Goal: Task Accomplishment & Management: Manage account settings

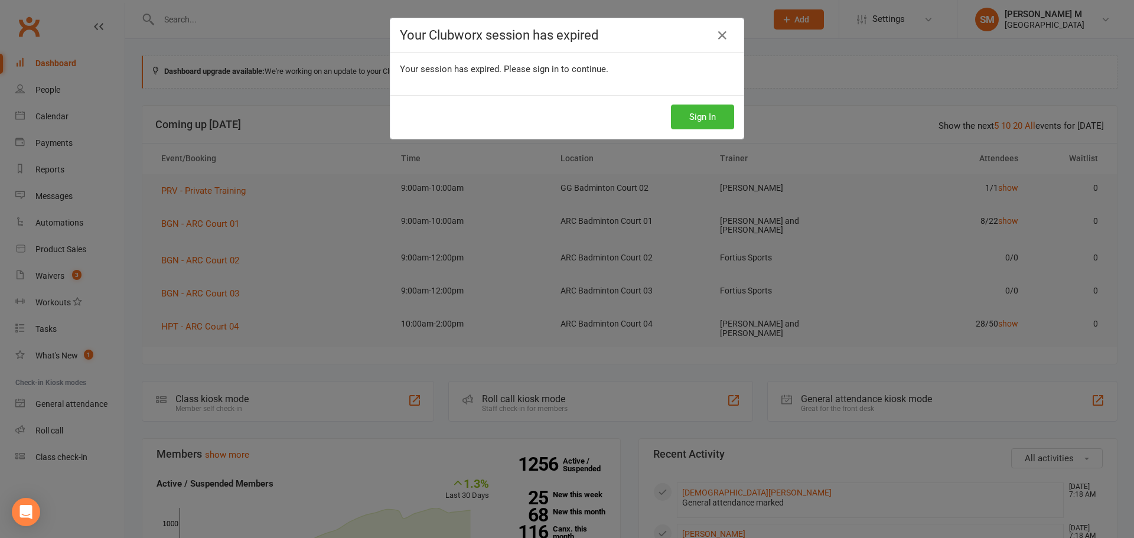
click at [206, 323] on div "Your Clubworx session has expired Your session has expired. Please sign in to c…" at bounding box center [567, 269] width 1134 height 538
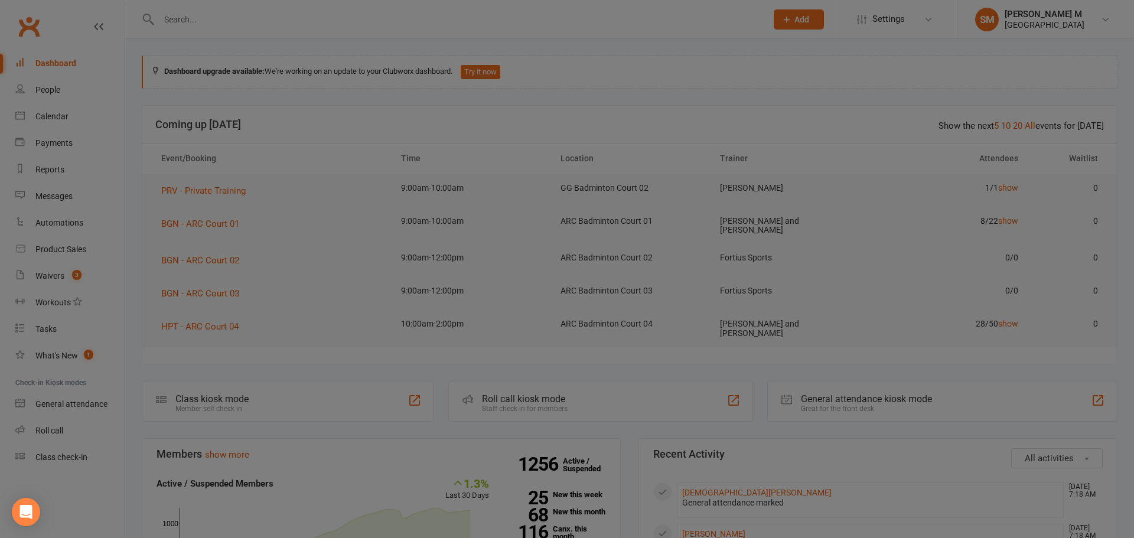
drag, startPoint x: 206, startPoint y: 323, endPoint x: 214, endPoint y: 327, distance: 9.5
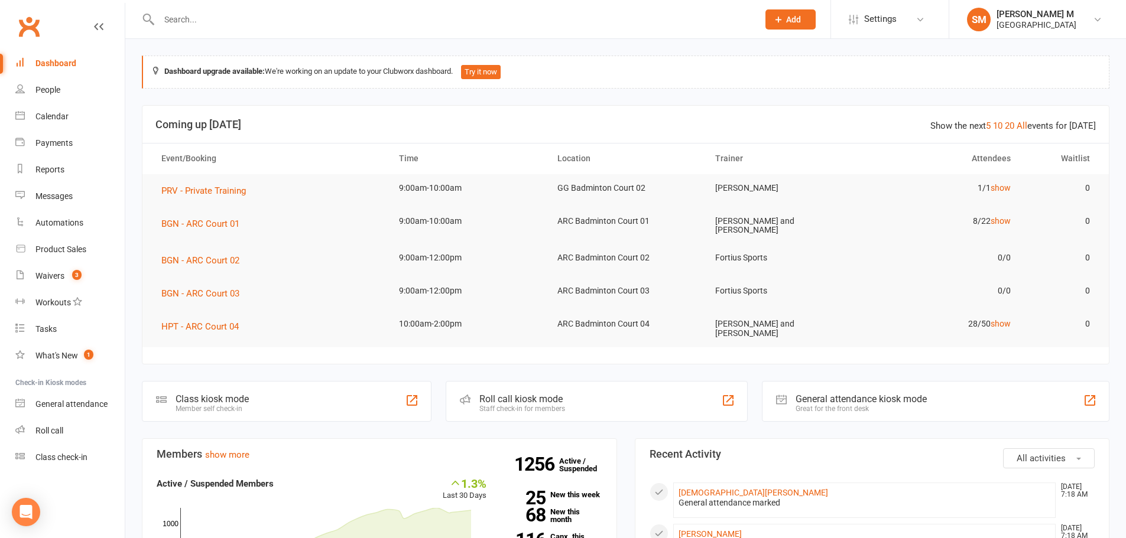
click at [653, 138] on header "Show the next 5 10 20 All events for today Coming up Today" at bounding box center [625, 125] width 966 height 38
click at [64, 65] on div "Dashboard" at bounding box center [55, 62] width 41 height 9
click at [69, 278] on count-badge "3" at bounding box center [73, 275] width 15 height 9
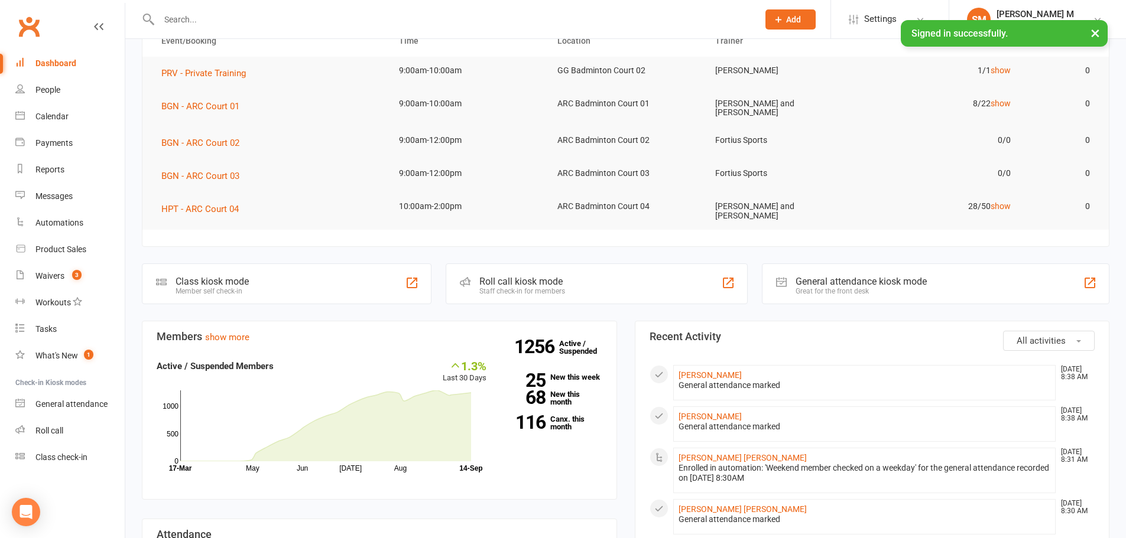
scroll to position [118, 0]
click at [89, 278] on link "Waivers 3" at bounding box center [69, 276] width 109 height 27
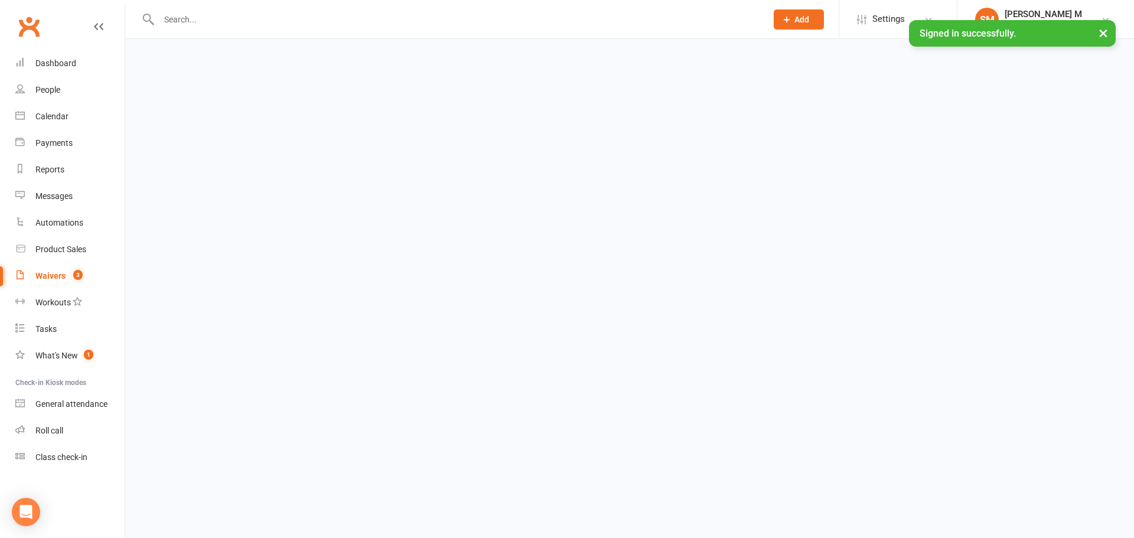
select select "50"
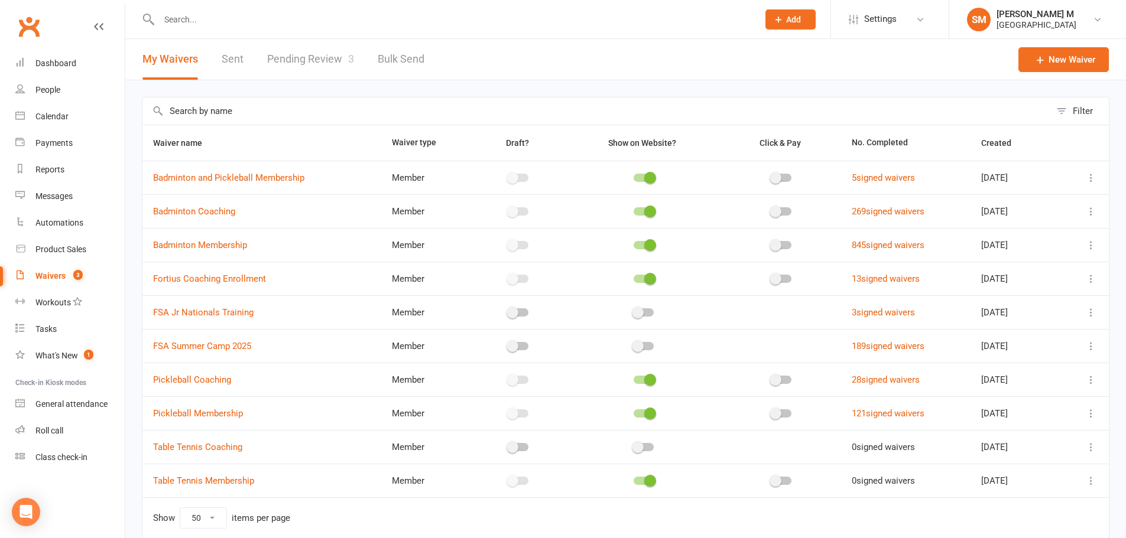
click at [305, 59] on link "Pending Review 3" at bounding box center [310, 59] width 87 height 41
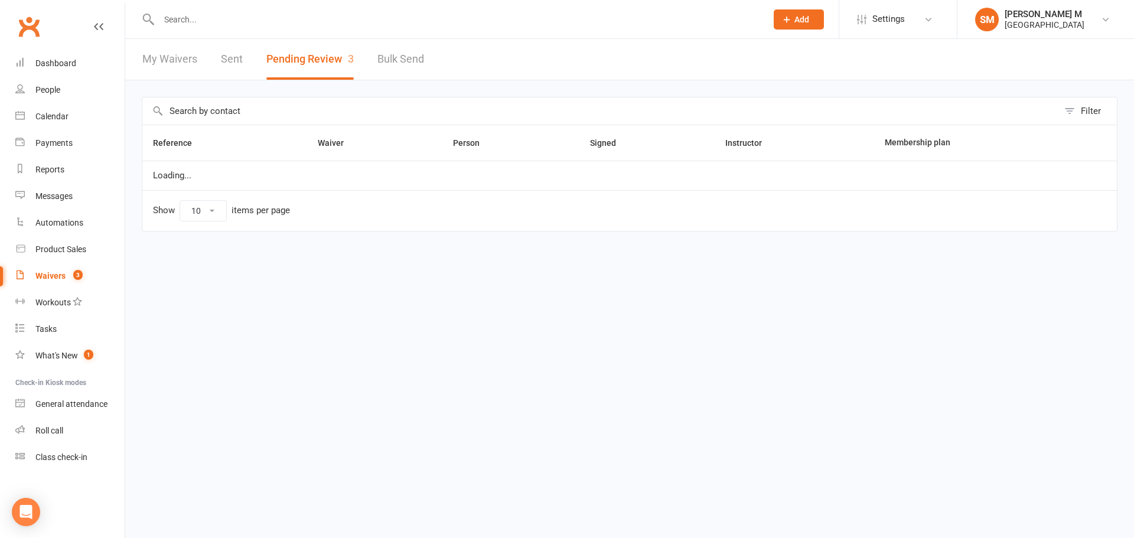
select select "100"
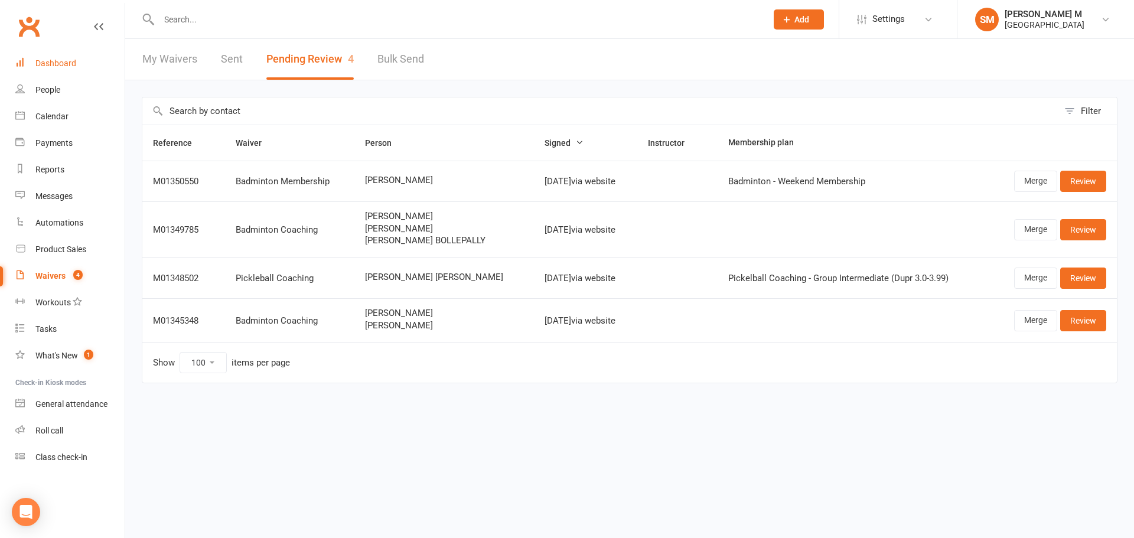
drag, startPoint x: 51, startPoint y: 73, endPoint x: 70, endPoint y: 65, distance: 21.2
click at [51, 73] on link "Dashboard" at bounding box center [69, 63] width 109 height 27
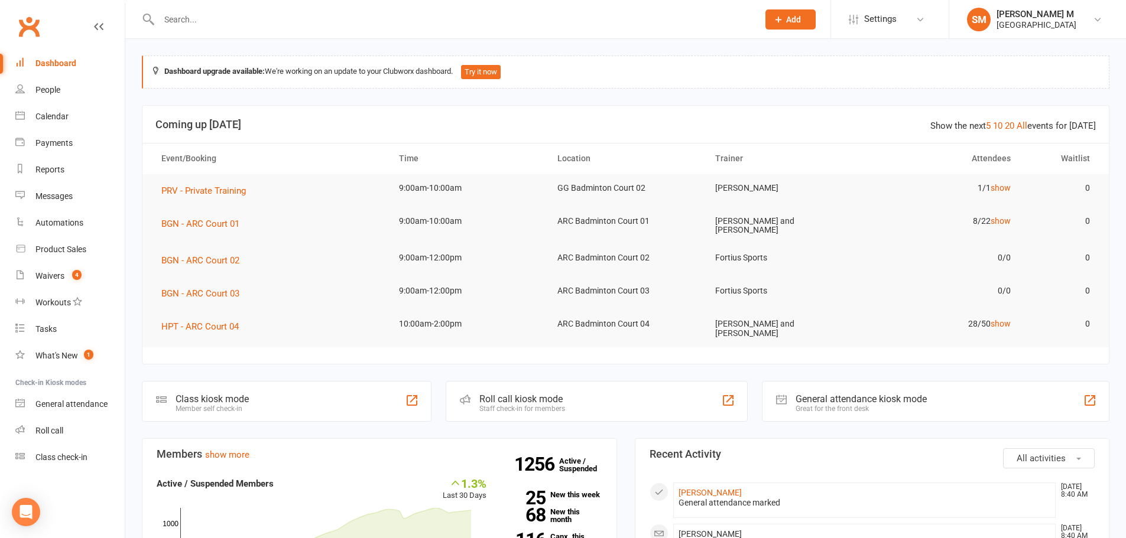
click at [184, 18] on input "text" at bounding box center [452, 19] width 594 height 17
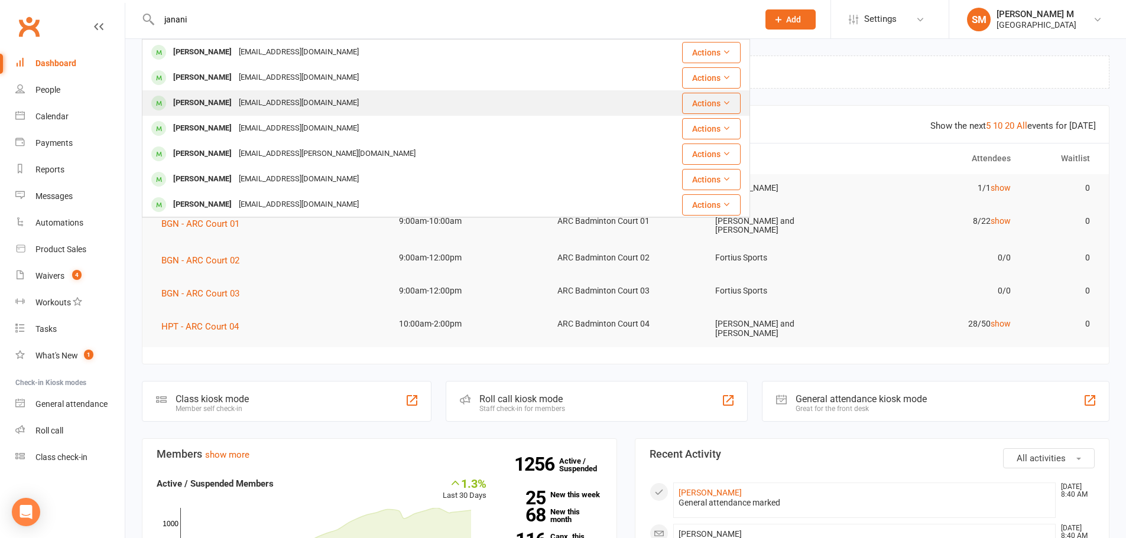
type input "janani"
click at [229, 100] on div "Janani Raghunathan" at bounding box center [203, 103] width 66 height 17
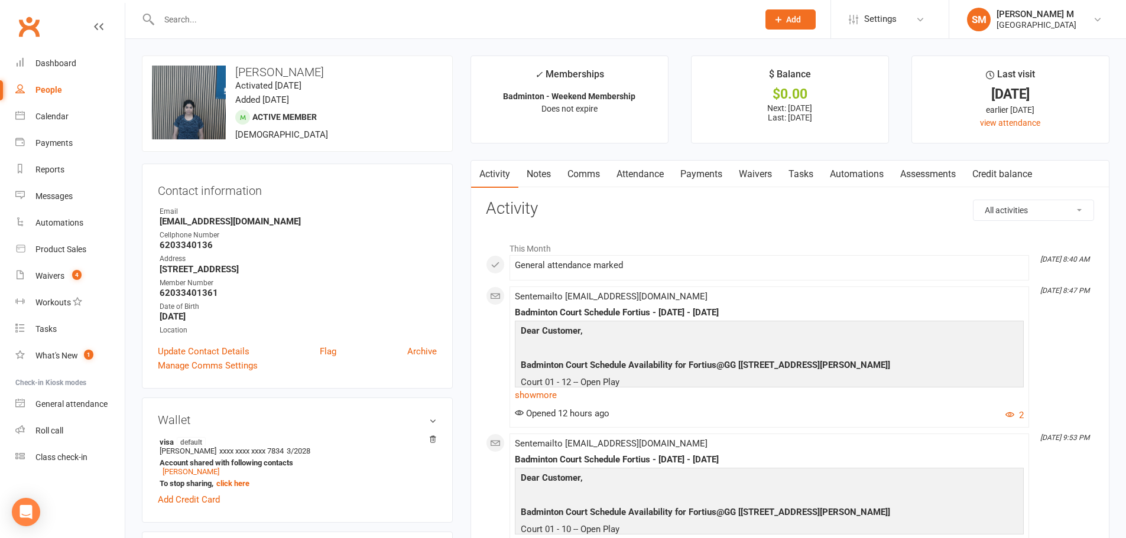
click at [513, 184] on link "Activity" at bounding box center [494, 174] width 47 height 27
click at [538, 171] on link "Notes" at bounding box center [538, 174] width 41 height 27
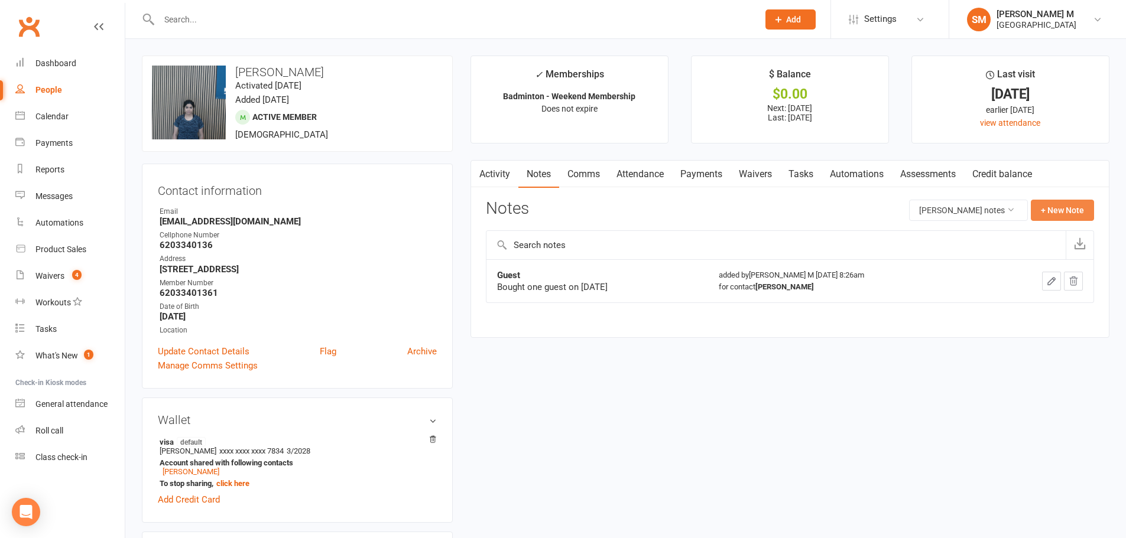
click at [1064, 210] on button "+ New Note" at bounding box center [1061, 210] width 63 height 21
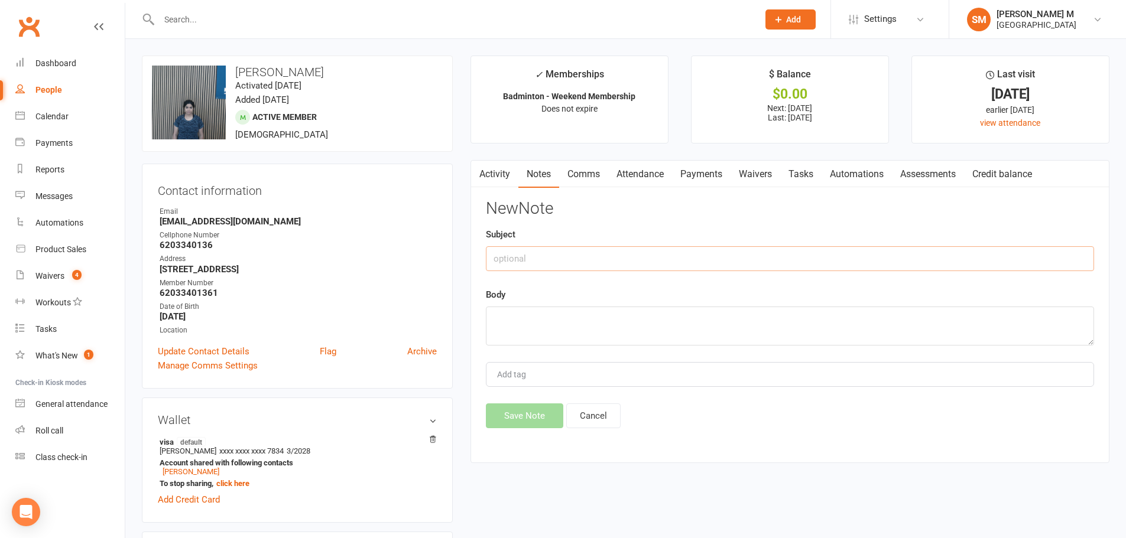
click at [534, 258] on input "text" at bounding box center [790, 258] width 608 height 25
type input "Guest"
click at [538, 304] on div "Body" at bounding box center [790, 317] width 608 height 58
click at [542, 314] on textarea at bounding box center [790, 326] width 608 height 39
type textarea "Bought one guest on 09/14/2025"
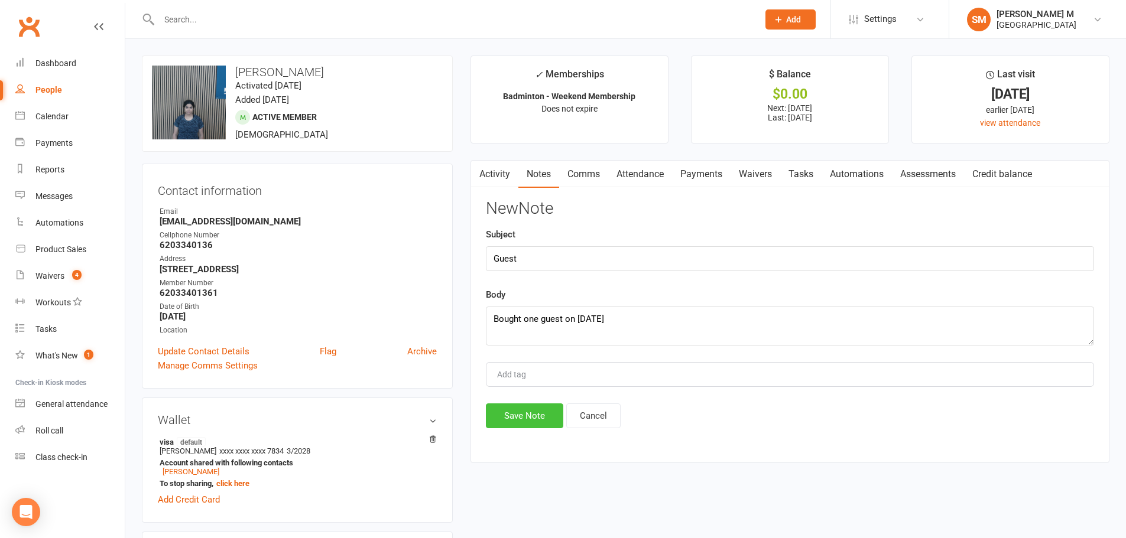
click at [536, 418] on button "Save Note" at bounding box center [524, 416] width 77 height 25
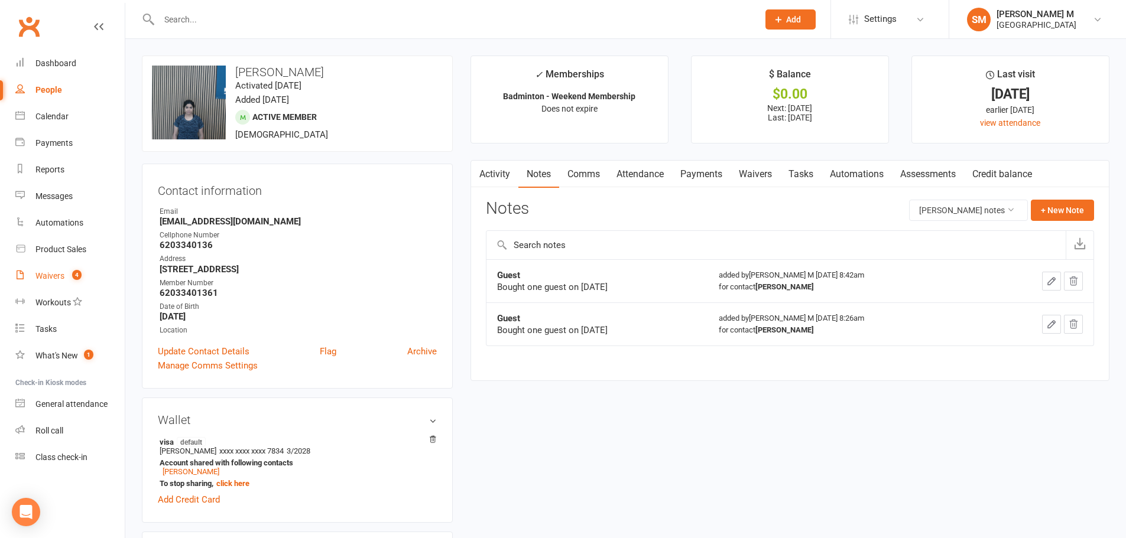
click at [67, 278] on count-badge "4" at bounding box center [73, 275] width 15 height 9
select select "50"
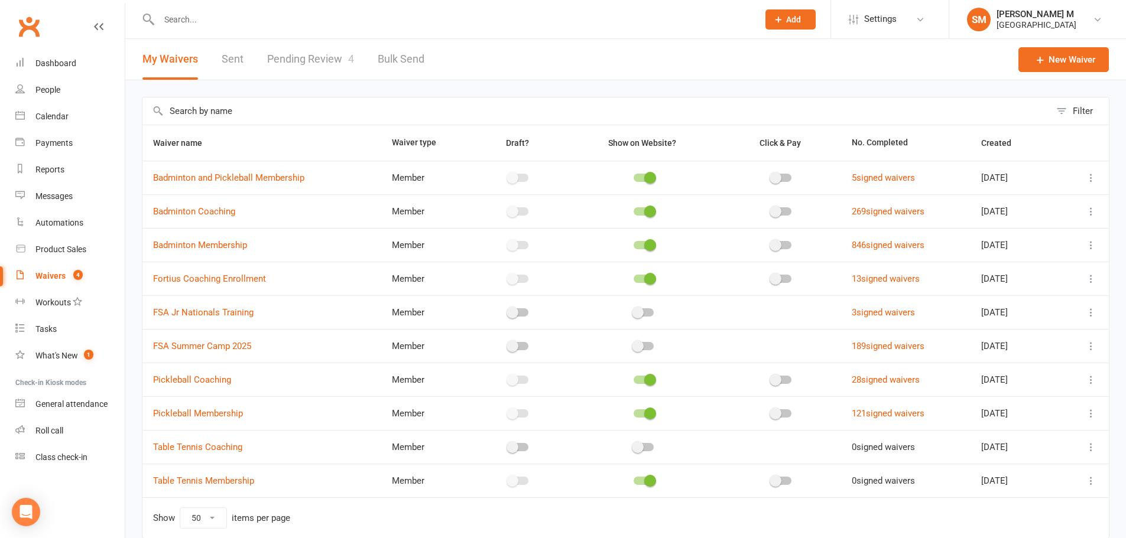
click at [311, 51] on link "Pending Review 4" at bounding box center [310, 59] width 87 height 41
select select "100"
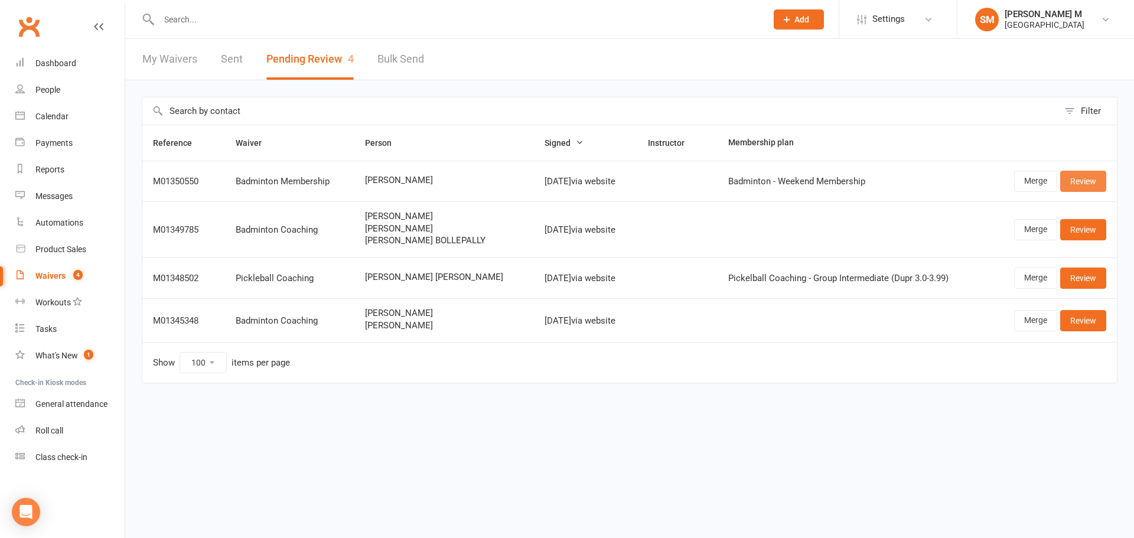
click at [1076, 178] on link "Review" at bounding box center [1084, 181] width 46 height 21
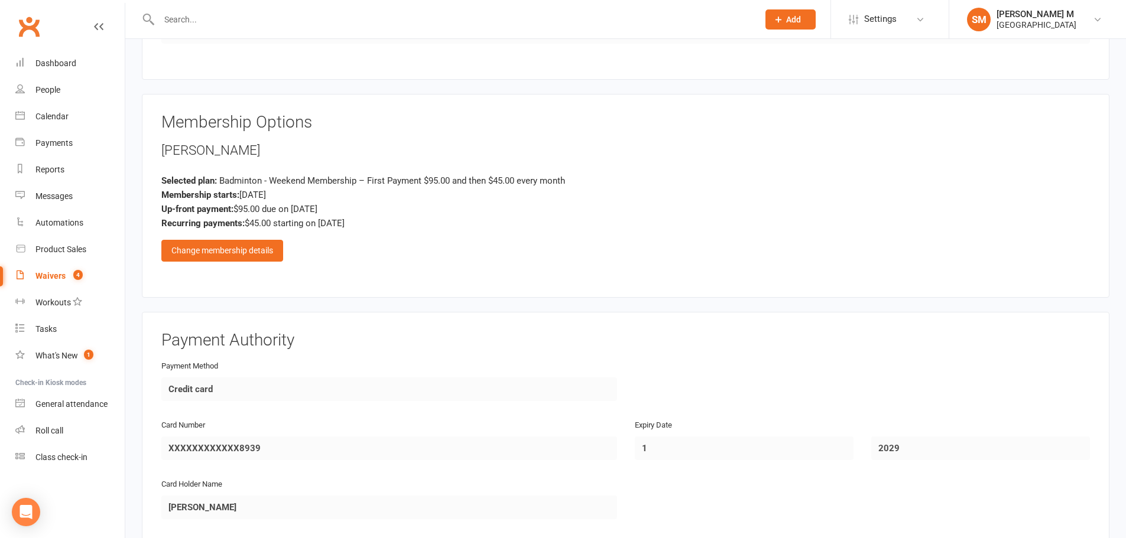
scroll to position [755, 0]
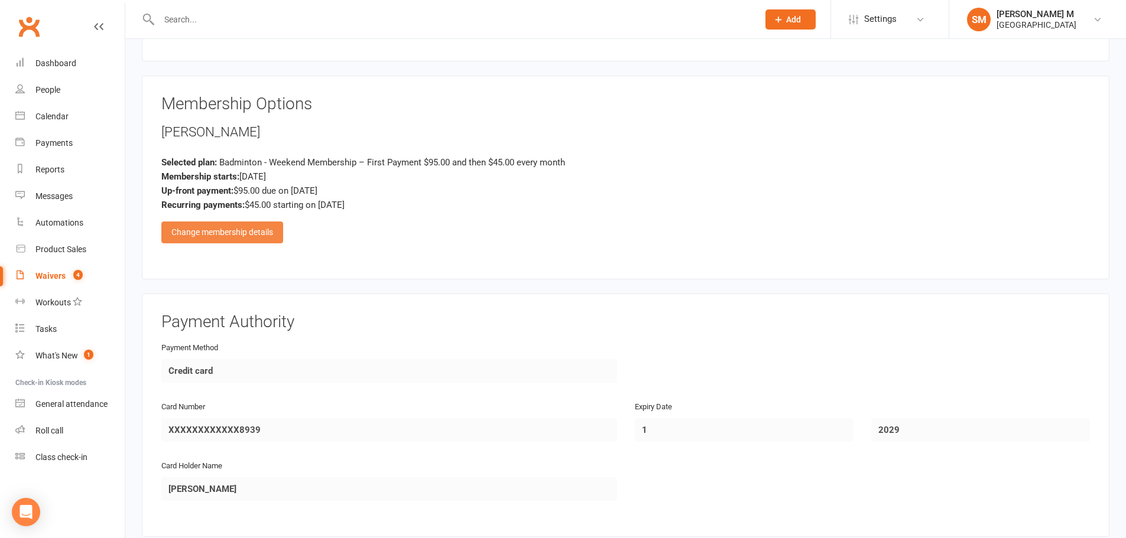
click at [266, 237] on div "Change membership details" at bounding box center [222, 232] width 122 height 21
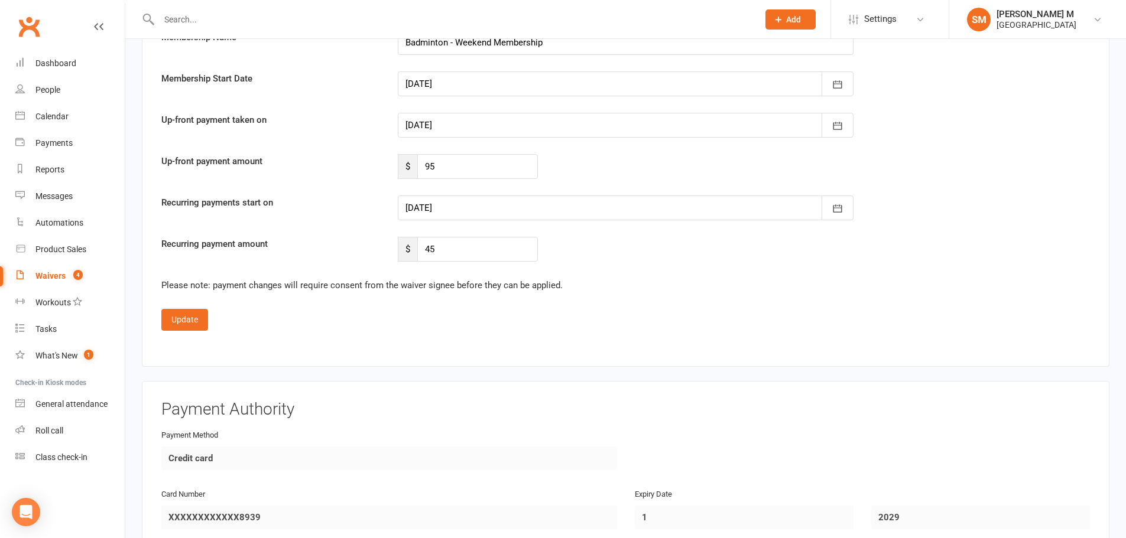
scroll to position [2350, 0]
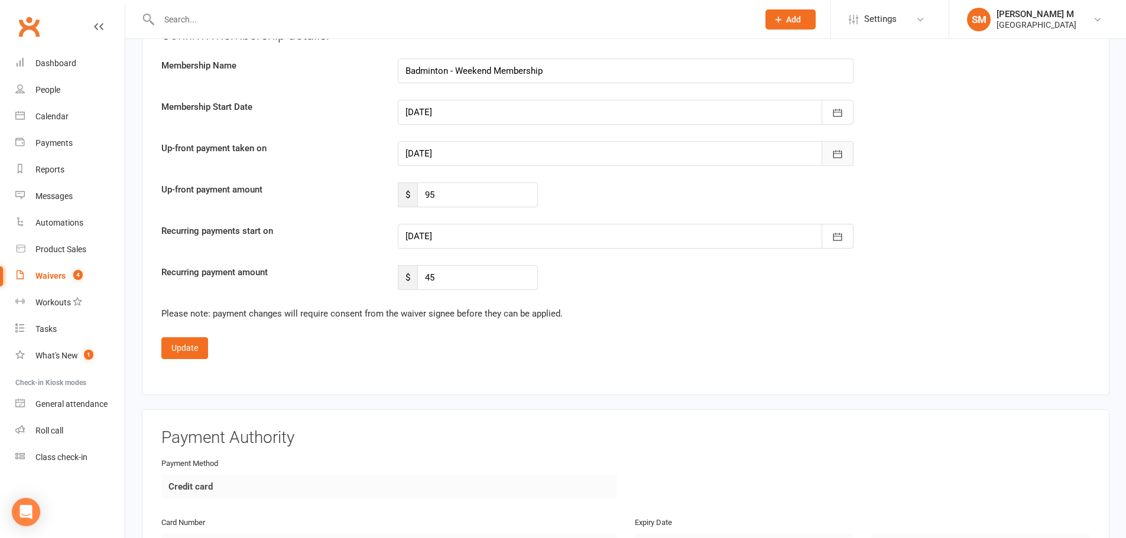
click at [841, 151] on icon "button" at bounding box center [837, 154] width 12 height 12
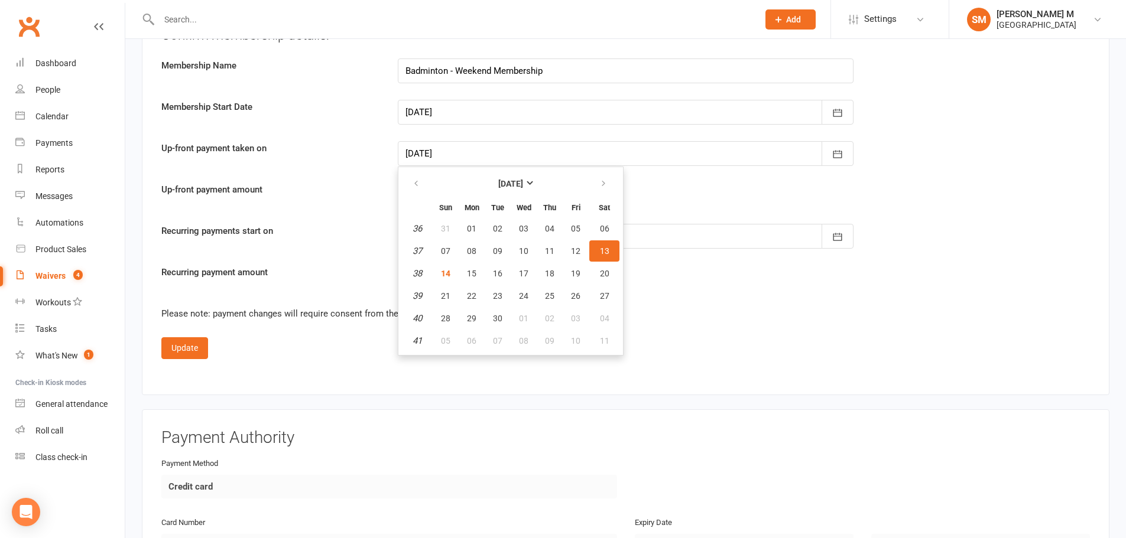
click at [715, 342] on div "Update" at bounding box center [625, 347] width 928 height 21
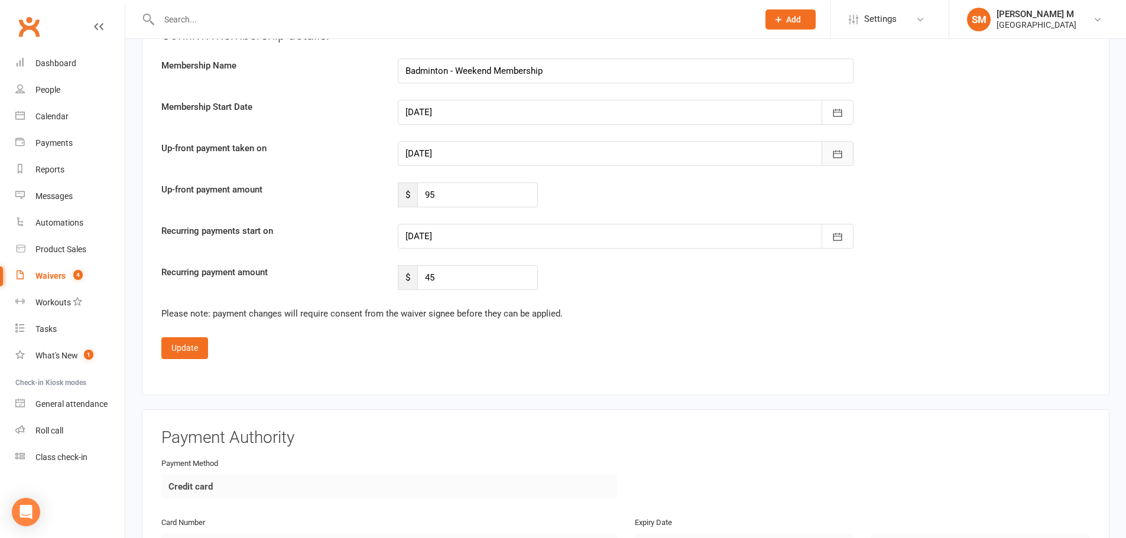
click at [835, 151] on icon "button" at bounding box center [837, 155] width 9 height 8
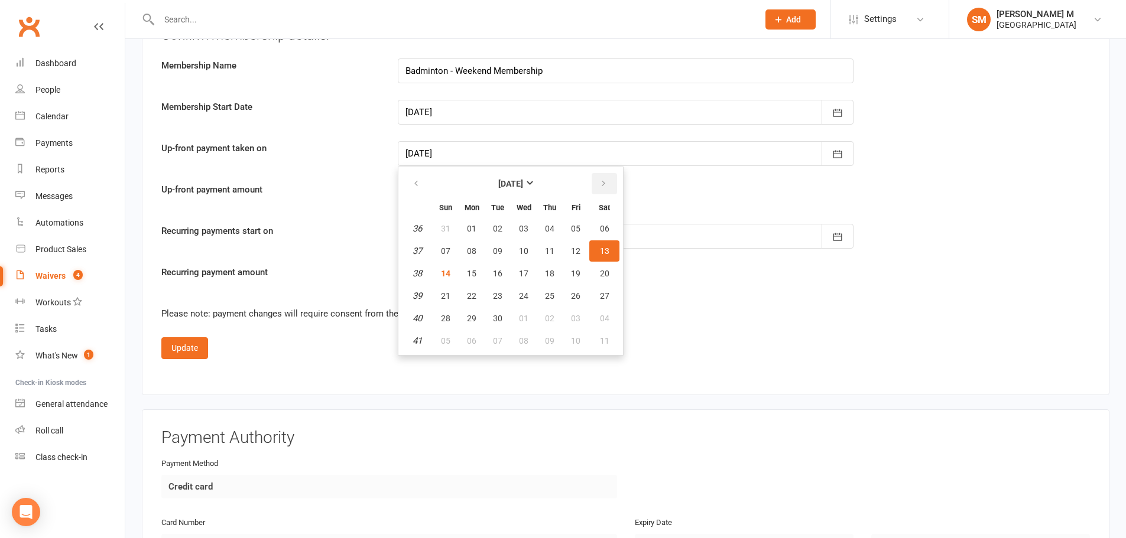
click at [612, 183] on button "button" at bounding box center [603, 183] width 25 height 21
click at [529, 225] on button "01" at bounding box center [523, 228] width 25 height 21
type input "01 Oct 2025"
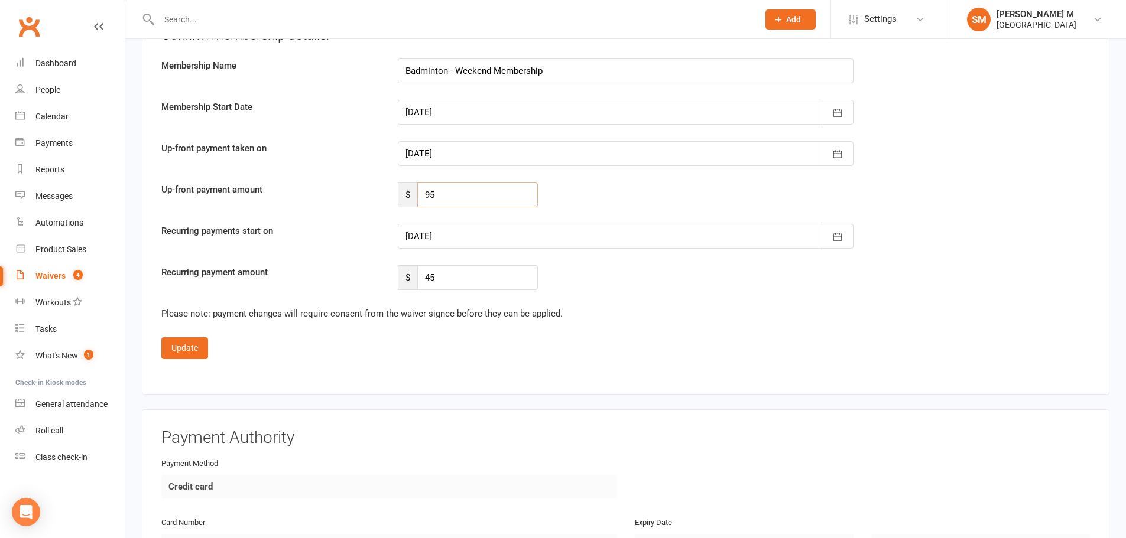
click at [440, 190] on input "95" at bounding box center [477, 195] width 121 height 25
type input "9"
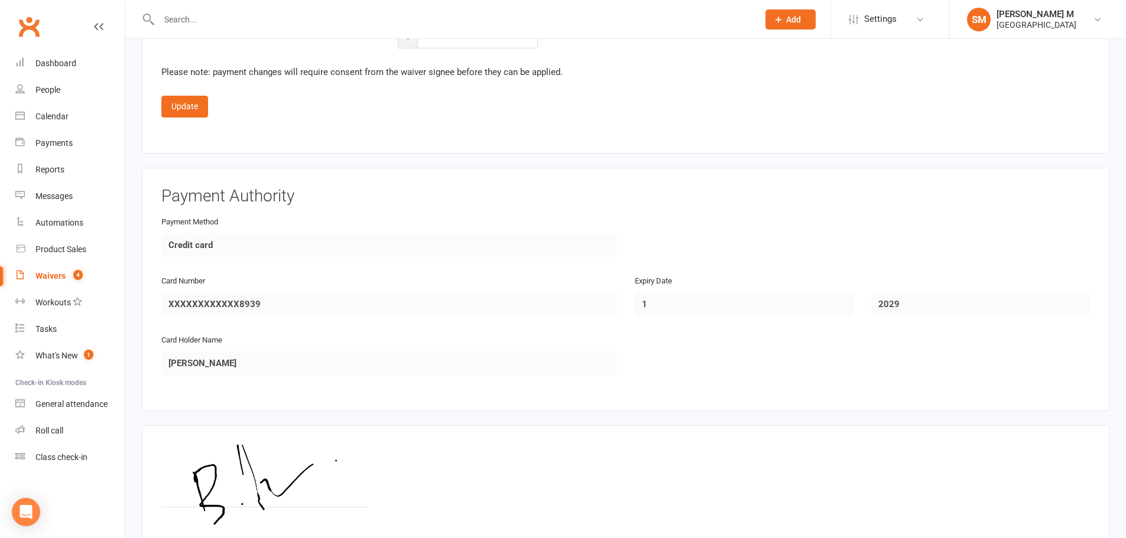
scroll to position [2703, 0]
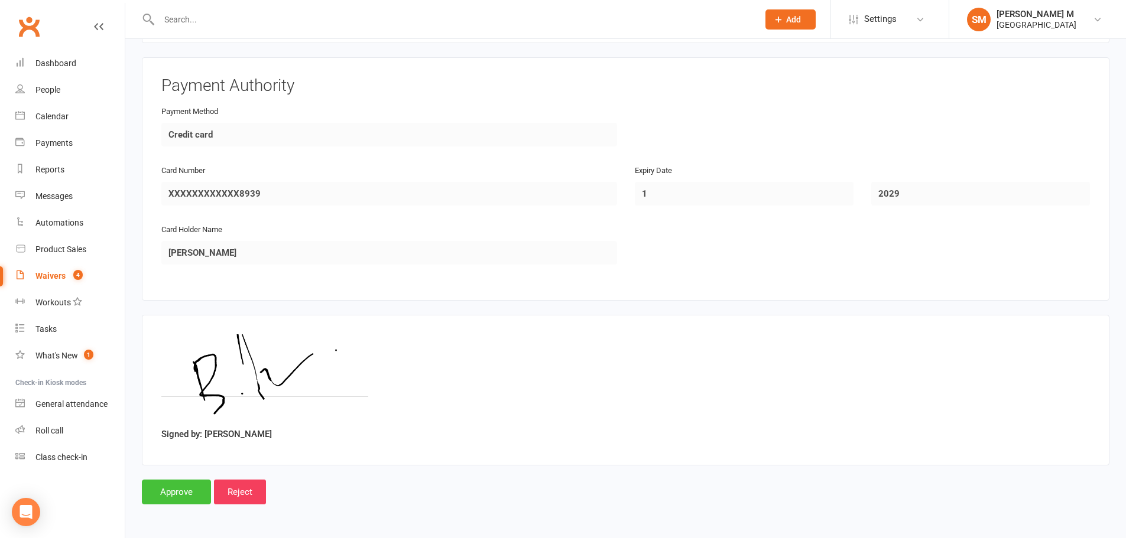
type input "66"
click at [157, 491] on input "Approve" at bounding box center [176, 492] width 69 height 25
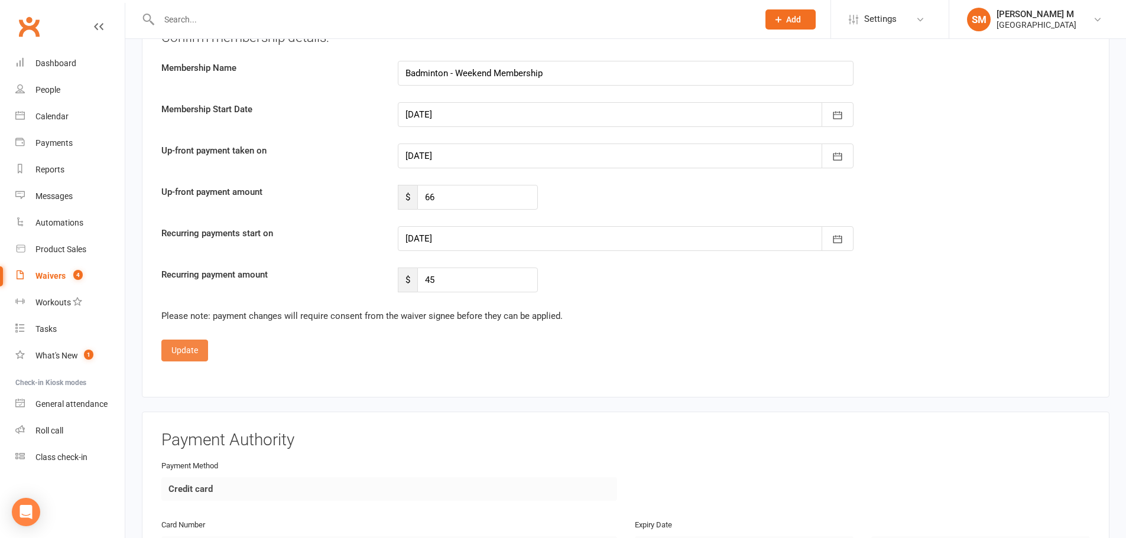
click at [194, 353] on button "Update" at bounding box center [184, 350] width 47 height 21
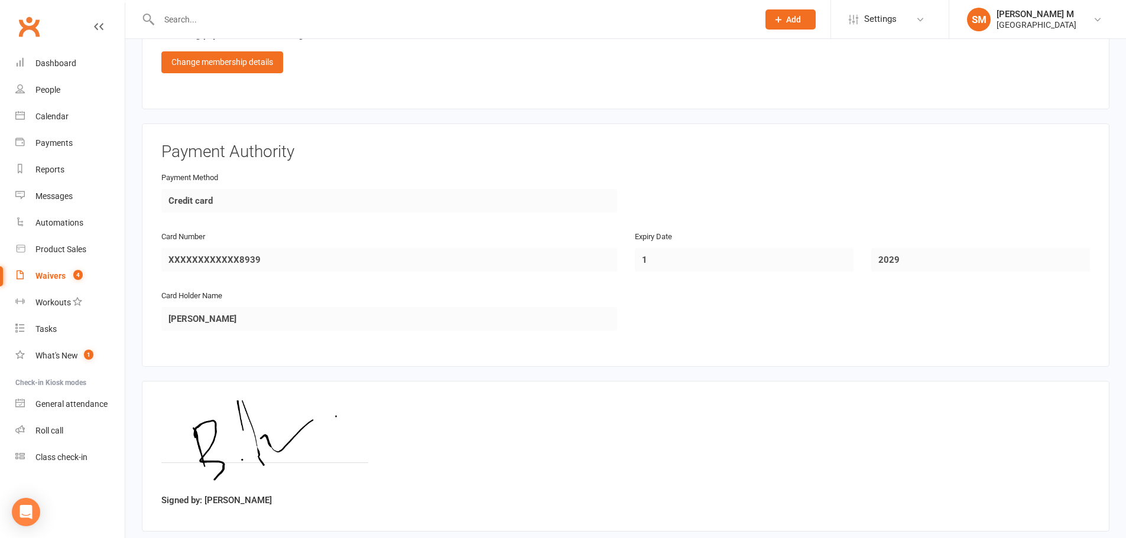
scroll to position [991, 0]
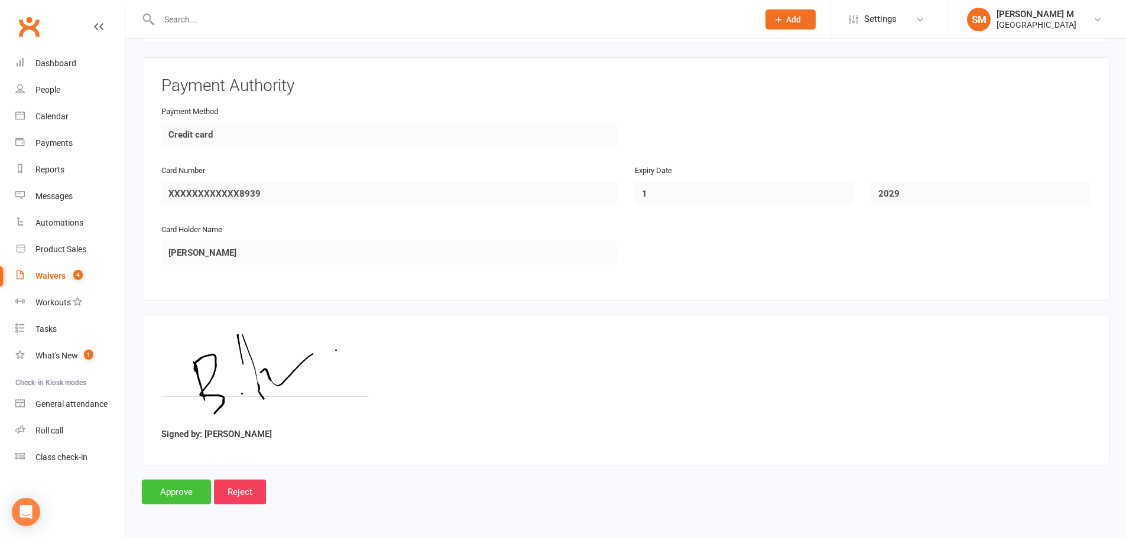
click at [164, 497] on input "Approve" at bounding box center [176, 492] width 69 height 25
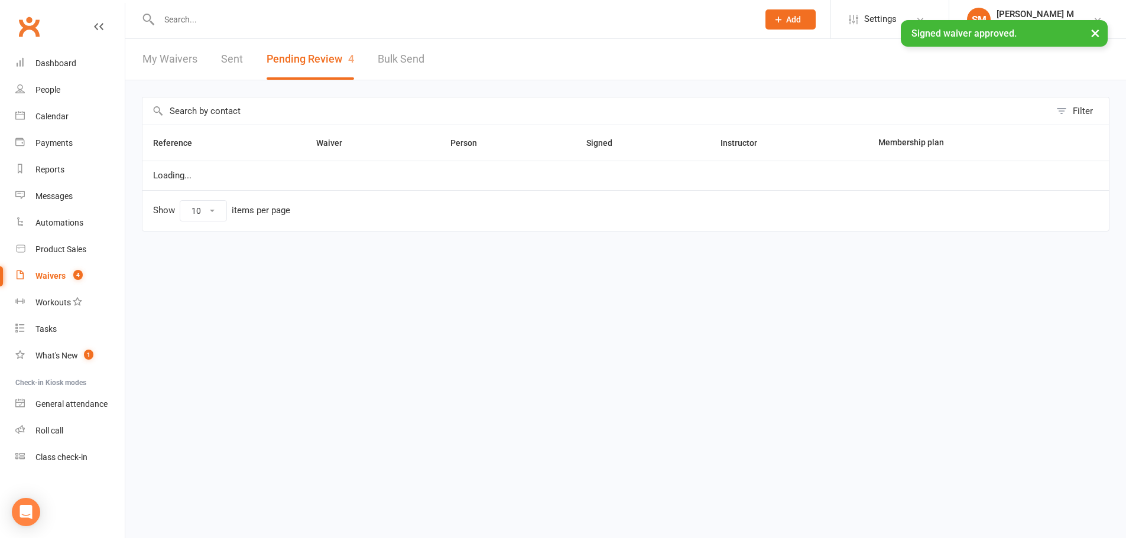
select select "100"
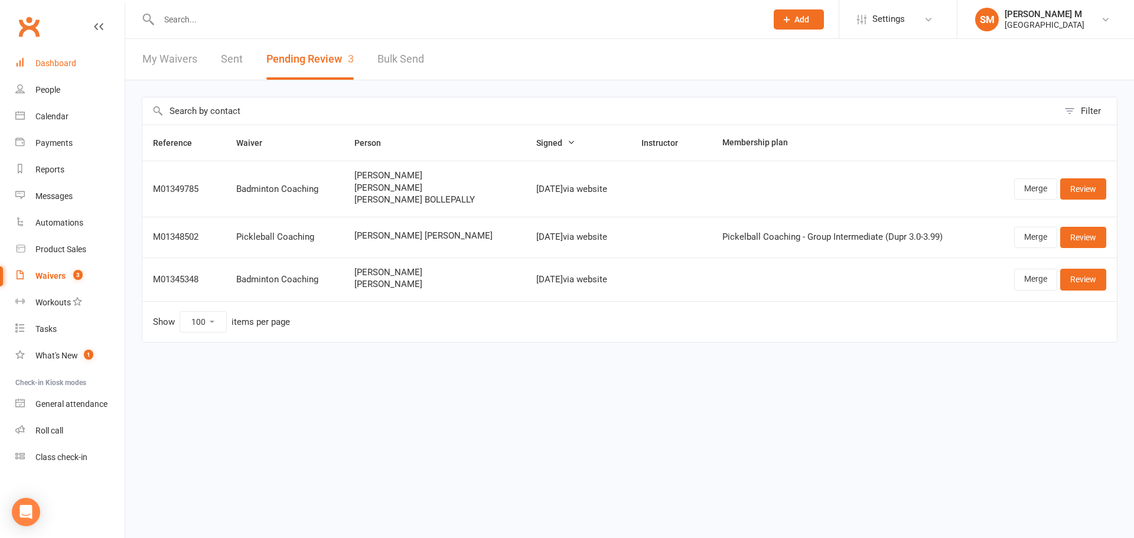
click at [57, 65] on div "Dashboard" at bounding box center [55, 62] width 41 height 9
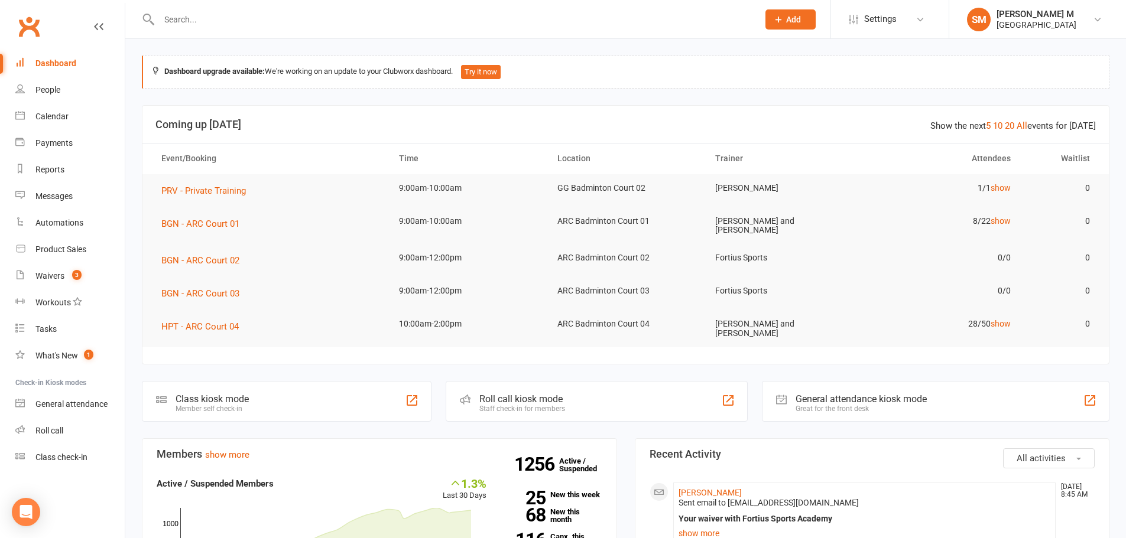
click at [259, 19] on input "text" at bounding box center [452, 19] width 594 height 17
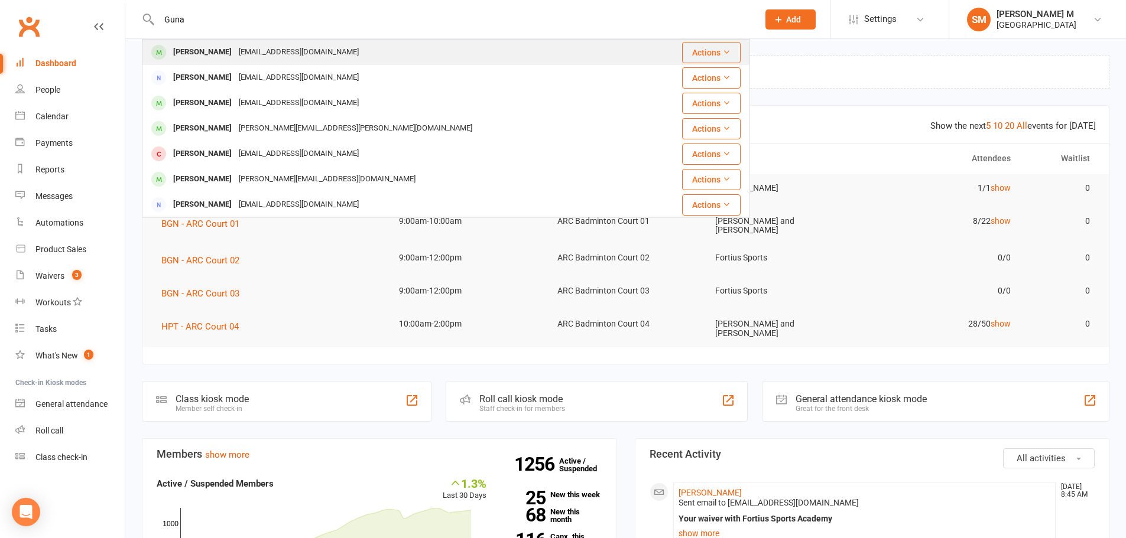
type input "Guna"
click at [235, 45] on div "[PERSON_NAME]" at bounding box center [203, 52] width 66 height 17
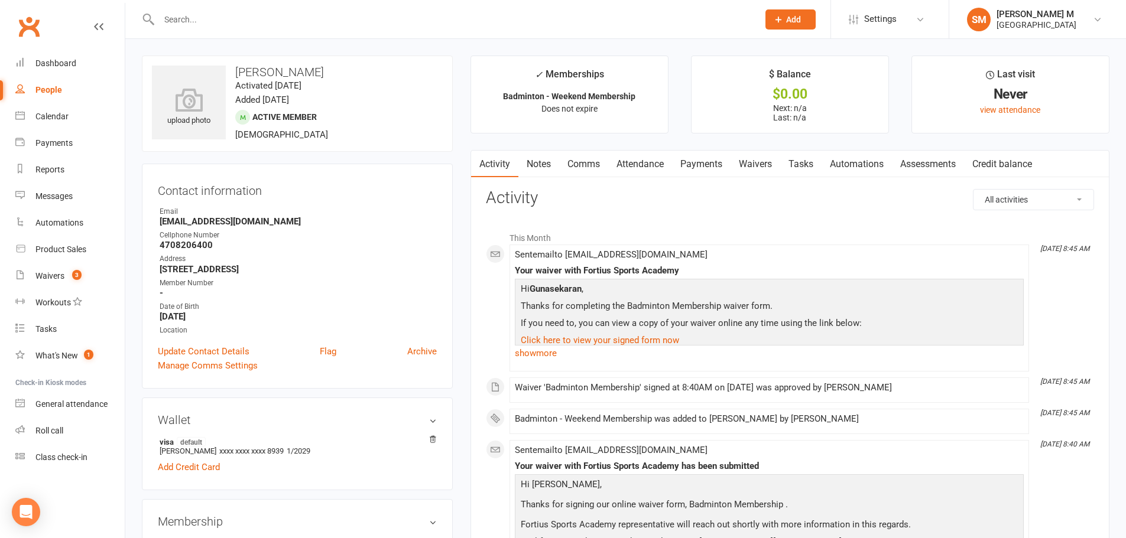
click at [700, 157] on link "Payments" at bounding box center [701, 164] width 58 height 27
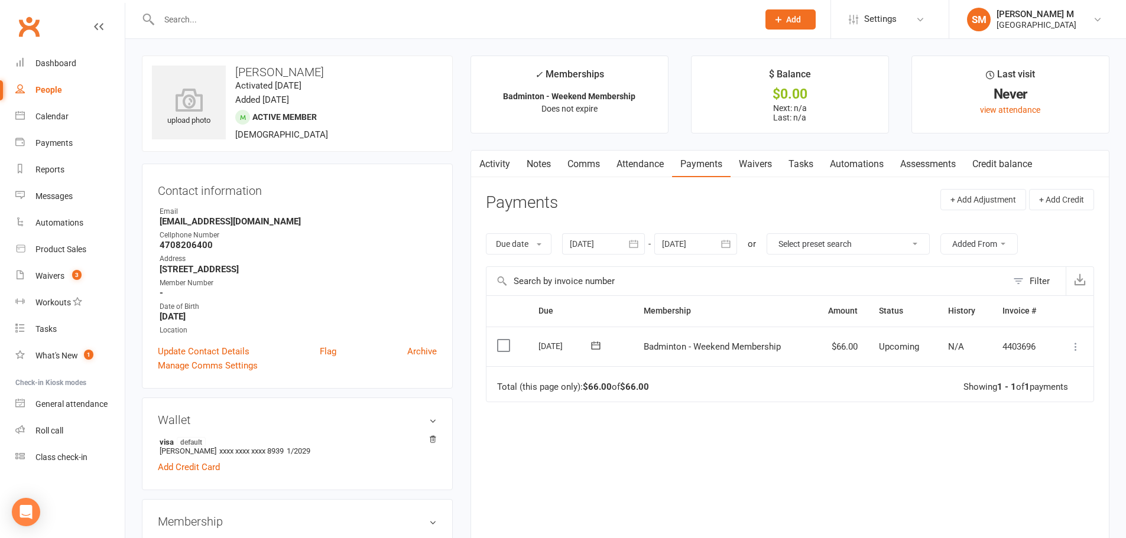
click at [1069, 346] on button at bounding box center [1075, 347] width 14 height 14
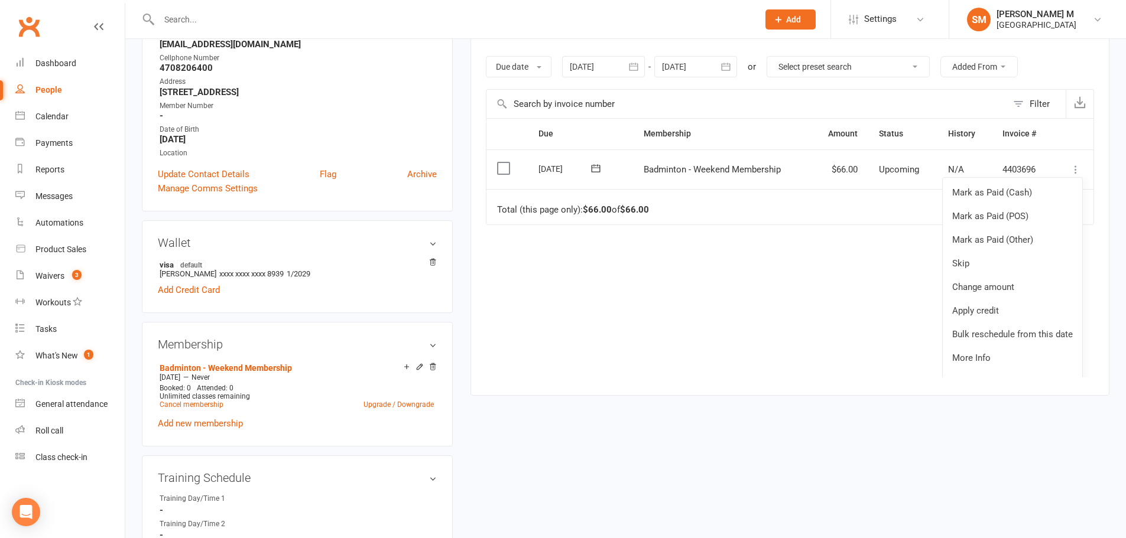
click at [832, 308] on div "Due Contact Membership Amount Status History Invoice # Select this 01 Oct 2025 …" at bounding box center [790, 247] width 608 height 259
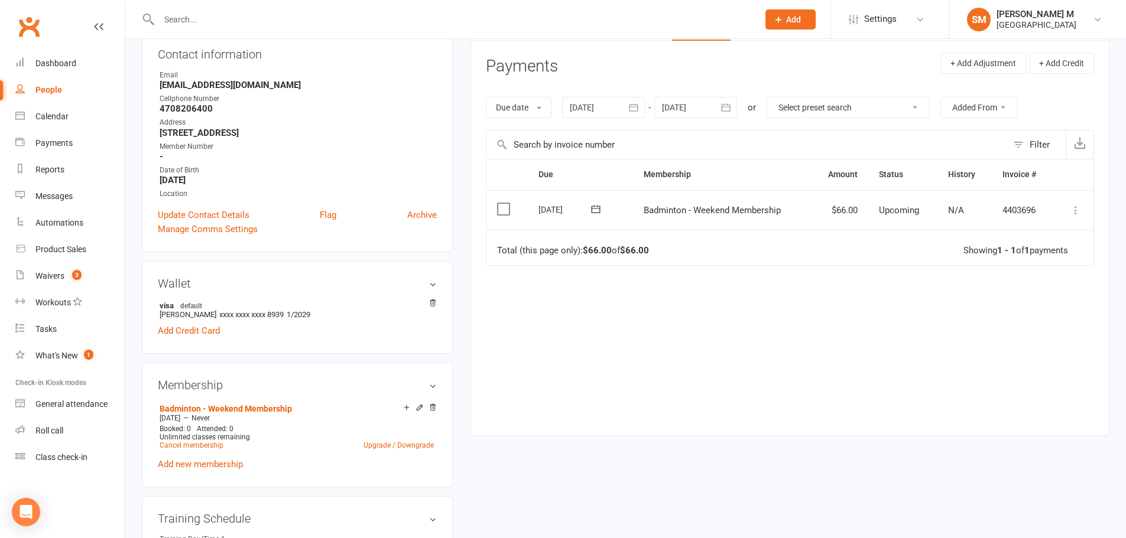
scroll to position [118, 0]
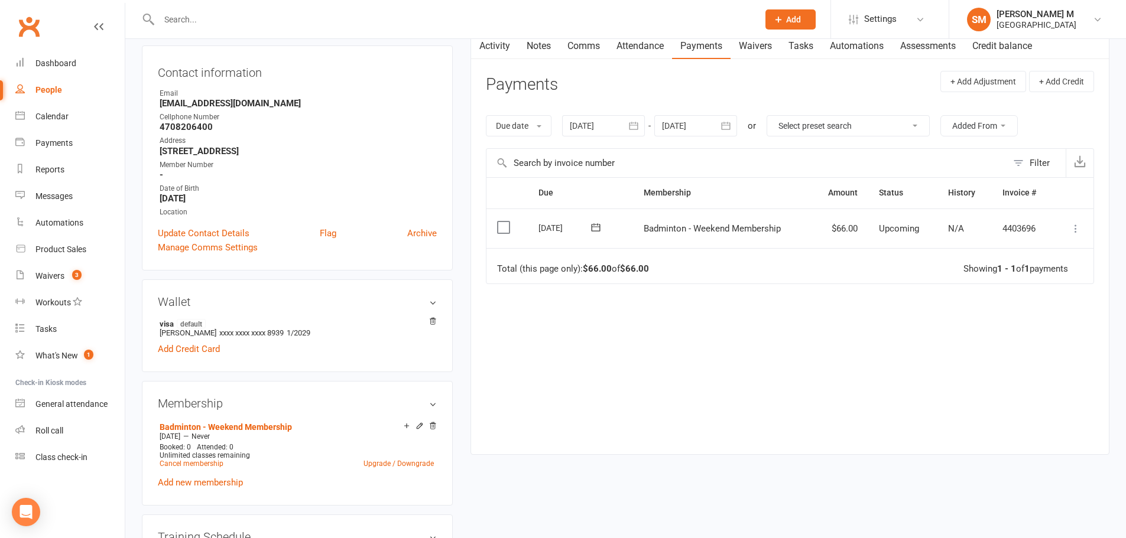
click at [1072, 226] on icon at bounding box center [1075, 229] width 12 height 12
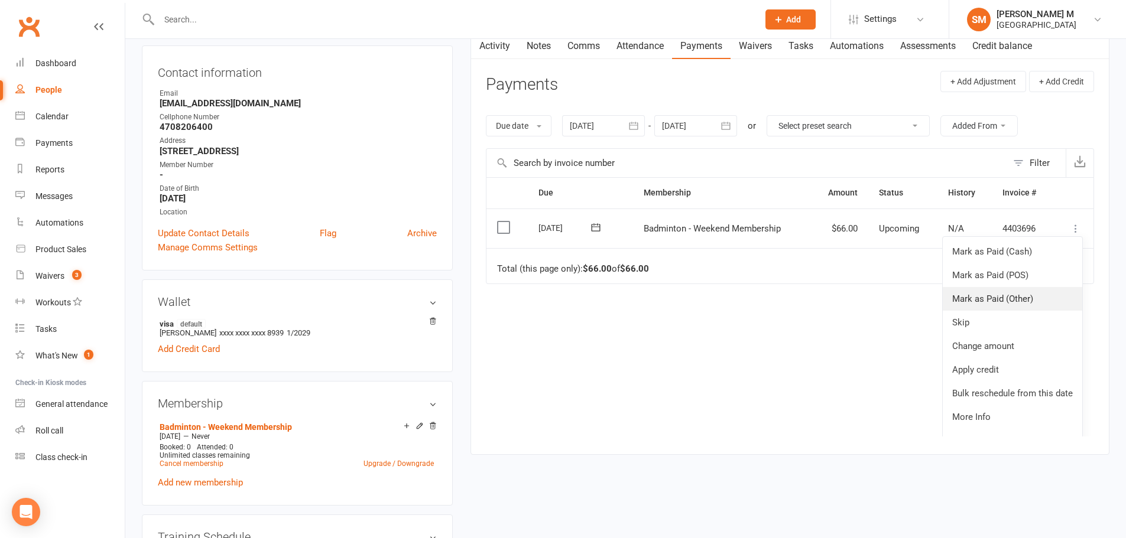
scroll to position [19, 0]
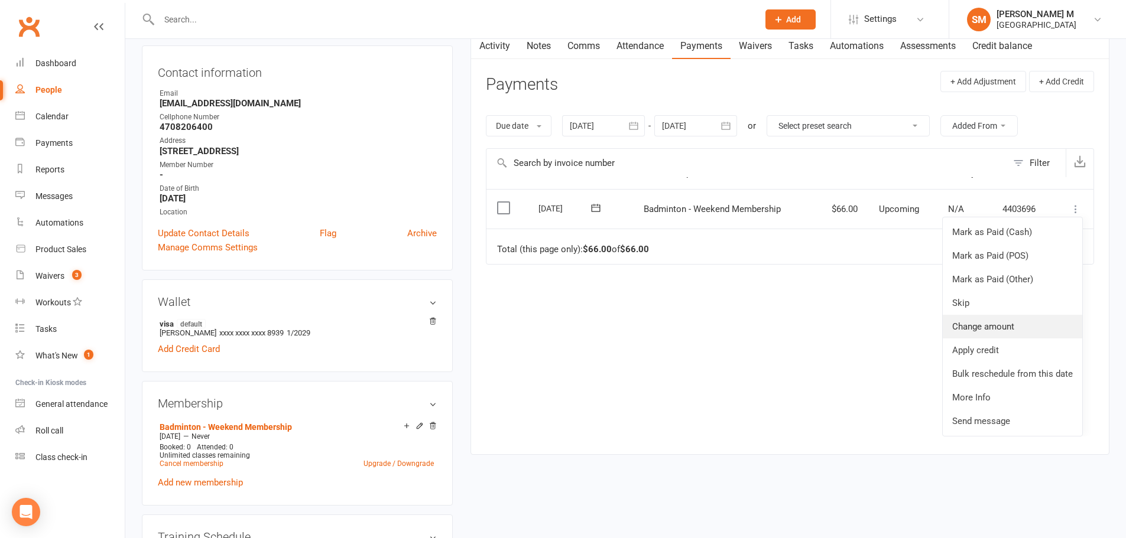
click at [1019, 326] on link "Change amount" at bounding box center [1011, 327] width 139 height 24
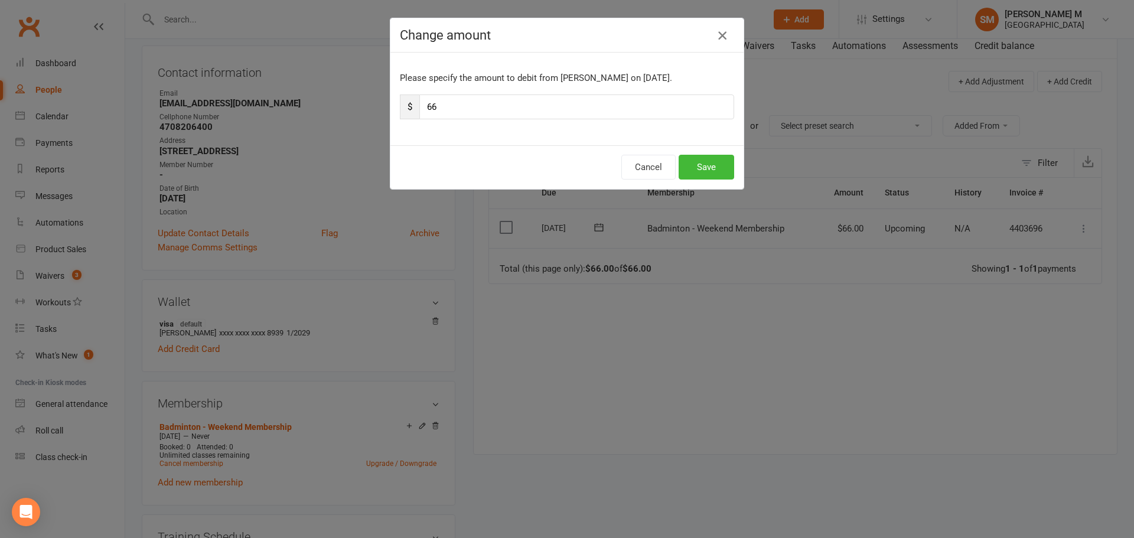
click at [716, 31] on icon "button" at bounding box center [723, 35] width 14 height 14
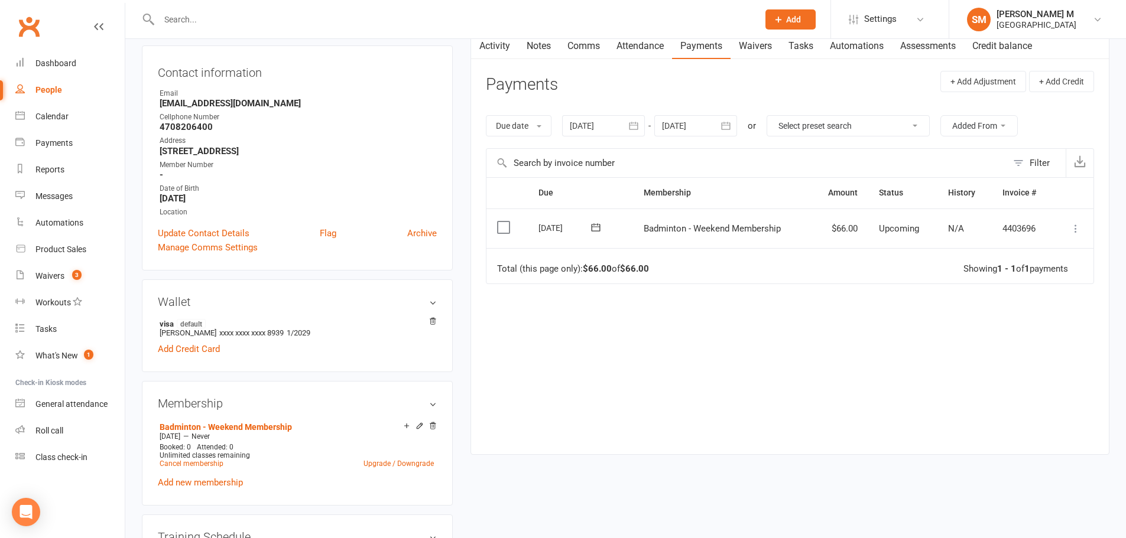
click at [591, 229] on icon at bounding box center [595, 228] width 9 height 8
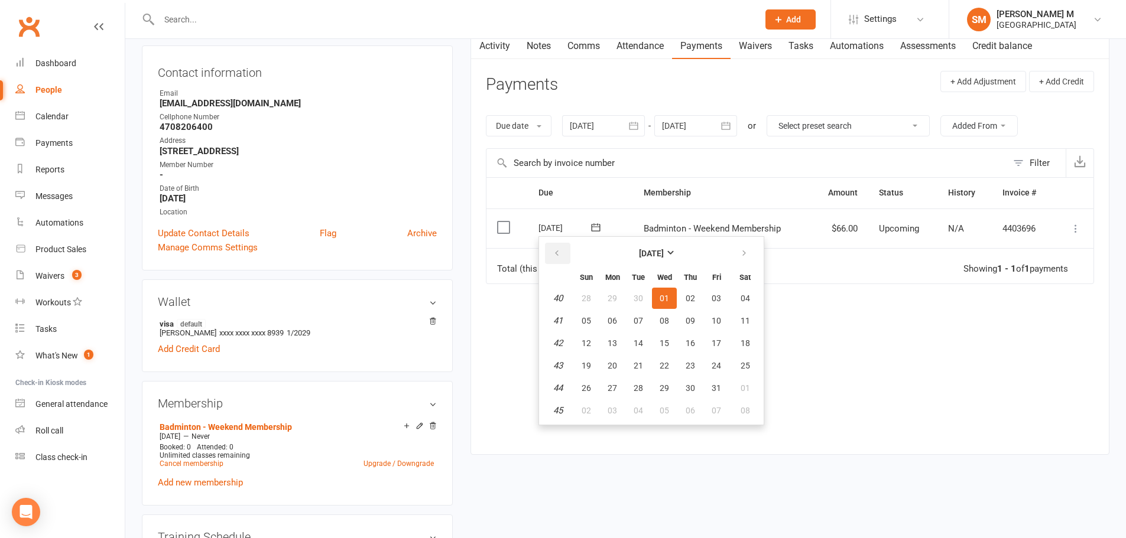
click at [557, 255] on icon "button" at bounding box center [556, 253] width 8 height 9
click at [581, 334] on button "14" at bounding box center [586, 343] width 25 height 21
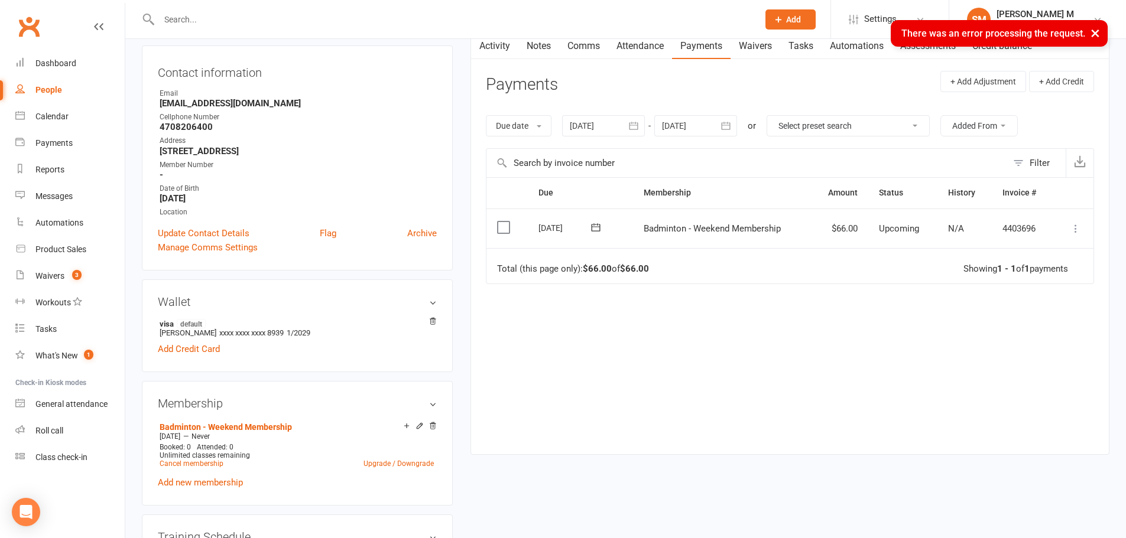
click at [600, 231] on icon at bounding box center [595, 228] width 9 height 8
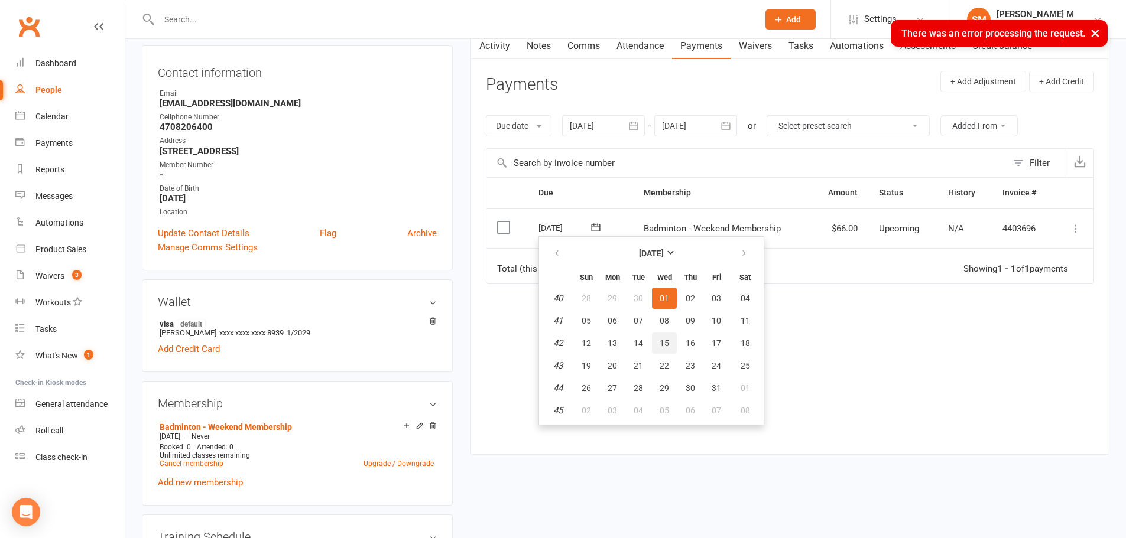
click at [668, 339] on span "15" at bounding box center [663, 343] width 9 height 9
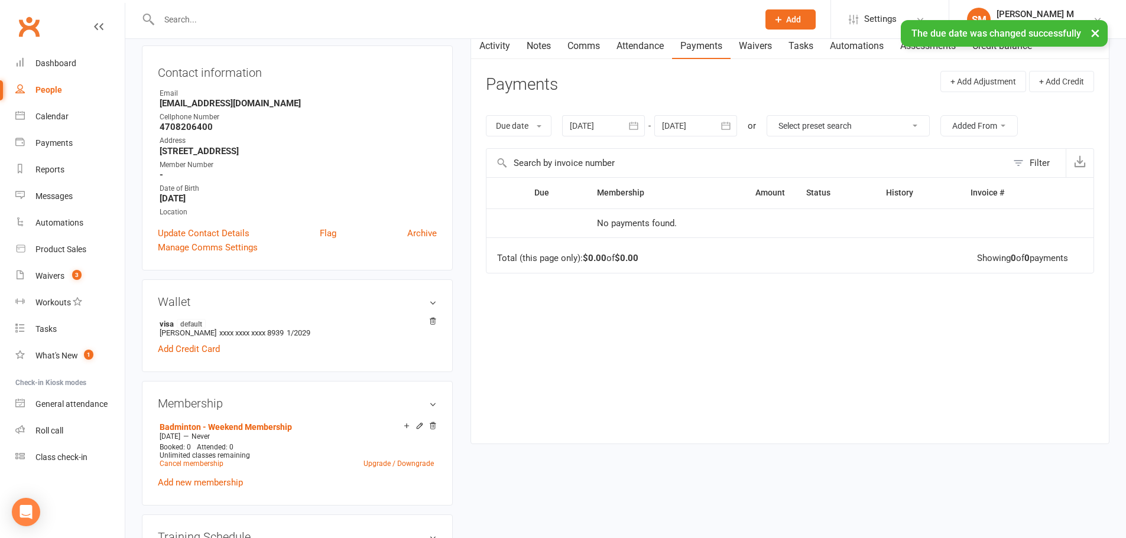
click at [629, 125] on icon "button" at bounding box center [633, 126] width 12 height 12
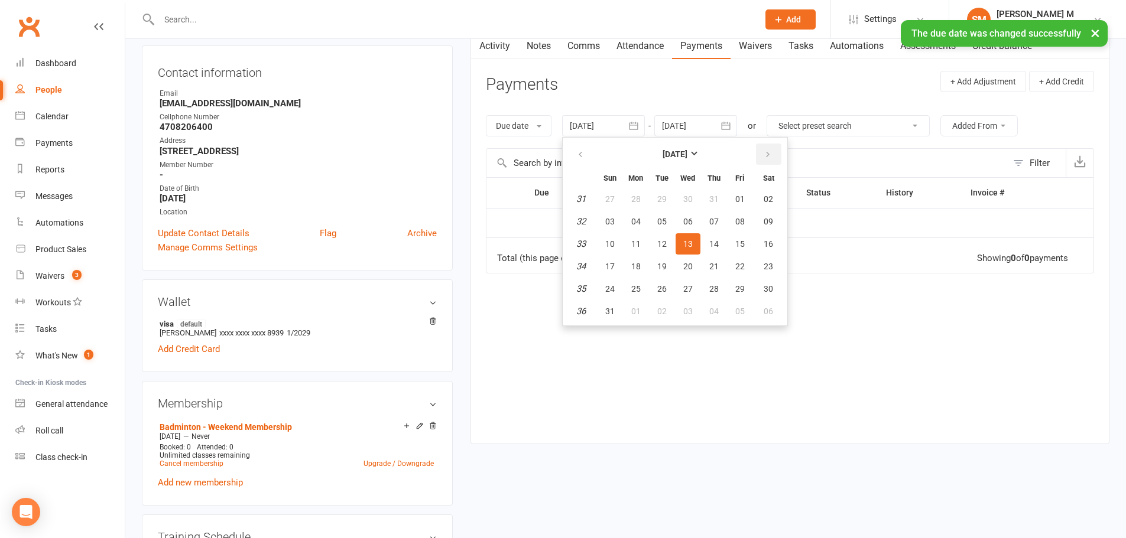
click at [774, 151] on button "button" at bounding box center [768, 154] width 25 height 21
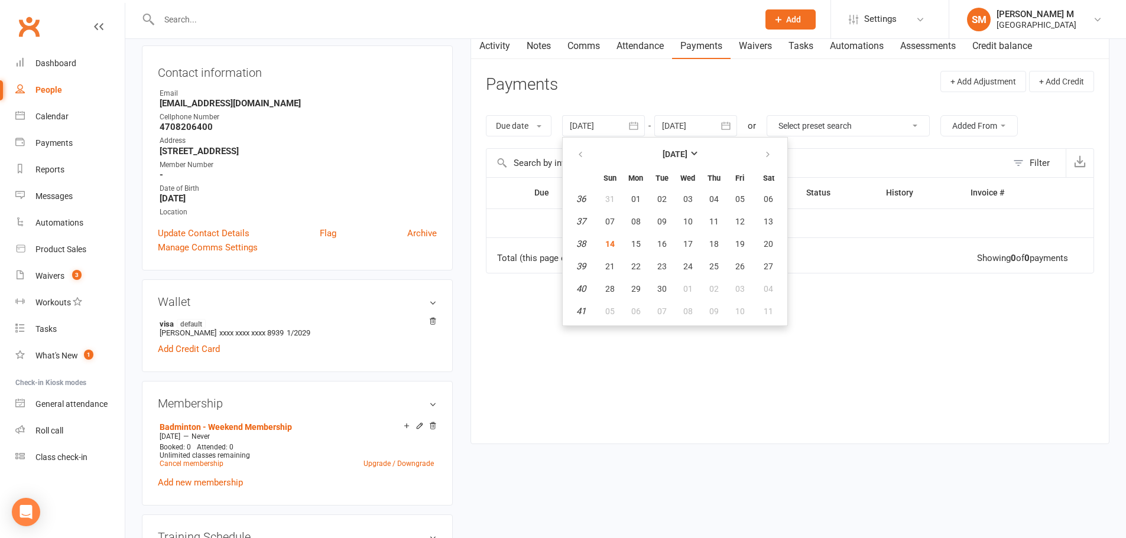
click at [566, 154] on ul "[DATE] Sun Mon Tue Wed Thu Fri Sat 36 31 01 02 03 04 05 06 37 07 08 09 10 11 12…" at bounding box center [675, 231] width 226 height 189
click at [575, 154] on button "button" at bounding box center [580, 154] width 25 height 21
click at [713, 237] on button "14" at bounding box center [713, 243] width 25 height 21
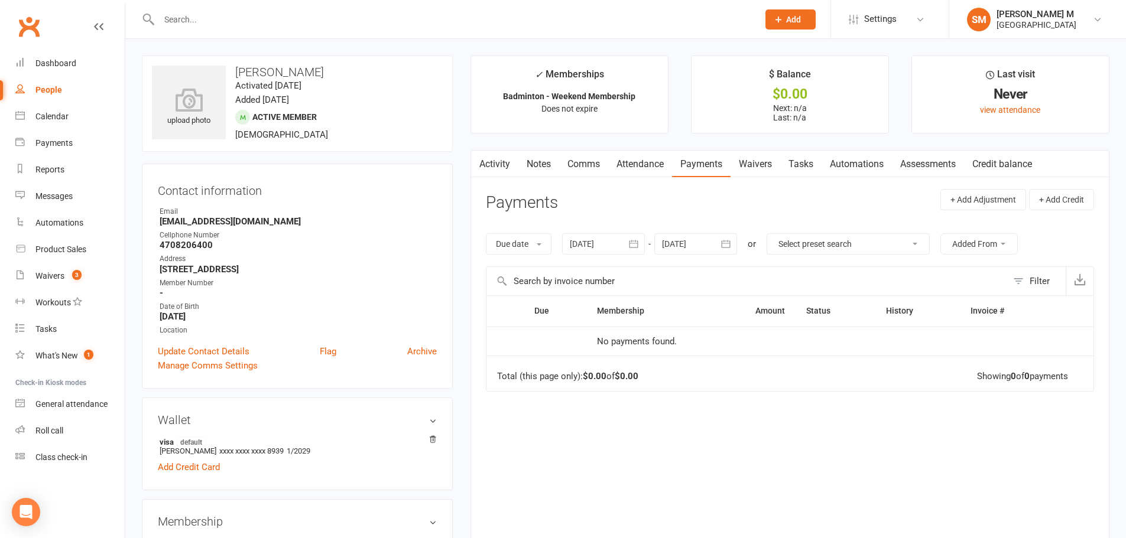
click at [718, 242] on button "button" at bounding box center [726, 243] width 21 height 21
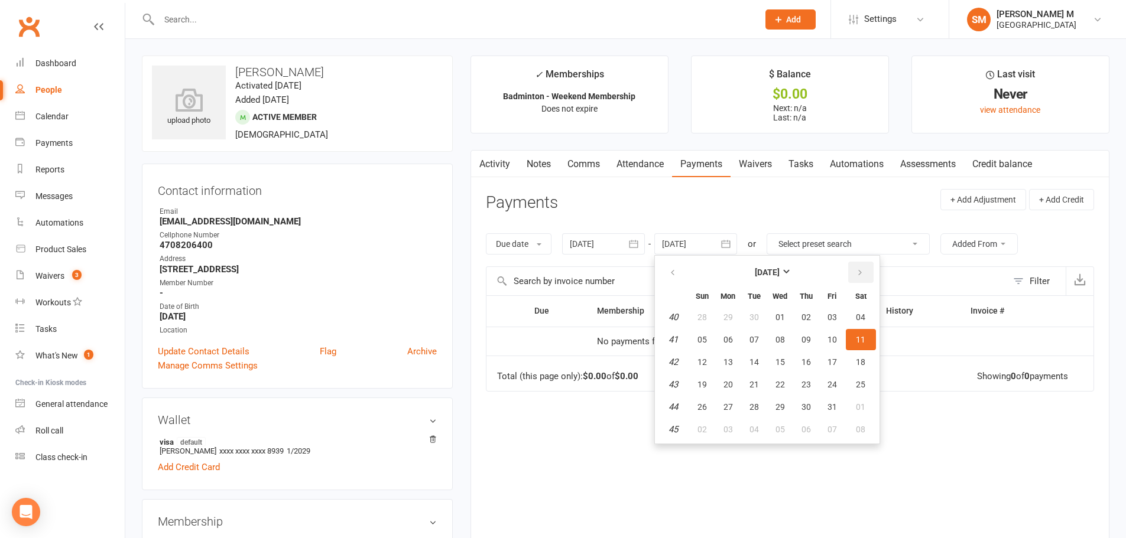
click at [860, 278] on button "button" at bounding box center [860, 272] width 25 height 21
click at [670, 274] on icon "button" at bounding box center [672, 272] width 8 height 9
click at [640, 470] on div "Due Contact Membership Amount Status History Invoice # No payments found. Total…" at bounding box center [790, 419] width 608 height 248
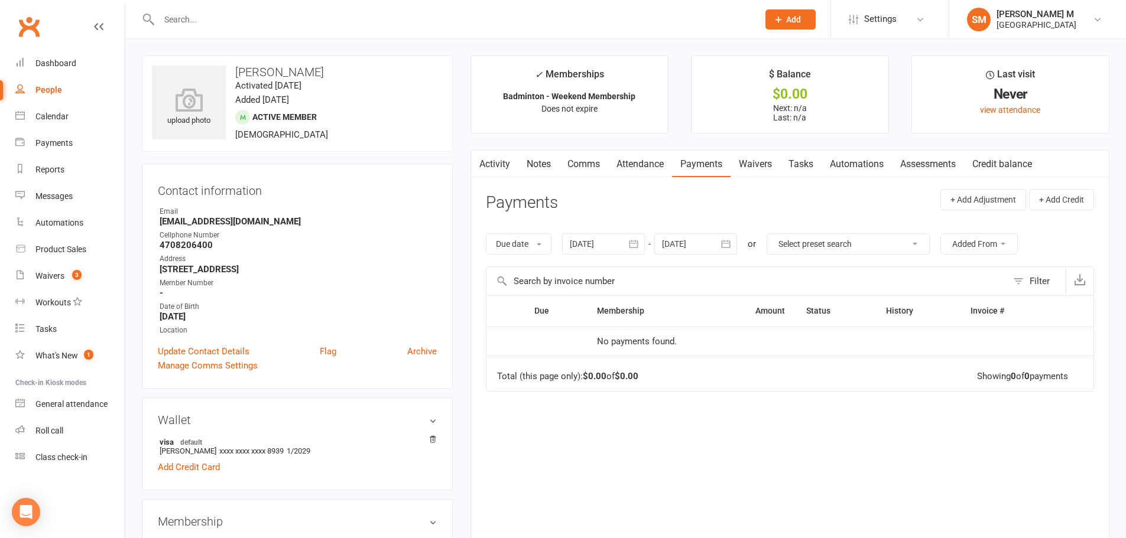
click at [645, 348] on td "No payments found." at bounding box center [690, 342] width 209 height 30
click at [819, 243] on select "Select preset search All failures All skipped payments All pending payments Suc…" at bounding box center [848, 244] width 162 height 20
select select "1"
click at [769, 234] on select "Select preset search All failures All skipped payments All pending payments Suc…" at bounding box center [848, 244] width 162 height 20
type input "14 Sep 2025"
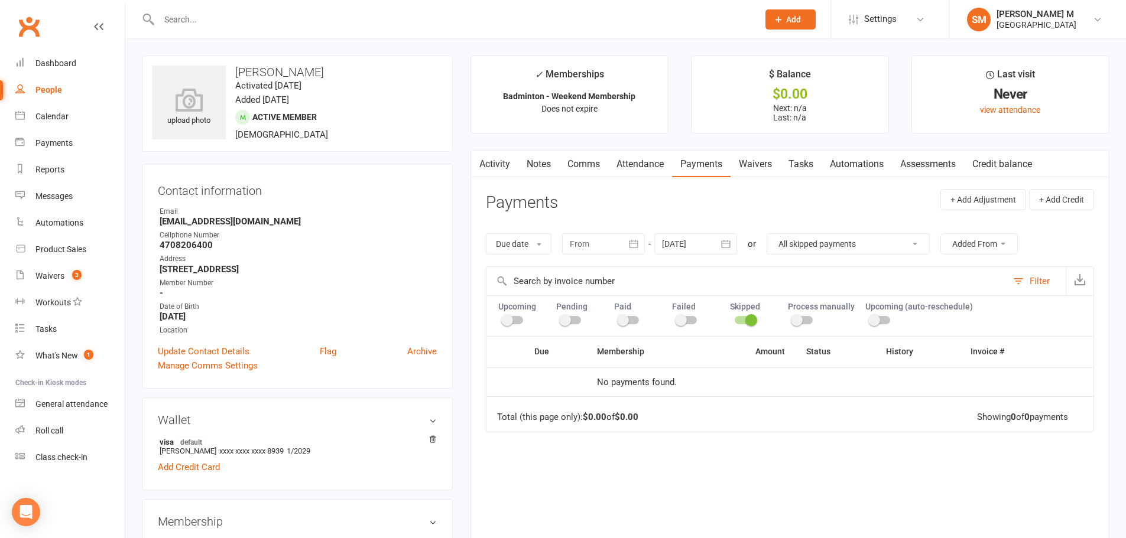
click at [824, 242] on select "All failures All skipped payments All pending payments Successful payments (las…" at bounding box center [848, 244] width 162 height 20
click at [775, 234] on select "All failures All skipped payments All pending payments Successful payments (las…" at bounding box center [848, 244] width 162 height 20
click at [823, 246] on select "All failures All skipped payments All pending payments Successful payments (las…" at bounding box center [854, 244] width 162 height 20
select select "6"
click at [773, 234] on select "All failures All skipped payments All pending payments Successful payments (las…" at bounding box center [854, 244] width 162 height 20
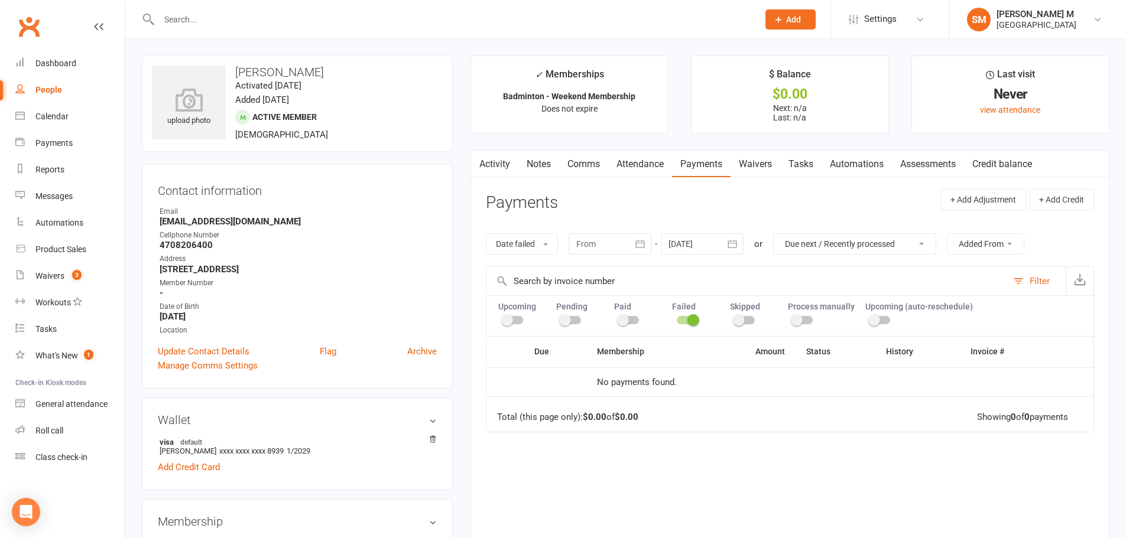
type input "14 Aug 2025"
type input "[DATE]"
drag, startPoint x: 854, startPoint y: 243, endPoint x: 854, endPoint y: 252, distance: 8.9
click at [854, 243] on select "All failures All skipped payments All pending payments Successful payments (las…" at bounding box center [848, 244] width 162 height 20
click at [529, 245] on button "Due date" at bounding box center [519, 243] width 66 height 21
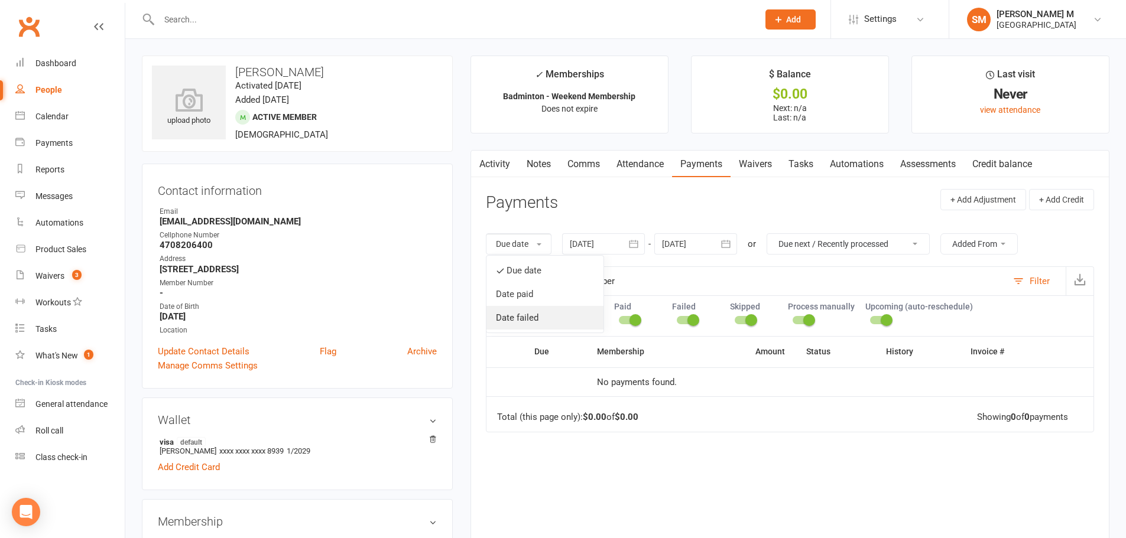
click at [548, 313] on link "Date failed" at bounding box center [544, 318] width 117 height 24
select select
click at [553, 242] on button "Date failed" at bounding box center [522, 243] width 72 height 21
click at [549, 266] on link "Due date" at bounding box center [544, 271] width 117 height 24
click at [1024, 278] on button "Filter" at bounding box center [1036, 281] width 58 height 28
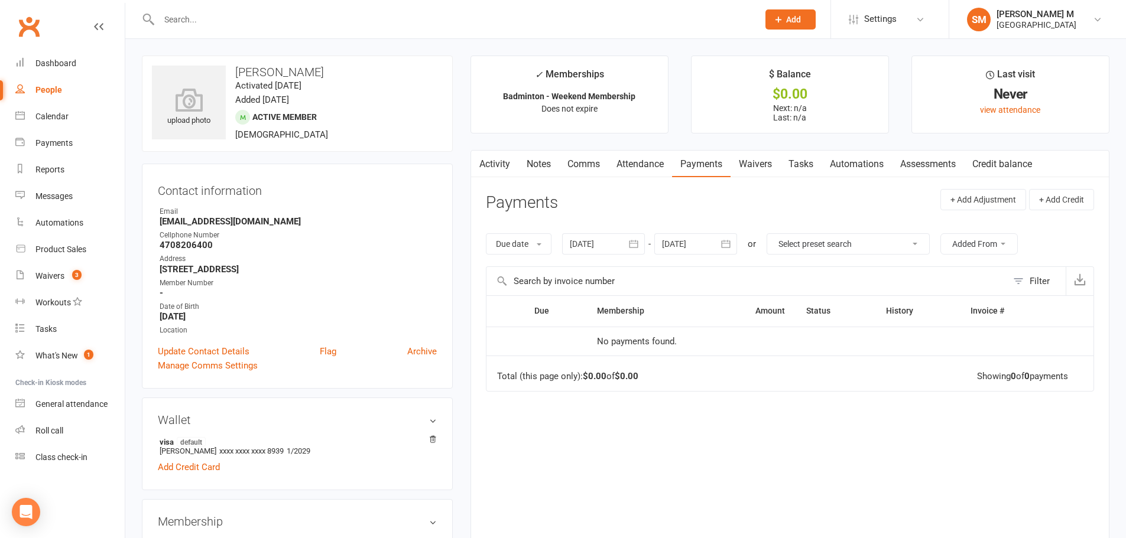
click at [643, 237] on button "button" at bounding box center [633, 243] width 21 height 21
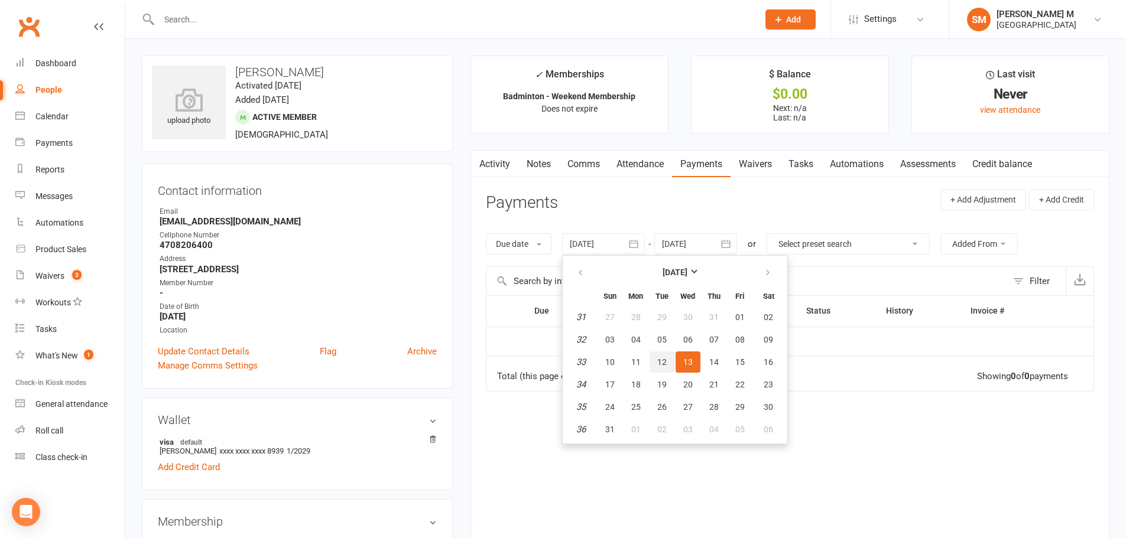
click at [666, 363] on span "12" at bounding box center [661, 361] width 9 height 9
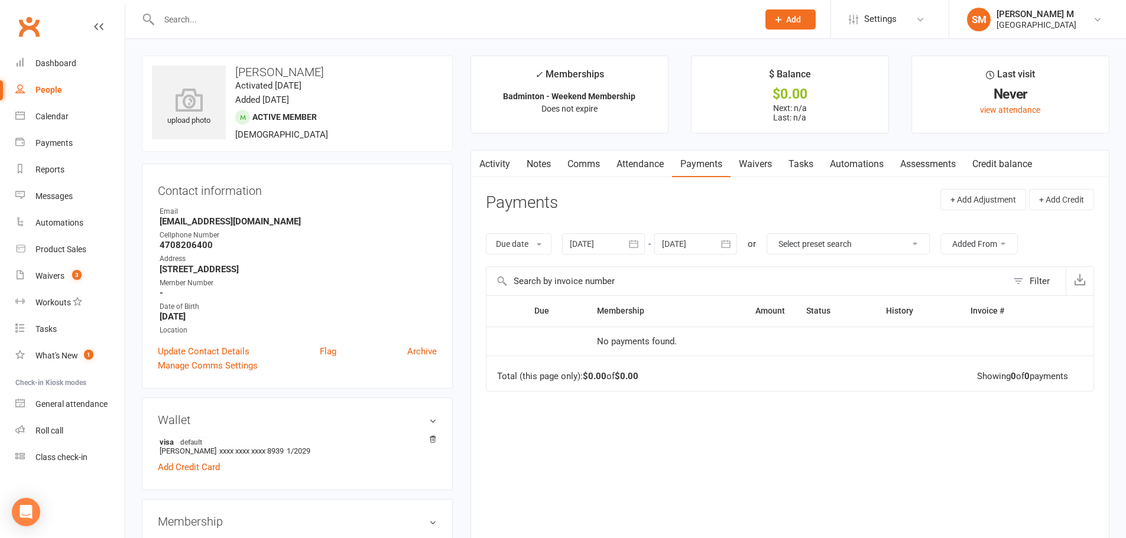
click at [636, 248] on icon "button" at bounding box center [633, 244] width 9 height 8
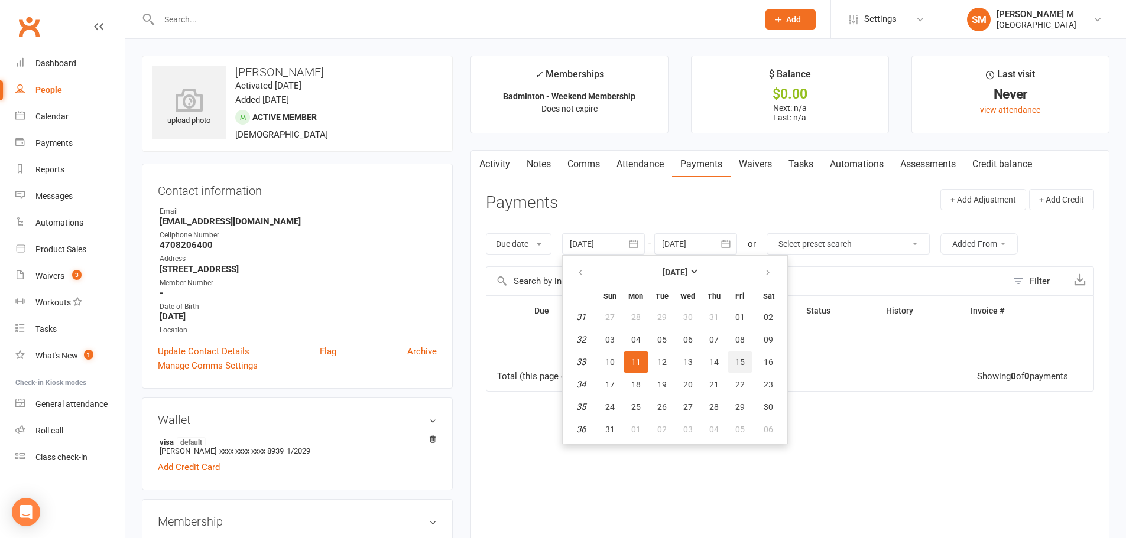
click at [739, 360] on span "15" at bounding box center [739, 361] width 9 height 9
type input "15 Aug 2025"
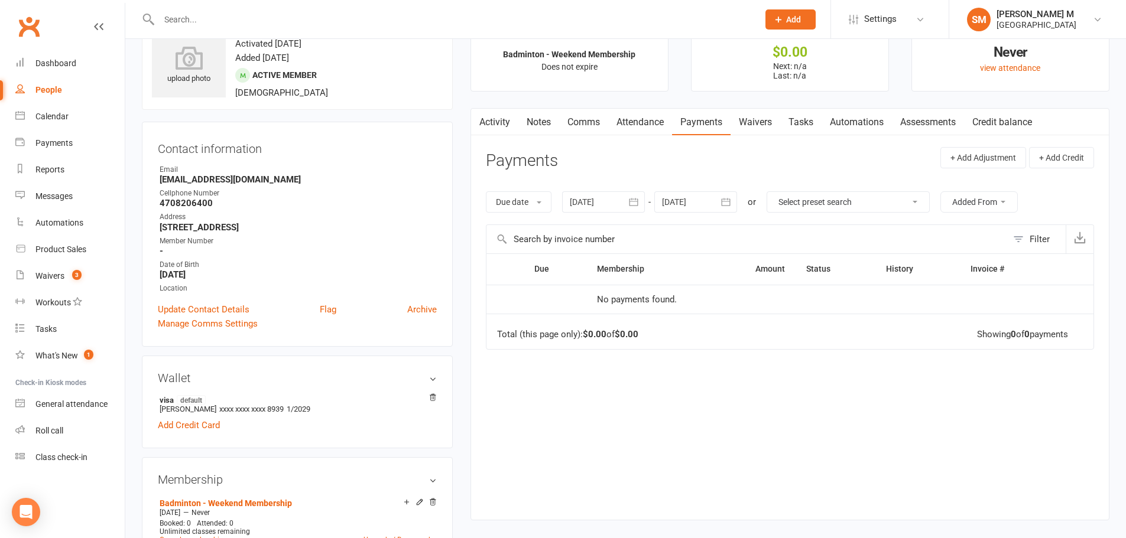
scroll to position [59, 0]
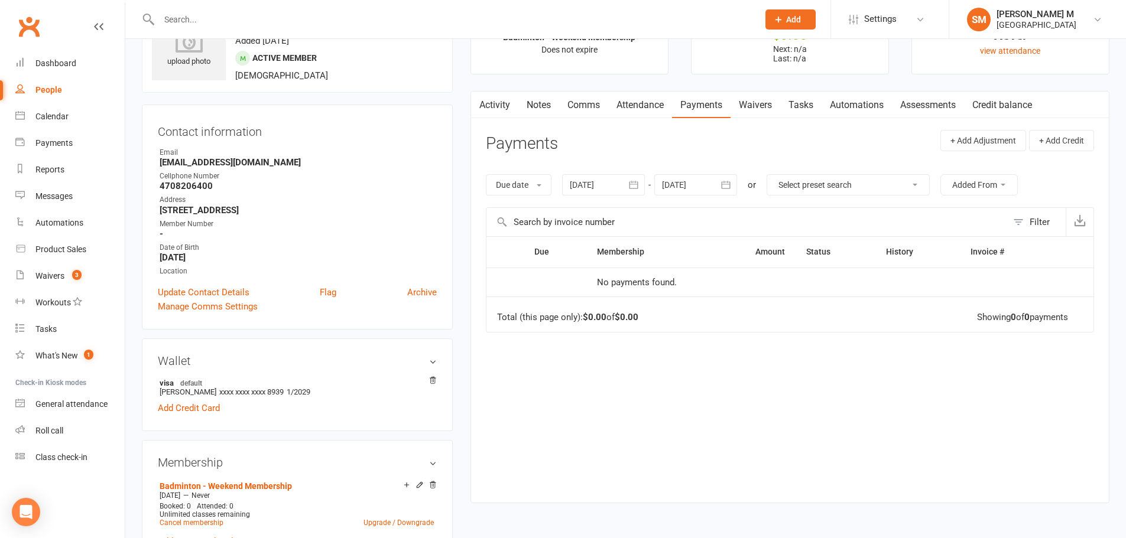
click at [731, 183] on icon "button" at bounding box center [726, 185] width 12 height 12
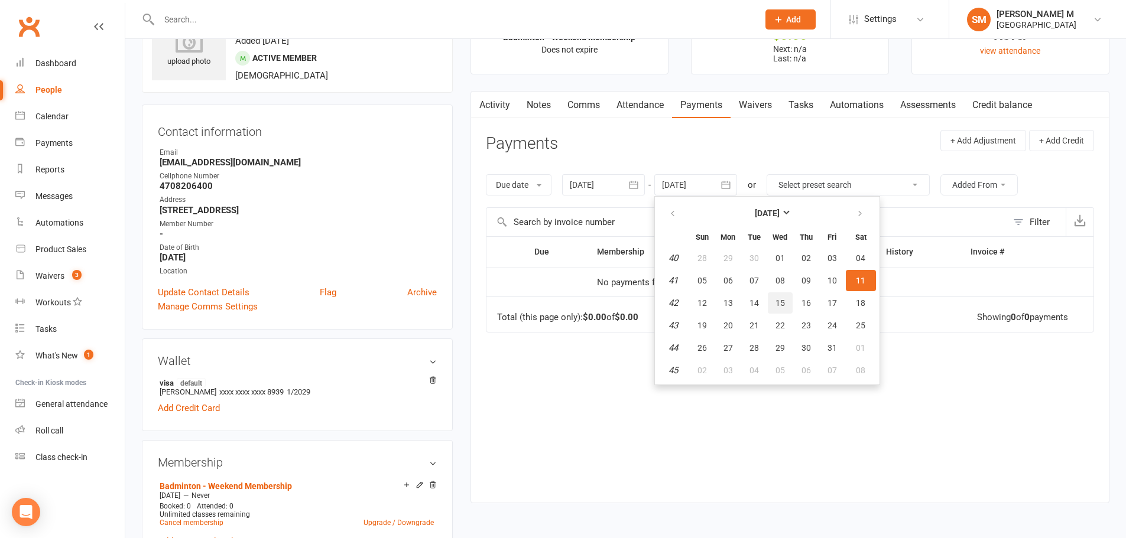
click at [789, 307] on button "15" at bounding box center [780, 302] width 25 height 21
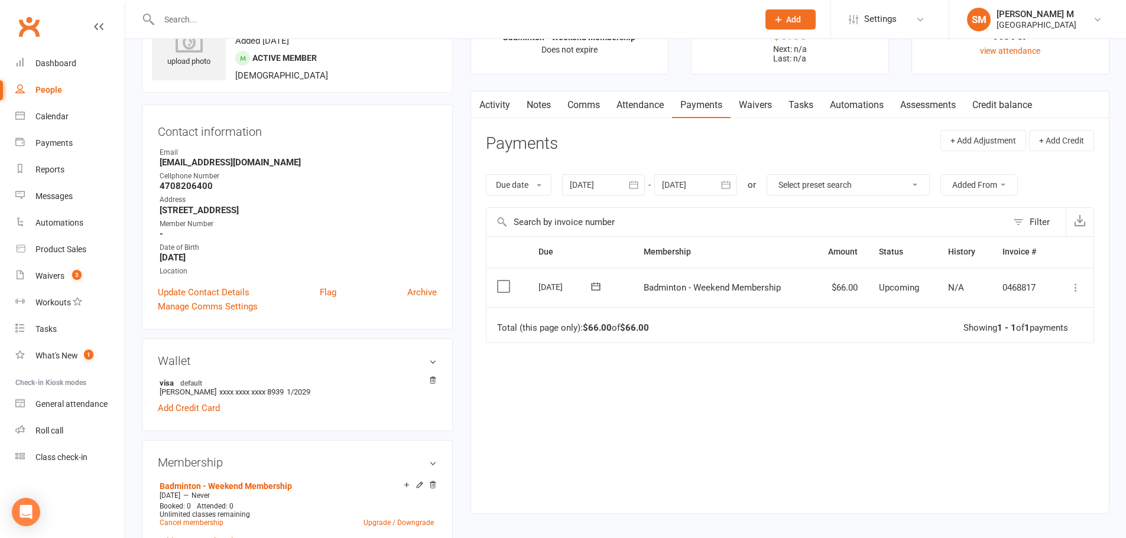
click at [588, 285] on button at bounding box center [596, 287] width 24 height 12
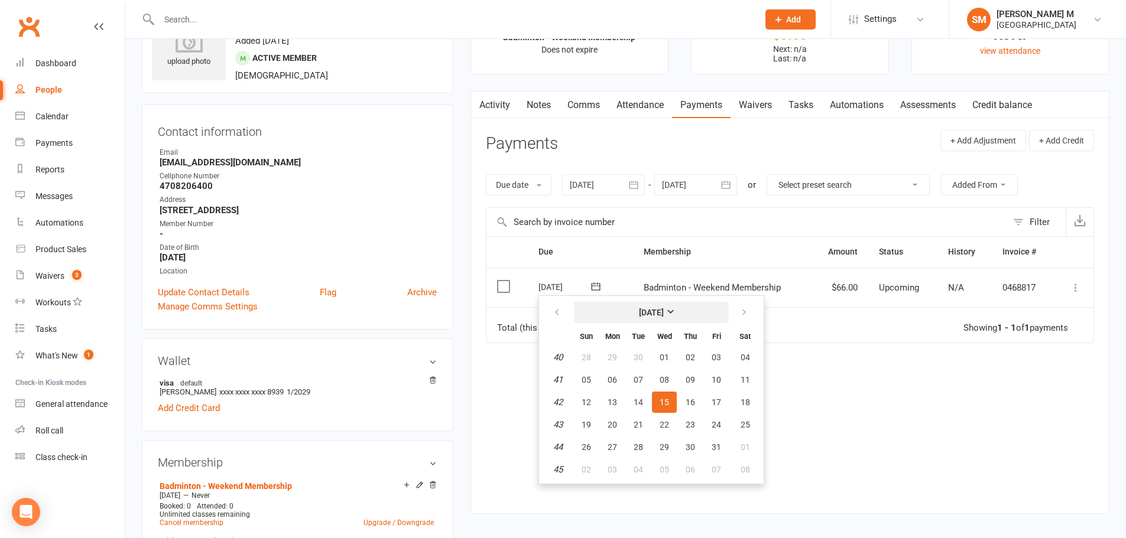
click at [665, 305] on button "October 2025" at bounding box center [651, 312] width 155 height 21
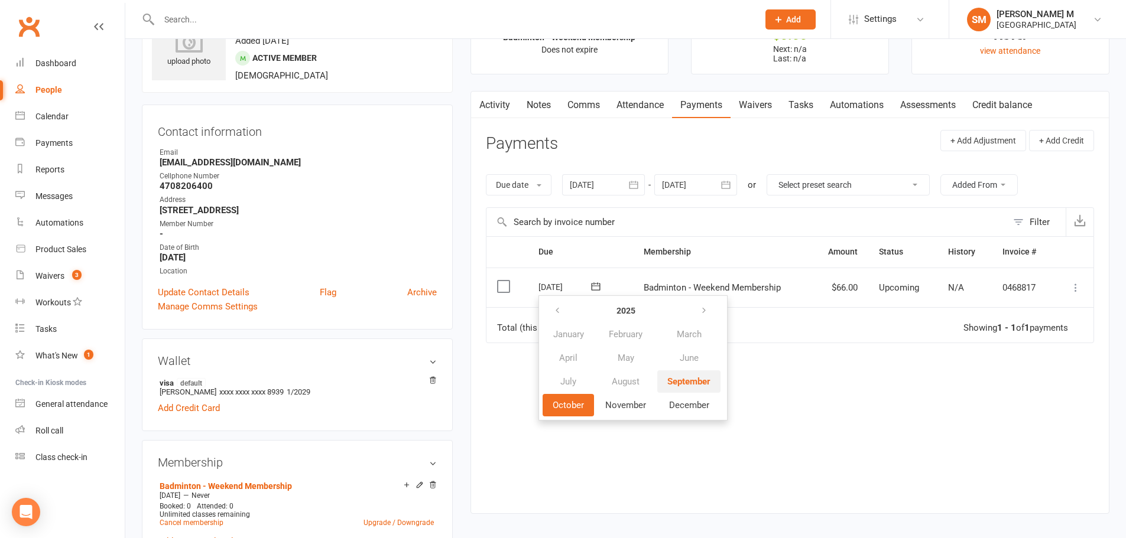
click at [679, 386] on span "September" at bounding box center [688, 381] width 43 height 11
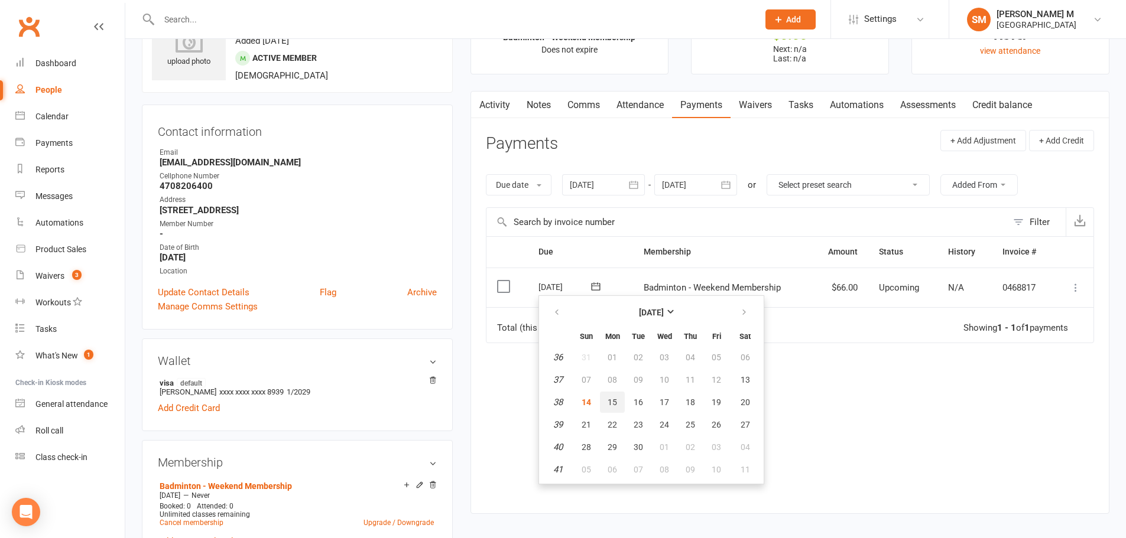
click at [617, 401] on span "15" at bounding box center [611, 402] width 9 height 9
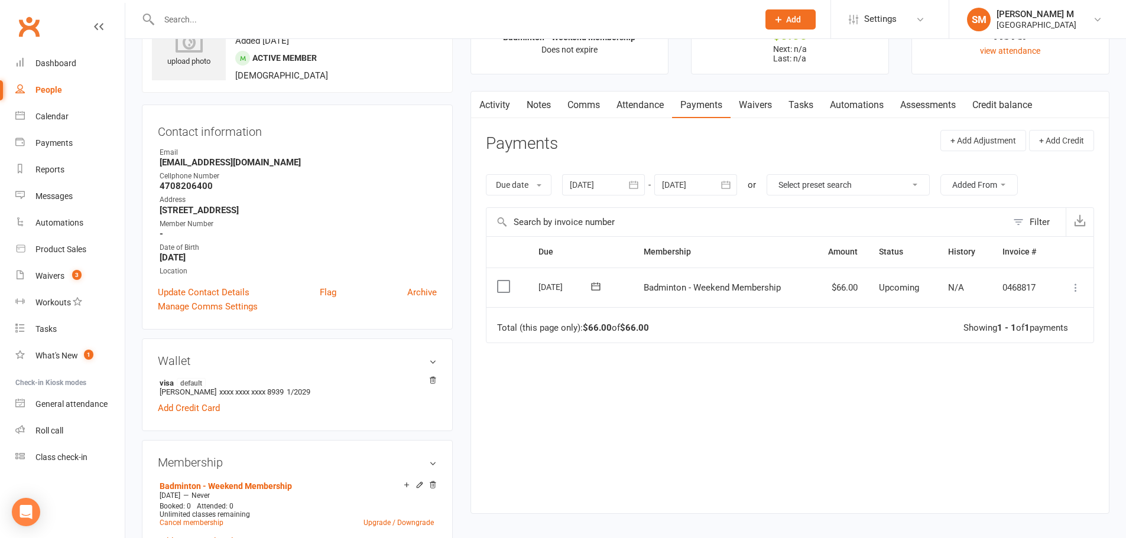
click at [594, 291] on icon at bounding box center [596, 287] width 12 height 12
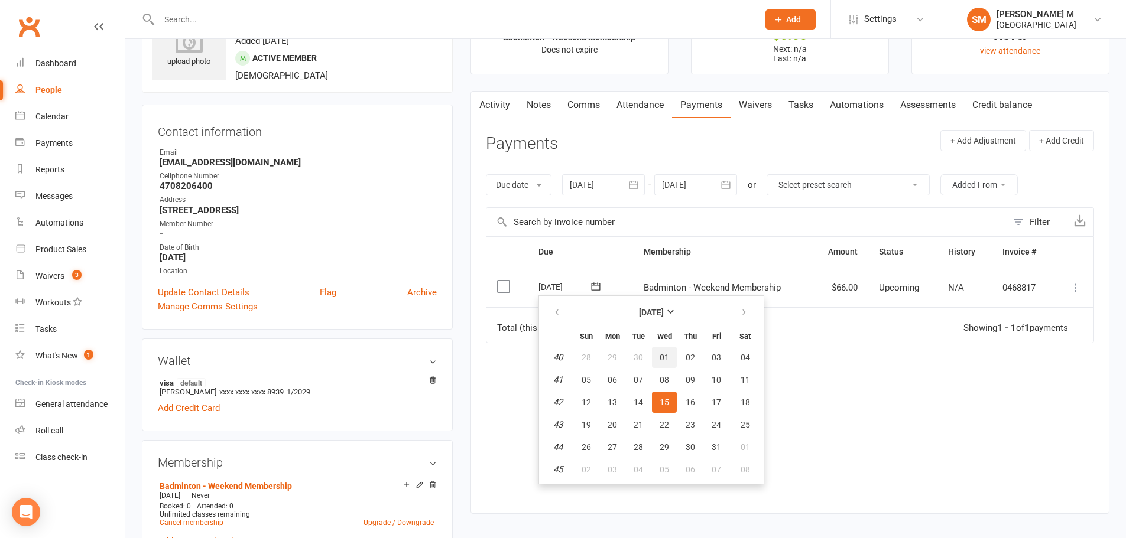
click at [659, 359] on span "01" at bounding box center [663, 357] width 9 height 9
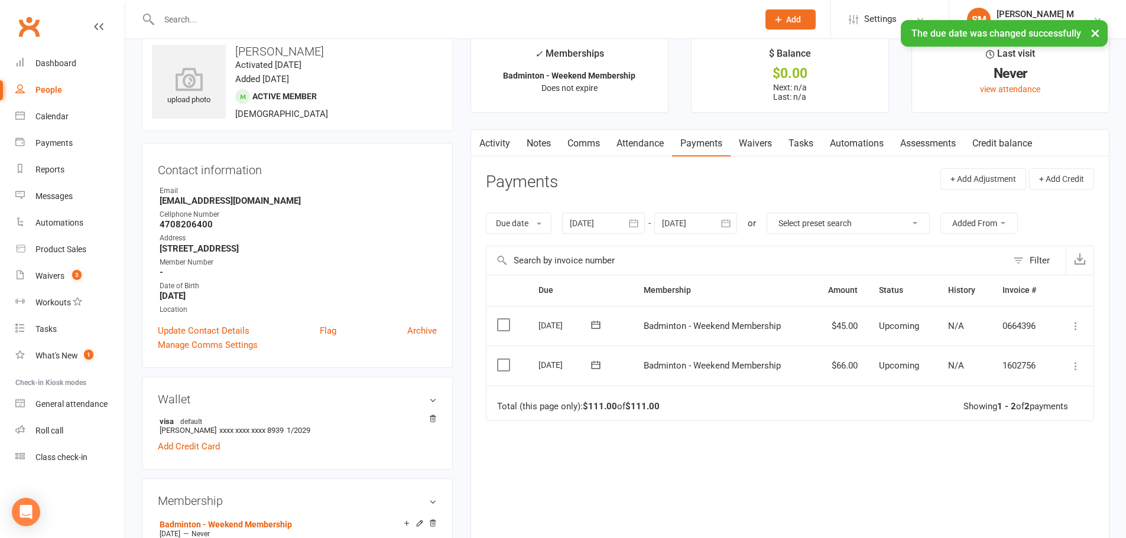
scroll to position [0, 0]
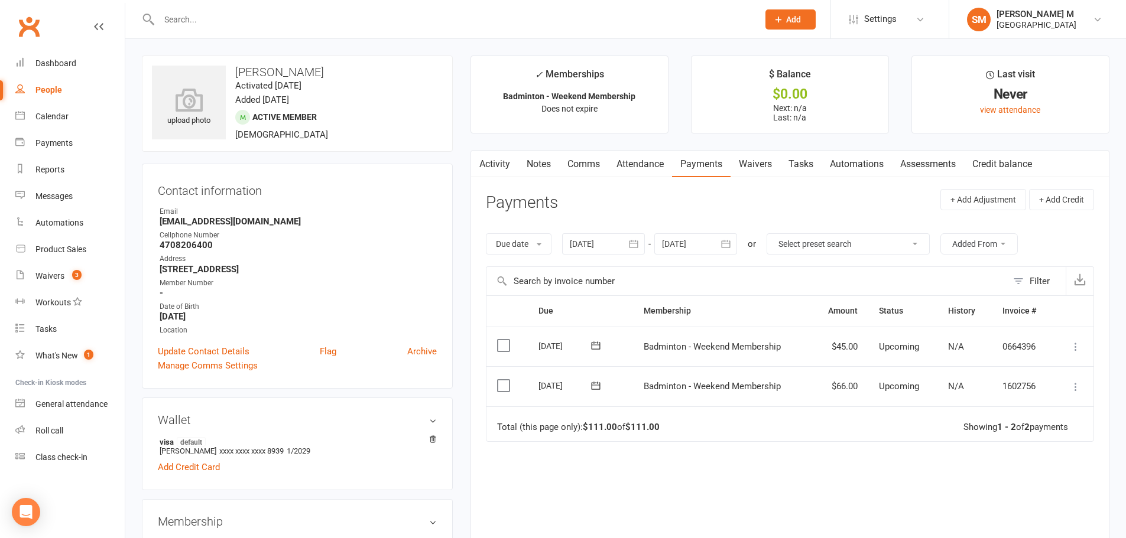
click at [724, 239] on icon "button" at bounding box center [726, 244] width 12 height 12
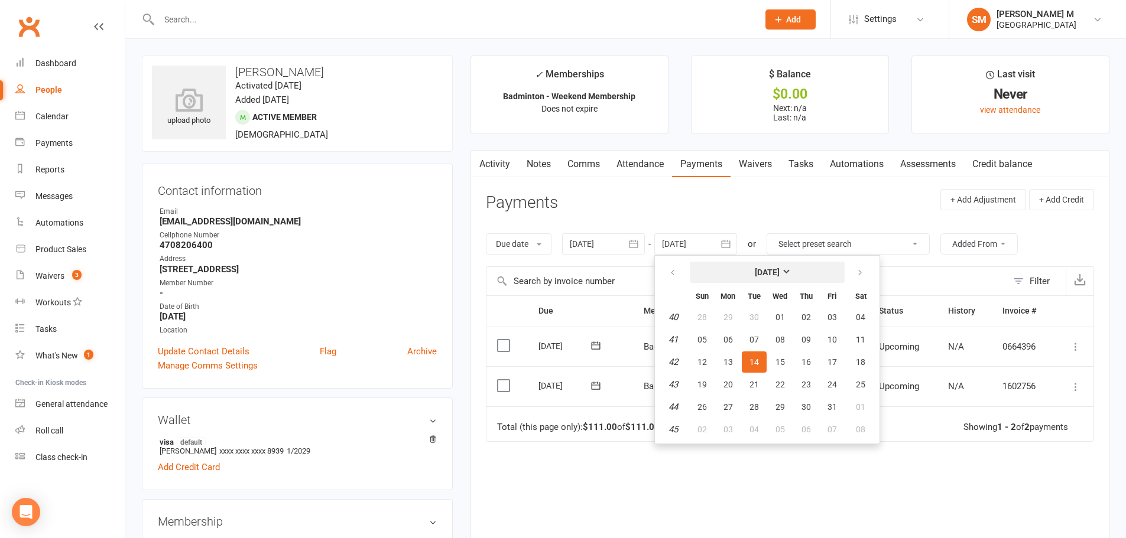
click at [779, 268] on strong "October 2025" at bounding box center [767, 272] width 25 height 9
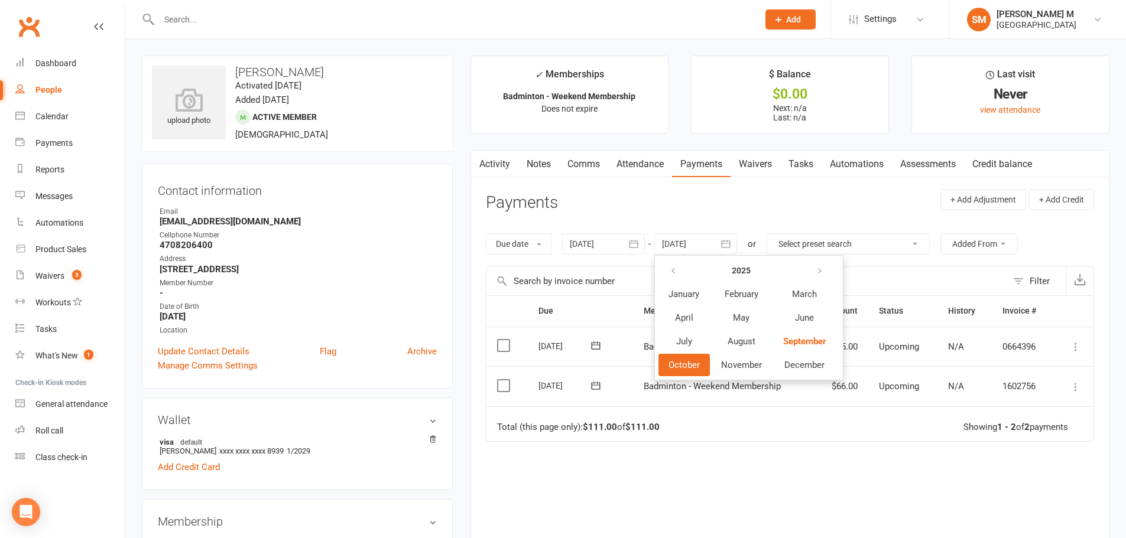
click at [809, 378] on table "2025 January February March April May June July August September October Novemb…" at bounding box center [747, 317] width 180 height 119
click at [812, 369] on span "December" at bounding box center [804, 365] width 40 height 11
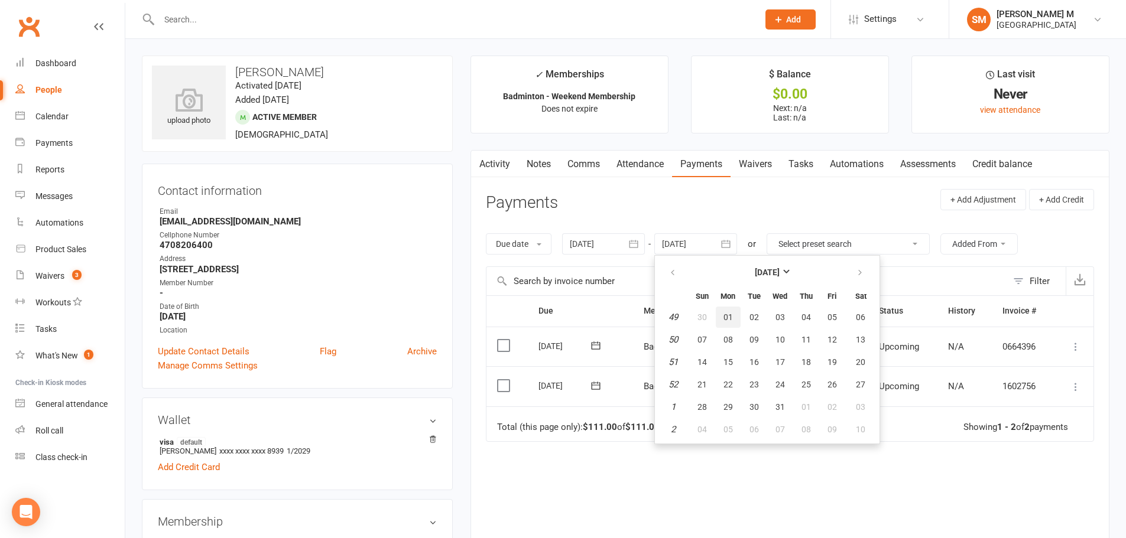
click at [733, 321] on span "01" at bounding box center [727, 317] width 9 height 9
type input "01 Dec 2025"
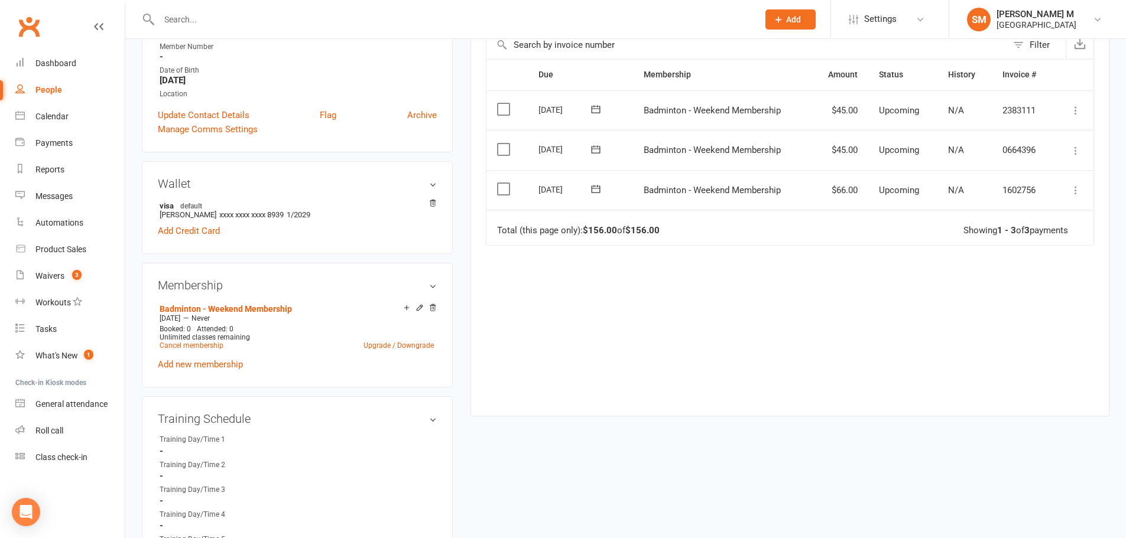
scroll to position [177, 0]
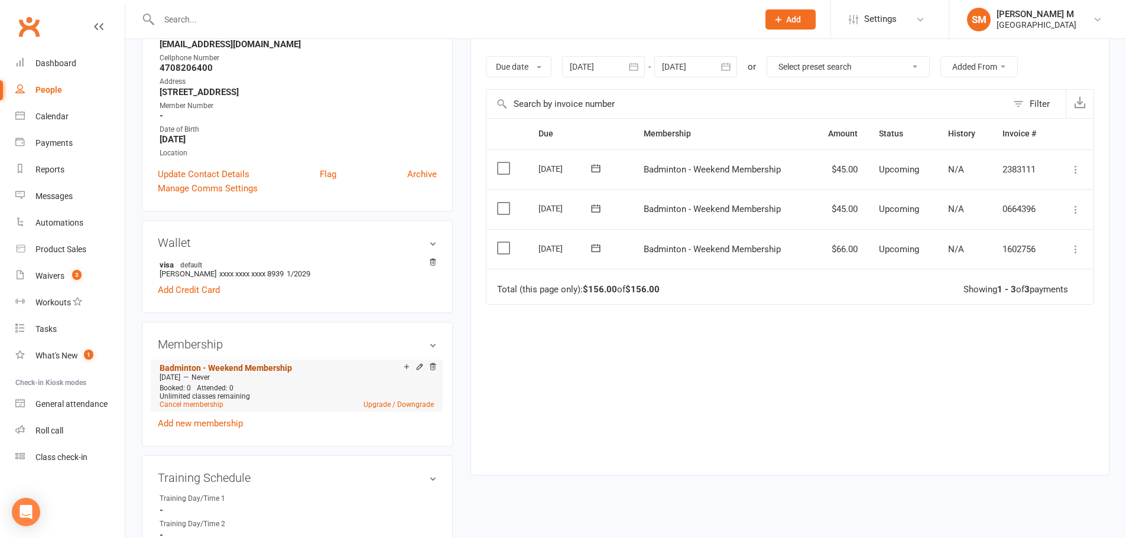
click at [252, 364] on link "Badminton - Weekend Membership" at bounding box center [226, 367] width 132 height 9
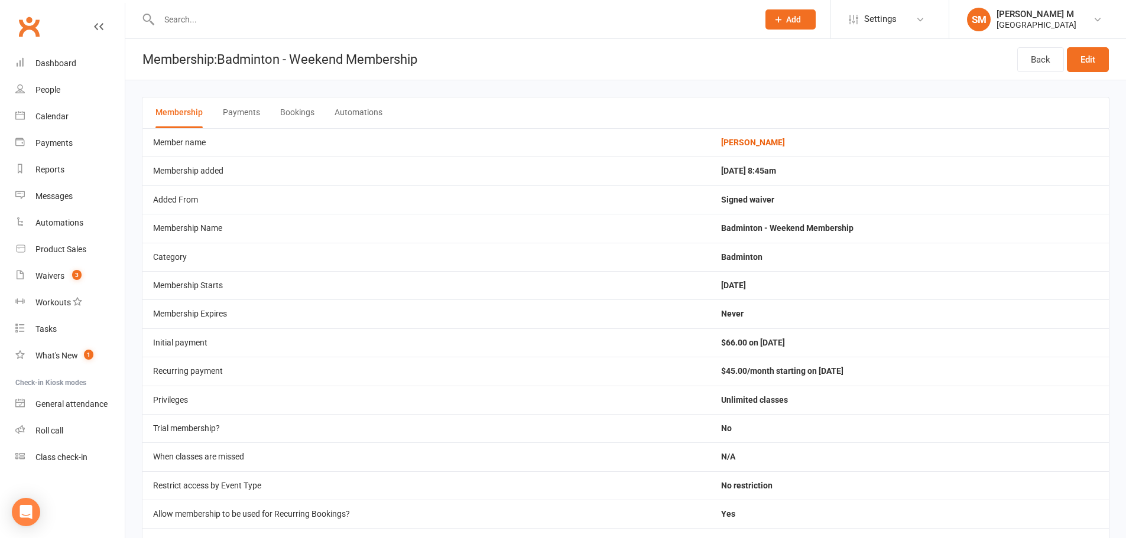
click at [226, 107] on button "Payments" at bounding box center [241, 112] width 37 height 31
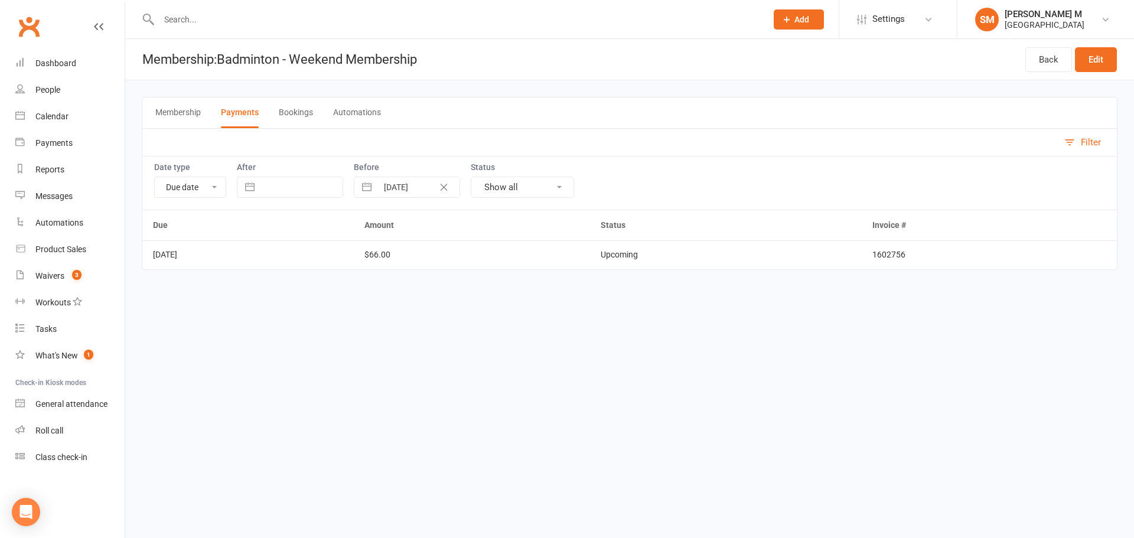
click at [194, 112] on button "Membership" at bounding box center [177, 112] width 45 height 31
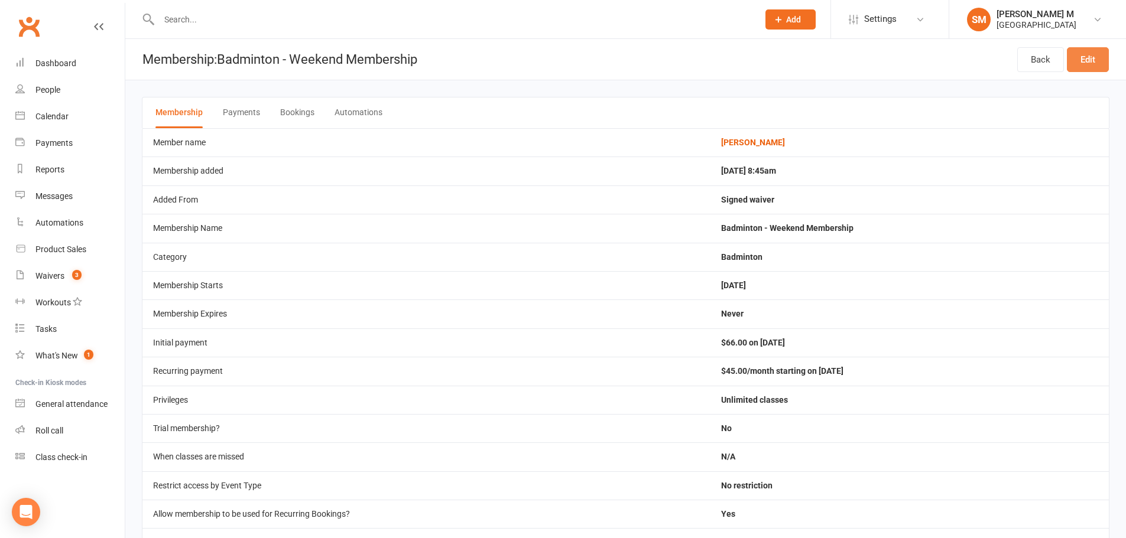
click at [1101, 61] on link "Edit" at bounding box center [1087, 59] width 42 height 25
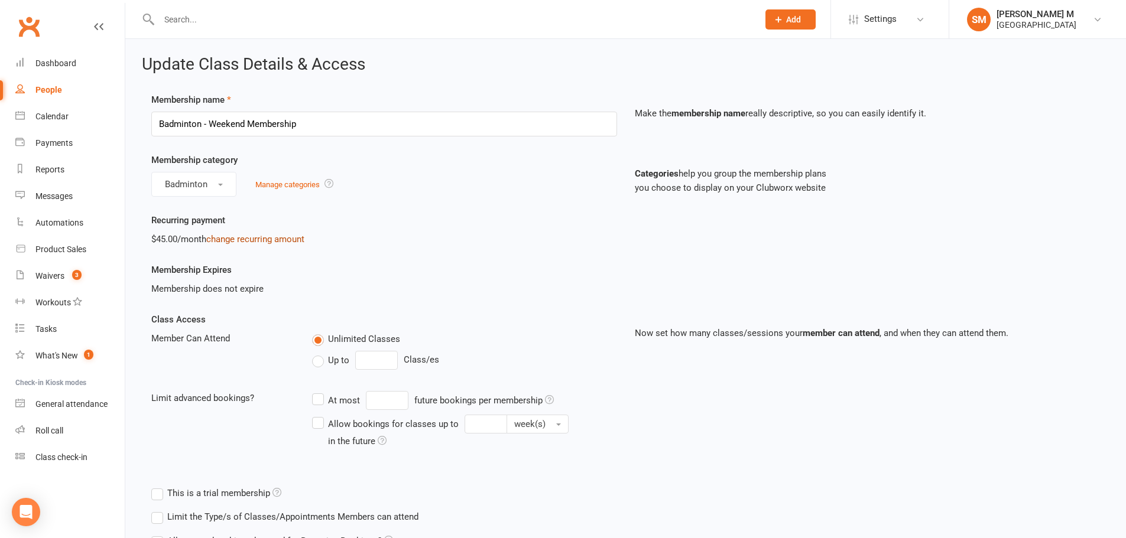
click at [273, 240] on link "change recurring amount" at bounding box center [255, 239] width 98 height 11
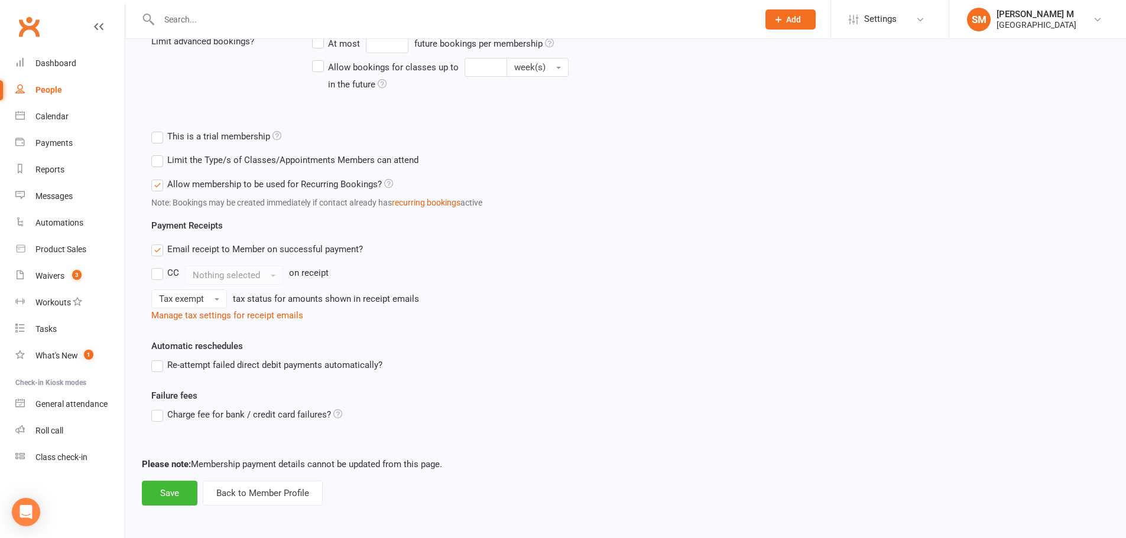
scroll to position [358, 0]
click at [269, 490] on button "Back to Member Profile" at bounding box center [263, 492] width 120 height 25
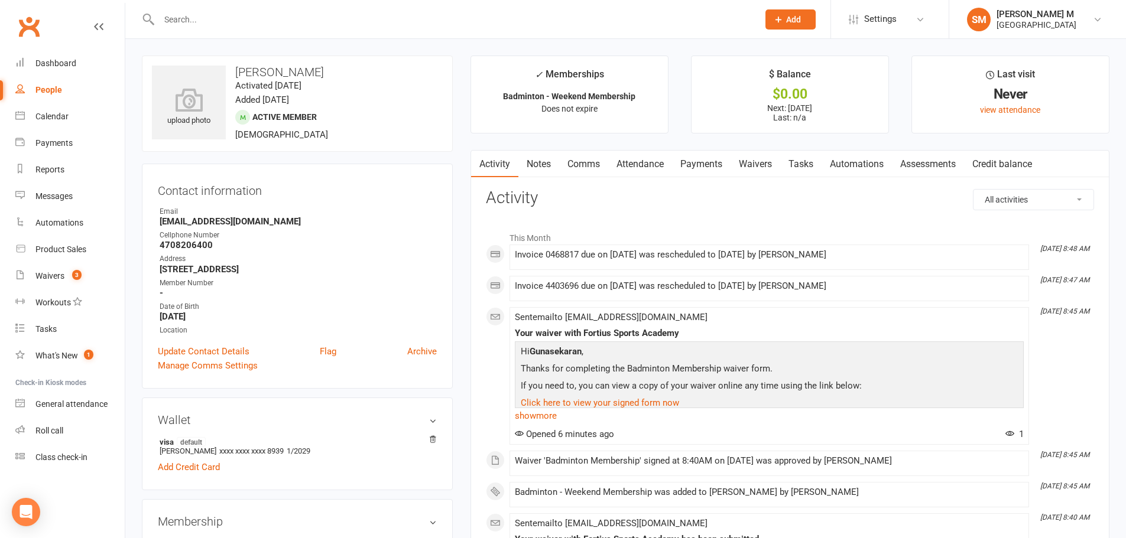
click at [709, 164] on link "Payments" at bounding box center [701, 164] width 58 height 27
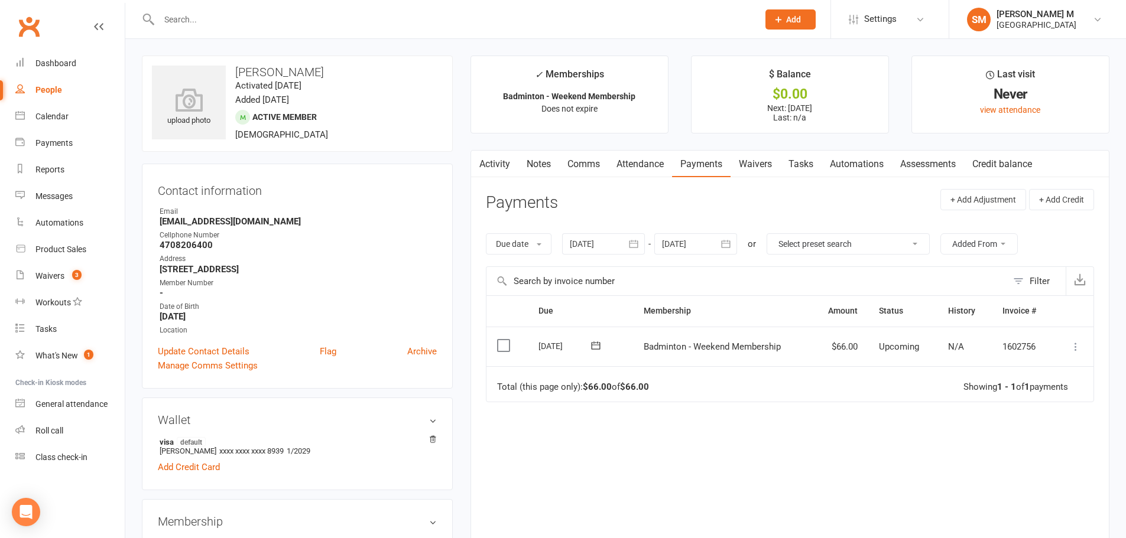
click at [730, 242] on icon "button" at bounding box center [725, 244] width 9 height 8
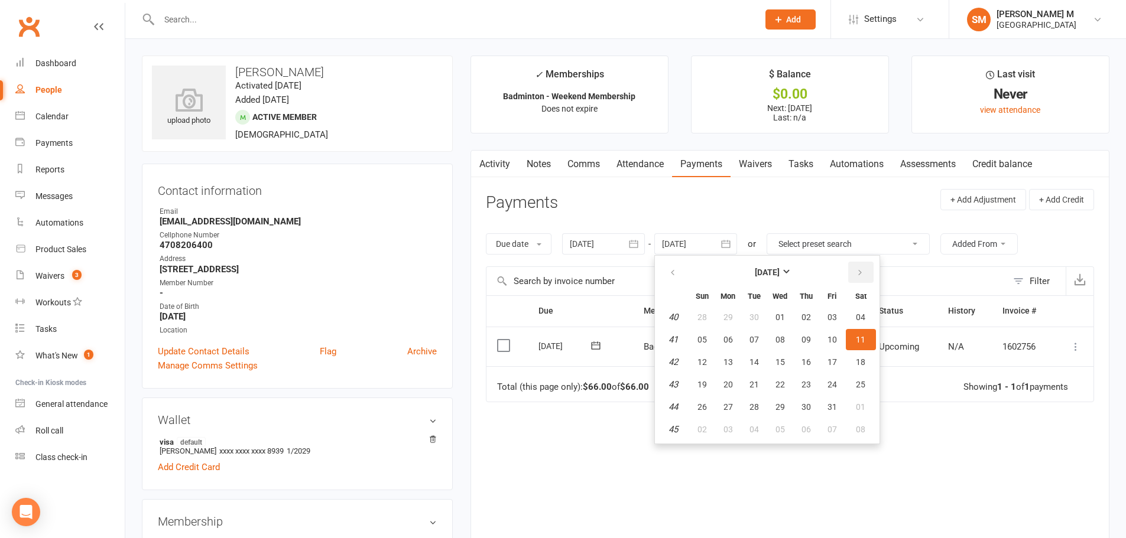
click at [854, 274] on button "button" at bounding box center [860, 272] width 25 height 21
click at [855, 274] on button "button" at bounding box center [860, 272] width 25 height 21
click at [831, 407] on span "30" at bounding box center [831, 406] width 9 height 9
type input "30 Jan 2026"
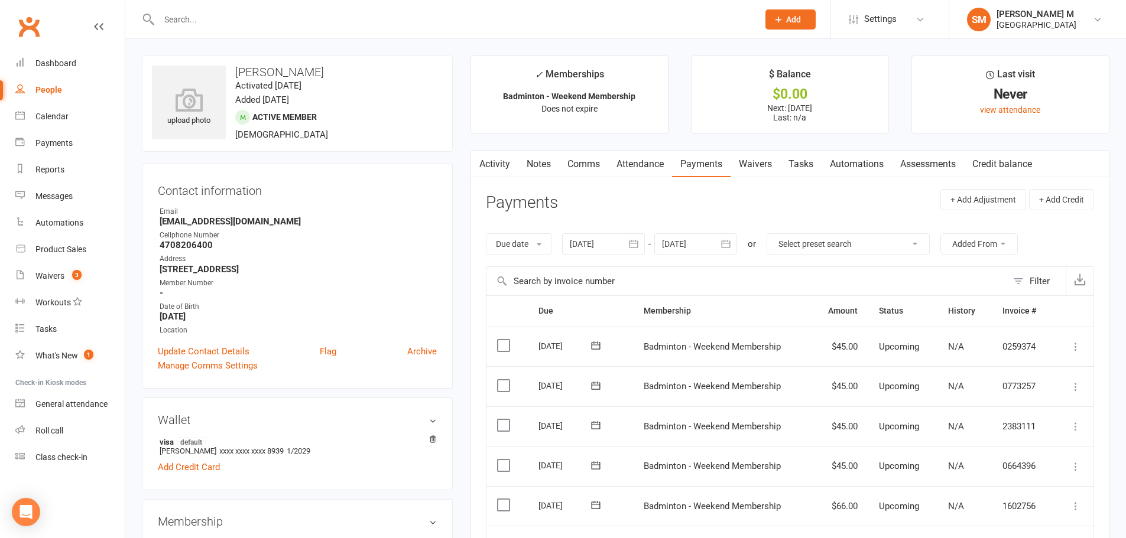
scroll to position [59, 0]
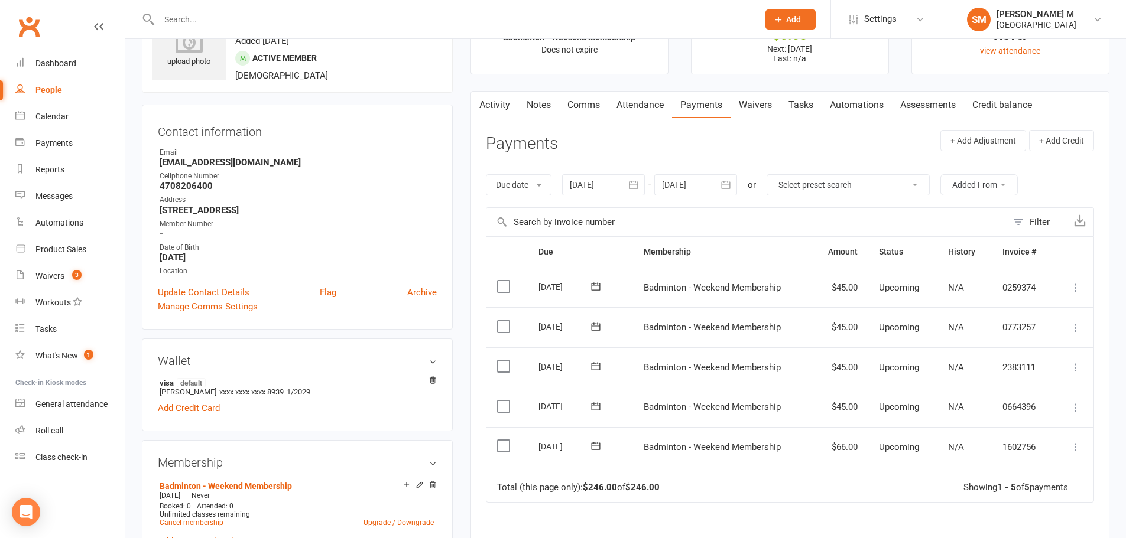
click at [1080, 402] on icon at bounding box center [1075, 408] width 12 height 12
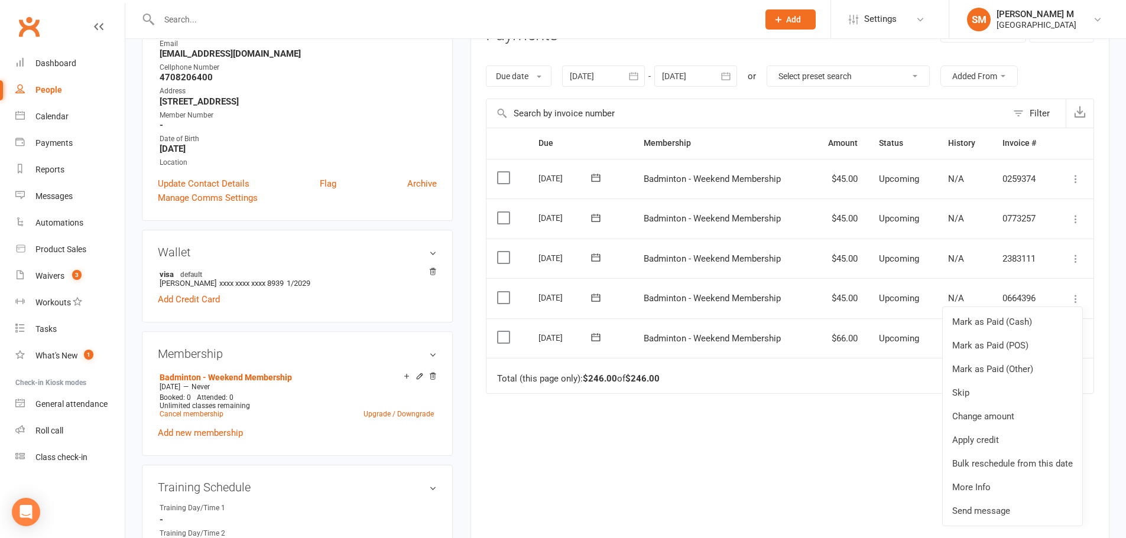
scroll to position [177, 0]
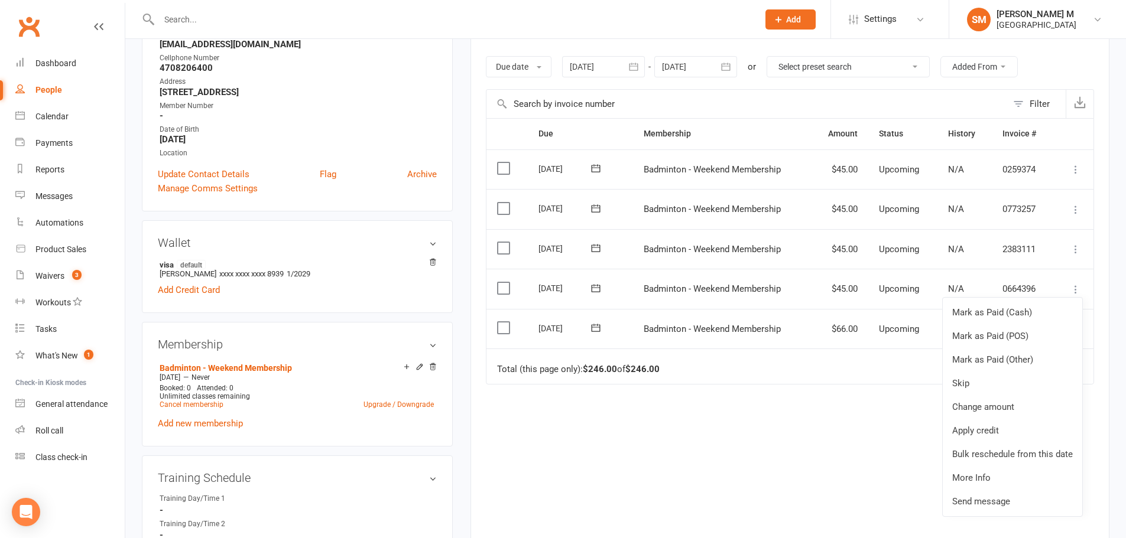
click at [871, 449] on div "Due Contact Membership Amount Status History Invoice # Select this 14 Jan 2026 …" at bounding box center [790, 327] width 608 height 418
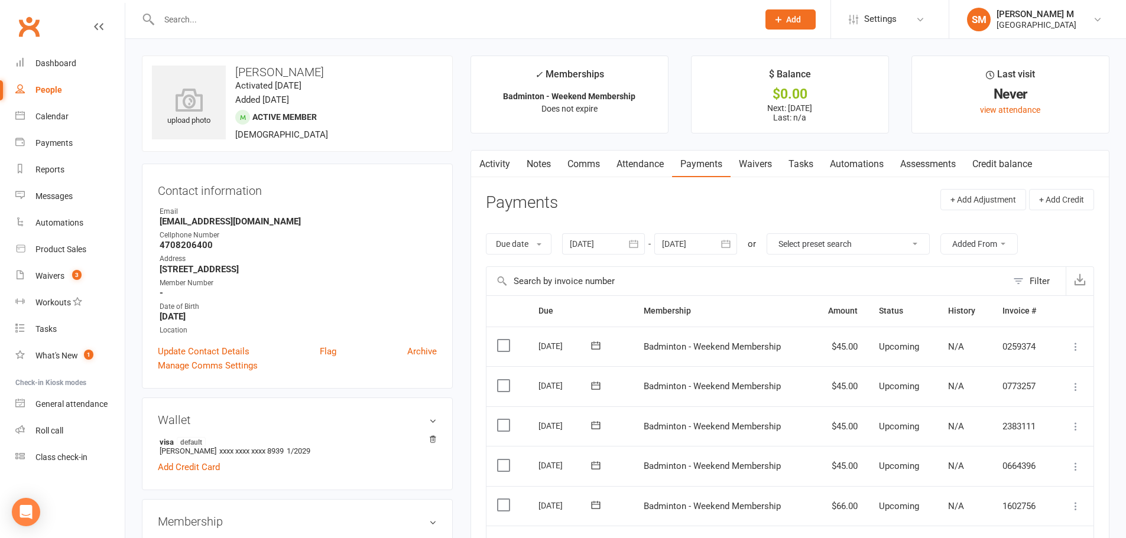
scroll to position [59, 0]
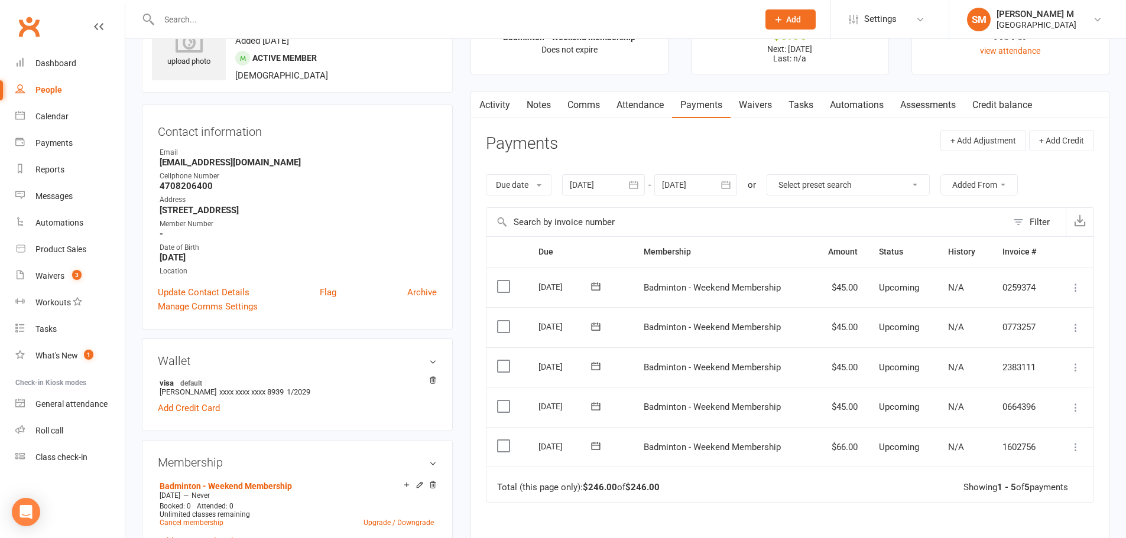
click at [630, 110] on link "Attendance" at bounding box center [640, 105] width 64 height 27
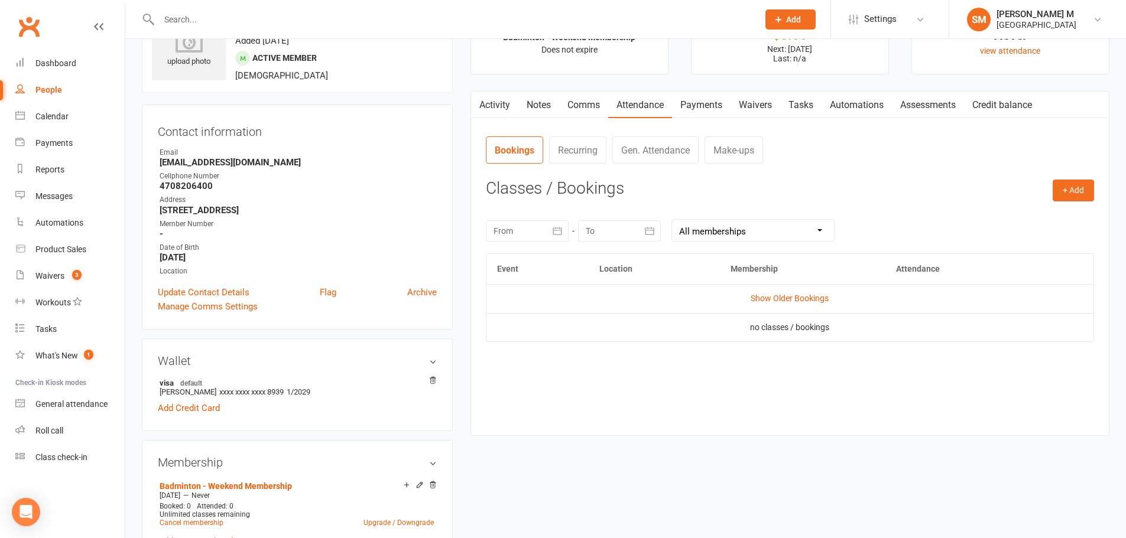
click at [682, 105] on link "Payments" at bounding box center [701, 105] width 58 height 27
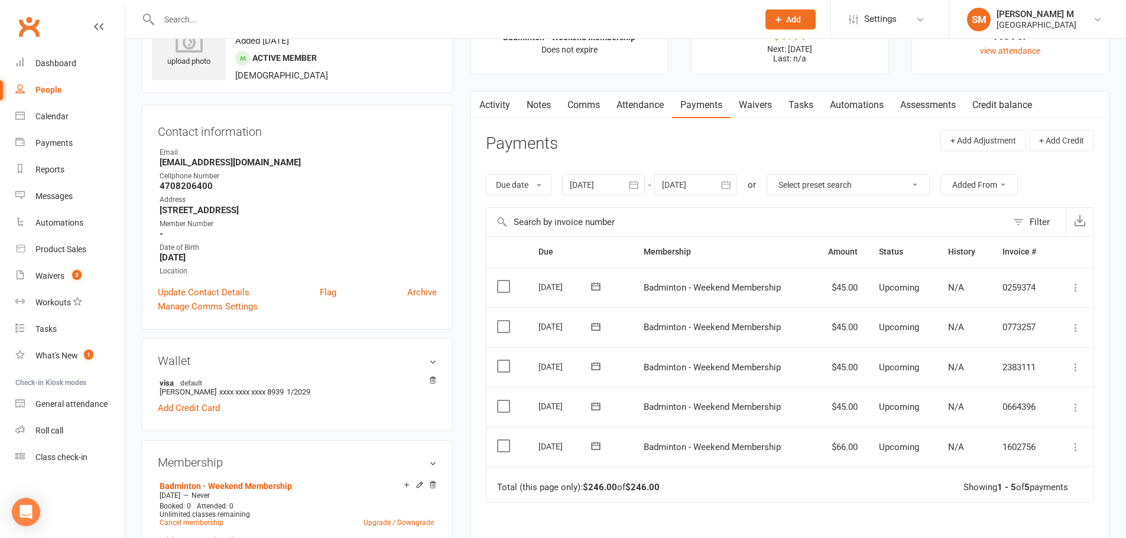
click at [753, 103] on link "Waivers" at bounding box center [755, 105] width 50 height 27
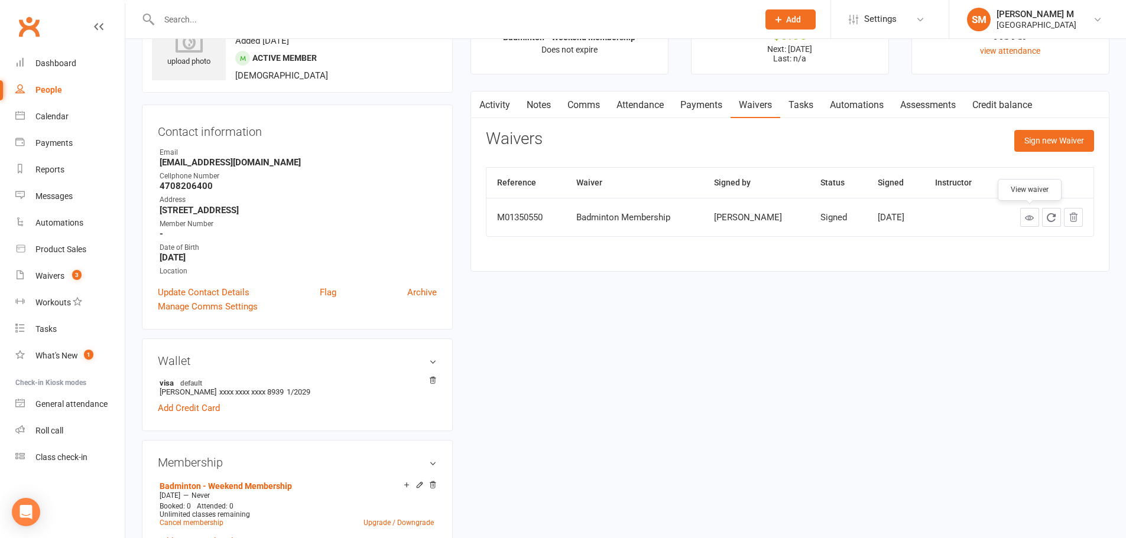
click at [1025, 218] on icon at bounding box center [1029, 217] width 9 height 9
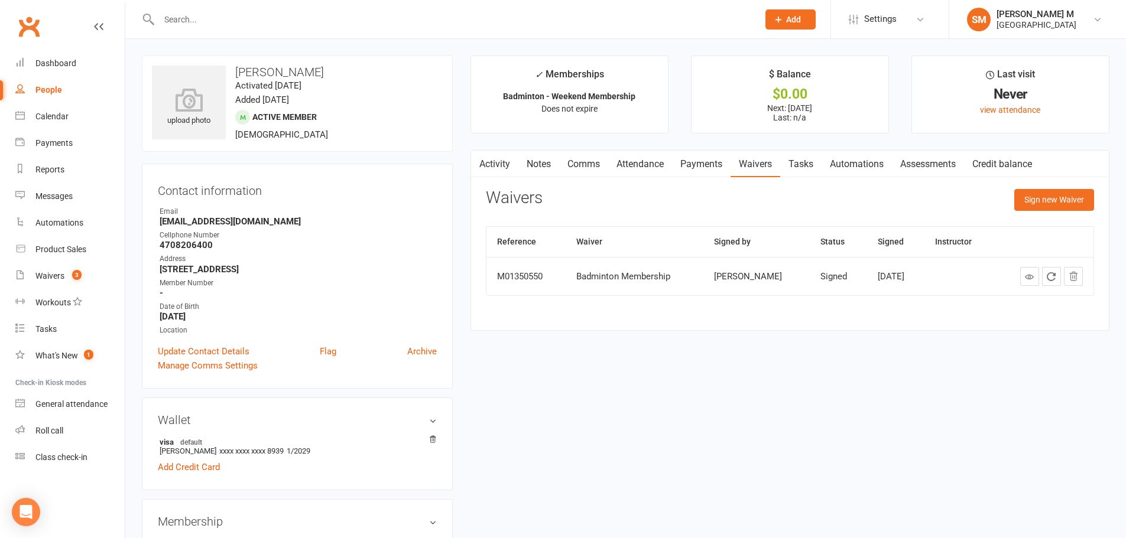
click at [488, 174] on link "Activity" at bounding box center [494, 164] width 47 height 27
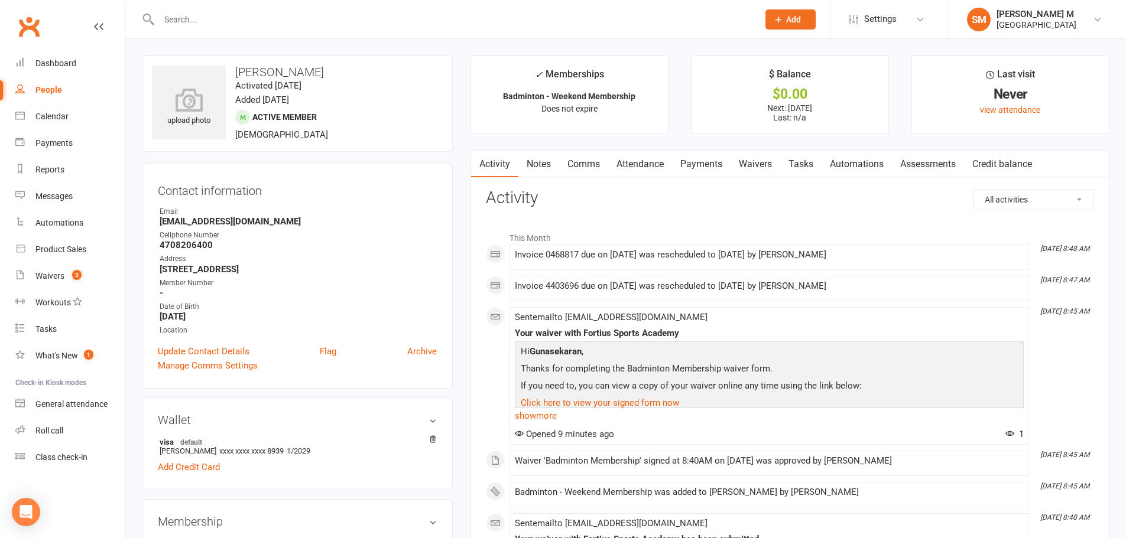
click at [530, 162] on link "Notes" at bounding box center [538, 164] width 41 height 27
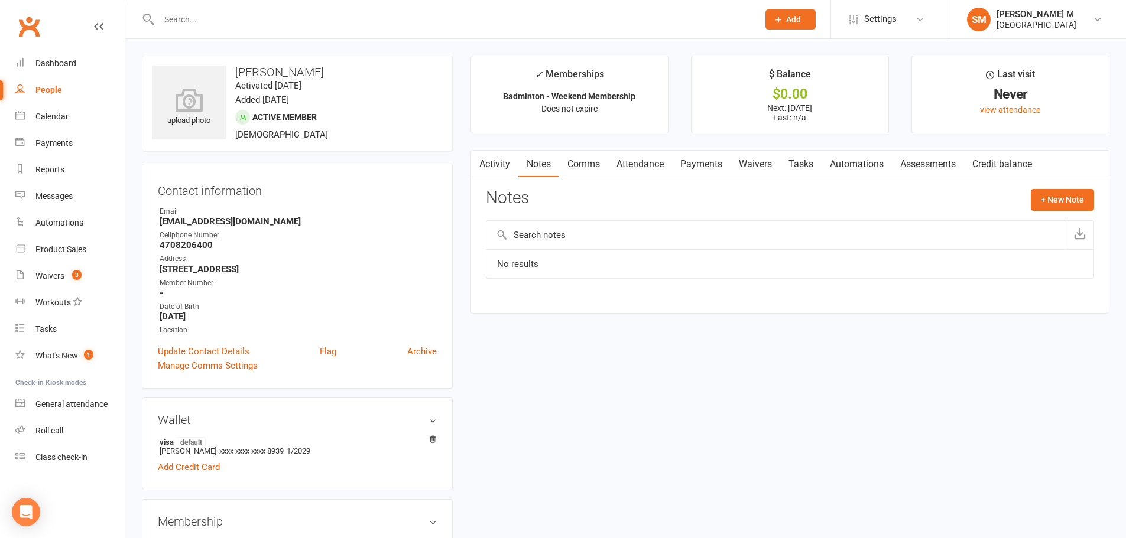
click at [602, 165] on link "Comms" at bounding box center [583, 164] width 49 height 27
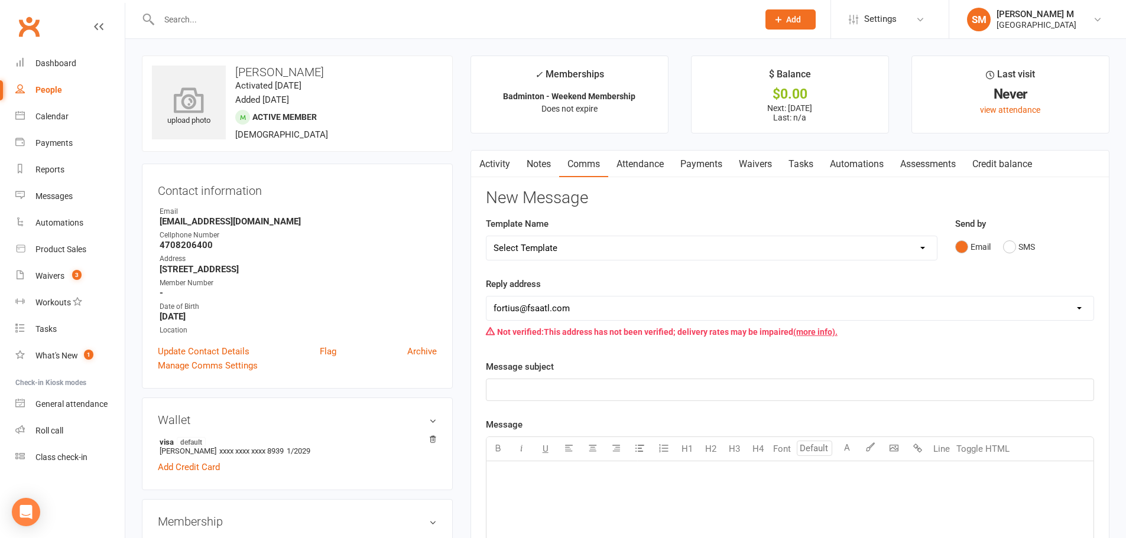
click at [167, 106] on icon at bounding box center [189, 100] width 82 height 26
drag, startPoint x: 236, startPoint y: 71, endPoint x: 357, endPoint y: 73, distance: 121.7
click at [357, 73] on h3 "Gunasekaran Bhimaraj" at bounding box center [297, 72] width 291 height 13
copy h3 "Gunasekaran Bhimaraj"
click at [195, 123] on div "upload photo" at bounding box center [189, 107] width 74 height 39
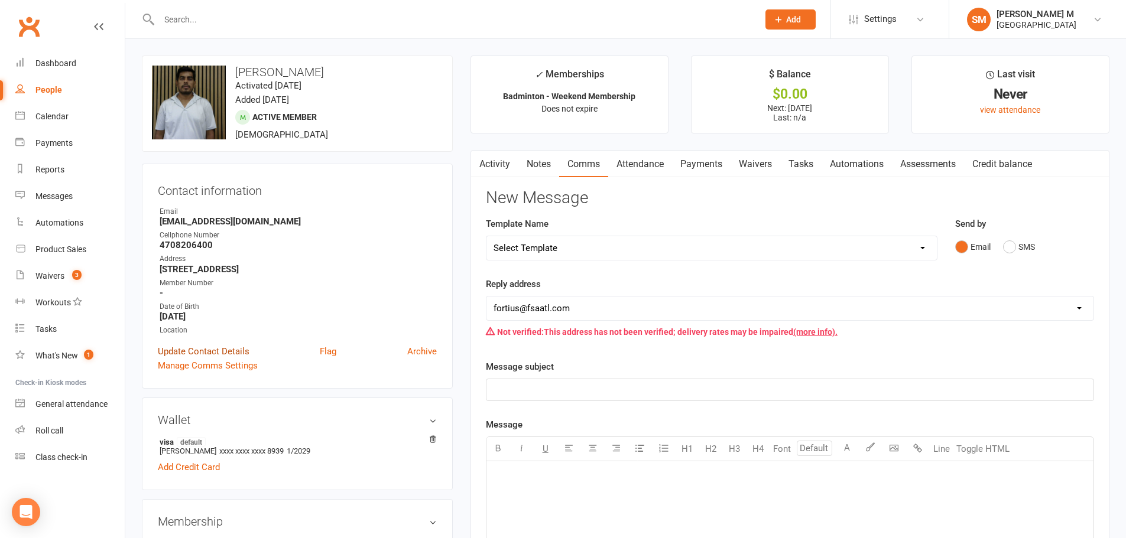
click at [184, 352] on link "Update Contact Details" at bounding box center [204, 351] width 92 height 14
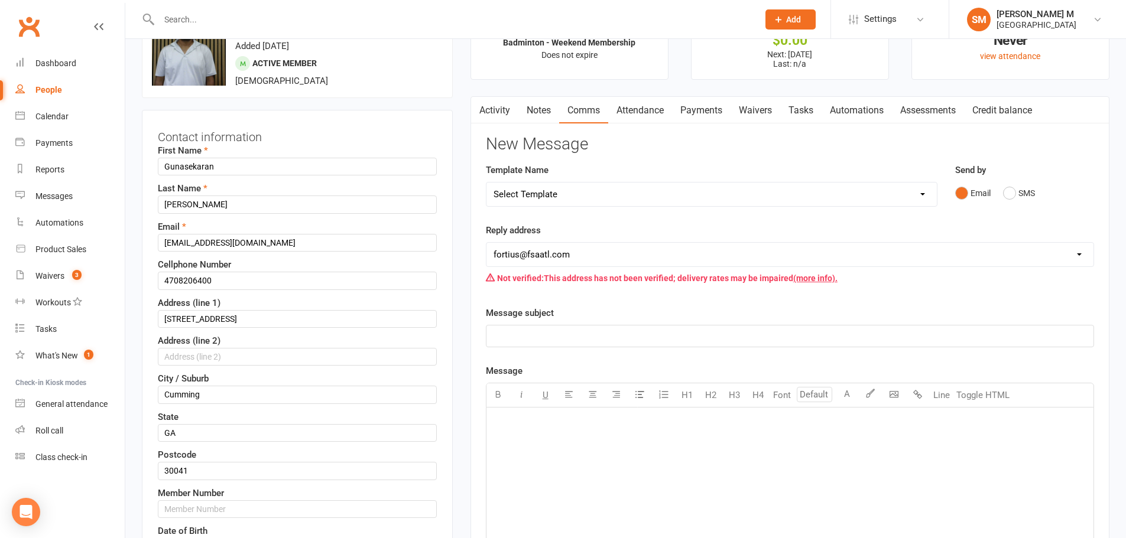
scroll to position [56, 0]
drag, startPoint x: 220, startPoint y: 279, endPoint x: 159, endPoint y: 282, distance: 61.0
click at [159, 282] on input "4708206400" at bounding box center [297, 279] width 279 height 18
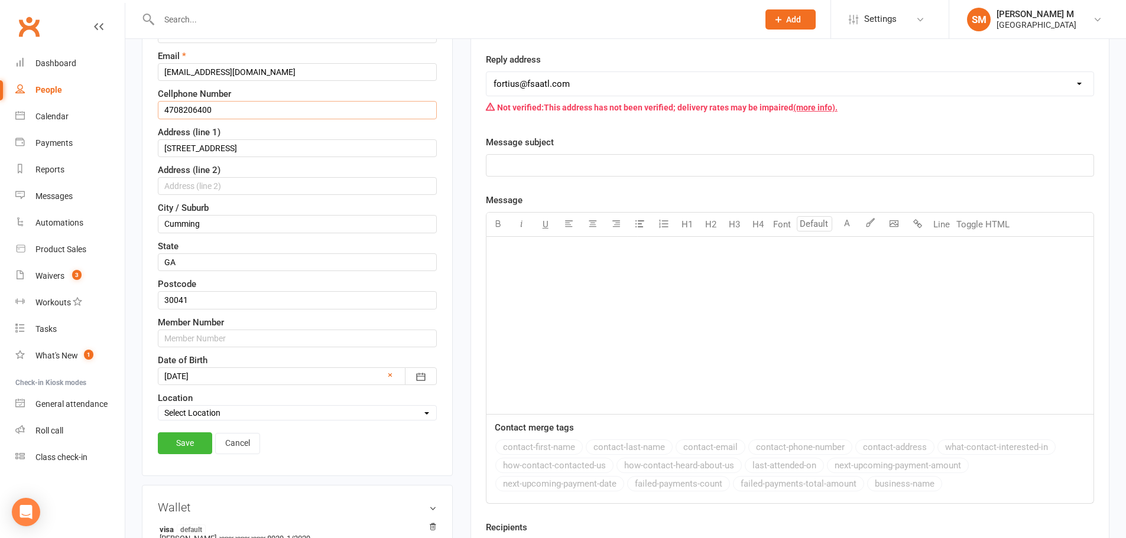
scroll to position [233, 0]
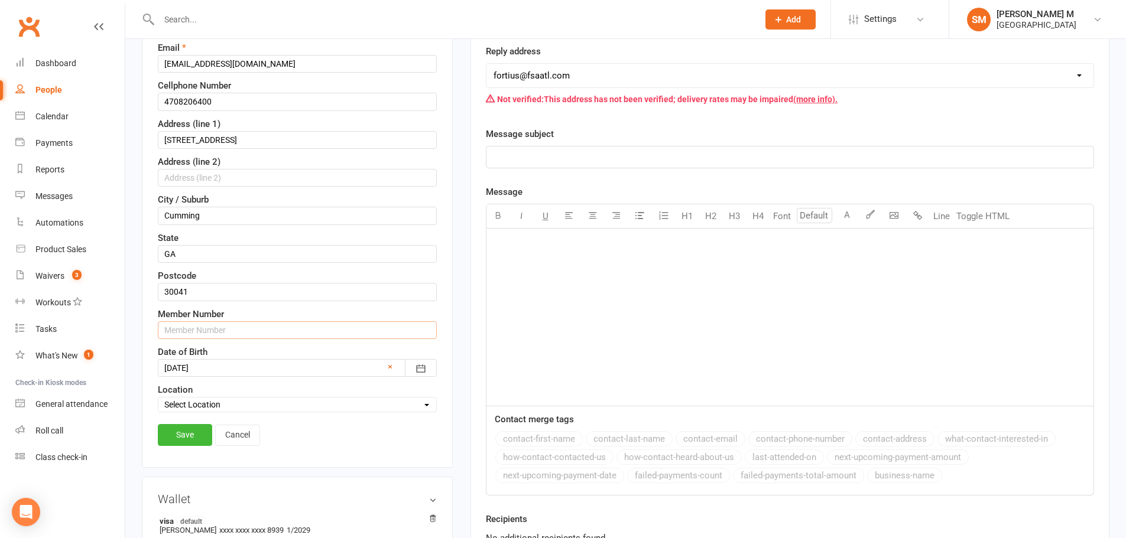
click at [199, 330] on input "text" at bounding box center [297, 330] width 279 height 18
paste input "4708206400"
type input "47082064001"
click at [184, 442] on link "Save" at bounding box center [185, 434] width 54 height 21
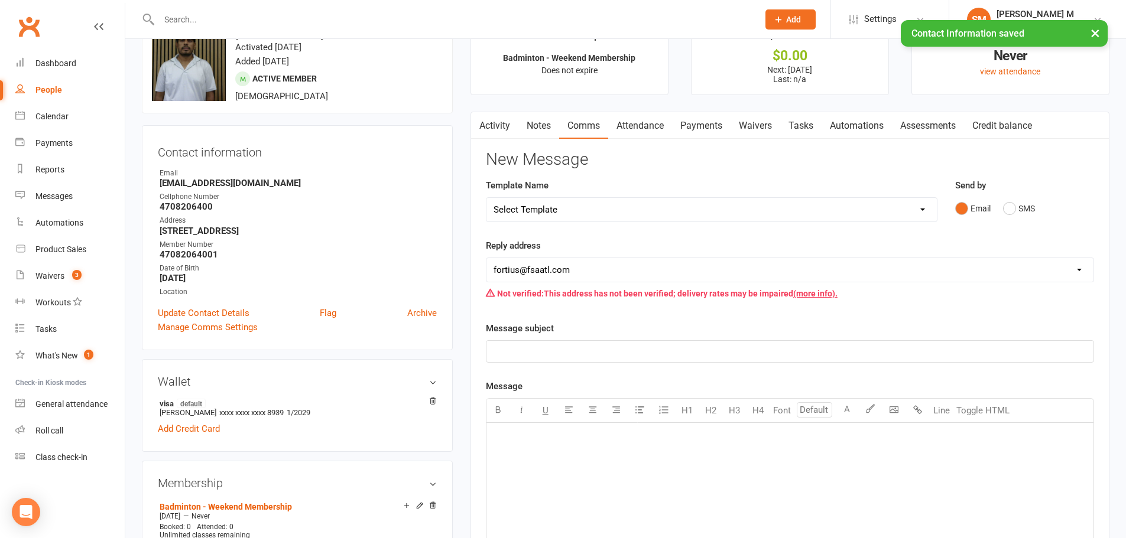
scroll to position [0, 0]
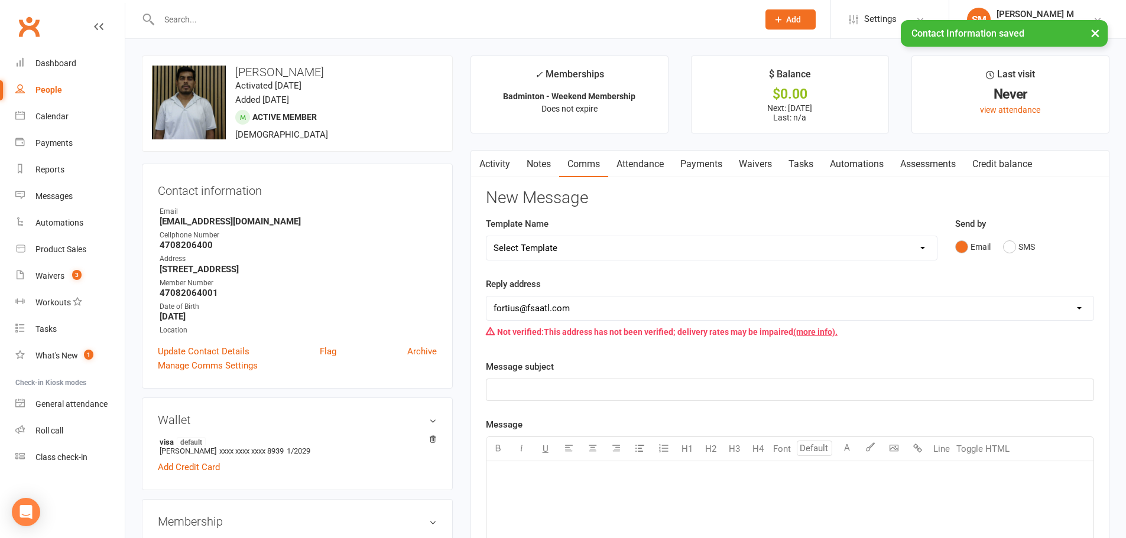
click at [692, 162] on link "Payments" at bounding box center [701, 164] width 58 height 27
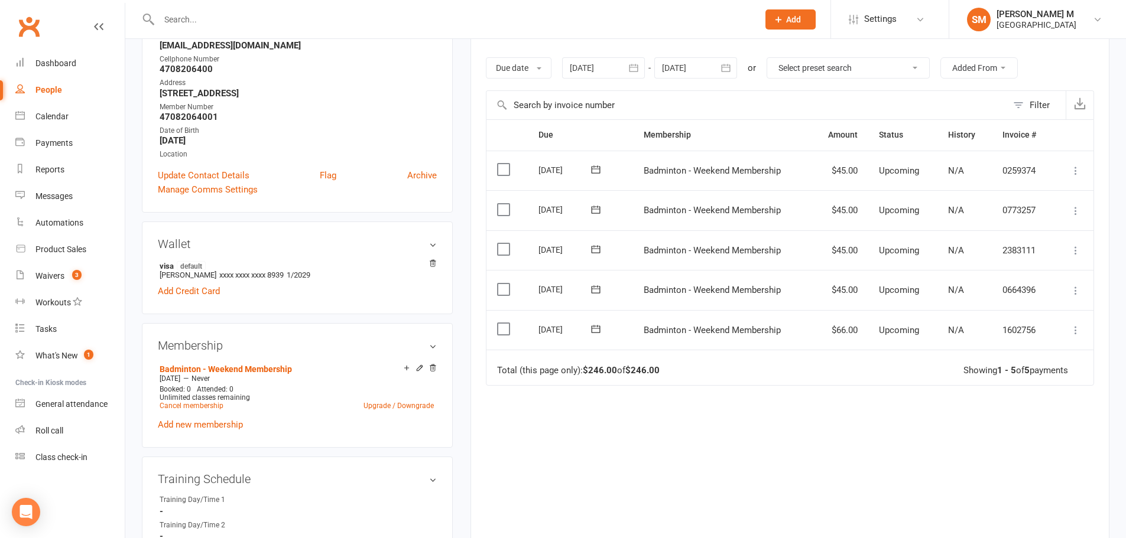
scroll to position [177, 0]
click at [598, 168] on icon at bounding box center [596, 168] width 12 height 12
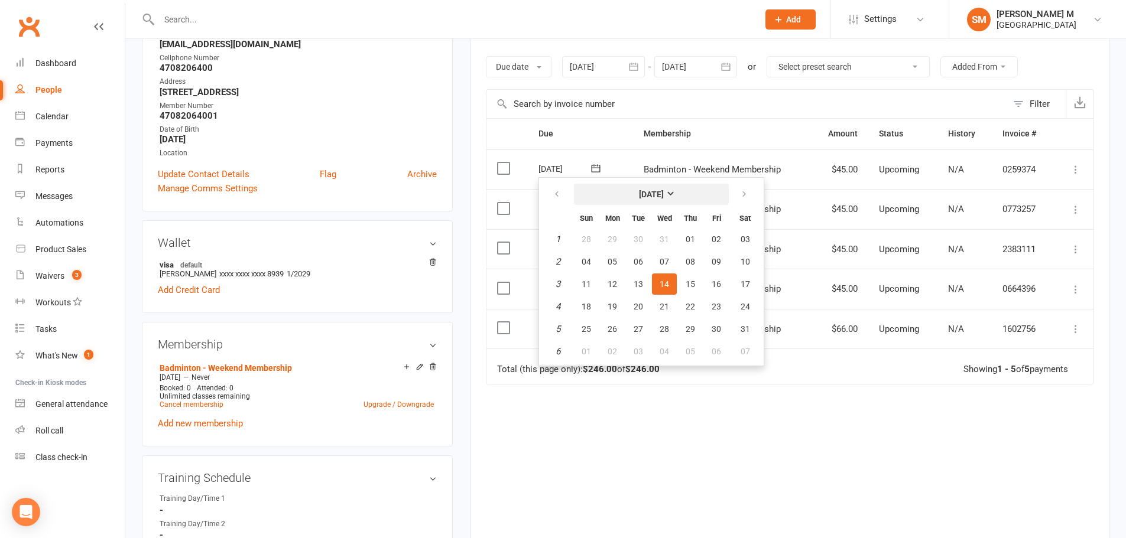
click at [660, 203] on button "January 2026" at bounding box center [651, 194] width 155 height 21
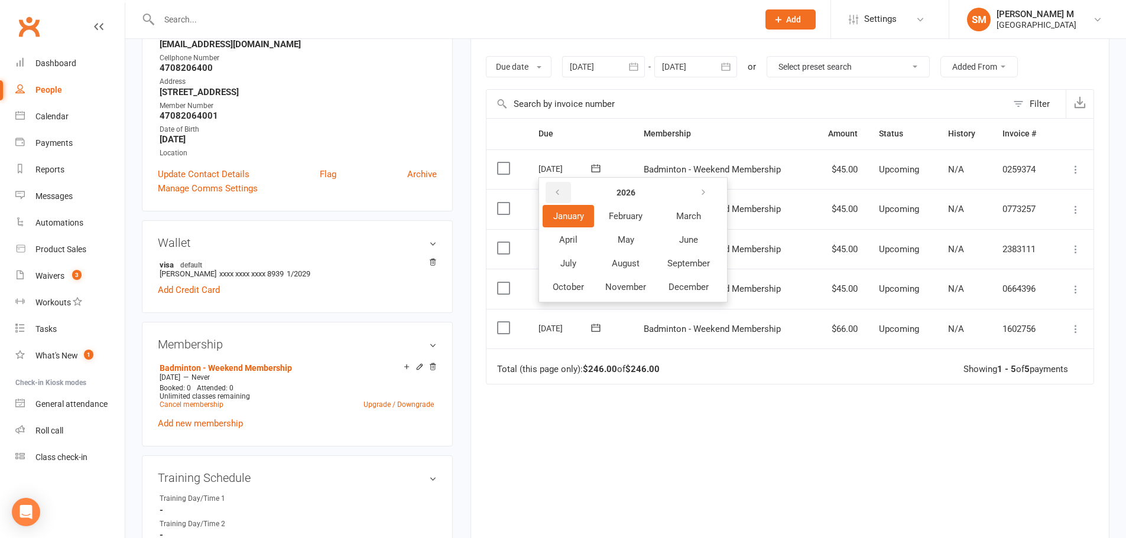
click at [565, 194] on button "button" at bounding box center [557, 192] width 25 height 21
click at [739, 411] on div "Due Contact Membership Amount Status History Invoice # Select this 14 Jan 2026 …" at bounding box center [790, 327] width 608 height 418
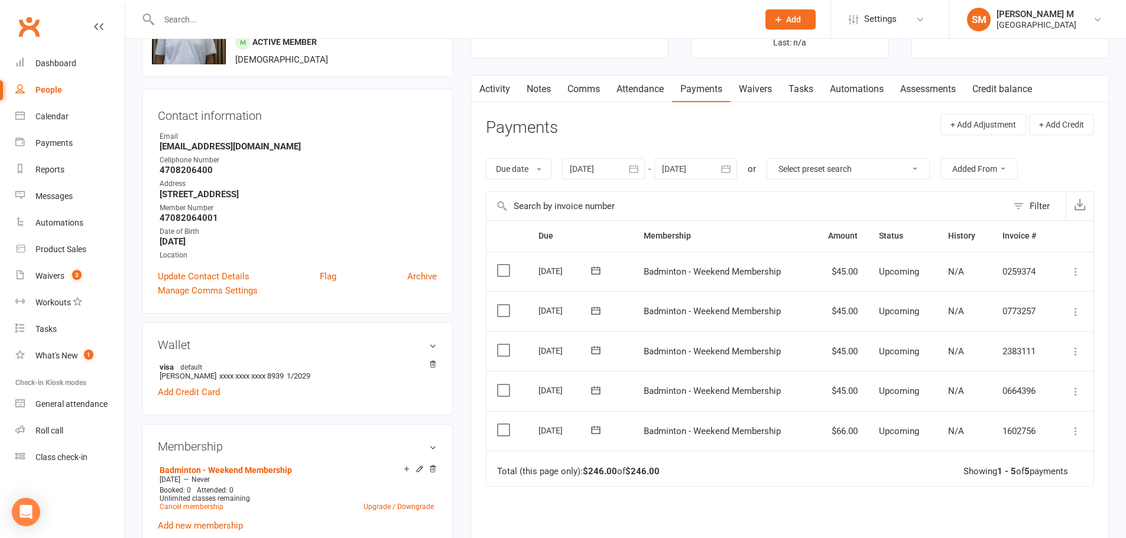
scroll to position [59, 0]
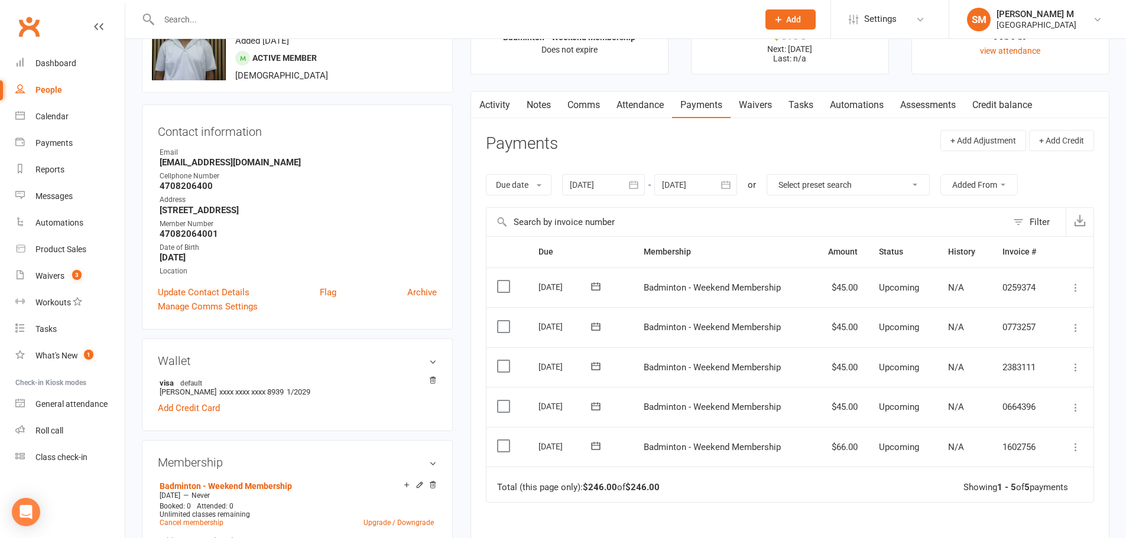
click at [1007, 190] on button "Added From" at bounding box center [978, 184] width 77 height 21
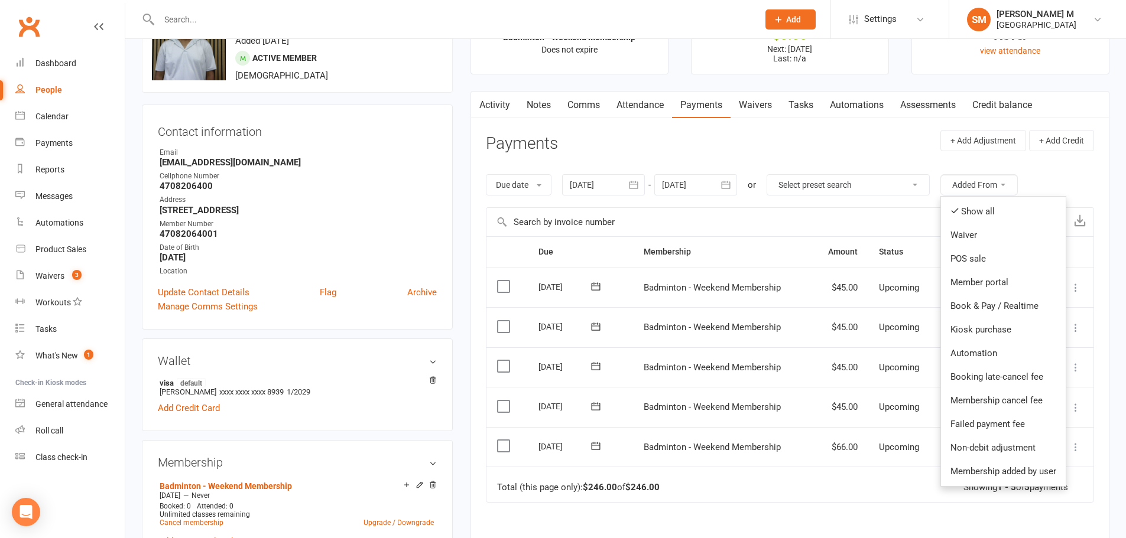
click at [840, 516] on div "Due Contact Membership Amount Status History Invoice # Select this 14 Jan 2026 …" at bounding box center [790, 445] width 608 height 418
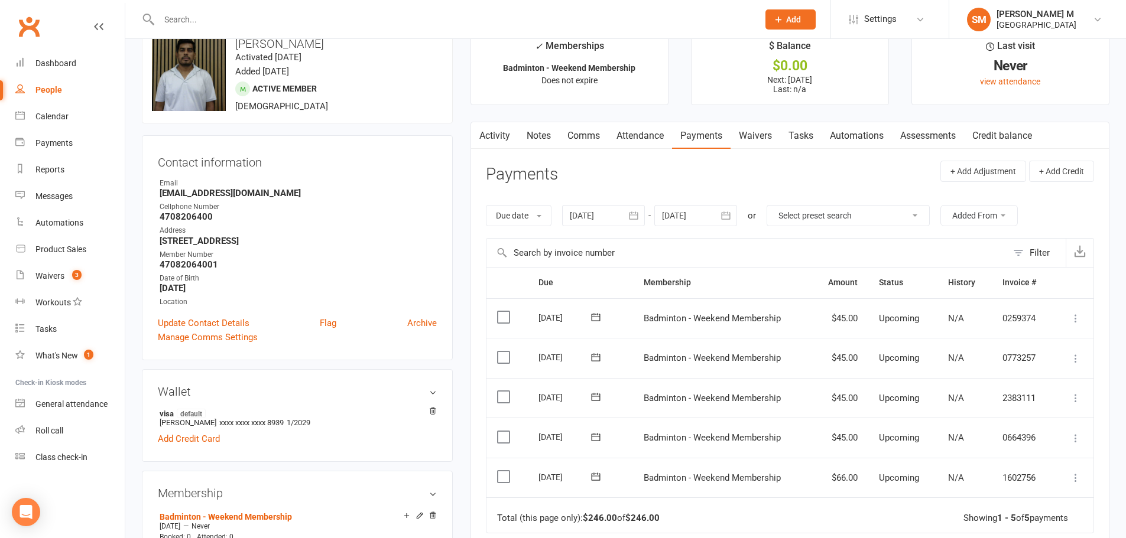
scroll to position [0, 0]
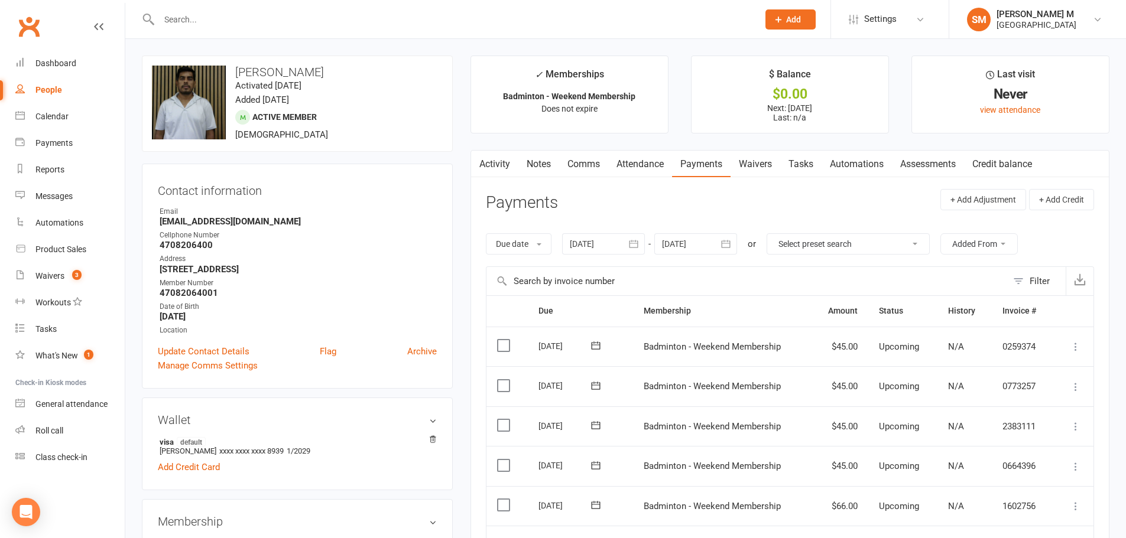
click at [837, 251] on select "Select preset search All failures All skipped payments All pending payments Suc…" at bounding box center [848, 244] width 162 height 20
click at [864, 204] on header "Payments + Add Adjustment + Add Credit" at bounding box center [790, 205] width 608 height 32
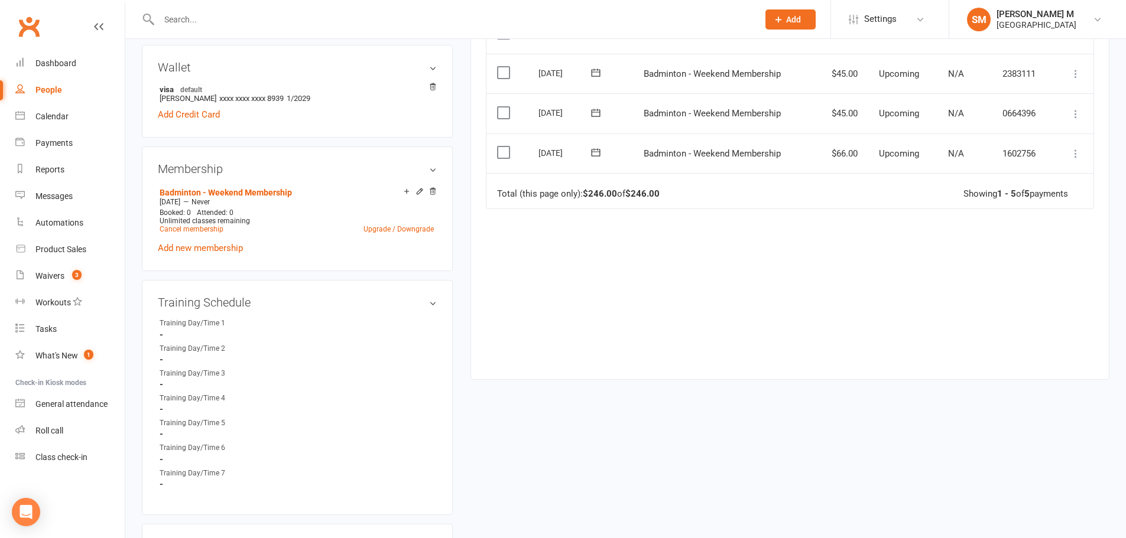
scroll to position [355, 0]
click at [571, 140] on td "[DATE]" at bounding box center [580, 152] width 105 height 40
click at [588, 151] on button at bounding box center [596, 151] width 24 height 12
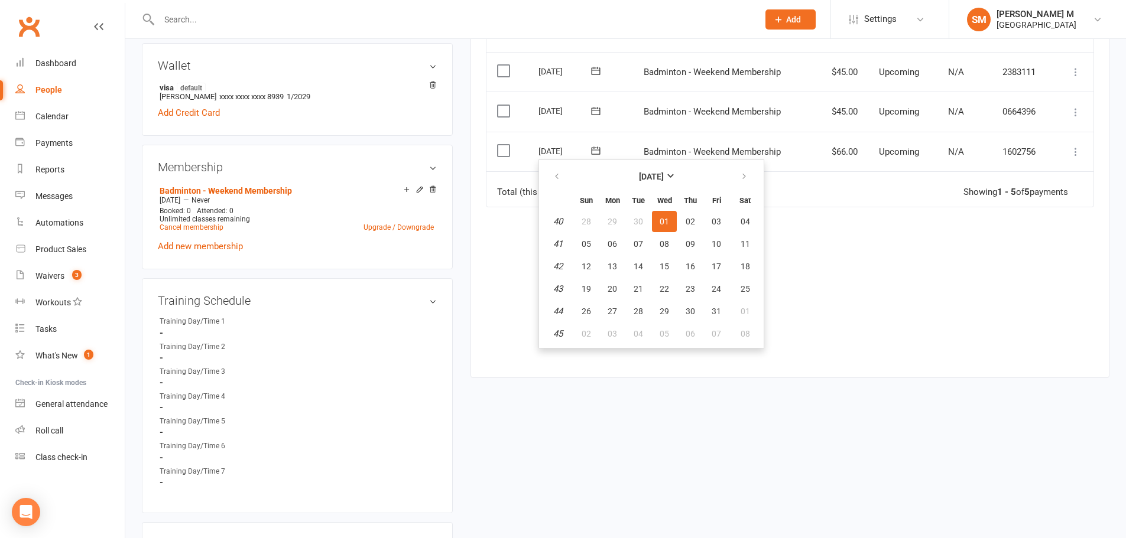
click at [596, 112] on icon at bounding box center [596, 111] width 12 height 12
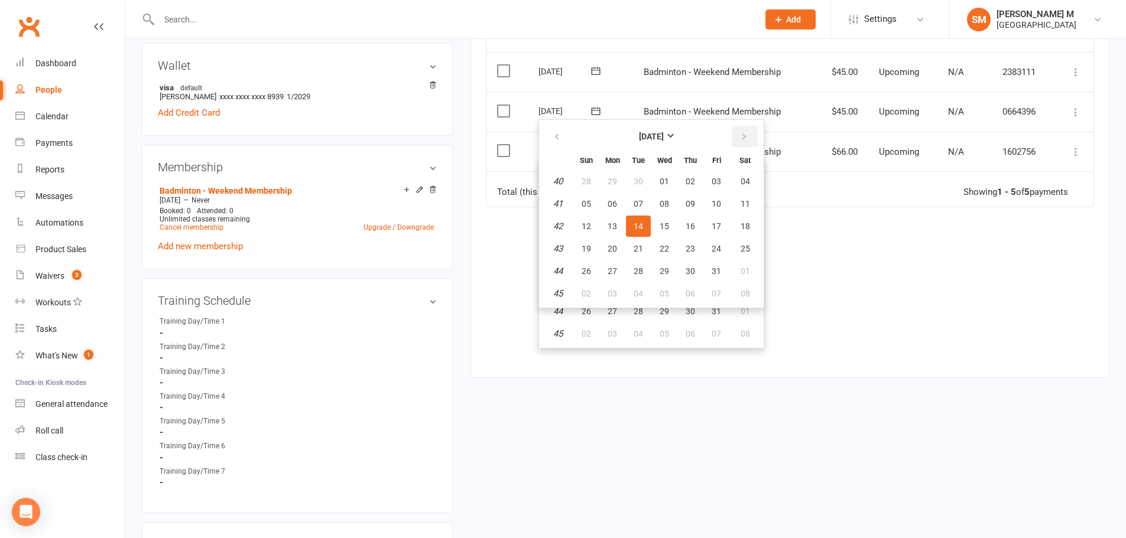
click at [740, 138] on icon "button" at bounding box center [744, 136] width 8 height 9
click at [749, 177] on span "01" at bounding box center [744, 181] width 9 height 9
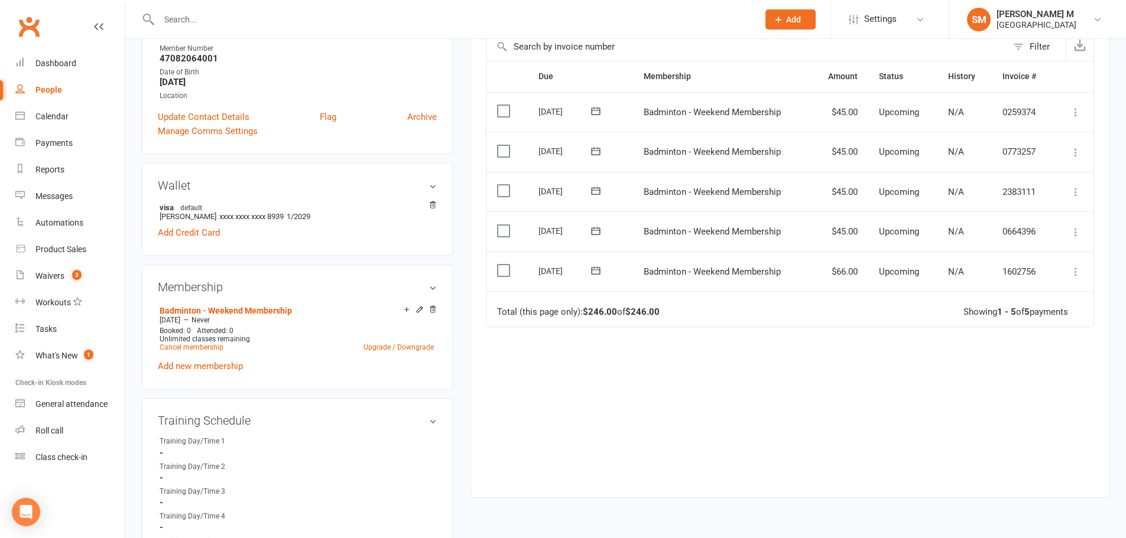
scroll to position [177, 0]
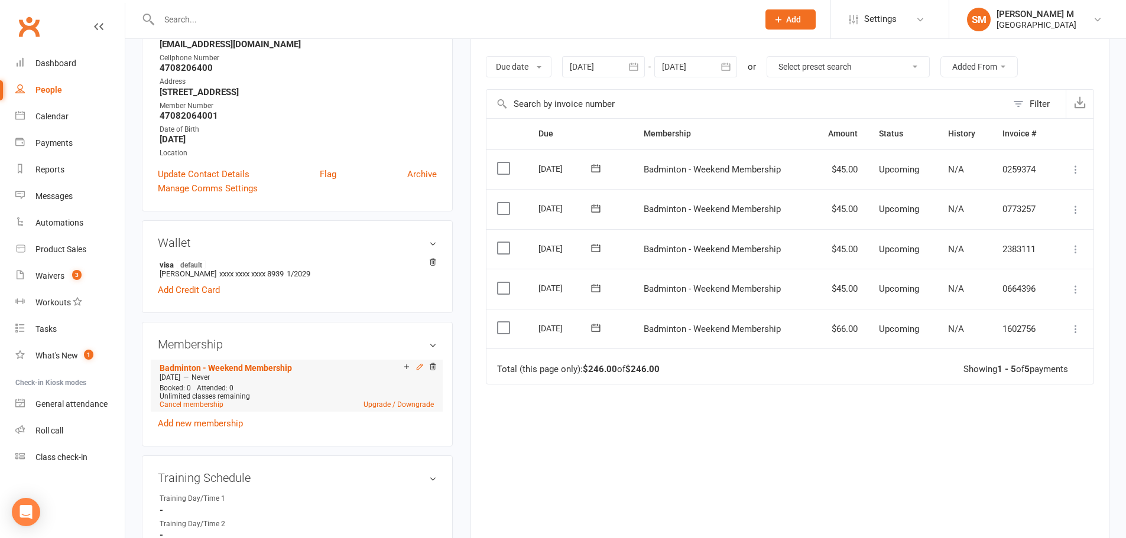
click at [415, 368] on icon at bounding box center [419, 367] width 8 height 8
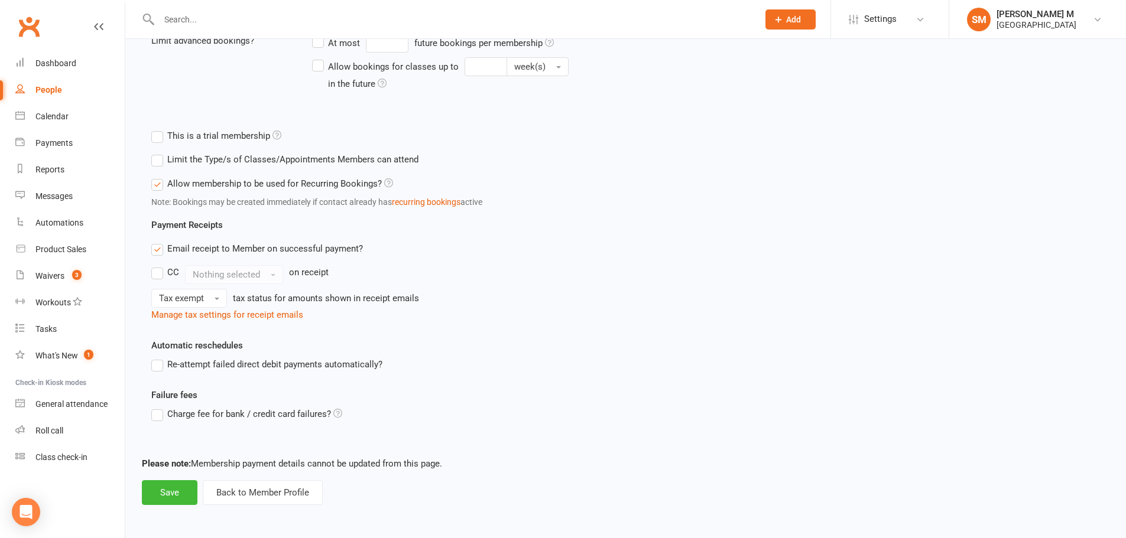
scroll to position [358, 0]
click at [236, 490] on button "Back to Member Profile" at bounding box center [263, 492] width 120 height 25
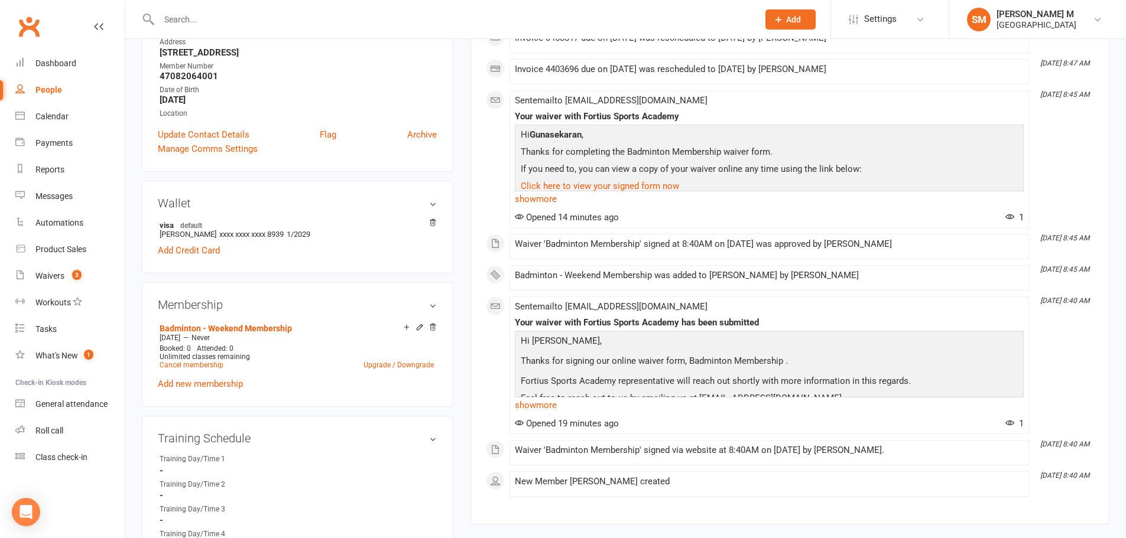
scroll to position [236, 0]
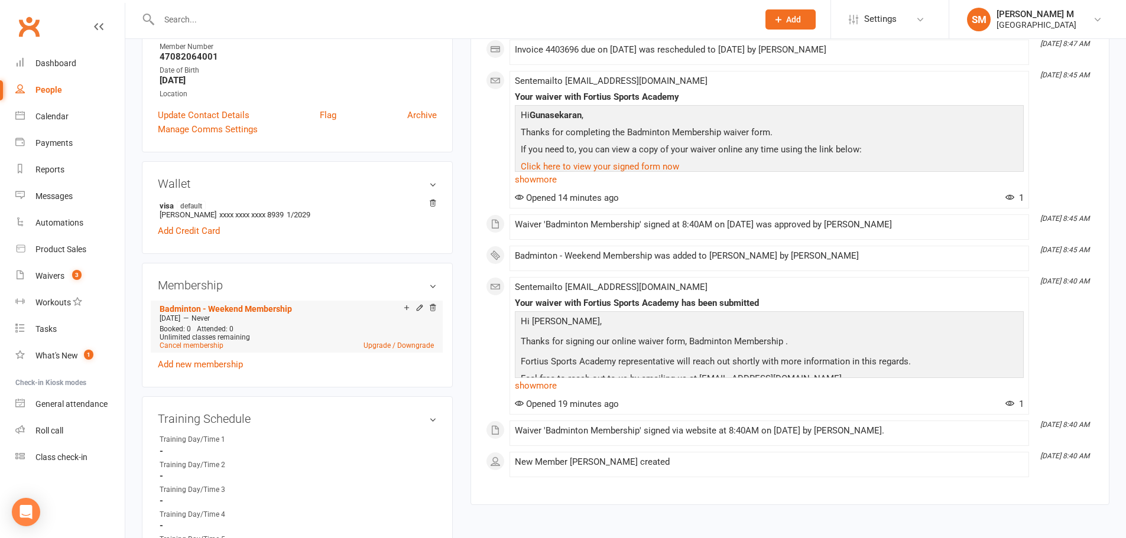
click at [180, 318] on span "Sep 14 2025" at bounding box center [170, 318] width 21 height 8
click at [175, 318] on span "Sep 14 2025" at bounding box center [170, 318] width 21 height 8
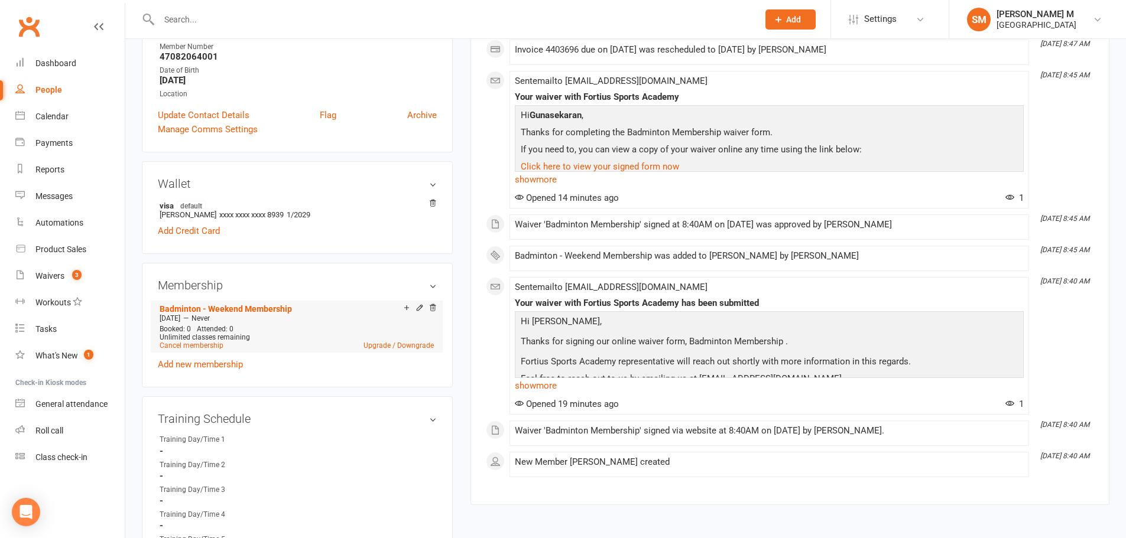
click at [175, 318] on span "Sep 14 2025" at bounding box center [170, 318] width 21 height 8
click at [240, 319] on div "Sep 14 2025 — Never" at bounding box center [297, 318] width 280 height 9
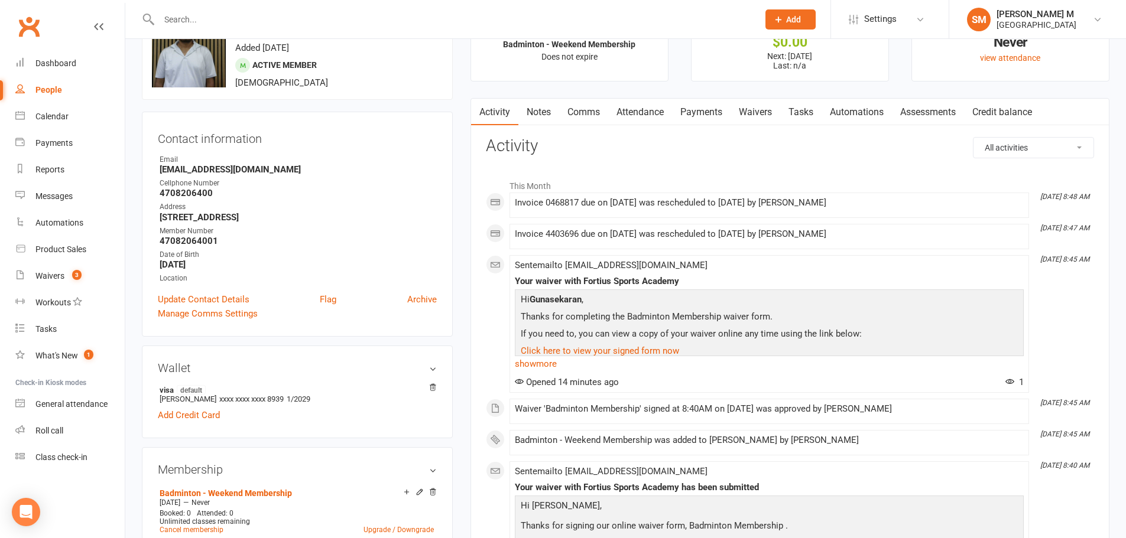
scroll to position [0, 0]
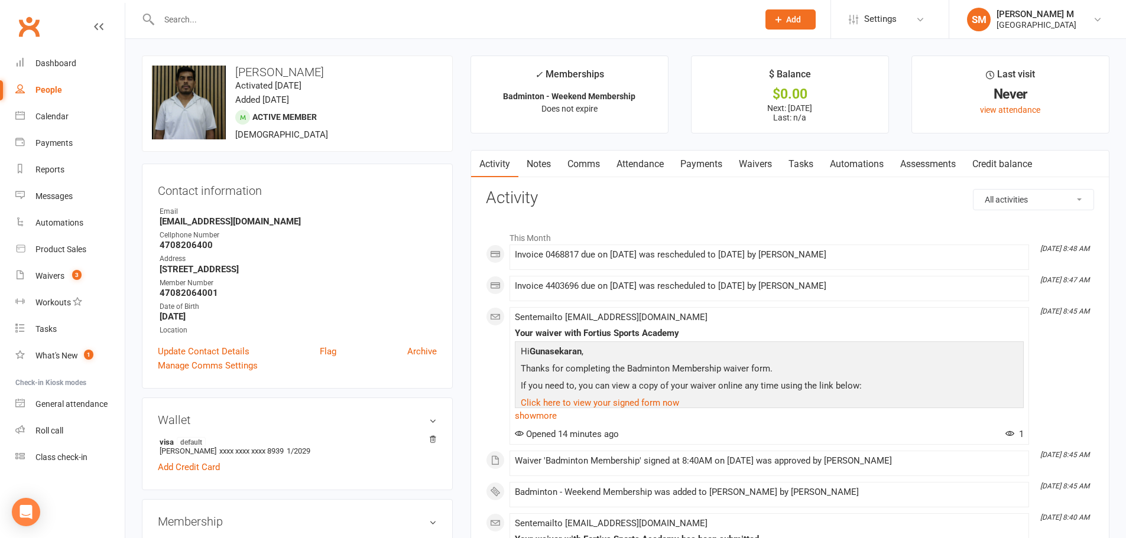
click at [218, 14] on input "text" at bounding box center [452, 19] width 594 height 17
paste input "Hari"
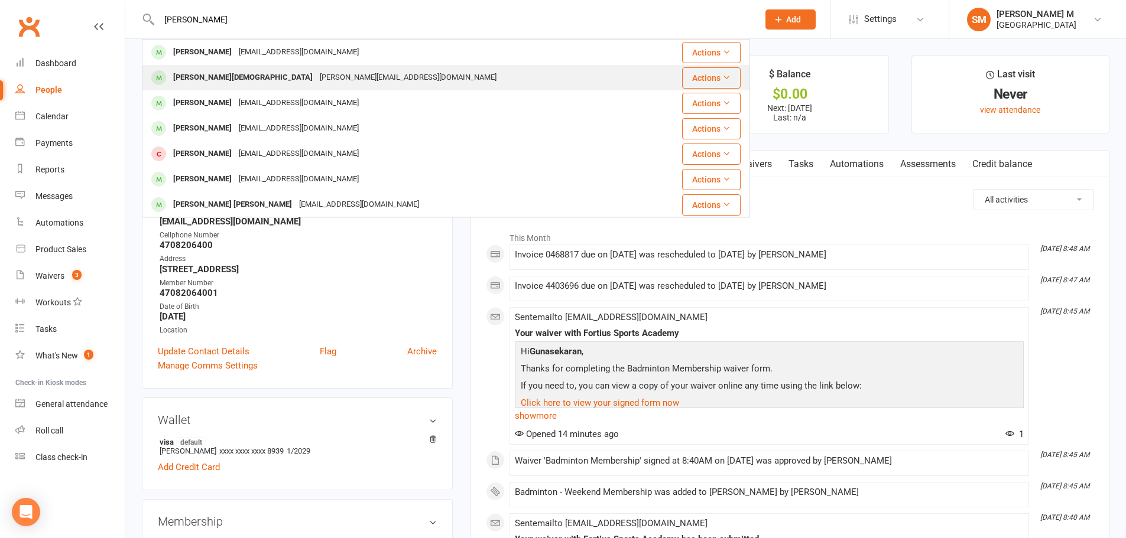
type input "Hari"
click at [316, 78] on div "harikrishna.nwk@gmail.com" at bounding box center [408, 77] width 184 height 17
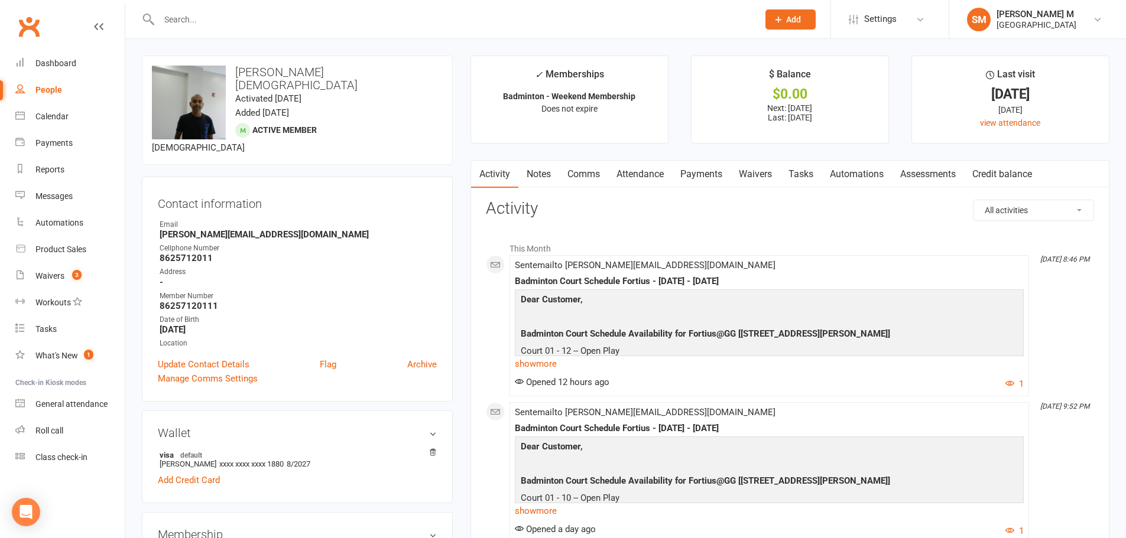
drag, startPoint x: 694, startPoint y: 181, endPoint x: 694, endPoint y: 174, distance: 7.7
click at [694, 174] on link "Payments" at bounding box center [701, 174] width 58 height 27
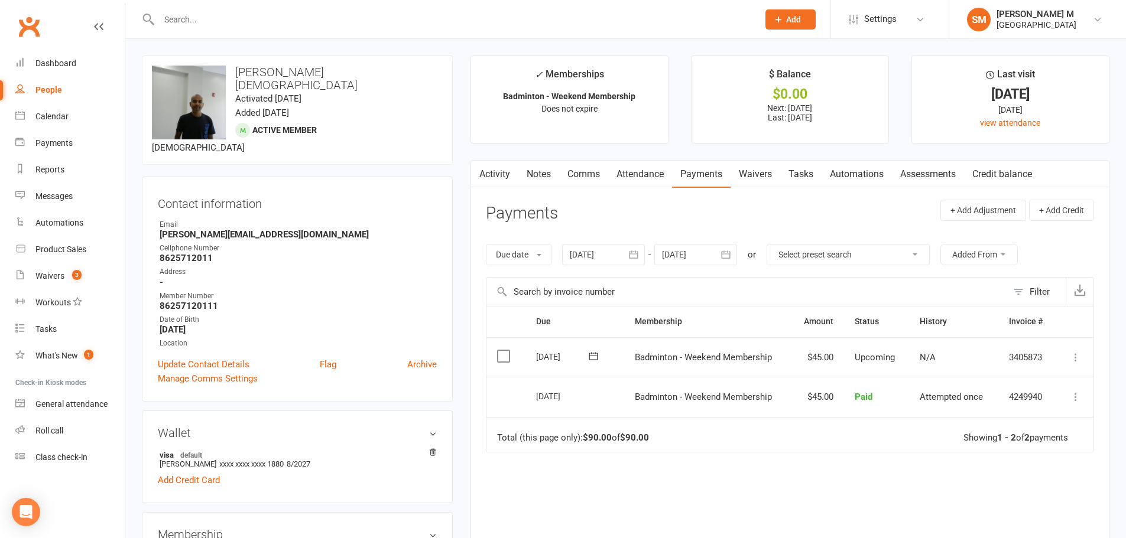
click at [1073, 356] on icon at bounding box center [1075, 358] width 12 height 12
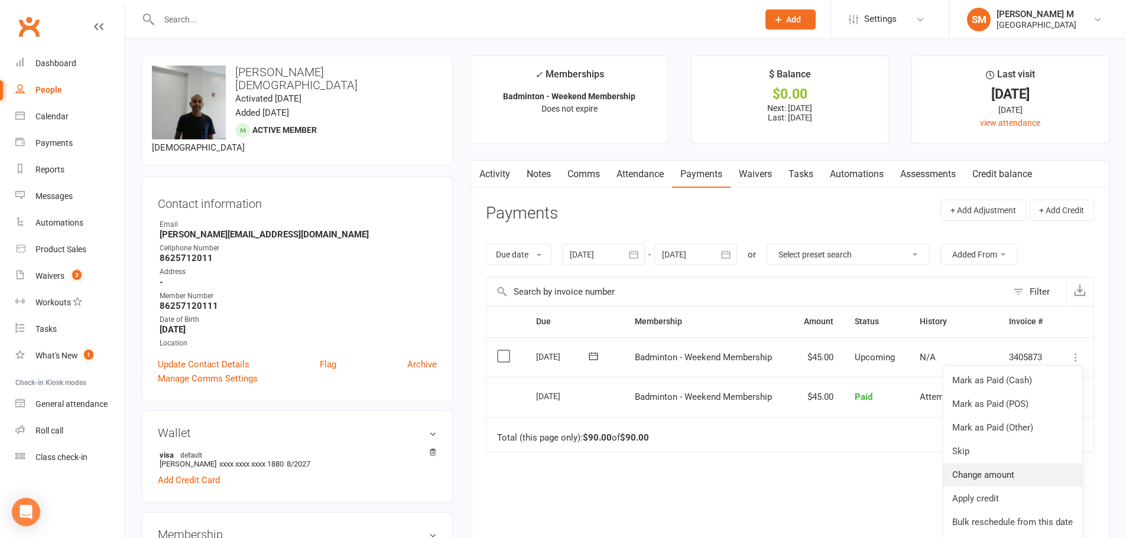
click at [1010, 477] on link "Change amount" at bounding box center [1011, 475] width 139 height 24
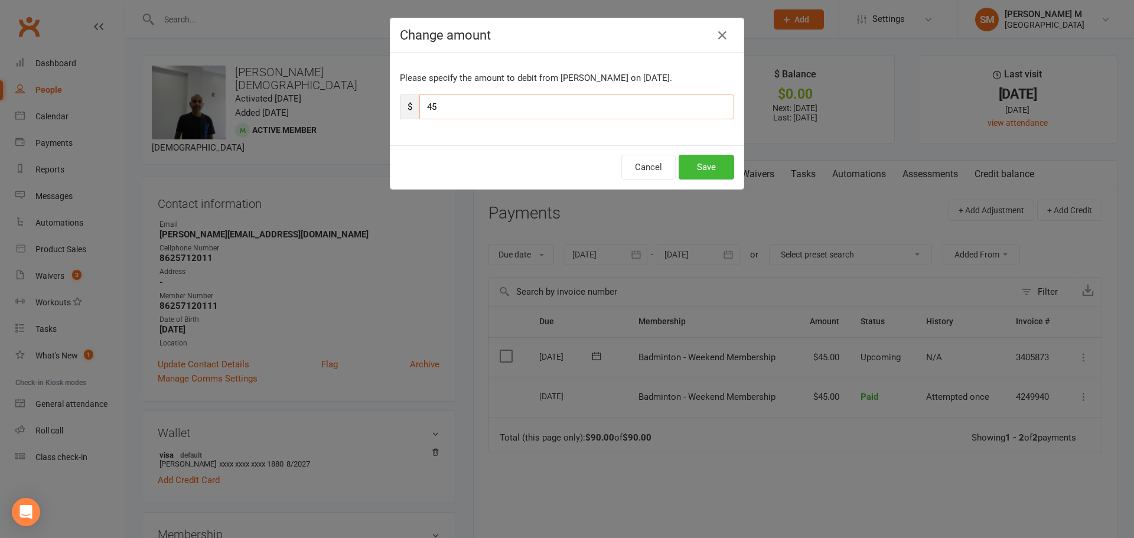
click at [445, 108] on input "45" at bounding box center [577, 107] width 315 height 25
type input "4"
type input "41"
click at [695, 160] on button "Save" at bounding box center [707, 167] width 56 height 25
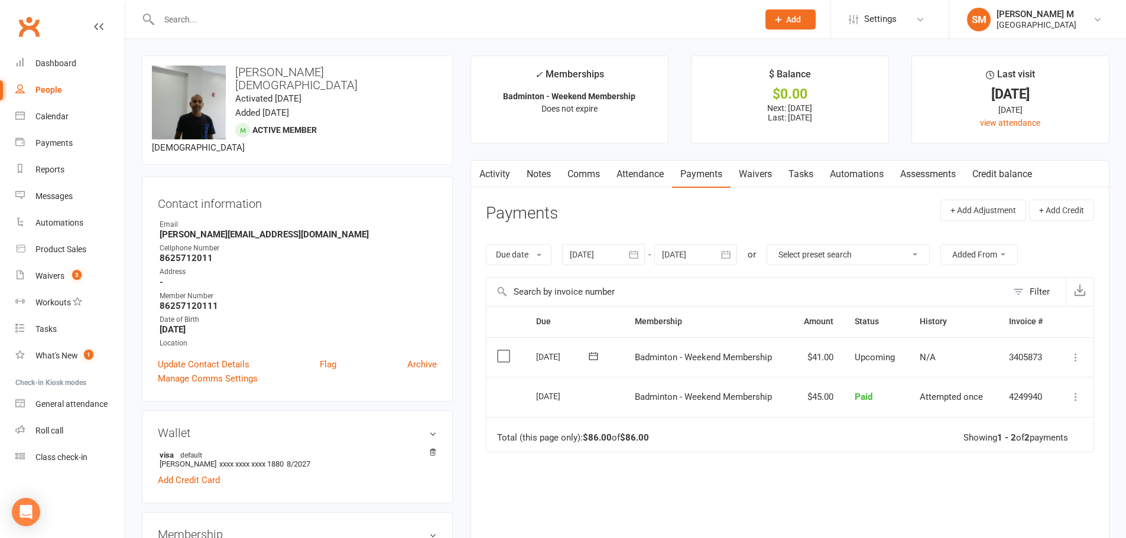
click at [722, 255] on icon "button" at bounding box center [726, 255] width 12 height 12
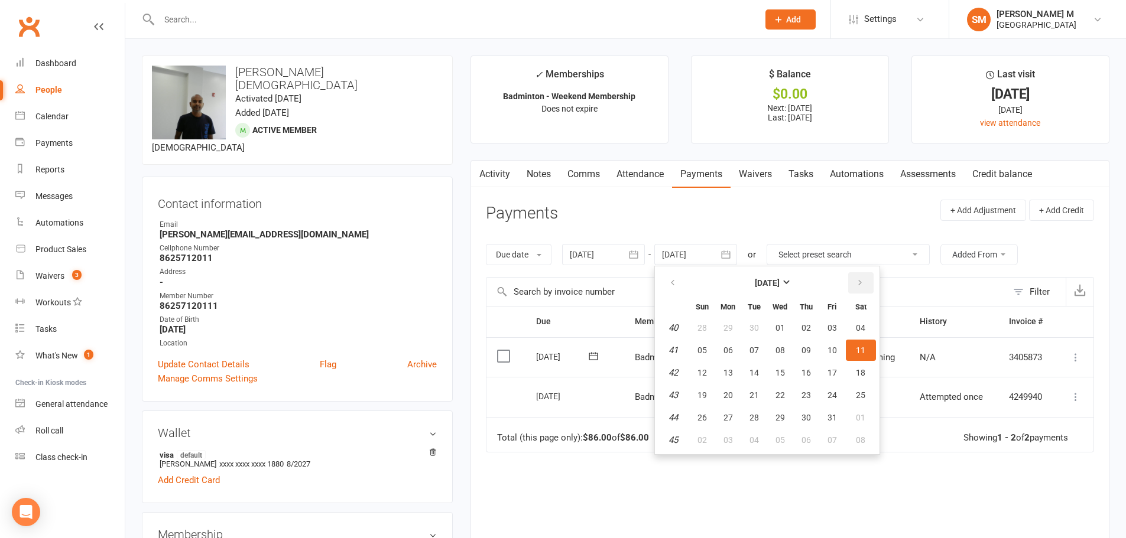
click at [860, 285] on icon "button" at bounding box center [860, 282] width 8 height 9
click at [861, 285] on icon "button" at bounding box center [860, 282] width 8 height 9
click at [808, 411] on button "29" at bounding box center [806, 417] width 25 height 21
type input "29 Jan 2026"
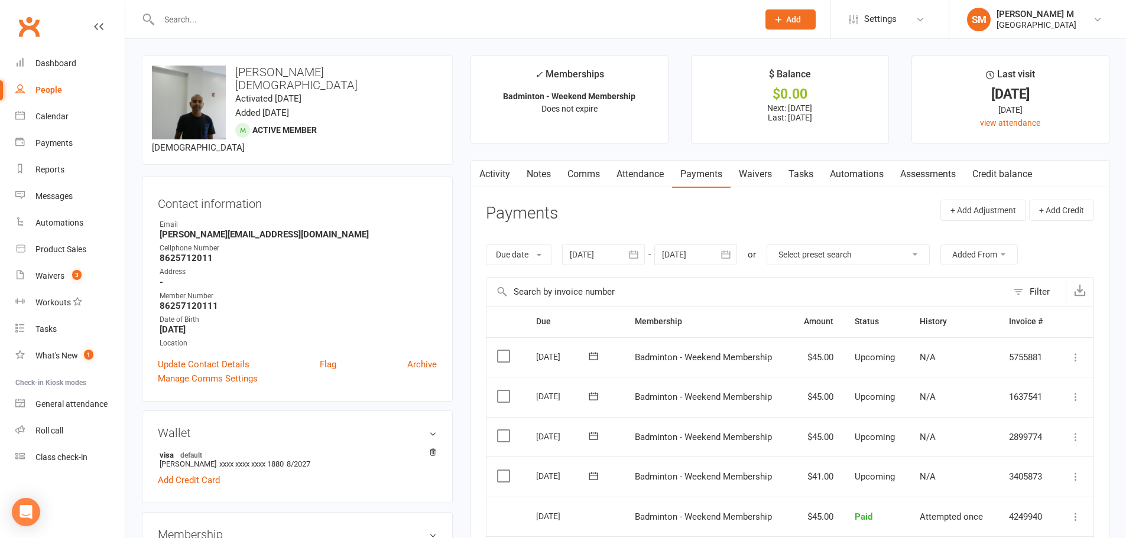
click at [199, 15] on input "text" at bounding box center [452, 19] width 594 height 17
click at [196, 27] on input "Gu" at bounding box center [452, 19] width 594 height 17
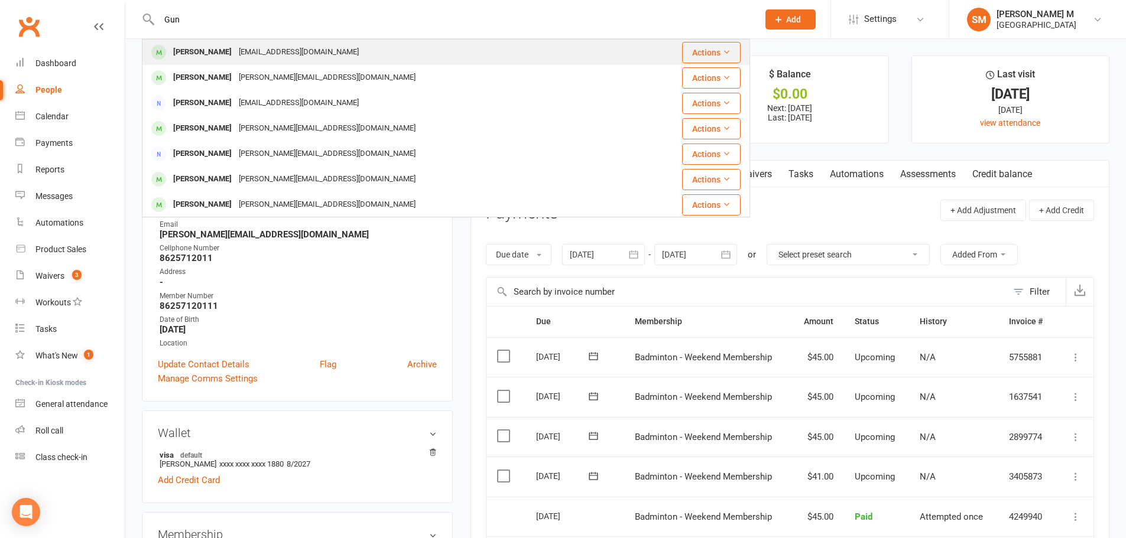
type input "Gun"
click at [199, 45] on div "Gunasekaran Bhimaraj" at bounding box center [203, 52] width 66 height 17
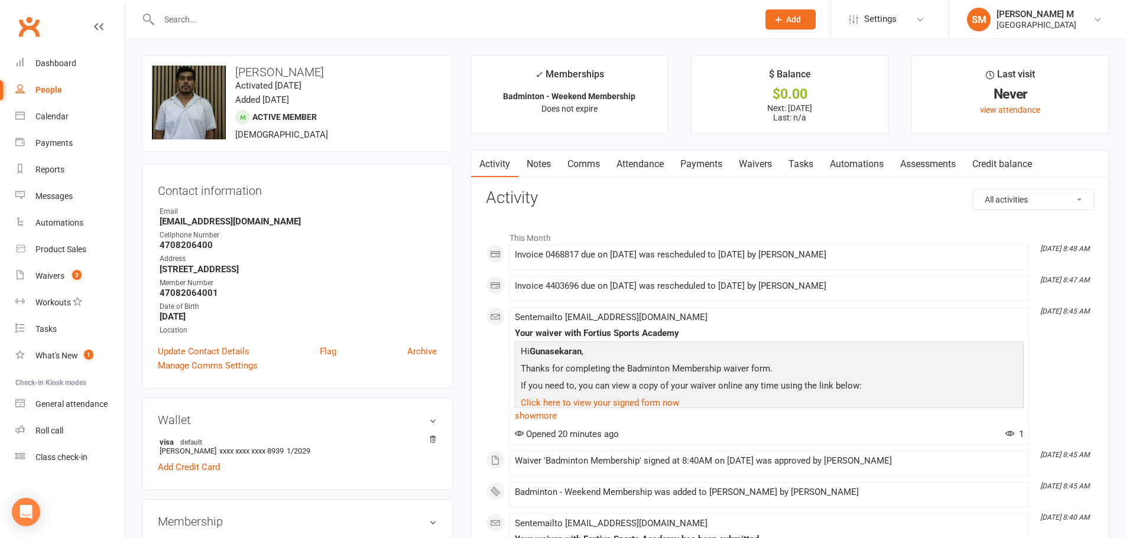
click at [716, 168] on link "Payments" at bounding box center [701, 164] width 58 height 27
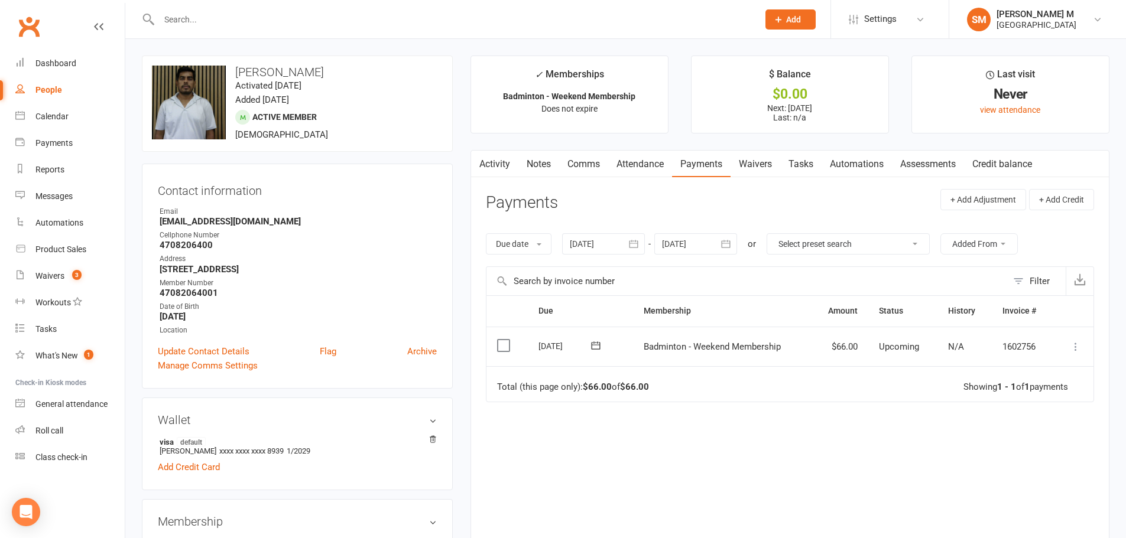
click at [220, 22] on input "text" at bounding box center [452, 19] width 594 height 17
click at [67, 58] on div "Dashboard" at bounding box center [55, 62] width 41 height 9
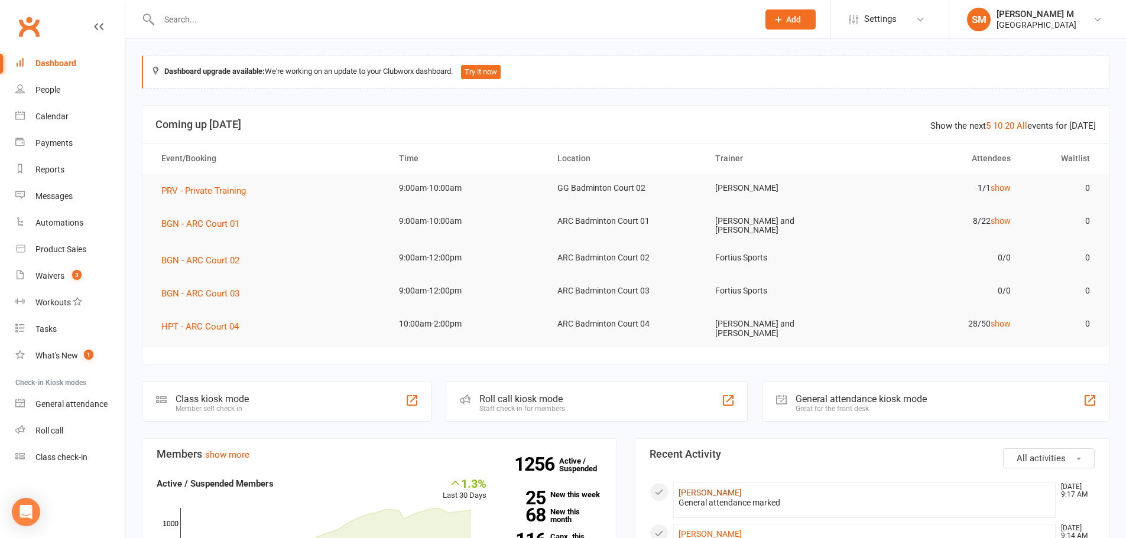
click at [703, 492] on link "Ragupathy Annamalai" at bounding box center [709, 492] width 63 height 9
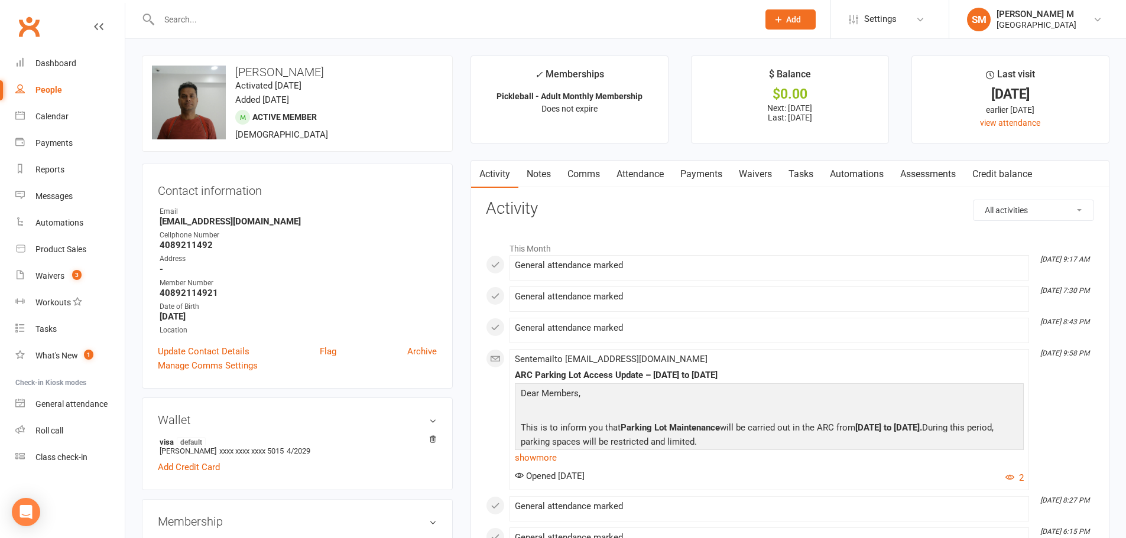
click at [531, 168] on link "Notes" at bounding box center [538, 174] width 41 height 27
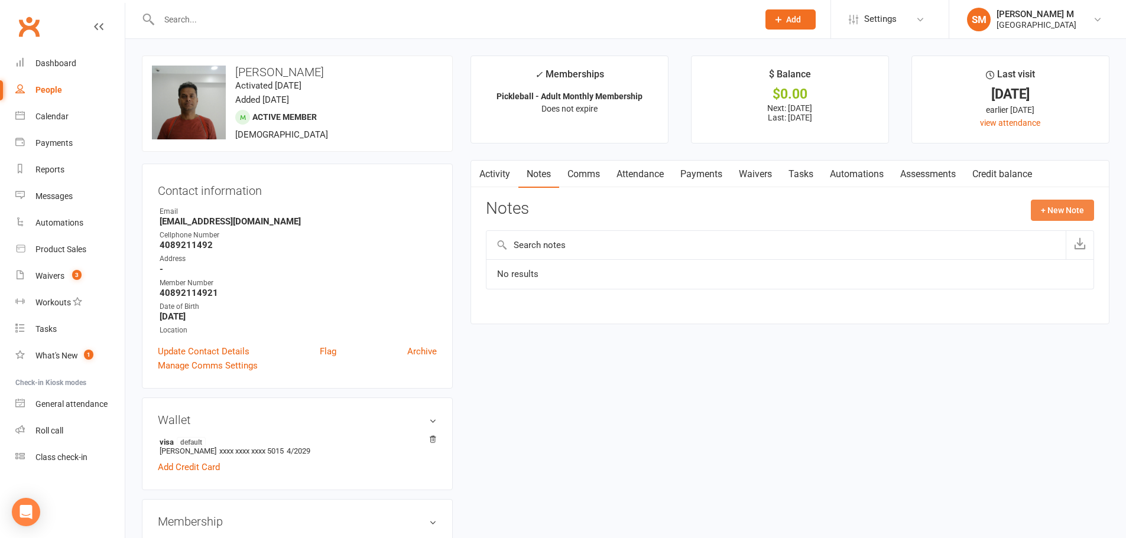
click at [1048, 214] on button "+ New Note" at bounding box center [1061, 210] width 63 height 21
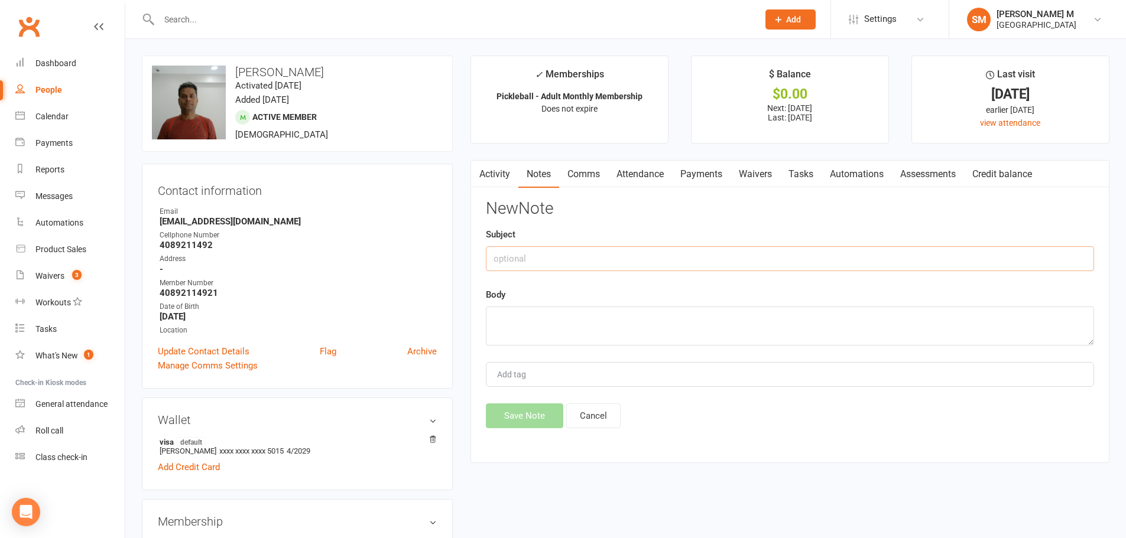
click at [531, 260] on input "text" at bounding box center [790, 258] width 608 height 25
type input "g"
type input "Guest"
click at [531, 321] on textarea at bounding box center [790, 326] width 608 height 39
type textarea "Bought one guest on 09/14/2025"
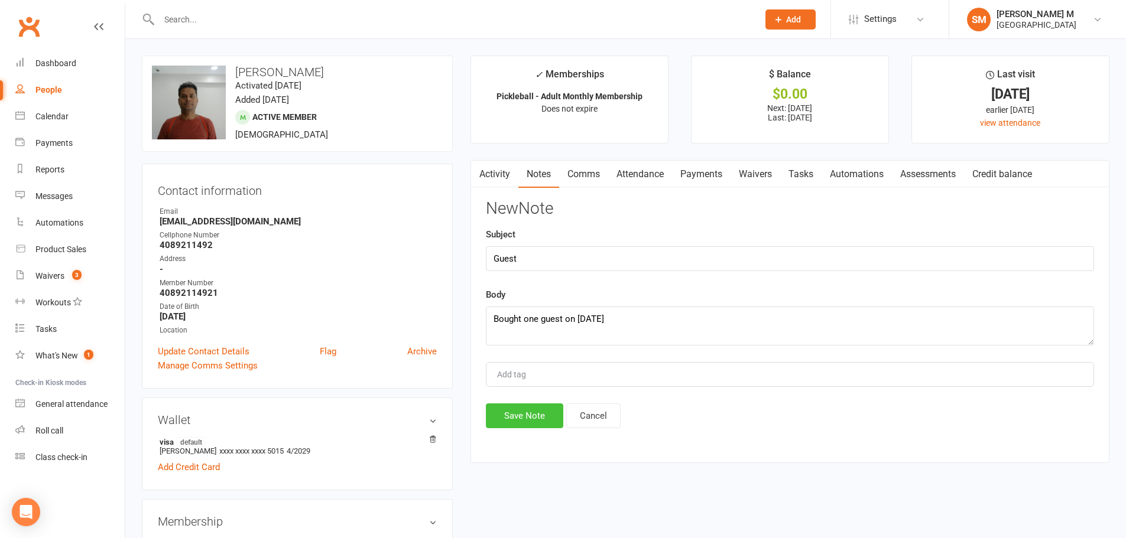
click at [519, 414] on button "Save Note" at bounding box center [524, 416] width 77 height 25
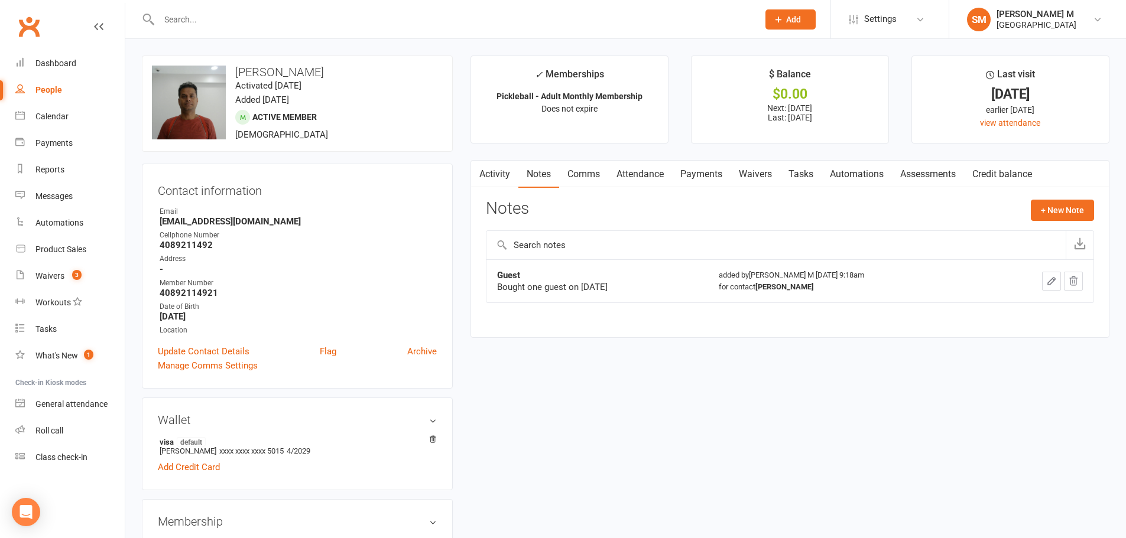
click at [231, 24] on input "text" at bounding box center [452, 19] width 594 height 17
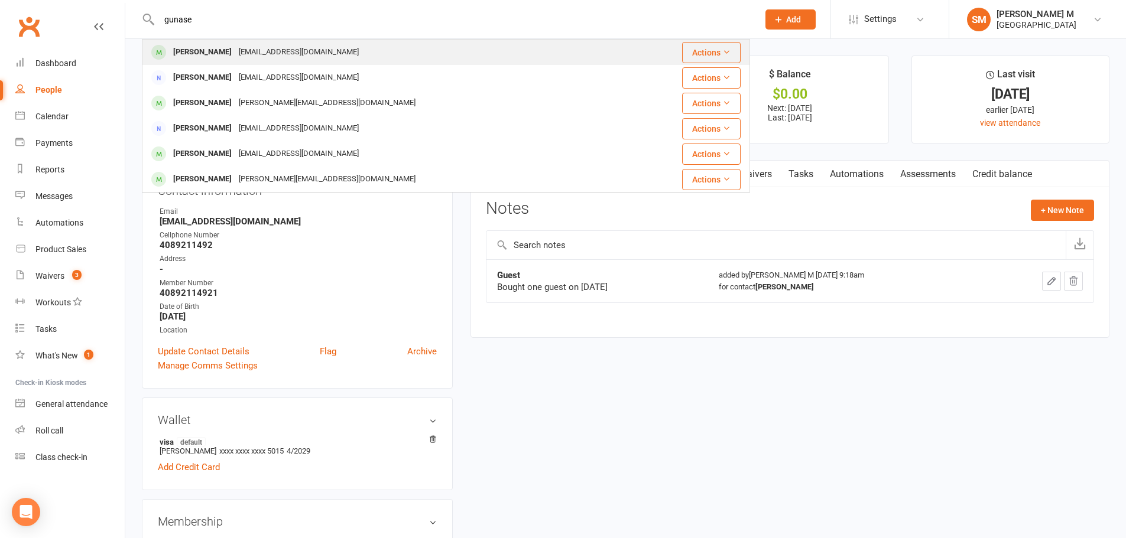
type input "gunase"
click at [235, 53] on div "Gunasekaran Bhimaraj" at bounding box center [203, 52] width 66 height 17
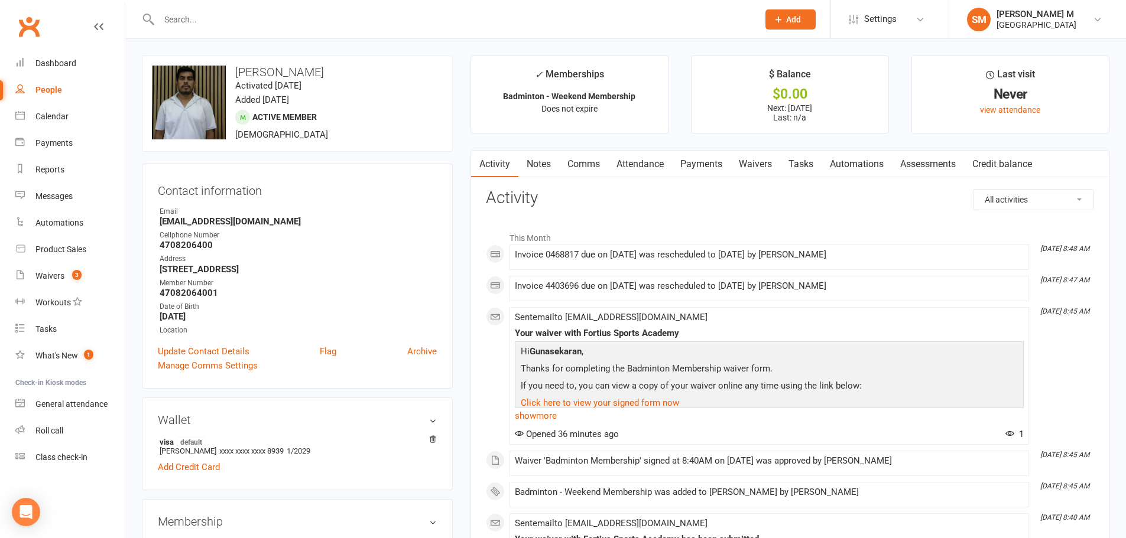
click at [707, 157] on link "Payments" at bounding box center [701, 164] width 58 height 27
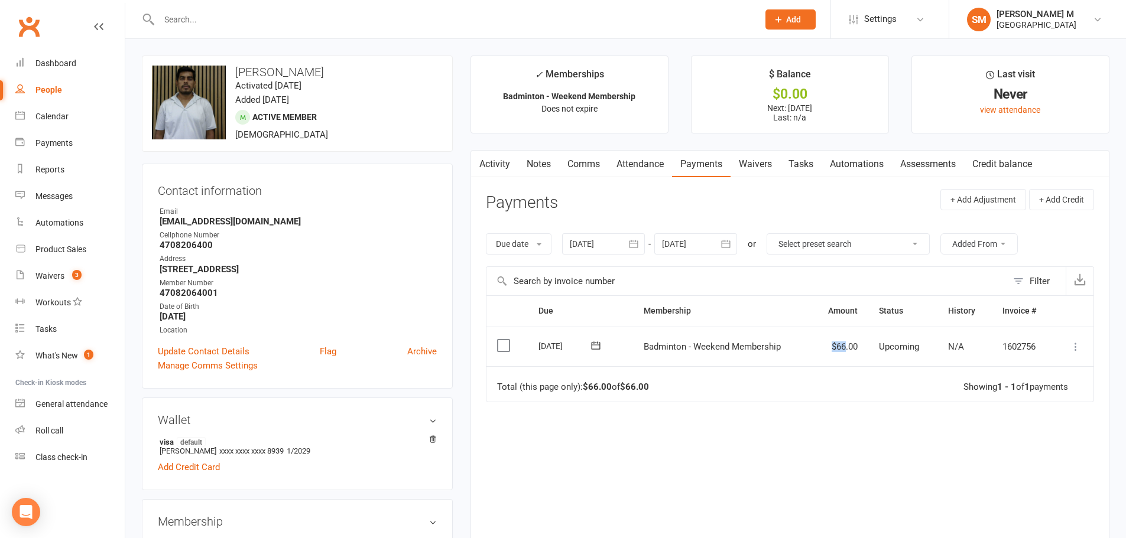
drag, startPoint x: 846, startPoint y: 347, endPoint x: 840, endPoint y: 348, distance: 5.9
click at [823, 348] on td "$66.00" at bounding box center [839, 347] width 57 height 40
click at [841, 354] on td "$66.00" at bounding box center [839, 347] width 57 height 40
click at [846, 349] on td "$66.00" at bounding box center [839, 347] width 57 height 40
drag, startPoint x: 860, startPoint y: 344, endPoint x: 821, endPoint y: 349, distance: 39.9
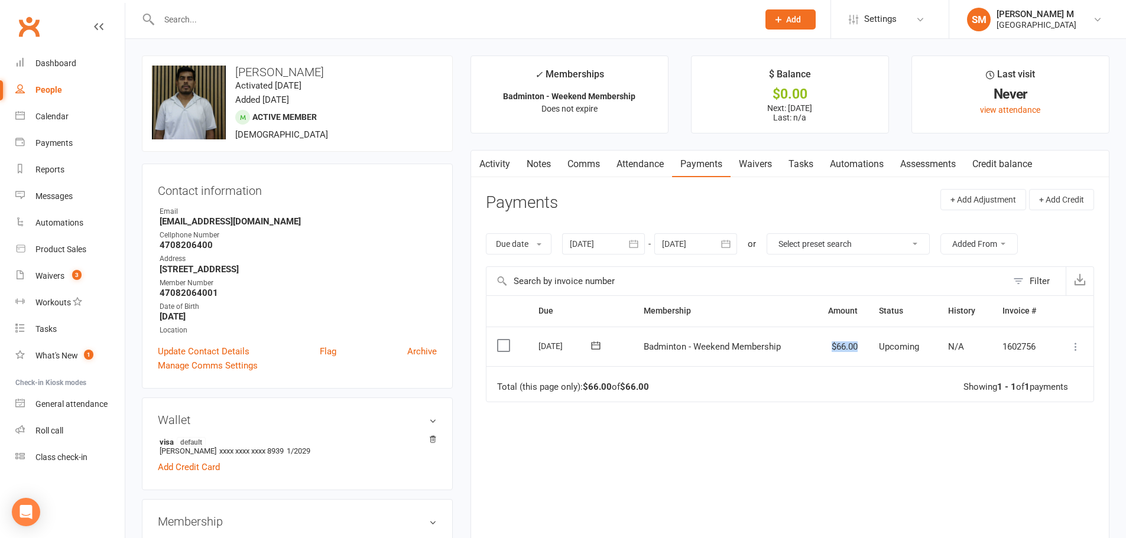
click at [821, 349] on td "$66.00" at bounding box center [839, 347] width 57 height 40
click at [861, 346] on td "$66.00" at bounding box center [839, 347] width 57 height 40
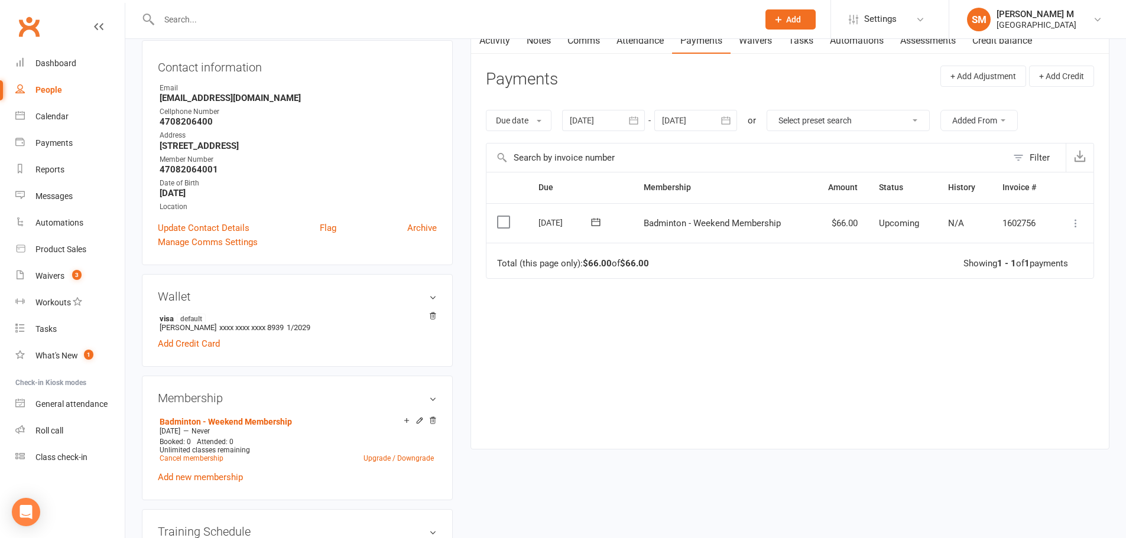
scroll to position [59, 0]
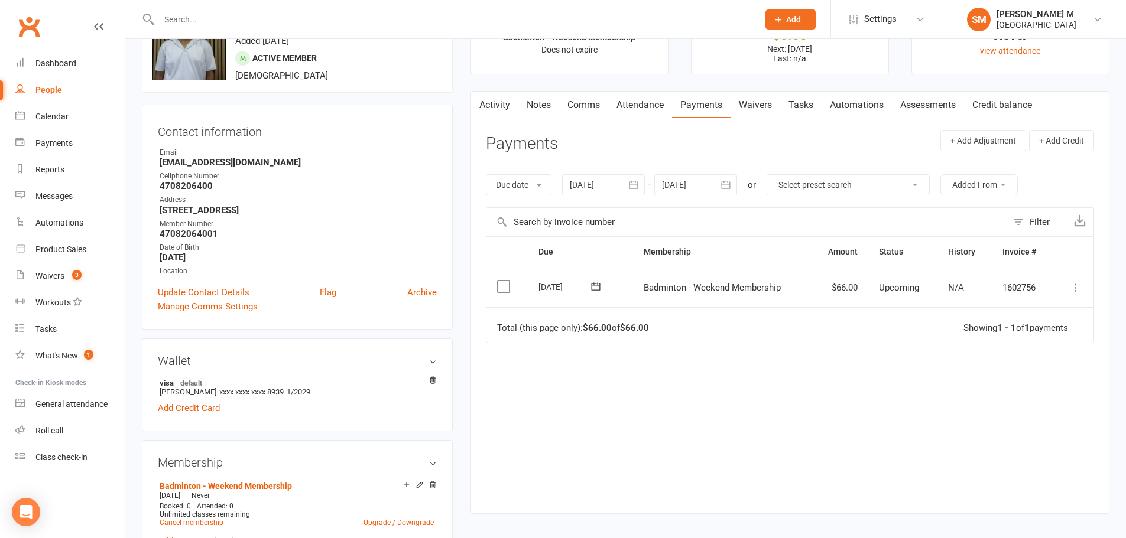
click at [602, 287] on button at bounding box center [596, 287] width 24 height 12
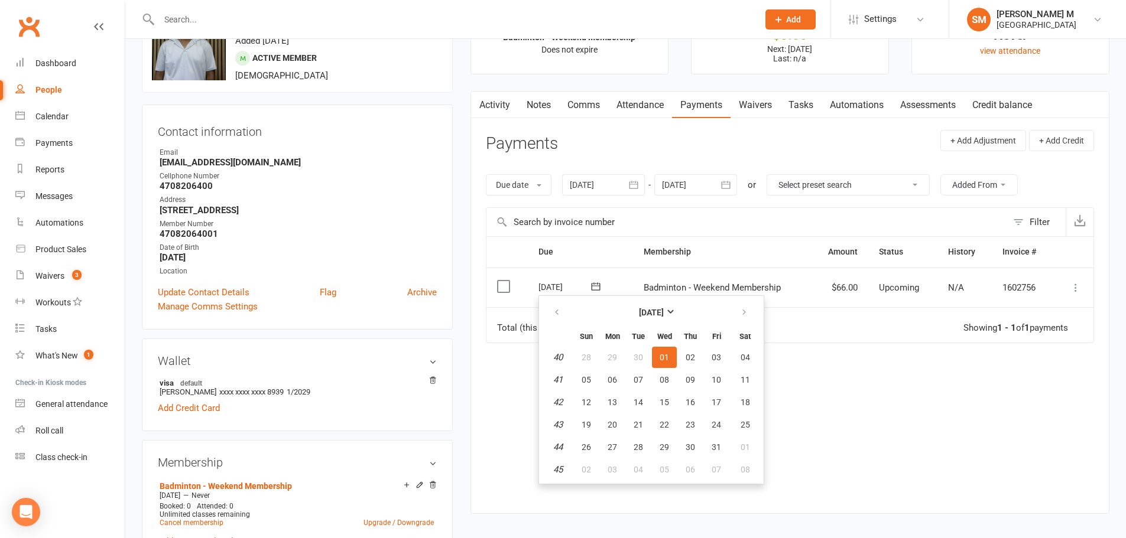
click at [838, 421] on div "Due Contact Membership Amount Status History Invoice # Select this 01 Oct 2025 …" at bounding box center [790, 365] width 608 height 259
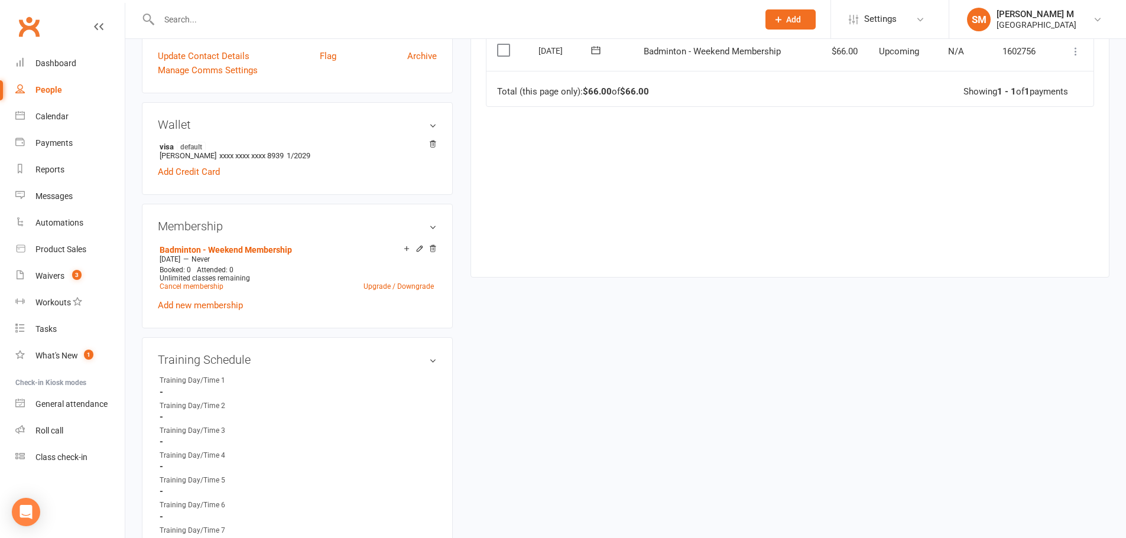
scroll to position [0, 0]
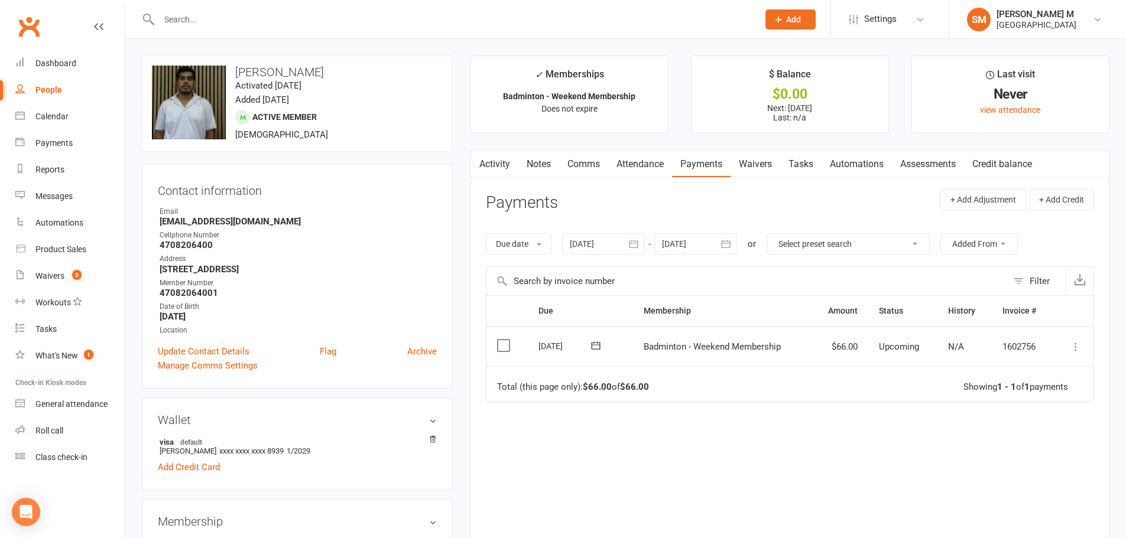
click at [635, 166] on link "Attendance" at bounding box center [640, 164] width 64 height 27
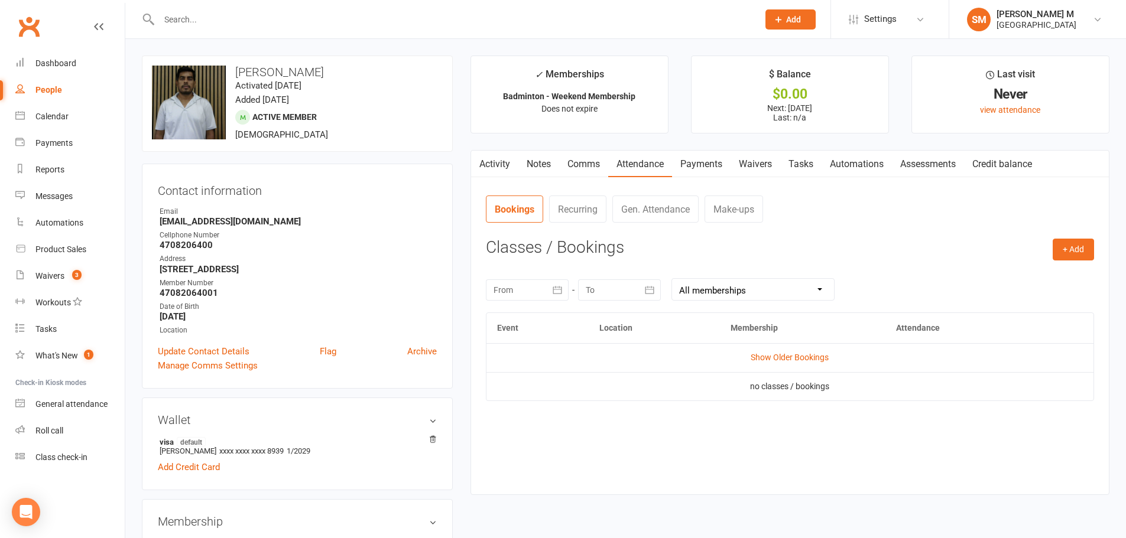
click at [693, 154] on link "Payments" at bounding box center [701, 164] width 58 height 27
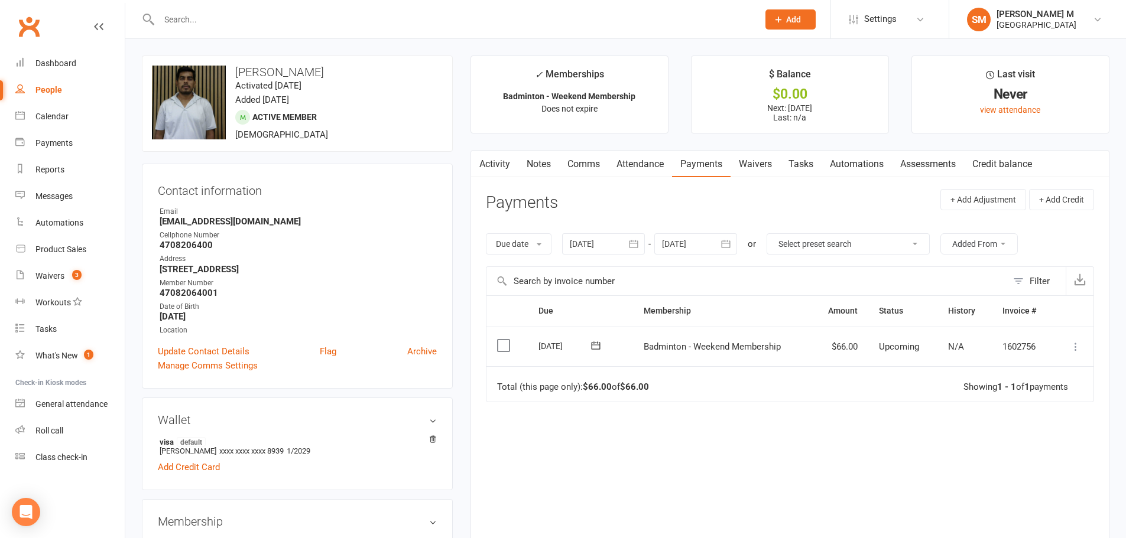
click at [743, 162] on link "Waivers" at bounding box center [755, 164] width 50 height 27
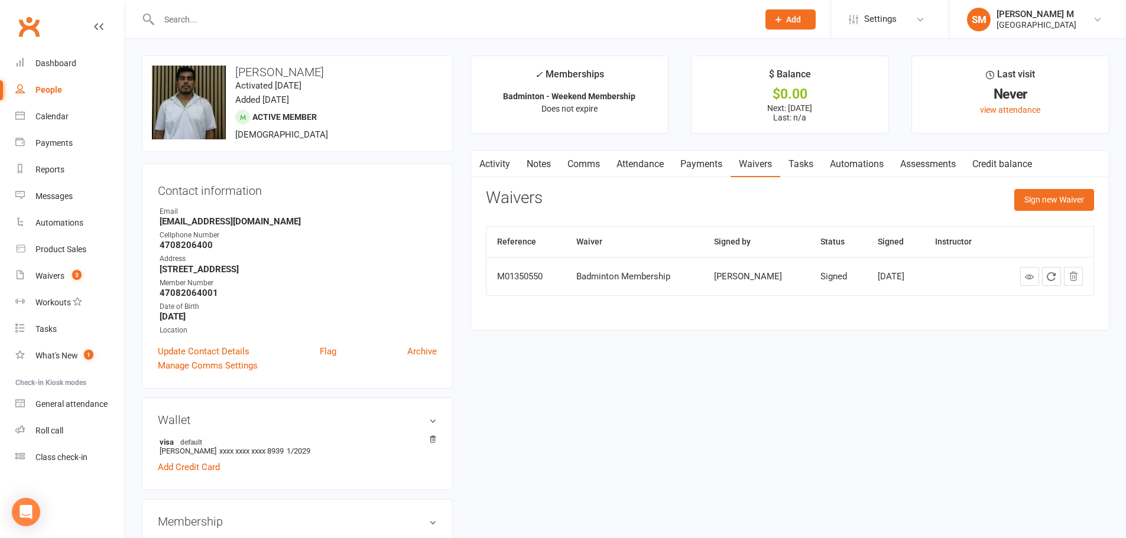
click at [1009, 167] on link "Credit balance" at bounding box center [1002, 164] width 76 height 27
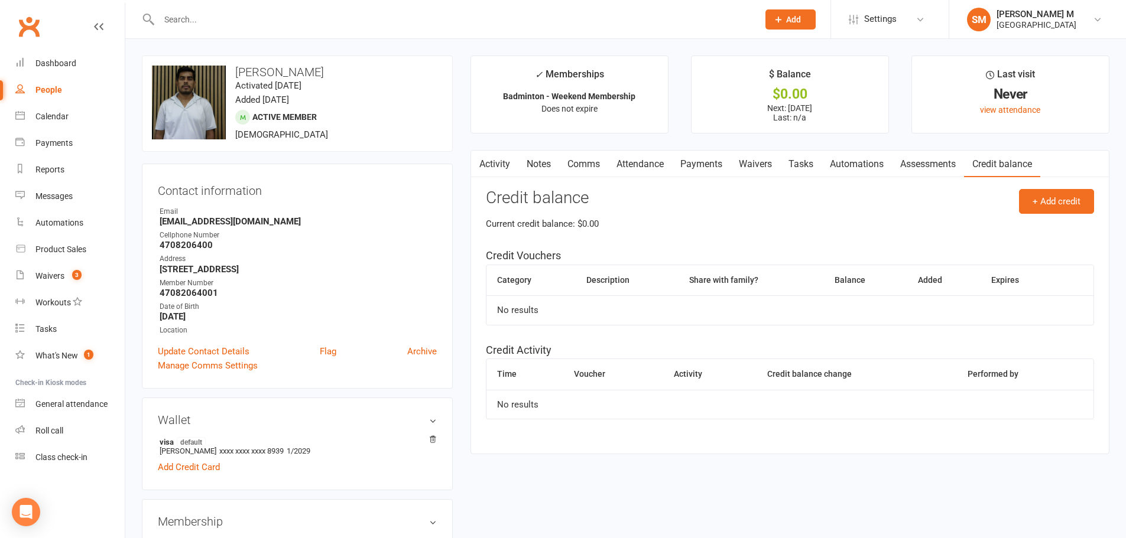
click at [913, 157] on link "Assessments" at bounding box center [928, 164] width 72 height 27
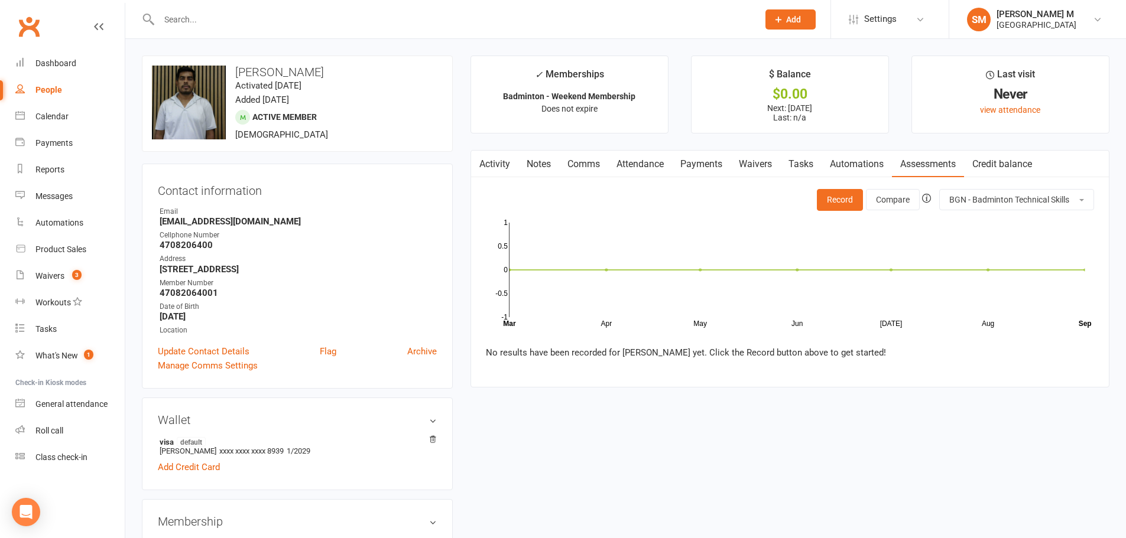
click at [856, 165] on link "Automations" at bounding box center [856, 164] width 70 height 27
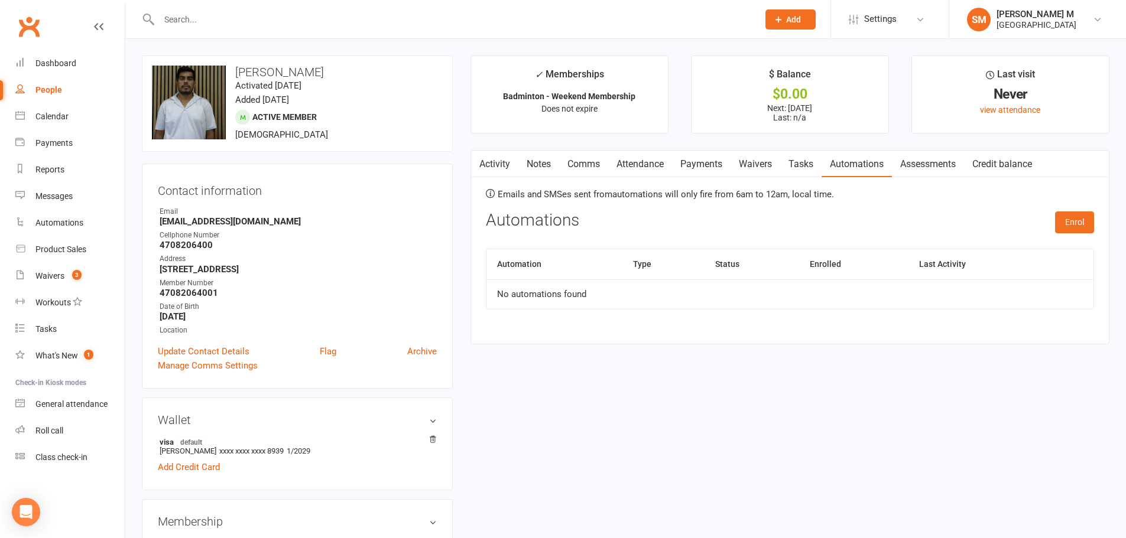
click at [799, 165] on link "Tasks" at bounding box center [800, 164] width 41 height 27
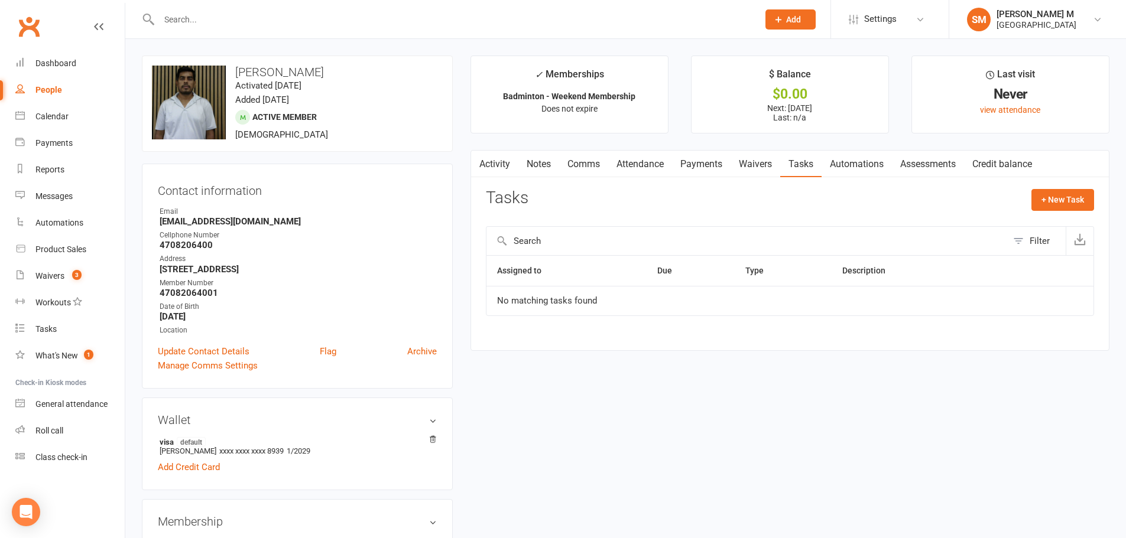
click at [763, 162] on link "Waivers" at bounding box center [755, 164] width 50 height 27
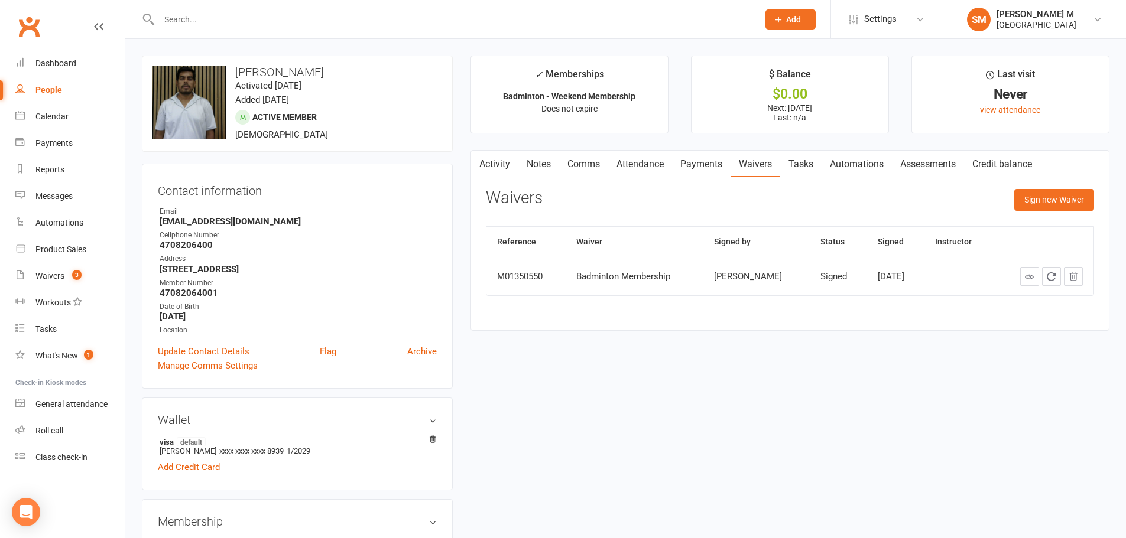
click at [751, 161] on link "Waivers" at bounding box center [755, 164] width 50 height 27
click at [683, 161] on link "Payments" at bounding box center [701, 164] width 58 height 27
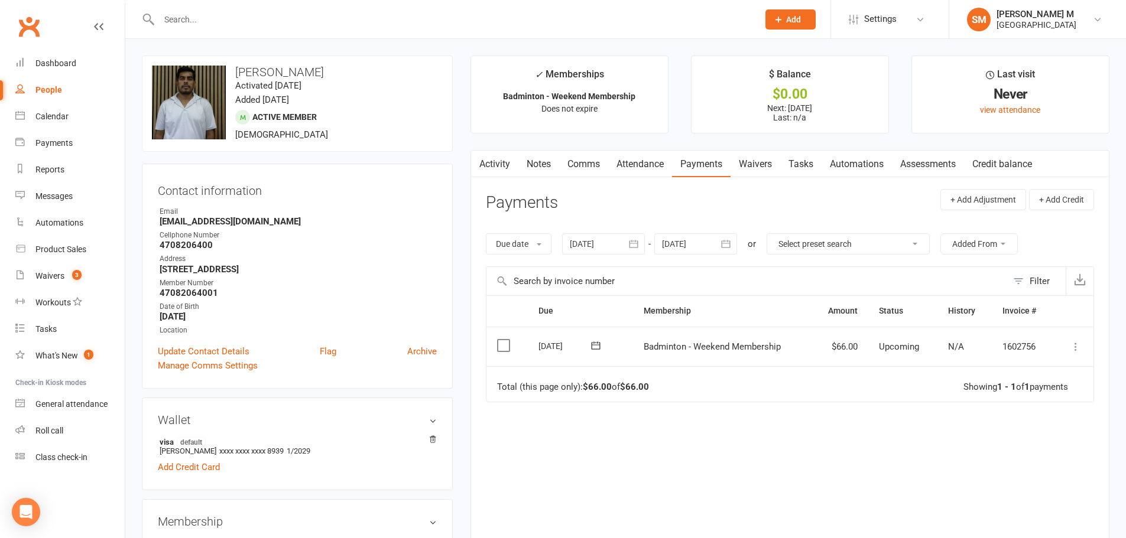
click at [635, 250] on icon "button" at bounding box center [633, 244] width 12 height 12
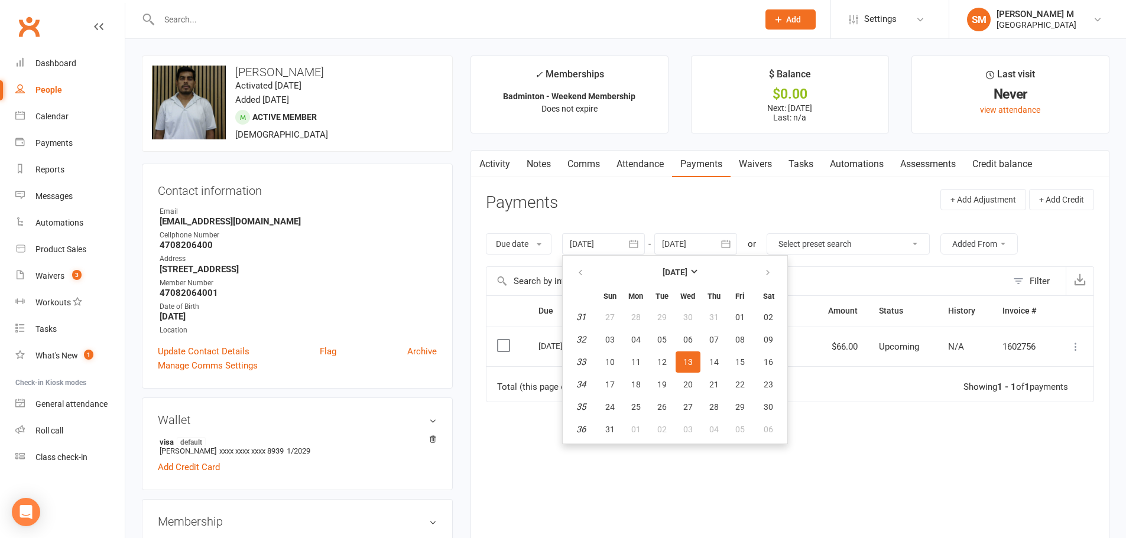
drag, startPoint x: 516, startPoint y: 471, endPoint x: 502, endPoint y: 449, distance: 25.7
click at [515, 469] on div "Due Contact Membership Amount Status History Invoice # Select this 01 Oct 2025 …" at bounding box center [790, 424] width 608 height 259
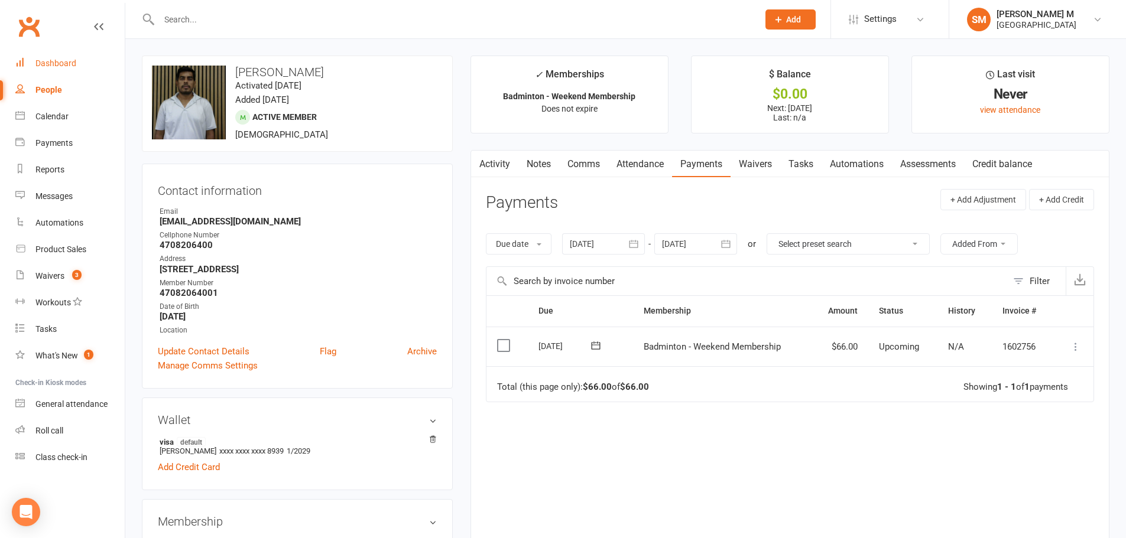
click at [55, 65] on div "Dashboard" at bounding box center [55, 62] width 41 height 9
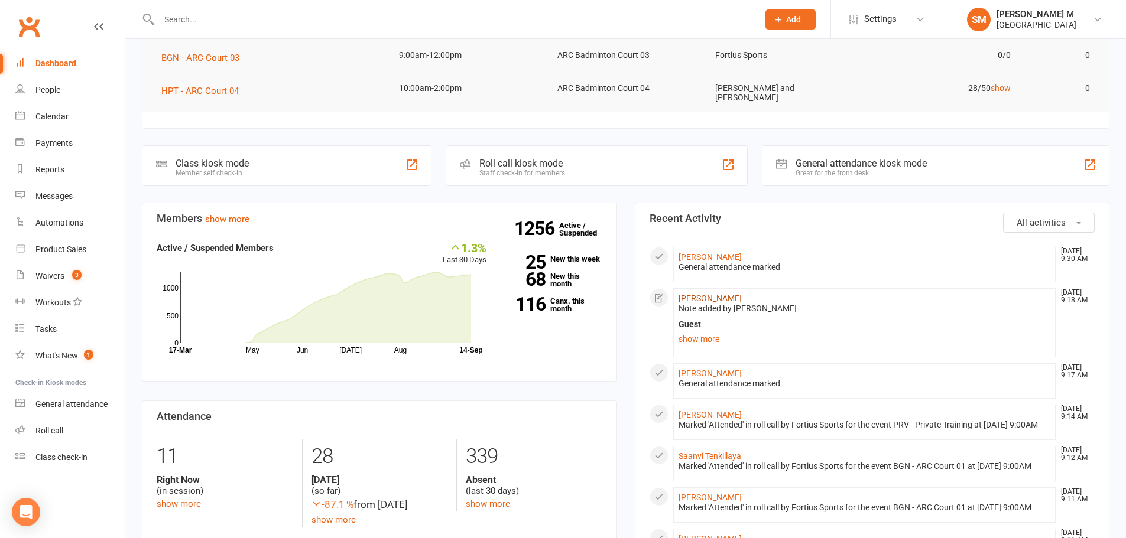
scroll to position [236, 0]
click at [729, 368] on link "Ragupathy Annamalai" at bounding box center [709, 372] width 63 height 9
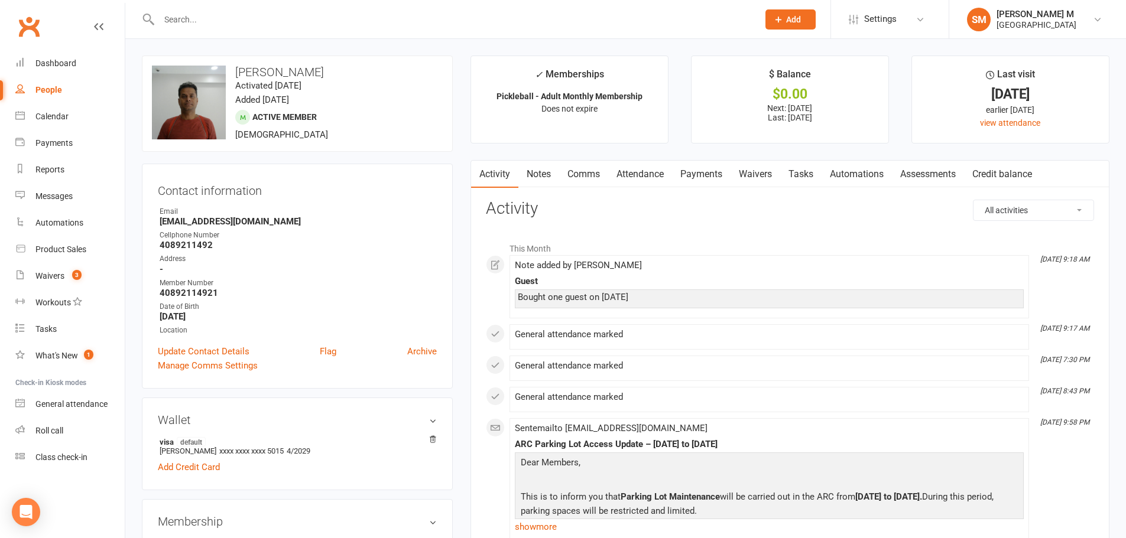
click at [694, 167] on link "Payments" at bounding box center [701, 174] width 58 height 27
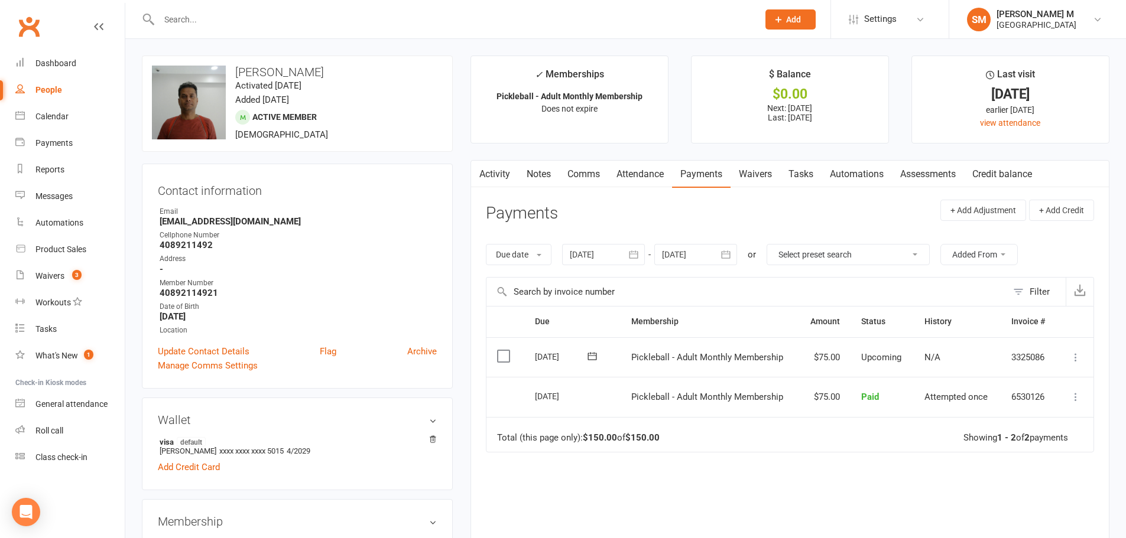
click at [201, 32] on div at bounding box center [446, 19] width 608 height 38
click at [207, 25] on input "text" at bounding box center [452, 19] width 594 height 17
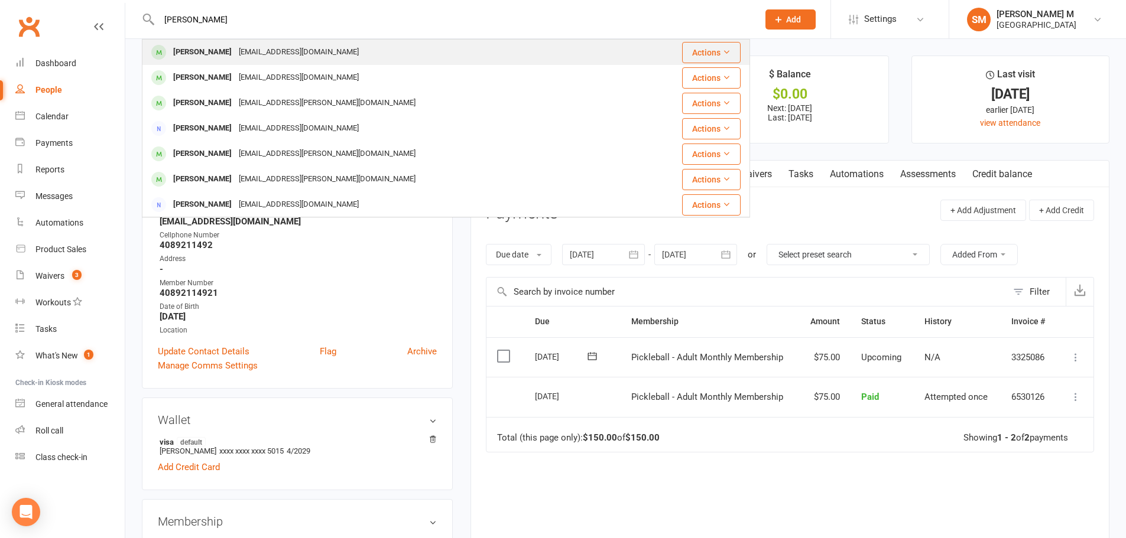
type input "gunasekaran"
click at [234, 61] on div "Gunasekaran Bhimaraj" at bounding box center [203, 52] width 66 height 17
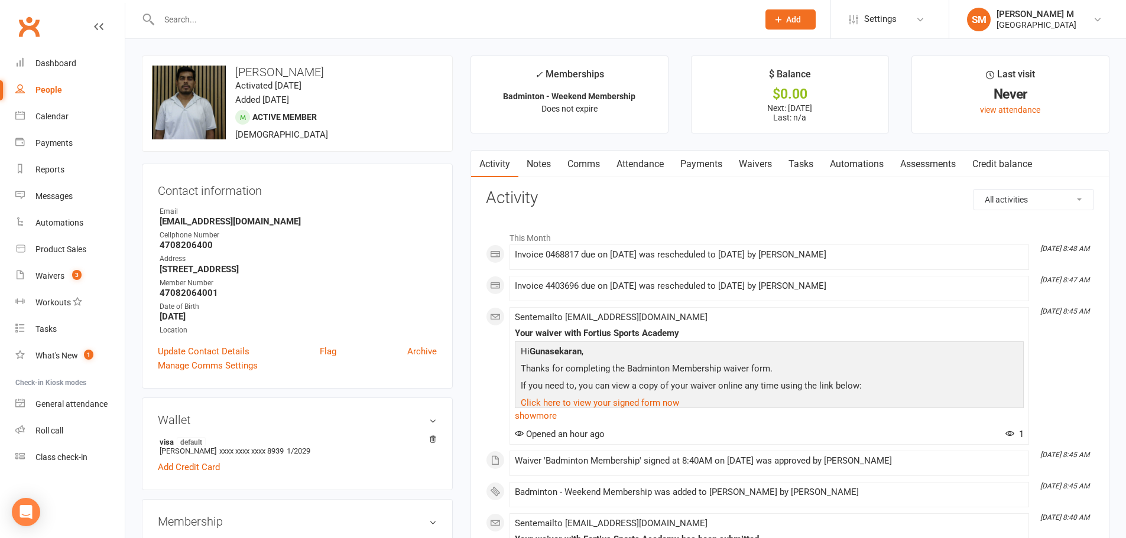
click at [708, 159] on link "Payments" at bounding box center [701, 164] width 58 height 27
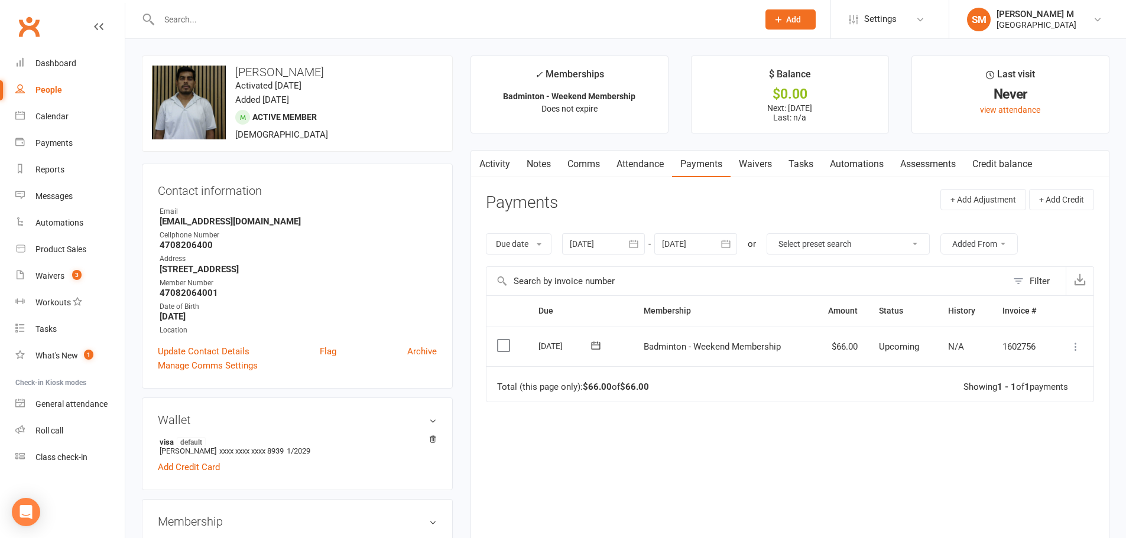
click at [726, 248] on icon "button" at bounding box center [725, 244] width 9 height 8
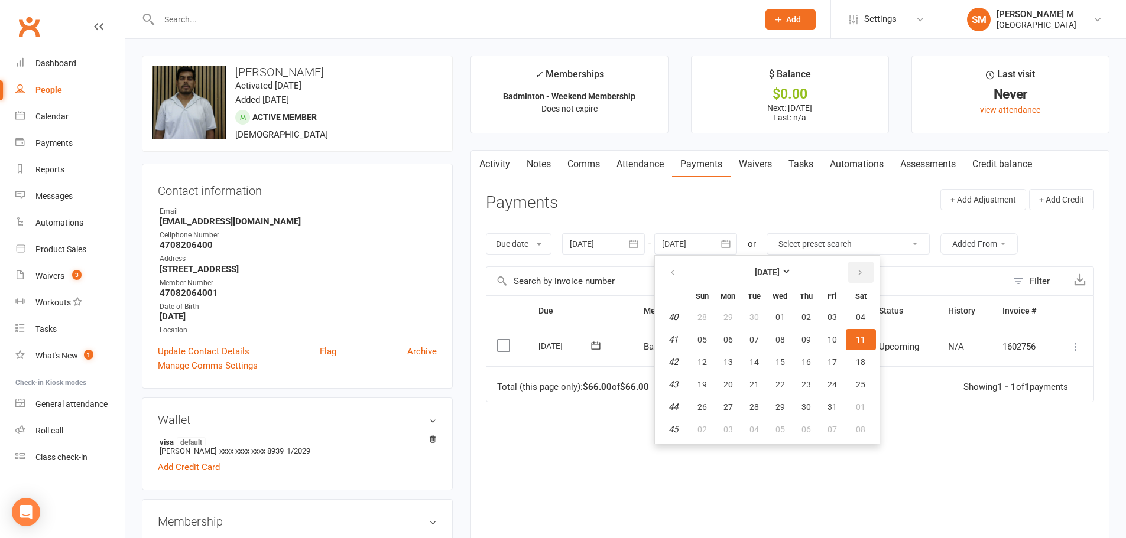
click at [863, 276] on icon "button" at bounding box center [860, 272] width 8 height 9
click at [838, 414] on button "30" at bounding box center [832, 406] width 25 height 21
type input "30 Jan 2026"
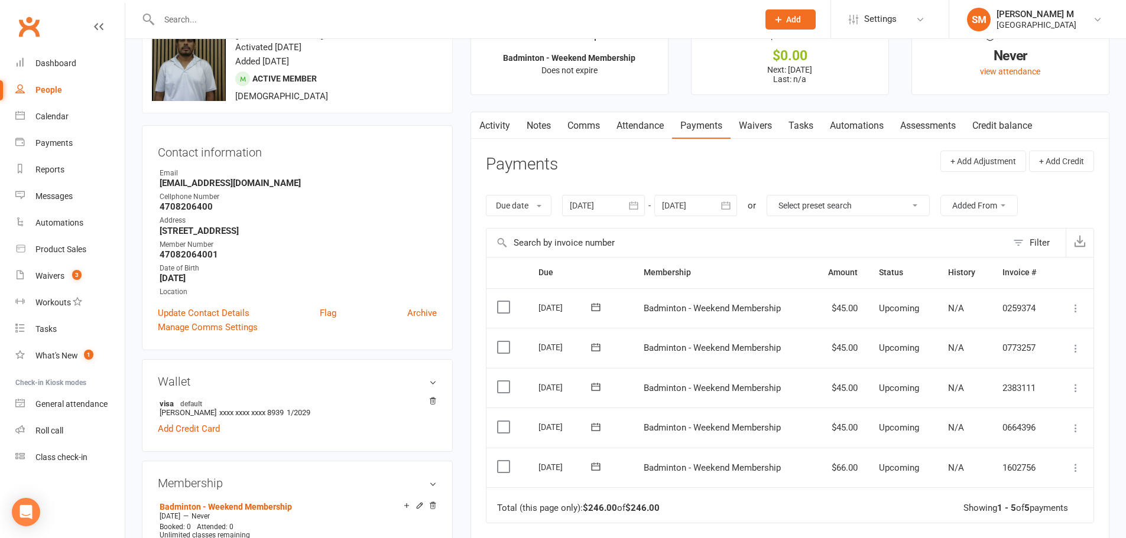
scroll to position [59, 0]
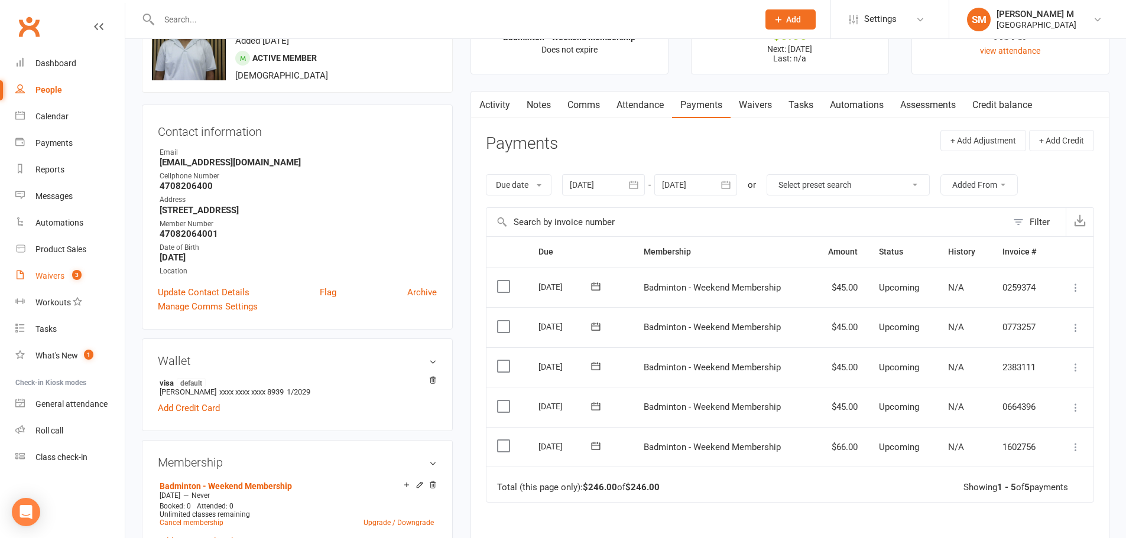
click at [71, 271] on link "Waivers 3" at bounding box center [69, 276] width 109 height 27
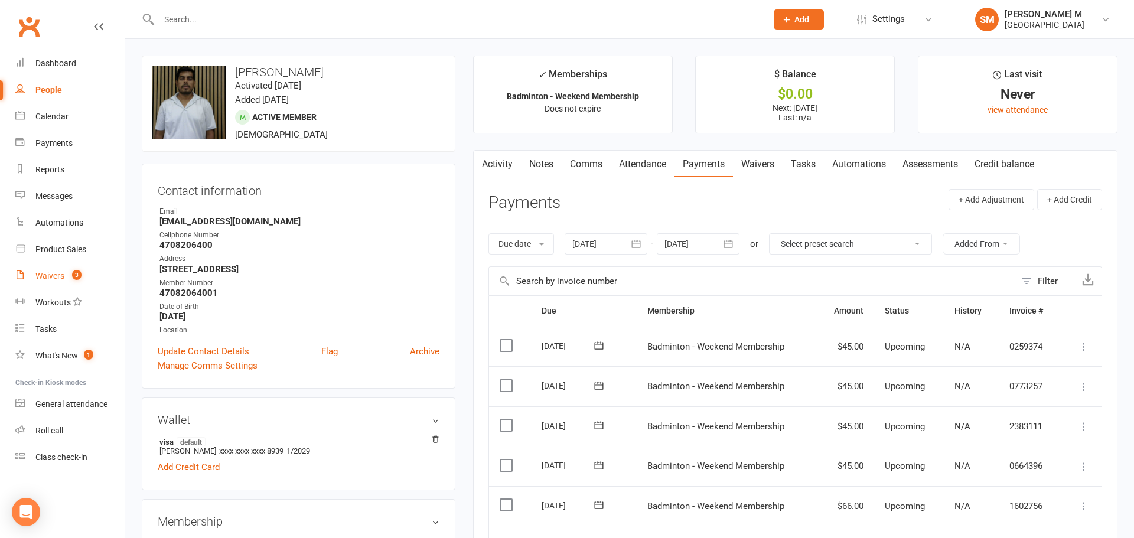
select select "50"
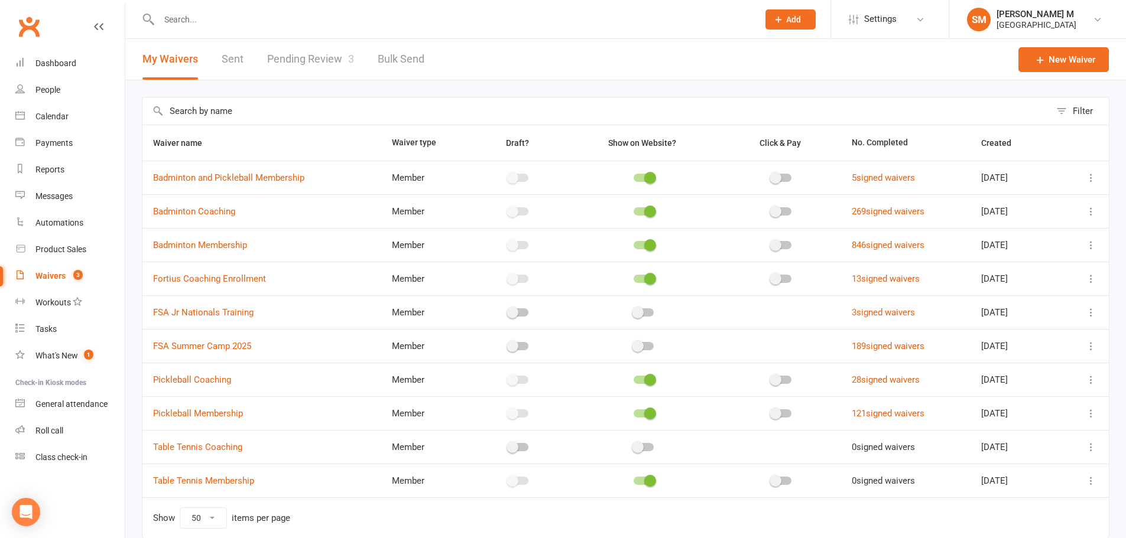
click at [308, 64] on link "Pending Review 3" at bounding box center [310, 59] width 87 height 41
select select "100"
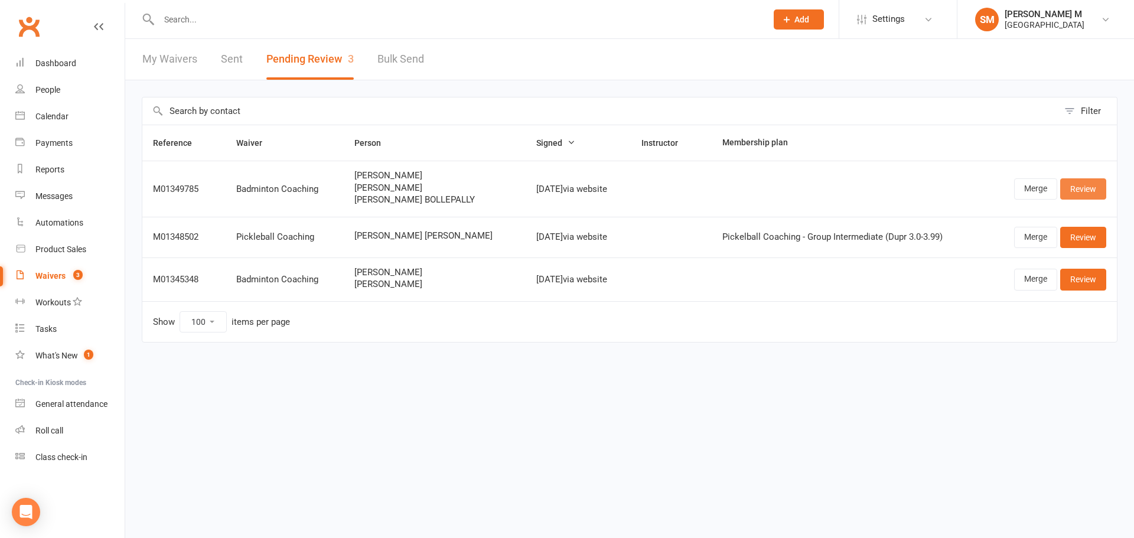
click at [1086, 194] on link "Review" at bounding box center [1084, 188] width 46 height 21
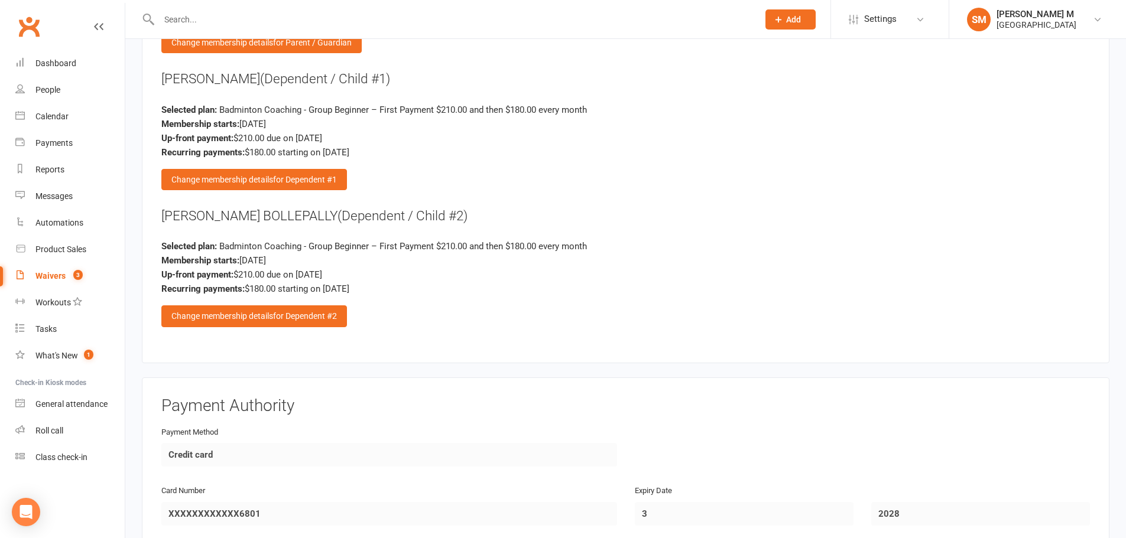
scroll to position [1773, 0]
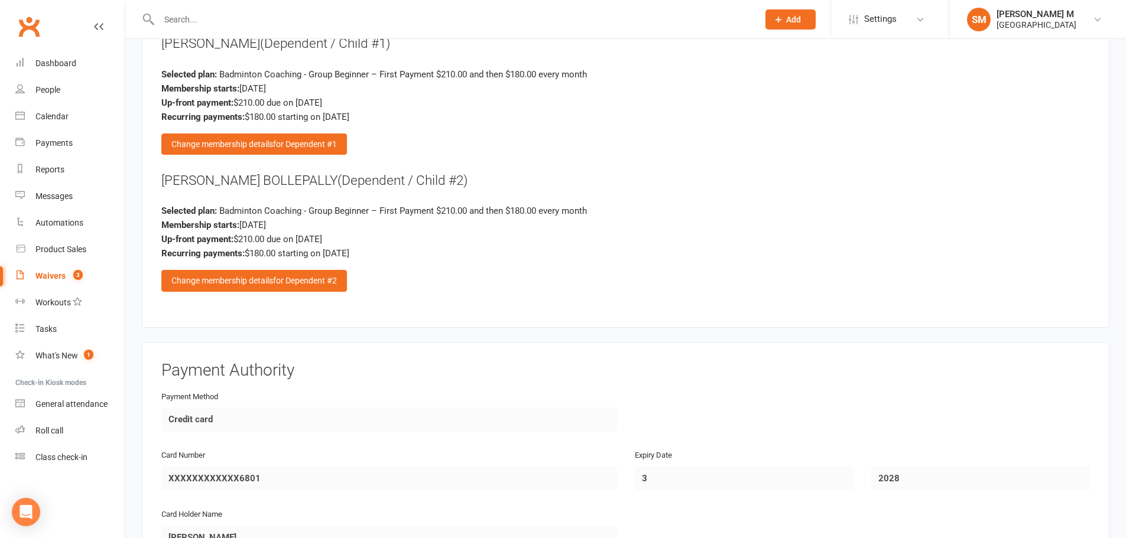
select select "100"
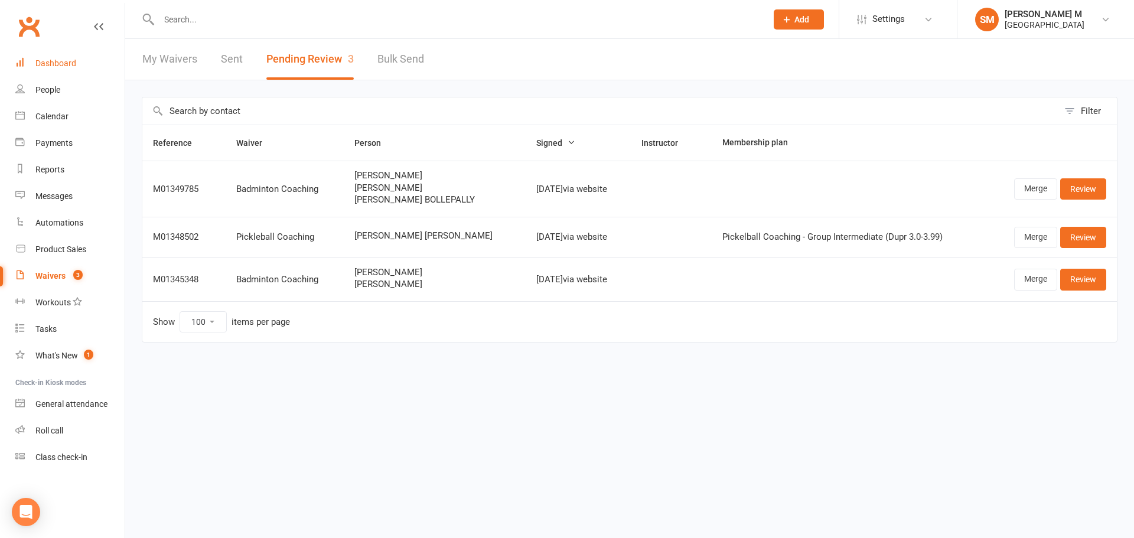
click at [53, 63] on div "Dashboard" at bounding box center [55, 62] width 41 height 9
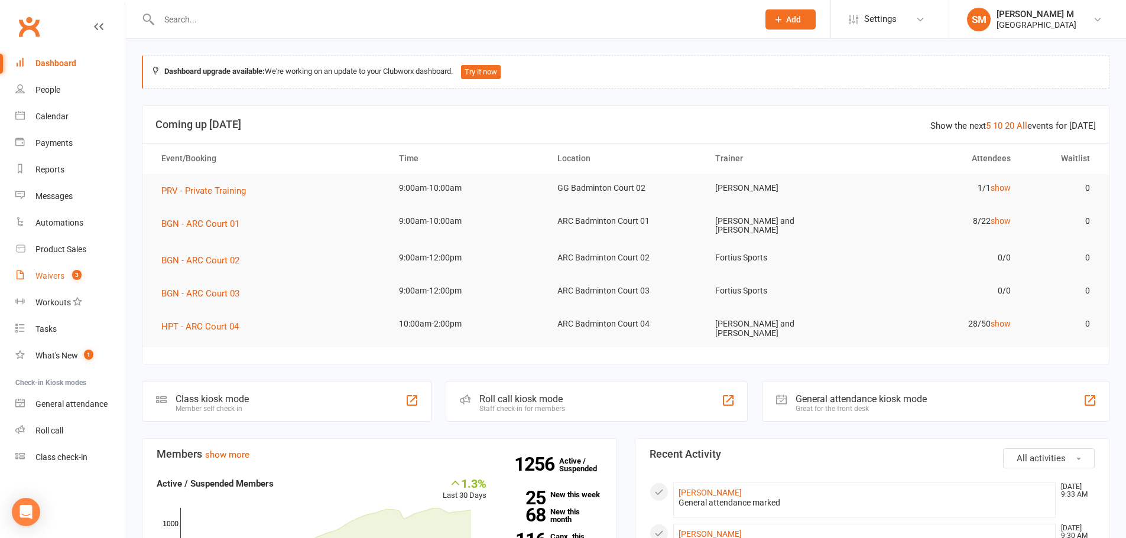
click at [60, 279] on div "Waivers" at bounding box center [49, 275] width 29 height 9
select select "50"
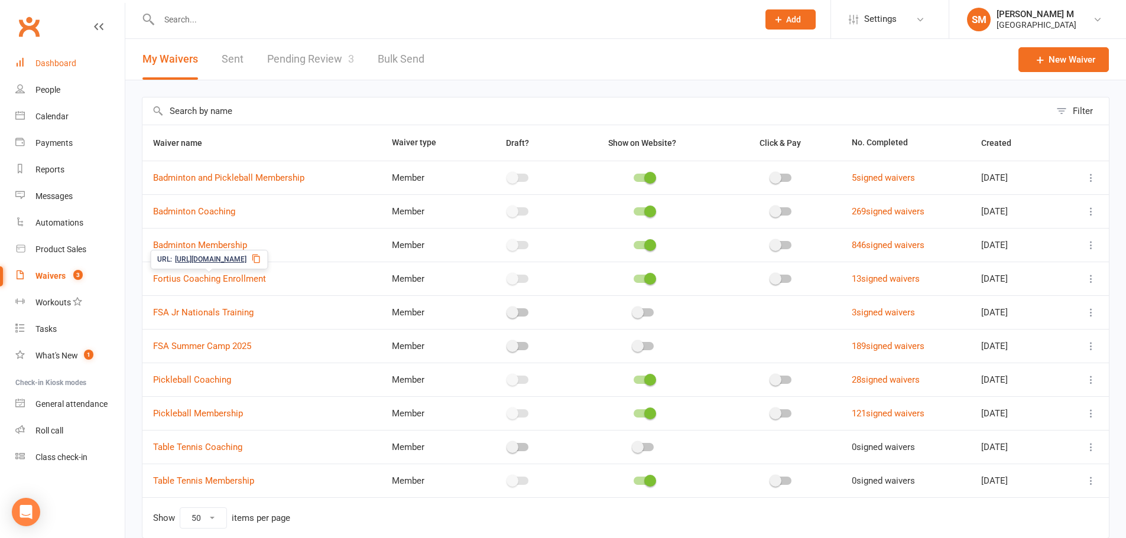
click at [51, 60] on div "Dashboard" at bounding box center [55, 62] width 41 height 9
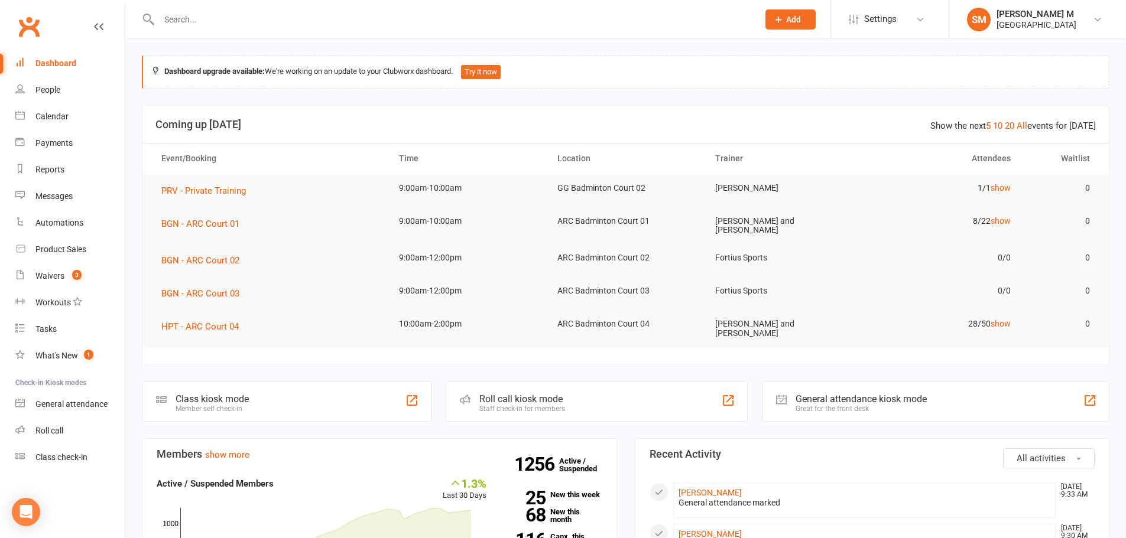
click at [199, 22] on input "text" at bounding box center [452, 19] width 594 height 17
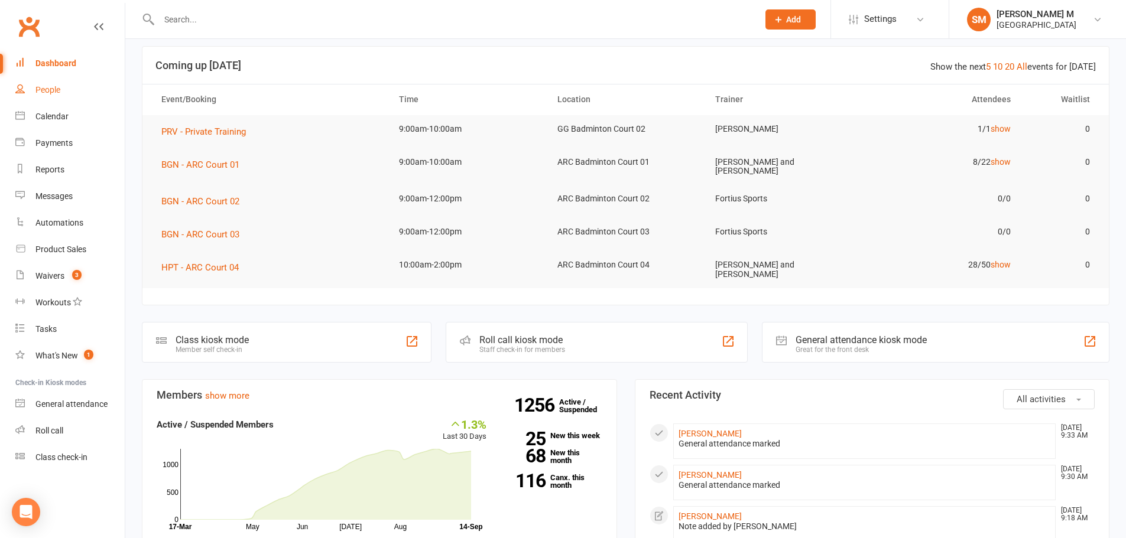
click at [54, 83] on link "People" at bounding box center [69, 90] width 109 height 27
select select "100"
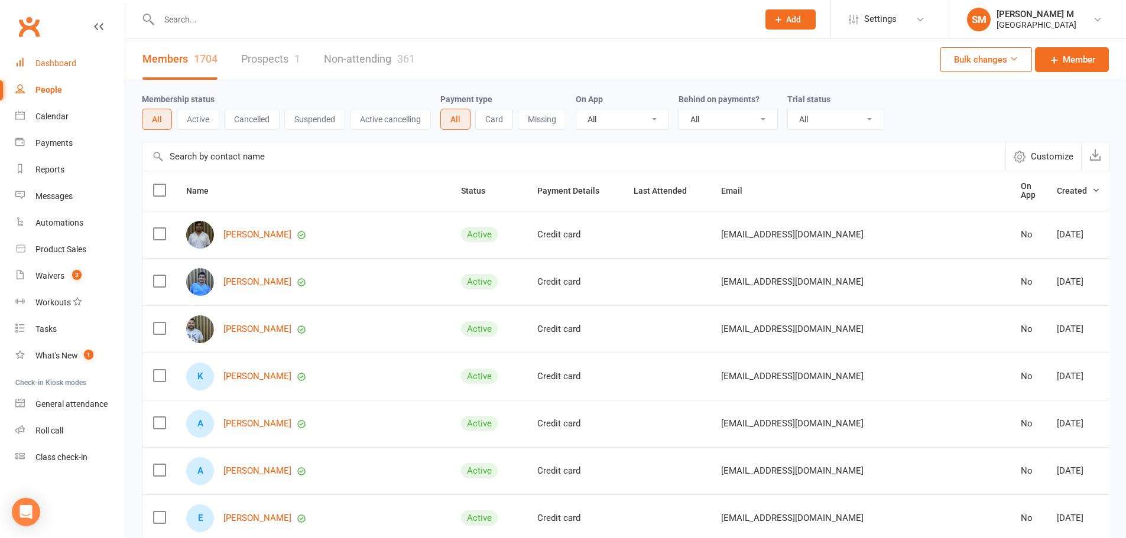
click at [47, 63] on div "Dashboard" at bounding box center [55, 62] width 41 height 9
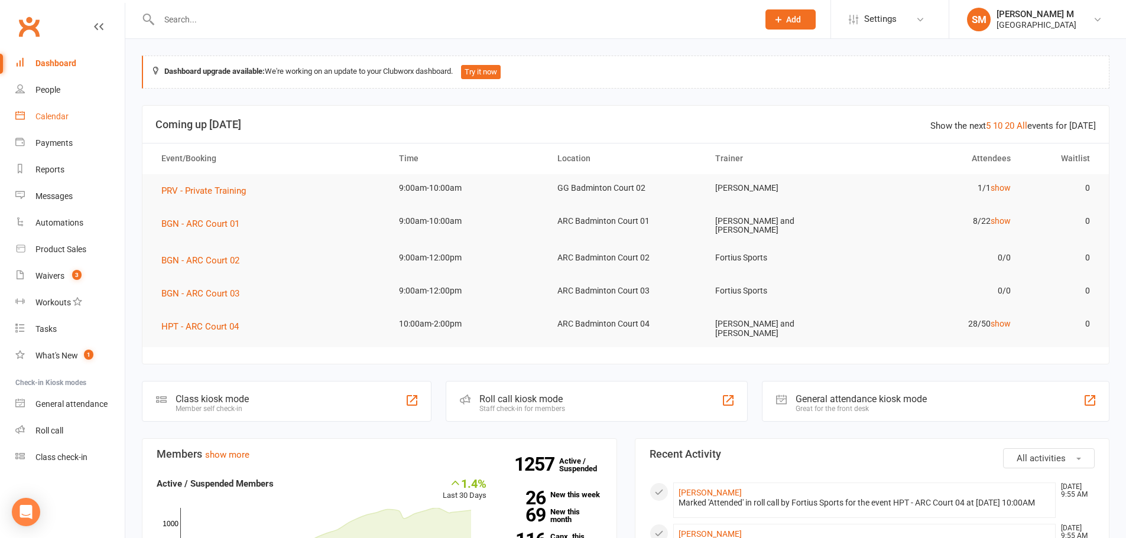
click at [48, 113] on div "Calendar" at bounding box center [51, 116] width 33 height 9
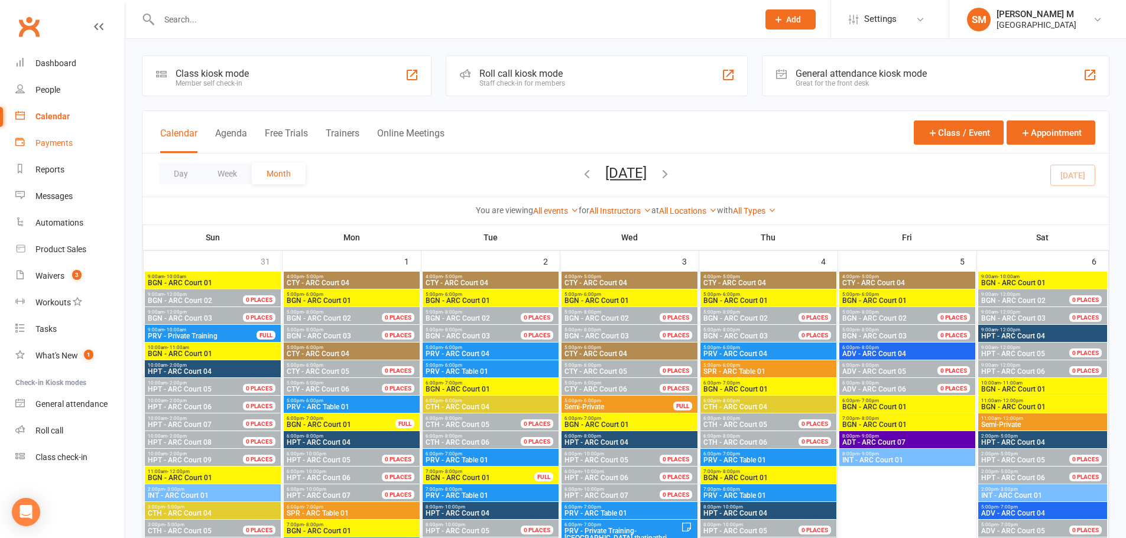
click at [48, 144] on div "Payments" at bounding box center [53, 142] width 37 height 9
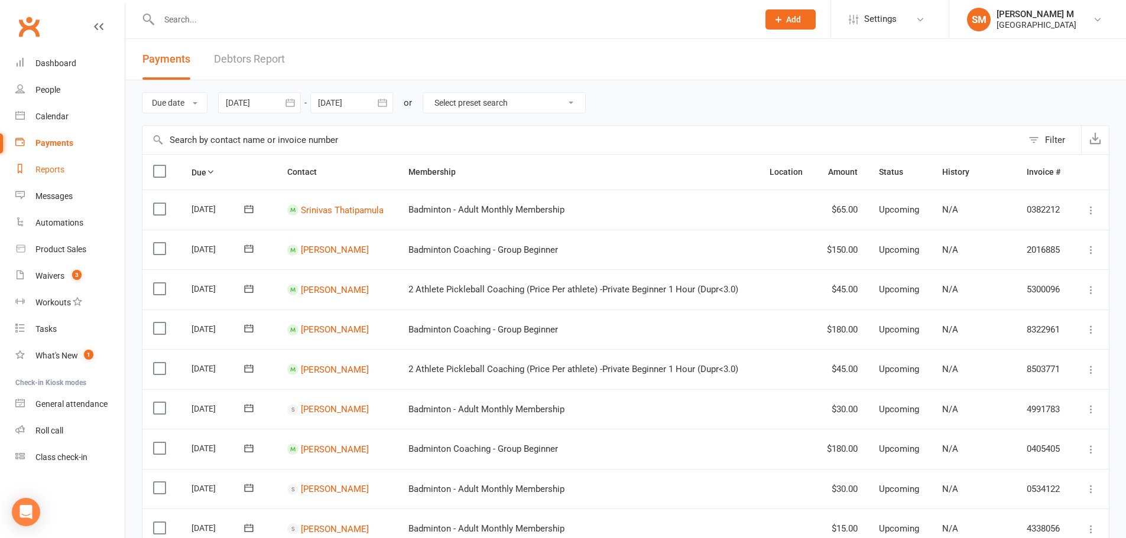
click at [50, 171] on div "Reports" at bounding box center [49, 169] width 29 height 9
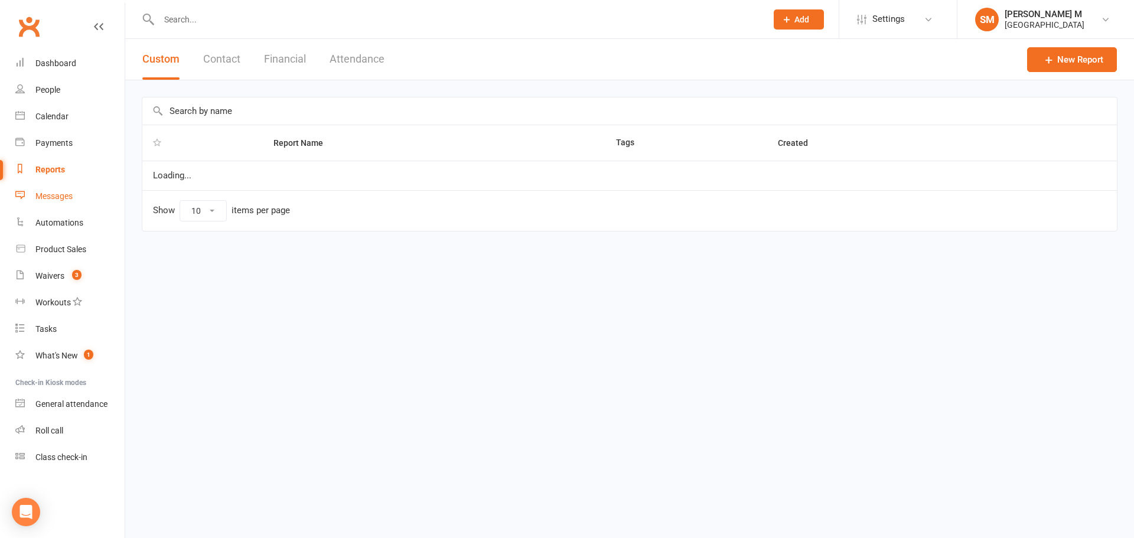
select select "25"
click at [58, 194] on div "Messages" at bounding box center [53, 195] width 37 height 9
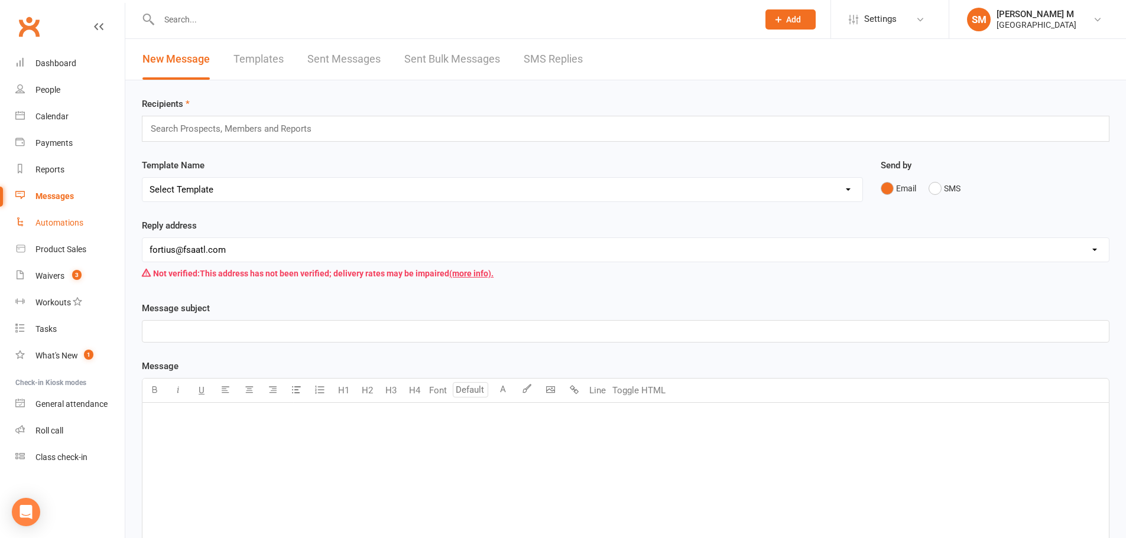
click at [61, 231] on link "Automations" at bounding box center [69, 223] width 109 height 27
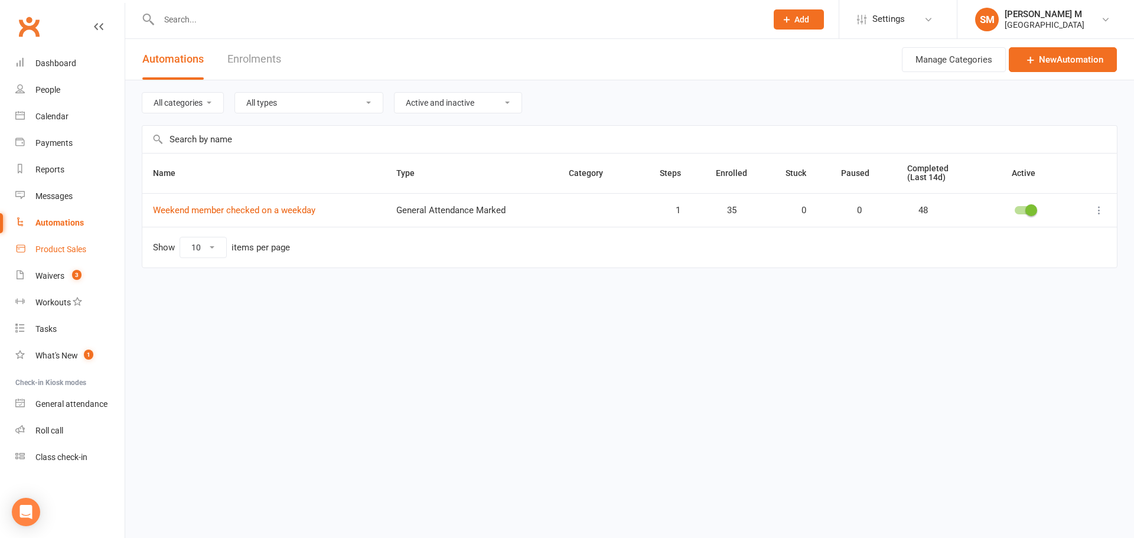
click at [63, 248] on div "Product Sales" at bounding box center [60, 249] width 51 height 9
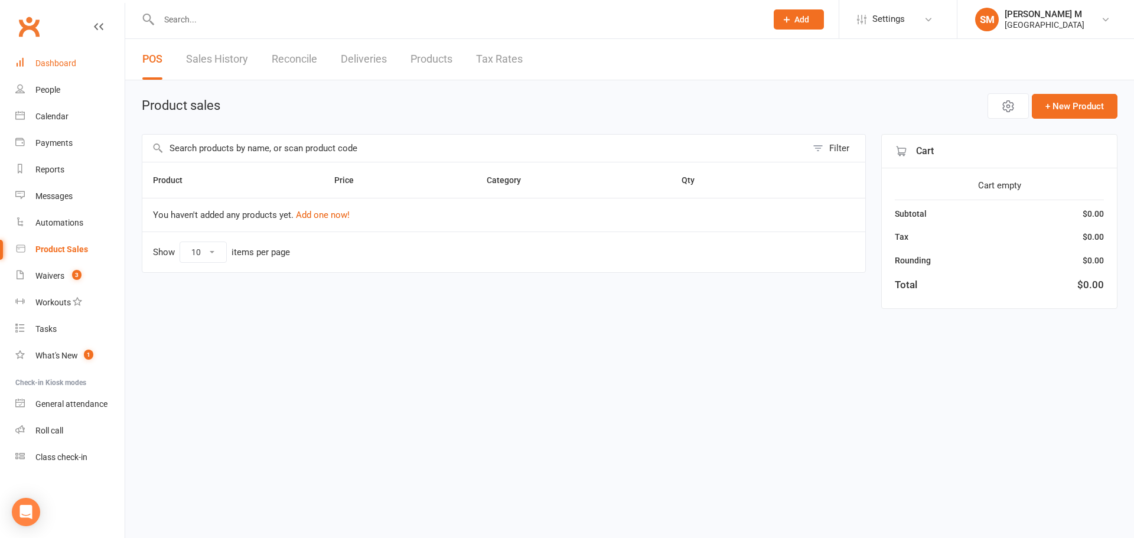
click at [64, 67] on div "Dashboard" at bounding box center [55, 62] width 41 height 9
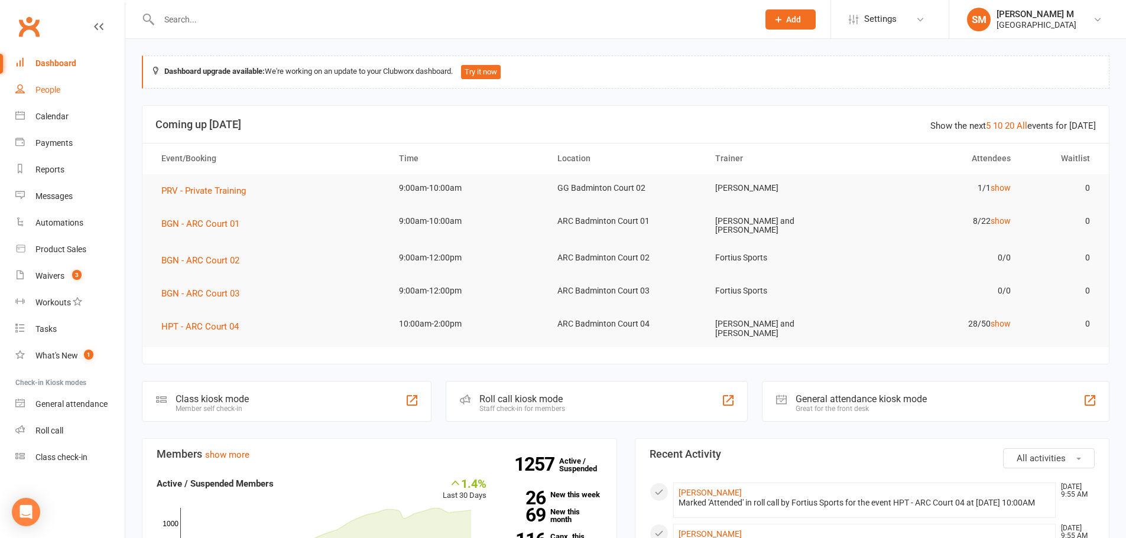
click at [74, 93] on link "People" at bounding box center [69, 90] width 109 height 27
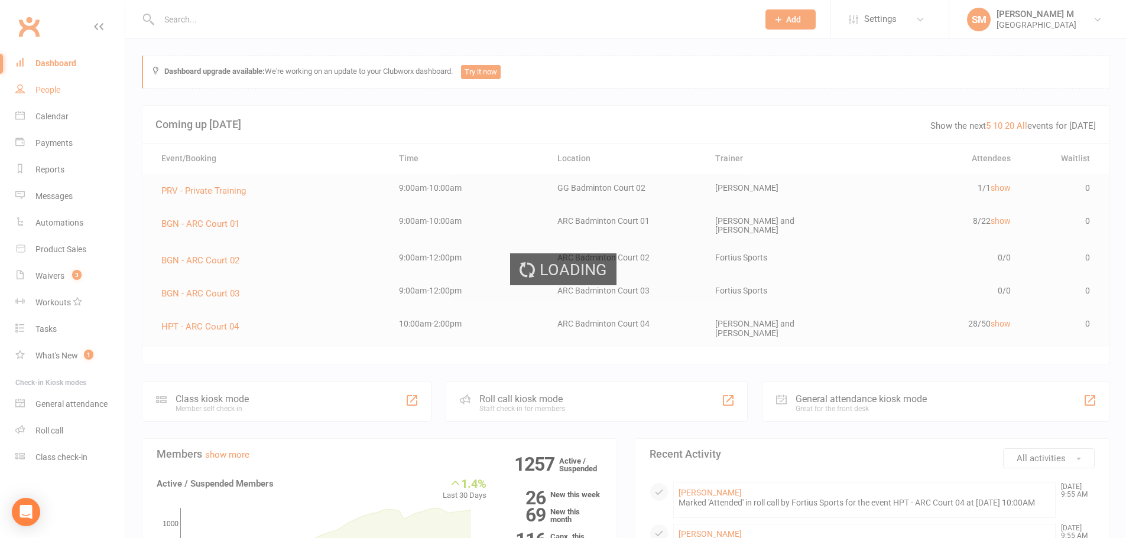
select select "100"
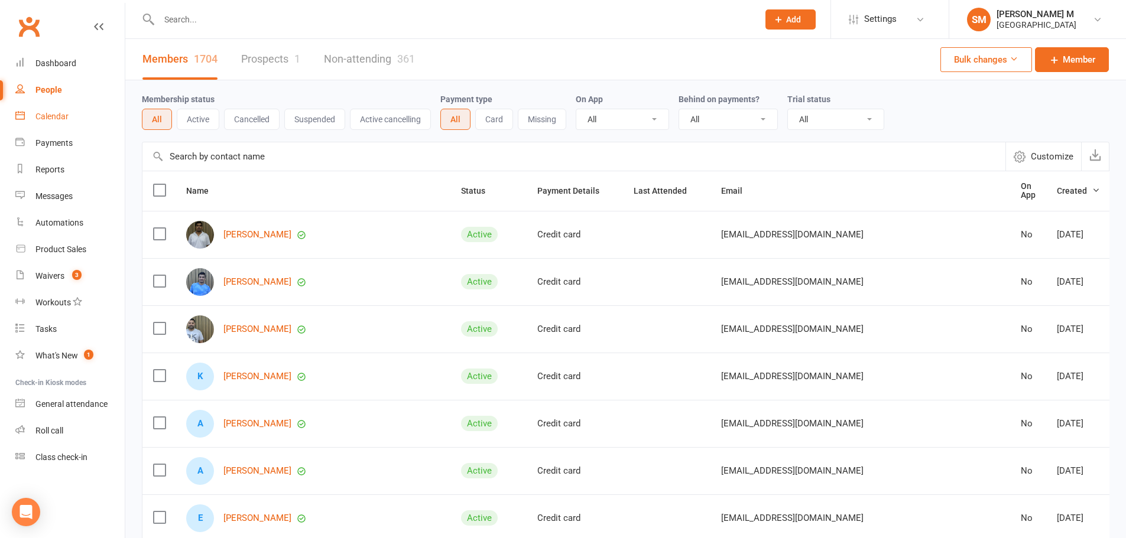
click at [54, 118] on div "Calendar" at bounding box center [51, 116] width 33 height 9
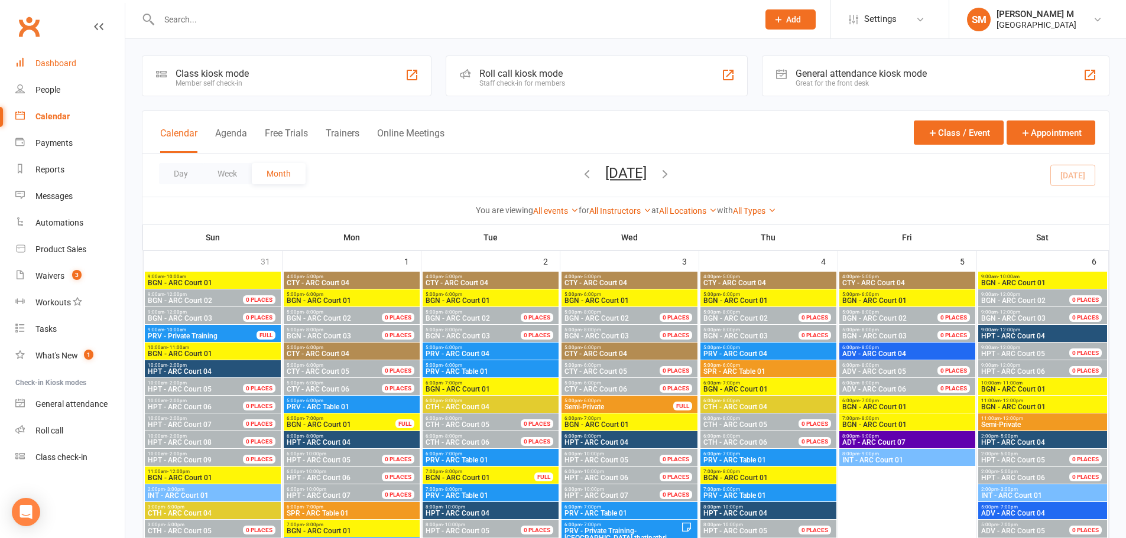
click at [60, 63] on div "Dashboard" at bounding box center [55, 62] width 41 height 9
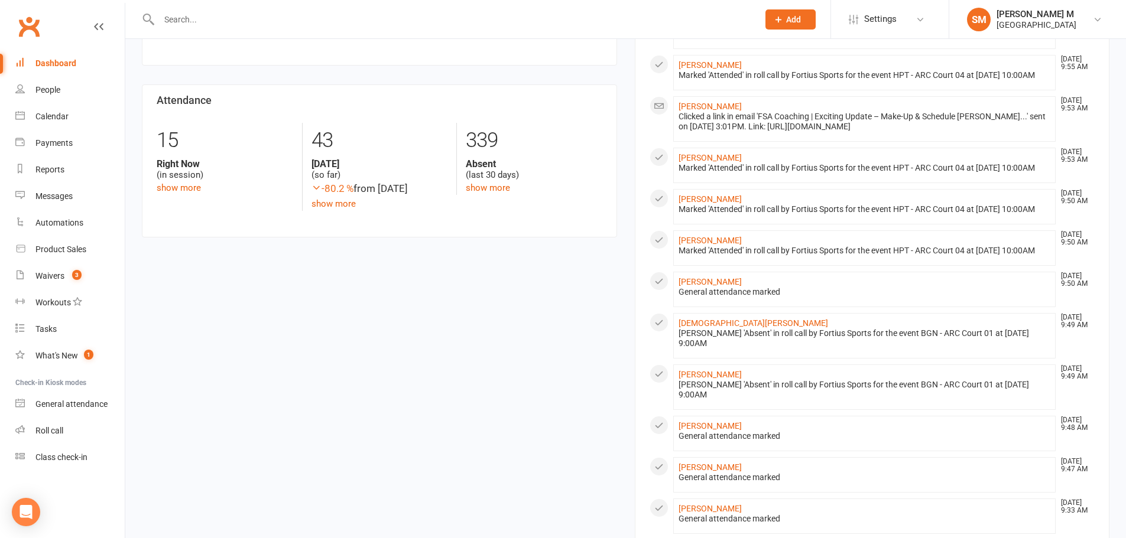
scroll to position [591, 0]
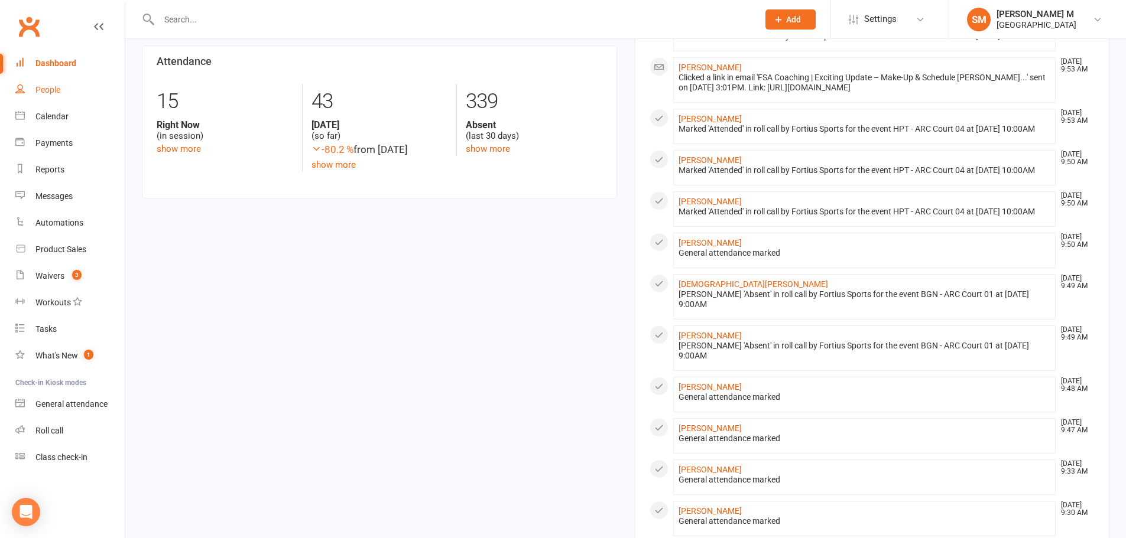
click at [24, 98] on link "People" at bounding box center [69, 90] width 109 height 27
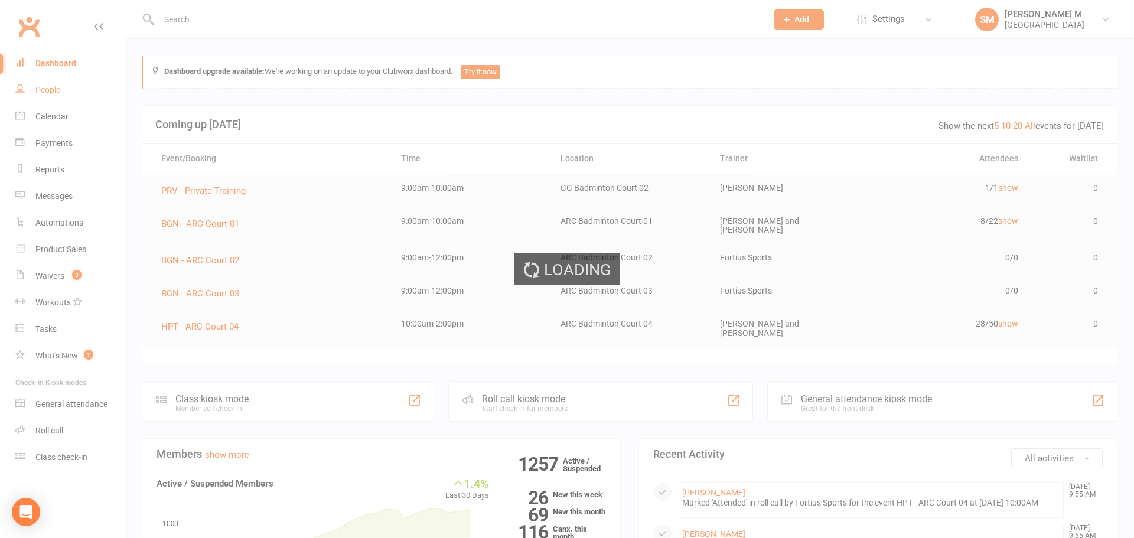
select select "100"
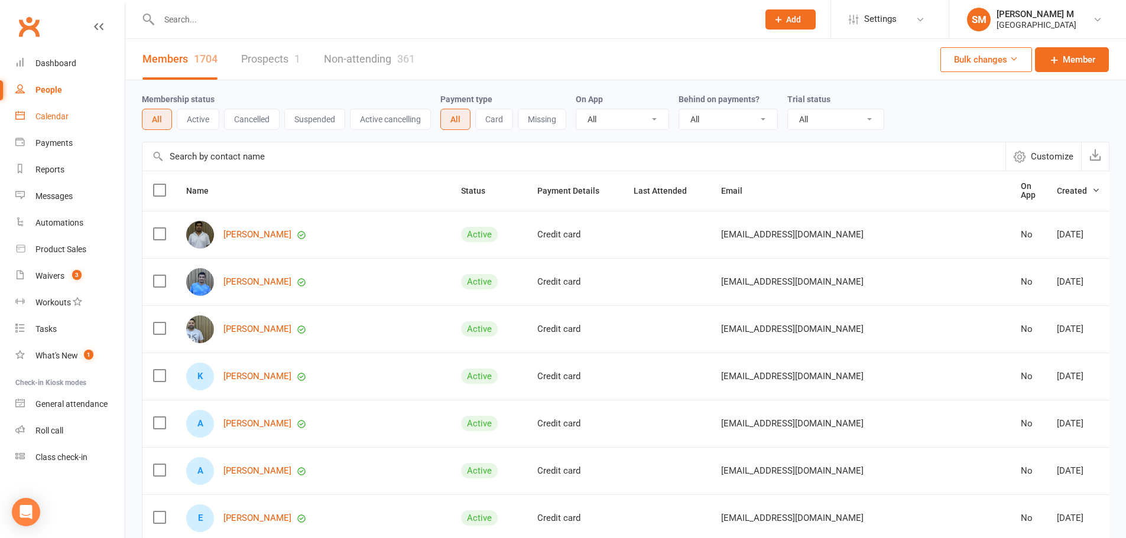
click at [43, 115] on div "Calendar" at bounding box center [51, 116] width 33 height 9
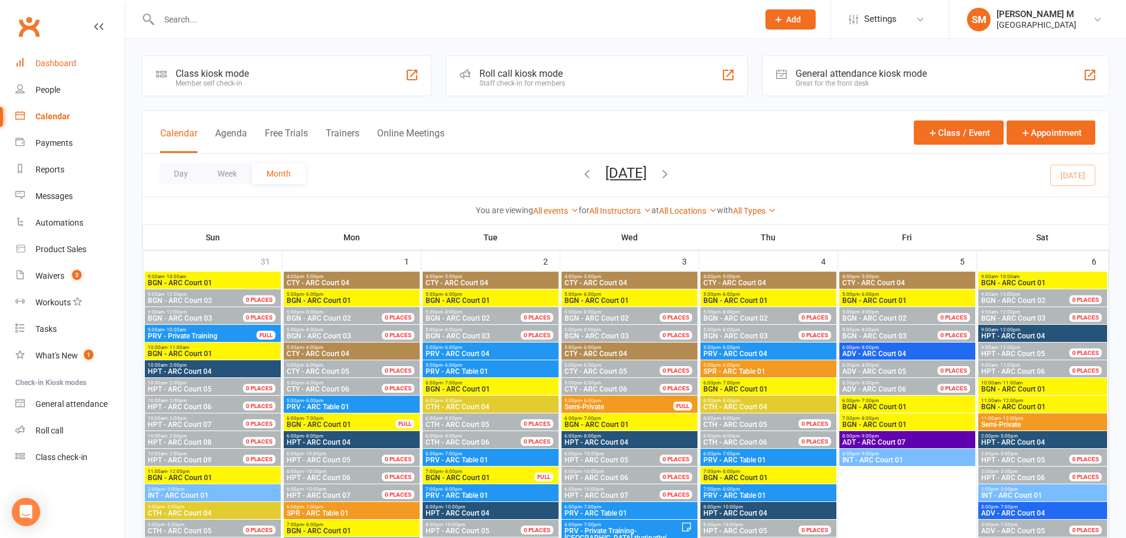
click at [63, 69] on link "Dashboard" at bounding box center [69, 63] width 109 height 27
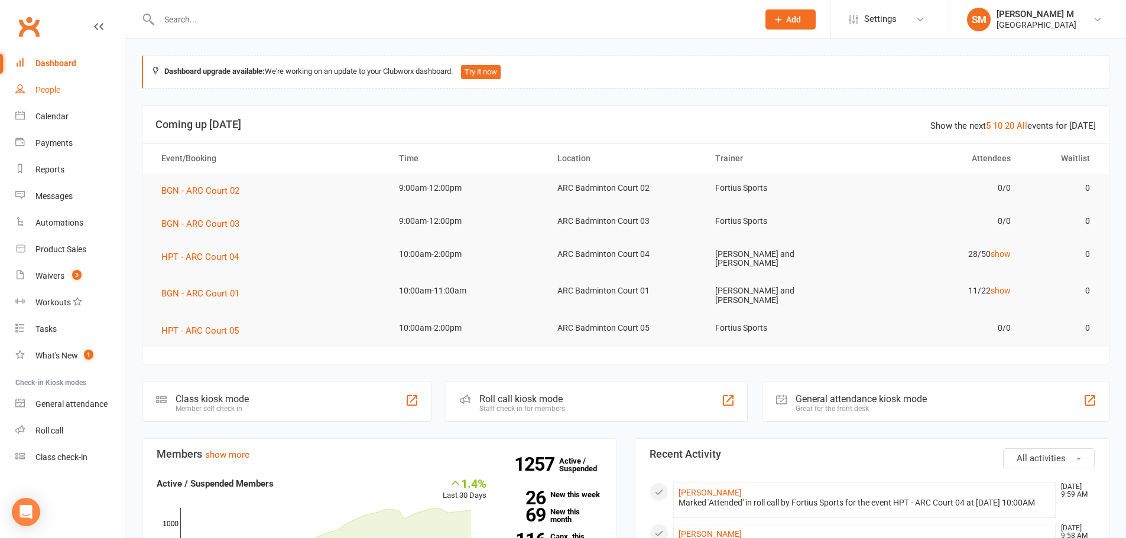
click at [69, 86] on link "People" at bounding box center [69, 90] width 109 height 27
select select "100"
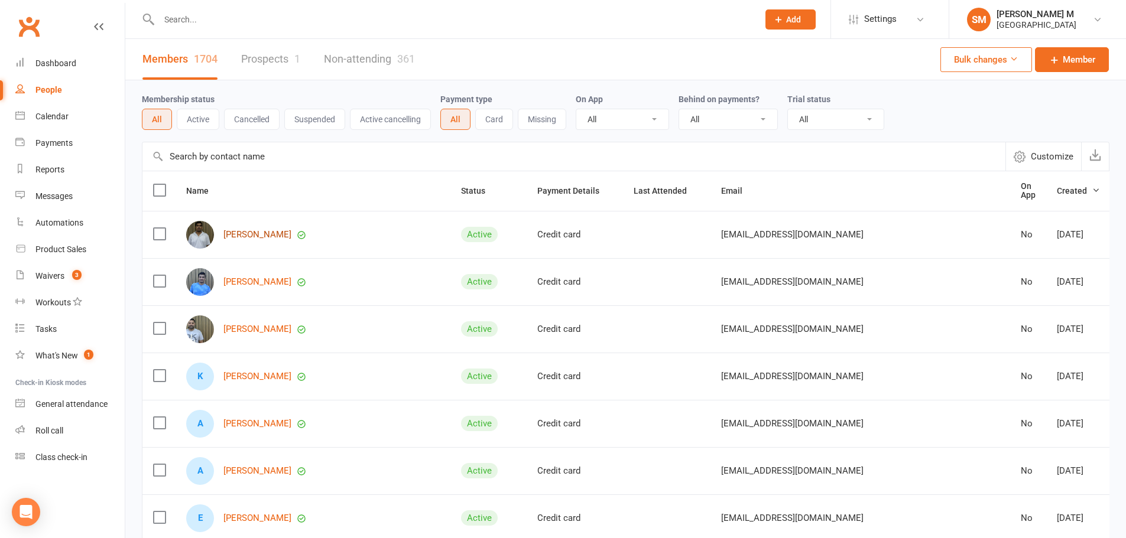
click at [282, 236] on link "Gunasekaran Bhimaraj" at bounding box center [257, 235] width 68 height 10
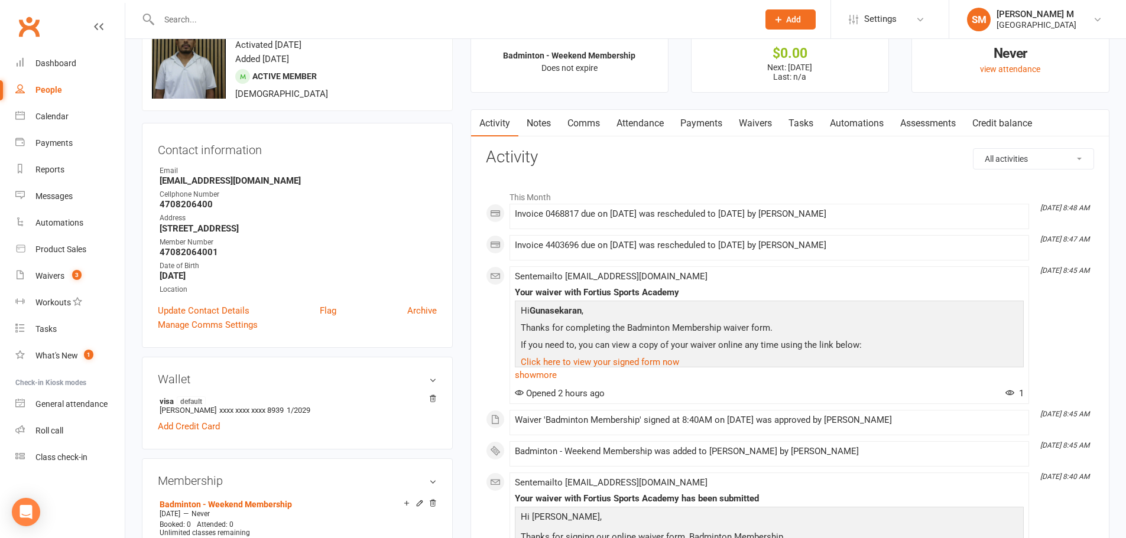
scroll to position [59, 0]
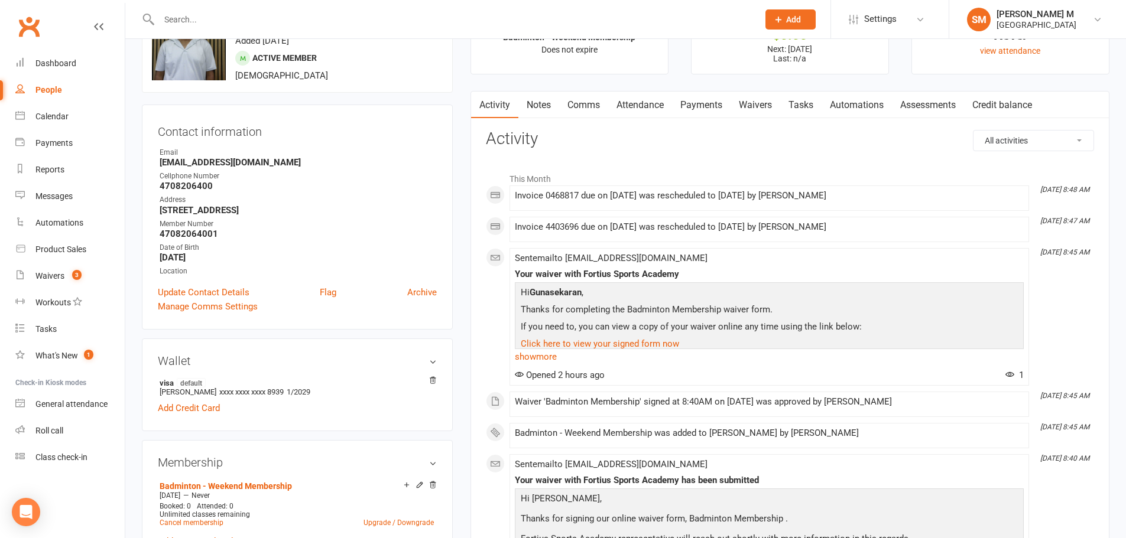
drag, startPoint x: 833, startPoint y: 228, endPoint x: 774, endPoint y: 239, distance: 60.1
click at [774, 239] on li "Sep 14, 8:47 AM Invoice 4403696 due on 01 Oct 2025 was rescheduled to 15 Oct 20…" at bounding box center [768, 229] width 519 height 25
drag, startPoint x: 515, startPoint y: 229, endPoint x: 853, endPoint y: 226, distance: 338.0
click at [853, 226] on div "Invoice 4403696 due on 01 Oct 2025 was rescheduled to 15 Oct 2025 by Sathwik M" at bounding box center [769, 227] width 509 height 10
drag, startPoint x: 846, startPoint y: 190, endPoint x: 512, endPoint y: 212, distance: 335.1
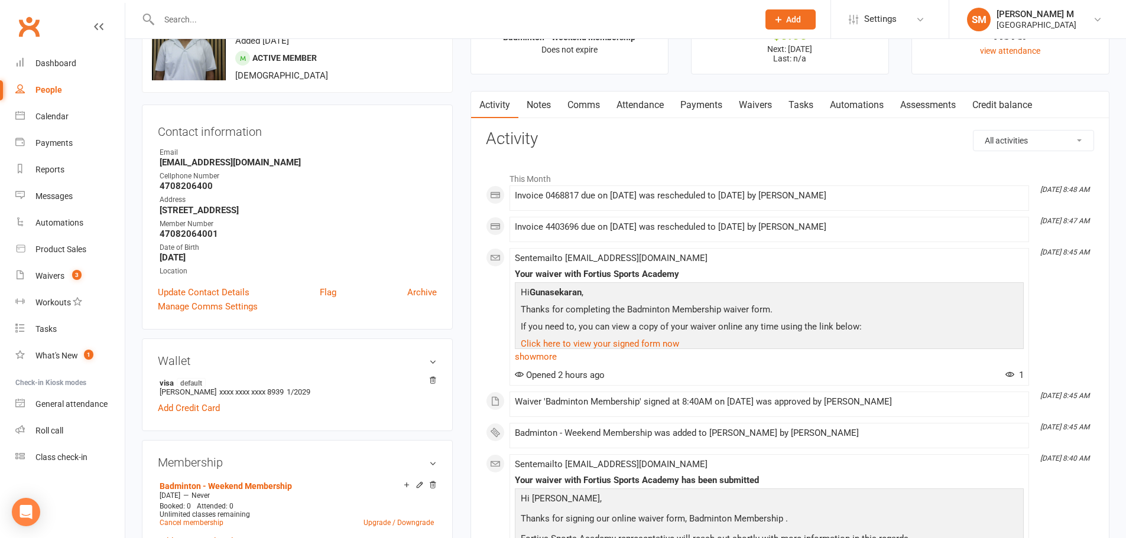
click at [512, 212] on div "This Month Sep 14, 8:48 AM Invoice 0468817 due on 15 Oct 2025 was rescheduled t…" at bounding box center [790, 411] width 608 height 488
click at [861, 216] on div "This Month Sep 14, 8:48 AM Invoice 0468817 due on 15 Oct 2025 was rescheduled t…" at bounding box center [790, 411] width 608 height 488
click at [515, 397] on span at bounding box center [515, 397] width 0 height 0
click at [654, 407] on div "Waiver 'Badminton Membership' signed at 8:40AM on 14-Sep-2025 was approved by S…" at bounding box center [769, 402] width 509 height 10
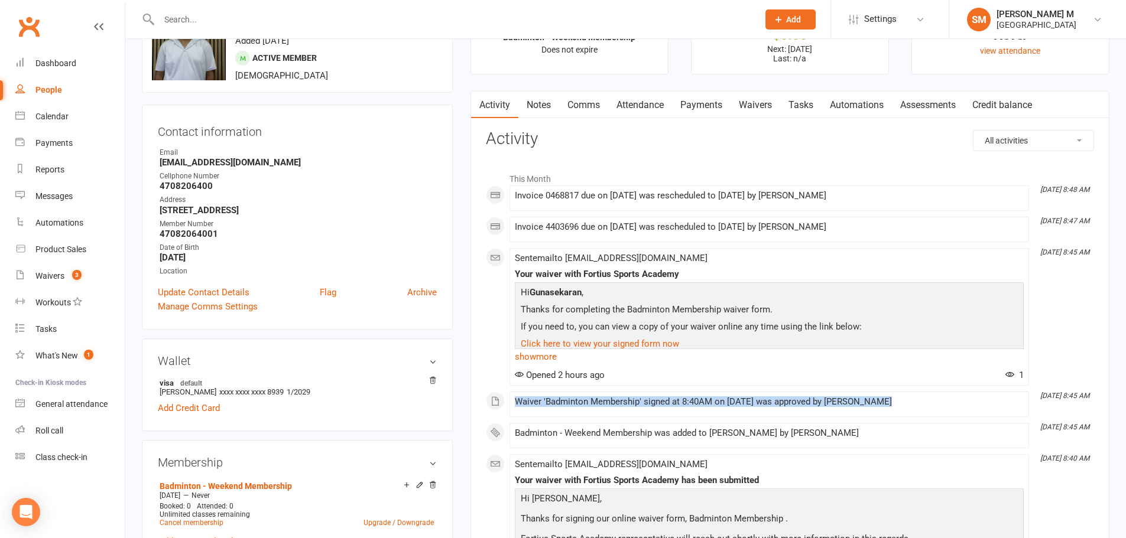
click at [654, 407] on div "Waiver 'Badminton Membership' signed at 8:40AM on 14-Sep-2025 was approved by S…" at bounding box center [769, 402] width 509 height 10
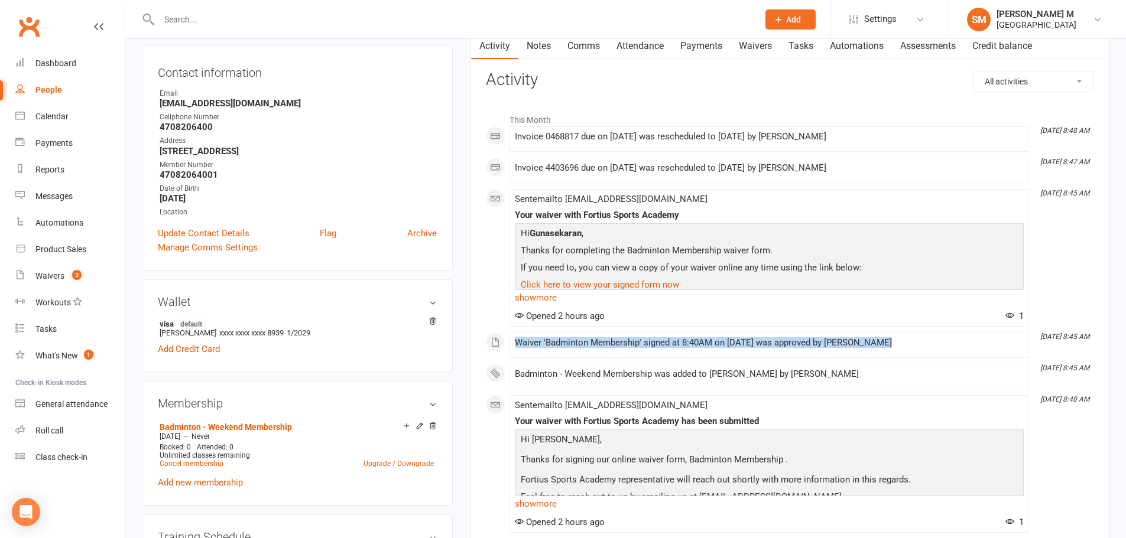
scroll to position [0, 0]
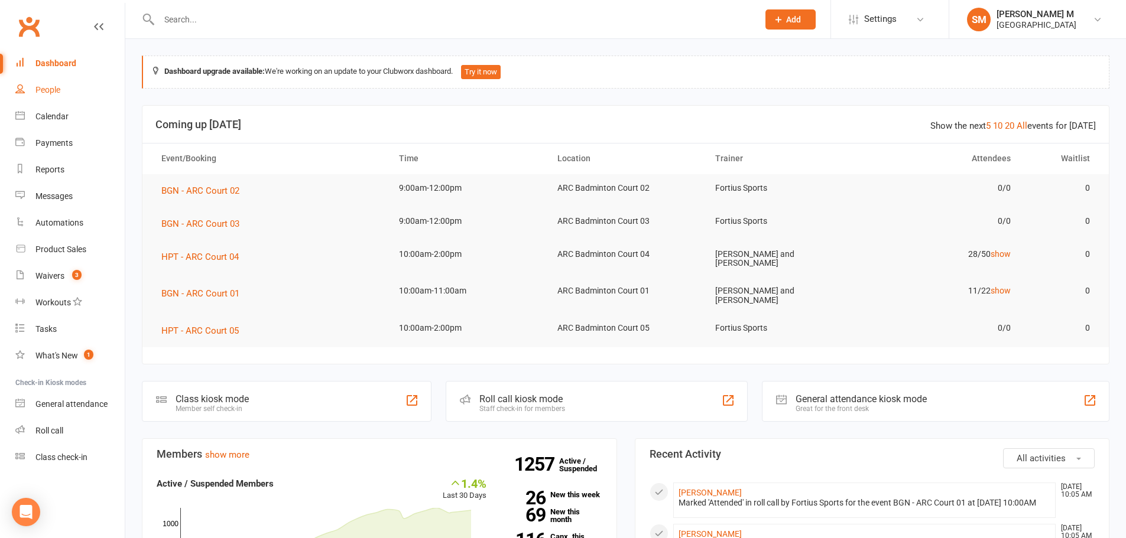
click at [47, 87] on div "People" at bounding box center [47, 89] width 25 height 9
select select "100"
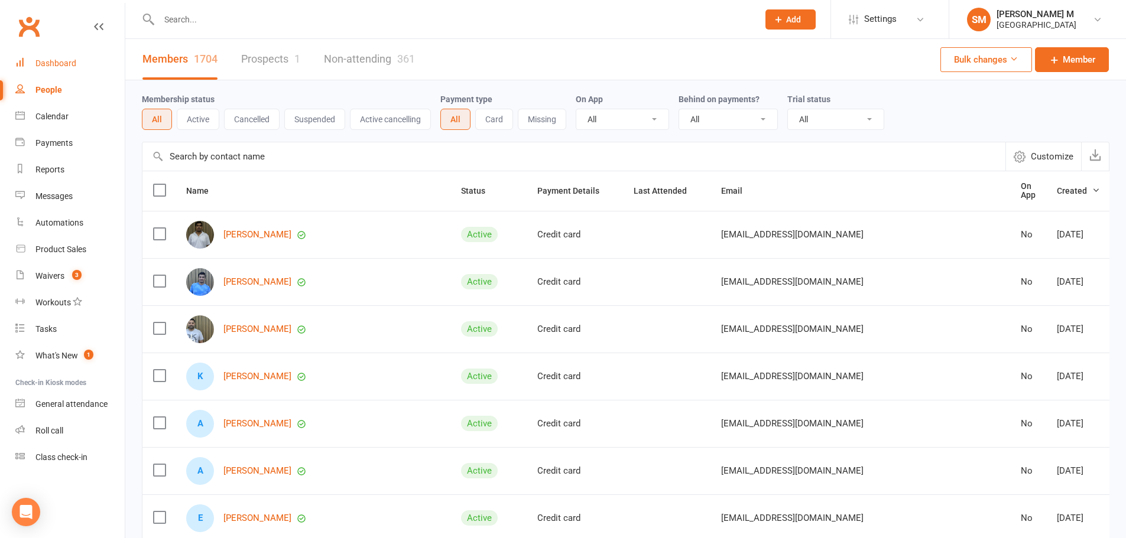
click at [73, 61] on div "Dashboard" at bounding box center [55, 62] width 41 height 9
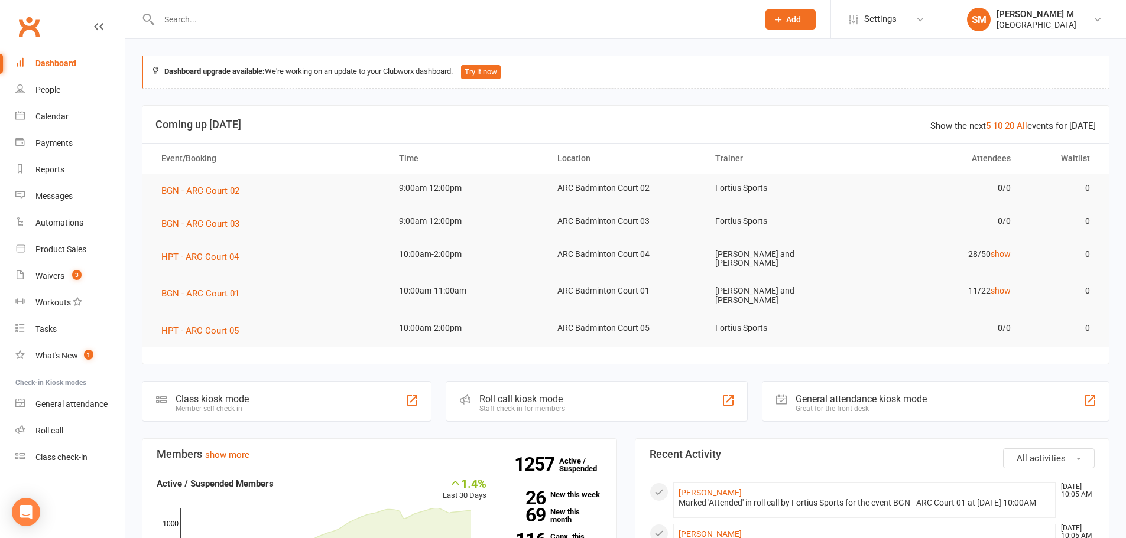
click at [317, 23] on input "text" at bounding box center [452, 19] width 594 height 17
click at [77, 66] on link "Dashboard" at bounding box center [69, 63] width 109 height 27
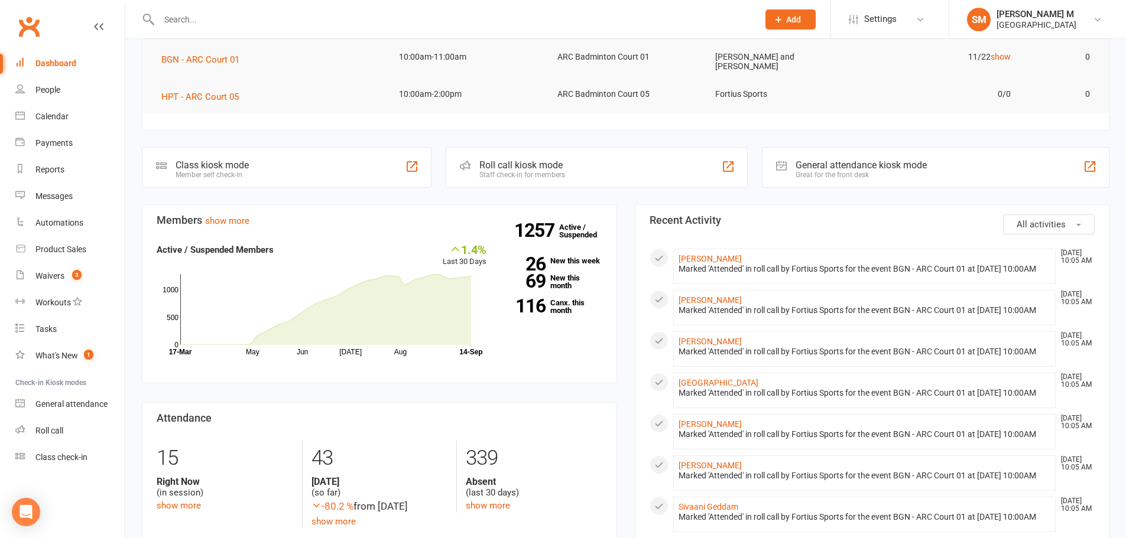
scroll to position [236, 0]
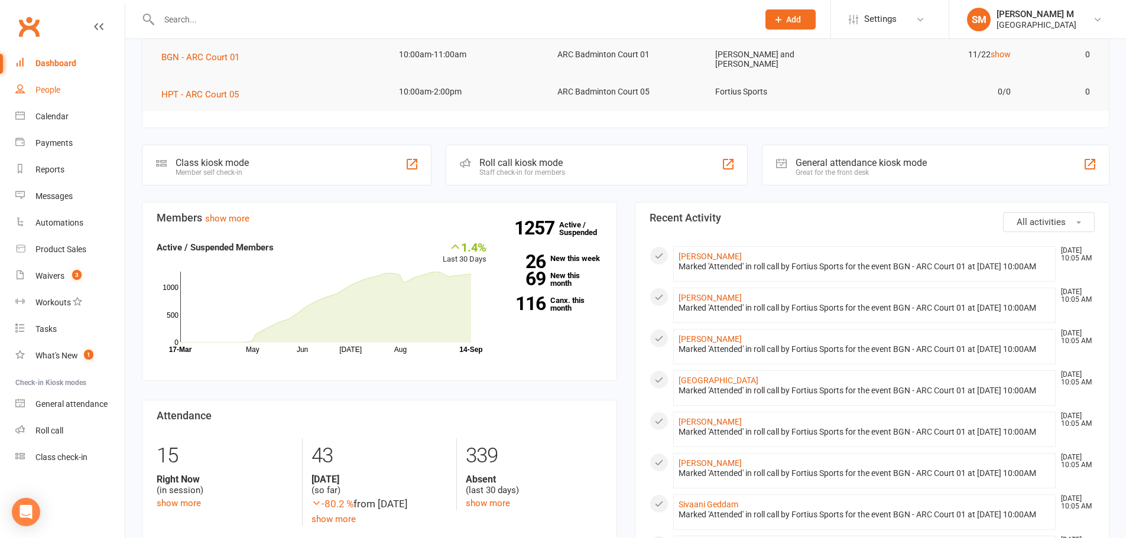
click at [47, 81] on link "People" at bounding box center [69, 90] width 109 height 27
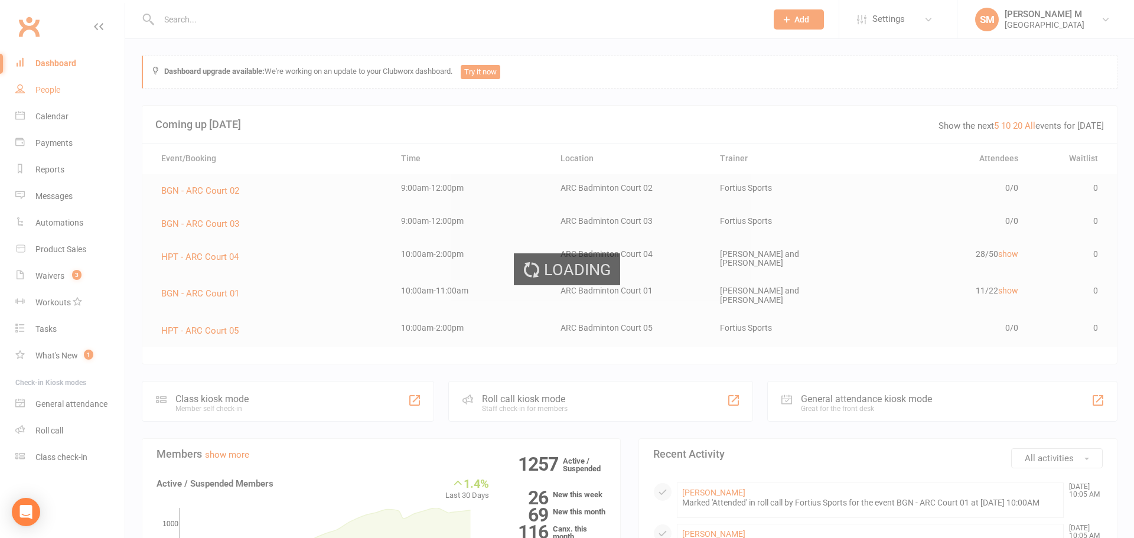
select select "100"
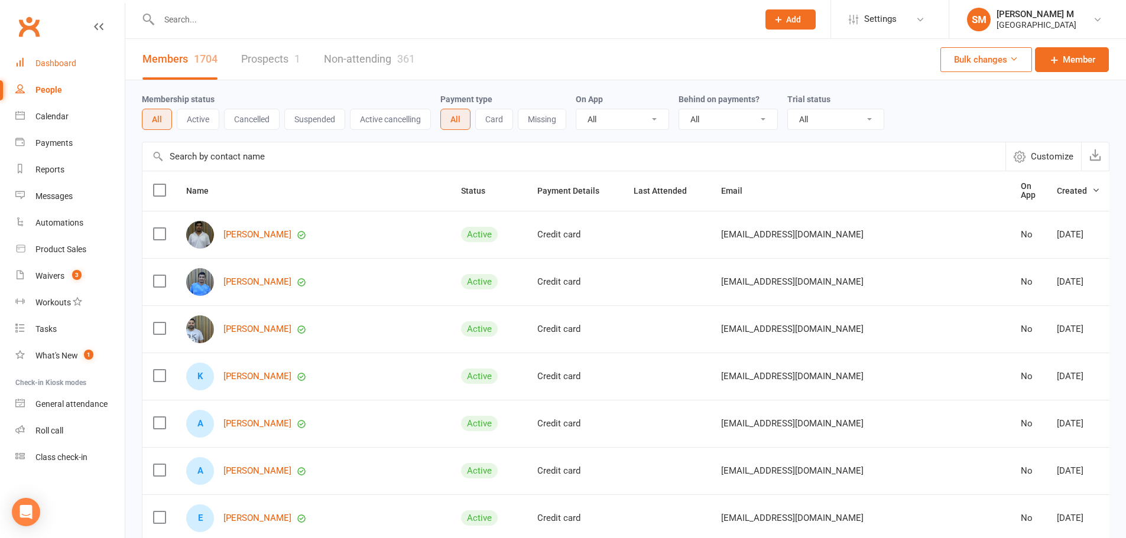
click at [74, 60] on div "Dashboard" at bounding box center [55, 62] width 41 height 9
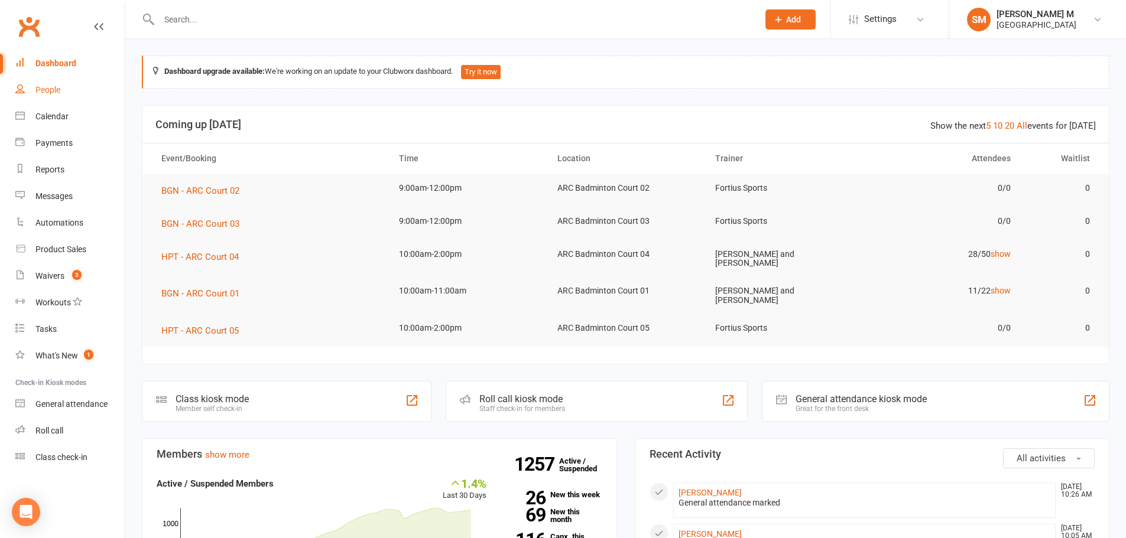
click at [52, 90] on div "People" at bounding box center [47, 89] width 25 height 9
select select "100"
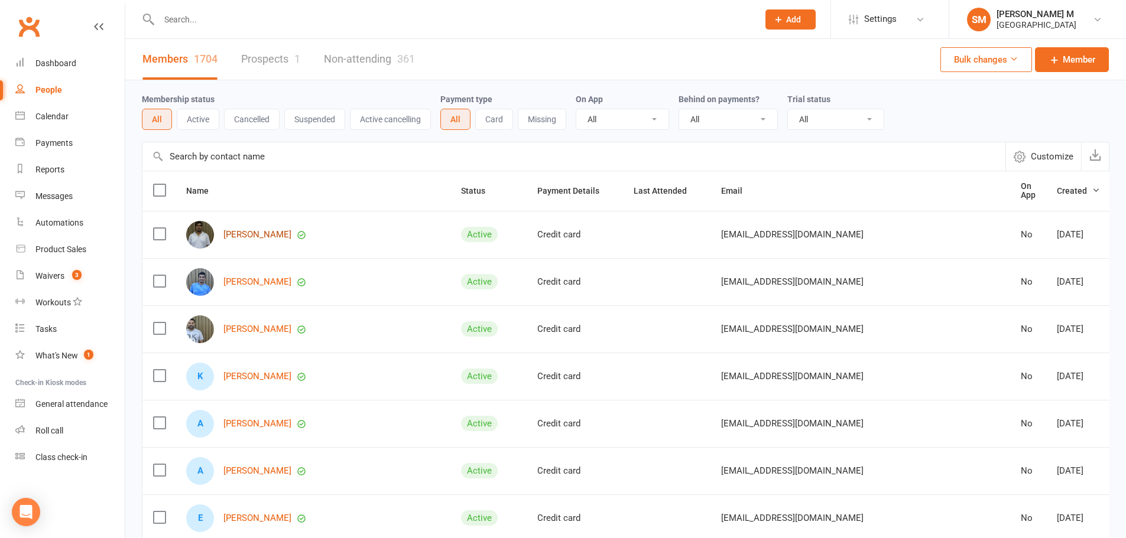
click at [291, 231] on link "[PERSON_NAME]" at bounding box center [257, 235] width 68 height 10
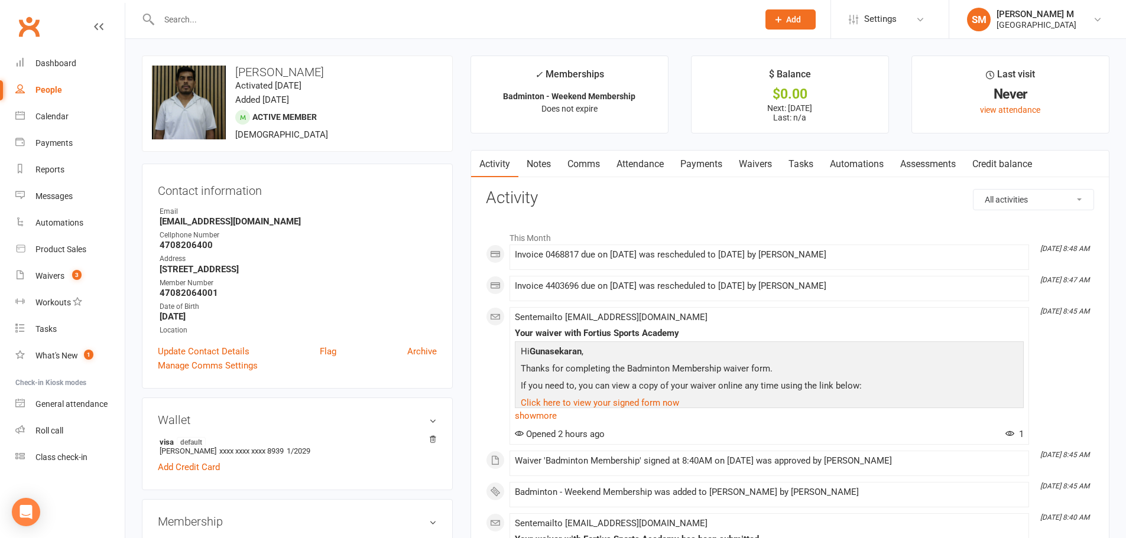
click at [695, 161] on link "Payments" at bounding box center [701, 164] width 58 height 27
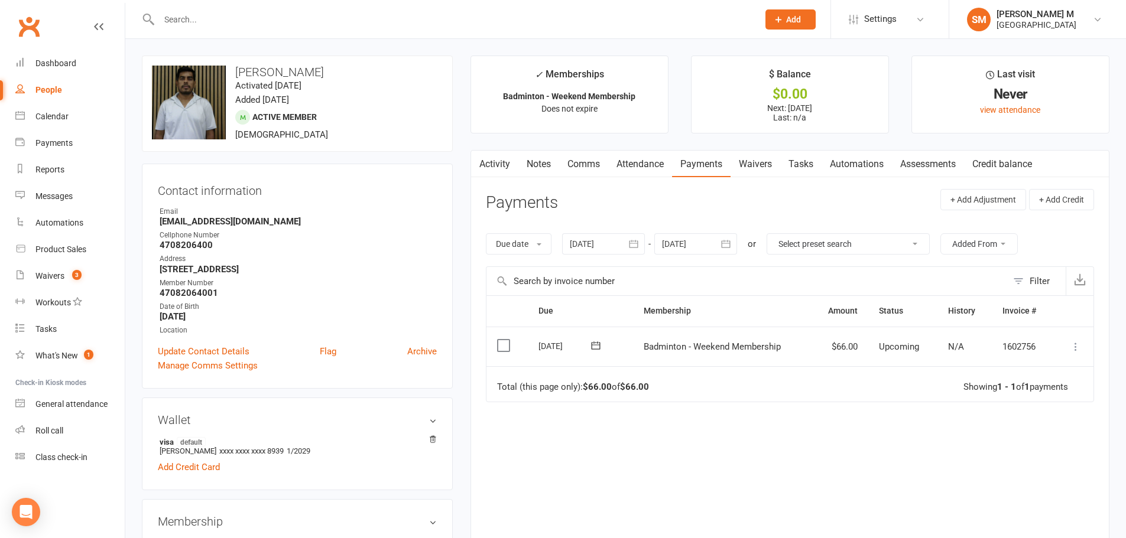
drag, startPoint x: 600, startPoint y: 333, endPoint x: 899, endPoint y: 209, distance: 323.9
click at [899, 209] on header "Payments + Add Adjustment + Add Credit" at bounding box center [790, 205] width 608 height 32
click at [729, 247] on icon "button" at bounding box center [726, 244] width 12 height 12
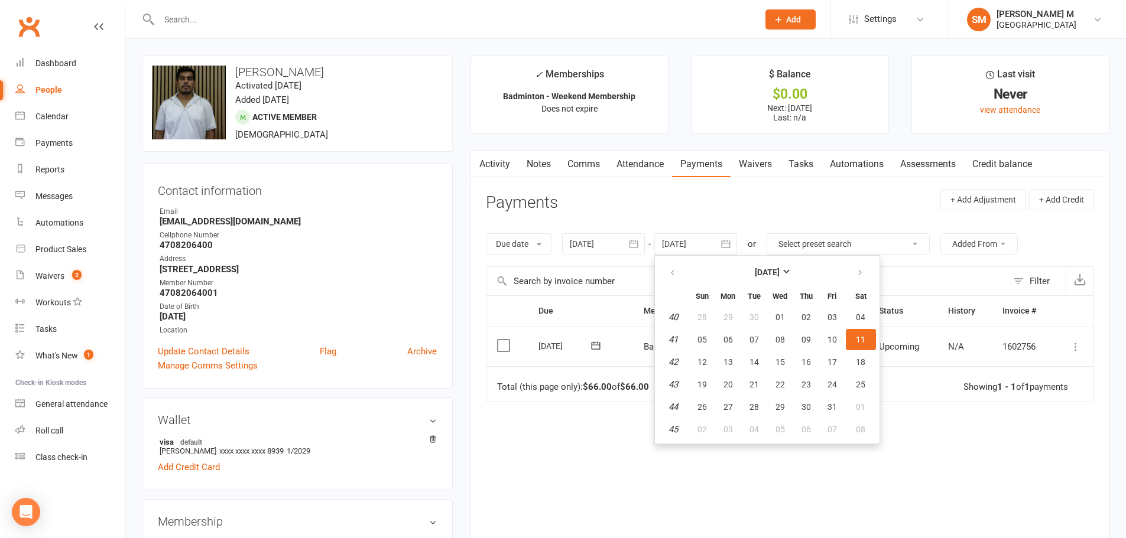
click at [957, 425] on div "Due Contact Membership Amount Status History Invoice # Select this 01 Oct 2025 …" at bounding box center [790, 424] width 608 height 259
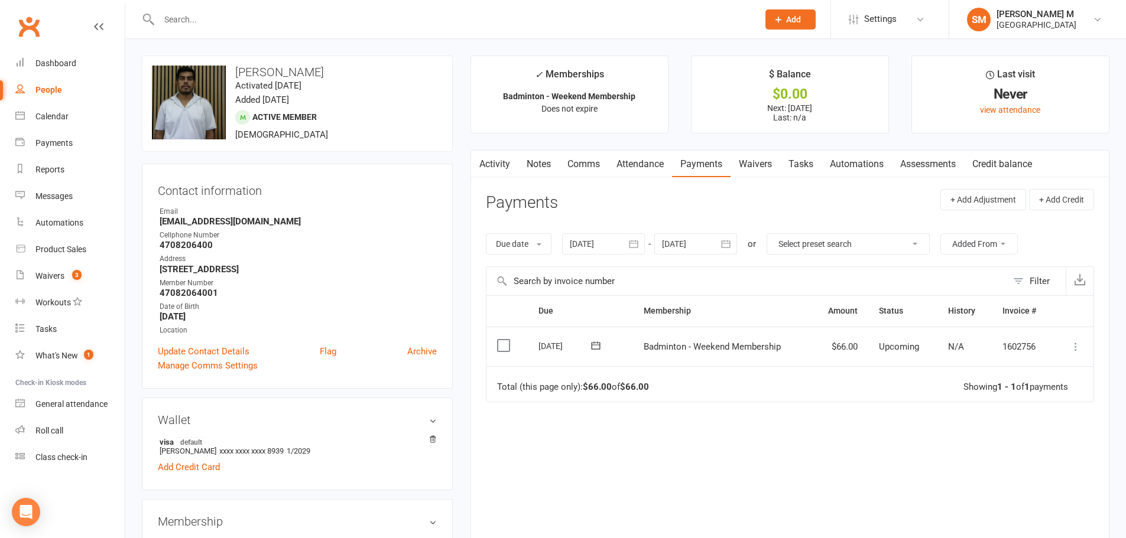
click at [726, 248] on icon "button" at bounding box center [725, 244] width 9 height 8
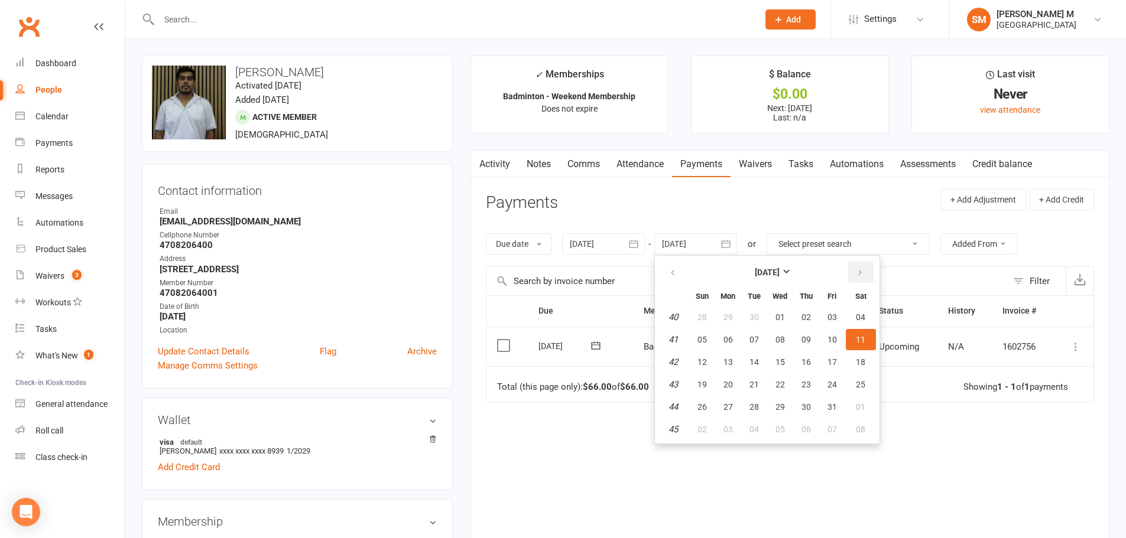
click at [857, 272] on icon "button" at bounding box center [860, 272] width 8 height 9
click at [860, 319] on span "01" at bounding box center [860, 317] width 9 height 9
type input "[DATE]"
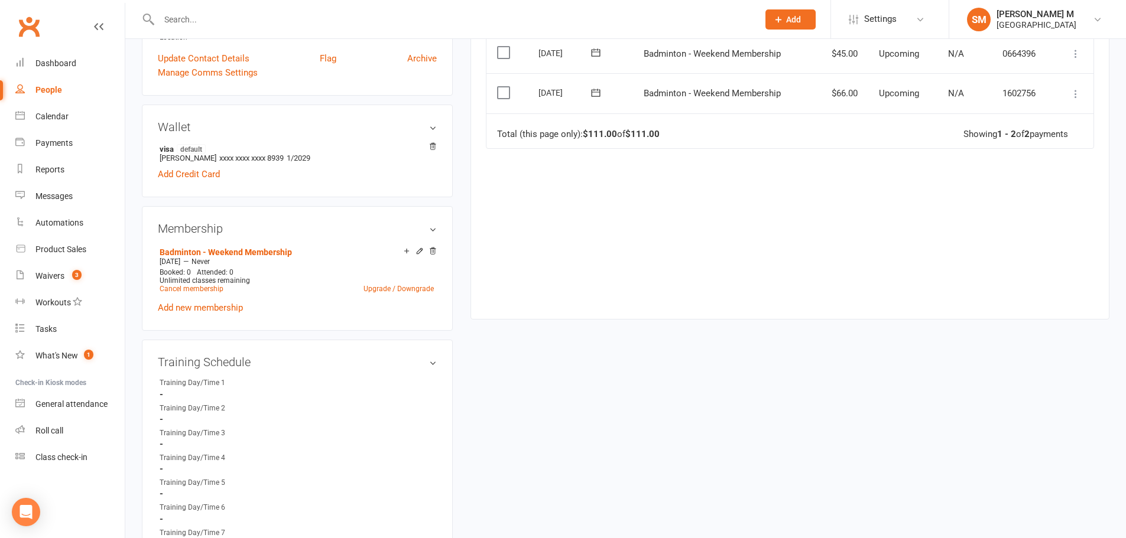
scroll to position [295, 0]
click at [429, 253] on icon at bounding box center [432, 249] width 8 height 9
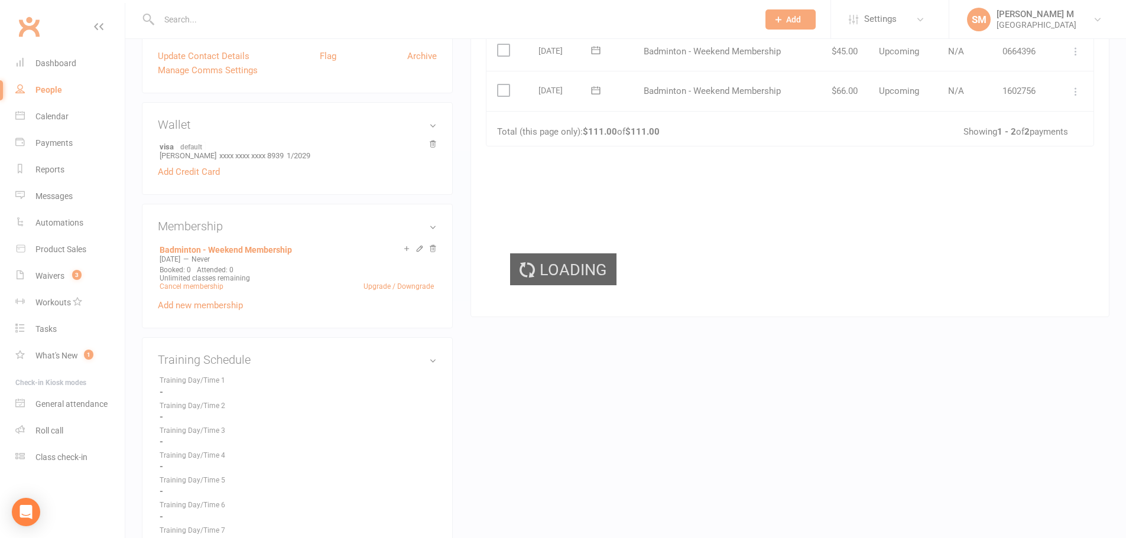
scroll to position [293, 0]
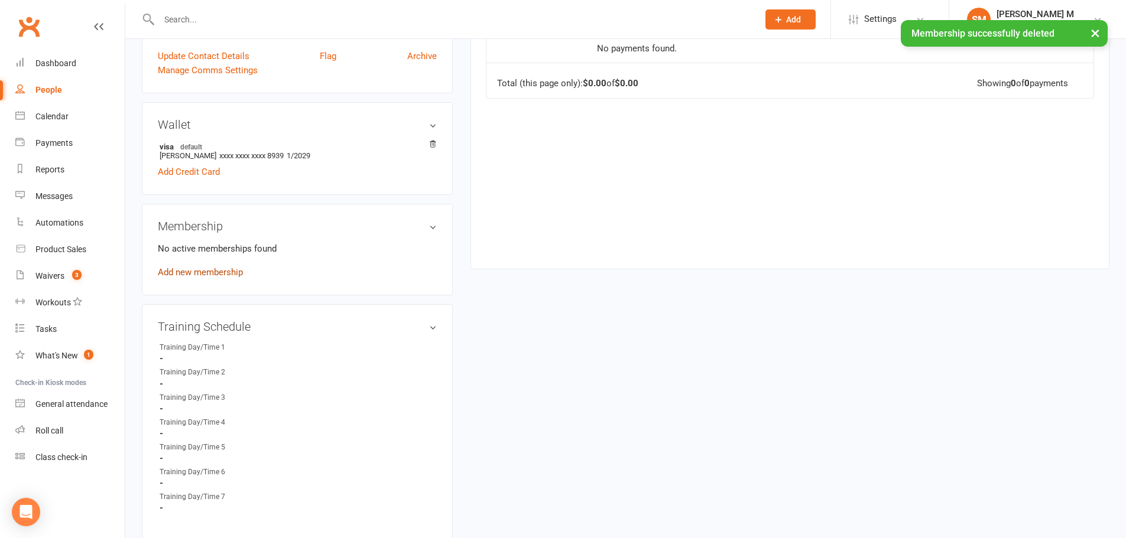
click at [236, 271] on link "Add new membership" at bounding box center [200, 272] width 85 height 11
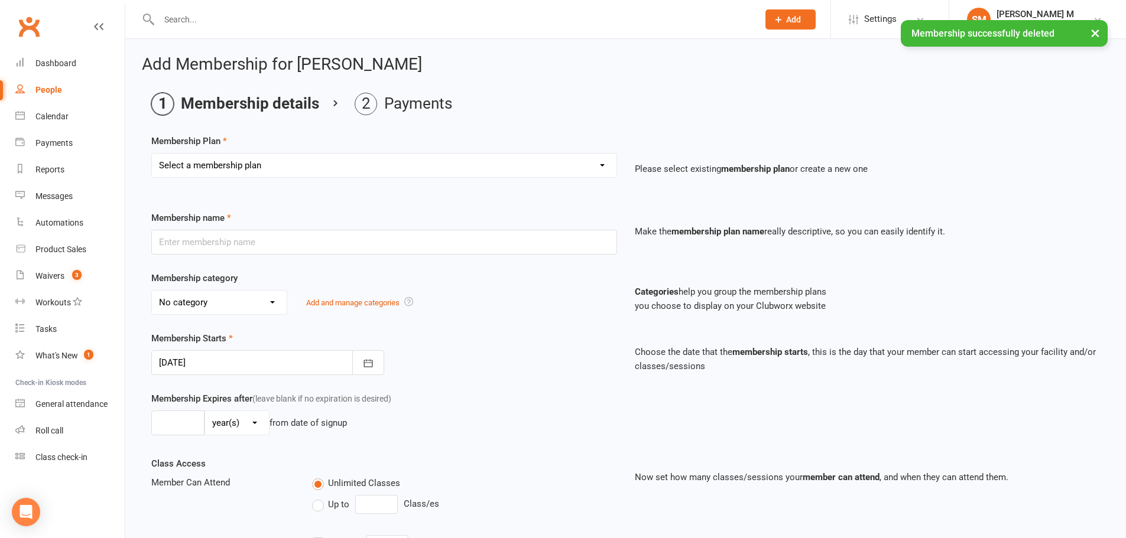
click at [502, 168] on select "Select a membership plan Badminton - Adult Annual Membership Badminton - Adult …" at bounding box center [384, 166] width 464 height 24
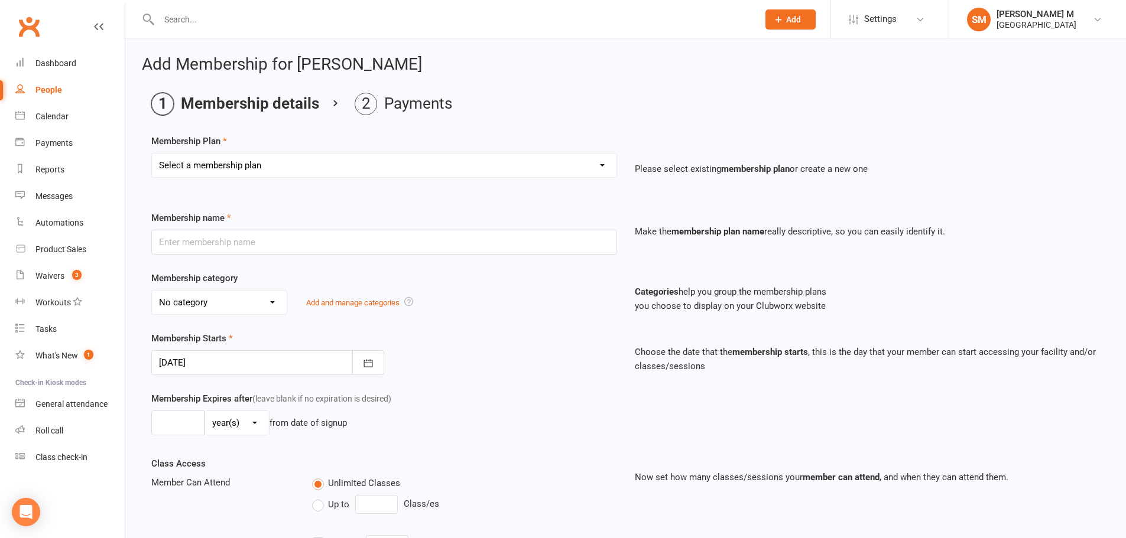
select select "20"
click at [152, 154] on select "Select a membership plan Badminton - Adult Annual Membership Badminton - Adult …" at bounding box center [384, 166] width 464 height 24
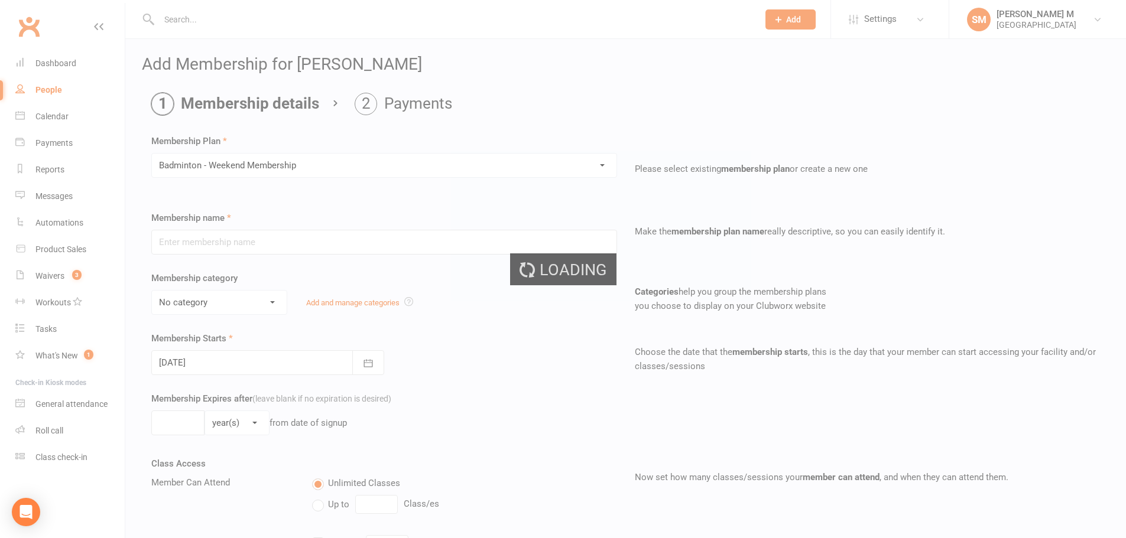
type input "Badminton - Weekend Membership"
select select "0"
type input "0"
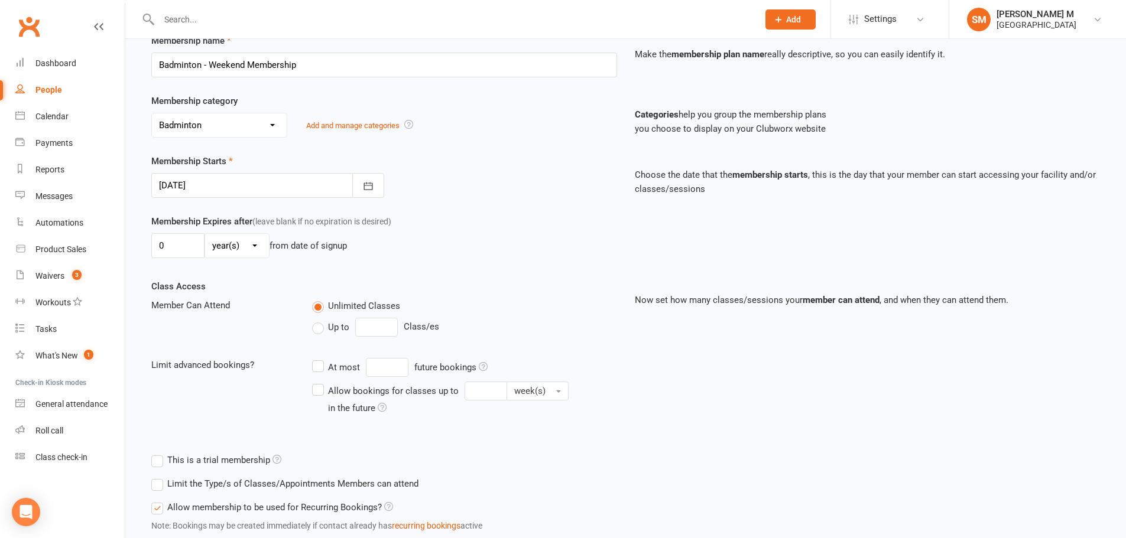
scroll to position [236, 0]
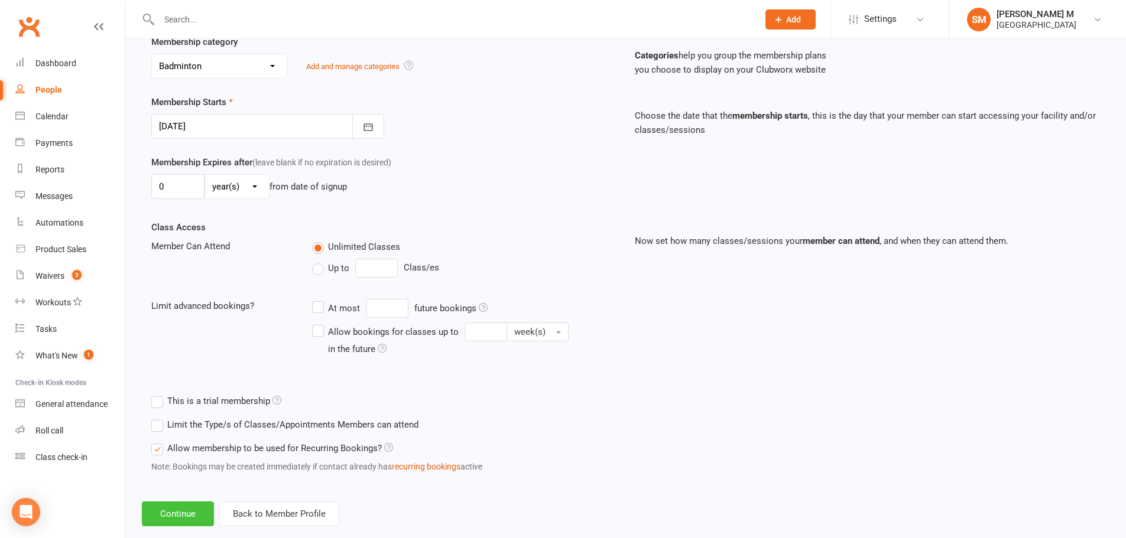
click at [169, 520] on button "Continue" at bounding box center [178, 514] width 72 height 25
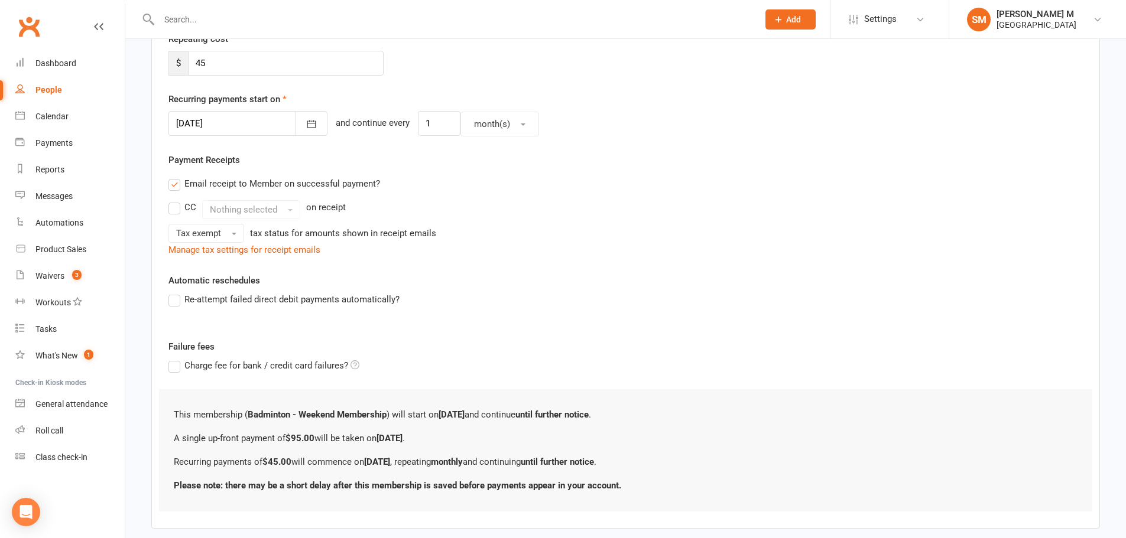
scroll to position [0, 0]
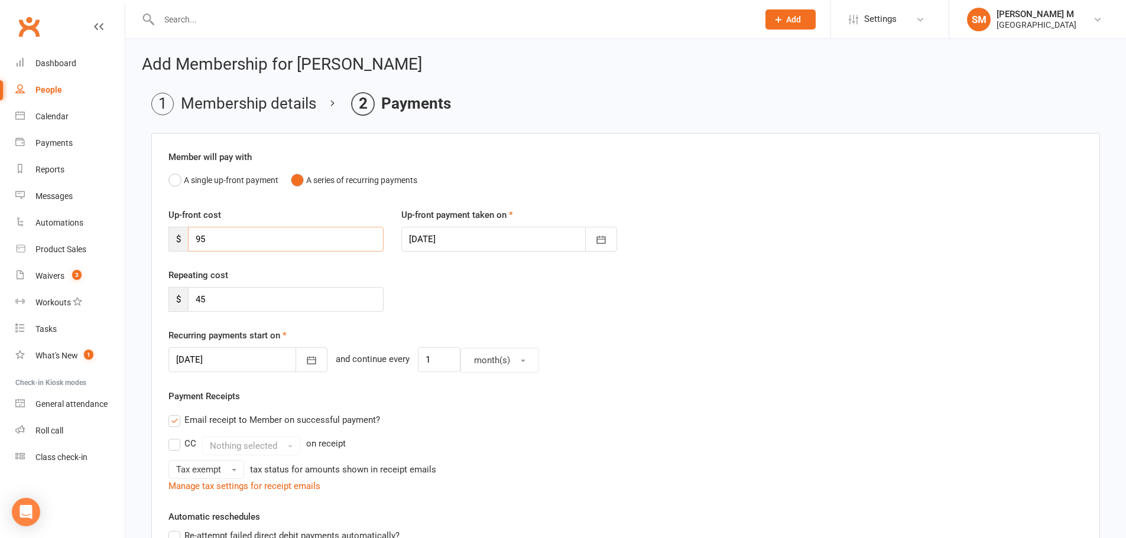
drag, startPoint x: 277, startPoint y: 249, endPoint x: 179, endPoint y: 230, distance: 99.3
click at [179, 230] on div "$ 95" at bounding box center [275, 239] width 215 height 25
type input "66"
click at [301, 368] on button "button" at bounding box center [311, 359] width 32 height 25
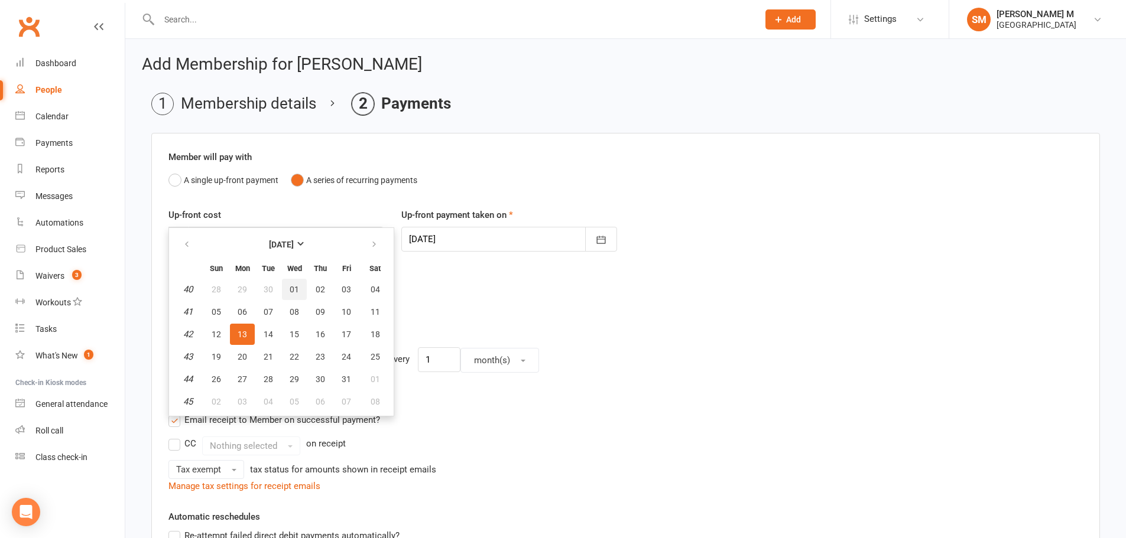
click at [297, 290] on span "01" at bounding box center [294, 289] width 9 height 9
type input "[DATE]"
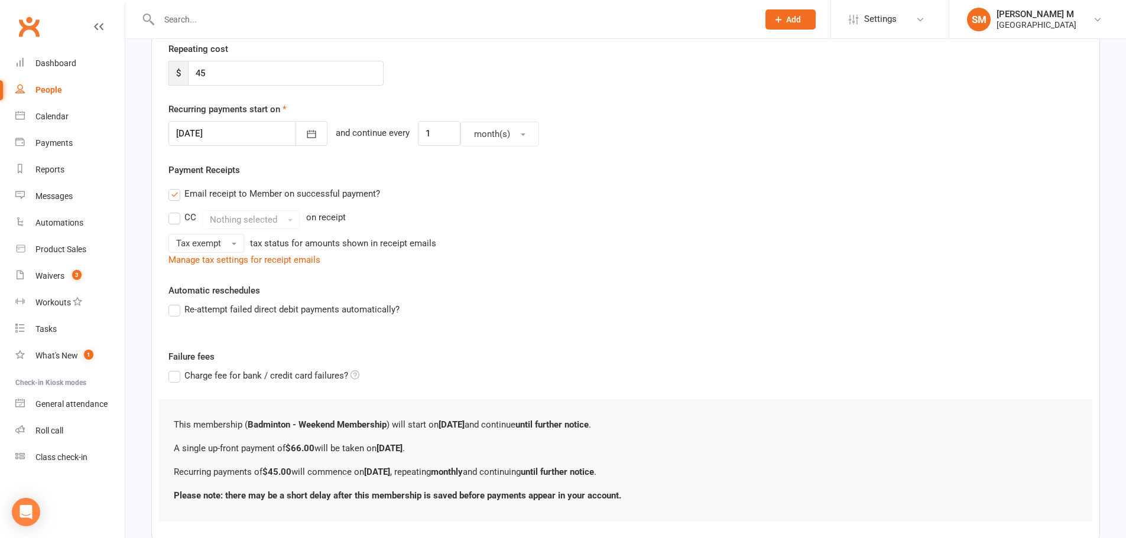
scroll to position [297, 0]
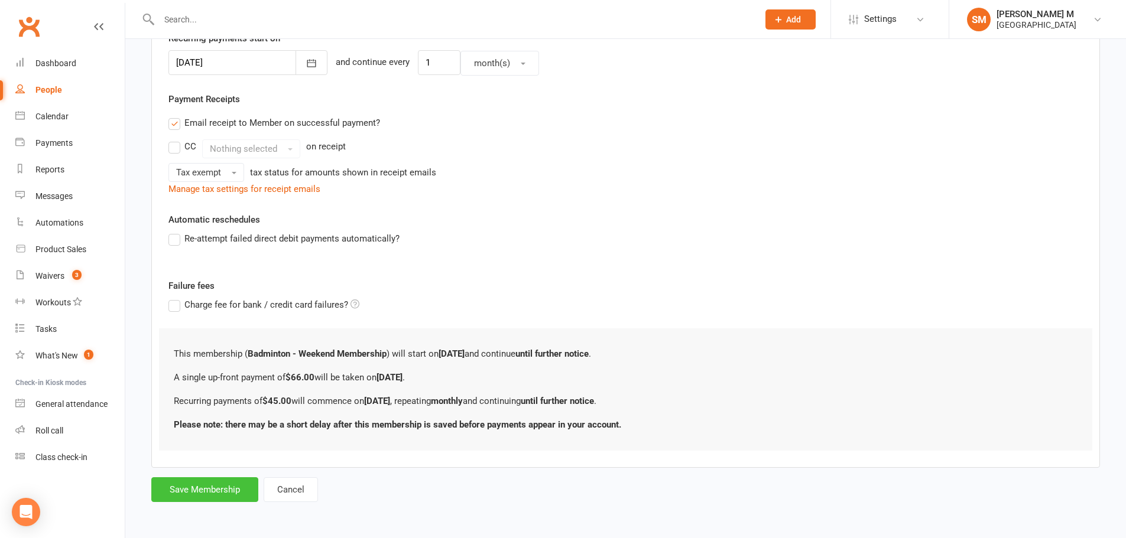
click at [220, 489] on button "Save Membership" at bounding box center [204, 489] width 107 height 25
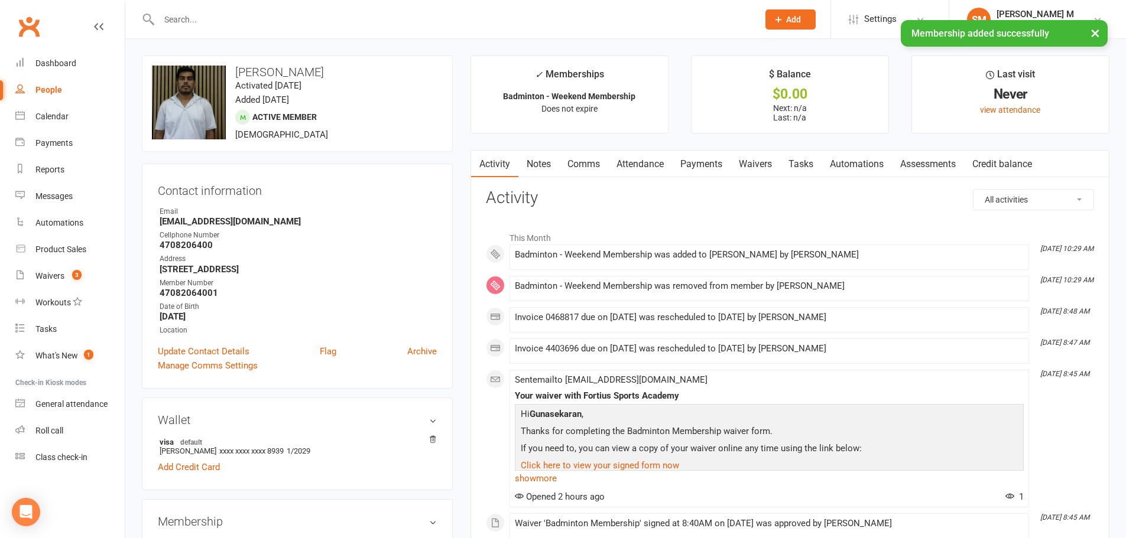
click at [710, 163] on link "Payments" at bounding box center [701, 164] width 58 height 27
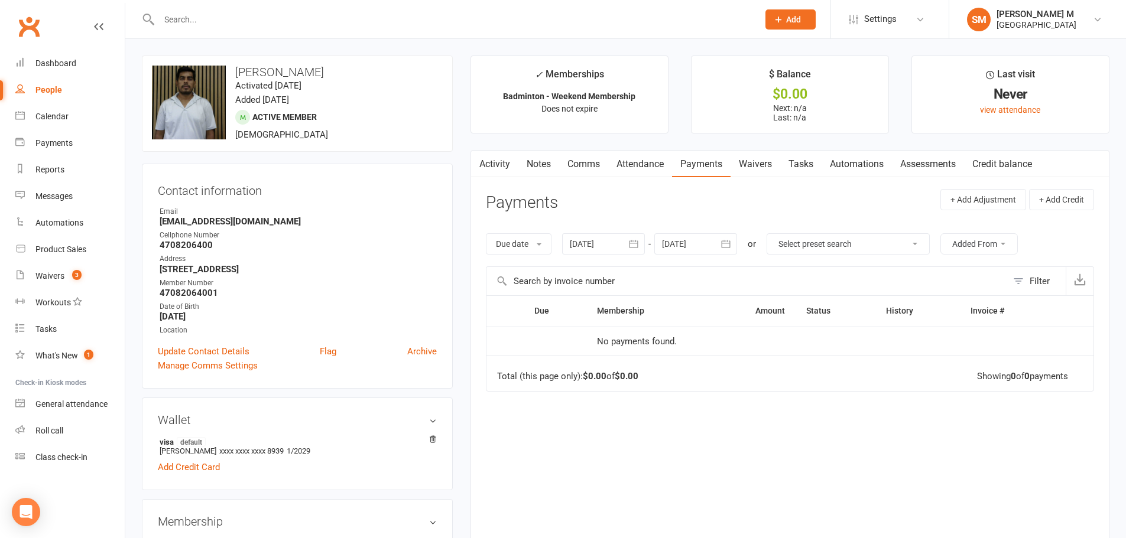
click at [633, 248] on icon "button" at bounding box center [633, 244] width 9 height 8
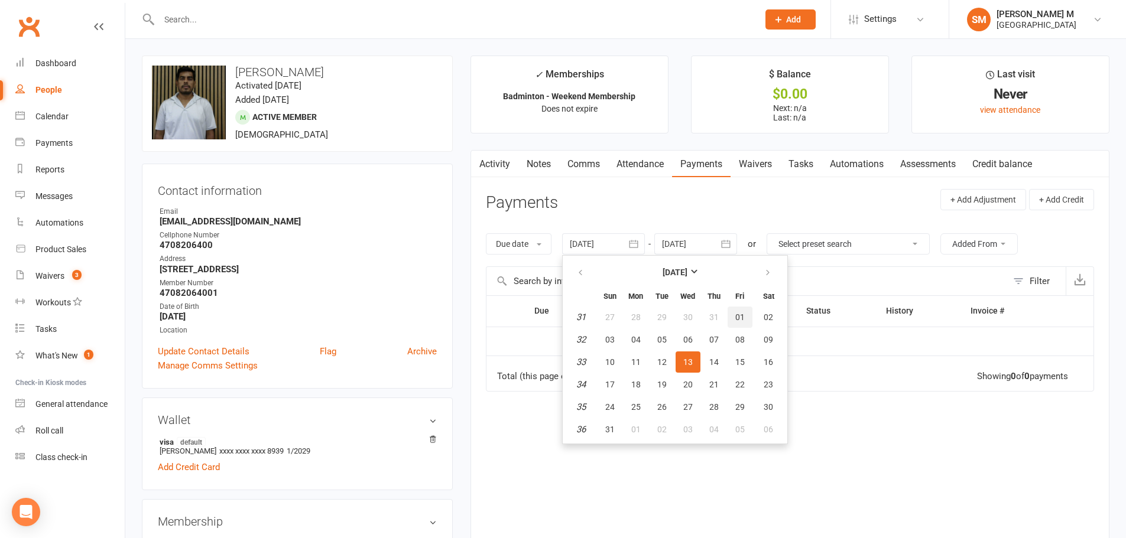
click at [736, 322] on span "01" at bounding box center [739, 317] width 9 height 9
type input "01 Aug 2025"
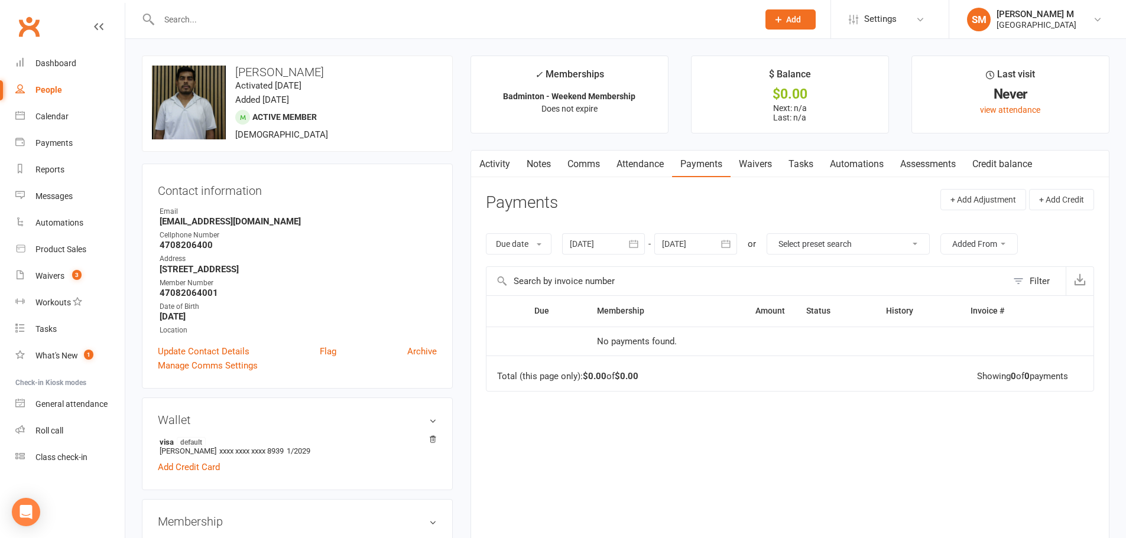
click at [721, 246] on button "button" at bounding box center [726, 243] width 21 height 21
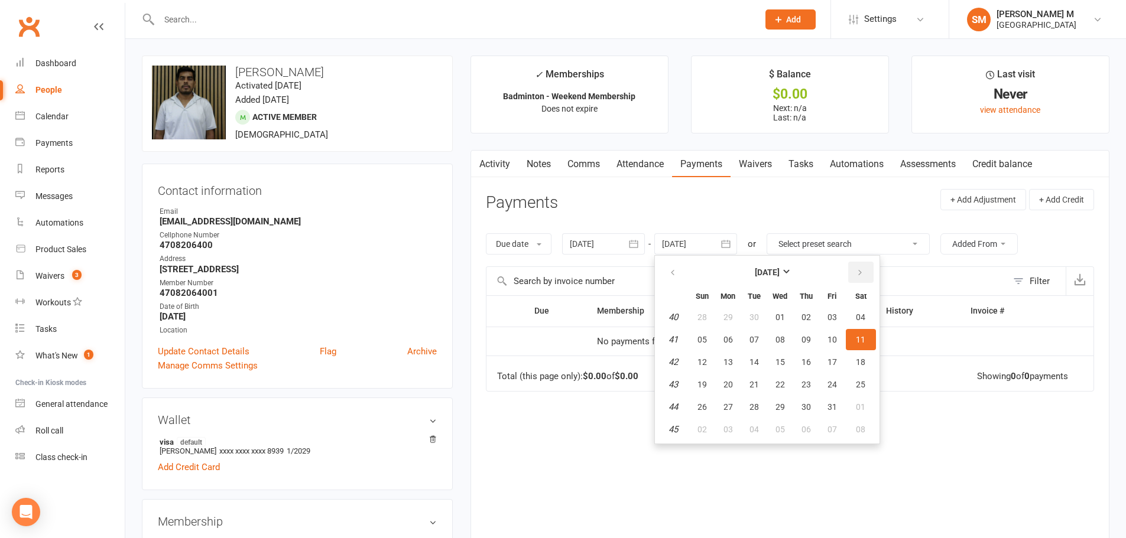
click at [873, 270] on button "button" at bounding box center [860, 272] width 25 height 21
click at [869, 320] on button "01" at bounding box center [861, 317] width 30 height 21
type input "01 Nov 2025"
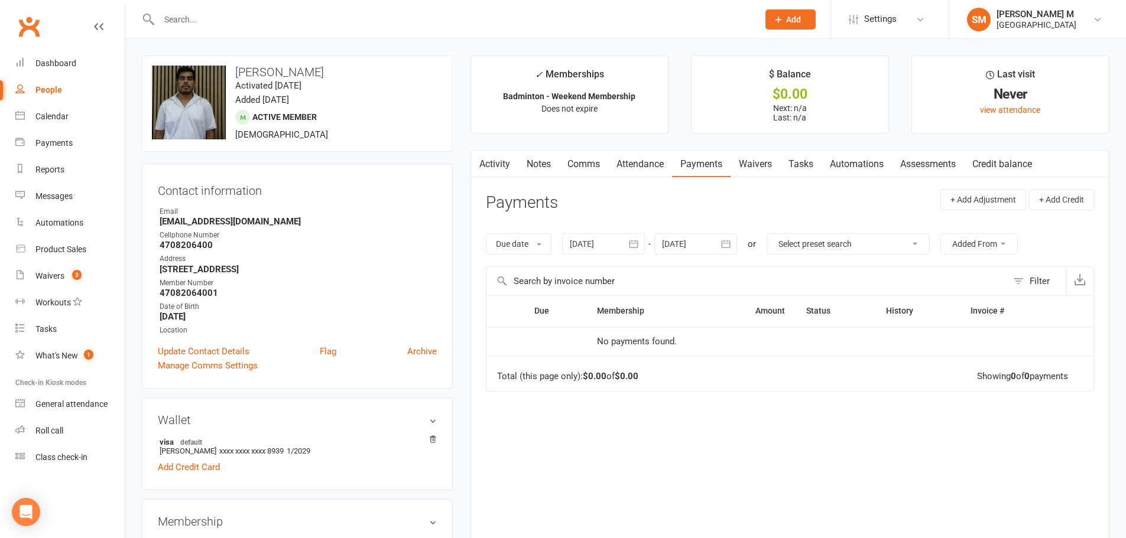
click at [49, 89] on div "People" at bounding box center [48, 89] width 27 height 9
select select "100"
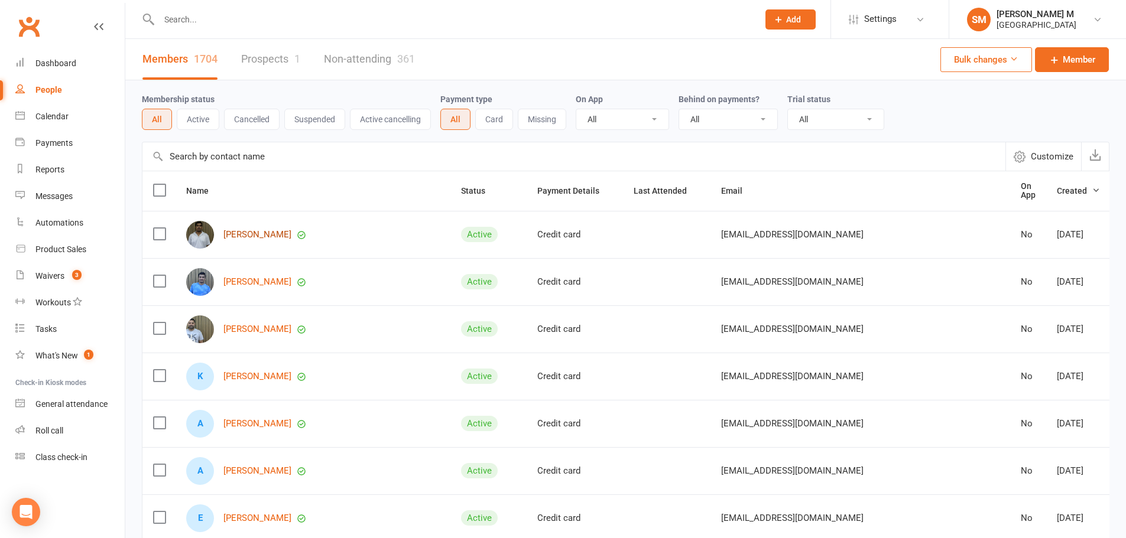
click at [291, 230] on link "[PERSON_NAME]" at bounding box center [257, 235] width 68 height 10
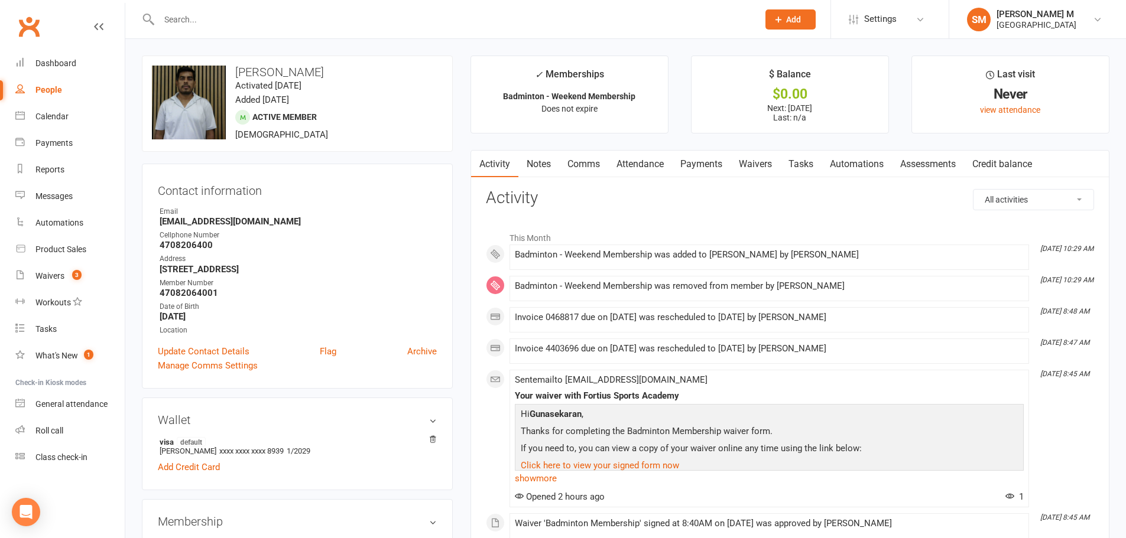
click at [708, 165] on link "Payments" at bounding box center [701, 164] width 58 height 27
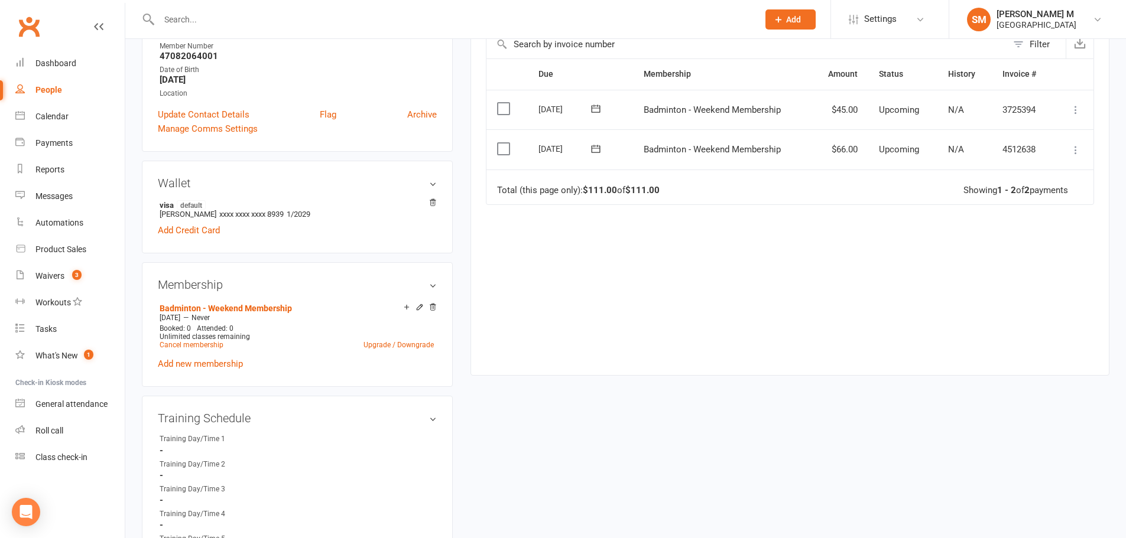
scroll to position [236, 0]
click at [1073, 111] on icon at bounding box center [1075, 111] width 12 height 12
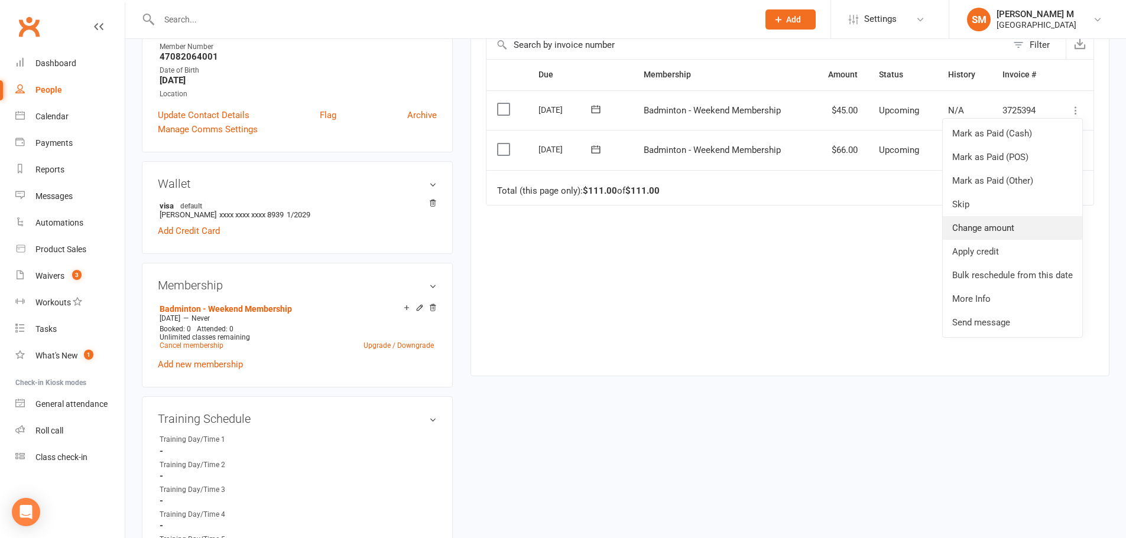
click at [989, 227] on link "Change amount" at bounding box center [1011, 228] width 139 height 24
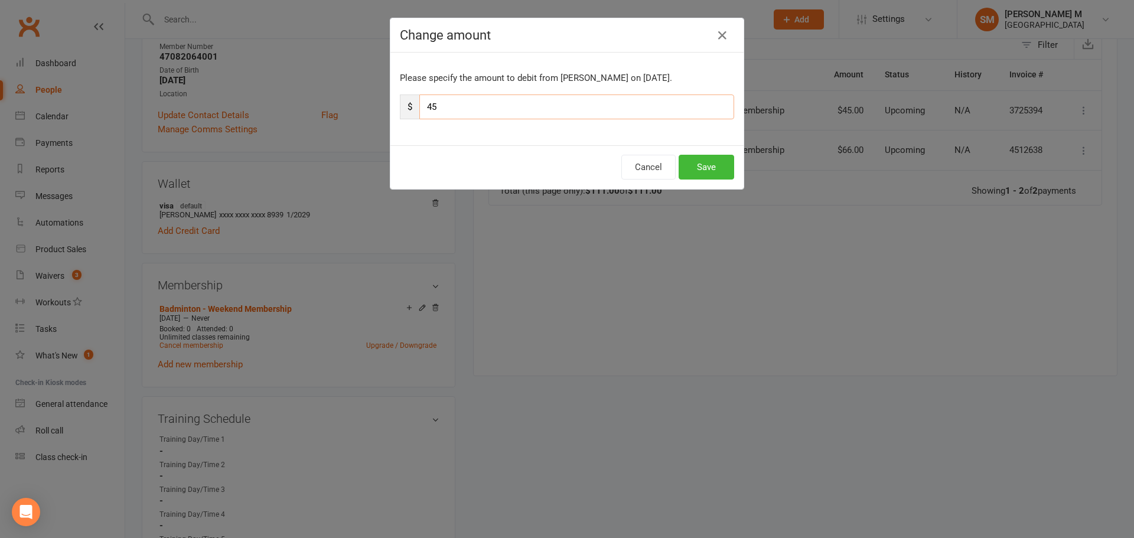
click at [430, 106] on input "45" at bounding box center [577, 107] width 315 height 25
click at [441, 108] on input "45" at bounding box center [577, 107] width 315 height 25
click at [716, 35] on icon "button" at bounding box center [723, 35] width 14 height 14
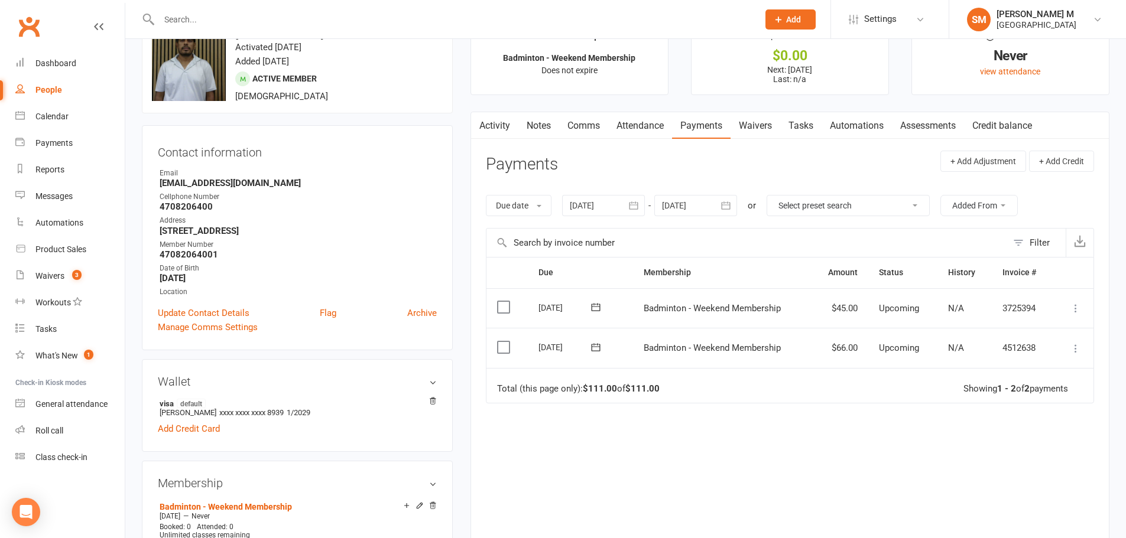
scroll to position [59, 0]
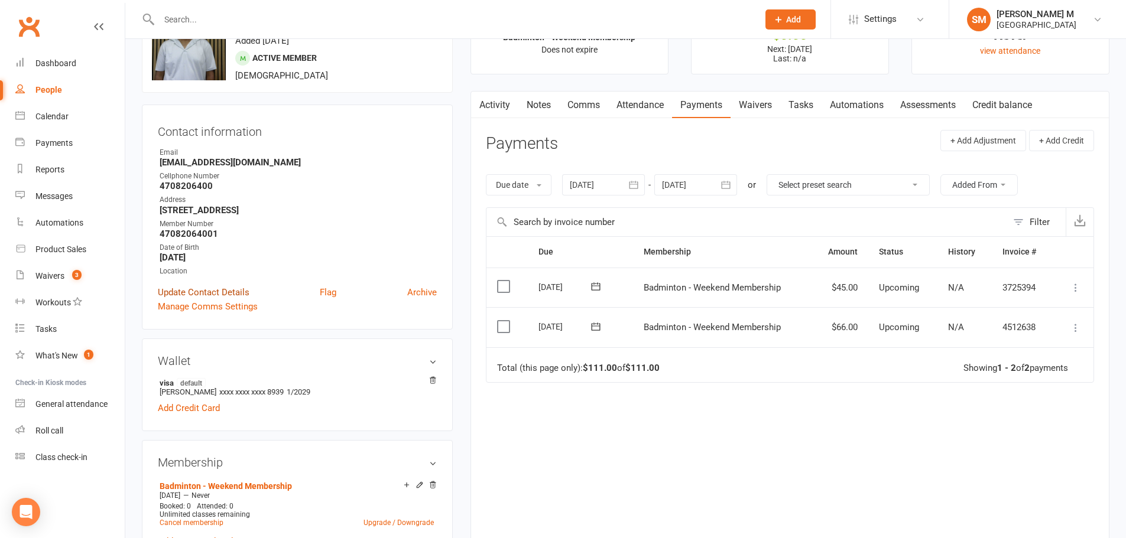
click at [225, 293] on link "Update Contact Details" at bounding box center [204, 292] width 92 height 14
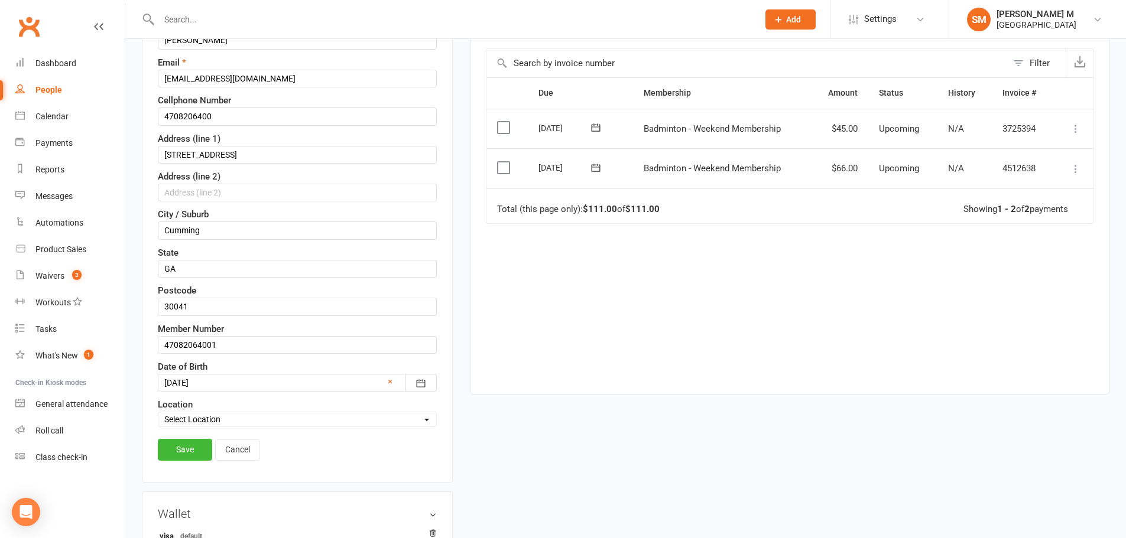
scroll to position [233, 0]
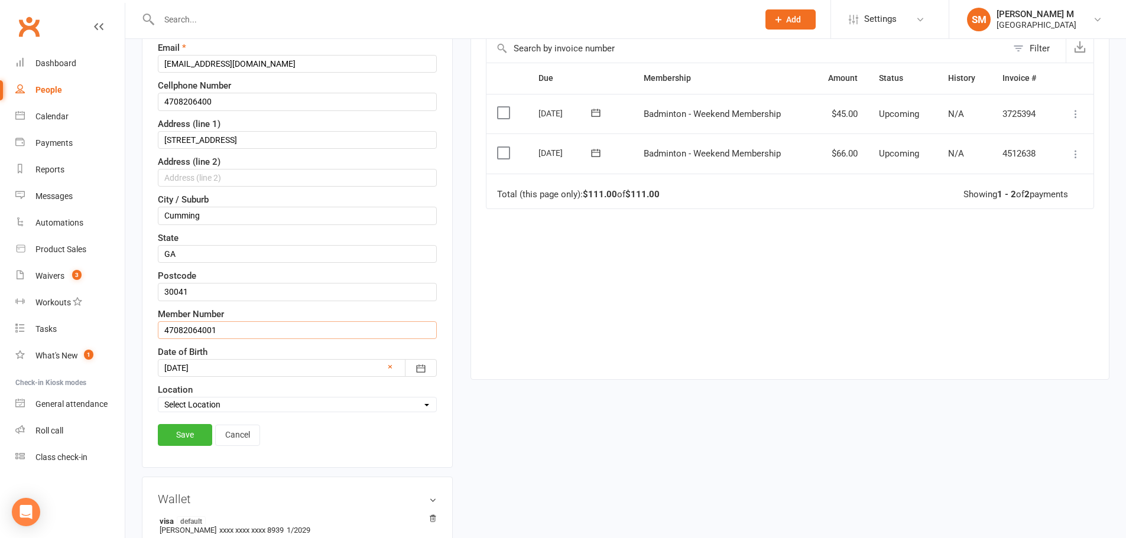
click at [237, 330] on input "47082064001" at bounding box center [297, 330] width 279 height 18
click at [225, 333] on input "47082064001" at bounding box center [297, 330] width 279 height 18
click at [194, 440] on link "Save" at bounding box center [185, 434] width 54 height 21
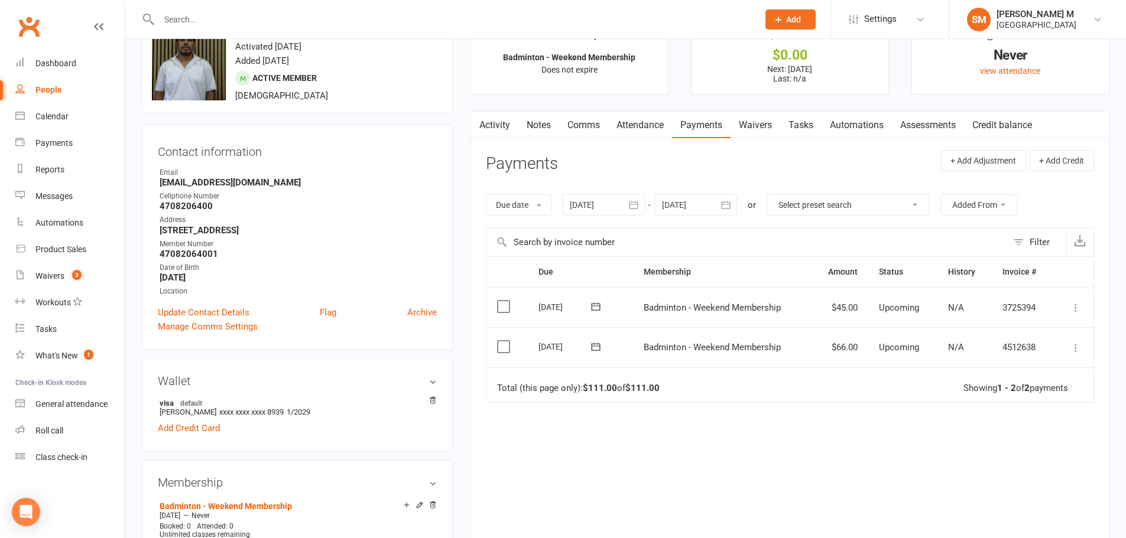
scroll to position [59, 0]
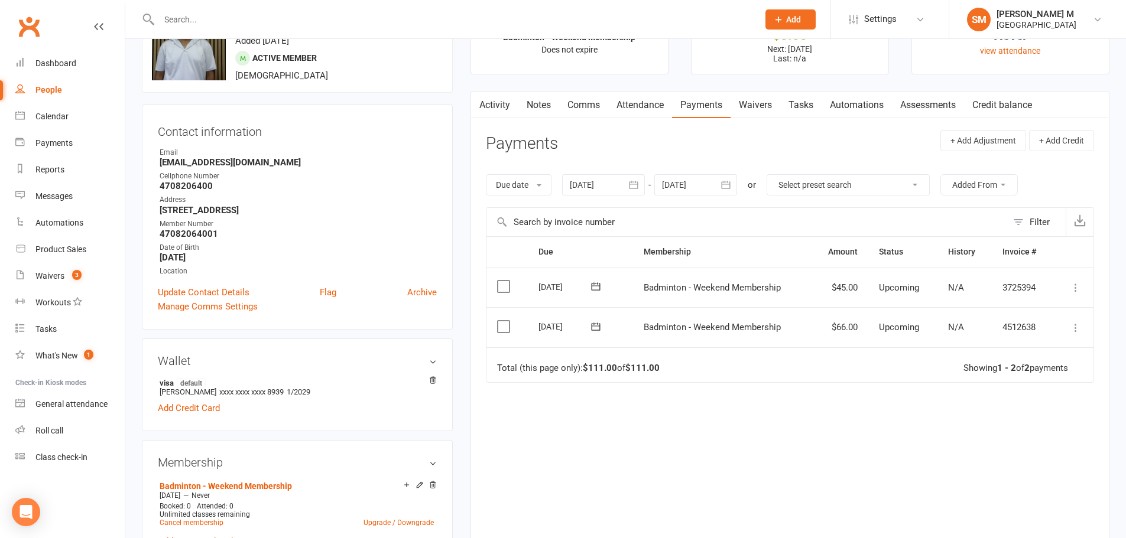
click at [1078, 326] on icon at bounding box center [1075, 328] width 12 height 12
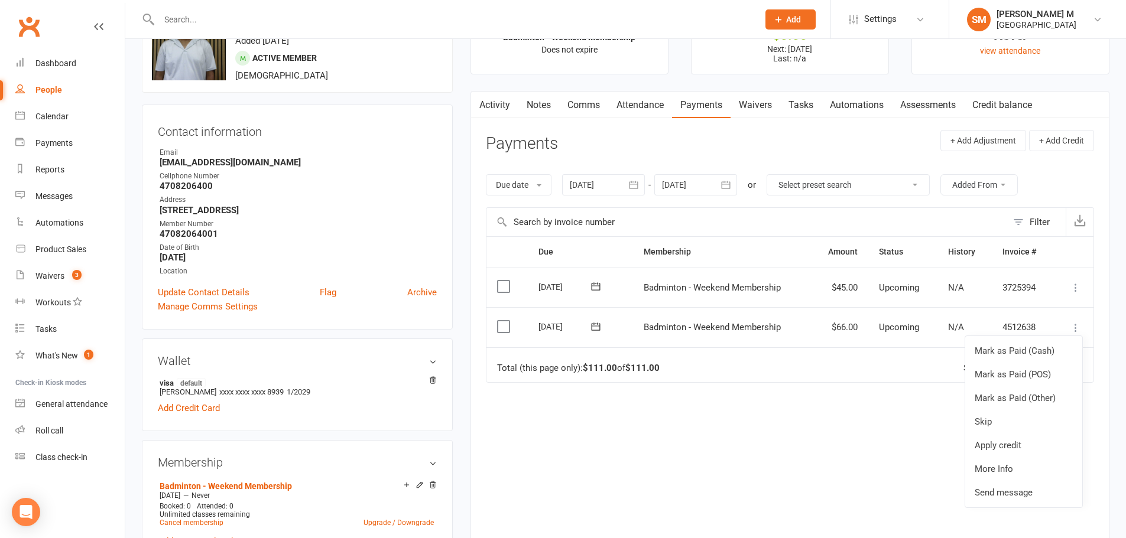
click at [819, 440] on div "Due Contact Membership Amount Status History Invoice # Select this 01 Oct 2025 …" at bounding box center [790, 385] width 608 height 299
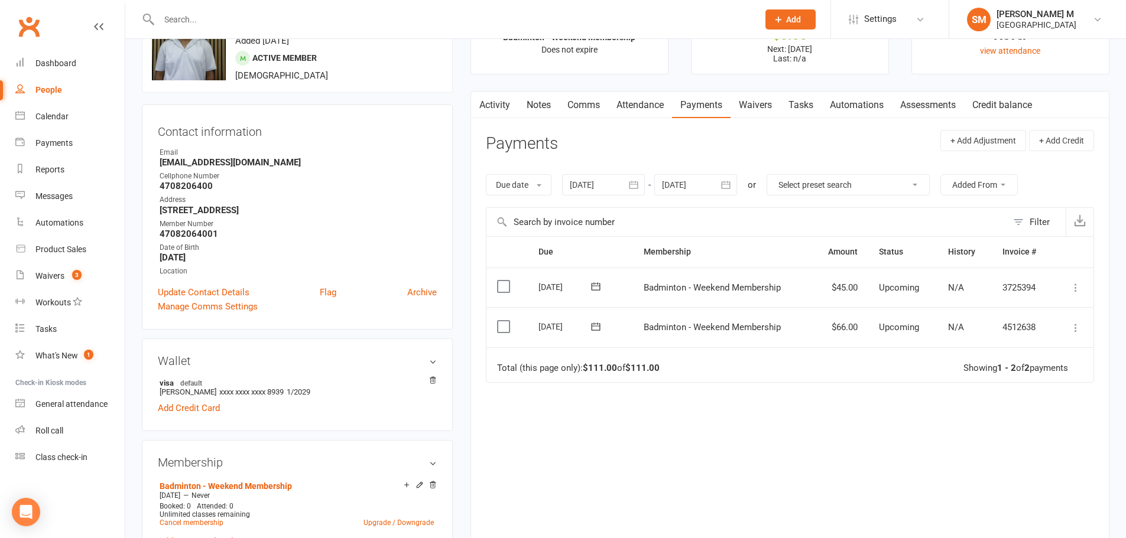
click at [730, 186] on icon "button" at bounding box center [725, 185] width 9 height 8
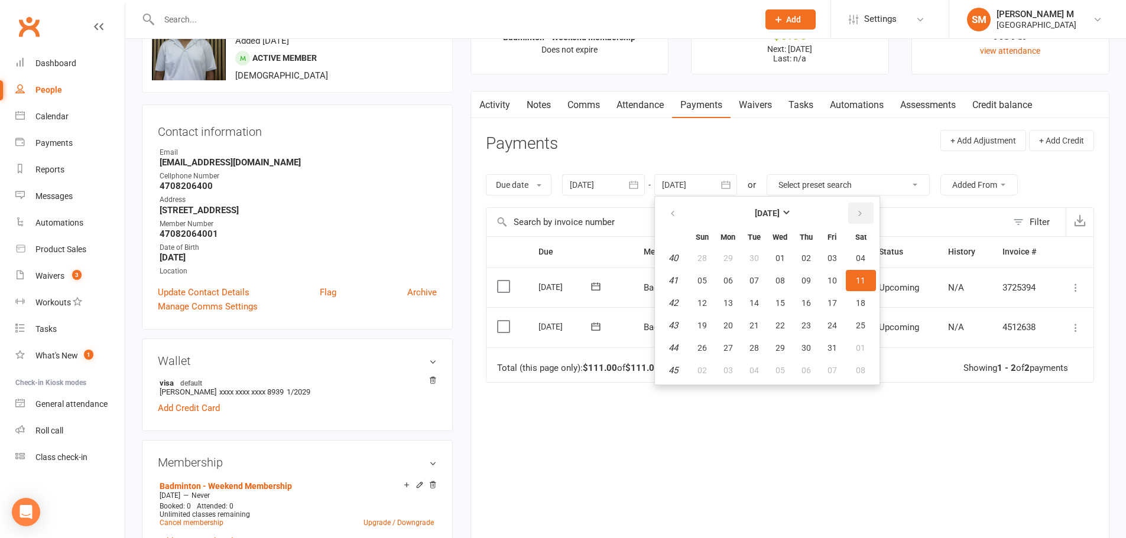
click at [862, 218] on icon "button" at bounding box center [860, 213] width 8 height 9
click at [862, 217] on icon "button" at bounding box center [860, 213] width 8 height 9
click at [763, 352] on button "30" at bounding box center [754, 347] width 25 height 21
type input "30 Dec 2025"
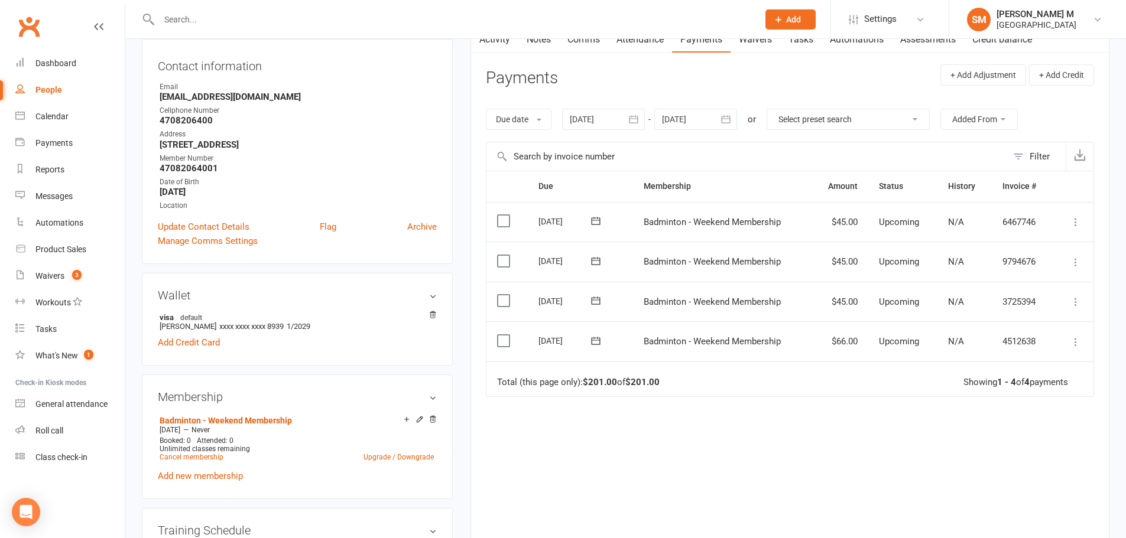
scroll to position [0, 0]
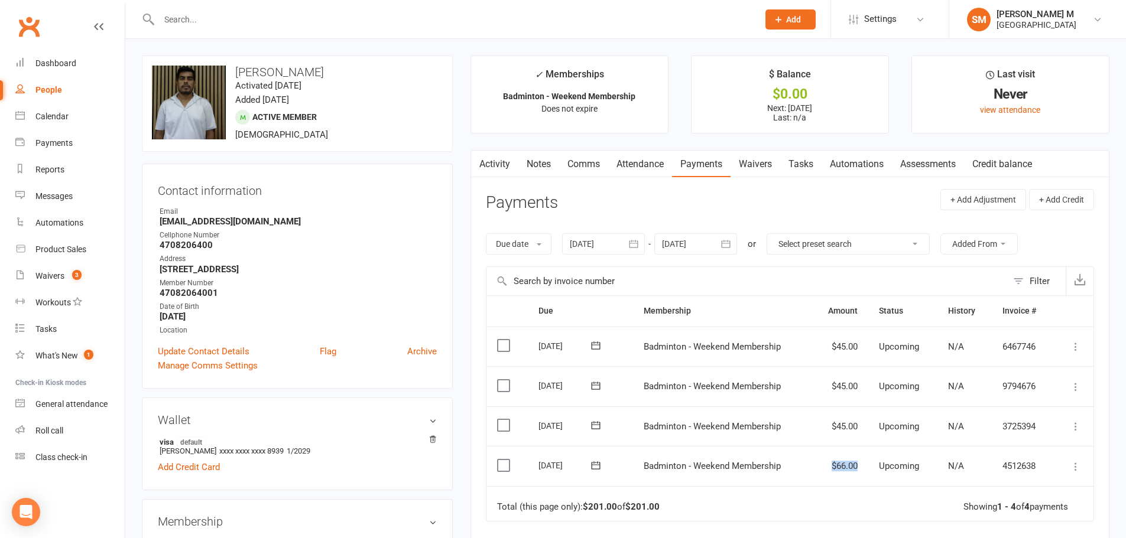
drag, startPoint x: 856, startPoint y: 467, endPoint x: 825, endPoint y: 469, distance: 31.3
click at [825, 469] on td "$66.00" at bounding box center [839, 466] width 57 height 40
click at [543, 171] on link "Notes" at bounding box center [538, 164] width 41 height 27
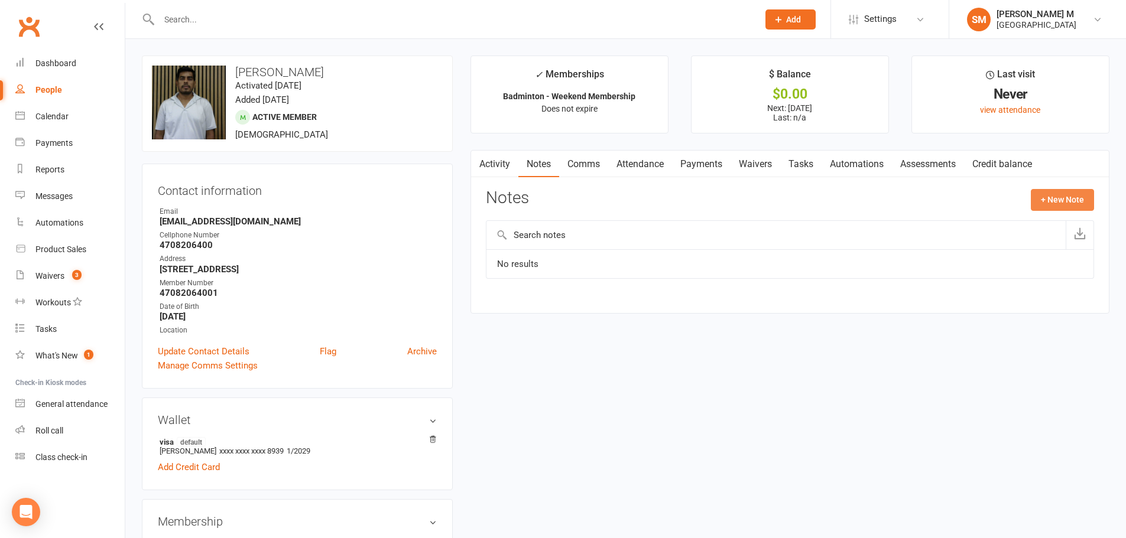
click at [1077, 200] on button "+ New Note" at bounding box center [1061, 199] width 63 height 21
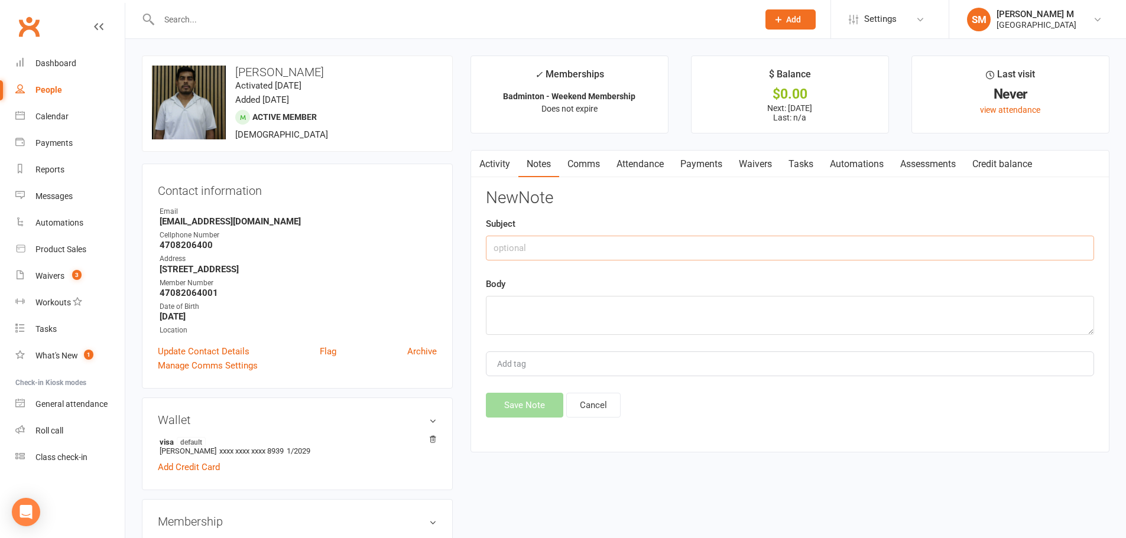
click at [510, 256] on input "text" at bounding box center [790, 248] width 608 height 25
type input "Reffered by Hari Krishna"
click at [503, 311] on textarea at bounding box center [790, 315] width 608 height 39
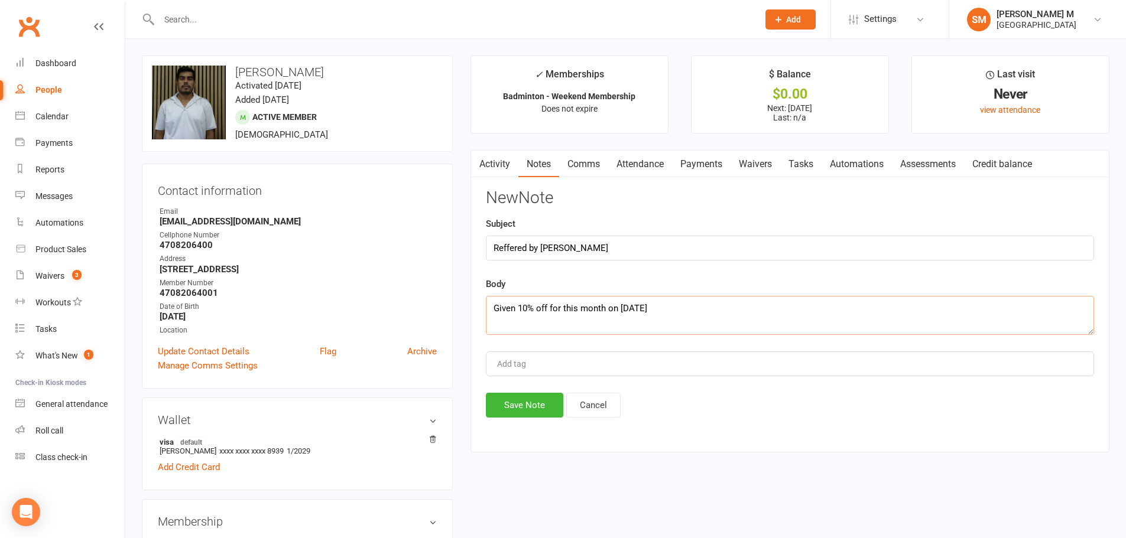
type textarea "Given 10% off for this month on 09/14/2025"
click at [539, 369] on div "Add tag" at bounding box center [790, 364] width 608 height 25
type input "Preethi"
click at [222, 15] on input "text" at bounding box center [452, 19] width 594 height 17
click at [515, 310] on textarea "Given 10% off for this month on 09/14/2025" at bounding box center [790, 315] width 608 height 39
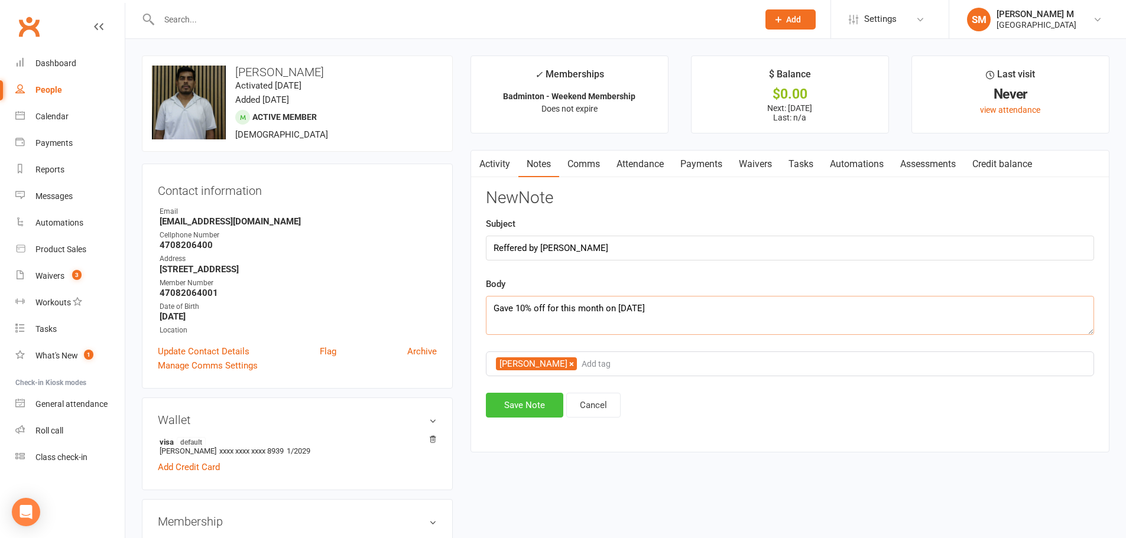
type textarea "Gave 10% off for this month on 09/14/2025"
click at [535, 408] on button "Save Note" at bounding box center [524, 405] width 77 height 25
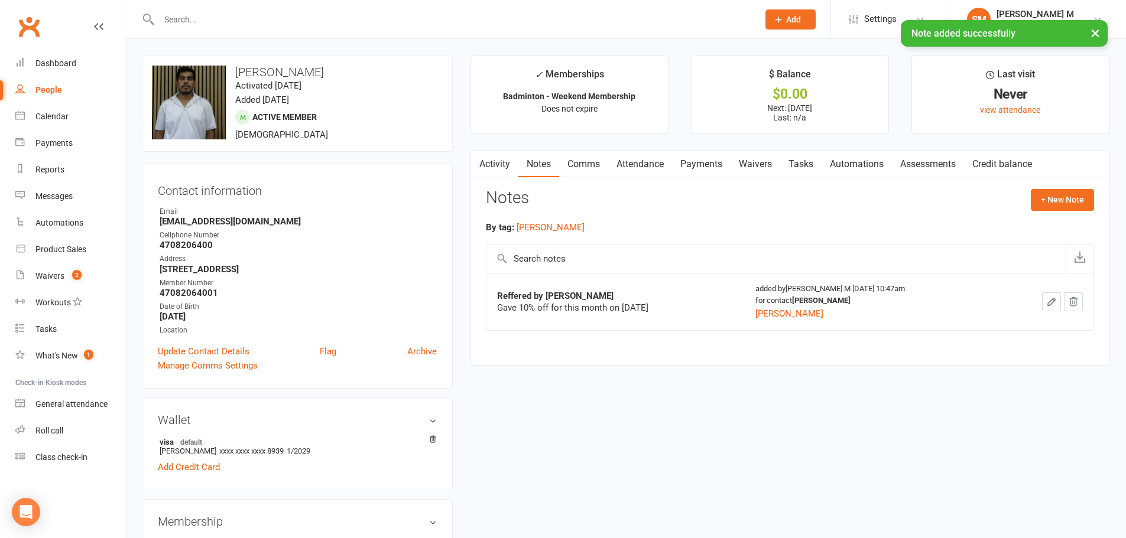
click at [191, 20] on div "× Note added successfully" at bounding box center [555, 20] width 1110 height 0
click at [184, 14] on input "text" at bounding box center [452, 19] width 594 height 17
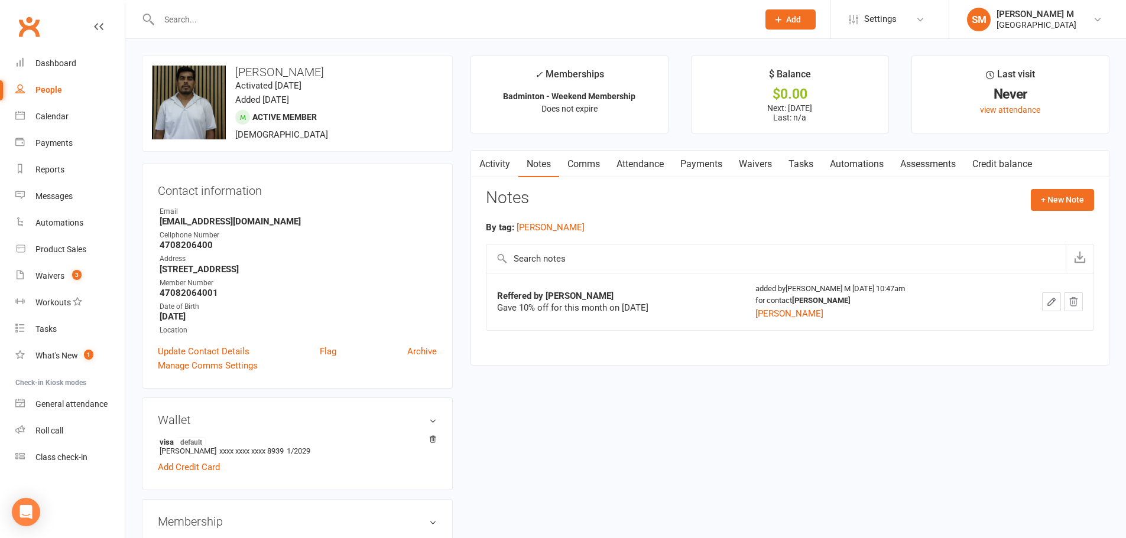
type input "G"
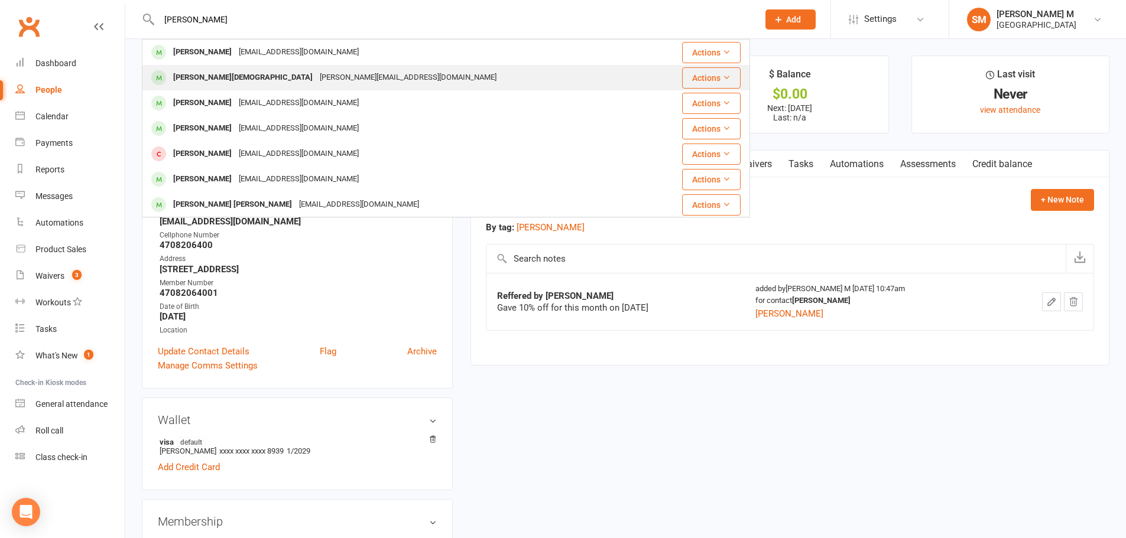
type input "Hari"
click at [229, 67] on div "Hari Krishna harikrishna.nwk@gmail.com" at bounding box center [398, 78] width 510 height 24
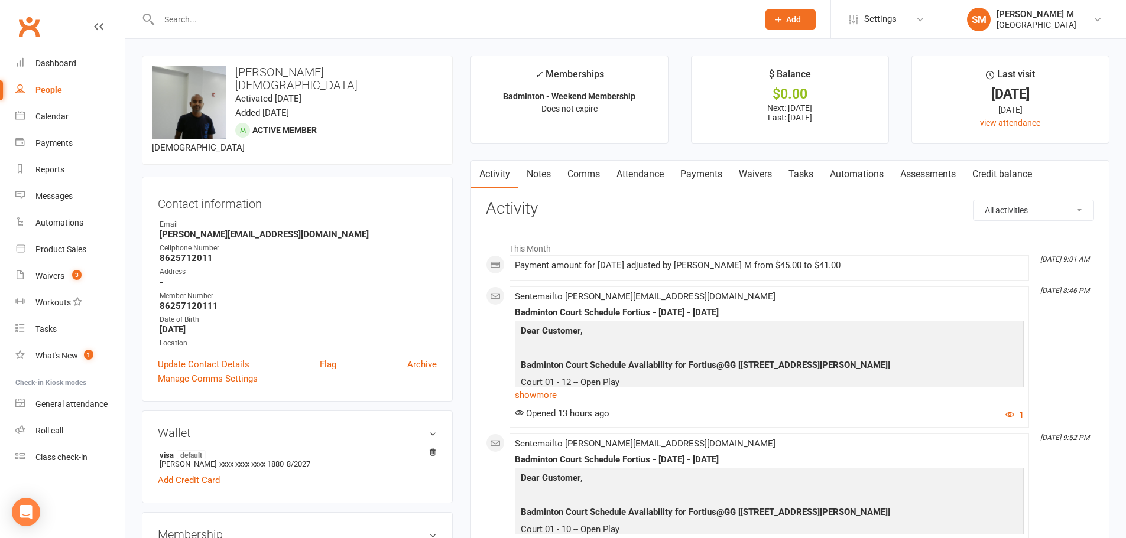
click at [516, 171] on link "Activity" at bounding box center [494, 174] width 47 height 27
click at [534, 175] on link "Notes" at bounding box center [538, 174] width 41 height 27
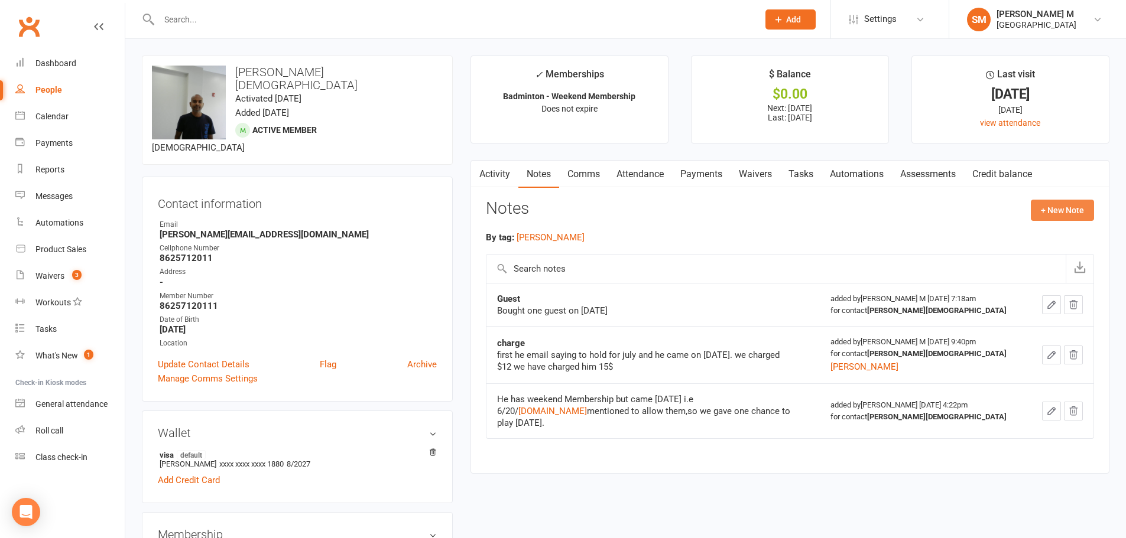
click at [1049, 208] on button "+ New Note" at bounding box center [1061, 210] width 63 height 21
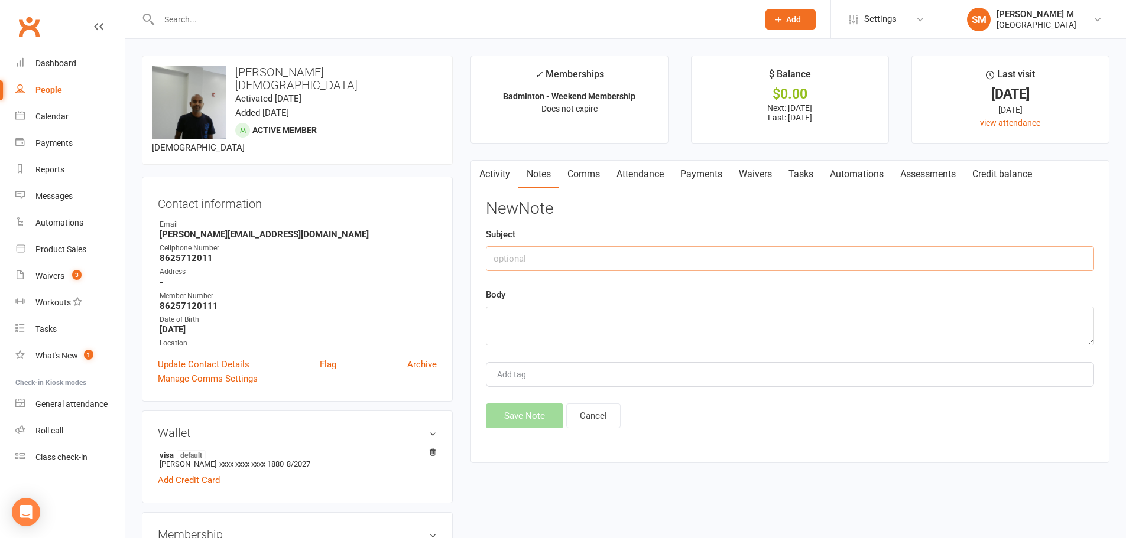
click at [549, 256] on input "text" at bounding box center [790, 258] width 608 height 25
click at [551, 261] on input "Referred to" at bounding box center [790, 258] width 608 height 25
type input "Referred to Gunasekaran bhimaraj"
click at [547, 325] on textarea at bounding box center [790, 326] width 608 height 39
click at [578, 317] on textarea "Gave 10% off for october" at bounding box center [790, 326] width 608 height 39
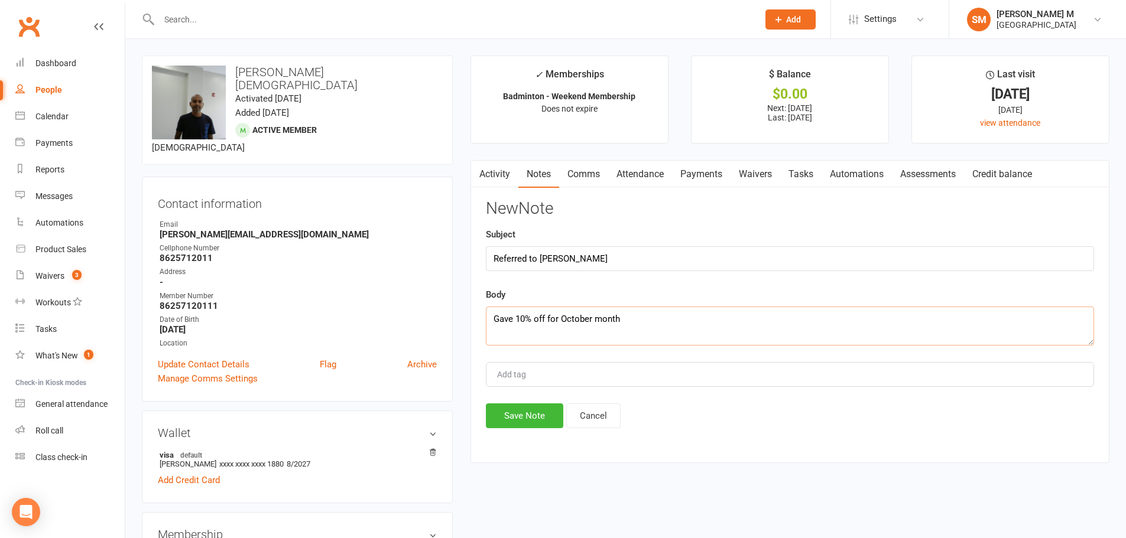
click at [630, 320] on textarea "Gave 10% off for October month" at bounding box center [790, 326] width 608 height 39
click at [647, 321] on textarea "Gave 10% off for October month,Reffered" at bounding box center [790, 326] width 608 height 39
click at [624, 316] on textarea "Gave 10% off for October month,Reffered" at bounding box center [790, 326] width 608 height 39
type textarea "Gave 10% off for October month, Referred to Gunasekaran"
click at [529, 375] on input "Add tag" at bounding box center [516, 375] width 41 height 14
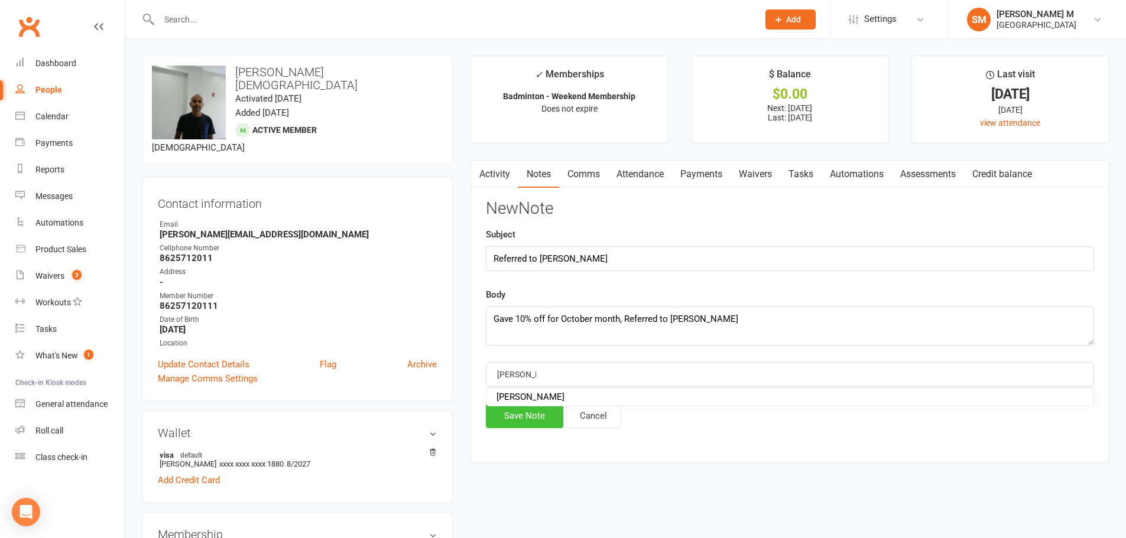
type input "Preethi"
click at [535, 413] on button "Save Note" at bounding box center [524, 416] width 77 height 25
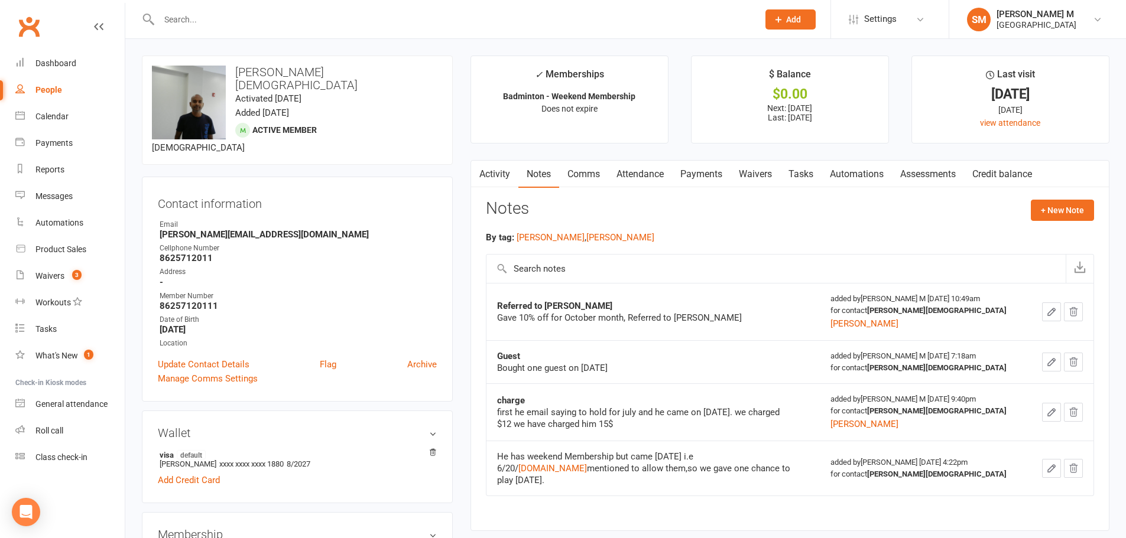
click at [1053, 317] on icon "button" at bounding box center [1051, 312] width 11 height 11
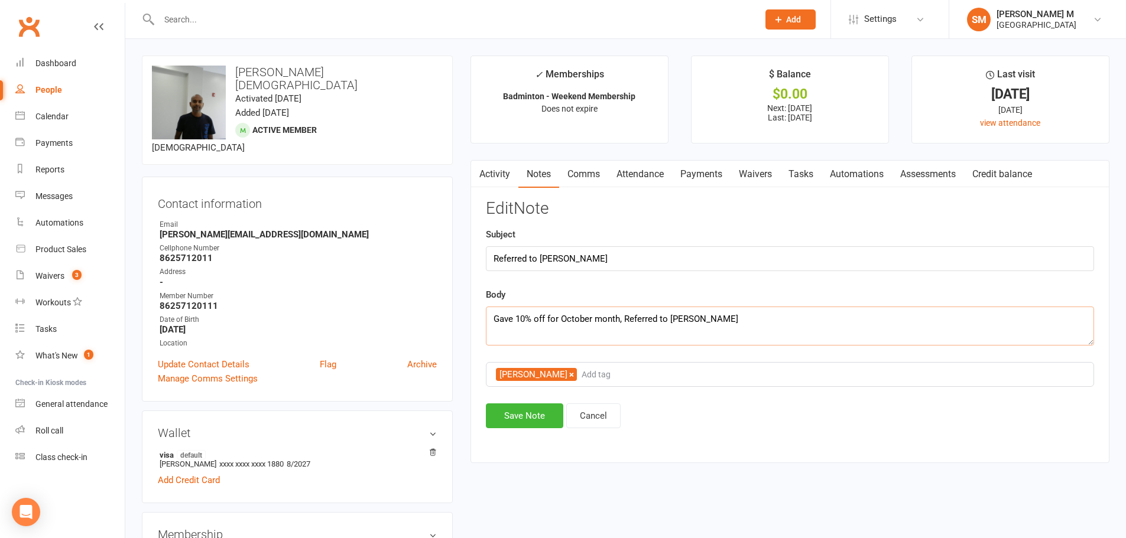
click at [776, 327] on textarea "Gave 10% off for October month, Referred to Gunasekaran" at bounding box center [790, 326] width 608 height 39
type textarea "Gave 10% off for October month, Referred to Gunasekaran on 09/14/2025"
click at [514, 417] on button "Save Note" at bounding box center [524, 416] width 77 height 25
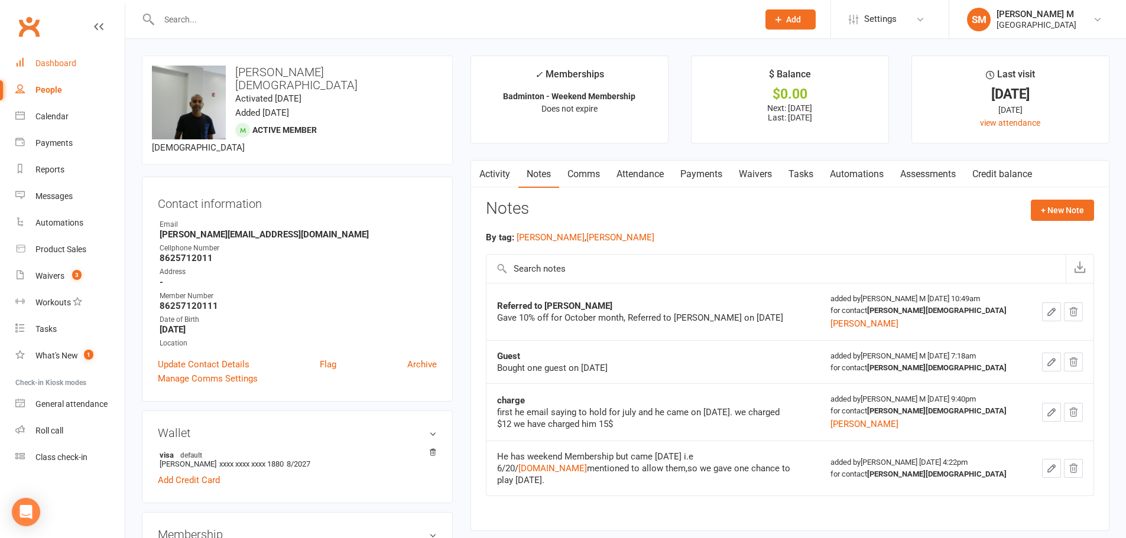
click at [48, 60] on div "Dashboard" at bounding box center [55, 62] width 41 height 9
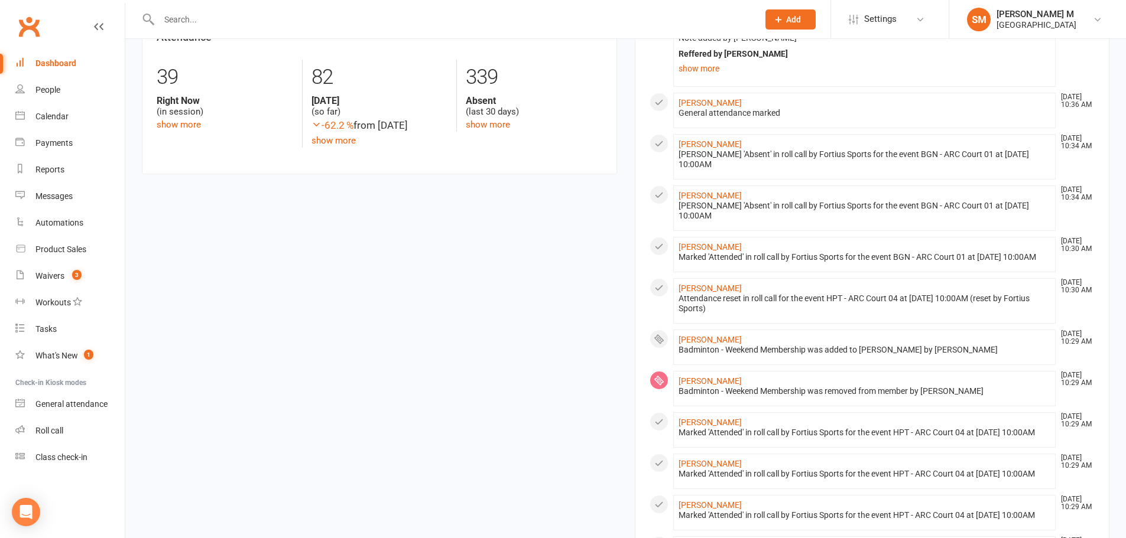
scroll to position [142, 0]
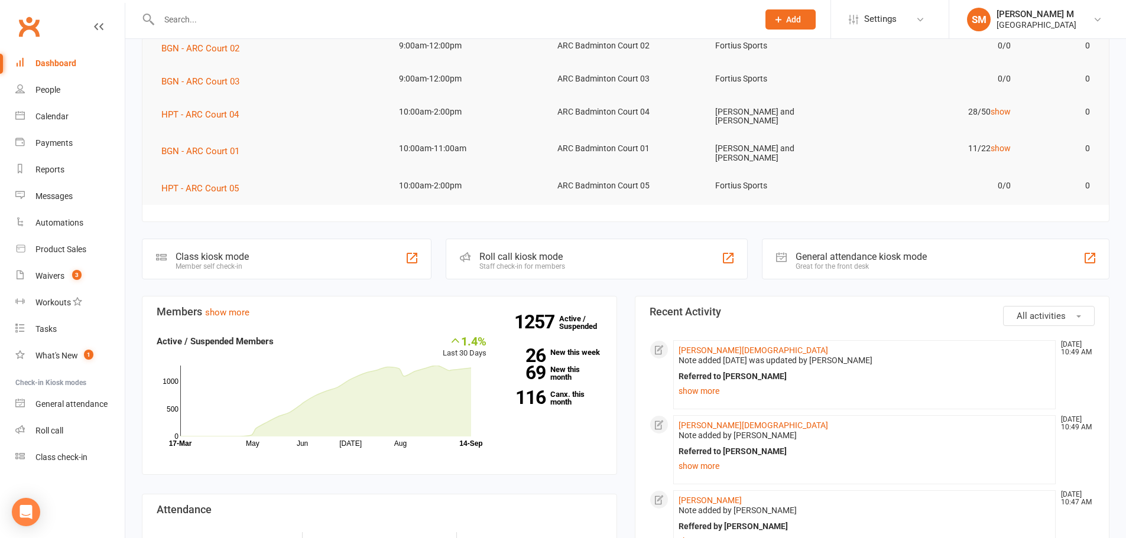
drag, startPoint x: 534, startPoint y: 284, endPoint x: 402, endPoint y: 282, distance: 131.2
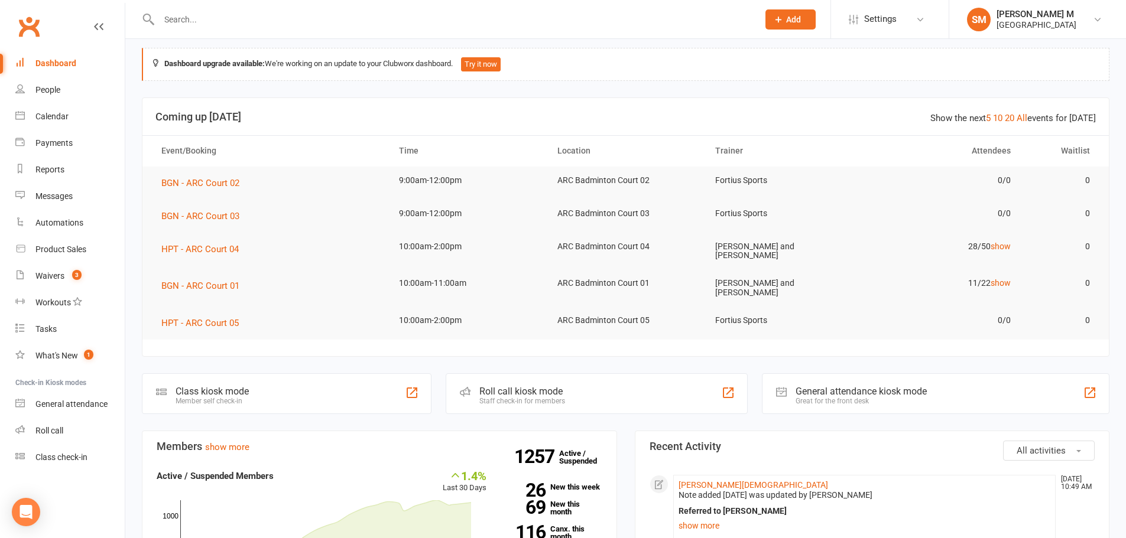
scroll to position [0, 0]
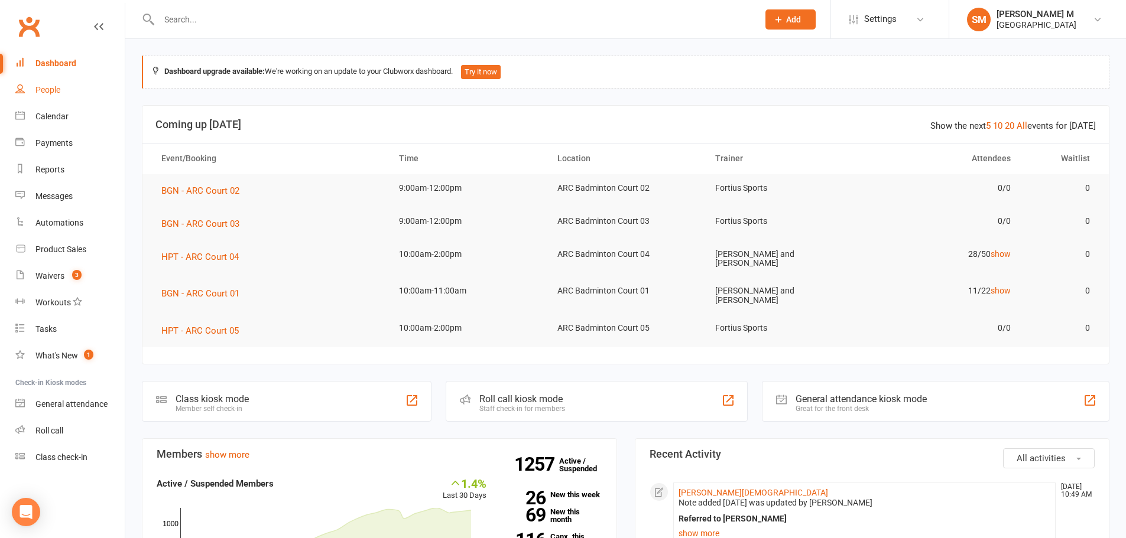
click at [30, 98] on link "People" at bounding box center [69, 90] width 109 height 27
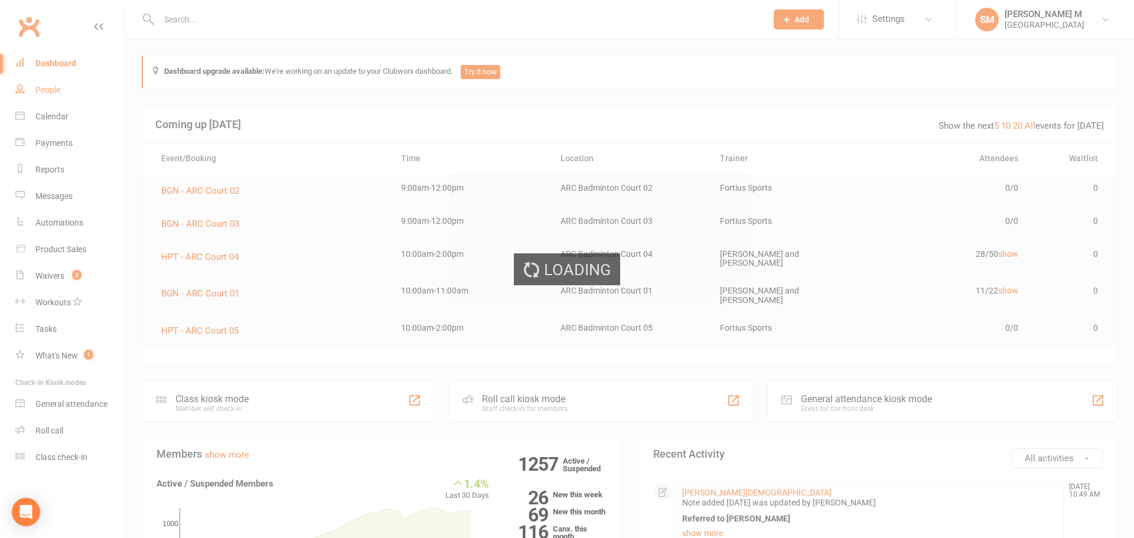
select select "100"
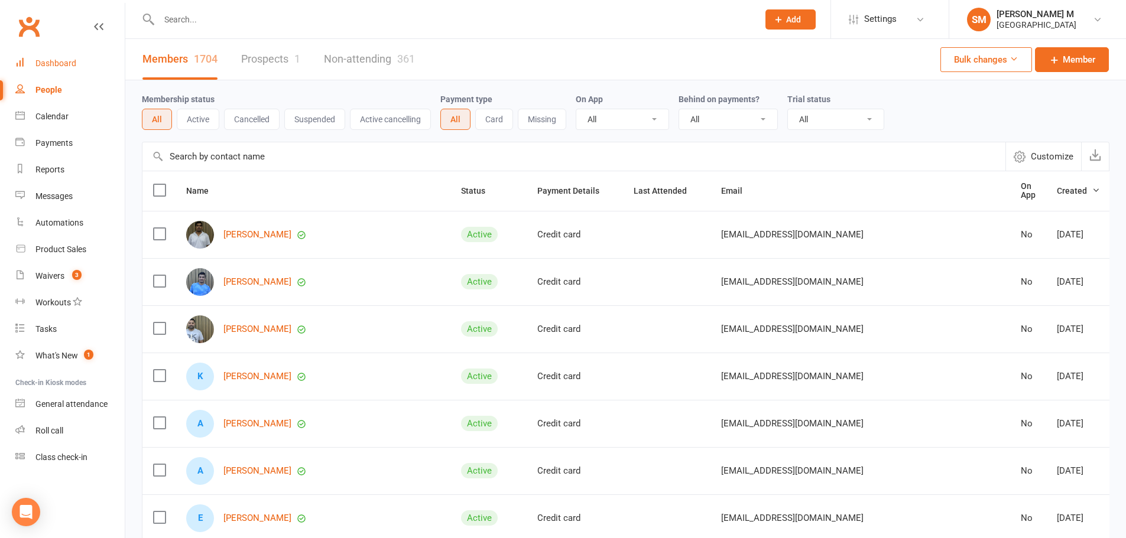
click at [66, 66] on div "Dashboard" at bounding box center [55, 62] width 41 height 9
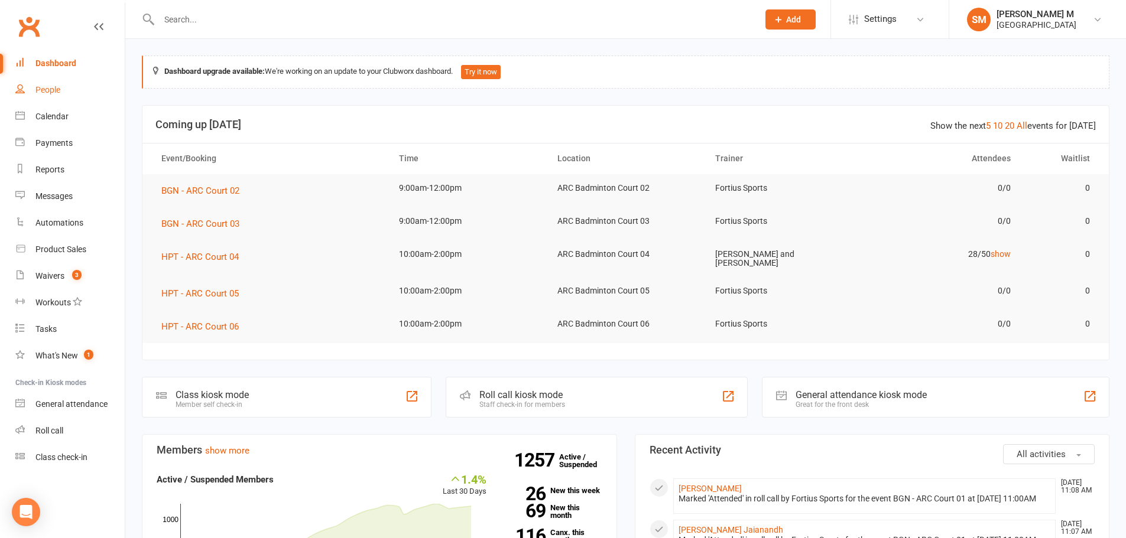
click at [80, 86] on link "People" at bounding box center [69, 90] width 109 height 27
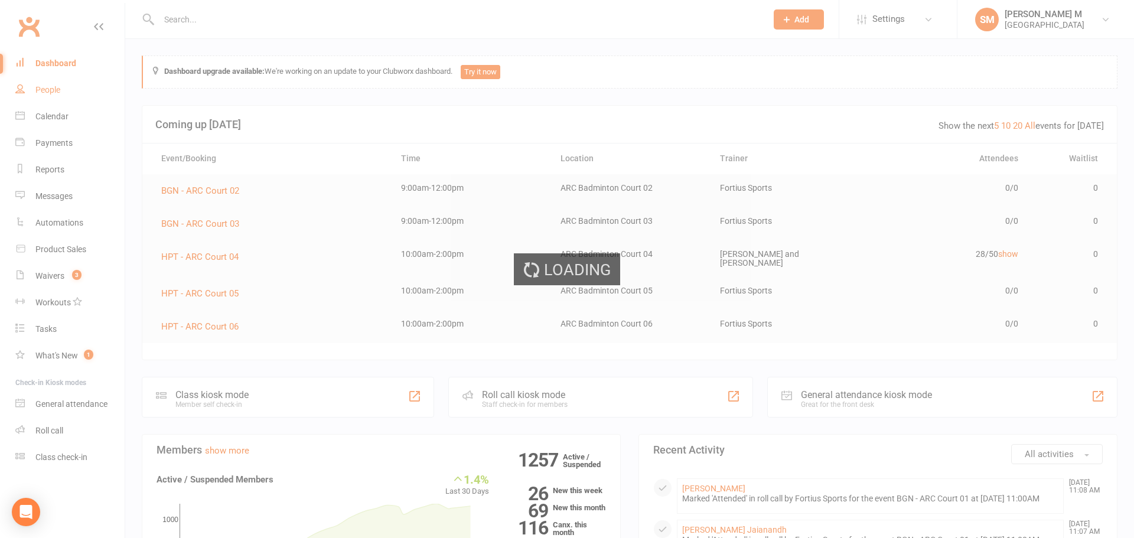
select select "100"
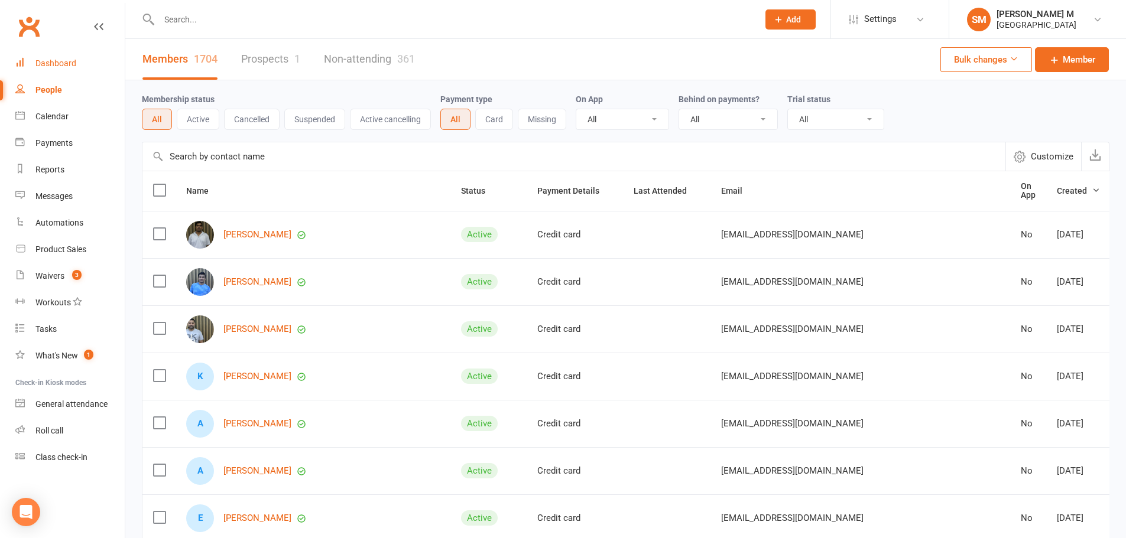
click at [35, 67] on link "Dashboard" at bounding box center [69, 63] width 109 height 27
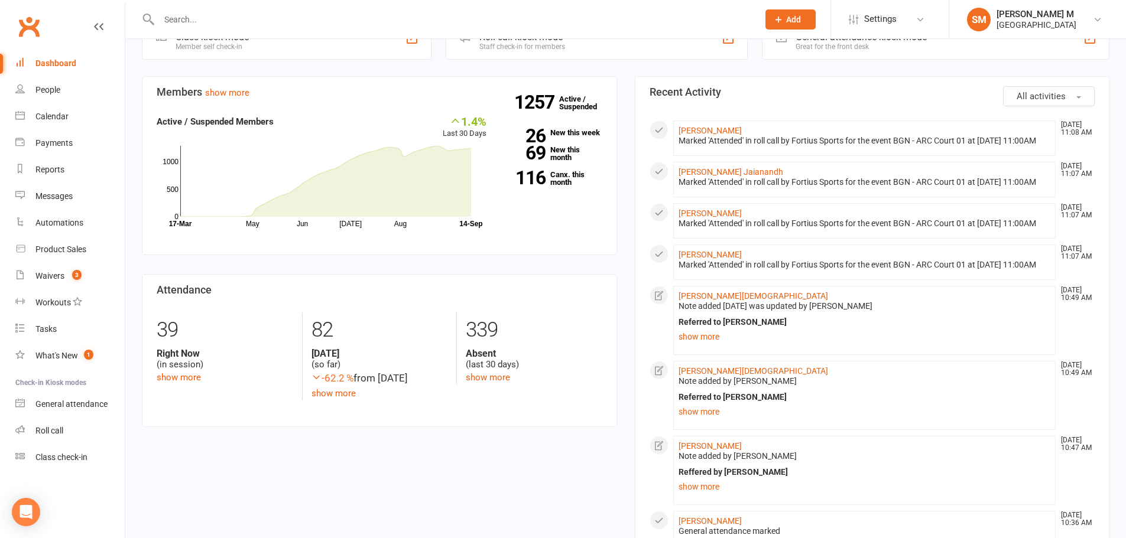
scroll to position [355, 0]
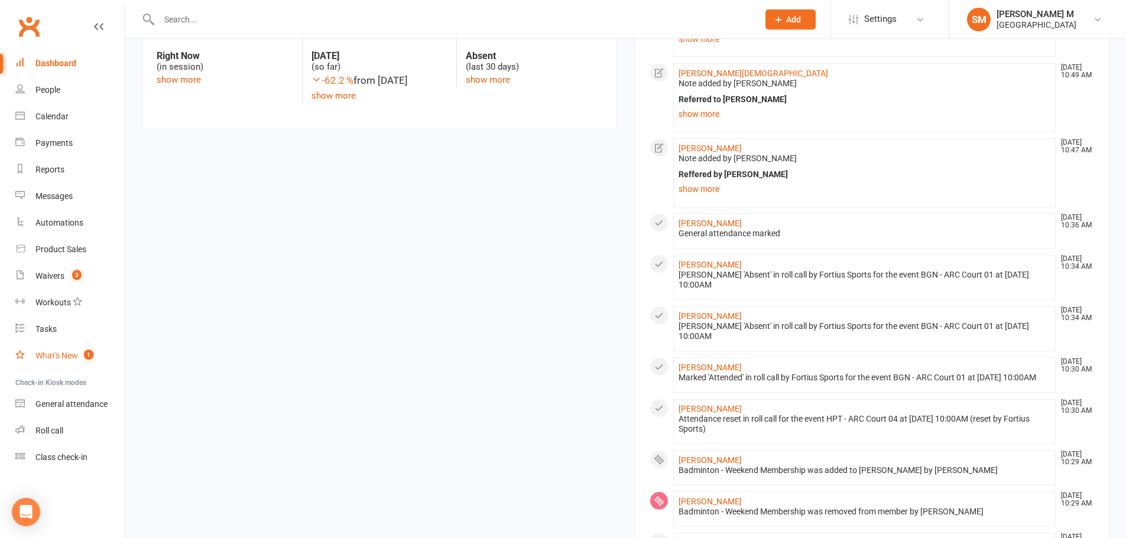
drag, startPoint x: 100, startPoint y: 363, endPoint x: 437, endPoint y: 388, distance: 337.7
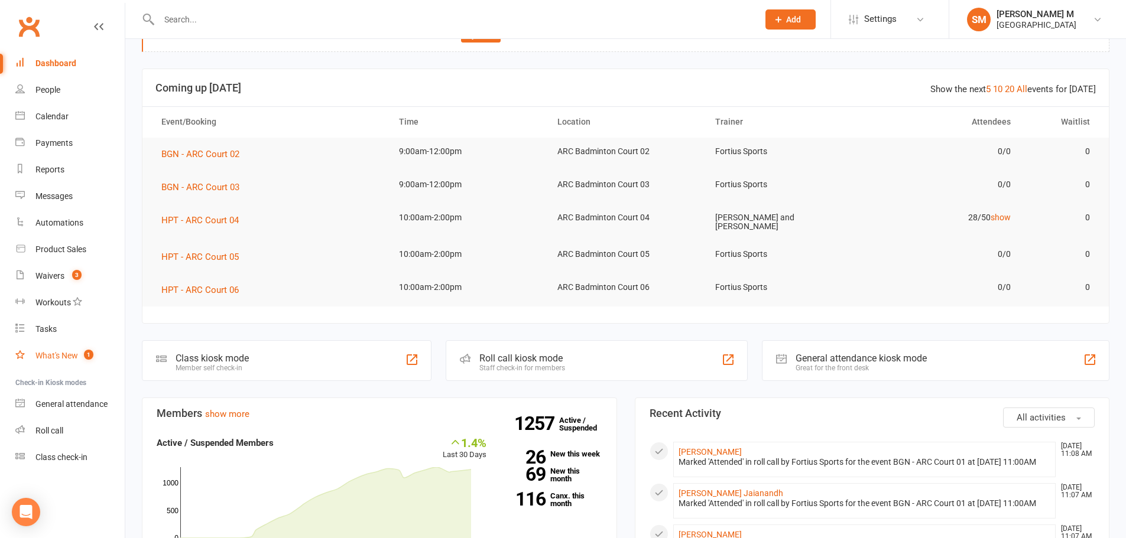
scroll to position [0, 0]
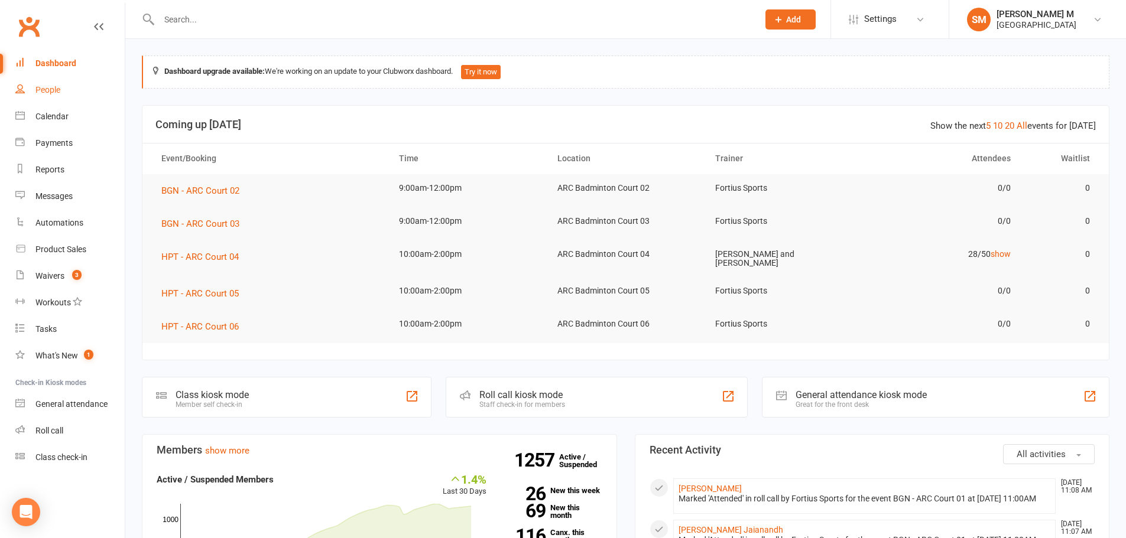
click at [41, 83] on link "People" at bounding box center [69, 90] width 109 height 27
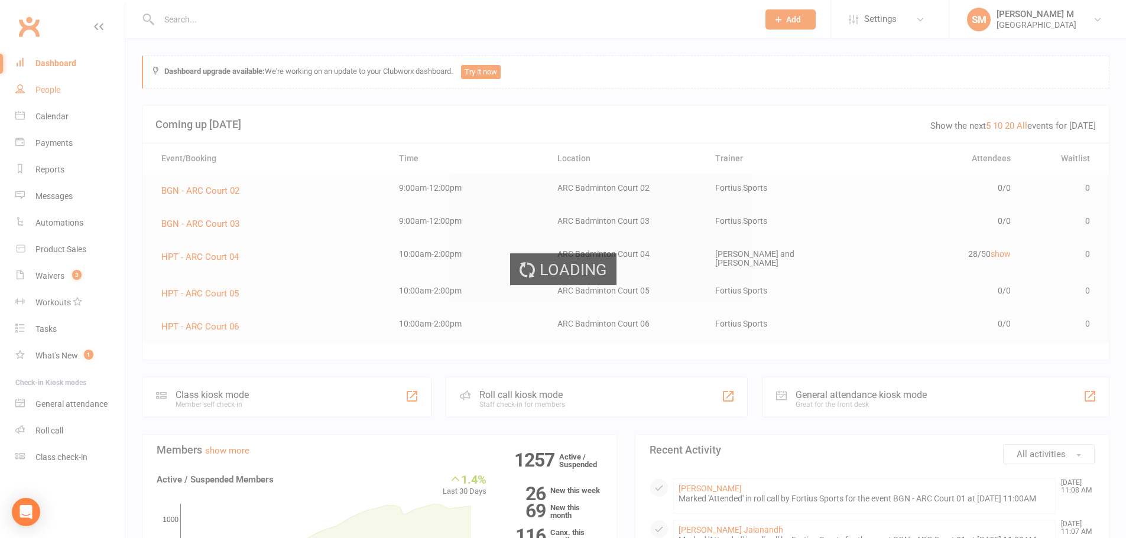
select select "100"
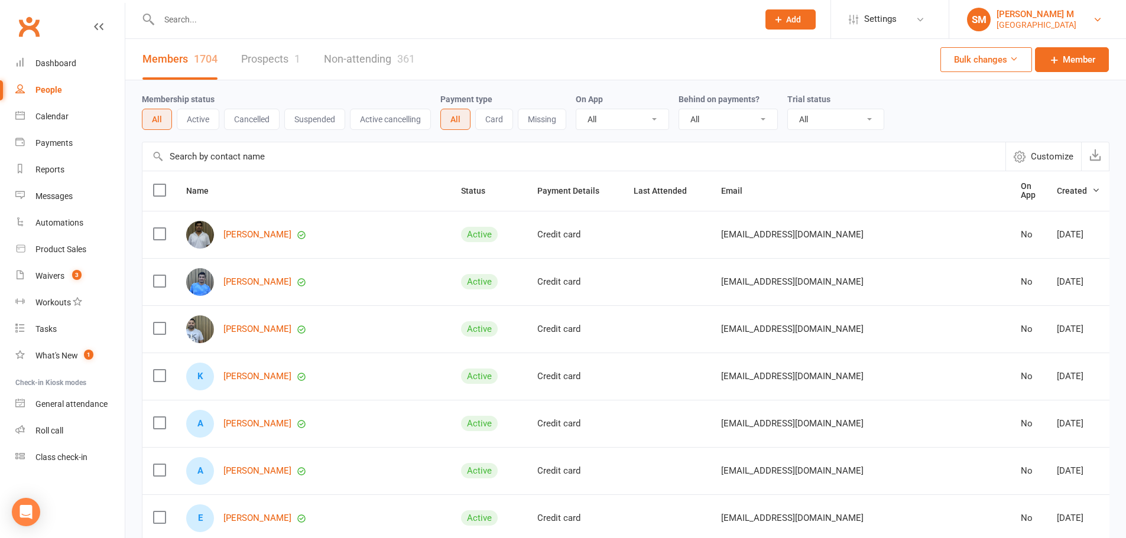
click at [1007, 22] on div "[GEOGRAPHIC_DATA]" at bounding box center [1036, 24] width 80 height 11
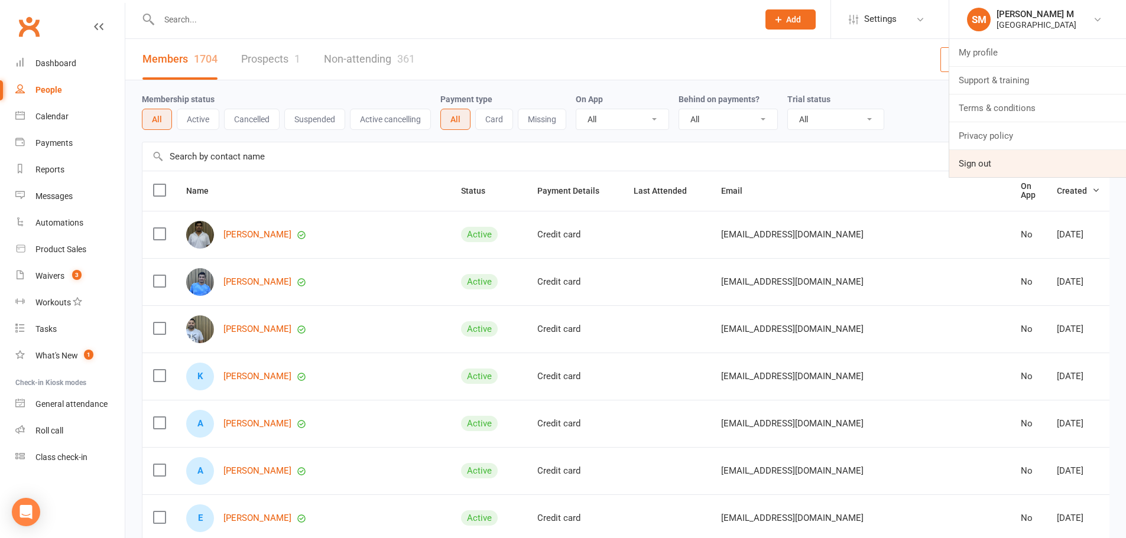
click at [992, 166] on link "Sign out" at bounding box center [1037, 163] width 177 height 27
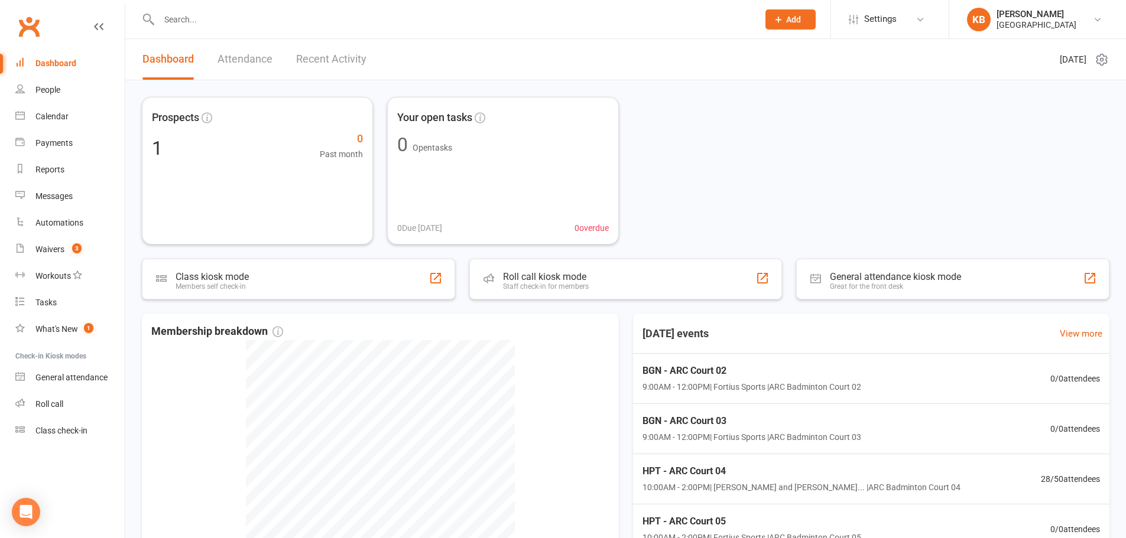
click at [791, 165] on div "Prospects 1 0 Past month Your open tasks 0 Open tasks 0 Due [DATE] 0 overdue" at bounding box center [625, 171] width 967 height 148
click at [244, 19] on input "text" at bounding box center [452, 19] width 594 height 17
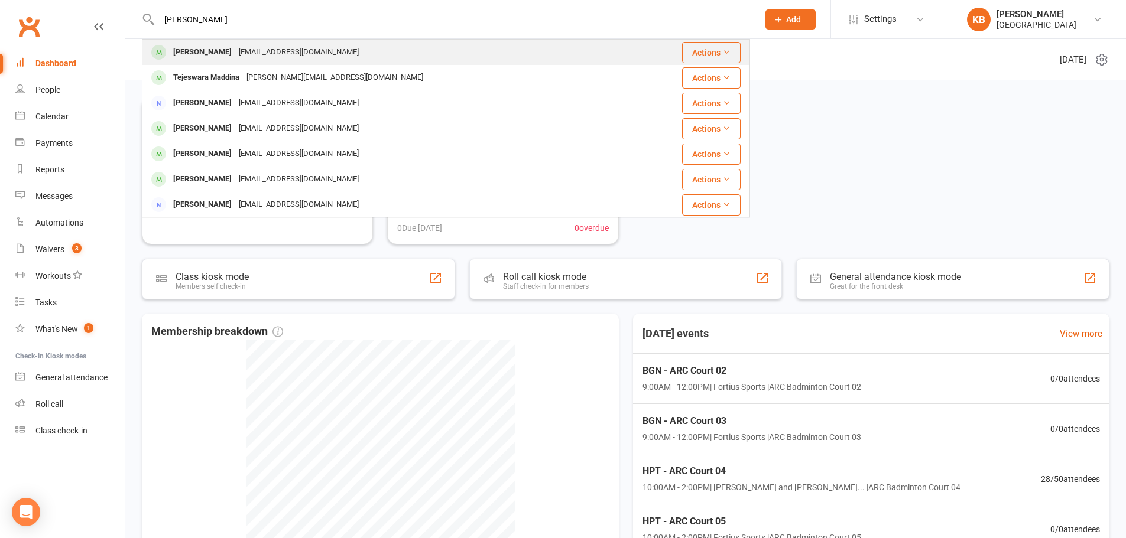
type input "[PERSON_NAME]"
click at [233, 40] on div "[PERSON_NAME] [EMAIL_ADDRESS][DOMAIN_NAME]" at bounding box center [395, 52] width 504 height 24
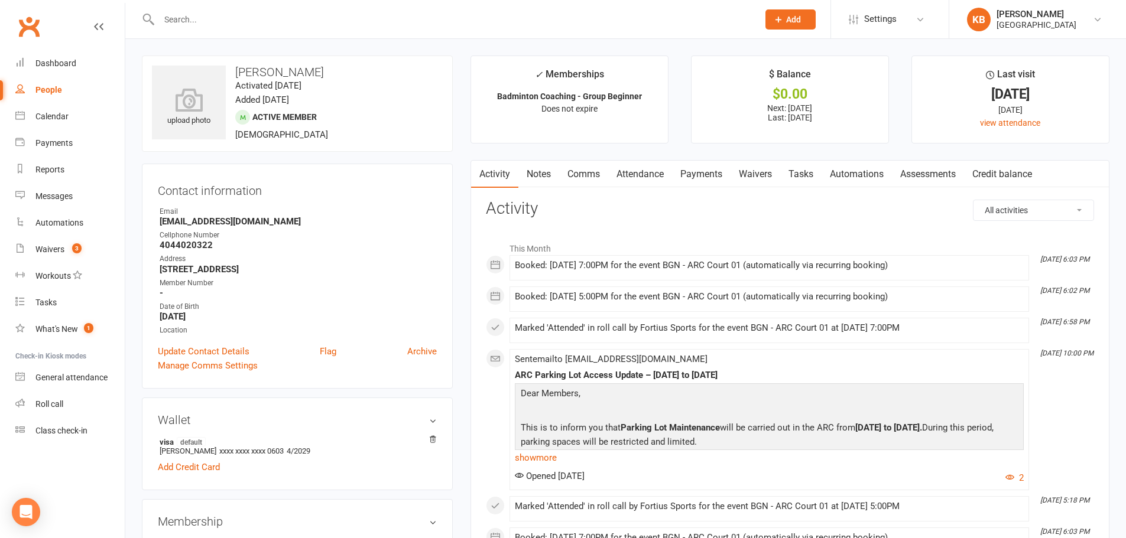
click at [593, 177] on link "Comms" at bounding box center [583, 174] width 49 height 27
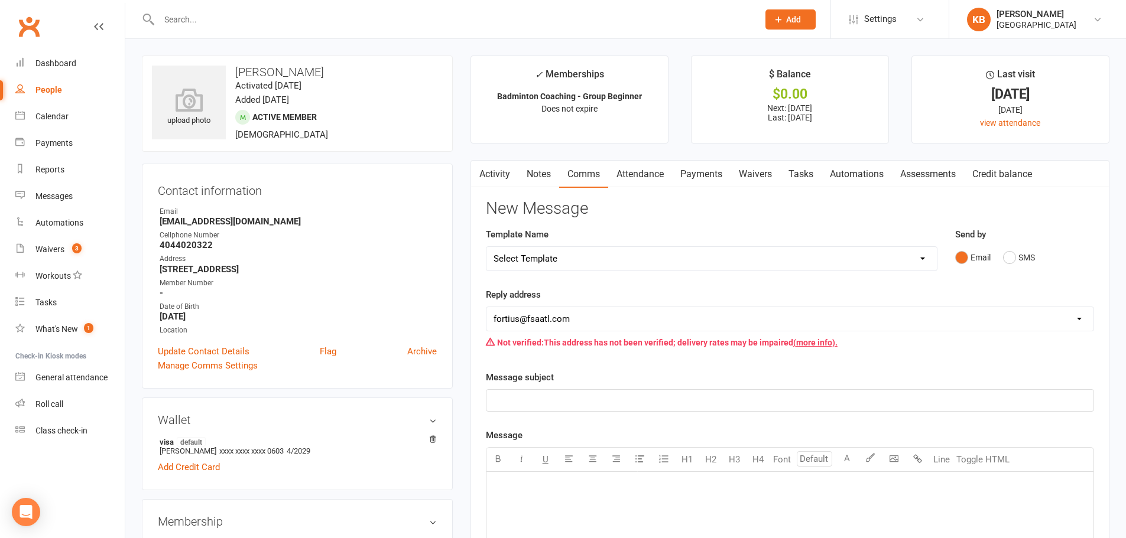
click at [532, 180] on link "Notes" at bounding box center [538, 174] width 41 height 27
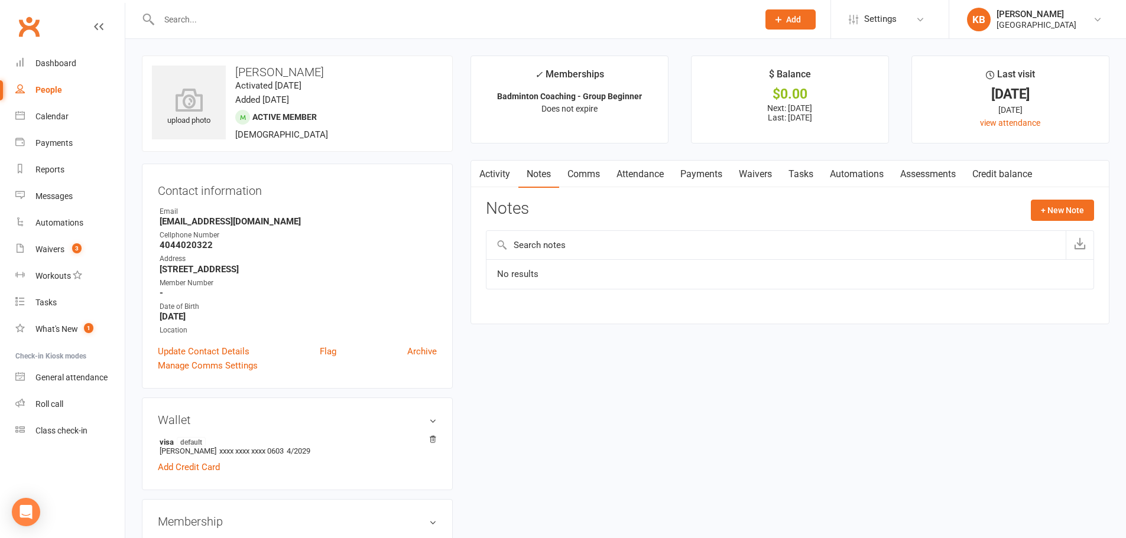
click at [508, 174] on link "Activity" at bounding box center [494, 174] width 47 height 27
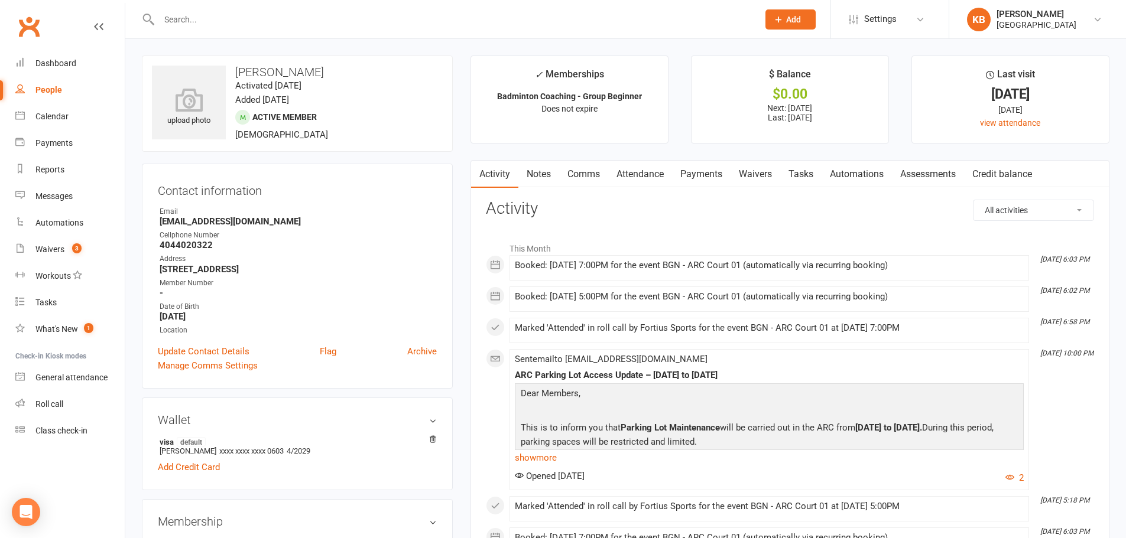
click at [702, 176] on link "Payments" at bounding box center [701, 174] width 58 height 27
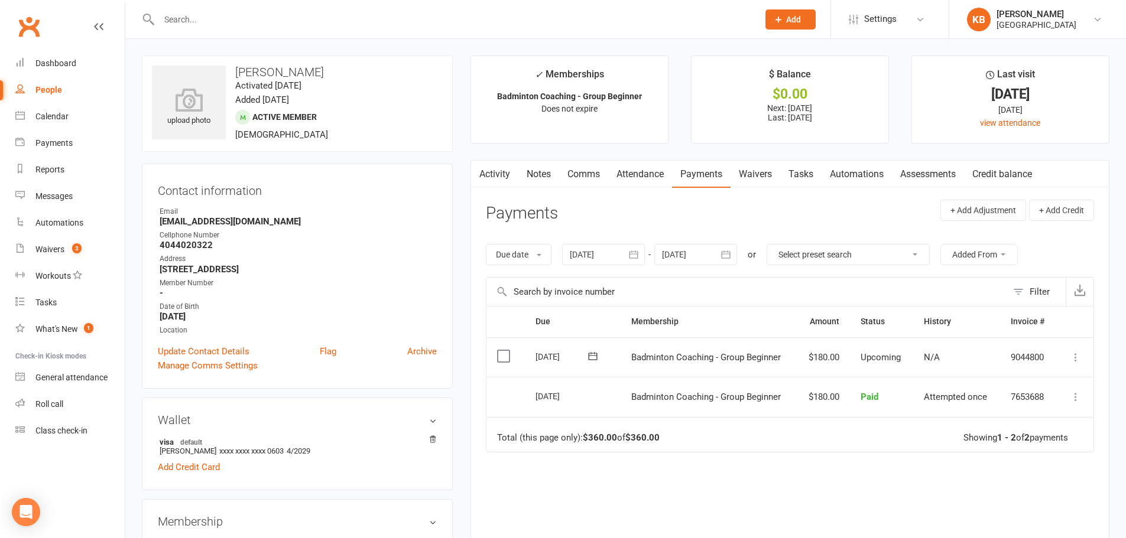
click at [222, 5] on div at bounding box center [446, 19] width 608 height 38
click at [225, 22] on input "text" at bounding box center [452, 19] width 594 height 17
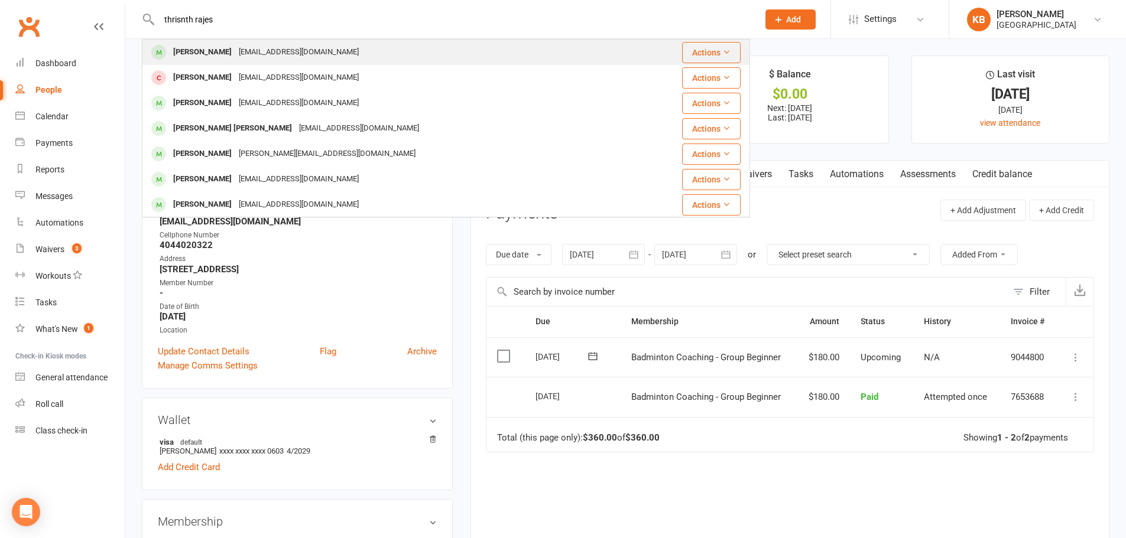
type input "thrisnth rajes"
click at [235, 45] on div "Thirisanth Rajesh" at bounding box center [203, 52] width 66 height 17
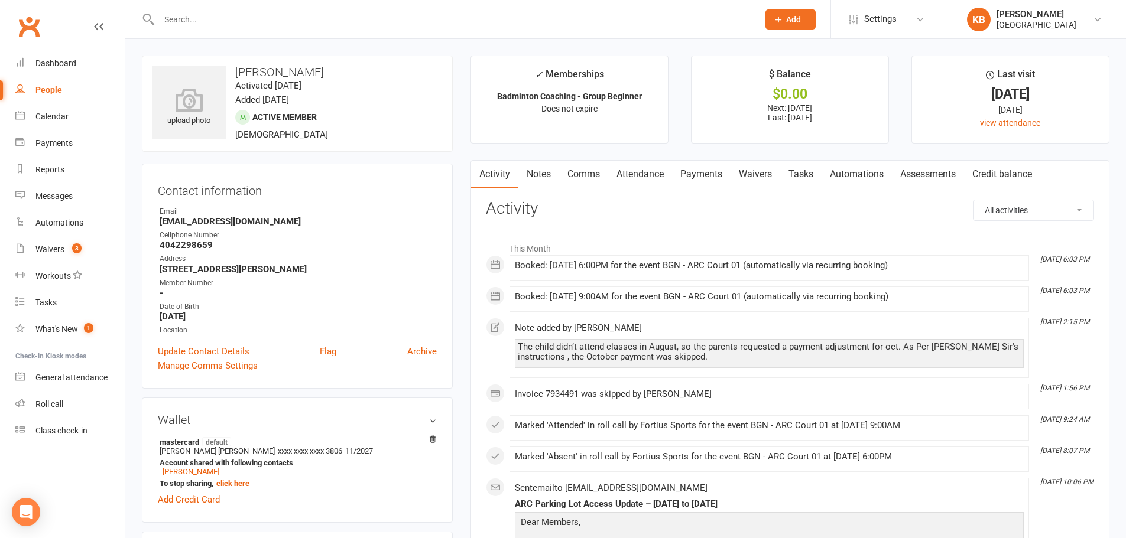
click at [541, 170] on link "Notes" at bounding box center [538, 174] width 41 height 27
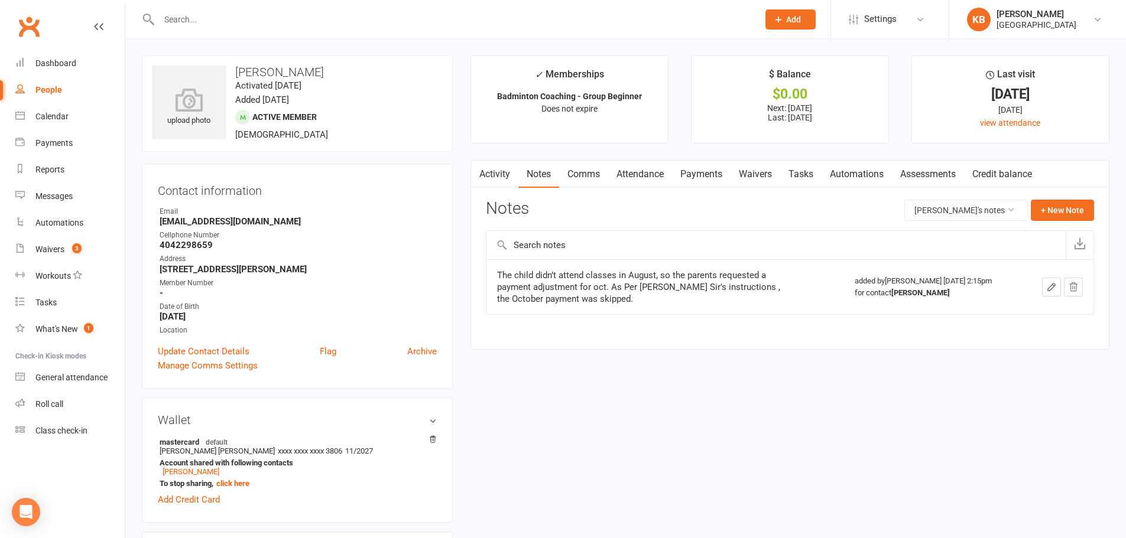
click at [692, 171] on link "Payments" at bounding box center [701, 174] width 58 height 27
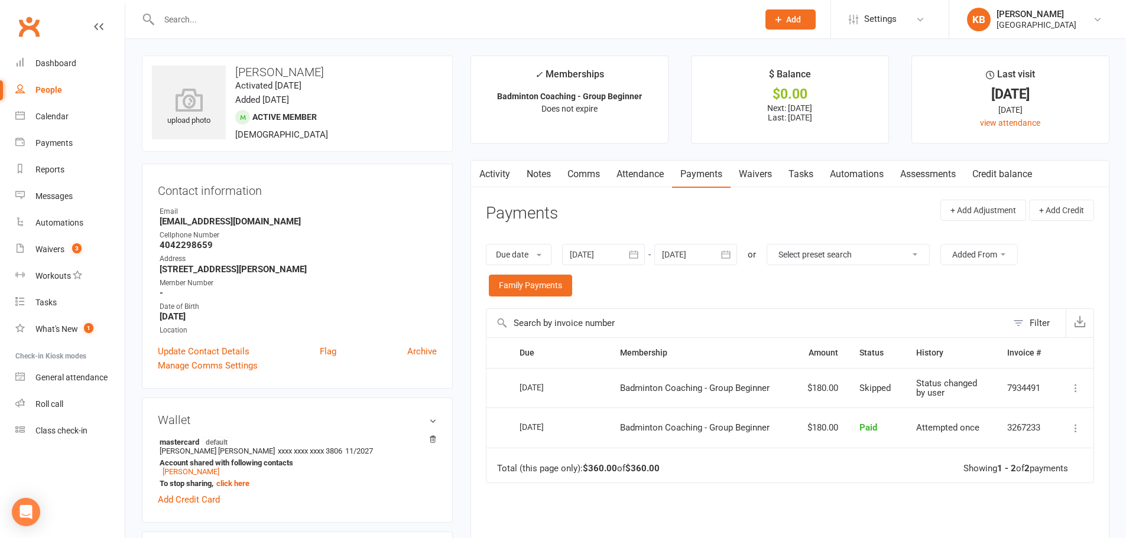
click at [728, 256] on icon "button" at bounding box center [726, 255] width 12 height 12
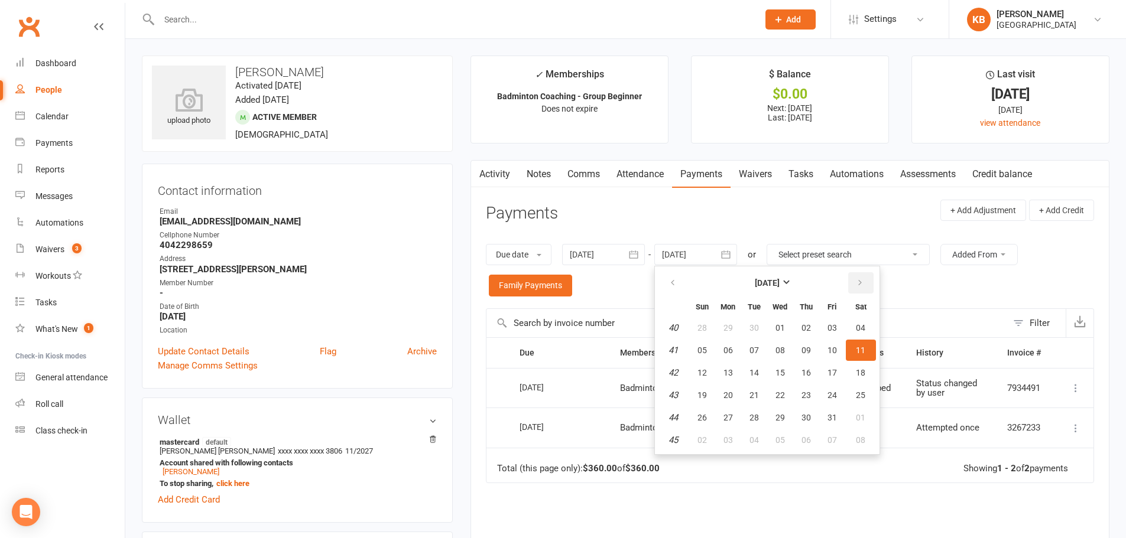
click at [855, 277] on button "button" at bounding box center [860, 282] width 25 height 21
click at [860, 335] on button "06" at bounding box center [861, 327] width 30 height 21
type input "06 Dec 2025"
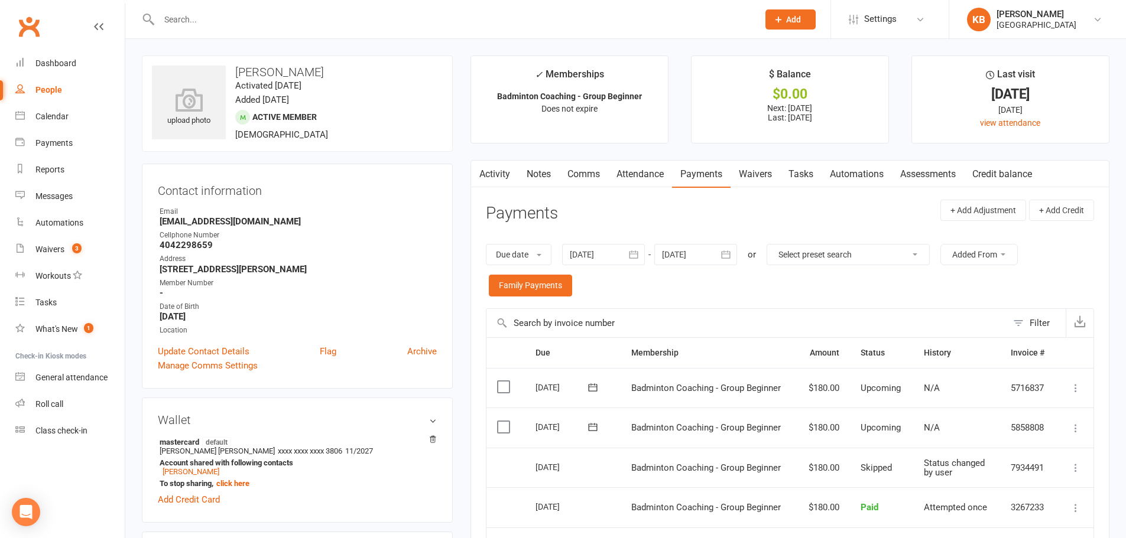
click at [534, 161] on link "Notes" at bounding box center [538, 174] width 41 height 27
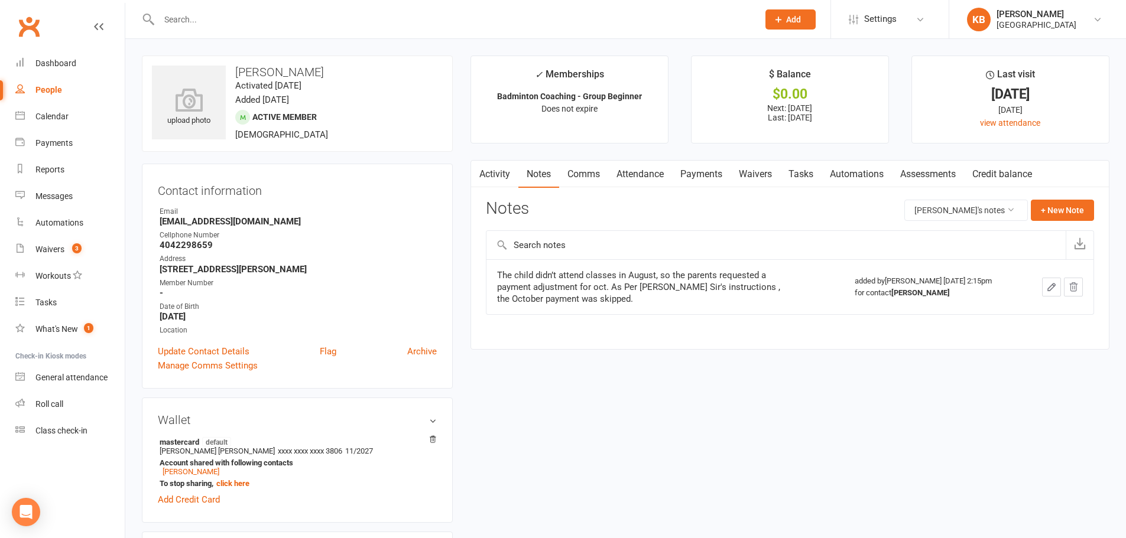
click at [688, 180] on link "Payments" at bounding box center [701, 174] width 58 height 27
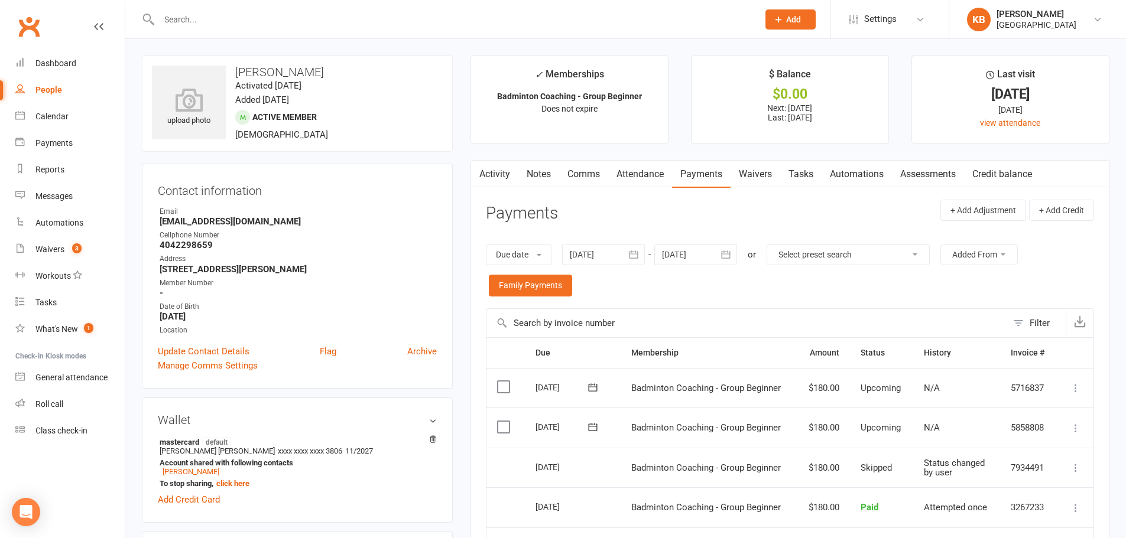
drag, startPoint x: 233, startPoint y: 70, endPoint x: 386, endPoint y: 73, distance: 153.6
click at [386, 73] on h3 "Thirisanth Rajesh" at bounding box center [297, 72] width 291 height 13
copy h3 "Thirisanth Rajesh"
click at [386, 73] on h3 "Thirisanth Rajesh" at bounding box center [297, 72] width 291 height 13
click at [546, 180] on link "Notes" at bounding box center [538, 174] width 41 height 27
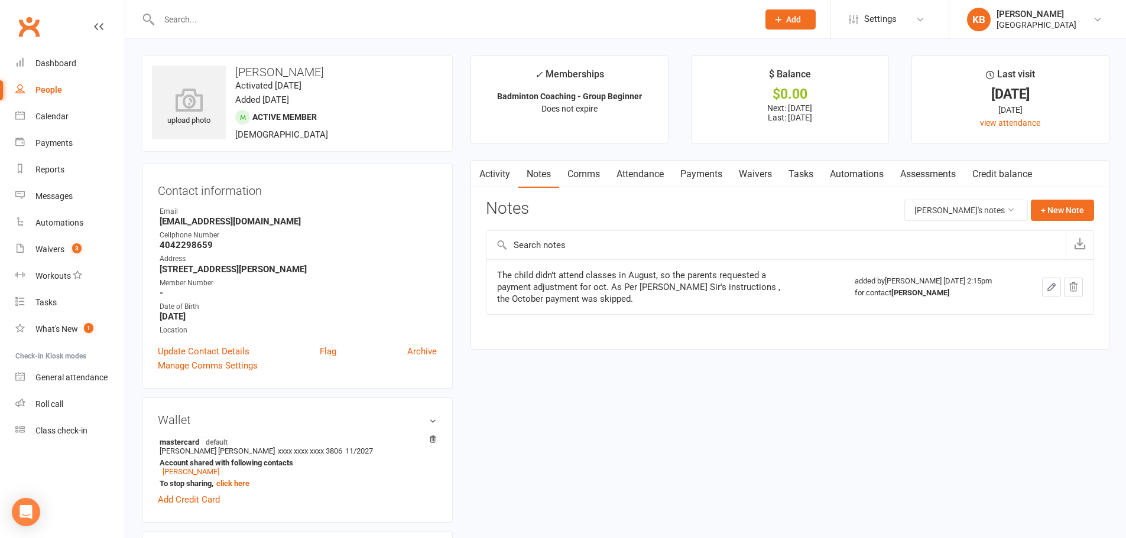
click at [690, 171] on link "Payments" at bounding box center [701, 174] width 58 height 27
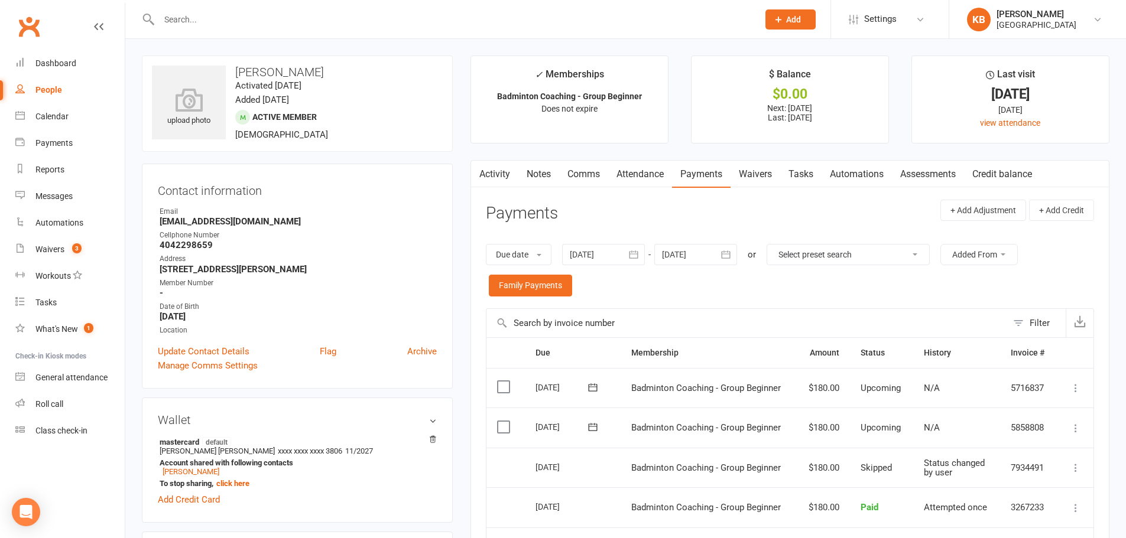
click at [494, 182] on link "Activity" at bounding box center [494, 174] width 47 height 27
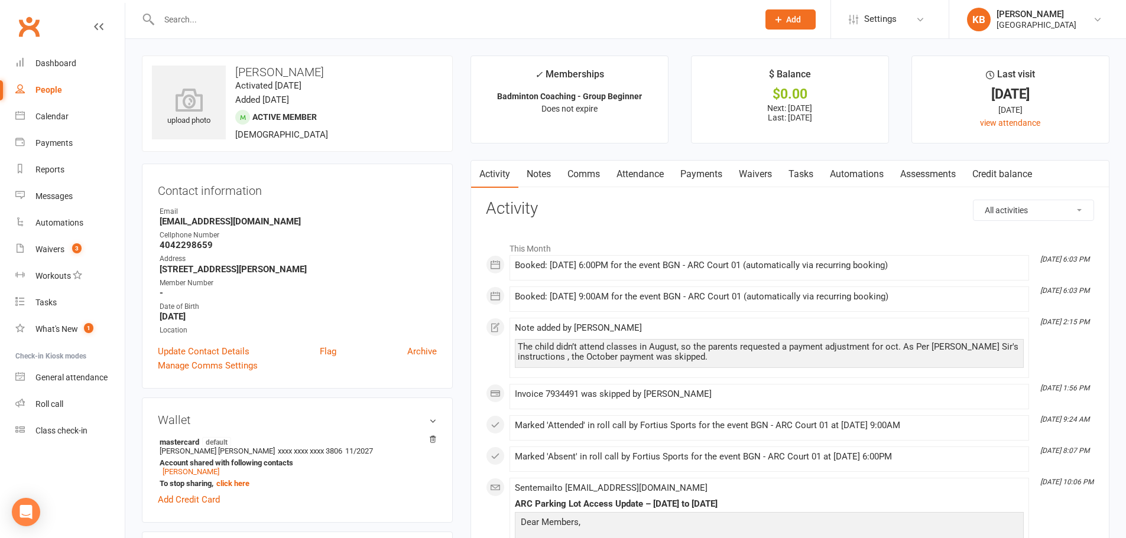
click at [689, 175] on link "Payments" at bounding box center [701, 174] width 58 height 27
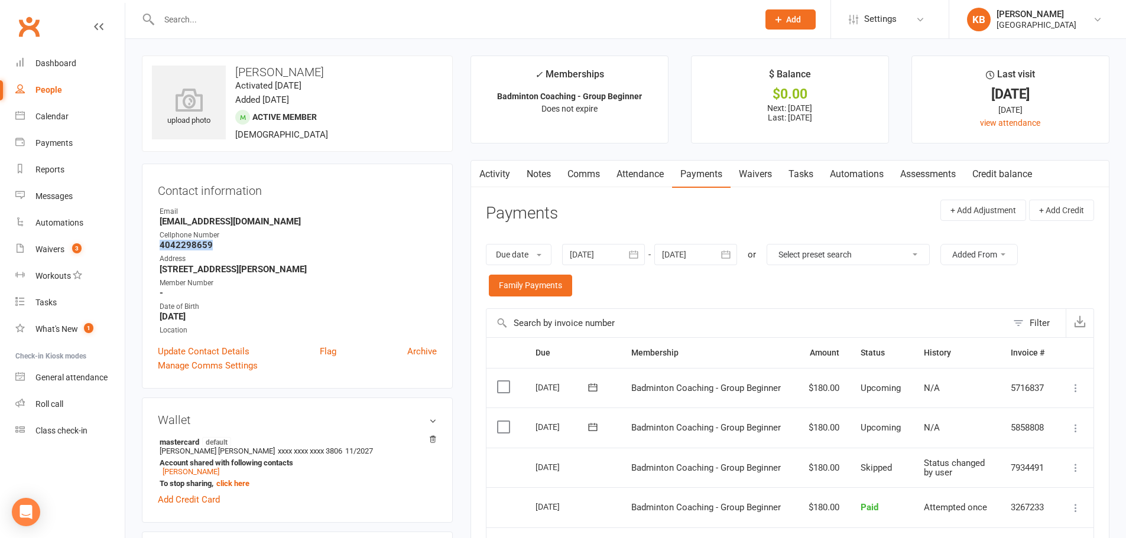
drag, startPoint x: 210, startPoint y: 246, endPoint x: 160, endPoint y: 244, distance: 50.3
click at [160, 244] on strong "4042298659" at bounding box center [298, 245] width 277 height 11
click at [227, 248] on strong "4042298659" at bounding box center [298, 245] width 277 height 11
drag, startPoint x: 214, startPoint y: 243, endPoint x: 147, endPoint y: 244, distance: 67.4
click at [147, 244] on div "Contact information Owner Email raj_friends12@yahoo.com Cellphone Number 404229…" at bounding box center [297, 276] width 311 height 225
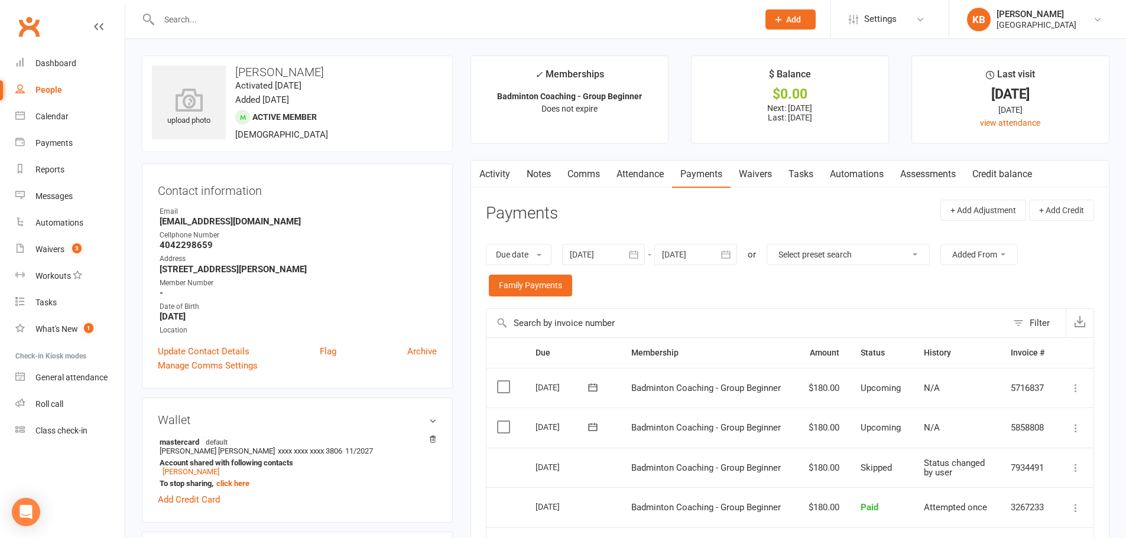
click at [180, 258] on div "Address" at bounding box center [298, 258] width 277 height 11
drag, startPoint x: 155, startPoint y: 271, endPoint x: 322, endPoint y: 272, distance: 167.2
click at [322, 272] on div "Contact information Owner Email raj_friends12@yahoo.com Cellphone Number 404229…" at bounding box center [297, 276] width 311 height 225
click at [313, 294] on strong "-" at bounding box center [298, 293] width 277 height 11
click at [258, 268] on strong "3625 Legrand Way Cumming GA 30028" at bounding box center [298, 269] width 277 height 11
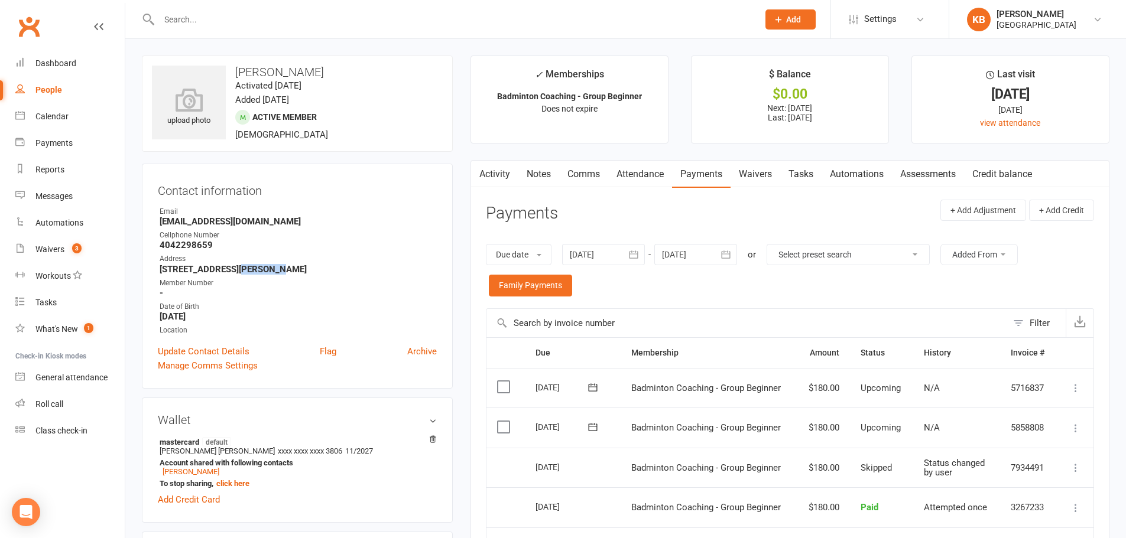
click at [258, 268] on strong "3625 Legrand Way Cumming GA 30028" at bounding box center [298, 269] width 277 height 11
click at [259, 300] on ul "Owner Email raj_friends12@yahoo.com Cellphone Number 4042298659 Address 3625 Le…" at bounding box center [297, 271] width 279 height 130
click at [260, 268] on strong "3625 Legrand Way Cumming GA 30028" at bounding box center [298, 269] width 277 height 11
click at [278, 280] on div "Member Number" at bounding box center [298, 283] width 277 height 11
drag, startPoint x: 310, startPoint y: 267, endPoint x: 220, endPoint y: 258, distance: 90.2
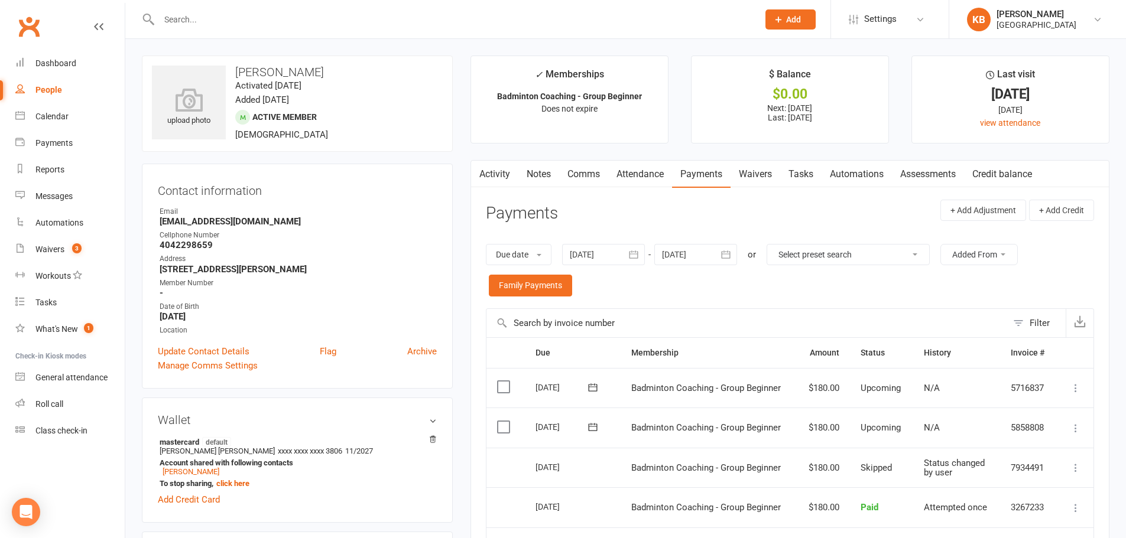
click at [220, 258] on li "Address 3625 Legrand Way Cumming GA 30028" at bounding box center [297, 263] width 279 height 21
click at [235, 271] on strong "3625 Legrand Way Cumming GA 30028" at bounding box center [298, 269] width 277 height 11
drag, startPoint x: 222, startPoint y: 269, endPoint x: 278, endPoint y: 284, distance: 58.5
click at [278, 284] on ul "Owner Email raj_friends12@yahoo.com Cellphone Number 4042298659 Address 3625 Le…" at bounding box center [297, 271] width 279 height 130
click at [245, 284] on div "Member Number" at bounding box center [298, 283] width 277 height 11
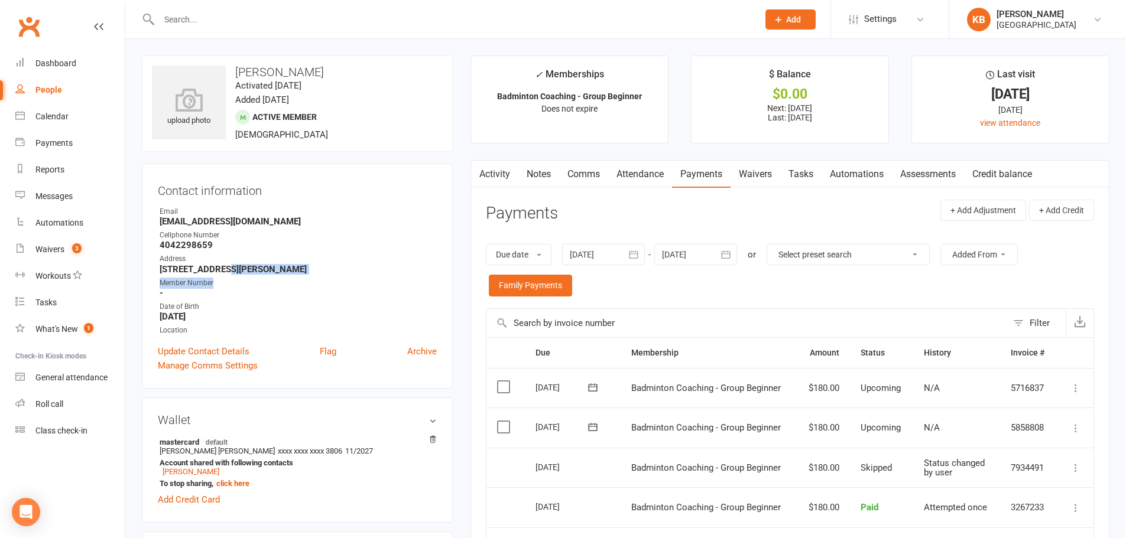
drag, startPoint x: 229, startPoint y: 319, endPoint x: 143, endPoint y: 316, distance: 86.3
click at [143, 316] on div "Contact information Owner Email raj_friends12@yahoo.com Cellphone Number 404229…" at bounding box center [297, 276] width 311 height 225
click at [252, 315] on strong "August 4, 2014" at bounding box center [298, 316] width 277 height 11
click at [260, 302] on div "Date of Birth" at bounding box center [298, 306] width 277 height 11
click at [196, 24] on input "text" at bounding box center [452, 19] width 594 height 17
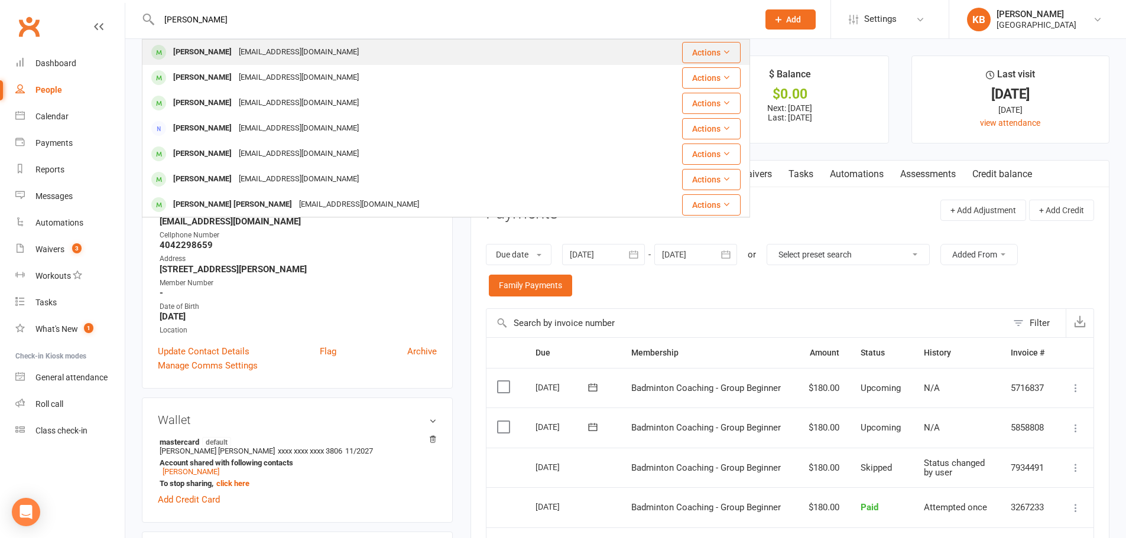
type input "suresh loka"
click at [230, 48] on div "[PERSON_NAME]" at bounding box center [203, 52] width 66 height 17
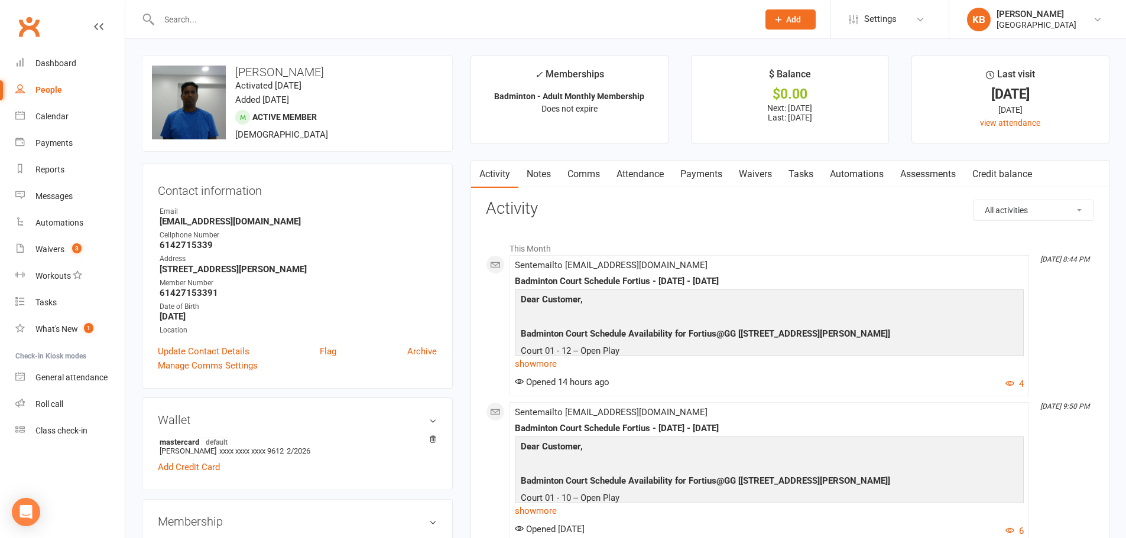
click at [705, 167] on link "Payments" at bounding box center [701, 174] width 58 height 27
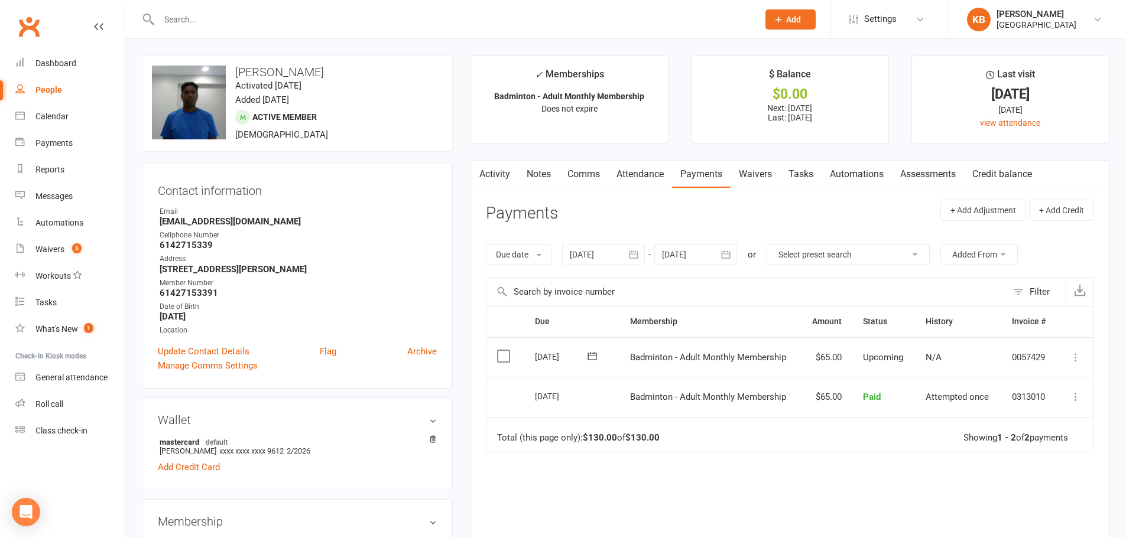
click at [628, 253] on button "button" at bounding box center [633, 254] width 21 height 21
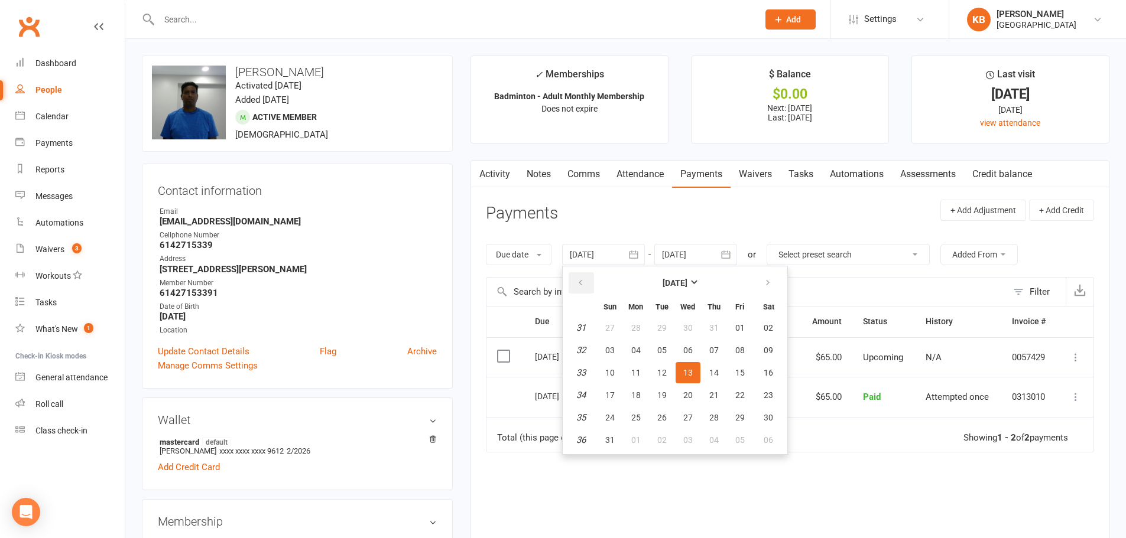
click at [592, 278] on button "button" at bounding box center [580, 282] width 25 height 21
click at [636, 329] on span "28" at bounding box center [635, 327] width 9 height 9
type input "[DATE]"
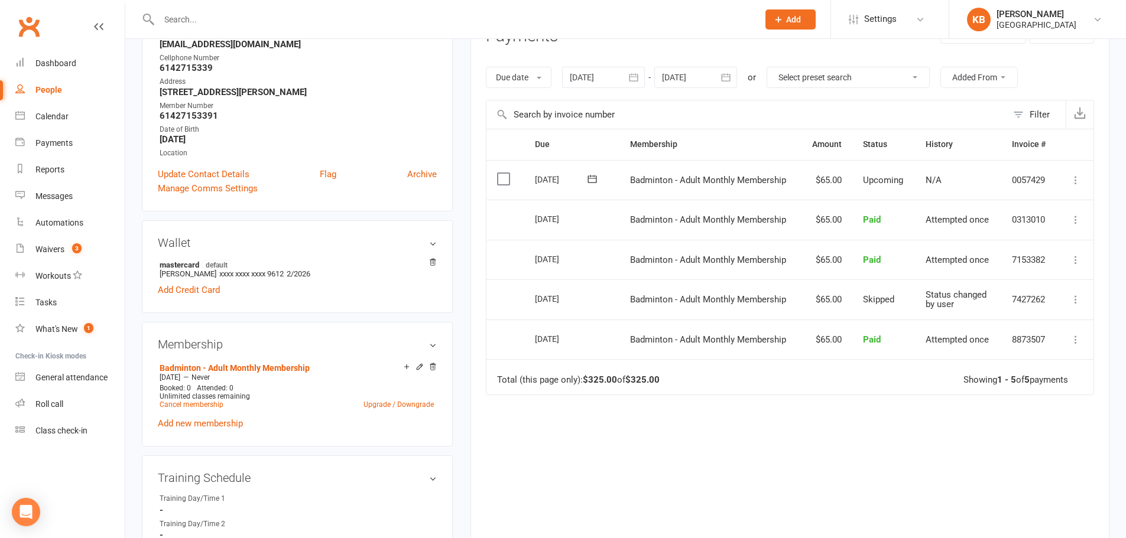
scroll to position [118, 0]
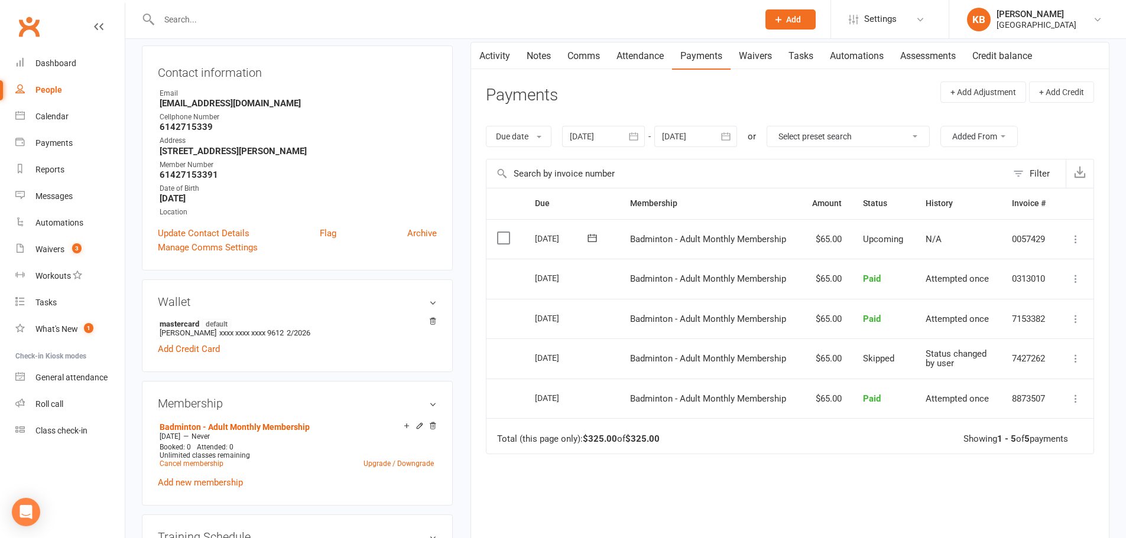
drag, startPoint x: 581, startPoint y: 321, endPoint x: 528, endPoint y: 326, distance: 53.4
click at [528, 326] on td "[DATE]" at bounding box center [571, 319] width 95 height 40
click at [518, 326] on td "Select this" at bounding box center [505, 319] width 38 height 40
click at [1076, 319] on icon at bounding box center [1075, 319] width 12 height 12
click at [1049, 391] on link "Send message" at bounding box center [1023, 390] width 117 height 24
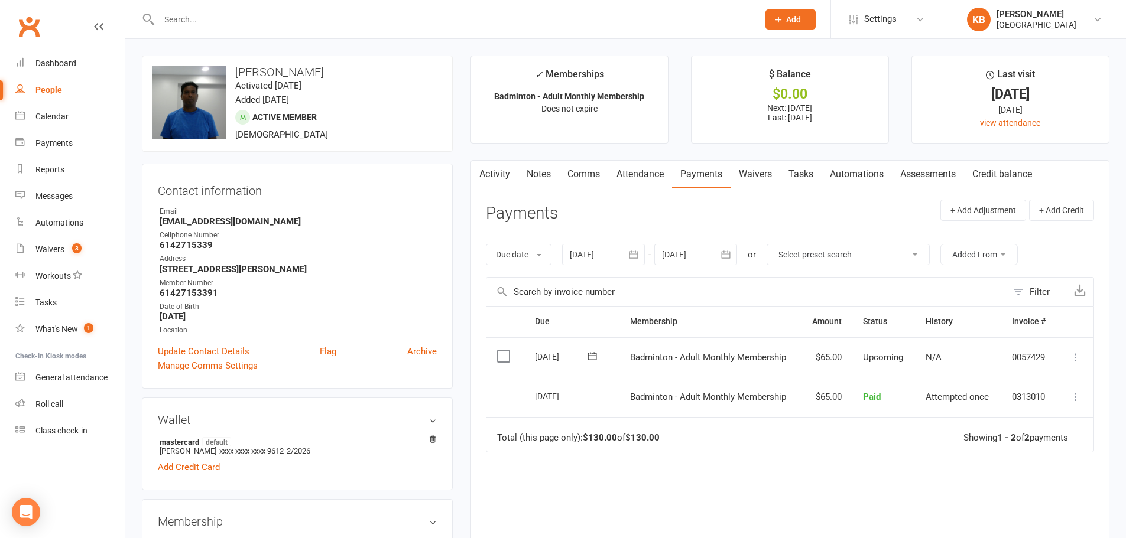
click at [643, 256] on button "button" at bounding box center [633, 254] width 21 height 21
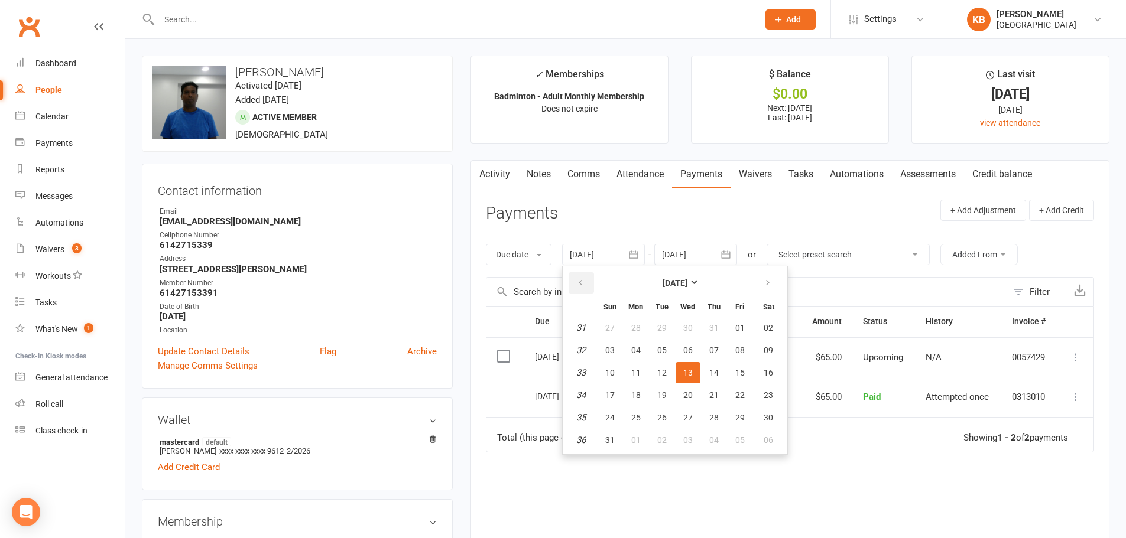
click at [594, 278] on button "button" at bounding box center [580, 282] width 25 height 21
click at [643, 316] on th "Mon" at bounding box center [635, 306] width 25 height 19
click at [643, 323] on button "28" at bounding box center [635, 327] width 25 height 21
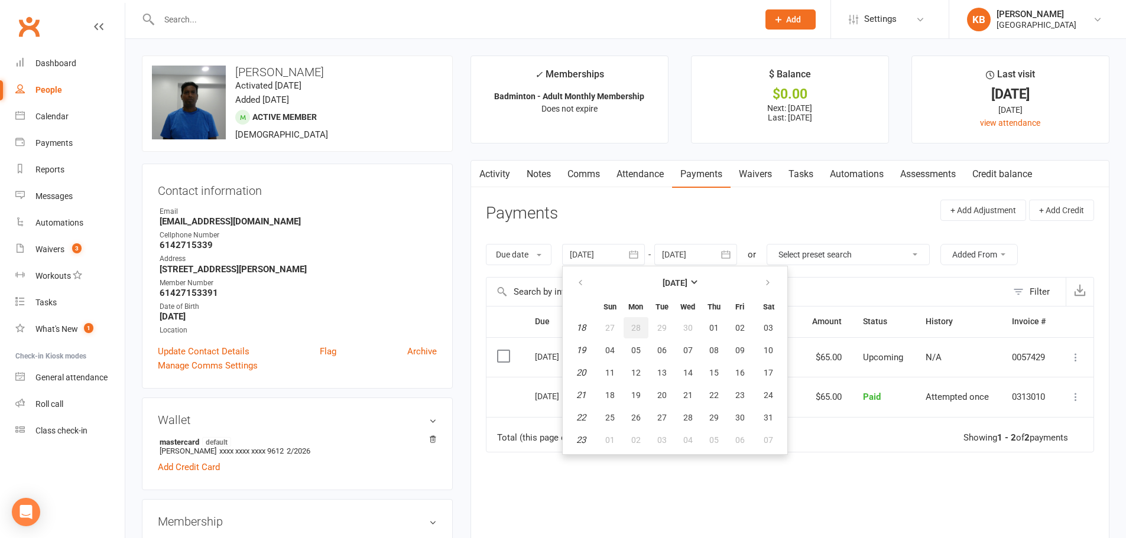
type input "[DATE]"
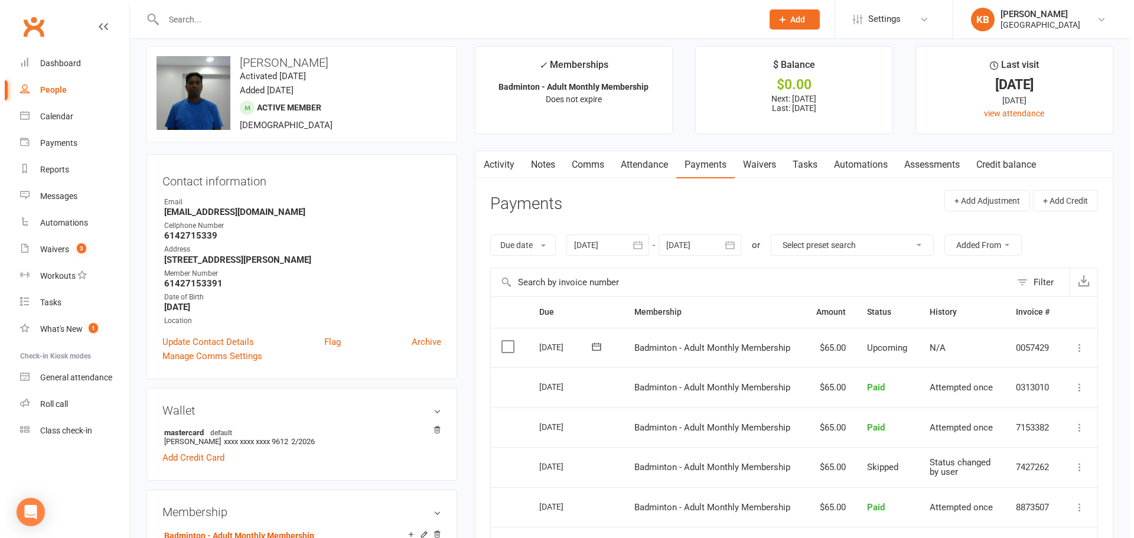
scroll to position [118, 0]
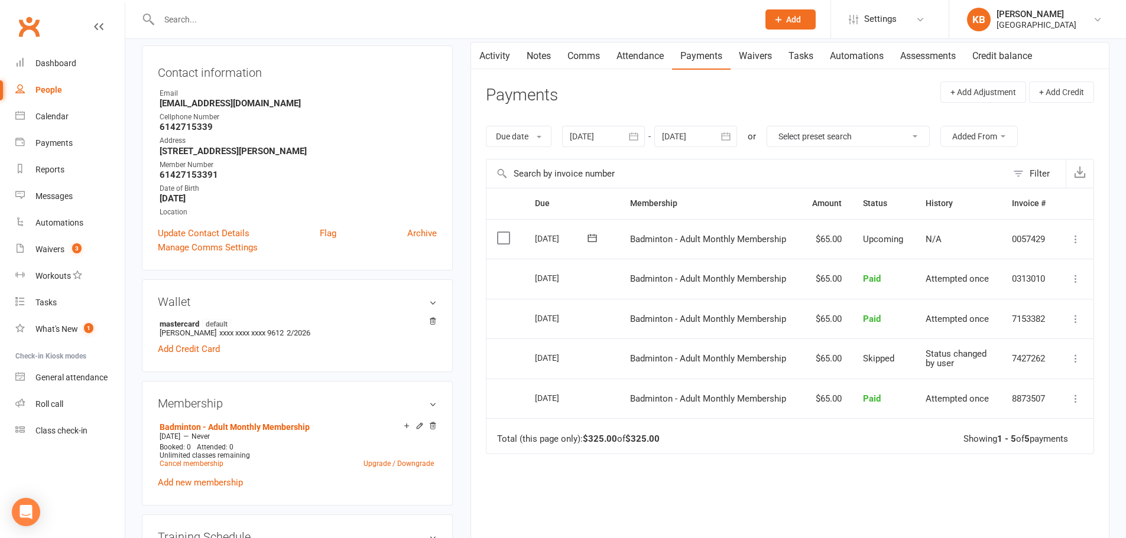
click at [1071, 318] on icon at bounding box center [1075, 319] width 12 height 12
click at [1026, 368] on link "More Info" at bounding box center [1023, 366] width 117 height 24
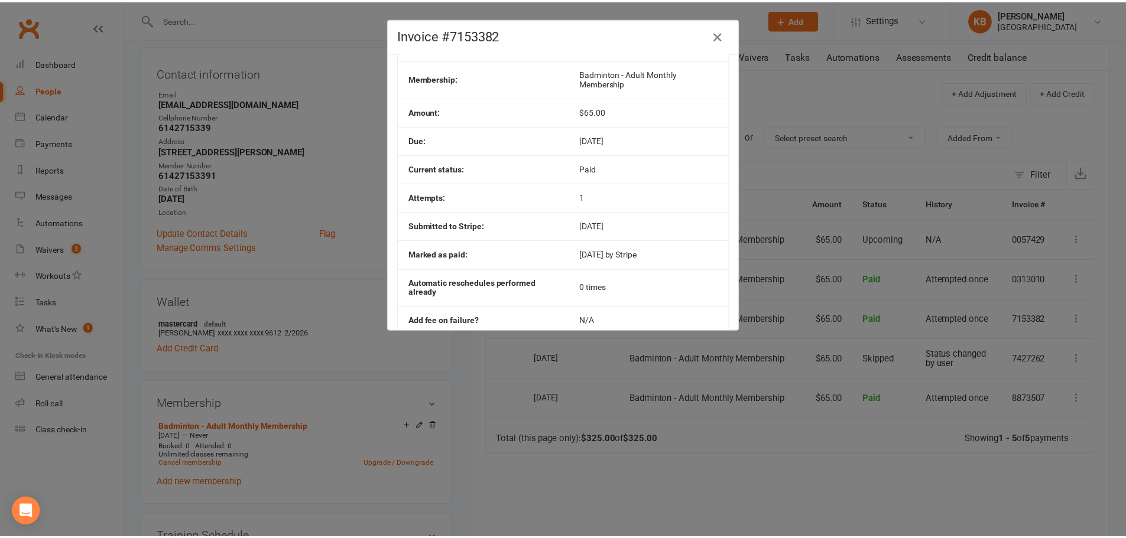
scroll to position [63, 0]
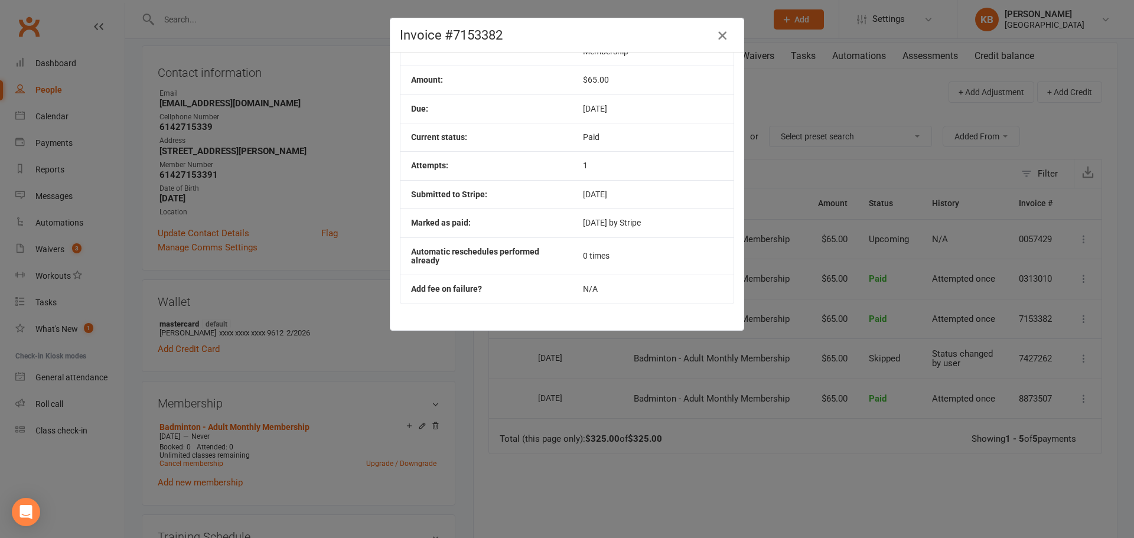
click at [726, 37] on button "button" at bounding box center [722, 35] width 19 height 19
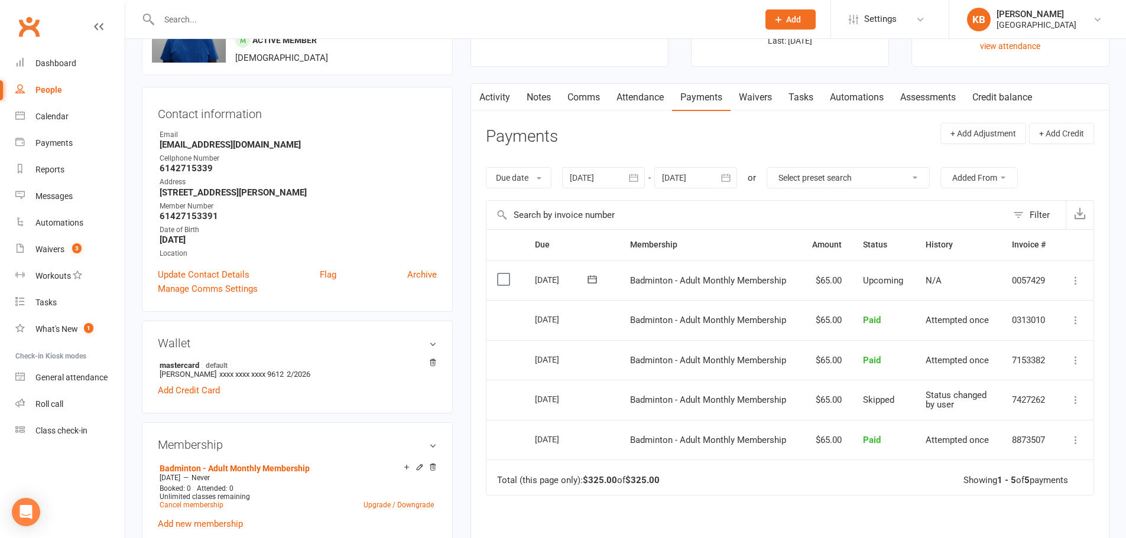
scroll to position [59, 0]
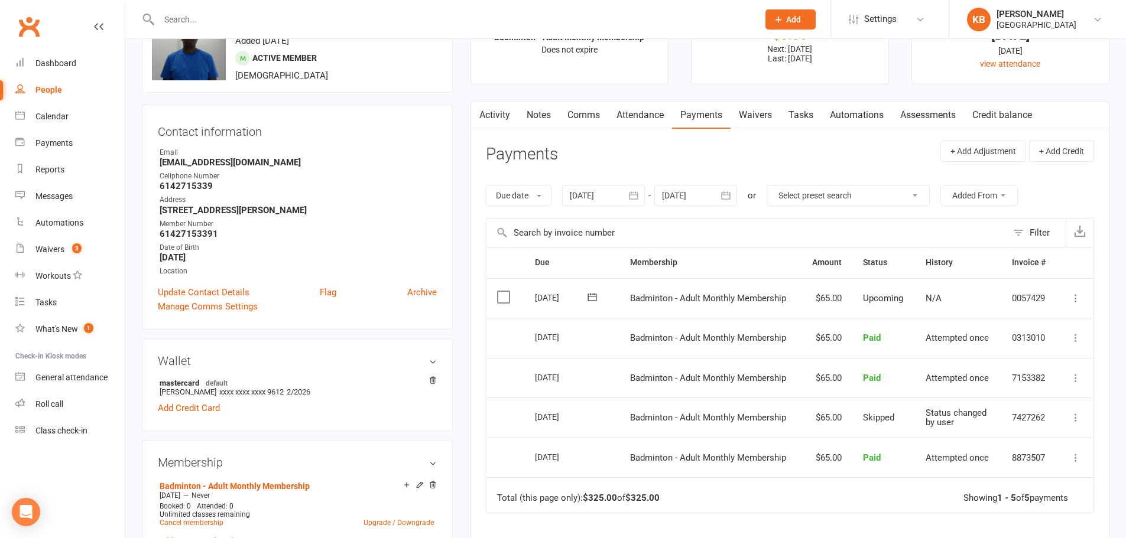
click at [1073, 339] on icon at bounding box center [1075, 338] width 12 height 12
click at [854, 523] on div "Due Contact Membership Amount Status History Invoice # Select this 01 Oct 2025 …" at bounding box center [790, 456] width 608 height 418
click at [507, 337] on td "Select this" at bounding box center [505, 338] width 38 height 40
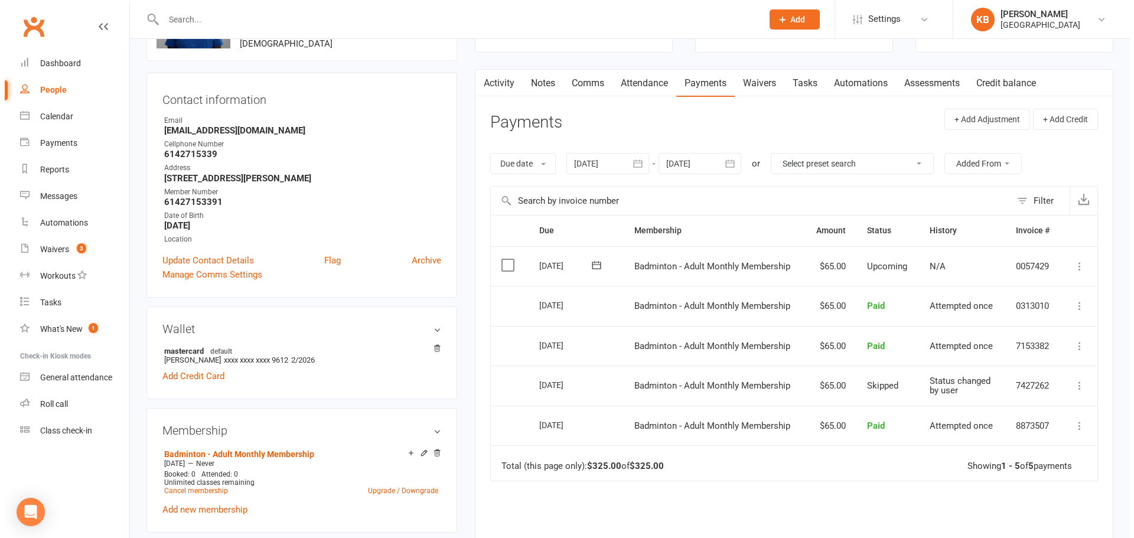
scroll to position [236, 0]
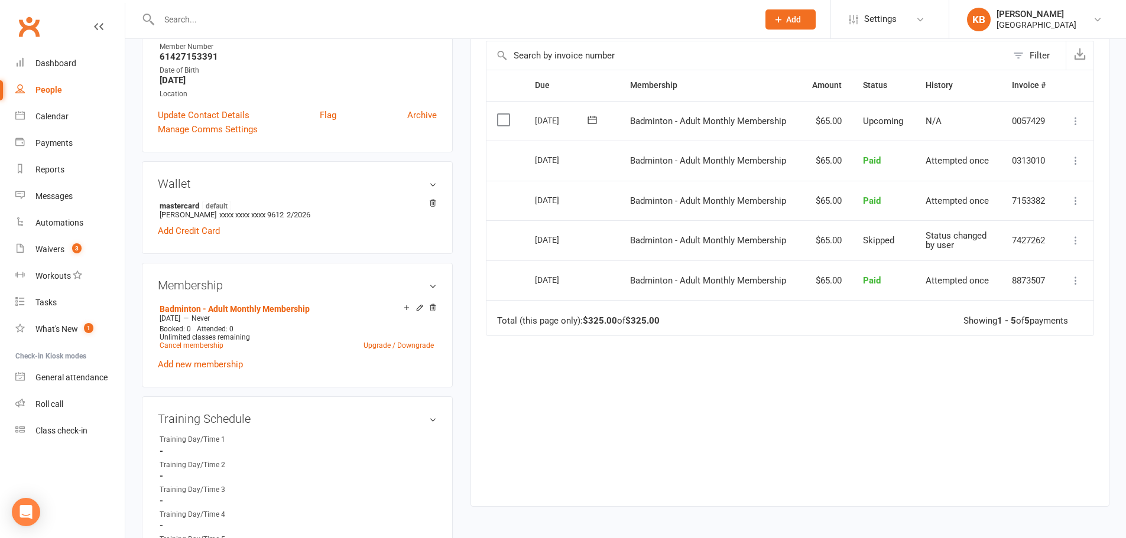
click at [1072, 198] on icon at bounding box center [1075, 201] width 12 height 12
click at [1015, 252] on link "More Info" at bounding box center [1023, 248] width 117 height 24
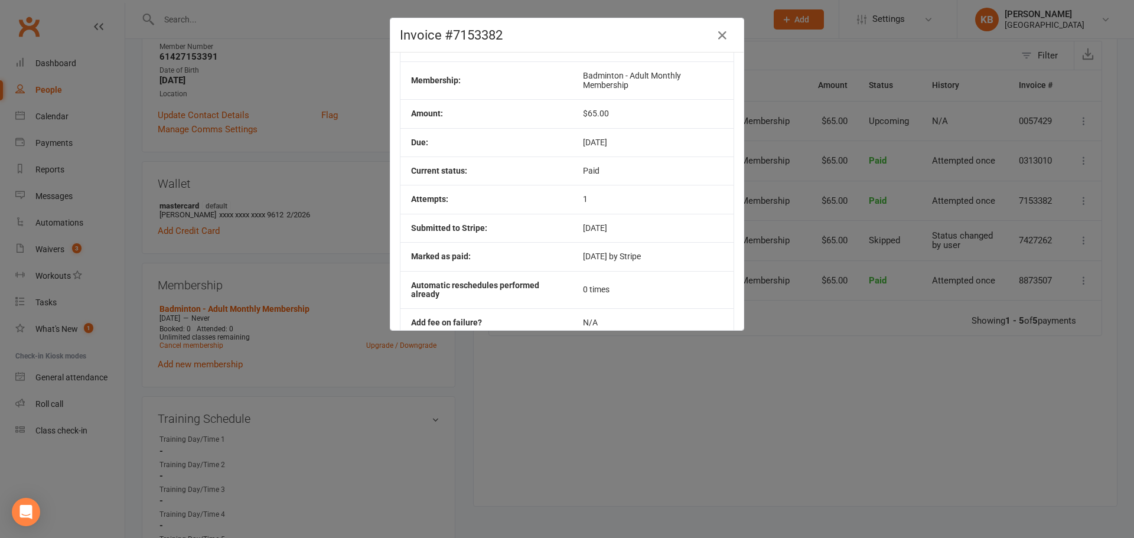
scroll to position [0, 0]
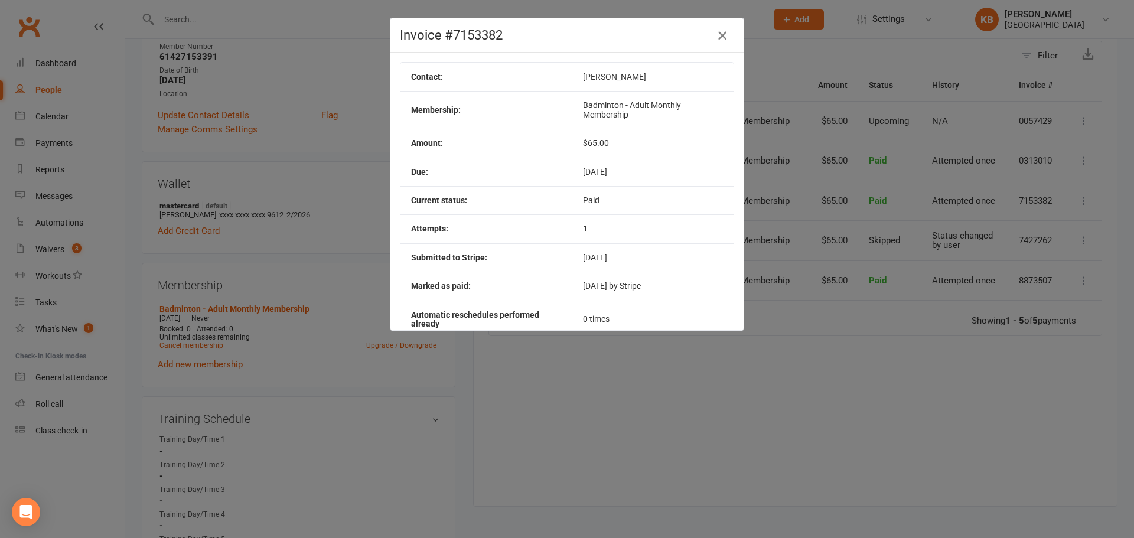
click at [718, 37] on icon "button" at bounding box center [723, 35] width 14 height 14
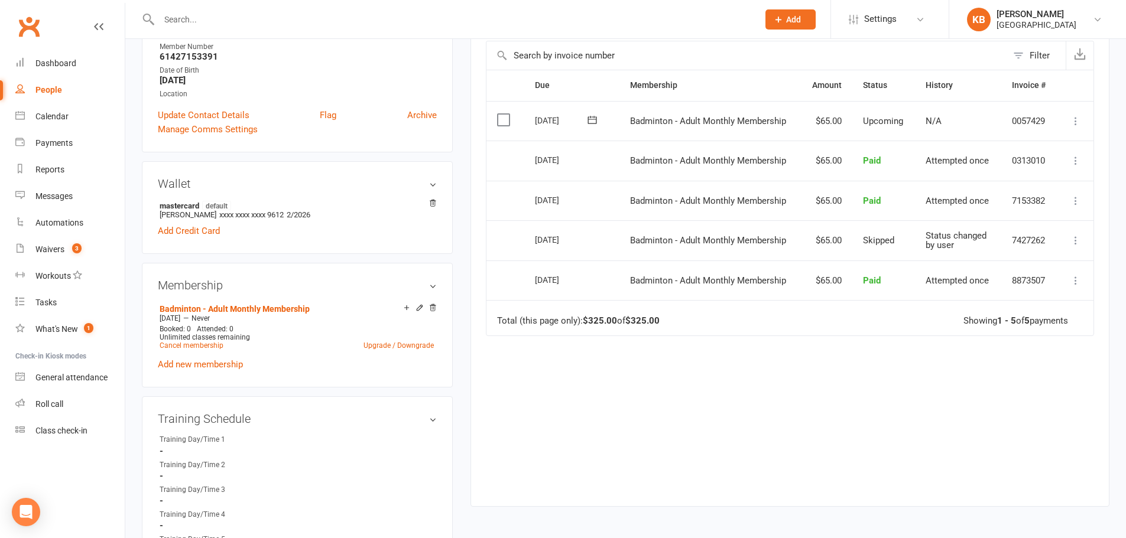
click at [1075, 159] on icon at bounding box center [1075, 161] width 12 height 12
click at [1027, 206] on link "More Info" at bounding box center [1023, 208] width 117 height 24
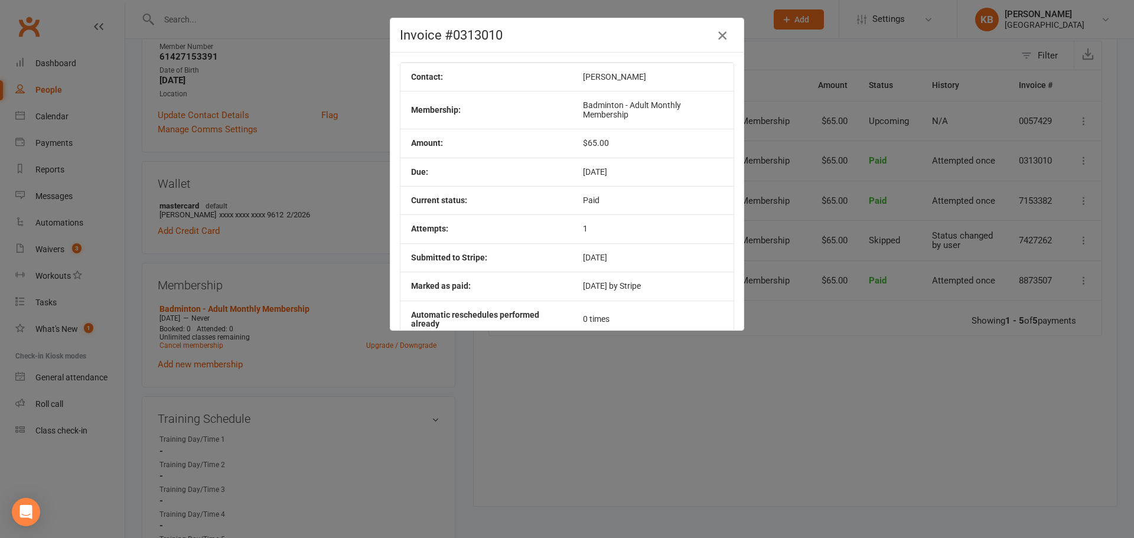
click at [719, 35] on icon "button" at bounding box center [723, 35] width 14 height 14
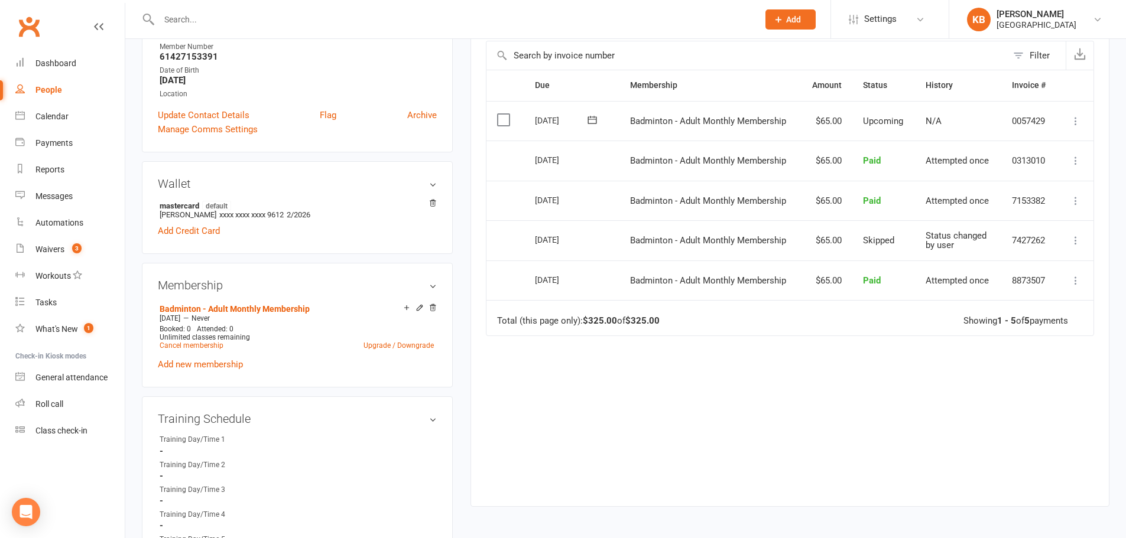
click at [1075, 202] on icon at bounding box center [1075, 201] width 12 height 12
click at [898, 353] on div "Due Contact Membership Amount Status History Invoice # Select this 01 Oct 2025 …" at bounding box center [790, 279] width 608 height 418
click at [1073, 279] on icon at bounding box center [1075, 281] width 12 height 12
click at [913, 373] on div "Due Contact Membership Amount Status History Invoice # Select this 01 Oct 2025 …" at bounding box center [790, 279] width 608 height 418
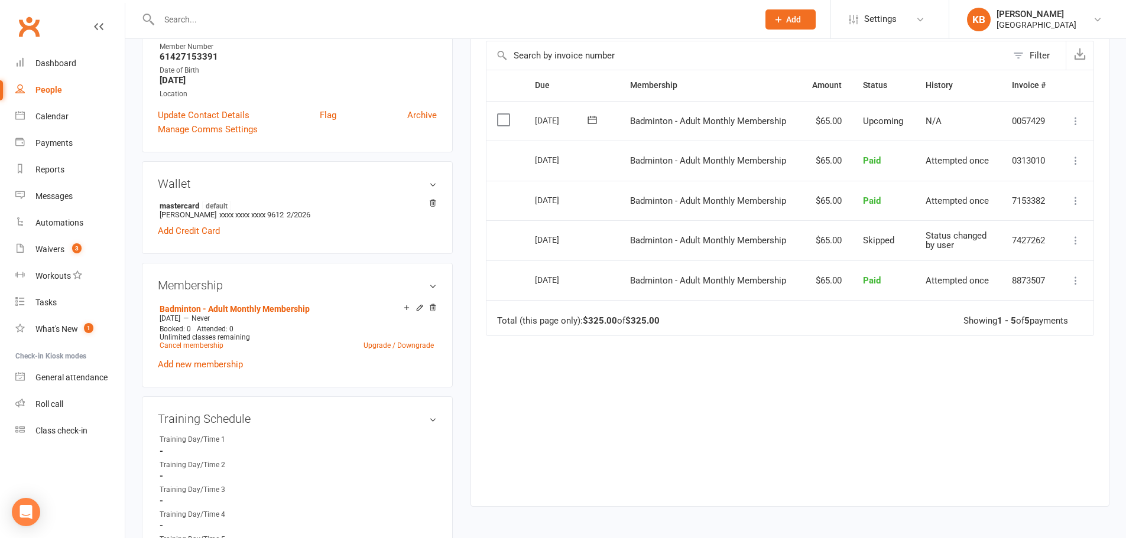
scroll to position [0, 0]
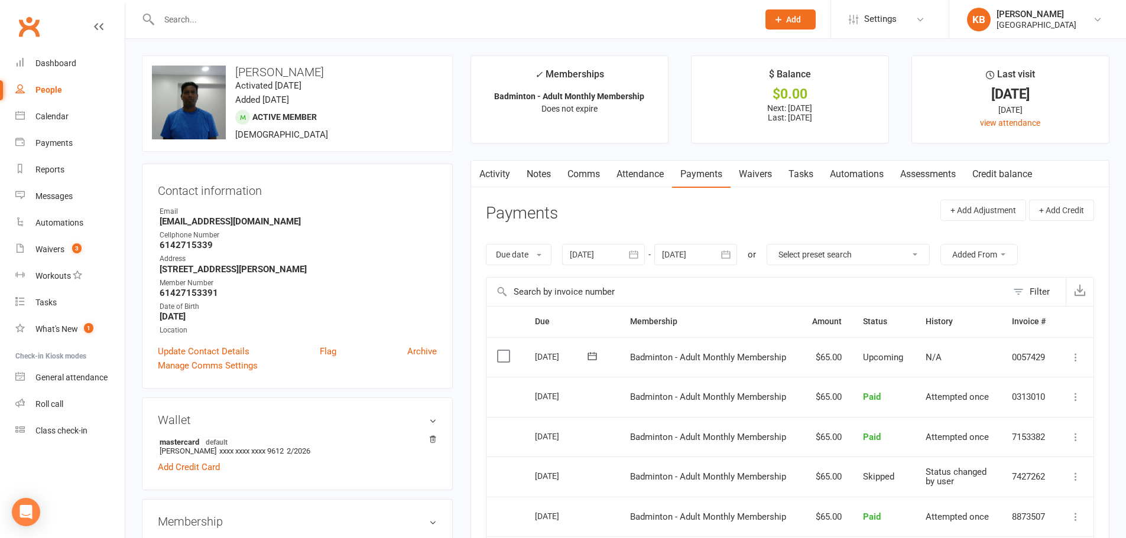
click at [1038, 287] on div "Filter" at bounding box center [1039, 292] width 20 height 14
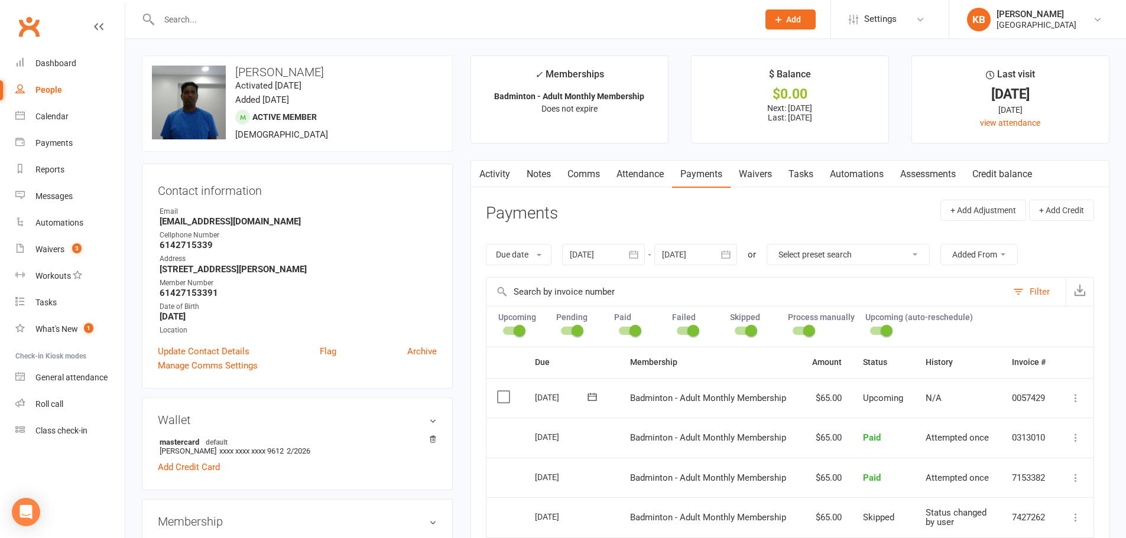
click at [1051, 238] on div "Due date Due date Date paid Date failed 28 Apr 2025 April 2025 Sun Mon Tue Wed …" at bounding box center [790, 254] width 608 height 45
click at [1023, 369] on th "Invoice #" at bounding box center [1029, 362] width 56 height 30
click at [1071, 394] on icon at bounding box center [1075, 398] width 12 height 12
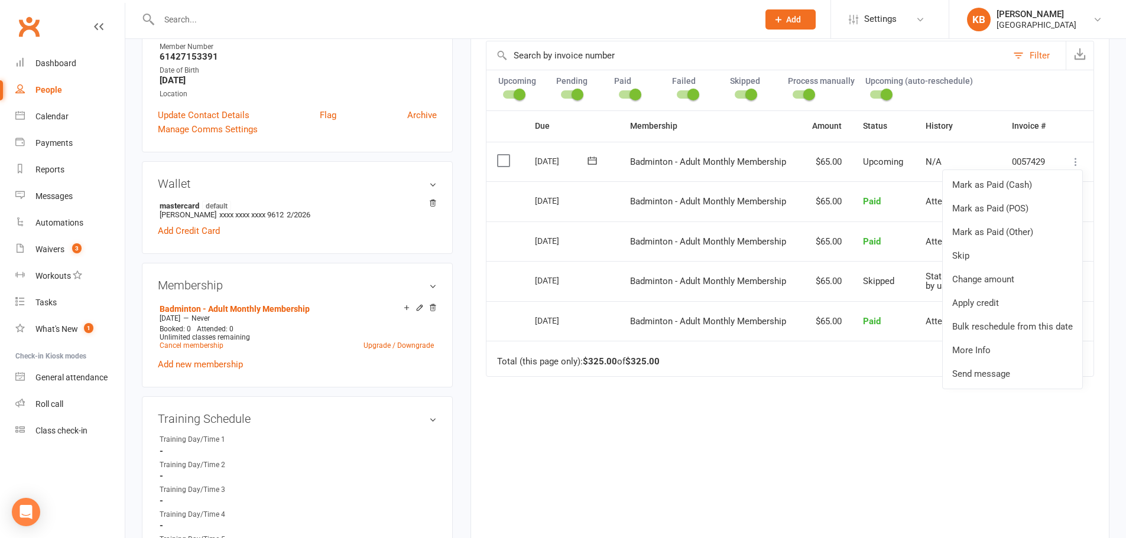
click at [1032, 441] on div "Due Contact Membership Amount Status History Invoice # Select this 01 Oct 2025 …" at bounding box center [790, 319] width 608 height 418
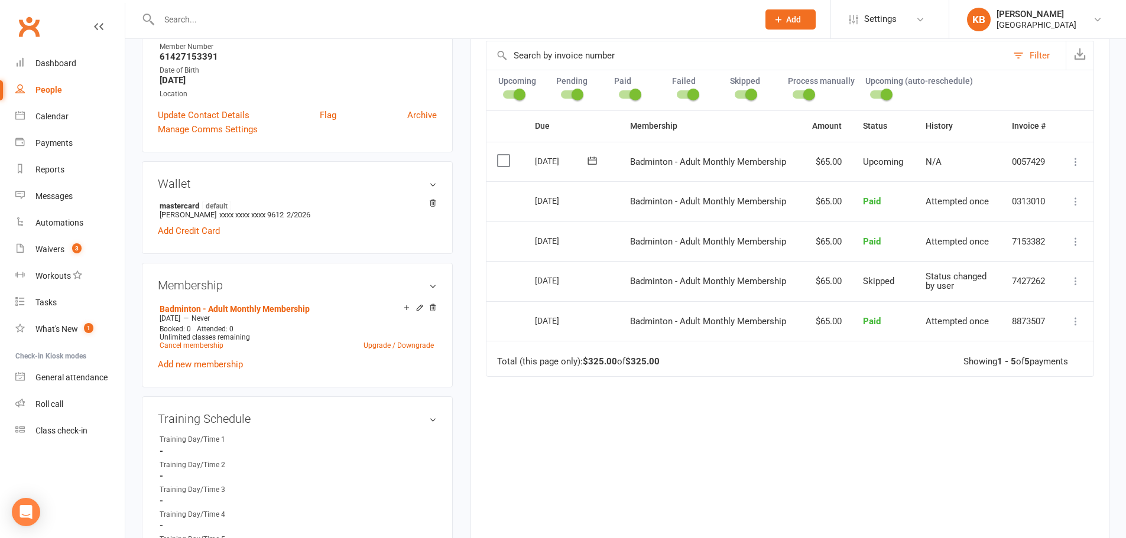
click at [1074, 203] on icon at bounding box center [1075, 202] width 12 height 12
click at [997, 414] on div "Due Contact Membership Amount Status History Invoice # Select this 01 Oct 2025 …" at bounding box center [790, 319] width 608 height 418
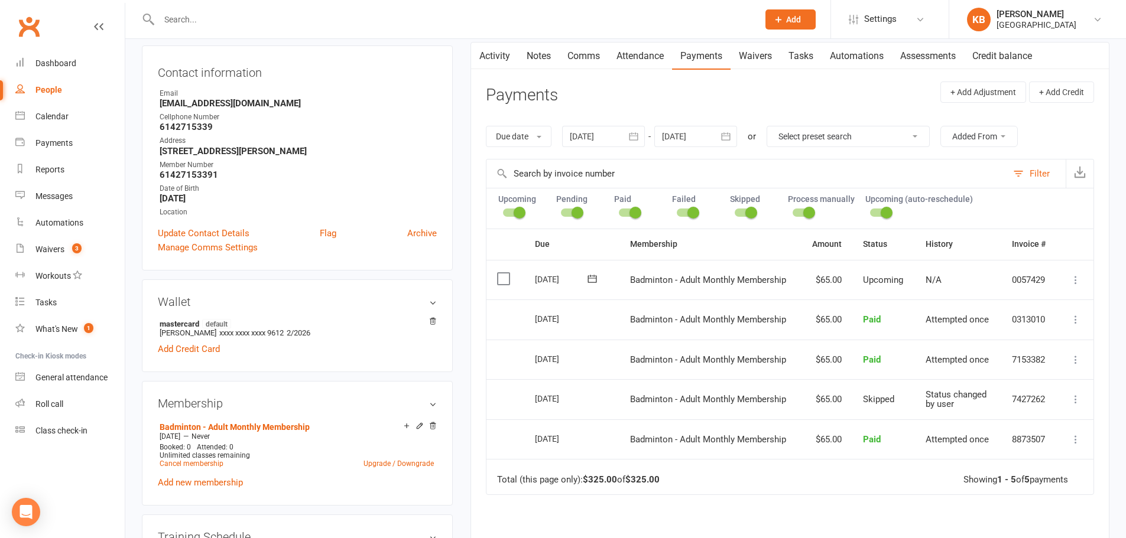
scroll to position [0, 0]
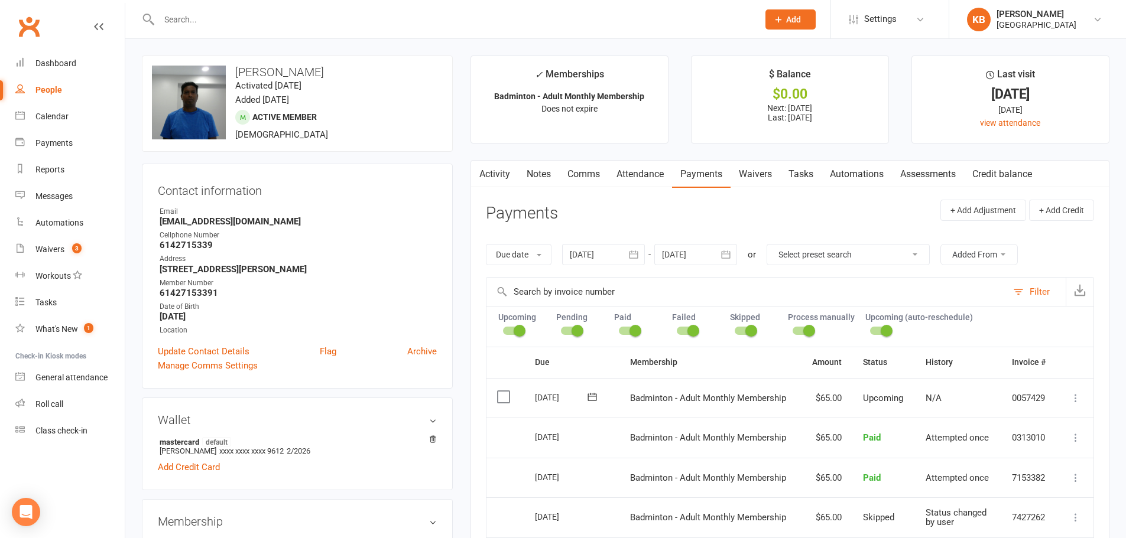
click at [239, 9] on div at bounding box center [446, 19] width 608 height 38
click at [241, 14] on input "text" at bounding box center [452, 19] width 594 height 17
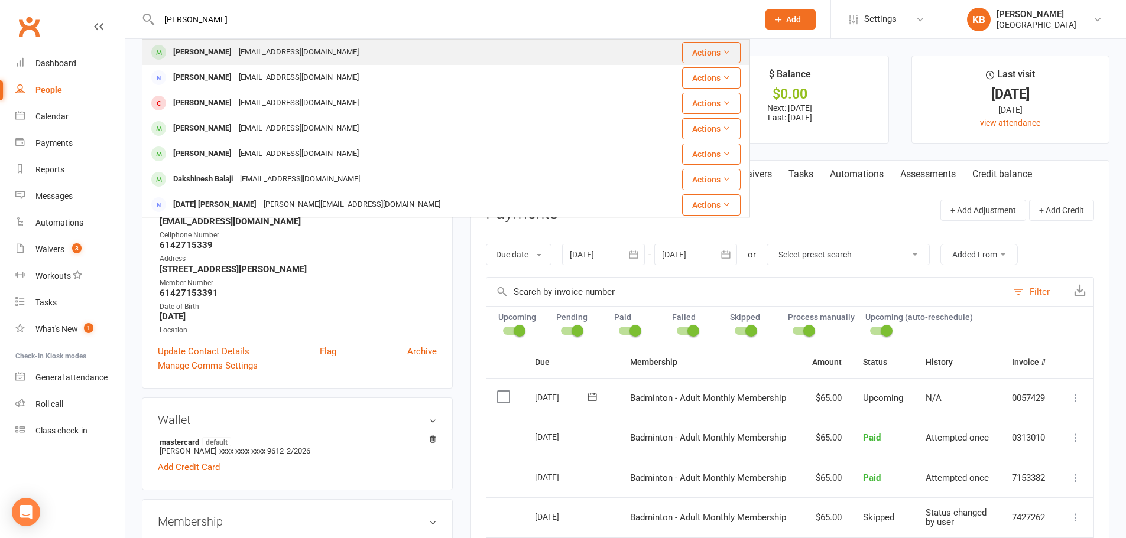
type input "jagnathan balaji"
click at [248, 52] on div "iambalajij@gmail.com" at bounding box center [298, 52] width 127 height 17
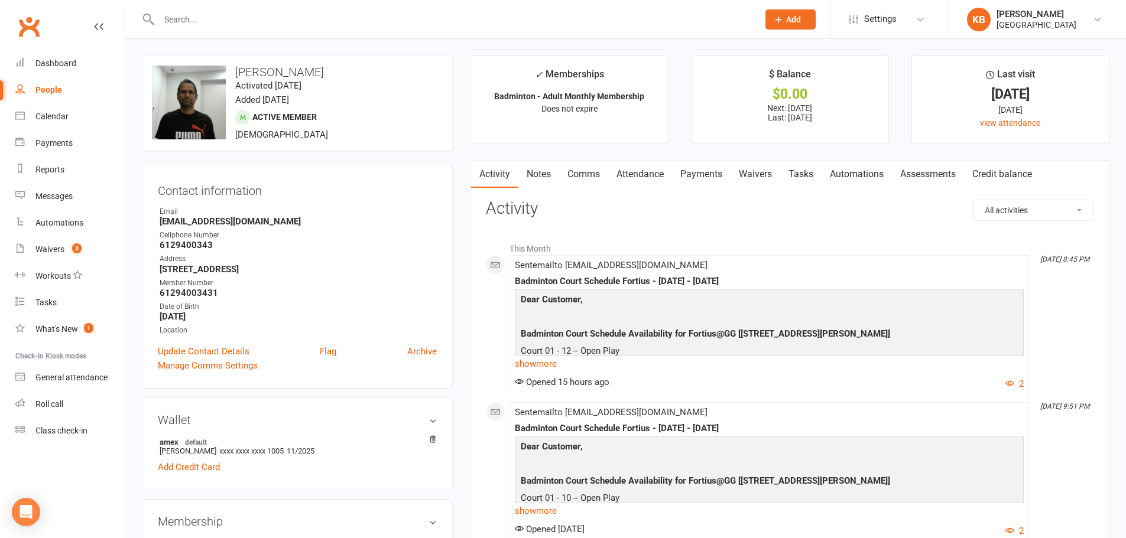
drag, startPoint x: 233, startPoint y: 71, endPoint x: 329, endPoint y: 75, distance: 95.8
click at [329, 75] on h3 "Balaji Jaganathan" at bounding box center [297, 72] width 291 height 13
copy h3 "Balaji Jaganathan"
click at [343, 87] on div "upload photo change photo Balaji Jaganathan Activated 25 May, 2025 Added 25 May…" at bounding box center [297, 104] width 311 height 96
drag, startPoint x: 161, startPoint y: 294, endPoint x: 222, endPoint y: 297, distance: 60.3
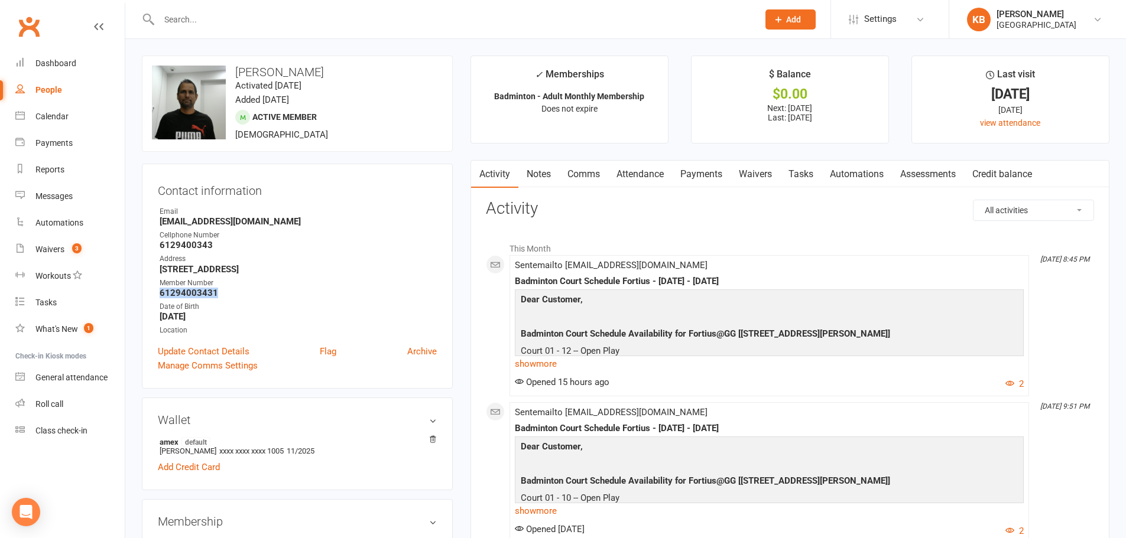
click at [222, 297] on div "Contact information Owner Email iambalajij@gmail.com Cellphone Number 612940034…" at bounding box center [297, 276] width 311 height 225
click at [218, 292] on strong "61294003431" at bounding box center [298, 293] width 277 height 11
drag, startPoint x: 220, startPoint y: 291, endPoint x: 147, endPoint y: 295, distance: 73.4
click at [147, 295] on div "Contact information Owner Email iambalajij@gmail.com Cellphone Number 612940034…" at bounding box center [297, 276] width 311 height 225
click at [385, 294] on strong "61294003431" at bounding box center [298, 293] width 277 height 11
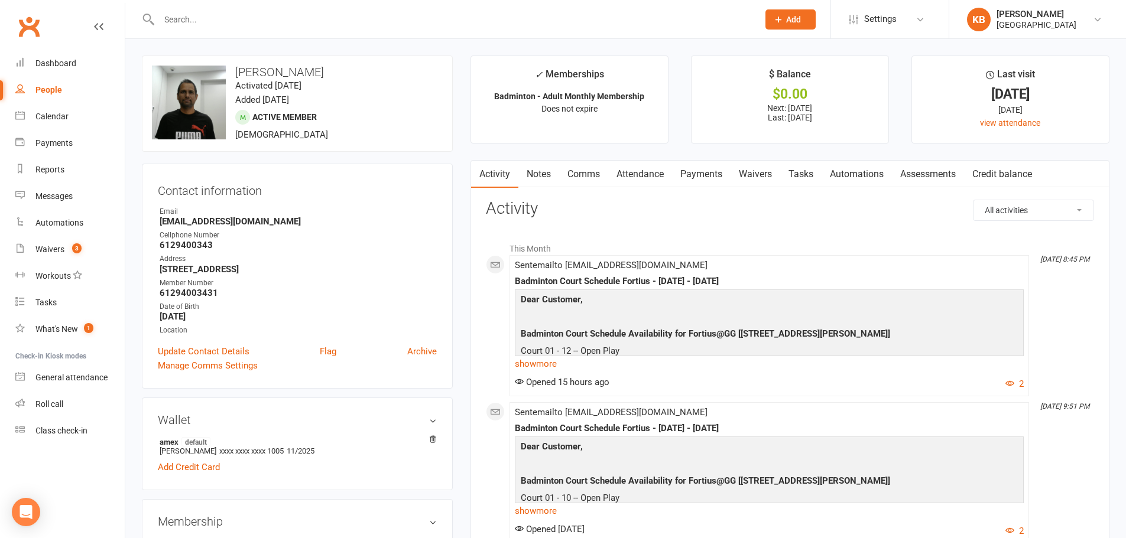
drag, startPoint x: 217, startPoint y: 291, endPoint x: 147, endPoint y: 298, distance: 70.7
click at [147, 298] on div "Contact information Owner Email iambalajij@gmail.com Cellphone Number 612940034…" at bounding box center [297, 276] width 311 height 225
click at [246, 27] on input "text" at bounding box center [452, 19] width 594 height 17
paste input "Prashanth kabadagi"
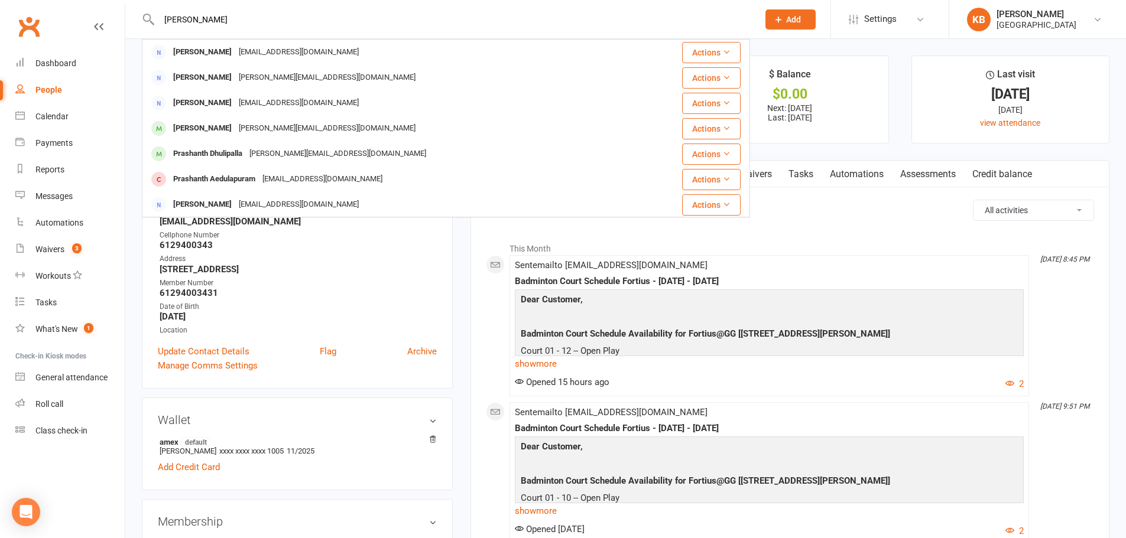
drag, startPoint x: 245, startPoint y: 17, endPoint x: 160, endPoint y: 12, distance: 85.2
click at [160, 12] on input "Prashanth kabadagi" at bounding box center [452, 19] width 594 height 17
paste input "pkabadagi@gmail.com"
drag, startPoint x: 264, startPoint y: 17, endPoint x: 144, endPoint y: 22, distance: 120.0
click at [144, 22] on div "pkabadagi@gmail.com Suresh Yadagiri suresh.yadagiri@gmail.com Actions Prashant …" at bounding box center [446, 19] width 608 height 38
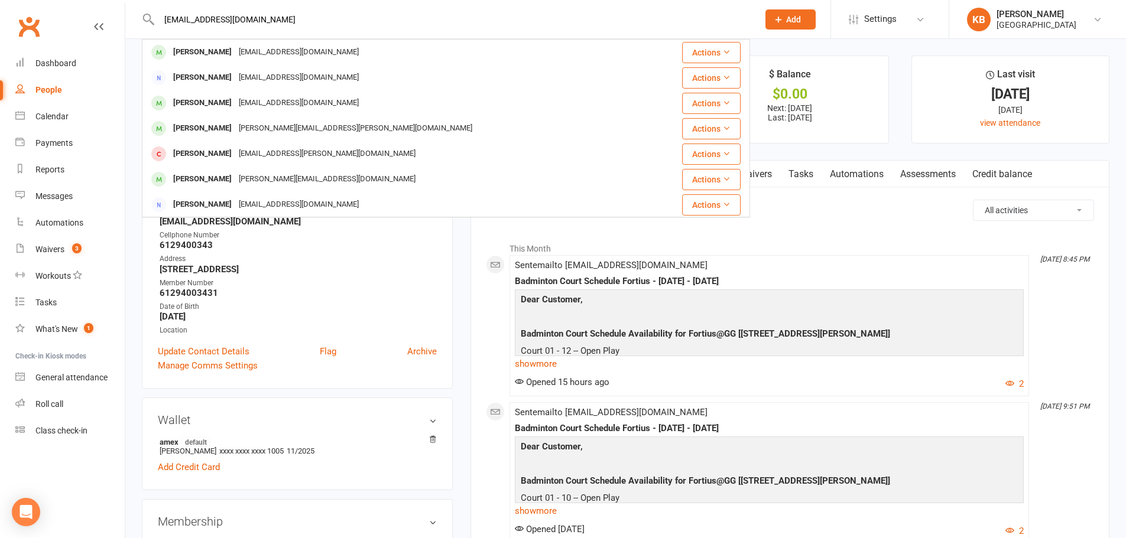
paste input "[PERSON_NAME]"
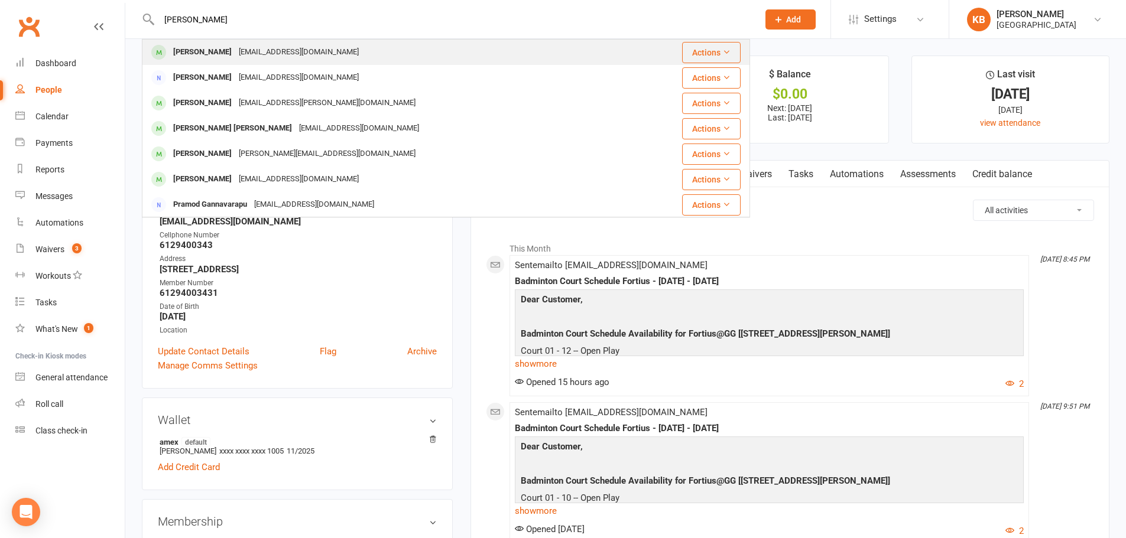
type input "[PERSON_NAME]"
click at [275, 52] on div "[EMAIL_ADDRESS][DOMAIN_NAME]" at bounding box center [298, 52] width 127 height 17
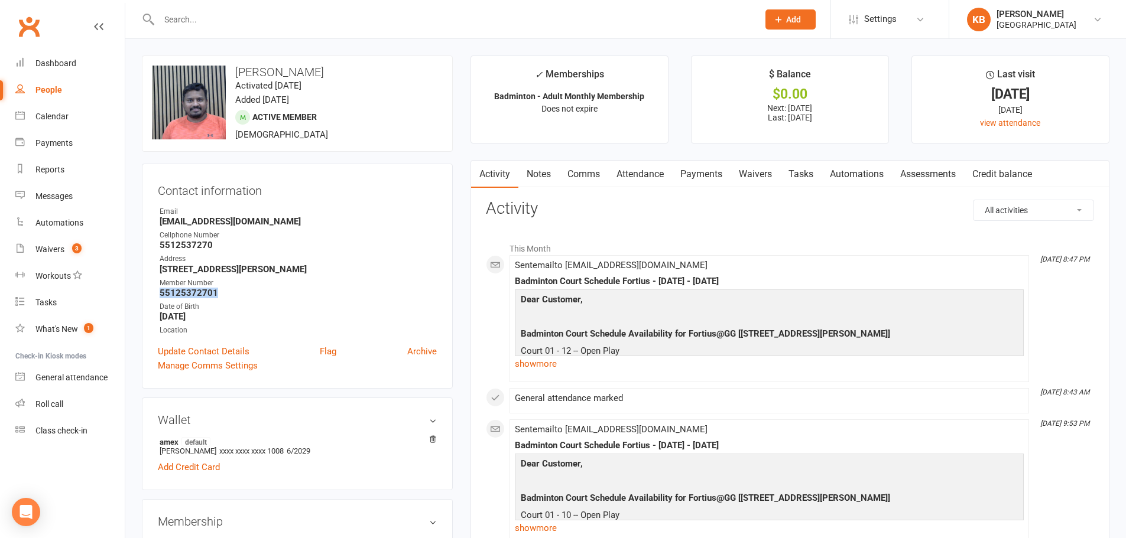
drag, startPoint x: 151, startPoint y: 294, endPoint x: 229, endPoint y: 291, distance: 77.5
click at [229, 291] on div "Contact information Owner Email pradeep.kabalai@gmail.com Cellphone Number 5512…" at bounding box center [297, 276] width 311 height 225
copy strong "55125372701"
click at [333, 243] on strong "5512537270" at bounding box center [298, 245] width 277 height 11
click at [215, 27] on input "text" at bounding box center [452, 19] width 594 height 17
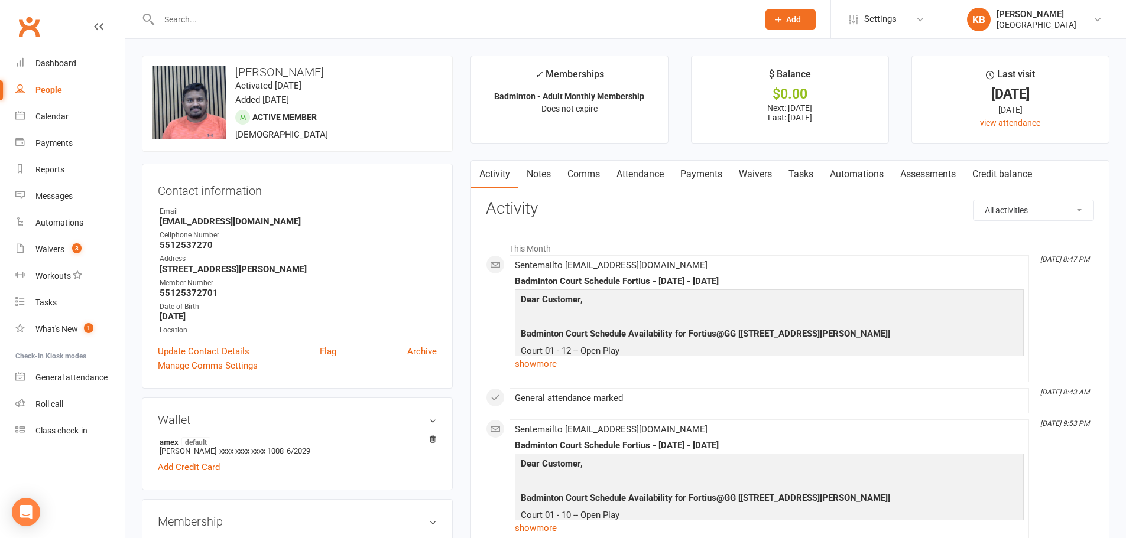
paste input "[PERSON_NAME]"
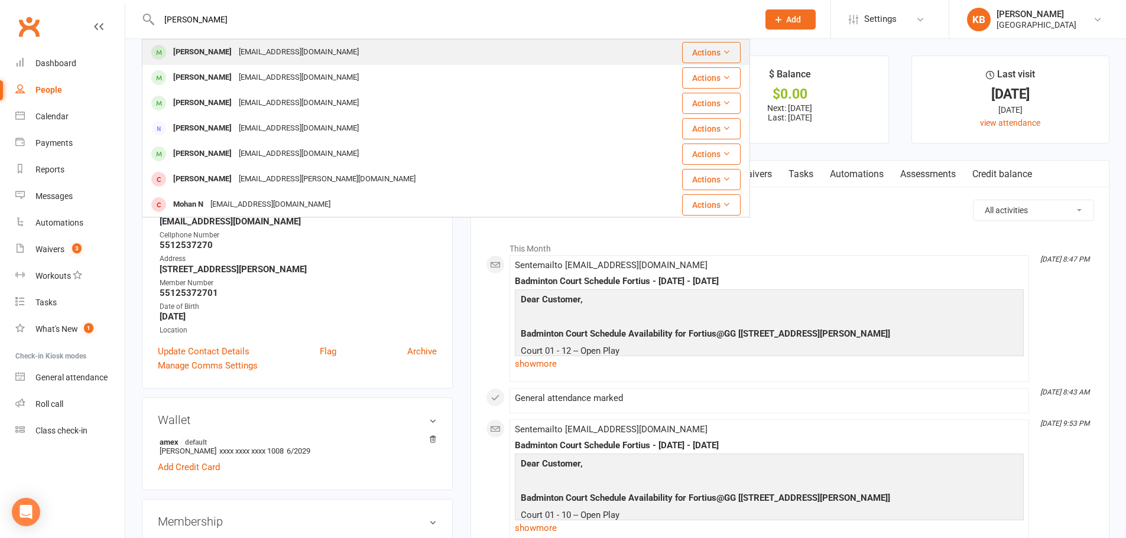
type input "[PERSON_NAME]"
click at [238, 50] on div "[EMAIL_ADDRESS][DOMAIN_NAME]" at bounding box center [298, 52] width 127 height 17
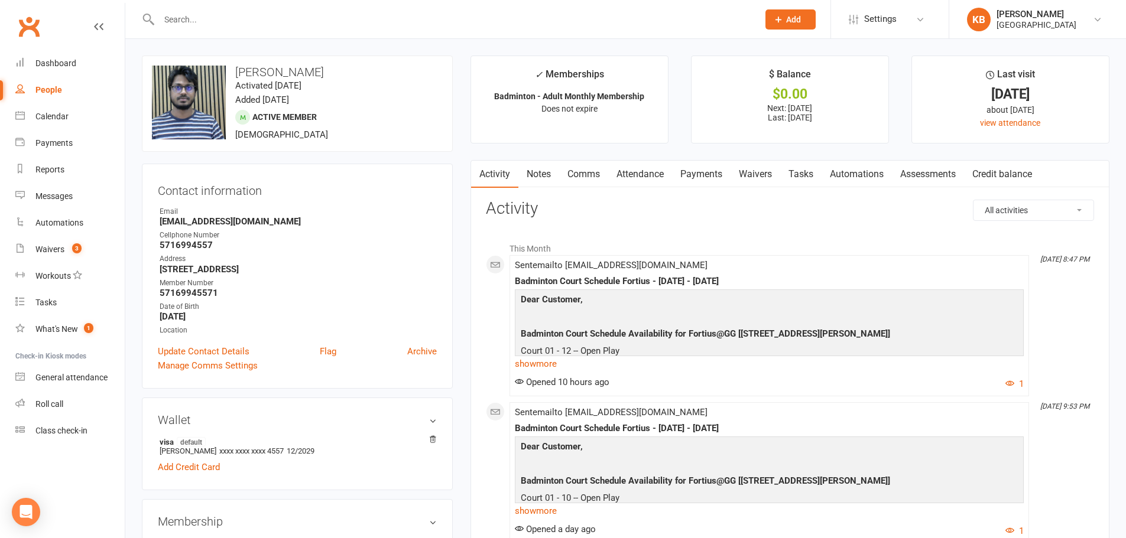
click at [704, 178] on link "Payments" at bounding box center [701, 174] width 58 height 27
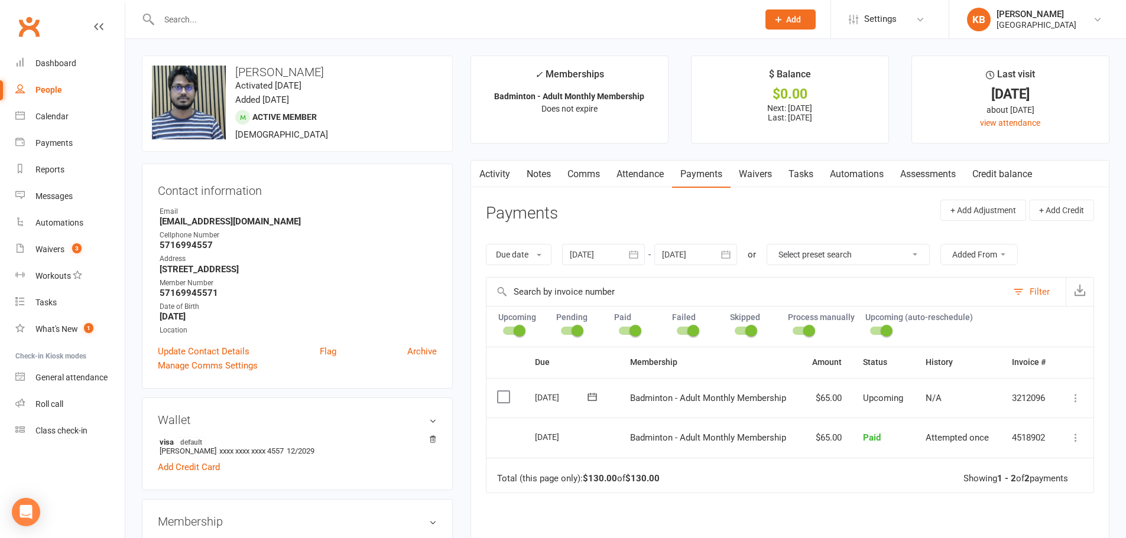
click at [1043, 294] on div "Filter" at bounding box center [1039, 292] width 20 height 14
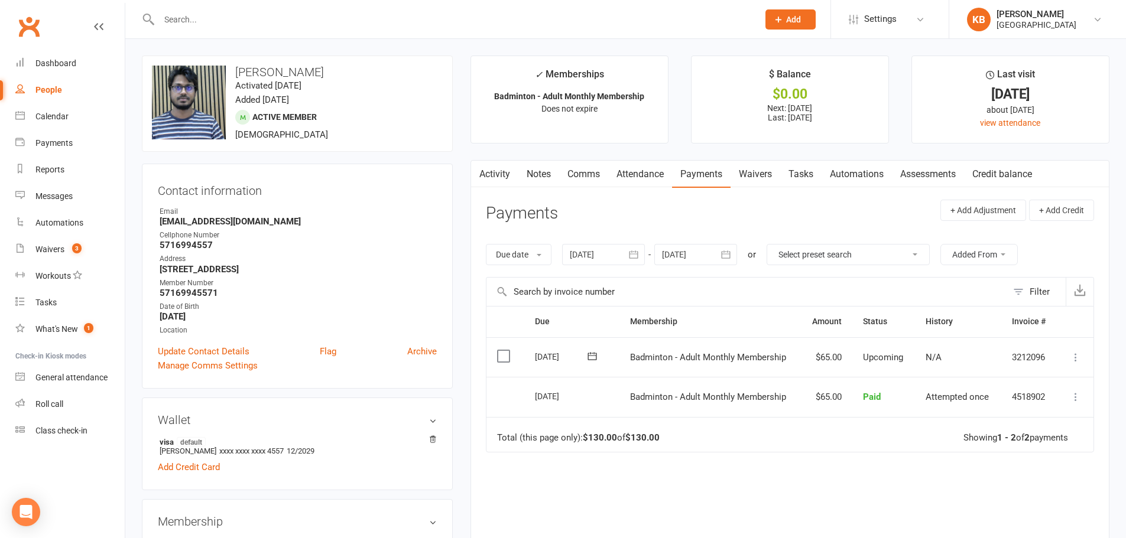
click at [1073, 395] on icon at bounding box center [1075, 397] width 12 height 12
click at [853, 484] on div "Due Contact Membership Amount Status History Invoice # Select this 01 Oct 2025 …" at bounding box center [790, 455] width 608 height 299
drag, startPoint x: 158, startPoint y: 294, endPoint x: 219, endPoint y: 292, distance: 60.9
click at [219, 292] on li "Member Number 57169945571" at bounding box center [297, 288] width 279 height 21
copy strong "57169945571"
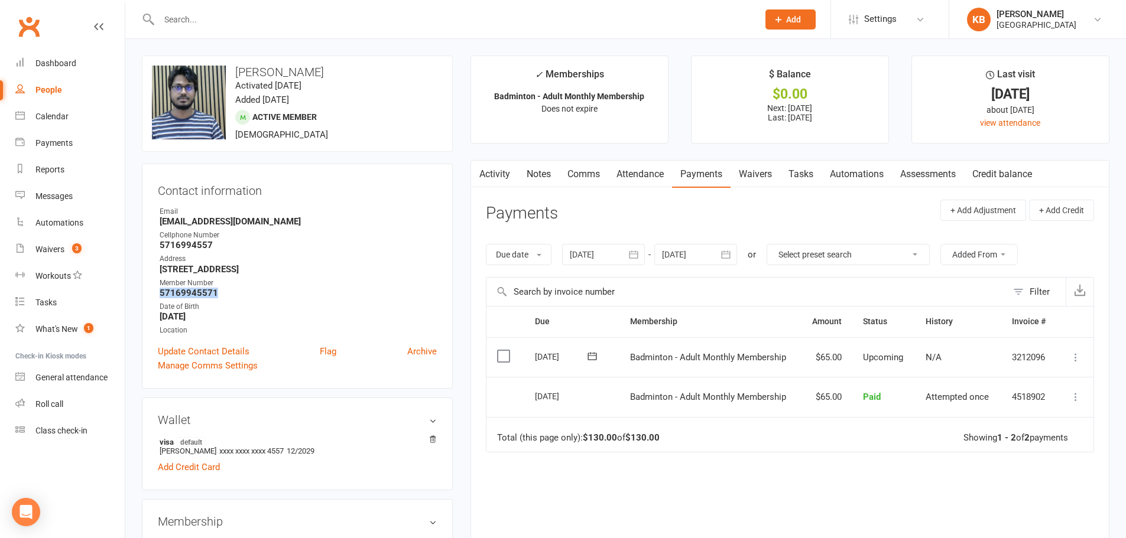
click at [239, 292] on strong "57169945571" at bounding box center [298, 293] width 277 height 11
drag, startPoint x: 155, startPoint y: 292, endPoint x: 227, endPoint y: 291, distance: 71.5
click at [227, 291] on div "Contact information Owner Email kadalimohan@gmail.com Cellphone Number 57169945…" at bounding box center [297, 276] width 311 height 225
copy strong "57169945571"
click at [291, 231] on div "Cellphone Number" at bounding box center [298, 235] width 277 height 11
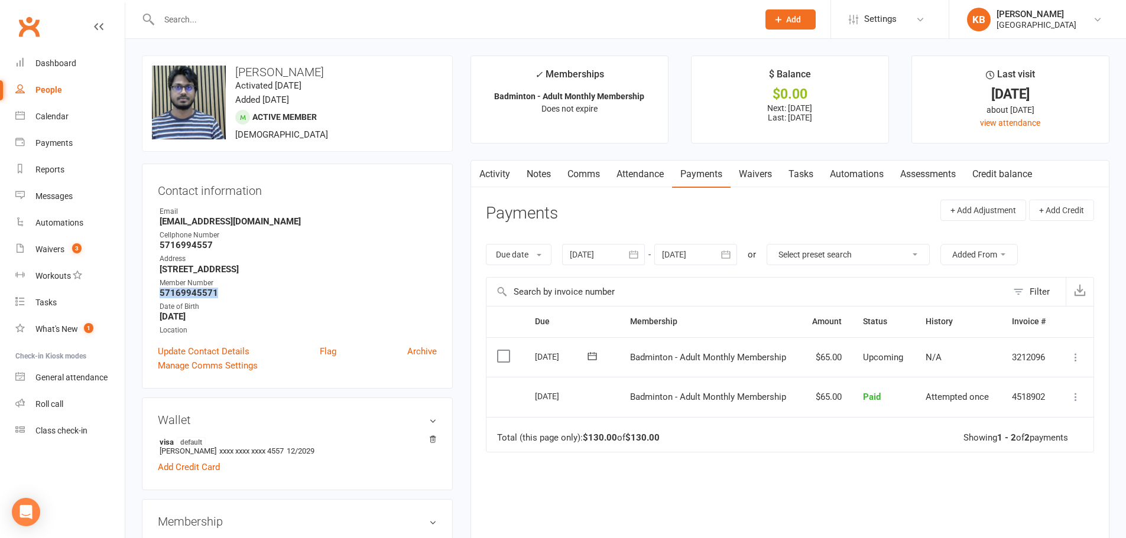
drag, startPoint x: 160, startPoint y: 293, endPoint x: 227, endPoint y: 294, distance: 67.9
click at [227, 294] on strong "57169945571" at bounding box center [298, 293] width 277 height 11
copy strong "57169945571"
click at [255, 297] on strong "57169945571" at bounding box center [298, 293] width 277 height 11
click at [218, 27] on input "text" at bounding box center [452, 19] width 594 height 17
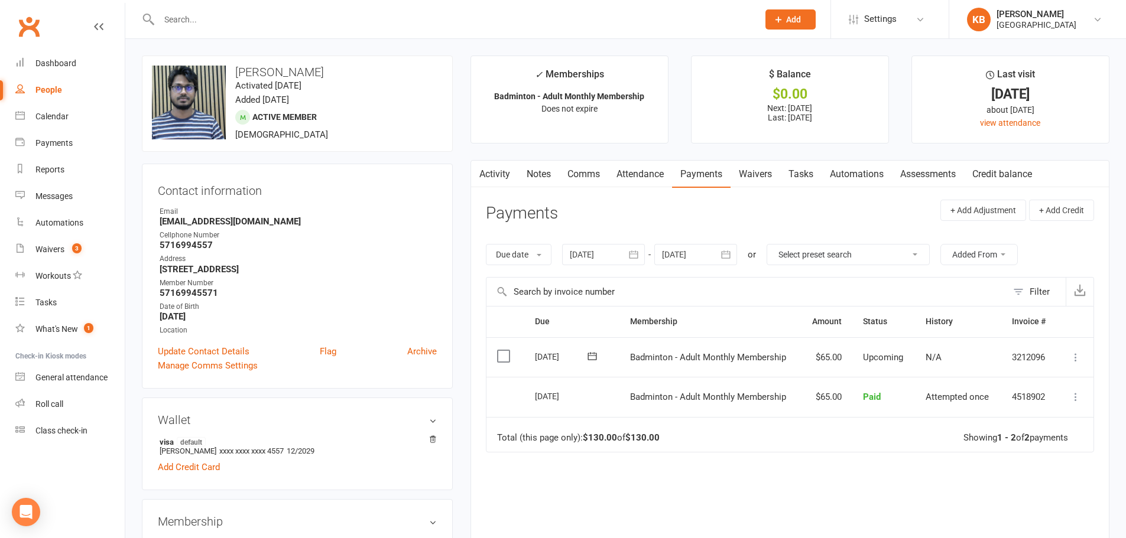
paste input "Jagan Kadavendi"
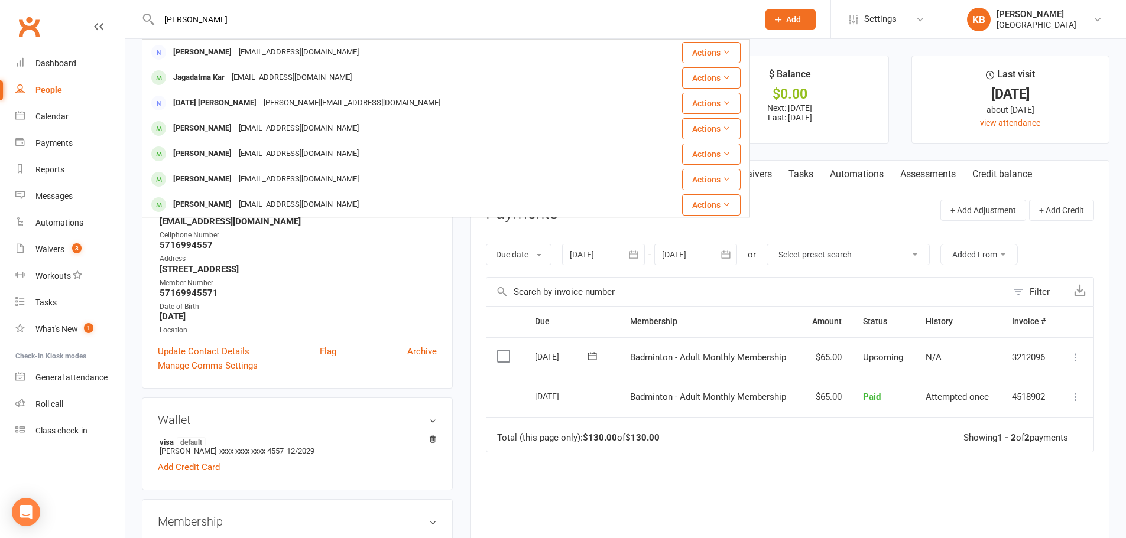
drag, startPoint x: 212, startPoint y: 19, endPoint x: 150, endPoint y: 19, distance: 62.0
click at [150, 19] on div "Jagan Kadavendi Jagan Kankipati jagankankipati@gmail.com Actions Jagadatma Kar …" at bounding box center [446, 19] width 608 height 38
paste input "Maruthi Kadir"
drag, startPoint x: 226, startPoint y: 22, endPoint x: 149, endPoint y: 19, distance: 76.3
click at [150, 19] on div "Maruthi Kadiri Sri Marupudi Smarupudi@octavehi.com Actions Madhu Kumar Munubhar…" at bounding box center [446, 19] width 608 height 38
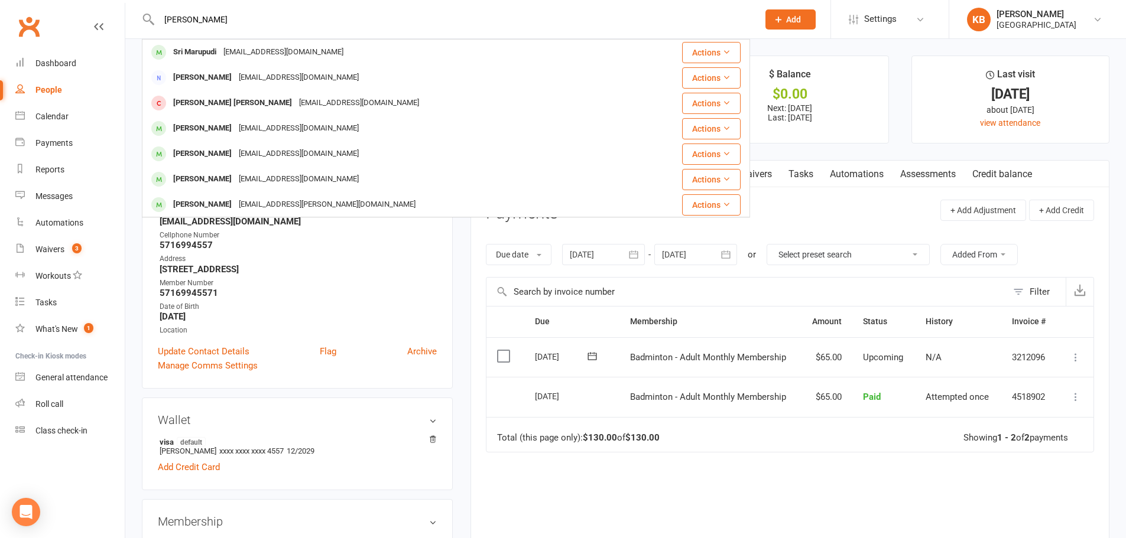
paste input "civaprasad@gmail.com"
drag, startPoint x: 258, startPoint y: 22, endPoint x: 154, endPoint y: 28, distance: 104.7
click at [154, 28] on div "civaprasad@gmail.com Prasad Marella prasad.marella@gmail.com Actions Raju Prasa…" at bounding box center [446, 19] width 608 height 38
paste input "Srivanth Kalava"
drag, startPoint x: 230, startPoint y: 15, endPoint x: 147, endPoint y: 24, distance: 83.8
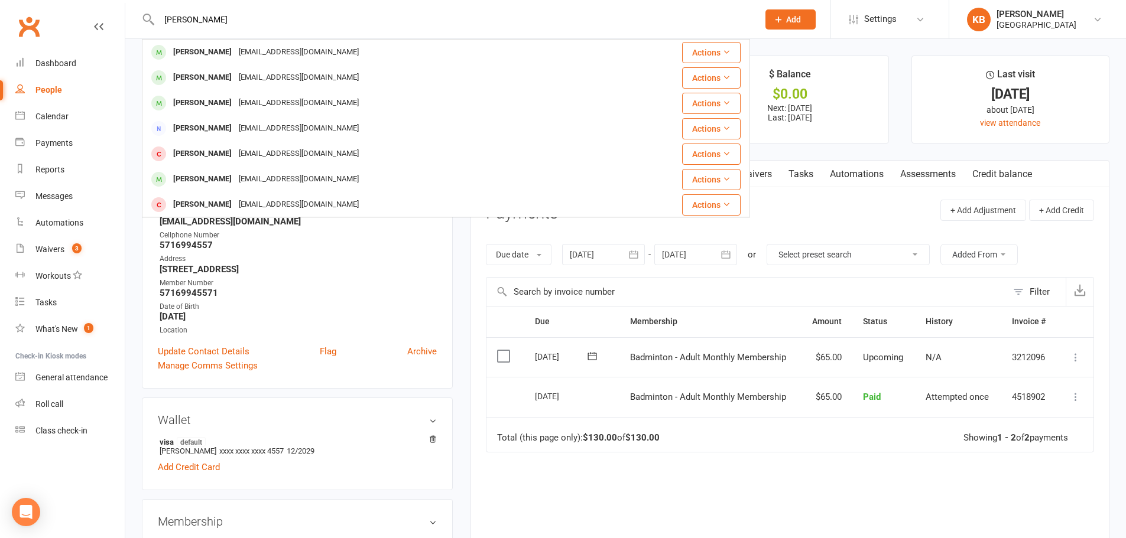
click at [147, 24] on div "Srivanth Kalava Savir Srivastava srivastavap@gmail.com Actions Srikanth Nistala…" at bounding box center [446, 19] width 608 height 38
paste input "Benjamin kakarlamudi"
drag, startPoint x: 245, startPoint y: 13, endPoint x: 145, endPoint y: 18, distance: 100.0
click at [145, 18] on div "Benjamin kakarlamudi Shobhana Raju Kakarlapudi Shobhana.raju@yahoo.com Actions …" at bounding box center [446, 19] width 608 height 38
paste input "NAVEEN KALE"
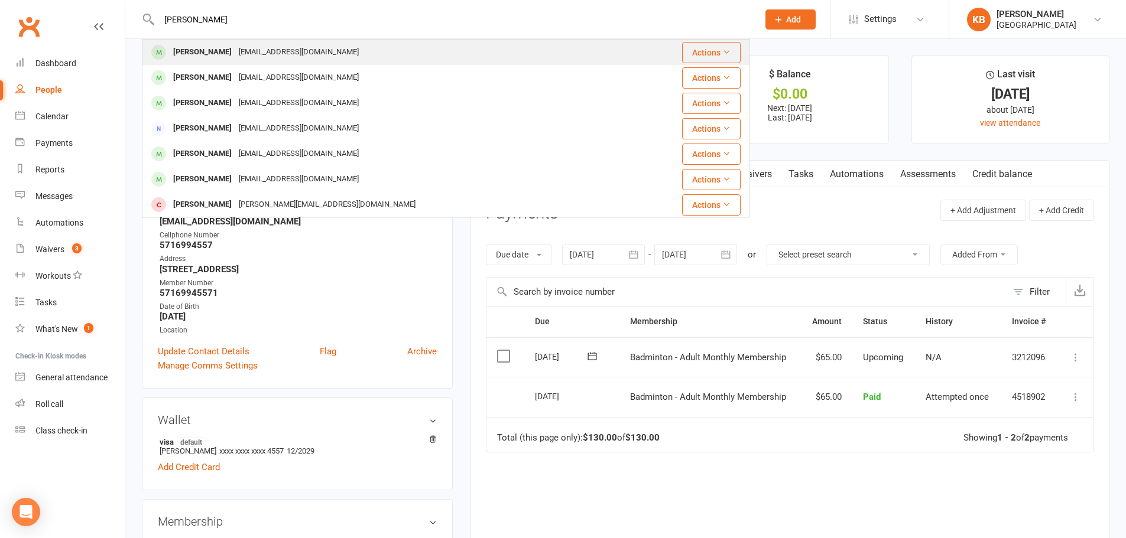
type input "NAVEEN KALE"
click at [212, 53] on div "[PERSON_NAME]" at bounding box center [203, 52] width 66 height 17
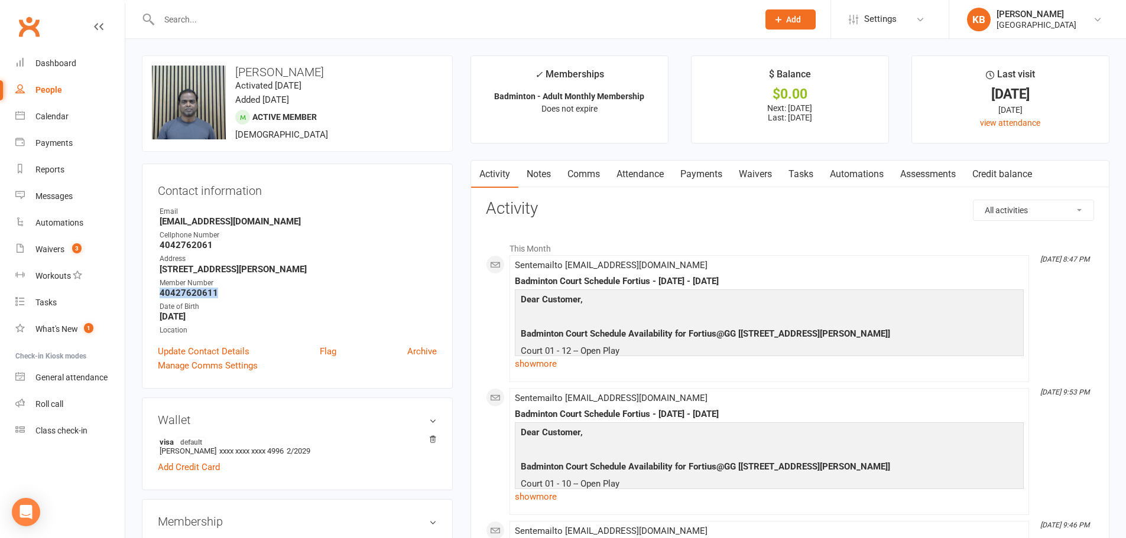
drag, startPoint x: 161, startPoint y: 294, endPoint x: 239, endPoint y: 298, distance: 78.7
click at [239, 298] on strong "40427620611" at bounding box center [298, 293] width 277 height 11
copy strong "40427620611"
click at [252, 12] on input "text" at bounding box center [452, 19] width 594 height 17
paste input "Venkata Kalidindi"
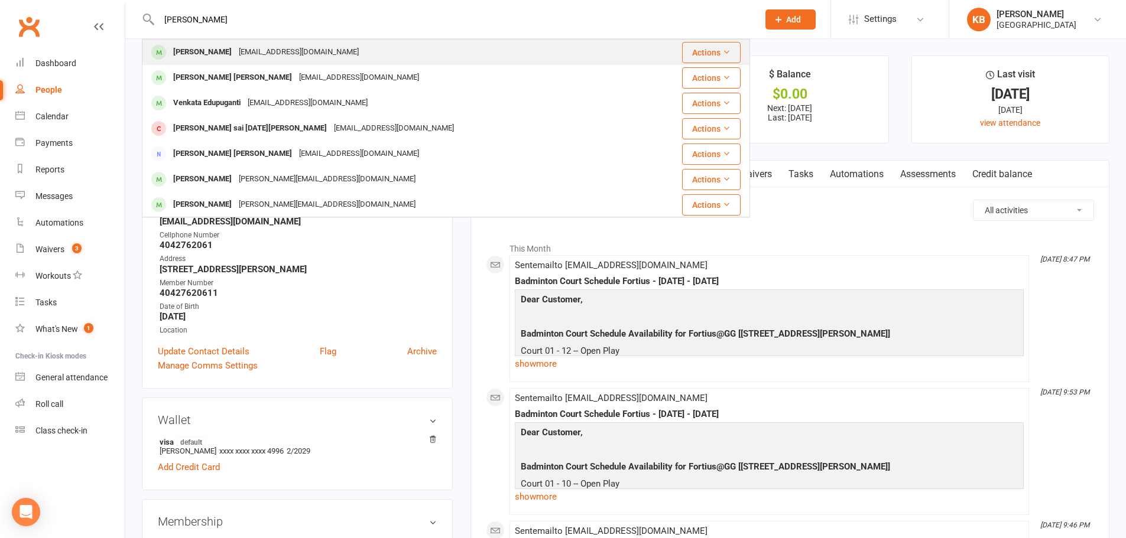
type input "Venkata Kalidindi"
click at [265, 45] on div "varmakvg86@gmail.com" at bounding box center [298, 52] width 127 height 17
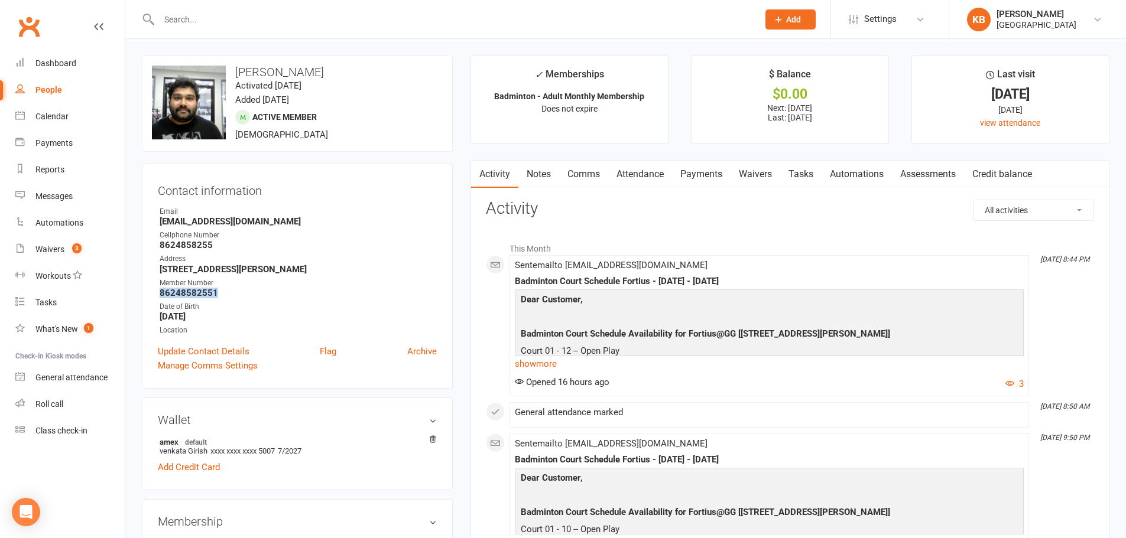
drag, startPoint x: 164, startPoint y: 292, endPoint x: 246, endPoint y: 294, distance: 82.1
click at [246, 294] on li "Member Number 86248582551" at bounding box center [297, 288] width 279 height 21
click at [300, 243] on strong "8624858255" at bounding box center [298, 245] width 277 height 11
click at [242, 14] on input "text" at bounding box center [452, 19] width 594 height 17
paste input "Sasikumar Kalimuthu"
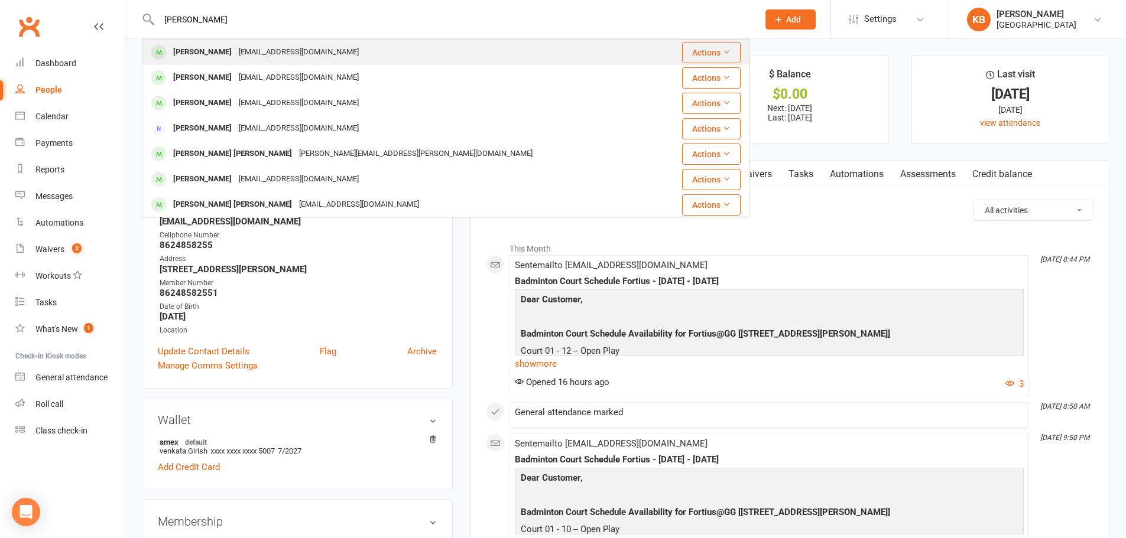
type input "Sasikumar Kalimuthu"
click at [304, 56] on div "sasituty@gmail.com" at bounding box center [298, 52] width 127 height 17
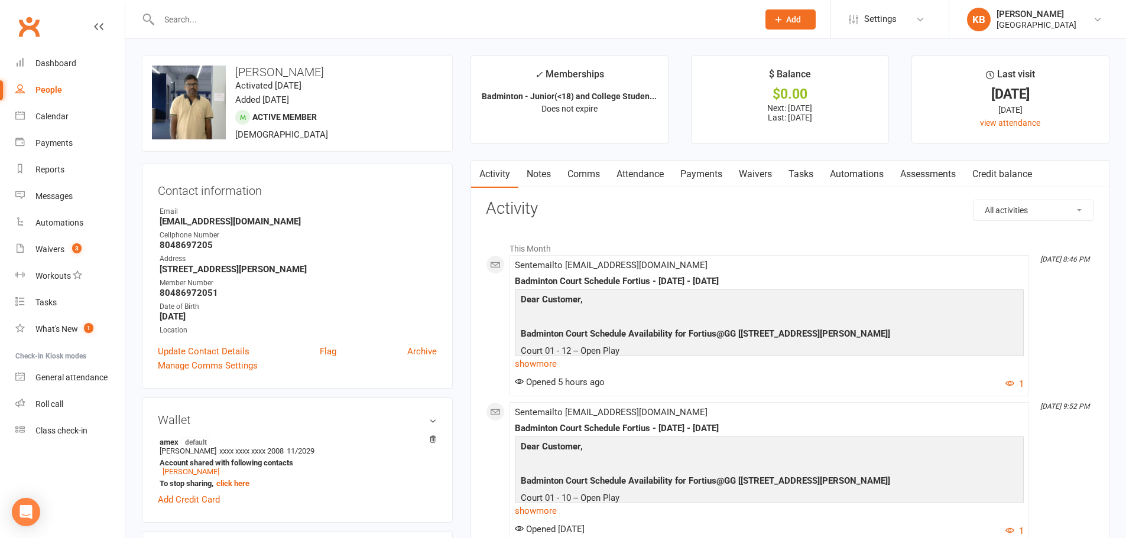
click at [230, 18] on input "text" at bounding box center [452, 19] width 594 height 17
paste input "Saseeykumar@hmail.com"
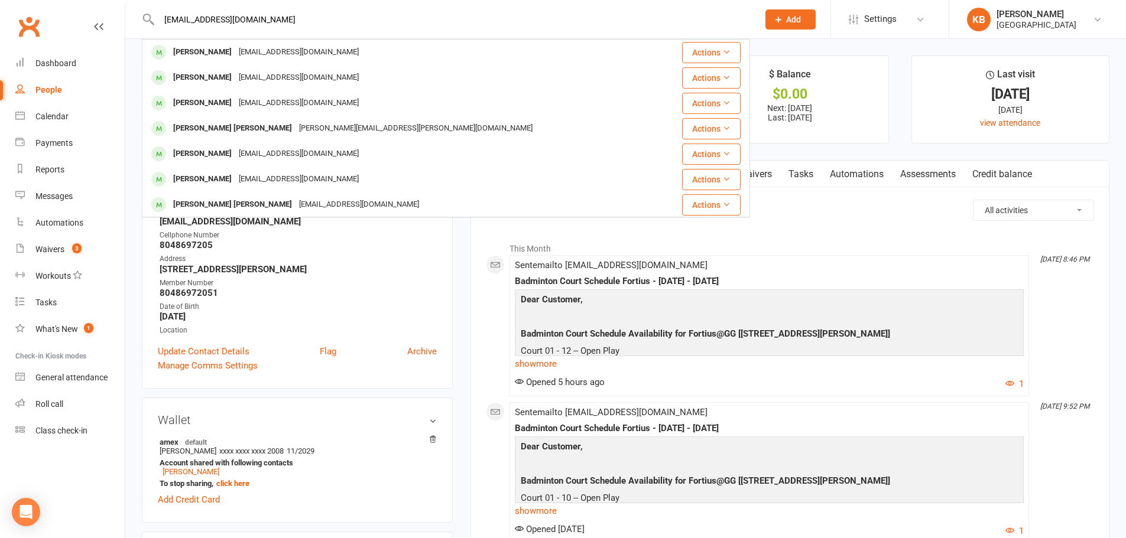
drag, startPoint x: 222, startPoint y: 28, endPoint x: 157, endPoint y: 21, distance: 65.4
click at [157, 21] on input "Saseeykumar@hmail.com" at bounding box center [452, 19] width 594 height 17
paste input "Bhushan Kalla"
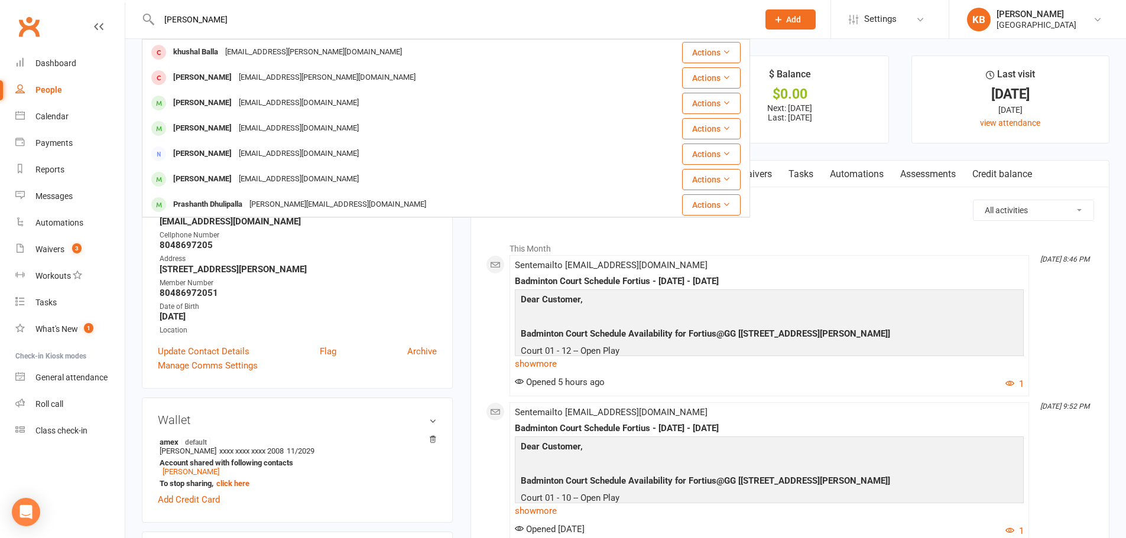
drag, startPoint x: 252, startPoint y: 9, endPoint x: 173, endPoint y: 14, distance: 79.9
click at [173, 14] on div "Bhushan Kalla khushal Balla sunil.k.balla@gmail.com Actions Sunil Balla sunil.k…" at bounding box center [446, 19] width 608 height 38
drag, startPoint x: 167, startPoint y: 20, endPoint x: 229, endPoint y: 33, distance: 64.0
click at [229, 33] on div "Bhushan Kalla khushal Balla sunil.k.balla@gmail.com Actions Sunil Balla sunil.k…" at bounding box center [446, 19] width 608 height 38
paste input "Ganesh Kalyanaraman"
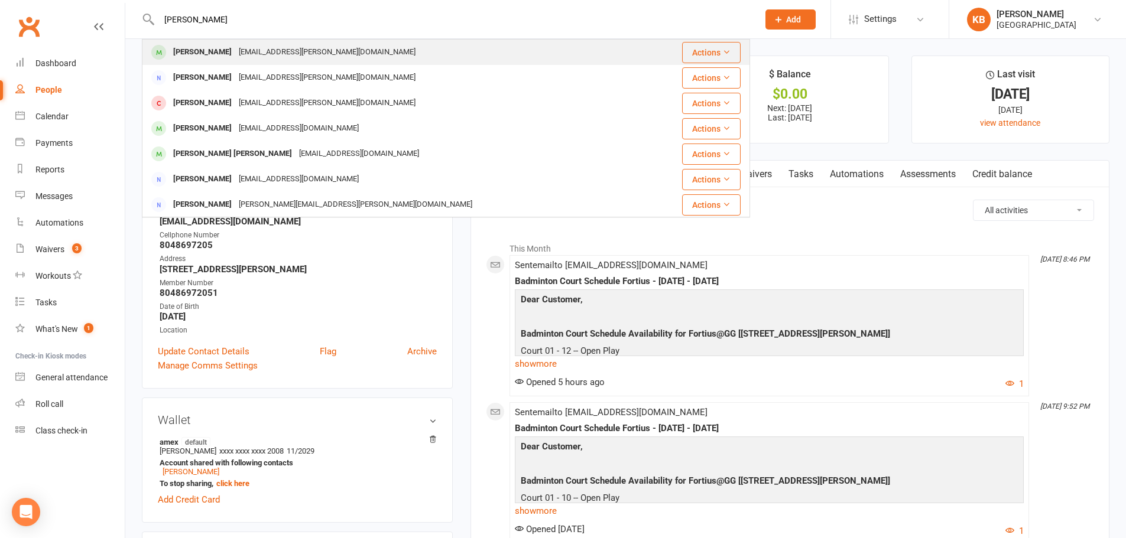
type input "Ganesh Kalyanaraman"
click at [292, 46] on div "ganesh.kalyanraman@gmail.com" at bounding box center [327, 52] width 184 height 17
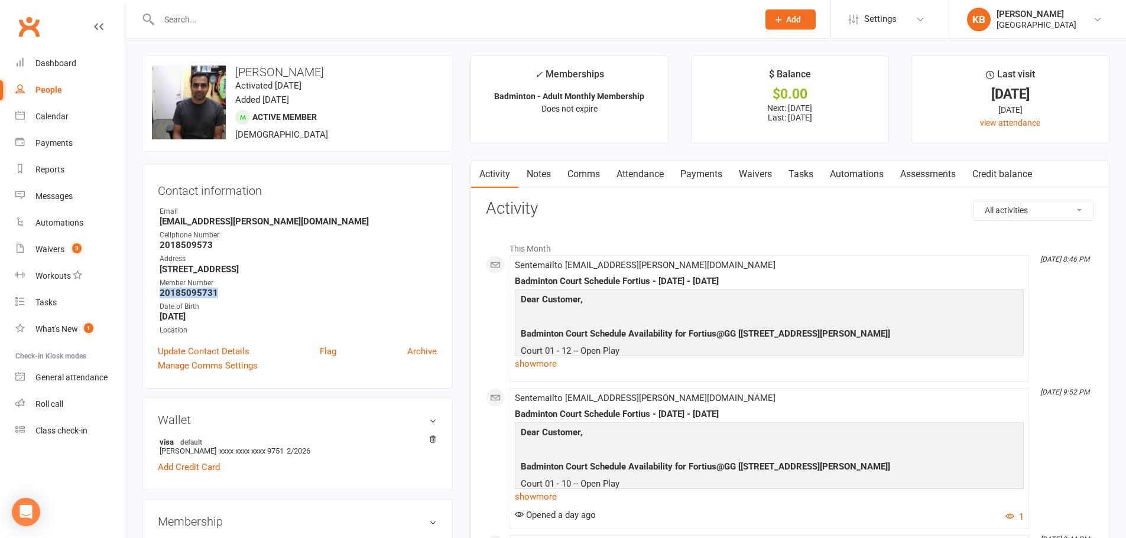
drag, startPoint x: 154, startPoint y: 293, endPoint x: 225, endPoint y: 295, distance: 70.9
click at [226, 295] on div "Contact information Owner Email ganesh.kalyanraman@gmail.com Cellphone Number 2…" at bounding box center [297, 276] width 311 height 225
copy strong "20185095731"
click at [249, 287] on div "Member Number" at bounding box center [298, 283] width 277 height 11
click at [196, 19] on input "text" at bounding box center [452, 19] width 594 height 17
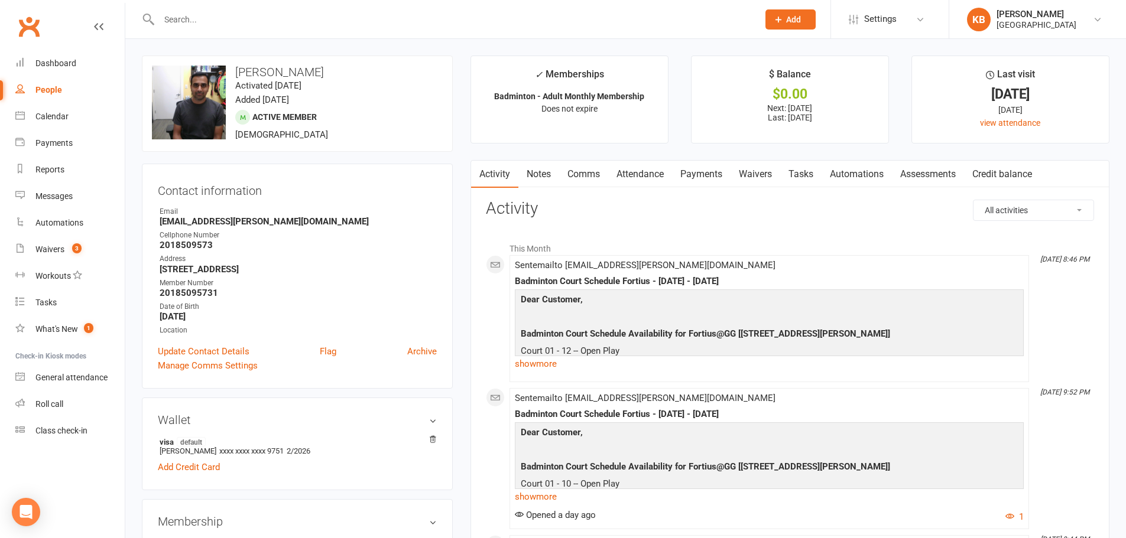
paste input "Sree Ram Kamabattula"
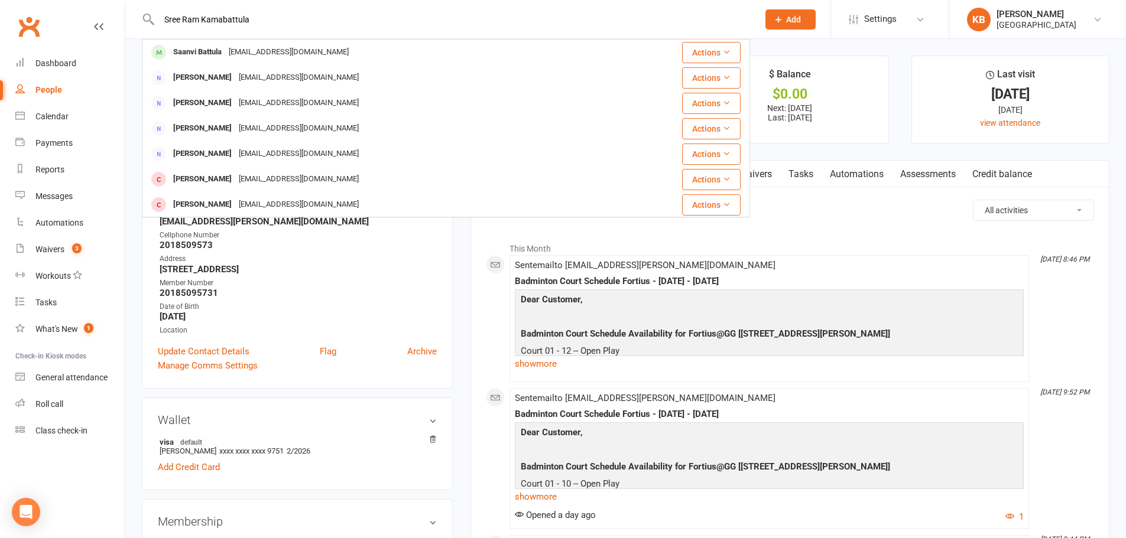
drag, startPoint x: 274, startPoint y: 29, endPoint x: 164, endPoint y: 11, distance: 110.8
click at [164, 11] on div "Sree Ram Kamabattula Saanvi Battula ramanaison@gmail.com Actions Venkata Battul…" at bounding box center [446, 19] width 608 height 38
drag, startPoint x: 158, startPoint y: 24, endPoint x: 256, endPoint y: 22, distance: 98.1
click at [256, 22] on input "Sree Ram Kamabattula" at bounding box center [452, 19] width 594 height 17
paste input "afar Kamal"
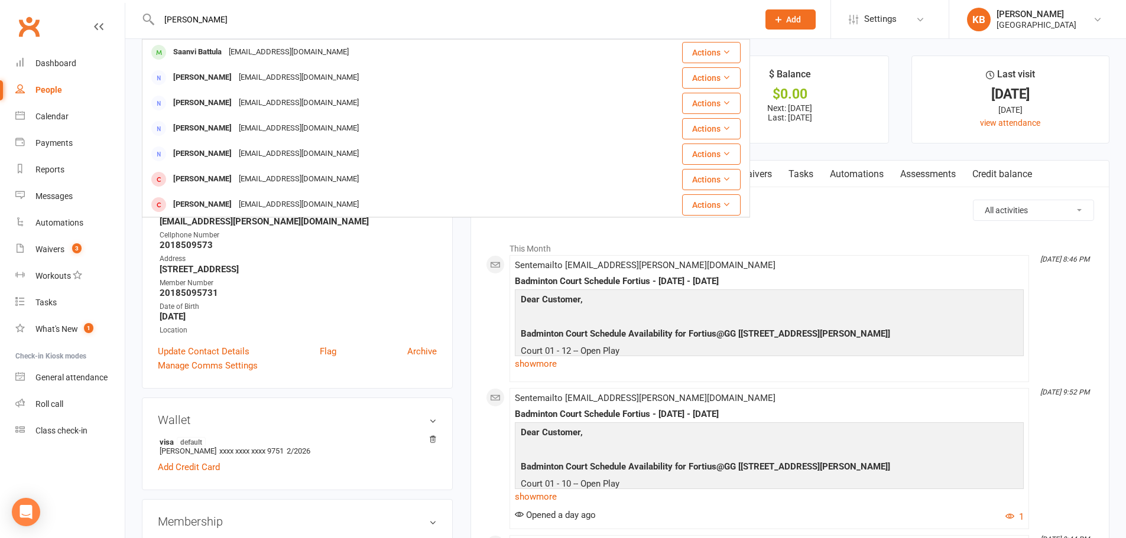
type input "Safar Kamal"
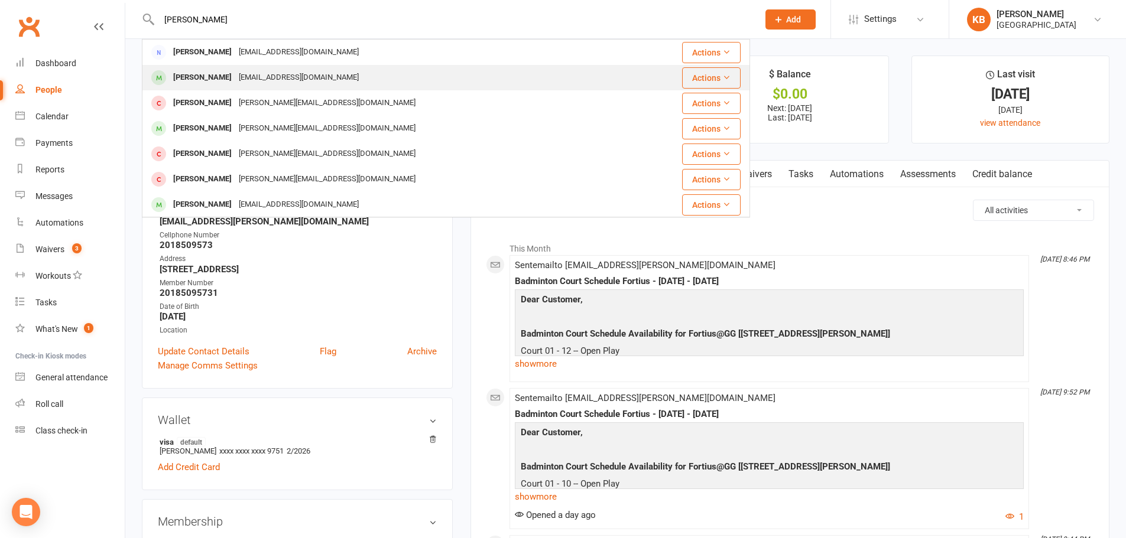
click at [261, 80] on div "Safar2683@gmail.com" at bounding box center [298, 77] width 127 height 17
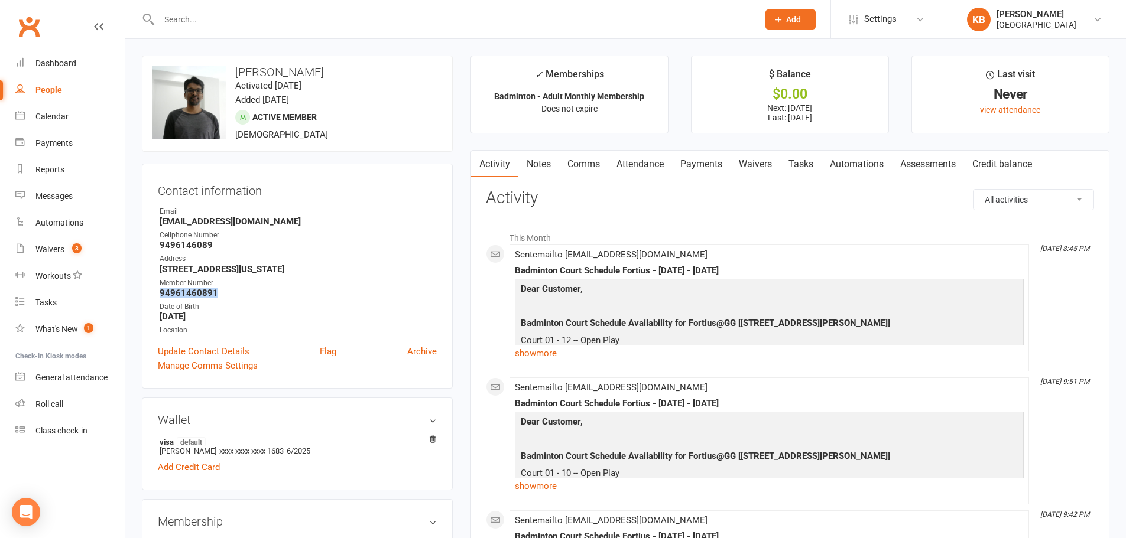
drag, startPoint x: 152, startPoint y: 292, endPoint x: 235, endPoint y: 290, distance: 83.4
click at [235, 290] on div "Contact information Owner Email Safar2683@gmail.com Cellphone Number 9496146089…" at bounding box center [297, 276] width 311 height 225
copy strong "94961460891"
click at [290, 238] on div "Cellphone Number" at bounding box center [298, 235] width 277 height 11
click at [236, 20] on input "text" at bounding box center [452, 19] width 594 height 17
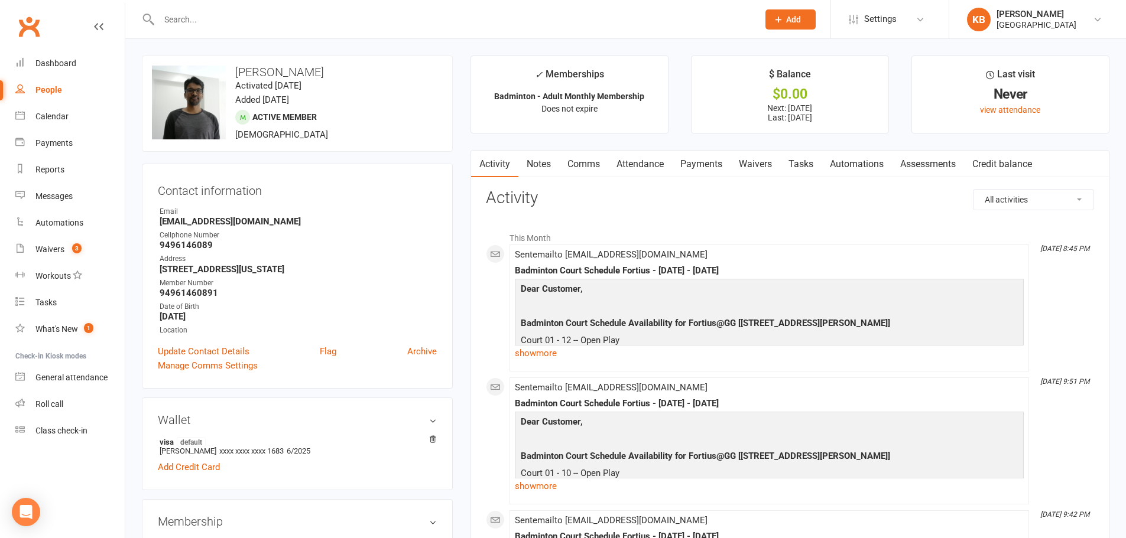
paste input "Adhithi kamalam"
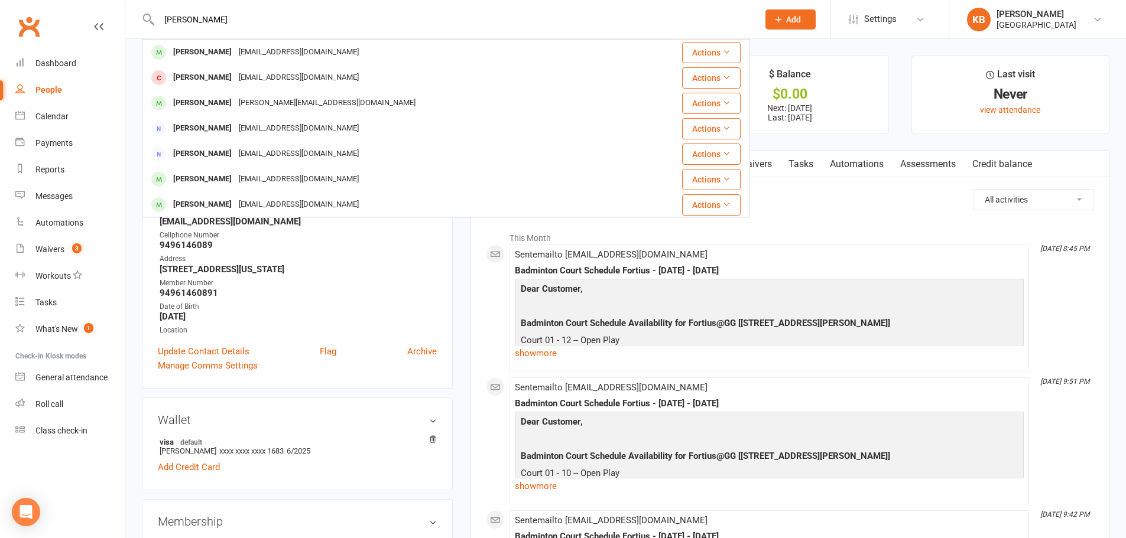
drag, startPoint x: 230, startPoint y: 22, endPoint x: 155, endPoint y: 27, distance: 75.2
click at [155, 27] on input "Adhithi kamalam" at bounding box center [452, 19] width 594 height 17
paste input "Mahesh Kambala"
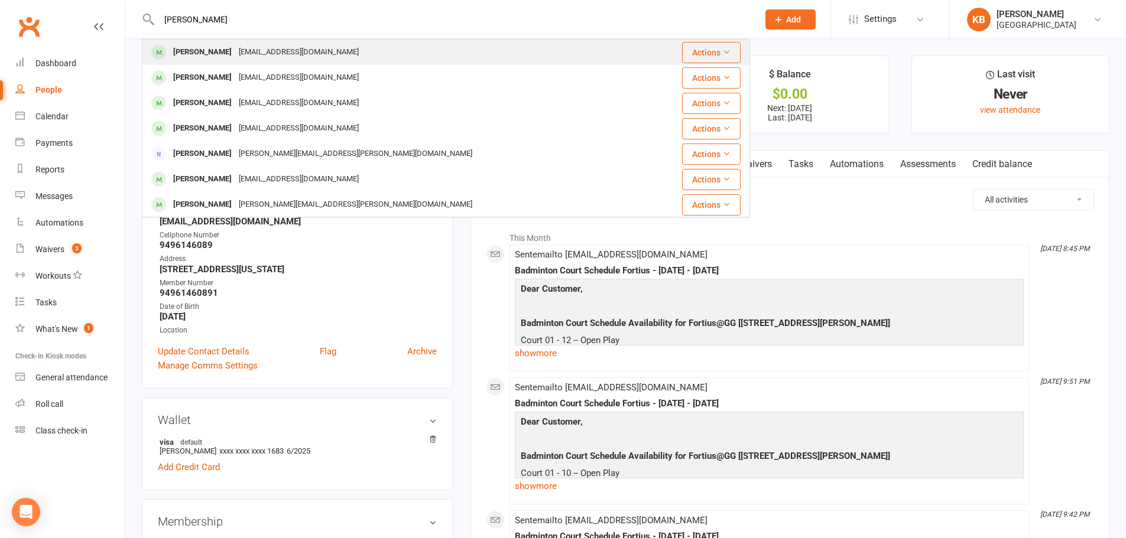
type input "Mahesh Kambala"
click at [278, 48] on div "mahesh754@gmail.com" at bounding box center [298, 52] width 127 height 17
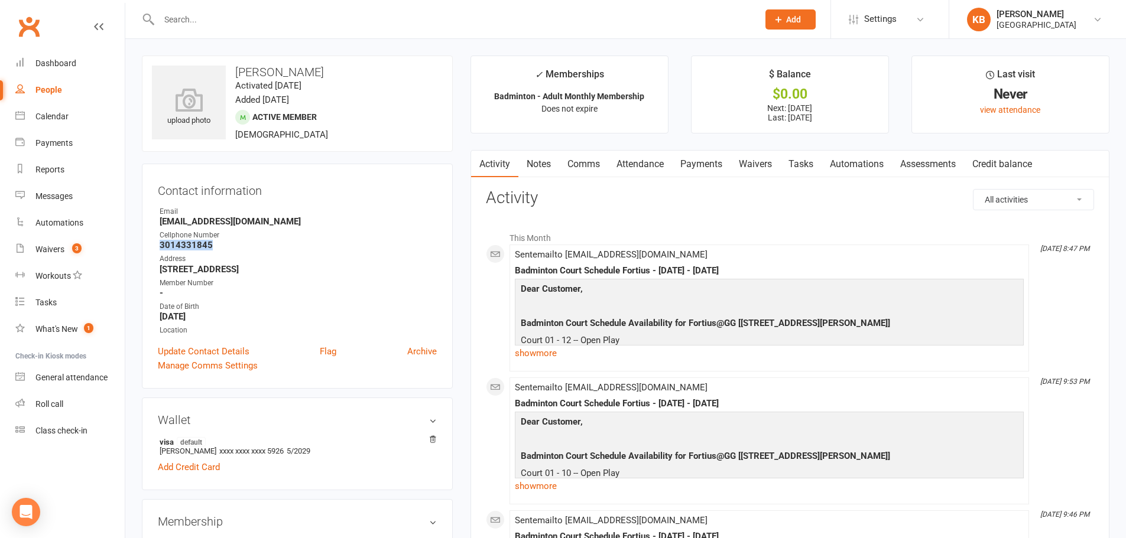
drag, startPoint x: 213, startPoint y: 243, endPoint x: 155, endPoint y: 248, distance: 58.6
click at [155, 248] on div "Contact information Owner Email mahesh754@gmail.com Cellphone Number 3014331845…" at bounding box center [297, 276] width 311 height 225
copy strong "3014331845"
click at [316, 235] on div "Cellphone Number" at bounding box center [298, 235] width 277 height 11
click at [267, 26] on input "text" at bounding box center [452, 19] width 594 height 17
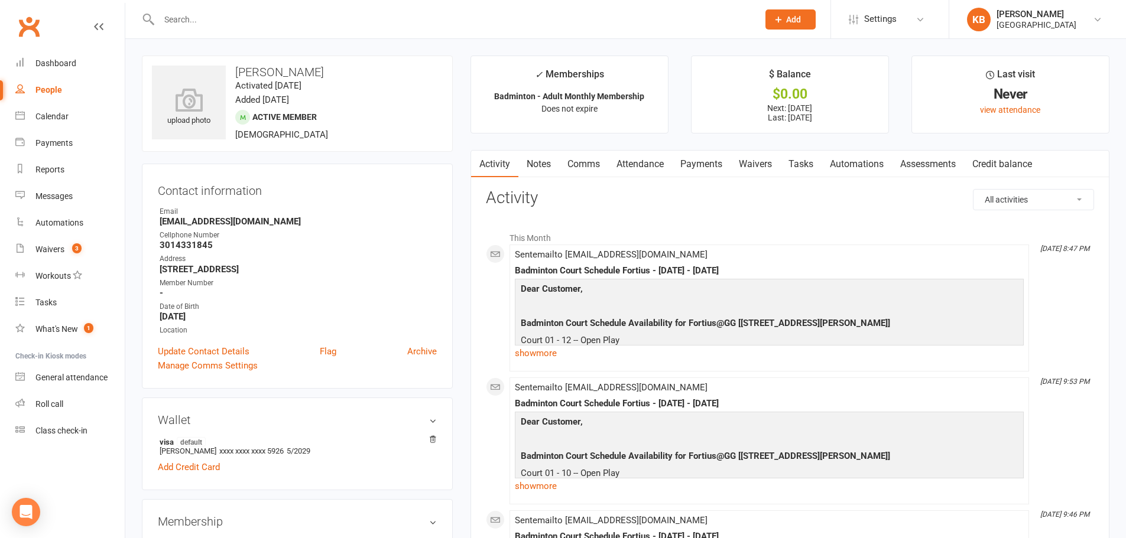
paste input "Bhavishya Kambhampati"
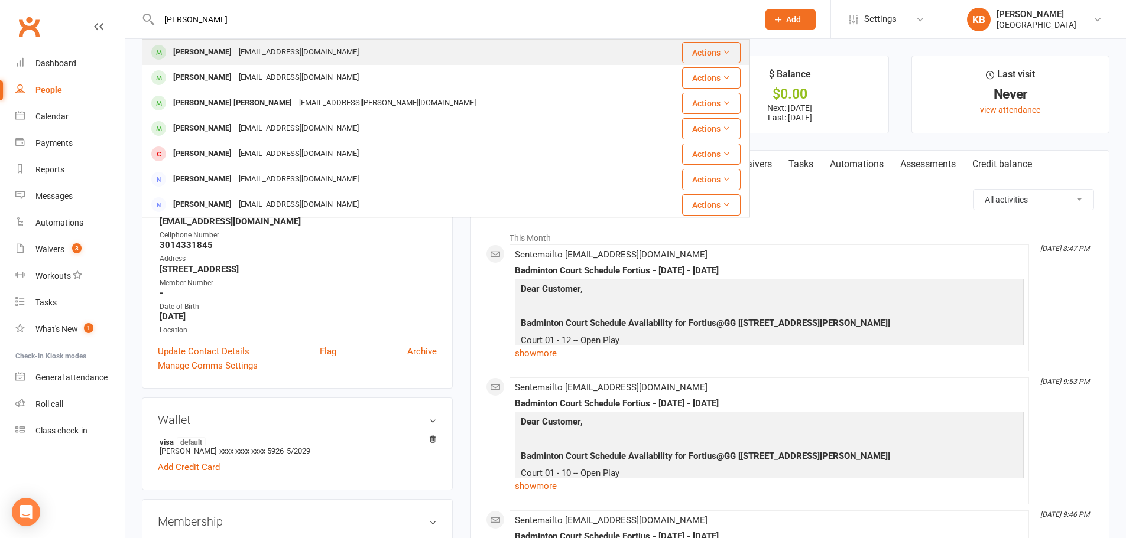
type input "Bhavishya Kambhampati"
click at [274, 45] on div "bhavishyacharan26@gmail.com" at bounding box center [298, 52] width 127 height 17
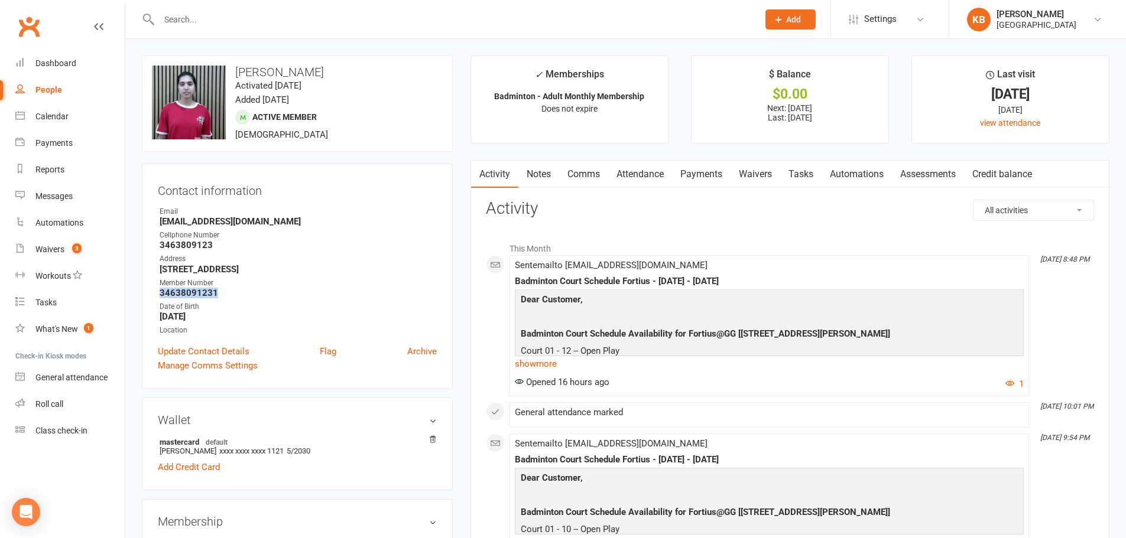
drag, startPoint x: 156, startPoint y: 297, endPoint x: 220, endPoint y: 292, distance: 64.6
click at [220, 292] on div "Contact information Owner Email bhavishyacharan26@gmail.com Cellphone Number 34…" at bounding box center [297, 276] width 311 height 225
click at [266, 301] on div "Date of Birth" at bounding box center [298, 306] width 277 height 11
click at [303, 21] on input "text" at bounding box center [452, 19] width 594 height 17
paste input "Hema Kambhampati"
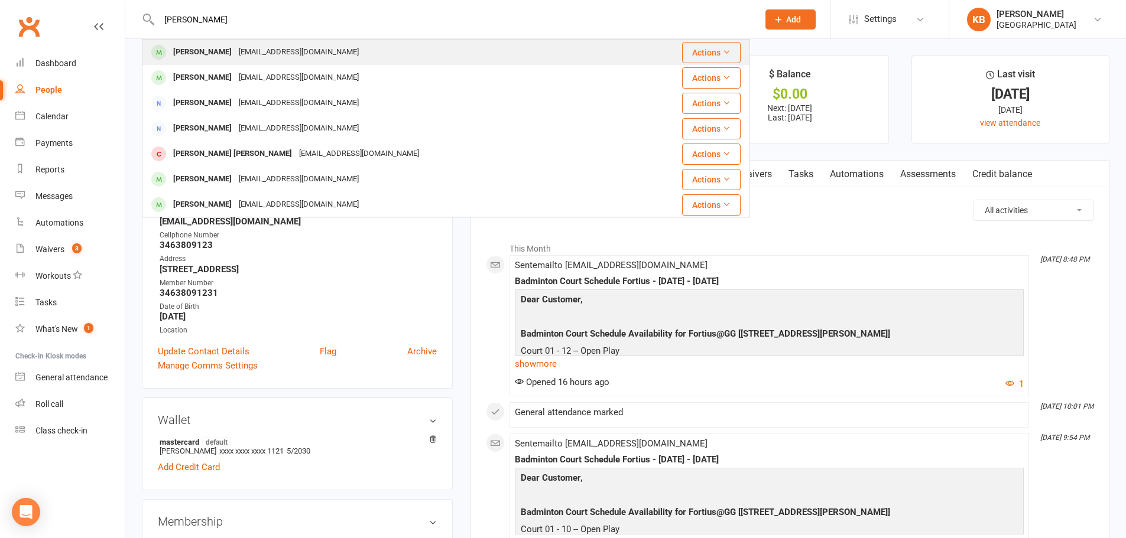
type input "Hema Kambhampati"
click at [266, 45] on div "Hemakambhampati@gmail.com" at bounding box center [298, 52] width 127 height 17
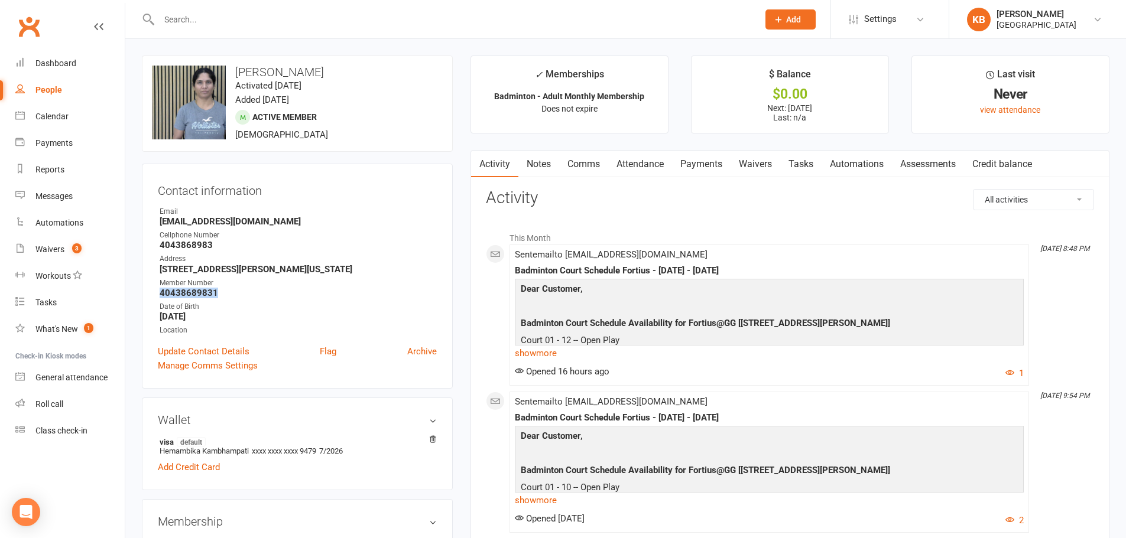
drag, startPoint x: 157, startPoint y: 291, endPoint x: 224, endPoint y: 290, distance: 66.8
click at [224, 290] on div "Contact information Owner Email Hemakambhampati@gmail.com Cellphone Number 4043…" at bounding box center [297, 276] width 311 height 225
click at [292, 242] on strong "4043868983" at bounding box center [298, 245] width 277 height 11
click at [239, 28] on div at bounding box center [446, 19] width 608 height 38
click at [236, 24] on input "text" at bounding box center [452, 19] width 594 height 17
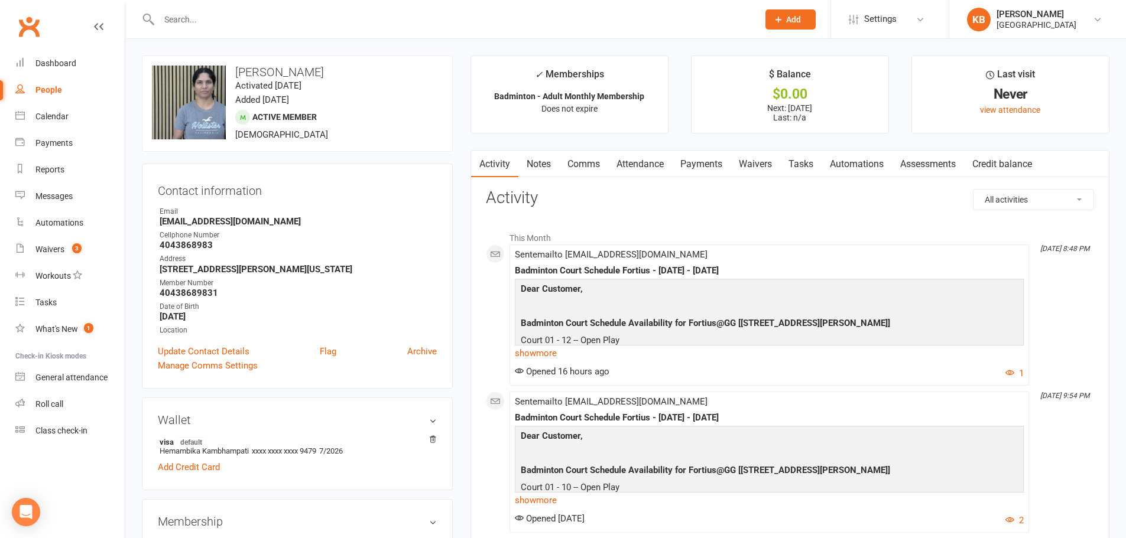
paste input "Rahul Kampati"
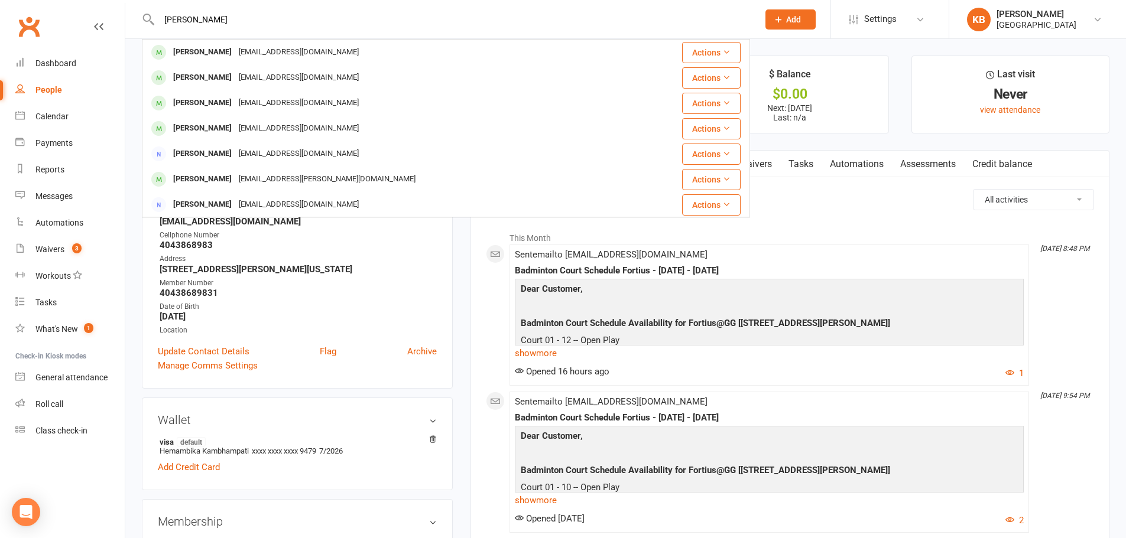
drag, startPoint x: 246, startPoint y: 20, endPoint x: 97, endPoint y: 14, distance: 149.6
click at [97, 3] on header "Rahul Kampati Hema Kambhampati Hemakambhampati@gmail.com Actions Rahul Sawant r…" at bounding box center [563, 3] width 1126 height 0
paste input "GOBIKISHNA Jayaraman"
drag, startPoint x: 264, startPoint y: 14, endPoint x: 152, endPoint y: 22, distance: 112.5
click at [152, 22] on div "GOBIKISHNA Jayaraman Balaji Jayaraman Jbalajiece@gmail.com Actions Navnith Jaya…" at bounding box center [446, 19] width 608 height 38
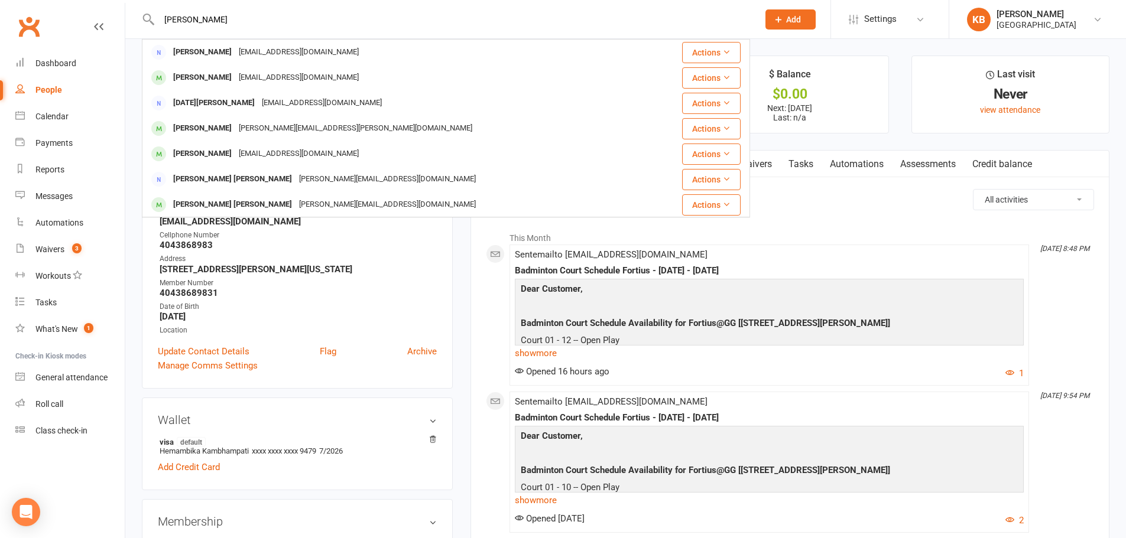
paste input "Kulanthaivelu Kanagaraj"
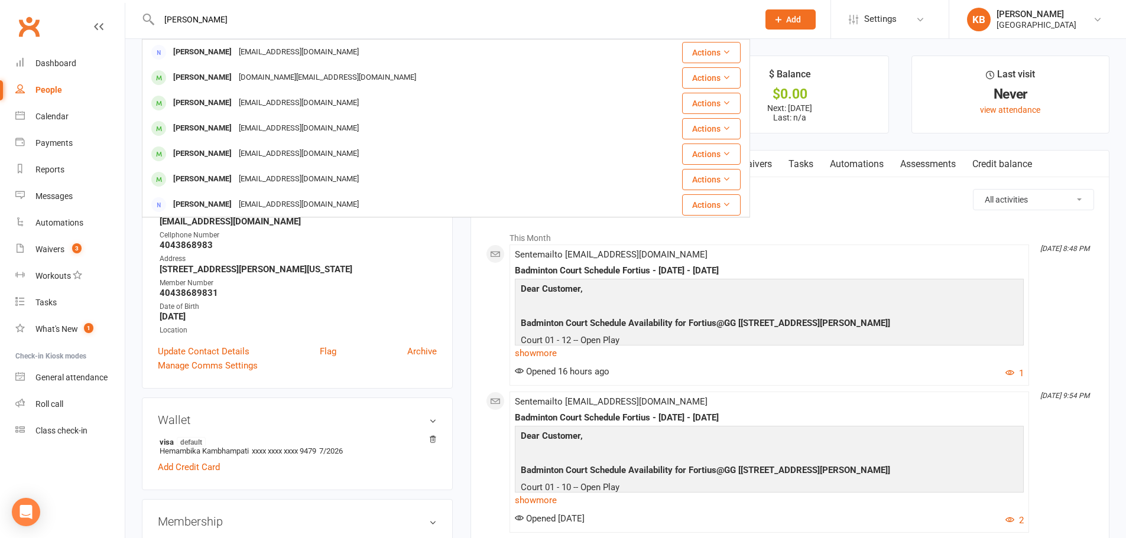
drag, startPoint x: 313, startPoint y: 9, endPoint x: 154, endPoint y: 19, distance: 159.9
click at [154, 19] on div "Kulanthaivelu Kanagarajan Karthik Nagarajan kar1987@gmail.com Actions Kannan Ka…" at bounding box center [446, 19] width 608 height 38
drag, startPoint x: 264, startPoint y: 21, endPoint x: 141, endPoint y: 32, distance: 123.4
click at [141, 32] on react-component "Kulanthaivelu Kanagarajan Karthik Nagarajan kar1987@gmail.com Actions Kannan Ka…" at bounding box center [375, 19] width 750 height 38
paste input "Pruthvi Kanduri"
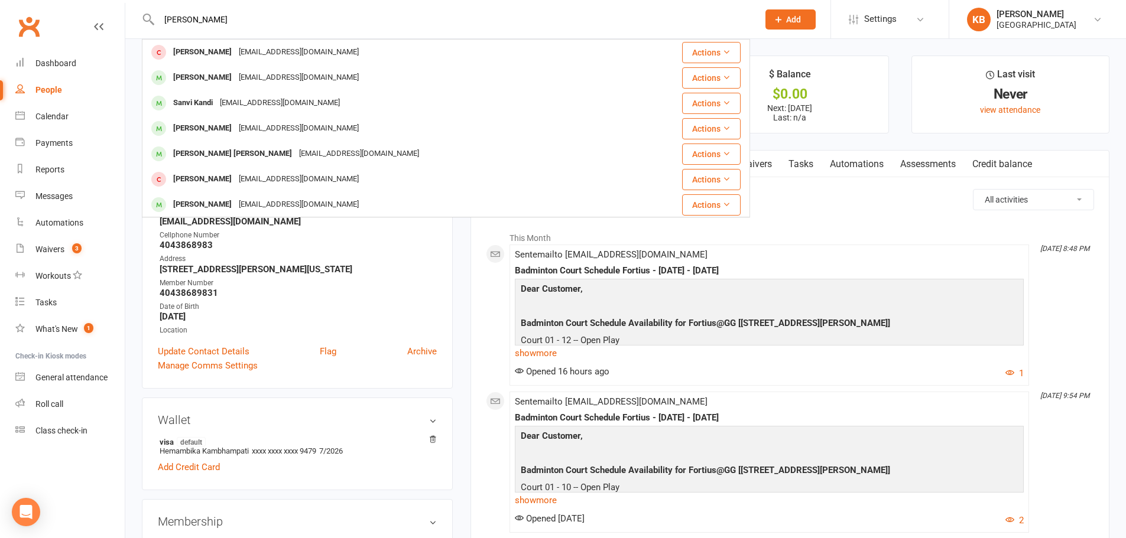
drag, startPoint x: 232, startPoint y: 27, endPoint x: 155, endPoint y: 25, distance: 76.8
click at [155, 25] on div "Pruthvi Kanduri Kruthic Chandrasekar prabhasekar@gmail.com Actions Kruthic Chan…" at bounding box center [446, 19] width 608 height 38
paste input "Othiyappan Kanniappan"
drag, startPoint x: 275, startPoint y: 19, endPoint x: 142, endPoint y: 28, distance: 133.2
click at [152, 22] on div "Othiyappan Kanniappan Gokul Kaliappan gokul.kaliappan@gmail.com Actions Anirudh…" at bounding box center [446, 19] width 608 height 38
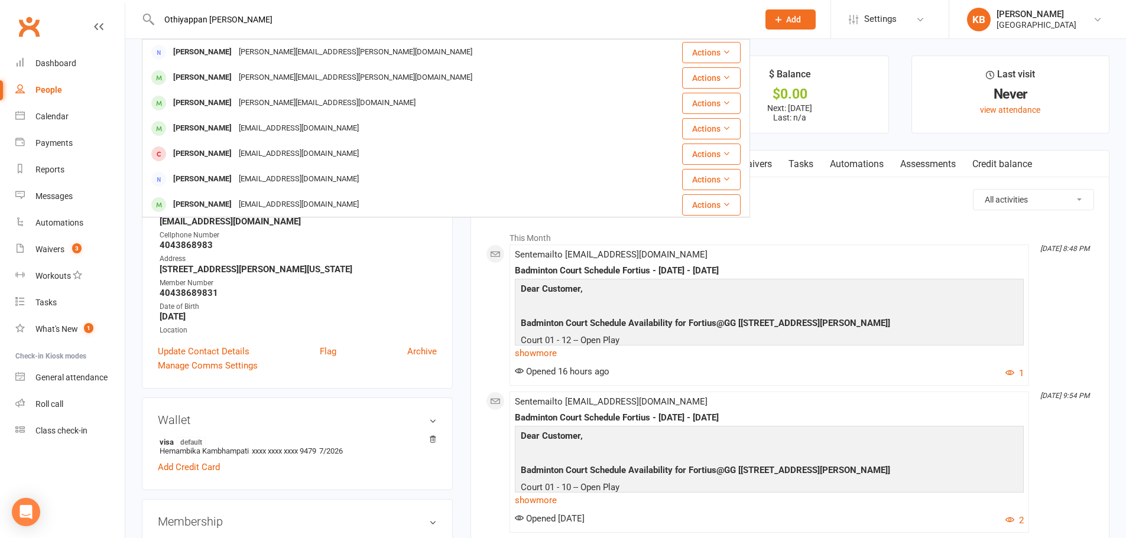
paste input "othiyappankanniappan@gmail.com"
drag, startPoint x: 296, startPoint y: 20, endPoint x: 152, endPoint y: 32, distance: 144.7
click at [152, 32] on div "othiyappankanniappan@gmail.com Gokul Kaliappan gokul.kaliappan@gmail.com Action…" at bounding box center [446, 19] width 608 height 38
paste input "Vishnu Kanuri"
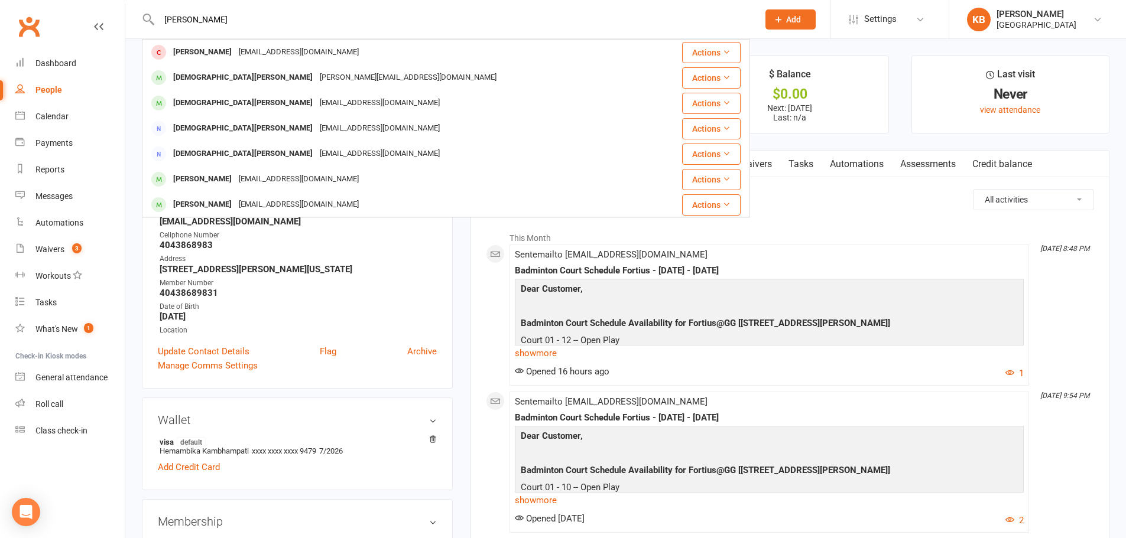
drag, startPoint x: 230, startPoint y: 21, endPoint x: 148, endPoint y: 37, distance: 83.7
click at [148, 37] on div "Vishnu Kanuri Vishnu Teja Kanuri vishnu.kanuri99@gmail.com Actions Vishnu Vydan…" at bounding box center [446, 19] width 608 height 38
paste input "Srinivasa Kapa"
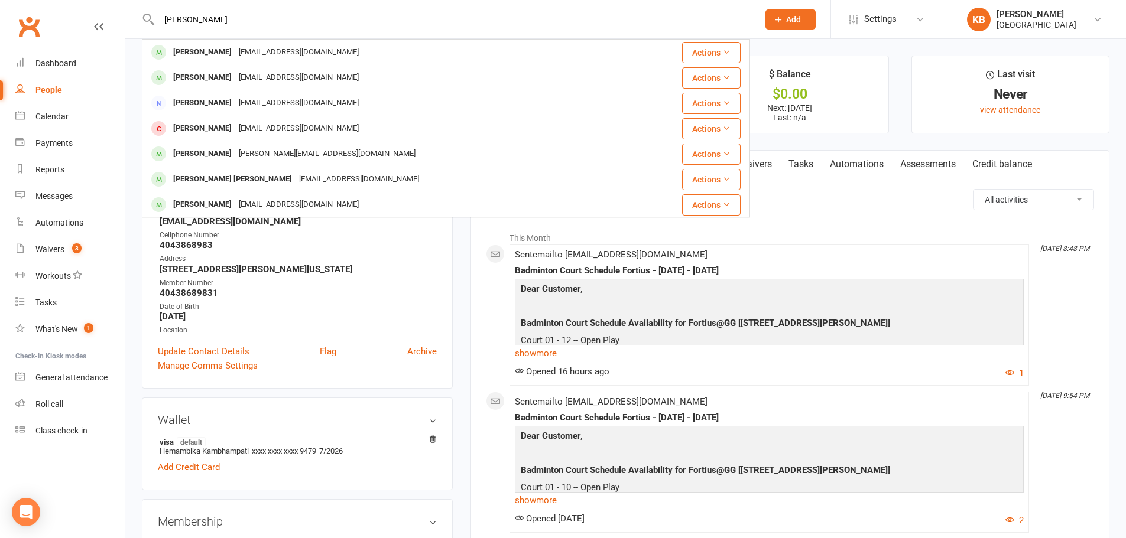
type input "Srinivasa Kapa"
click at [260, 57] on div "reachme.kapa@gmail.com" at bounding box center [298, 52] width 127 height 17
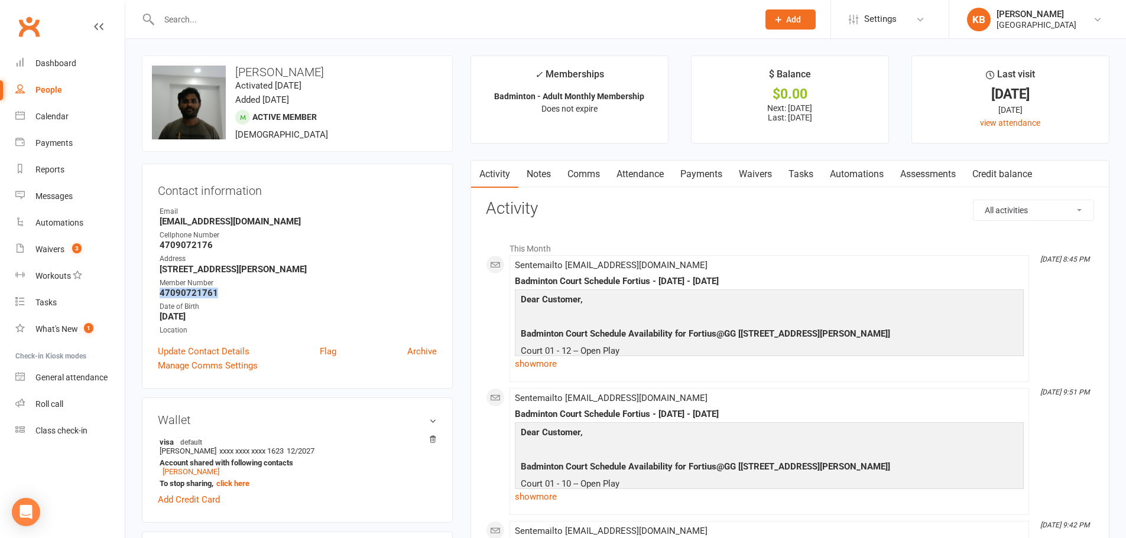
drag, startPoint x: 159, startPoint y: 291, endPoint x: 221, endPoint y: 291, distance: 62.0
click at [221, 291] on li "Member Number 47090721761" at bounding box center [297, 288] width 279 height 21
click at [286, 298] on strong "47090721761" at bounding box center [298, 293] width 277 height 11
click at [266, 28] on div at bounding box center [446, 19] width 608 height 38
click at [253, 18] on input "text" at bounding box center [452, 19] width 594 height 17
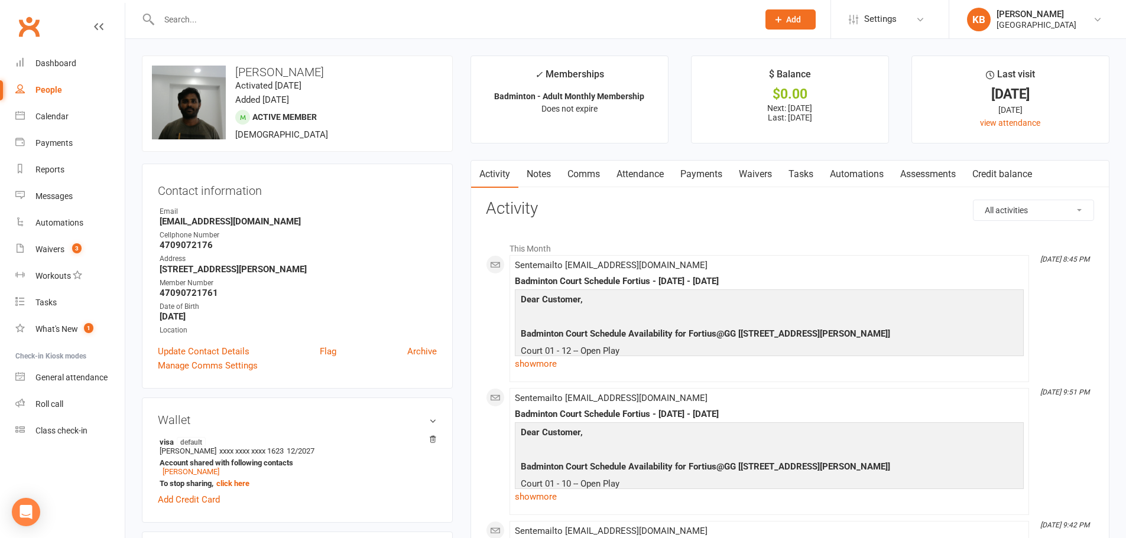
paste input "Neeraj Kapkoti"
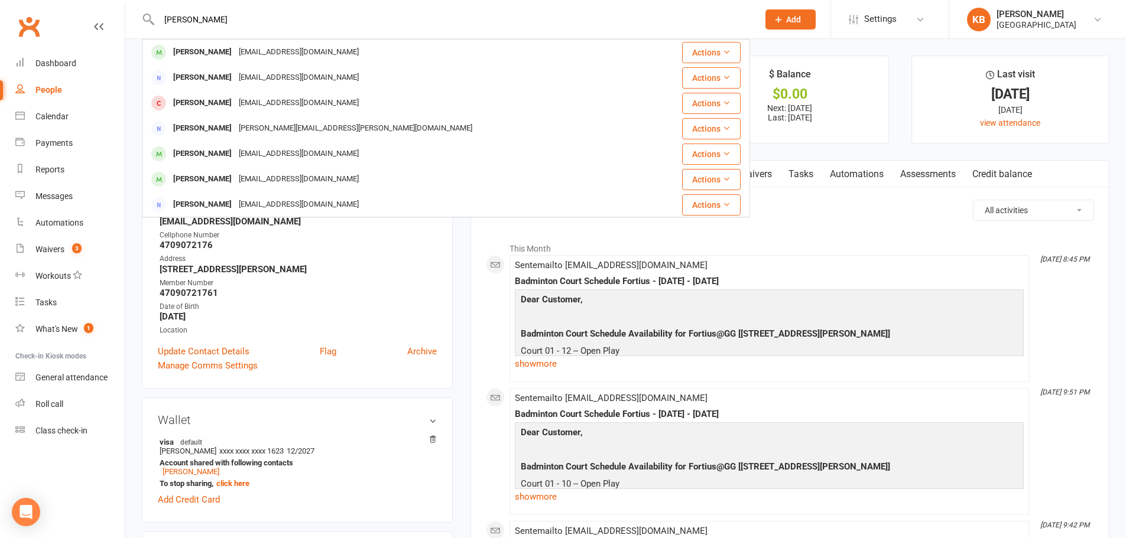
drag, startPoint x: 226, startPoint y: 20, endPoint x: 153, endPoint y: 22, distance: 72.7
click at [153, 22] on div "Neeraj Kapkoti Neeraj Bhatia neeraj.bhatia2008@gmail.com Actions Rajesh Kaukoti…" at bounding box center [446, 19] width 608 height 38
paste input "aga Karaka"
drag, startPoint x: 225, startPoint y: 16, endPoint x: 141, endPoint y: 24, distance: 84.3
click at [141, 24] on react-component "Naga Karaka Nagendra Karuturi Nagendrakaruturi@gmail.com Actions Karthik Nagara…" at bounding box center [375, 19] width 750 height 38
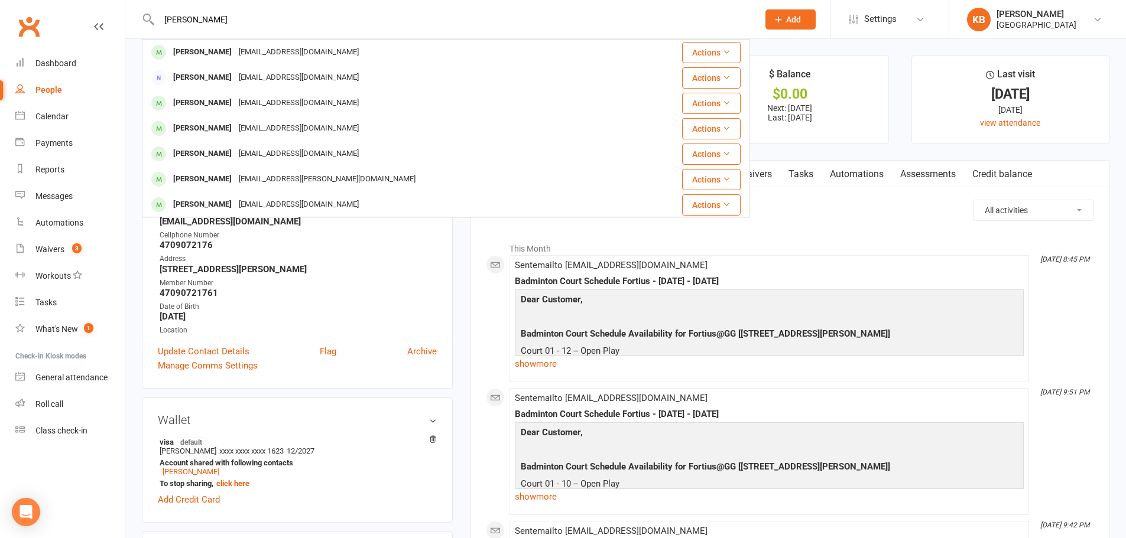
paste input "Rajiv Karambalkar"
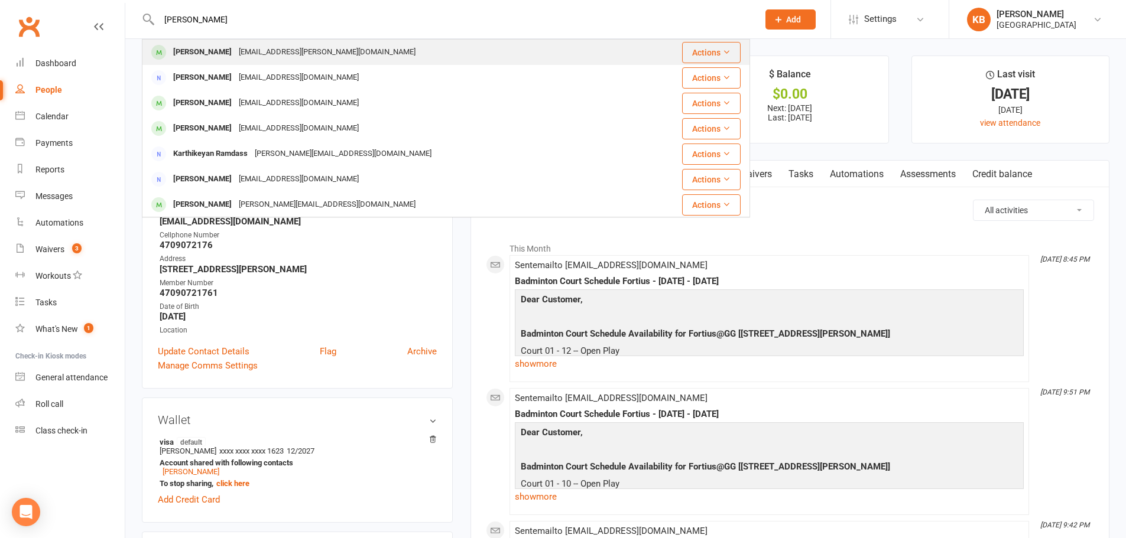
type input "Rajiv Karambalkar"
click at [266, 54] on div "rajiv.karambalkar@gmail.com" at bounding box center [327, 52] width 184 height 17
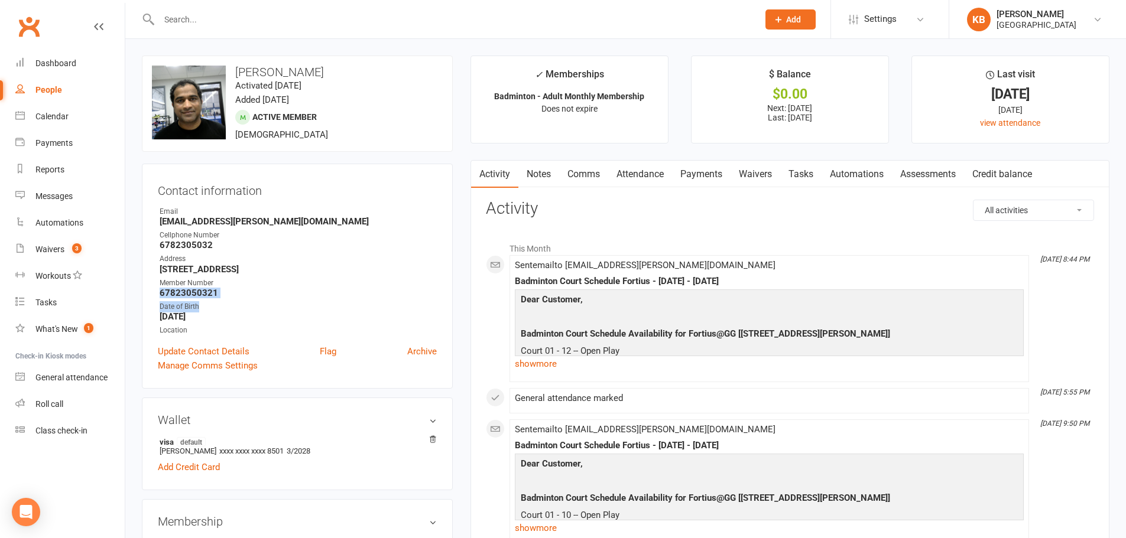
drag, startPoint x: 155, startPoint y: 290, endPoint x: 243, endPoint y: 300, distance: 88.0
click at [243, 300] on div "Contact information Owner Email rajiv.karambalkar@gmail.com Cellphone Number 67…" at bounding box center [297, 276] width 311 height 225
click at [243, 300] on ul "Owner Email rajiv.karambalkar@gmail.com Cellphone Number 6782305032 Address 412…" at bounding box center [297, 271] width 279 height 130
drag, startPoint x: 225, startPoint y: 293, endPoint x: 158, endPoint y: 298, distance: 66.9
click at [158, 298] on li "Member Number 67823050321" at bounding box center [297, 288] width 279 height 21
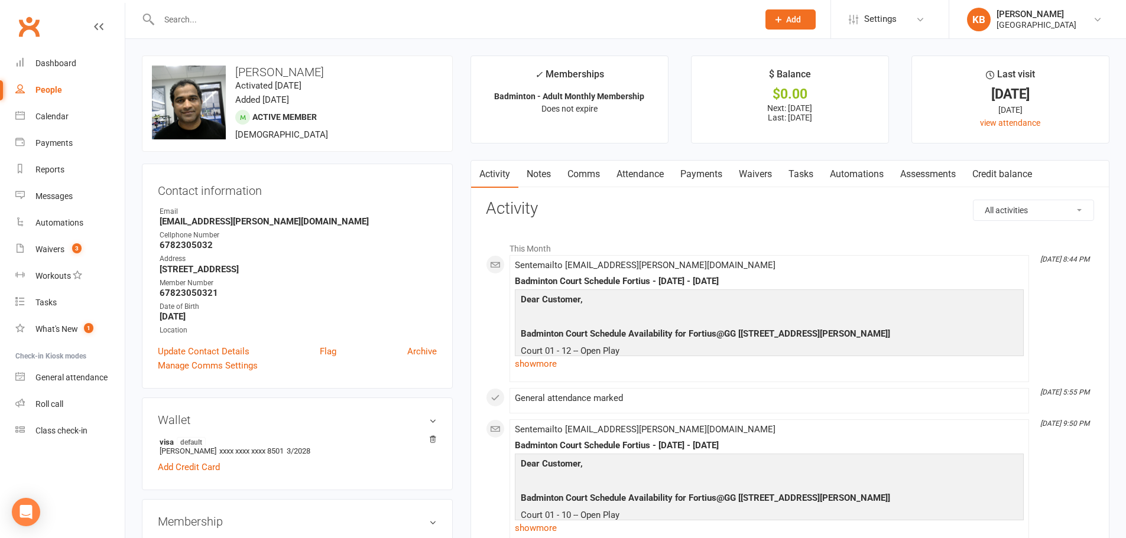
click at [291, 303] on div "Date of Birth" at bounding box center [298, 306] width 277 height 11
click at [212, 27] on input "text" at bounding box center [452, 19] width 594 height 17
paste input "Sekhar Karra"
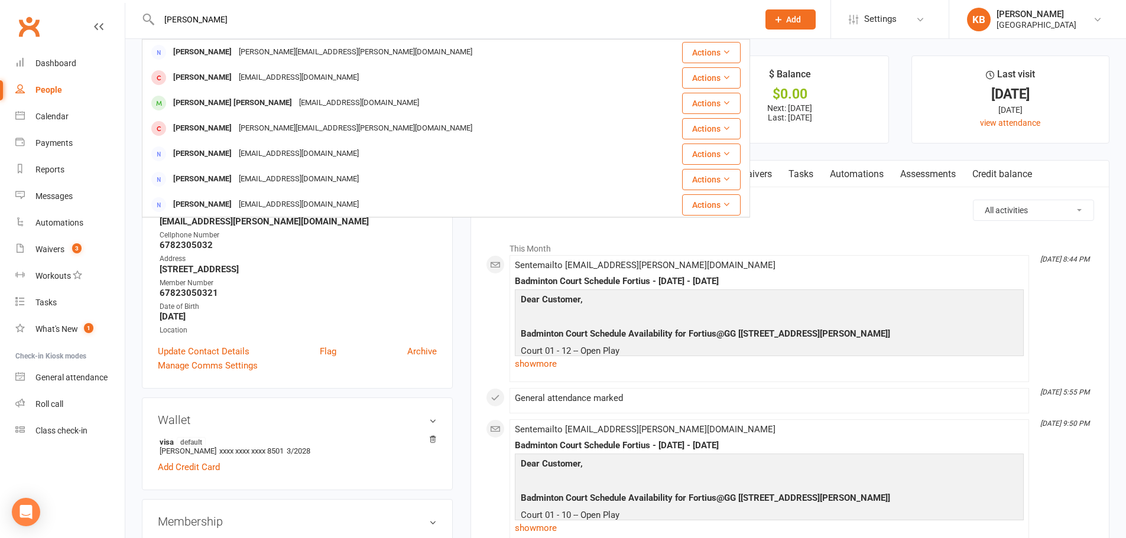
drag, startPoint x: 232, startPoint y: 16, endPoint x: 152, endPoint y: 19, distance: 79.2
click at [152, 19] on div "Sekhar Karra Sekhar Divvela sekhar.divvela@gmail.com Actions Chandra Sekhar Che…" at bounding box center [446, 19] width 608 height 38
paste input "User Srinivas"
drag, startPoint x: 180, startPoint y: 19, endPoint x: 160, endPoint y: 18, distance: 20.1
click at [160, 18] on input "User Srinivas Karra" at bounding box center [452, 19] width 594 height 17
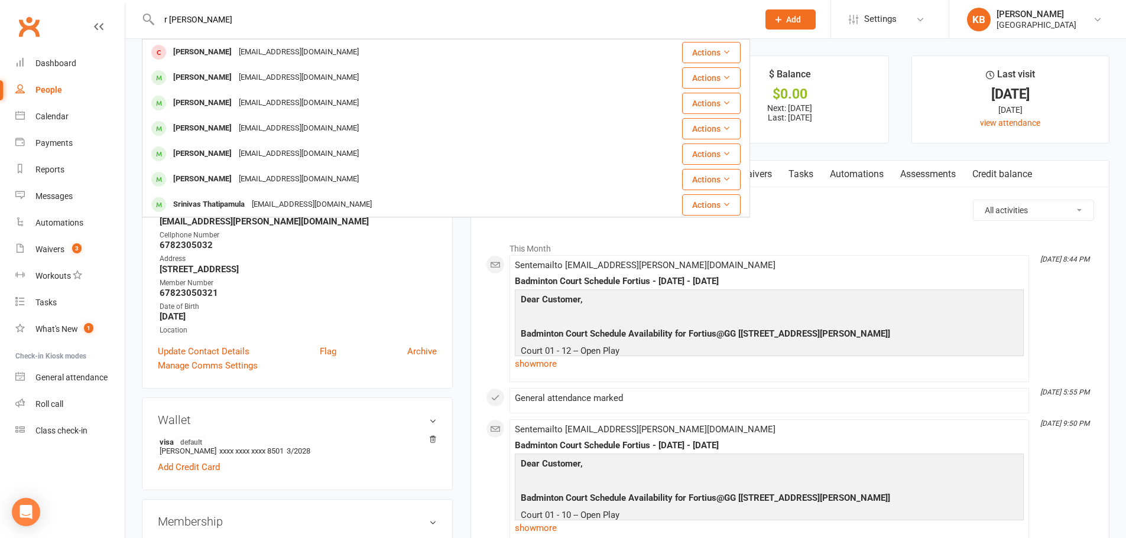
drag, startPoint x: 238, startPoint y: 21, endPoint x: 144, endPoint y: 22, distance: 94.0
click at [144, 22] on div "r Srinivas Karra Srinivas Kalyanapu skalyanapu@gmail.com Actions Srinivas reddy…" at bounding box center [446, 19] width 608 height 38
paste input "Srinivas karri"
drag, startPoint x: 216, startPoint y: 24, endPoint x: 140, endPoint y: 20, distance: 75.7
click at [140, 20] on react-component "Srinivas karri Srinivas Kalyanapu skalyanapu@gmail.com Actions Srinivas reddy K…" at bounding box center [375, 19] width 750 height 38
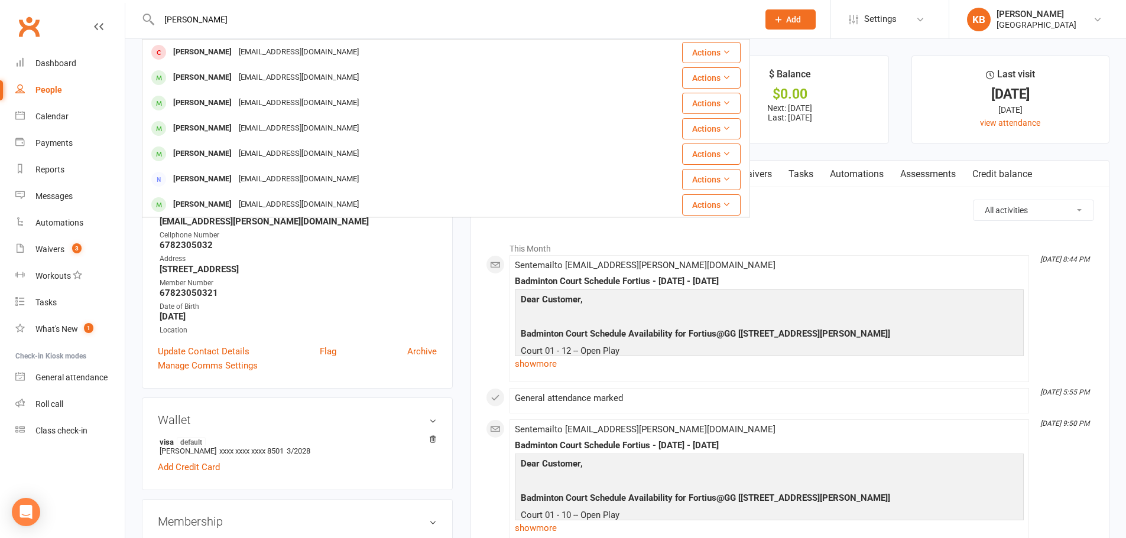
paste input "Mohit Karthik"
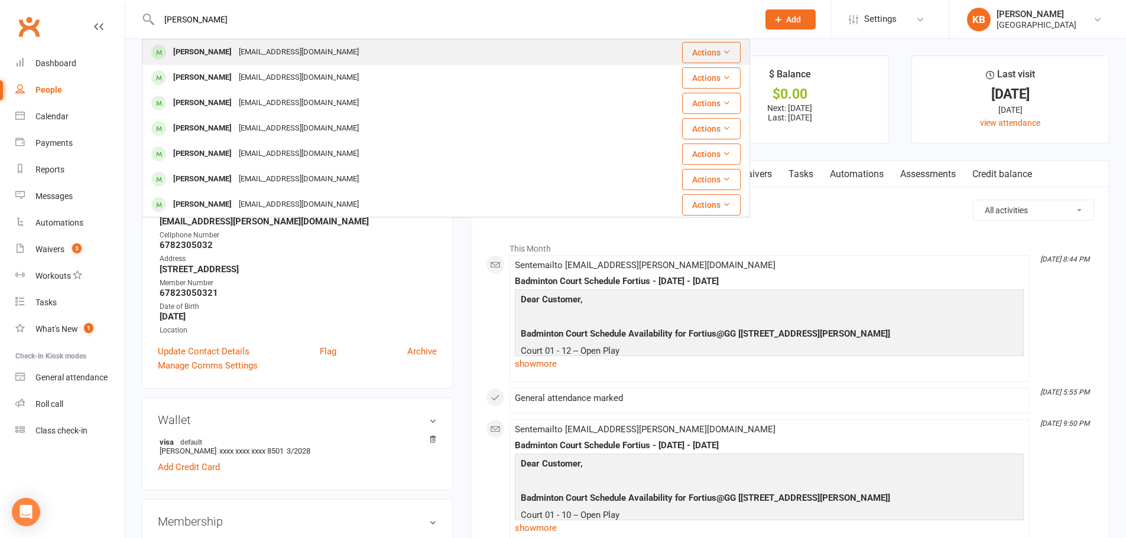
type input "Mohit Karthik"
click at [248, 53] on div "vidya.v.04@gmail.com" at bounding box center [298, 52] width 127 height 17
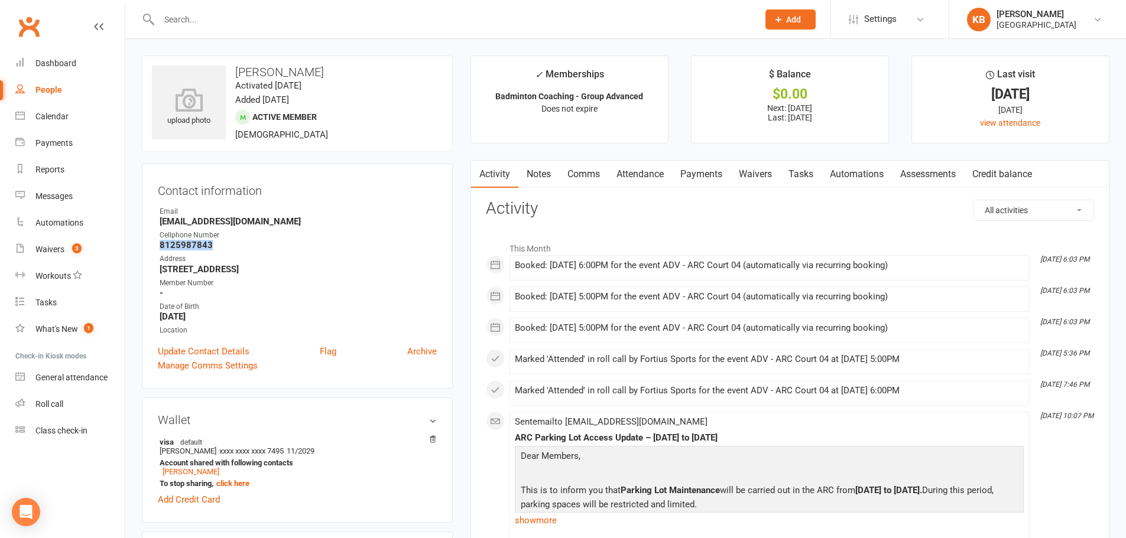
drag, startPoint x: 160, startPoint y: 248, endPoint x: 214, endPoint y: 242, distance: 54.6
click at [214, 242] on strong "8125987843" at bounding box center [298, 245] width 277 height 11
click at [256, 236] on div "Cellphone Number" at bounding box center [298, 235] width 277 height 11
click at [279, 24] on input "text" at bounding box center [452, 19] width 594 height 17
paste input "Srinivas Karveda"
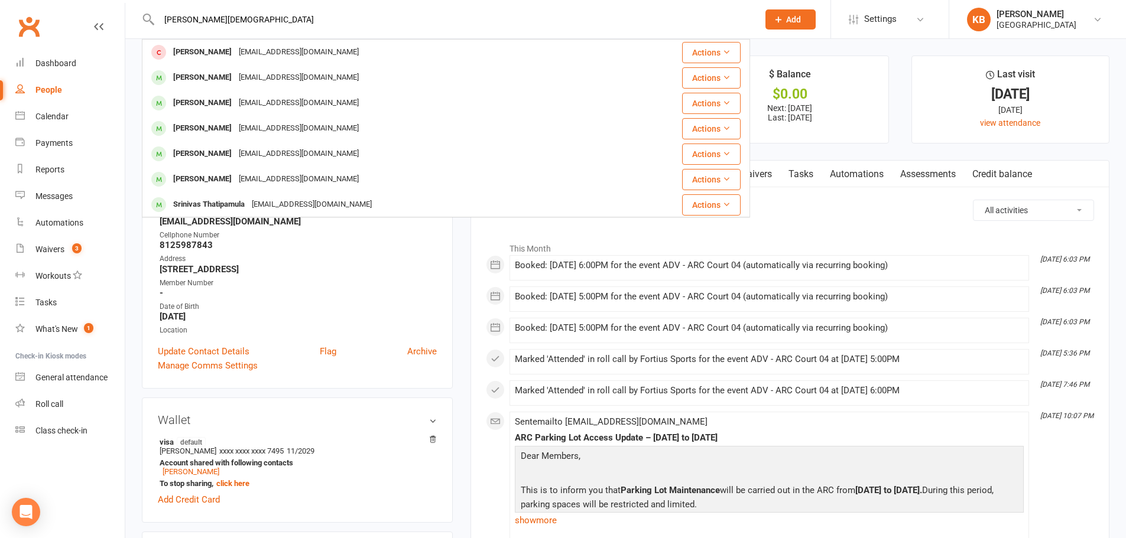
drag, startPoint x: 235, startPoint y: 20, endPoint x: 166, endPoint y: 31, distance: 69.4
click at [166, 31] on div "Srinivas Karveda Srinivas Kalyanapu skalyanapu@gmail.com Actions Srinivas reddy…" at bounding box center [446, 19] width 608 height 38
paste input "Ilango Kasiraj"
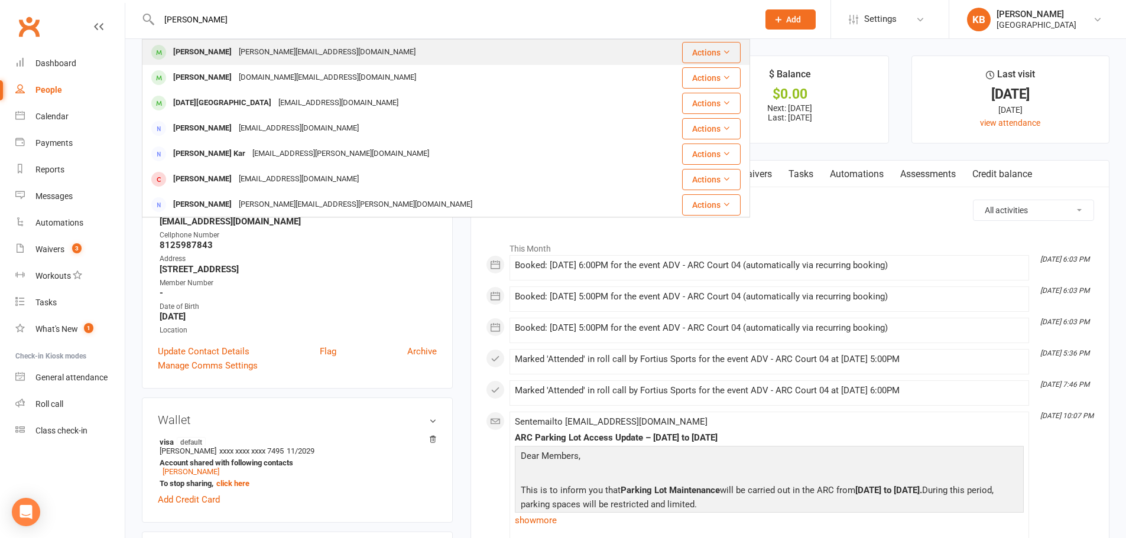
type input "Ilango Kasiraja"
click at [250, 48] on div "ilango.ka@gmail.com" at bounding box center [327, 52] width 184 height 17
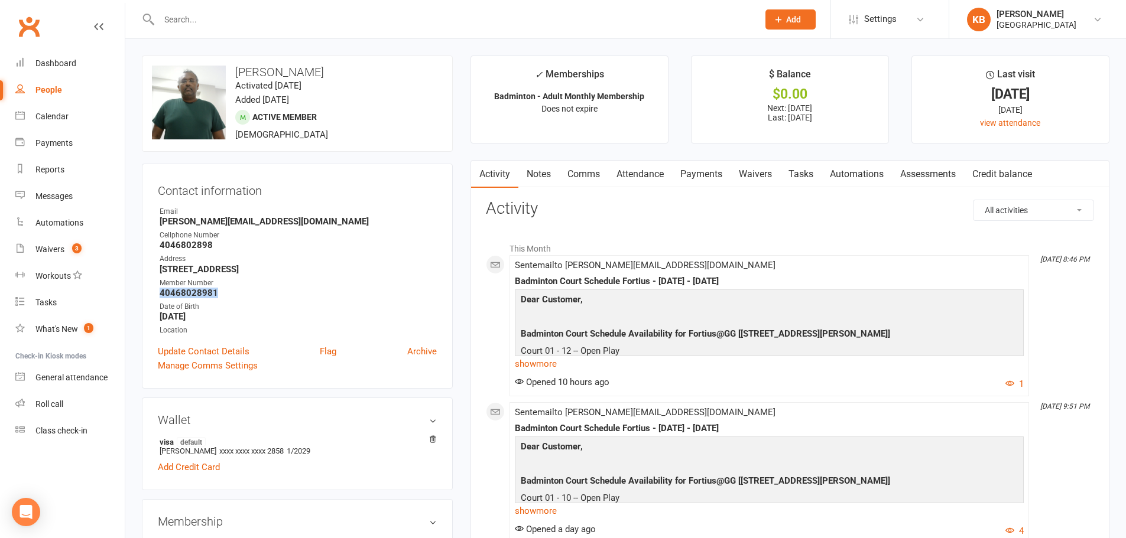
drag, startPoint x: 153, startPoint y: 292, endPoint x: 248, endPoint y: 297, distance: 95.3
click at [248, 297] on div "Contact information Owner Email ilango.ka@gmail.com Cellphone Number 4046802898…" at bounding box center [297, 276] width 311 height 225
click at [335, 251] on strong "4046802898" at bounding box center [298, 245] width 277 height 11
click at [274, 28] on div at bounding box center [446, 19] width 608 height 38
click at [273, 25] on input "text" at bounding box center [452, 19] width 594 height 17
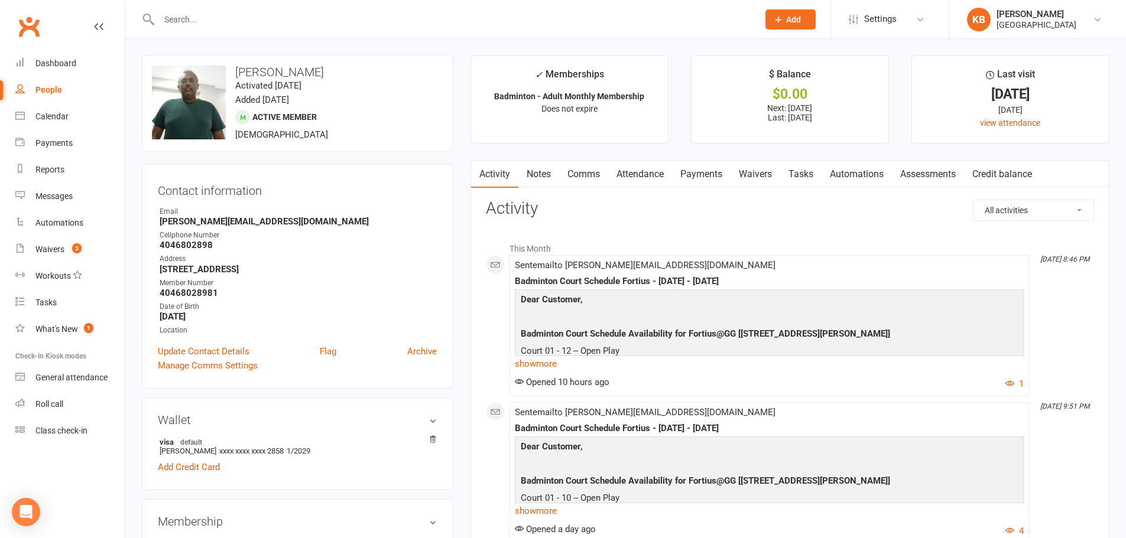
paste input "Muthukumar Kasi"
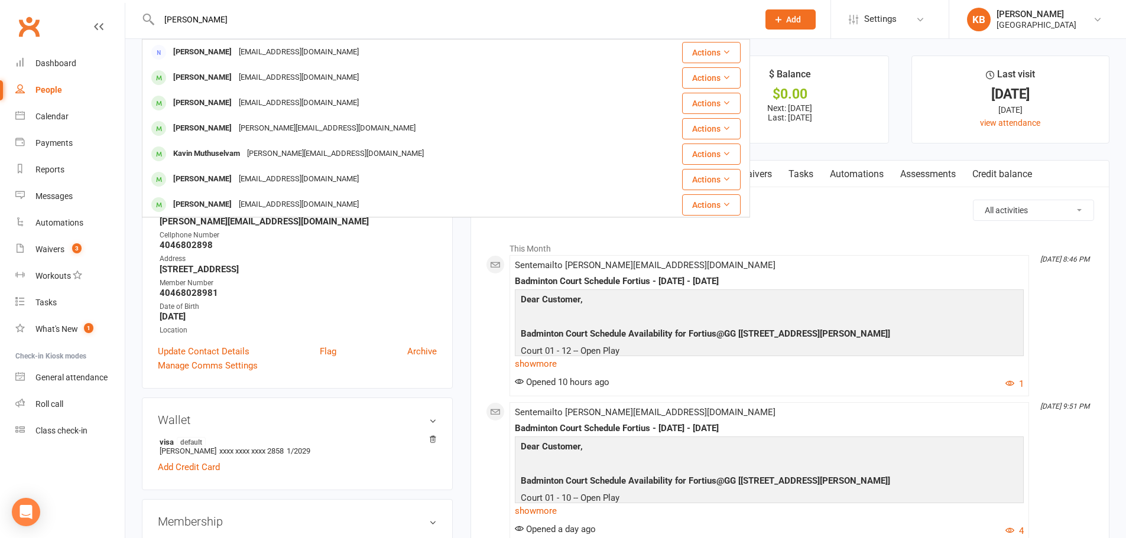
drag, startPoint x: 246, startPoint y: 18, endPoint x: 142, endPoint y: 25, distance: 104.2
click at [142, 25] on div "Muthukumar Kasi Madhu Kumar Munubharthi madhu.kasi@gmail.com Actions Hareesh Mu…" at bounding box center [446, 19] width 608 height 38
paste input ".kasi@gmail.com"
drag, startPoint x: 287, startPoint y: 22, endPoint x: 164, endPoint y: 2, distance: 125.1
click at [164, 2] on div "Muthukumar.kasi@gmail.com Madhu Kumar Munubharthi madhu.kasi@gmail.com Actions …" at bounding box center [446, 19] width 608 height 38
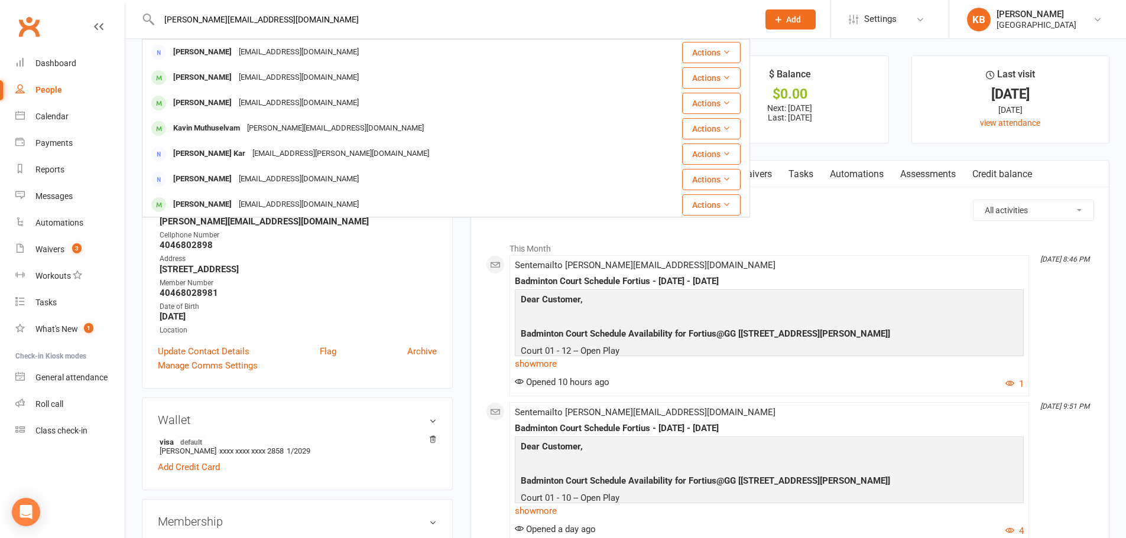
paste input "Praveen Katragadda"
drag, startPoint x: 245, startPoint y: 17, endPoint x: 154, endPoint y: 17, distance: 91.0
click at [154, 17] on div "Praveen Katragadda Praveen Kaza Joyveen@gmail.com Actions Praveen Chanda pchand…" at bounding box center [446, 19] width 608 height 38
paste input "Ravi"
drag, startPoint x: 235, startPoint y: 23, endPoint x: 150, endPoint y: 21, distance: 84.5
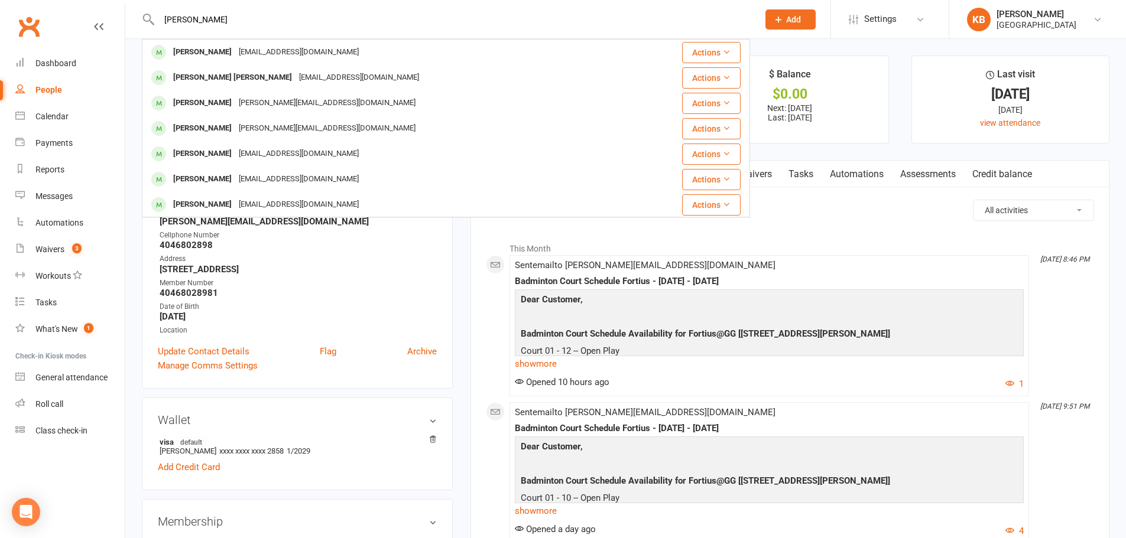
click at [150, 21] on div "Ravi Katragadda Sahithi Katragadda Jags.k80@gmail.com Actions Jagadeesh Babu Ka…" at bounding box center [446, 19] width 608 height 38
paste input "chandra.Katragadda@gmail.com"
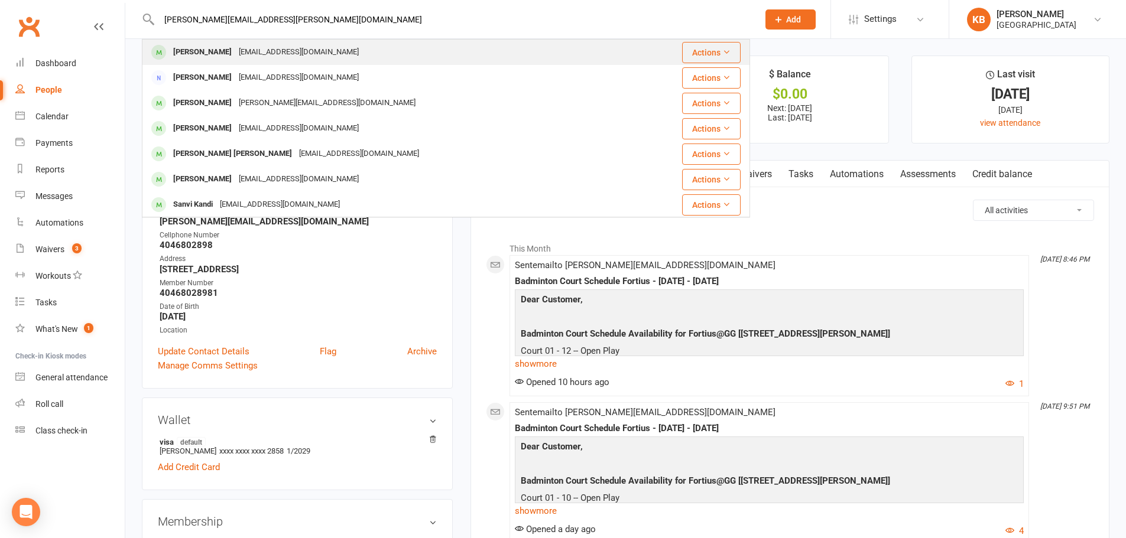
type input "Ravichandra.Katragadda@gmail.com"
click at [278, 51] on div "ravik18143@gmail.com" at bounding box center [298, 52] width 127 height 17
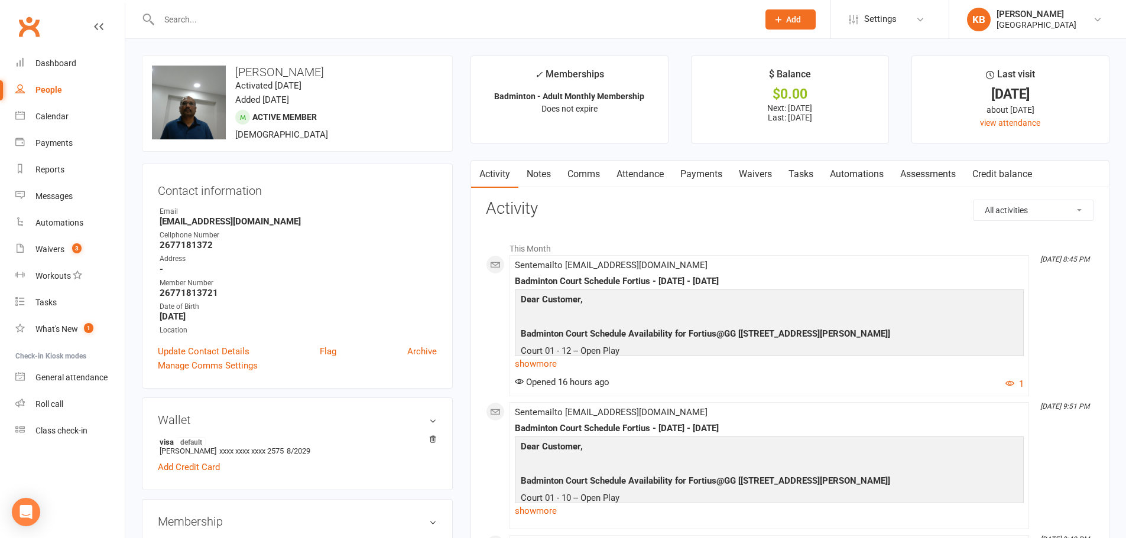
click at [162, 291] on strong "26771813721" at bounding box center [298, 293] width 277 height 11
drag, startPoint x: 158, startPoint y: 290, endPoint x: 217, endPoint y: 297, distance: 60.0
click at [217, 297] on li "Member Number 26771813721" at bounding box center [297, 288] width 279 height 21
click at [321, 258] on div "Address" at bounding box center [298, 258] width 277 height 11
click at [221, 27] on input "text" at bounding box center [452, 19] width 594 height 17
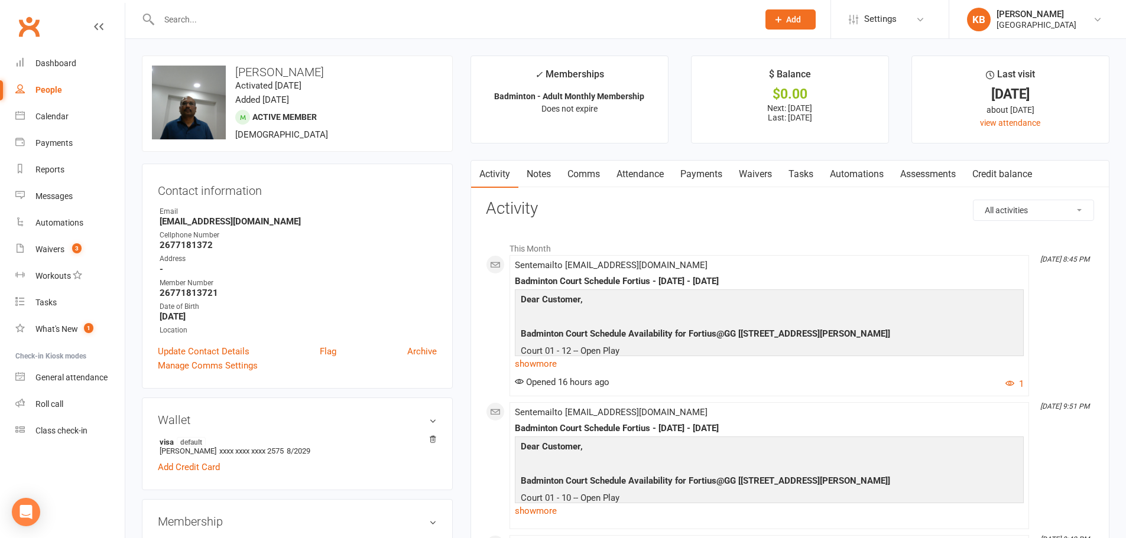
paste input "Avinash Kaza Venkta"
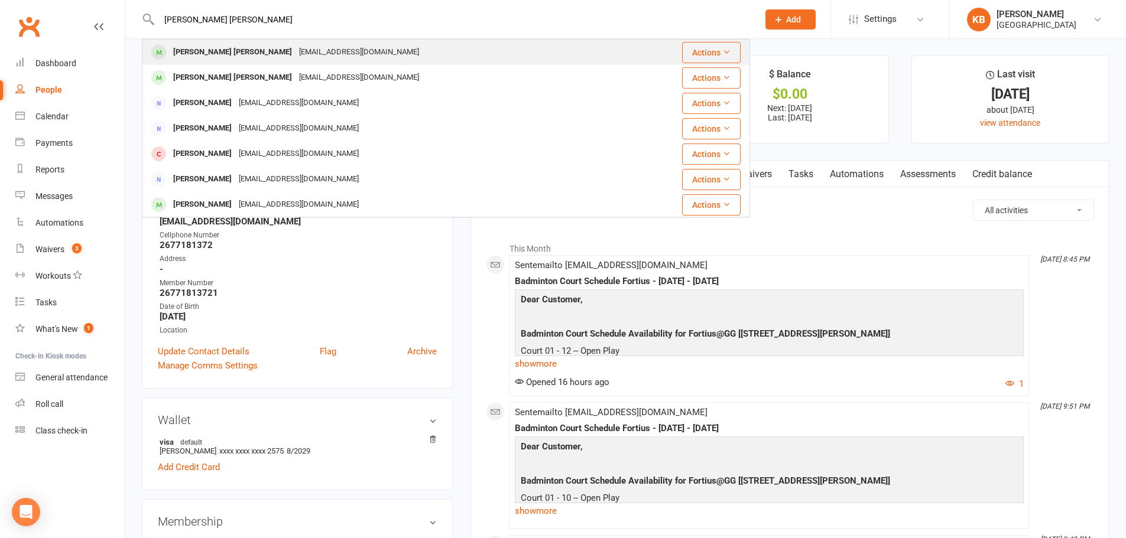
type input "Avinash Kaza Venkta"
click at [295, 47] on div "Avinashkvenkata@gmail.com" at bounding box center [358, 52] width 127 height 17
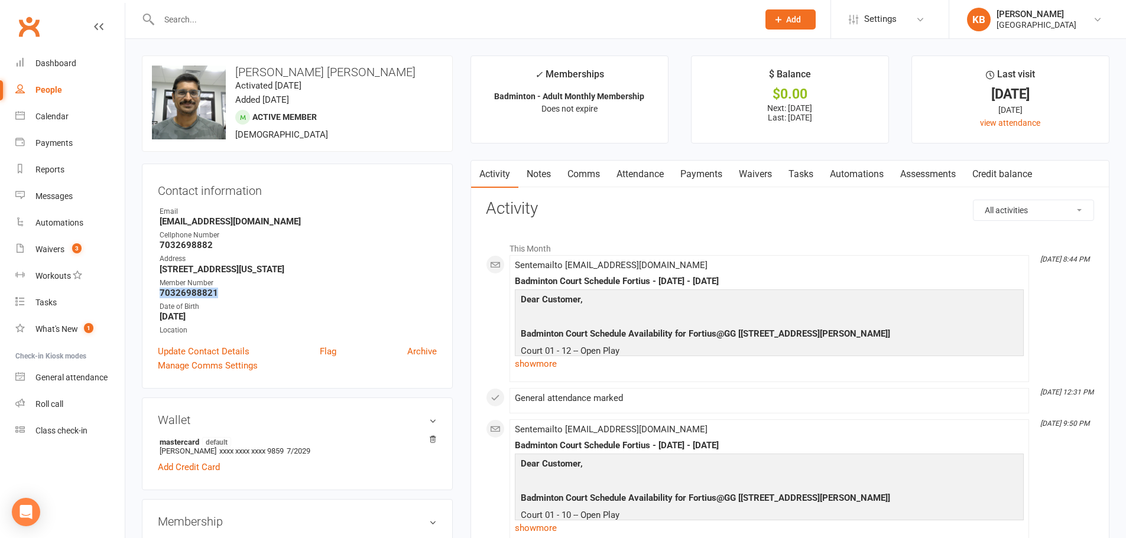
drag, startPoint x: 158, startPoint y: 293, endPoint x: 234, endPoint y: 293, distance: 75.6
click at [234, 293] on li "Member Number 70326988821" at bounding box center [297, 288] width 279 height 21
click at [337, 244] on strong "7032698882" at bounding box center [298, 245] width 277 height 11
click at [173, 15] on input "text" at bounding box center [452, 19] width 594 height 17
paste input "vineel keesara"
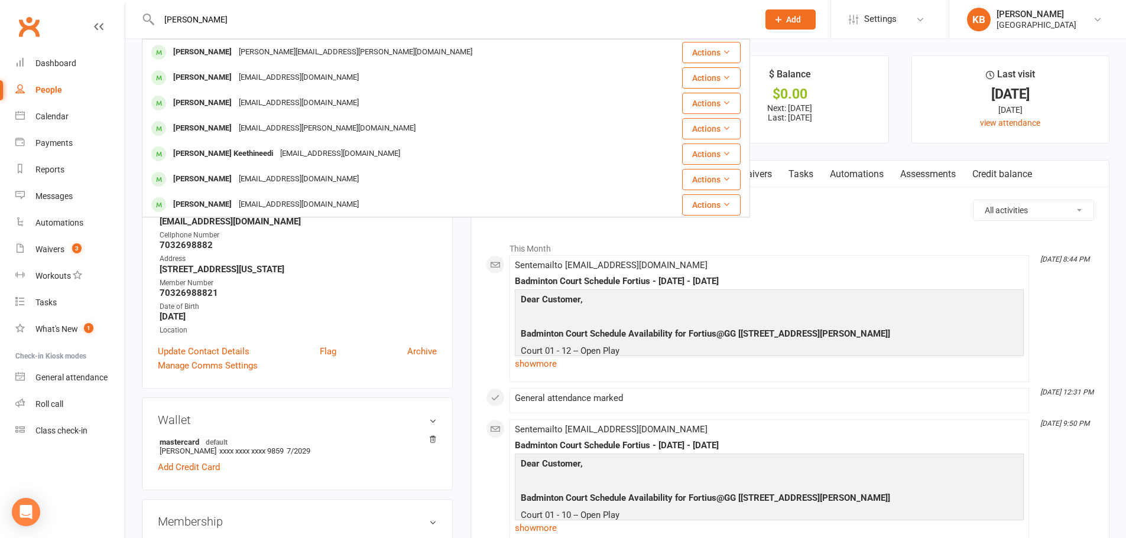
drag, startPoint x: 238, startPoint y: 22, endPoint x: 159, endPoint y: 22, distance: 79.2
click at [159, 22] on input "vineel keesara" at bounding box center [452, 19] width 594 height 17
paste input "Vipul K"
drag, startPoint x: 229, startPoint y: 17, endPoint x: 158, endPoint y: 24, distance: 71.8
click at [158, 24] on input "Vipul Keesara" at bounding box center [452, 19] width 594 height 17
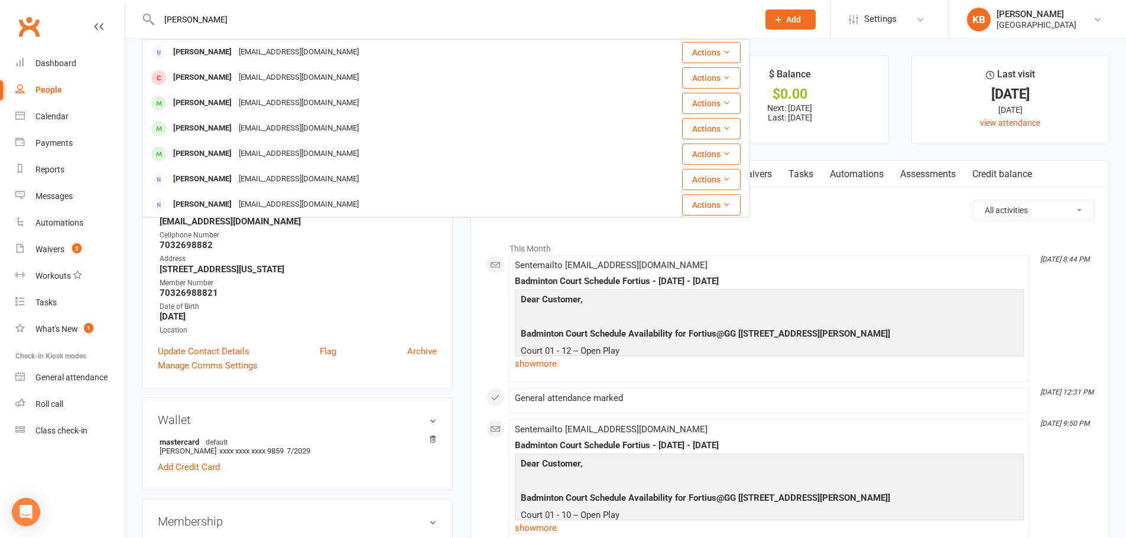
paste input "Mahesh Kerur"
drag, startPoint x: 226, startPoint y: 21, endPoint x: 151, endPoint y: 26, distance: 75.2
click at [151, 26] on div "Mahesh Kerur Mahesh Kumar Kerur Sreeshaila maheshks.ks@gmail.com Actions Mahesh…" at bounding box center [446, 19] width 608 height 38
paste input "Supraja Kesireddy"
drag, startPoint x: 237, startPoint y: 18, endPoint x: 161, endPoint y: 30, distance: 77.1
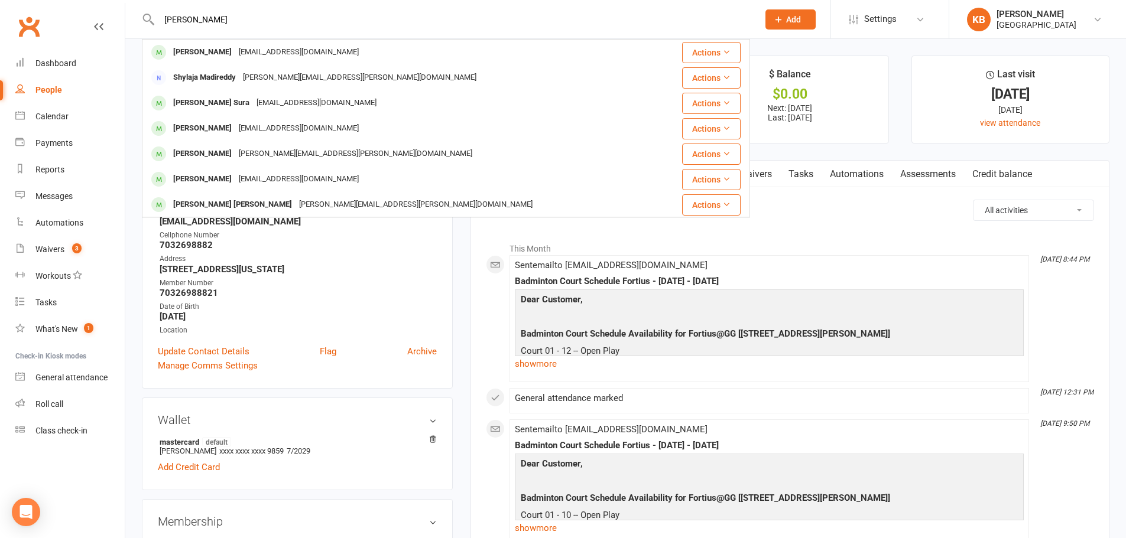
click at [161, 30] on div "Supraja Kesireddy Sai Tarun Reddy Kesireddy tarunkesireddy@gmail.com Actions Sh…" at bounding box center [446, 19] width 608 height 38
paste input "Yaser Khan"
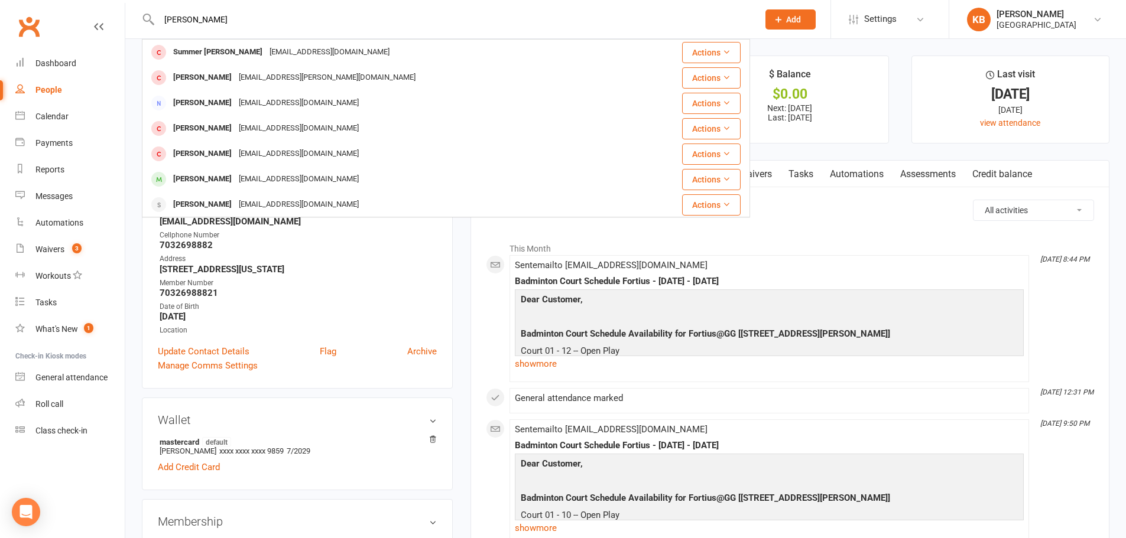
drag, startPoint x: 204, startPoint y: 17, endPoint x: 156, endPoint y: 24, distance: 49.0
click at [156, 24] on input "Yaser Khan" at bounding box center [452, 19] width 594 height 17
paste input "Sriram KG"
drag, startPoint x: 201, startPoint y: 21, endPoint x: 139, endPoint y: 21, distance: 62.6
click at [139, 21] on react-component "Sriram KG Vikas Kumar Sriram sriram.vikas22@gmail.com Actions sriram sankar sri…" at bounding box center [375, 19] width 750 height 38
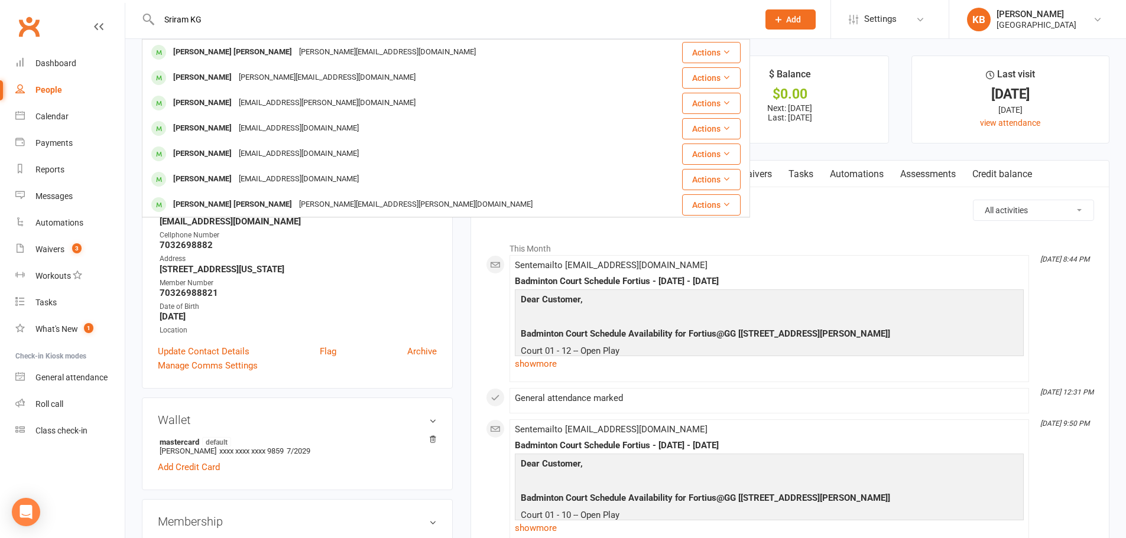
paste input "anthoshi Kethineedi"
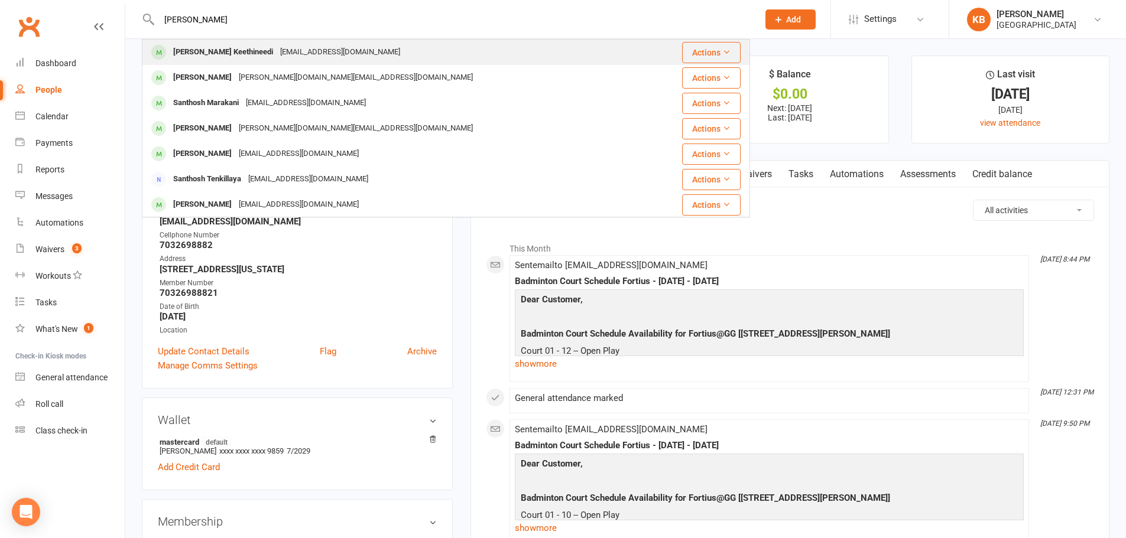
type input "Santhoshi Kethineedi"
click at [277, 51] on div "santhoshikethineedi93@gmail.com" at bounding box center [340, 52] width 127 height 17
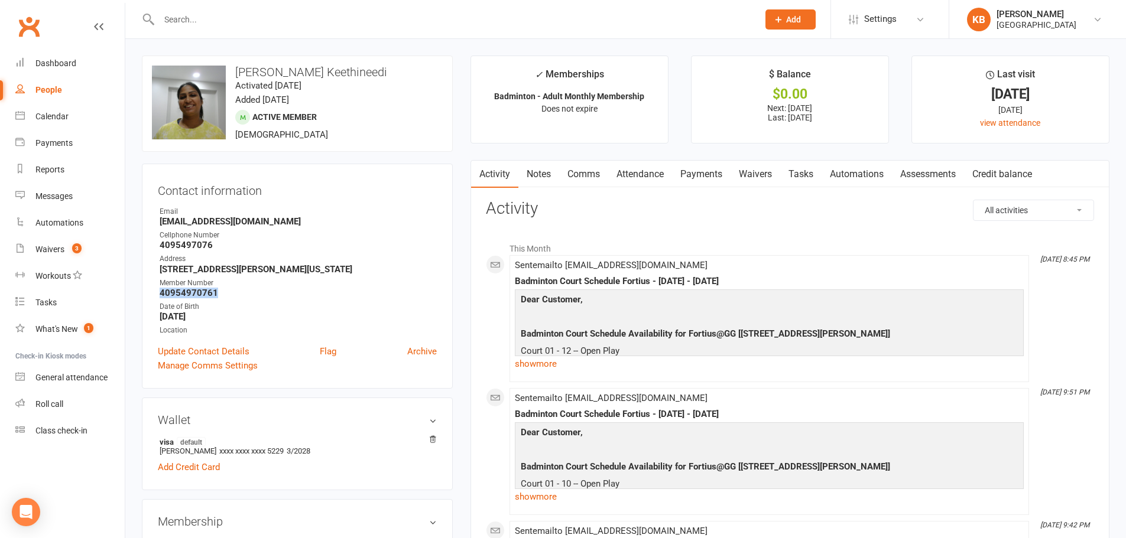
drag, startPoint x: 160, startPoint y: 295, endPoint x: 228, endPoint y: 295, distance: 68.5
click at [228, 295] on strong "40954970761" at bounding box center [298, 293] width 277 height 11
click at [309, 246] on strong "4095497076" at bounding box center [298, 245] width 277 height 11
click at [223, 21] on input "text" at bounding box center [452, 19] width 594 height 17
paste input "Gitanjali Kher"
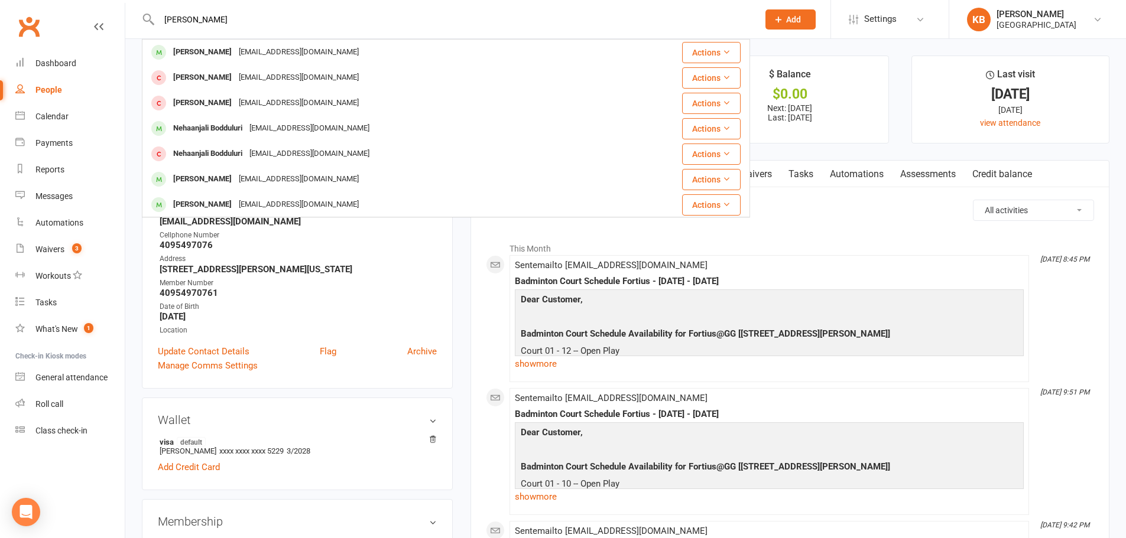
type input "Gitanjali Kher"
click at [250, 45] on div "gkher10@gmail.com" at bounding box center [298, 52] width 127 height 17
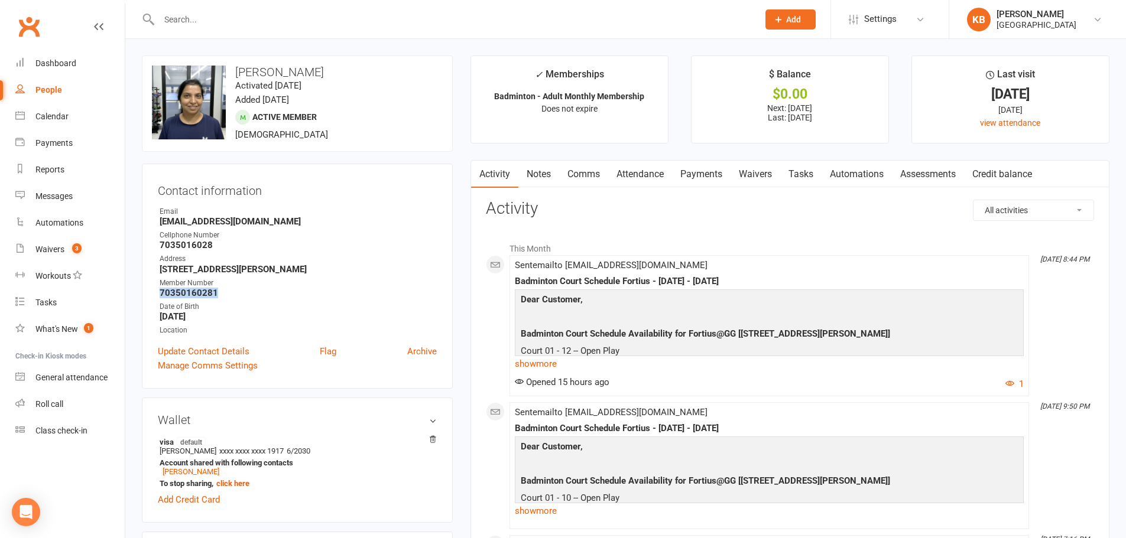
drag, startPoint x: 155, startPoint y: 292, endPoint x: 225, endPoint y: 288, distance: 70.4
click at [225, 288] on div "Contact information Owner Email gkher10@gmail.com Cellphone Number 7035016028 A…" at bounding box center [297, 276] width 311 height 225
click at [386, 259] on div "Address" at bounding box center [298, 258] width 277 height 11
click at [220, 19] on input "text" at bounding box center [452, 19] width 594 height 17
paste input "Nagender Khokhar"
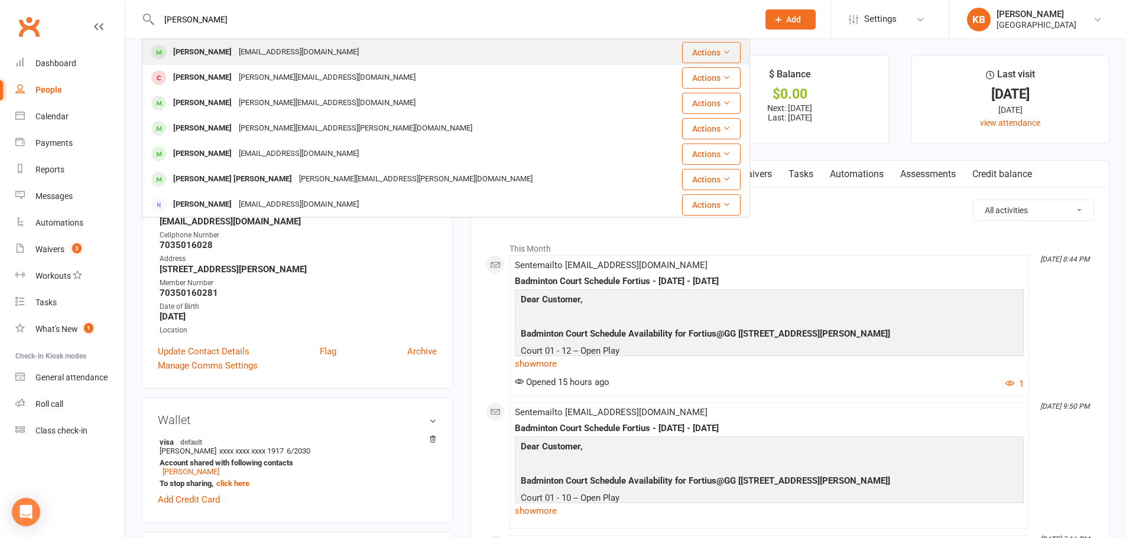
type input "Nagender Khokhar"
click at [269, 45] on div "Nagendrakaruturi@gmail.com" at bounding box center [298, 52] width 127 height 17
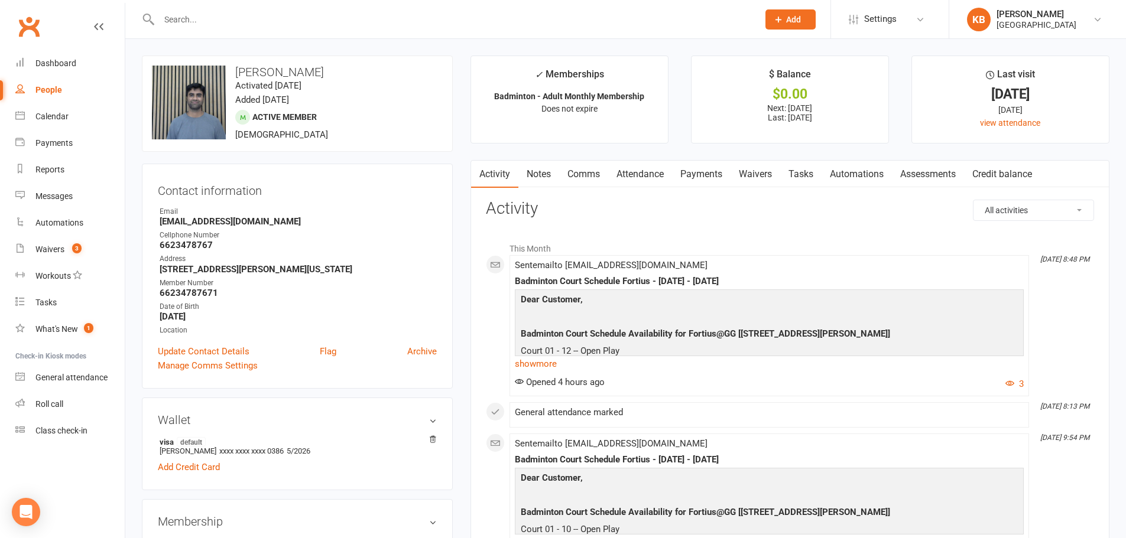
click at [236, 23] on input "text" at bounding box center [452, 19] width 594 height 17
paste input "Ha Kieu"
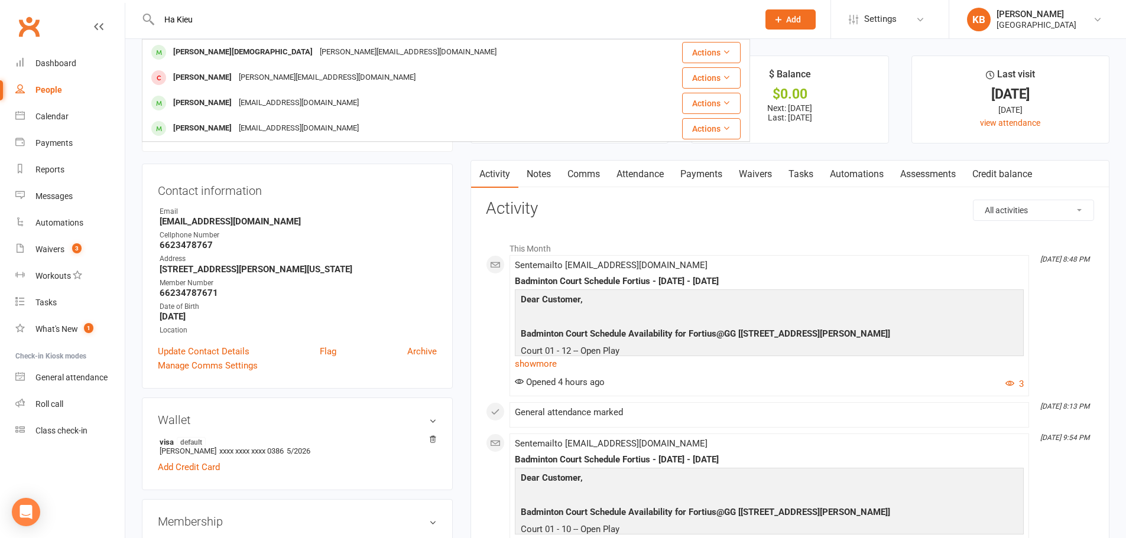
drag, startPoint x: 211, startPoint y: 23, endPoint x: 144, endPoint y: 26, distance: 66.8
click at [144, 26] on div "Ha Kieu Hari Krishna harikrishna.nwk@gmail.com Actions Hammad Kamal Kamal_zafar…" at bounding box center [446, 19] width 608 height 38
paste input "charles Kim"
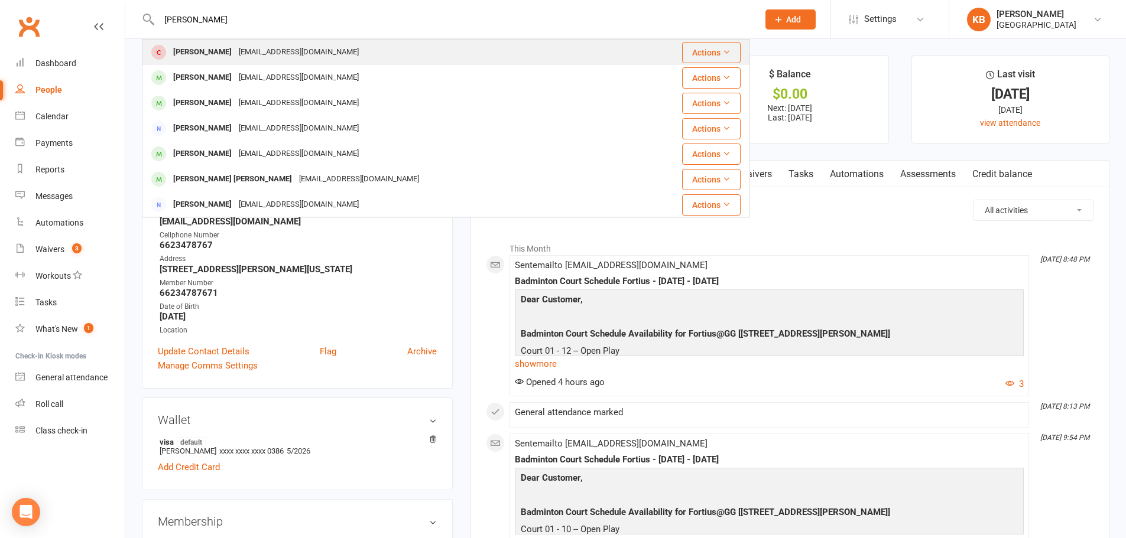
type input "charles Kim"
click at [255, 48] on div "ckim1432@gmail.com" at bounding box center [298, 52] width 127 height 17
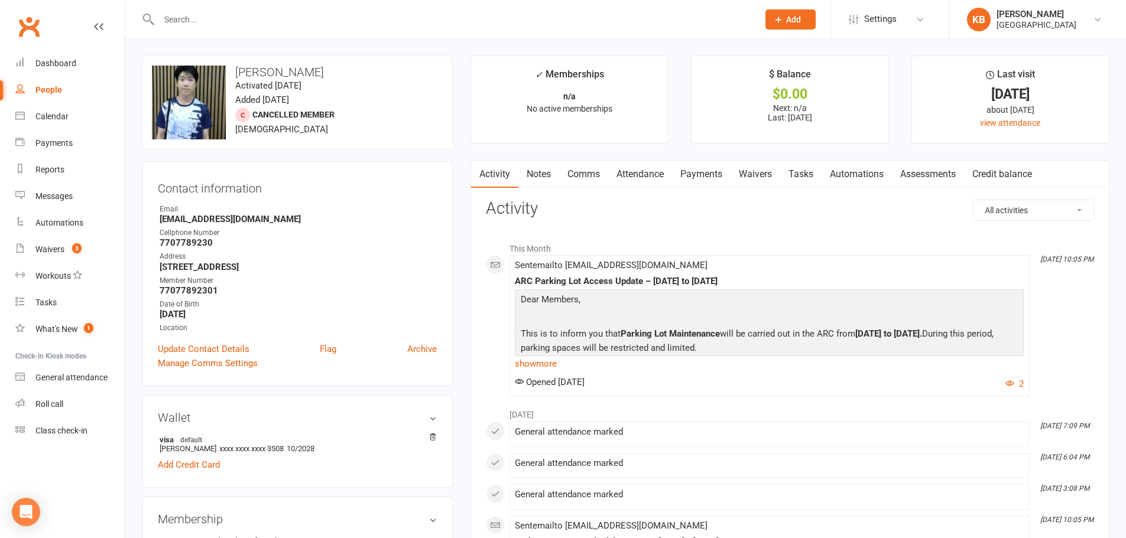
click at [244, 30] on div at bounding box center [446, 19] width 608 height 38
click at [239, 22] on input "text" at bounding box center [452, 19] width 594 height 17
paste input "Jason Kim"
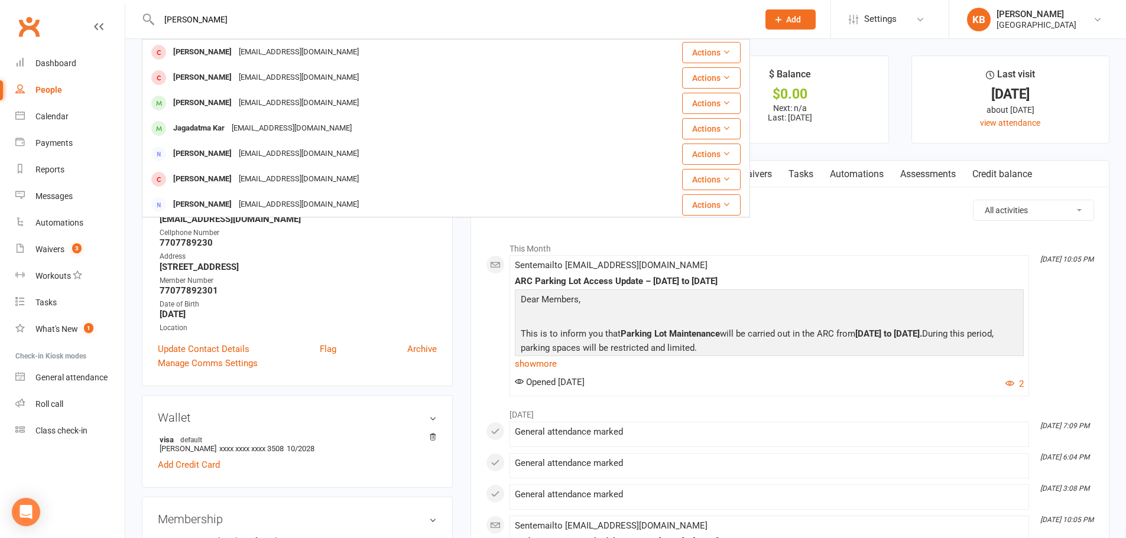
drag, startPoint x: 223, startPoint y: 24, endPoint x: 160, endPoint y: 29, distance: 62.8
click at [160, 29] on div "Jason Kim Jinxiang Zeng jason1795@outlook.com Actions Charles Kim ckim1432@gmai…" at bounding box center [446, 19] width 608 height 38
paste input "Tim S"
drag, startPoint x: 203, startPoint y: 22, endPoint x: 129, endPoint y: 25, distance: 73.9
click at [129, 25] on react-component "Tim S Kim Charles Kim ckim1432@gmail.com Actions Kimi Tucker Krt20048@yahoo.com…" at bounding box center [375, 19] width 750 height 38
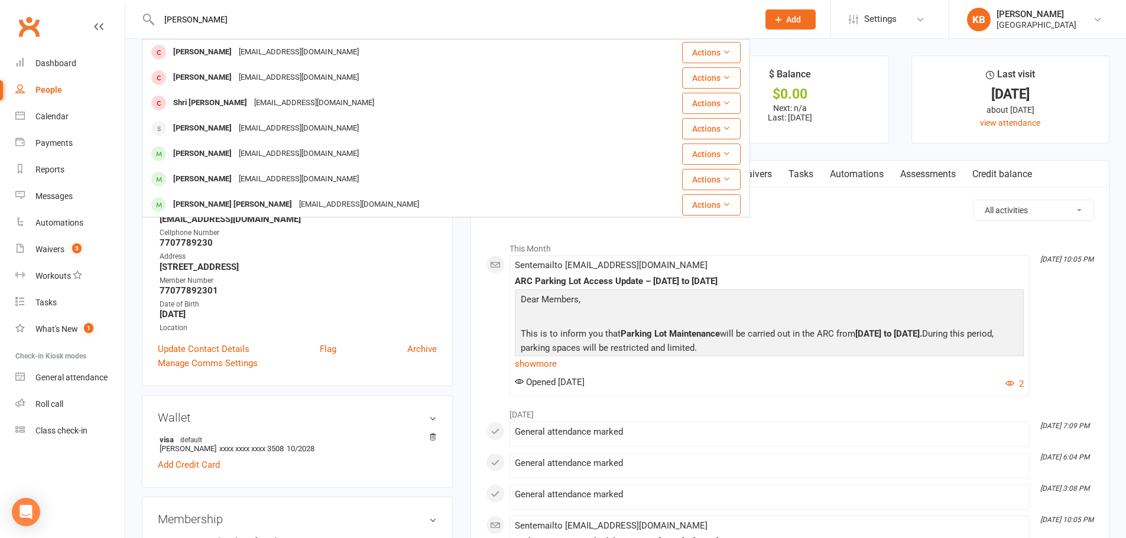
paste input "Rakesh Kizhathodi"
drag, startPoint x: 252, startPoint y: 22, endPoint x: 157, endPoint y: 19, distance: 94.6
click at [157, 19] on input "Rakesh Kizhathodi" at bounding box center [452, 19] width 594 height 17
paste input "Pradeep Kodakandla"
type input "Pradeep Kodakandla"
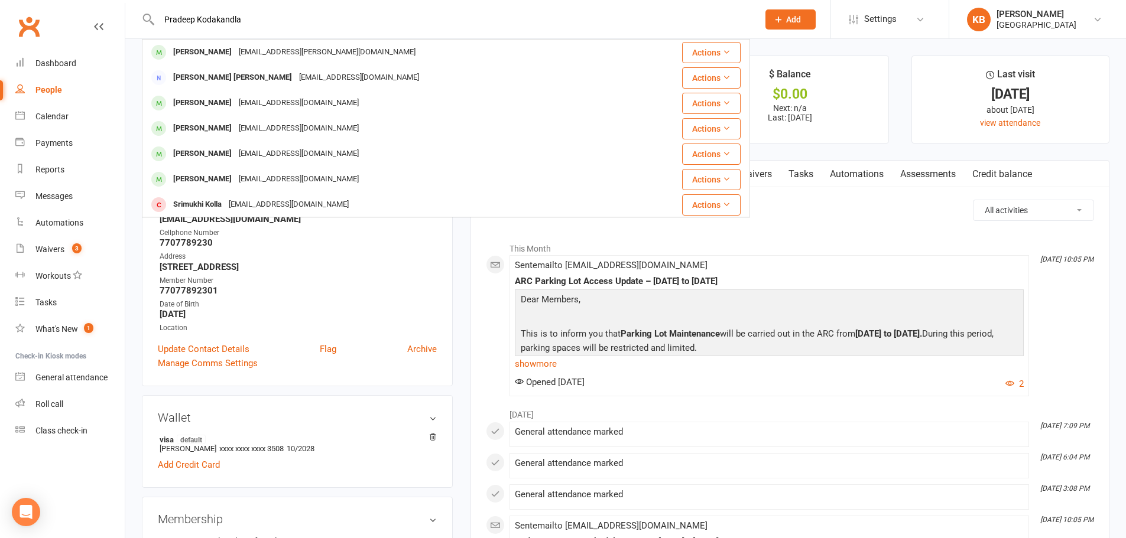
drag, startPoint x: 247, startPoint y: 21, endPoint x: 141, endPoint y: 21, distance: 106.4
click at [141, 21] on react-component "Pradeep Kodakandla Pradeep Vundyala pradeep.kip@gmail.com Actions Venkata Prade…" at bounding box center [375, 19] width 750 height 38
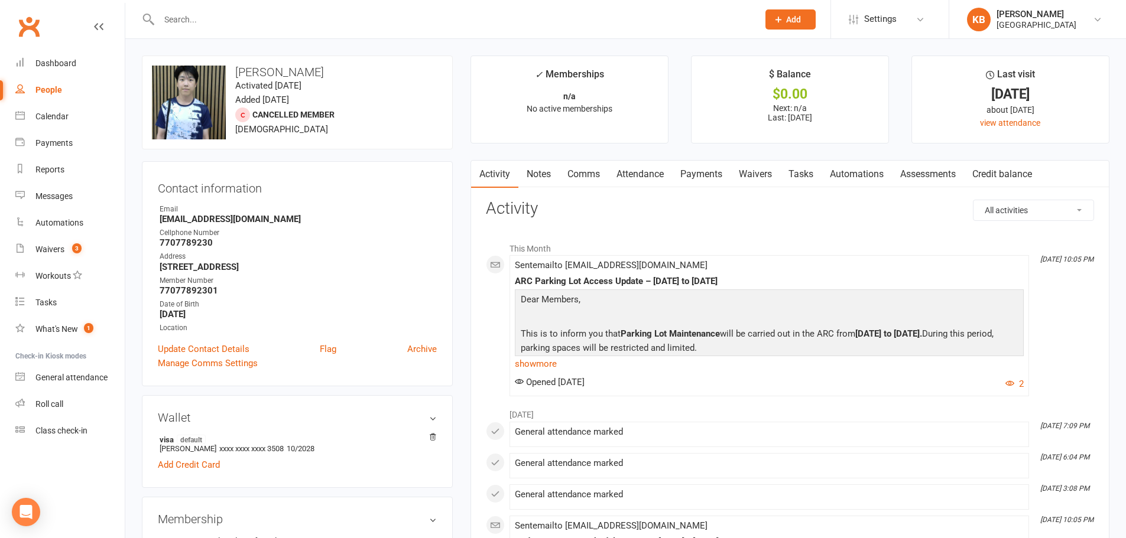
paste input "Vinay Kodancha"
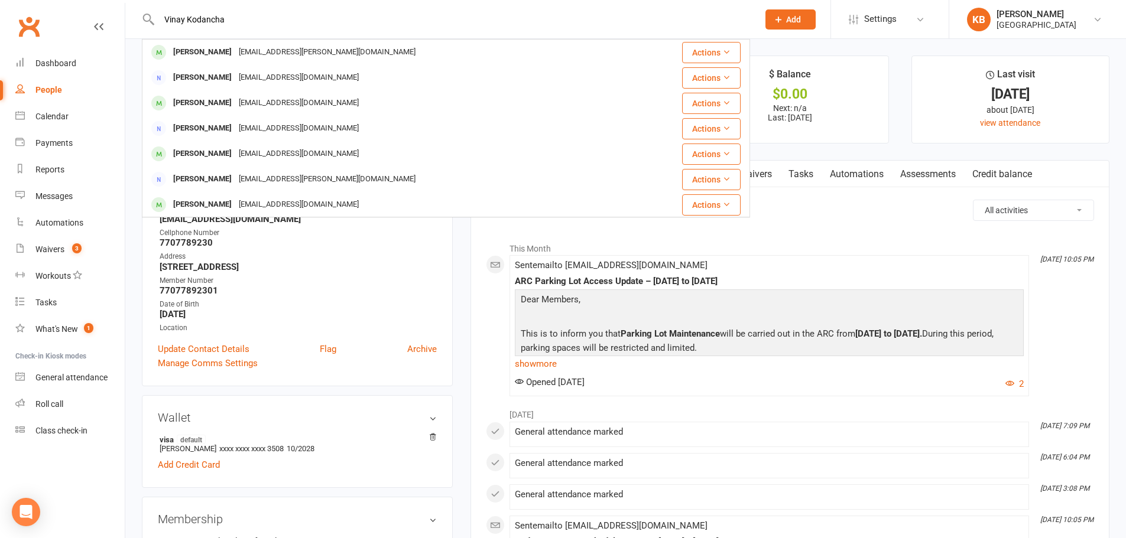
drag, startPoint x: 233, startPoint y: 22, endPoint x: 152, endPoint y: 22, distance: 80.4
click at [152, 22] on div "Vinay Kodancha Vinay Sinka vinay.sinka@gmail.com Actions Vinay Boppana Viboppan…" at bounding box center [446, 19] width 608 height 38
paste input "daram"
drag, startPoint x: 251, startPoint y: 18, endPoint x: 160, endPoint y: 10, distance: 91.3
click at [160, 10] on div "Vinay Kodandaram Vivekananda Damodaram vivekdude@gmail.com Actions Vivekananda …" at bounding box center [446, 19] width 608 height 38
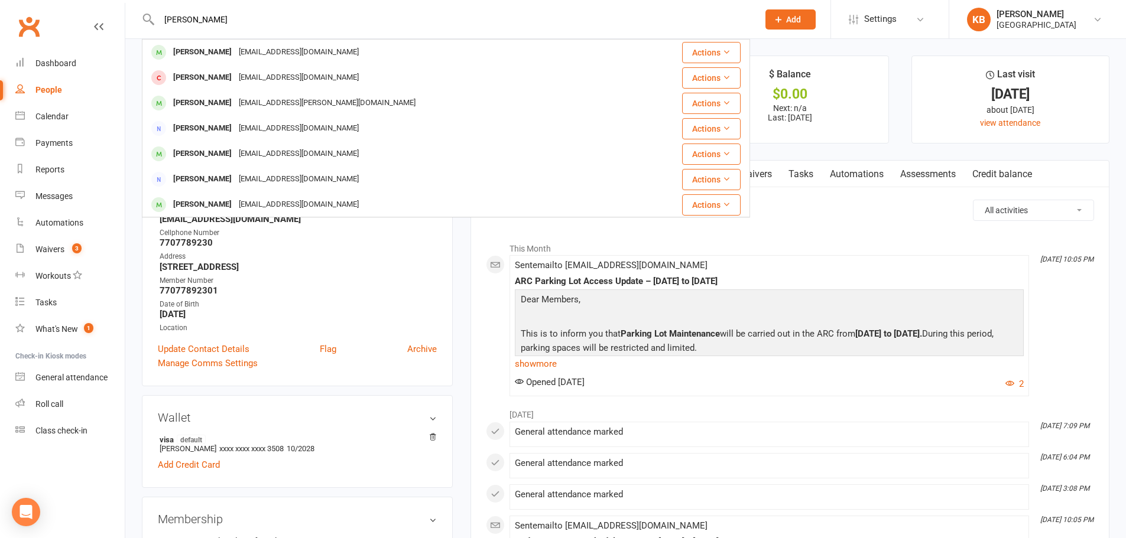
paste input "Saketh Gupta Kodipaka"
type input "Saketh Gupta Kodipaka"
drag, startPoint x: 237, startPoint y: 20, endPoint x: 161, endPoint y: 19, distance: 75.6
click at [161, 19] on input "Saketh Gupta Kodipaka" at bounding box center [452, 19] width 594 height 17
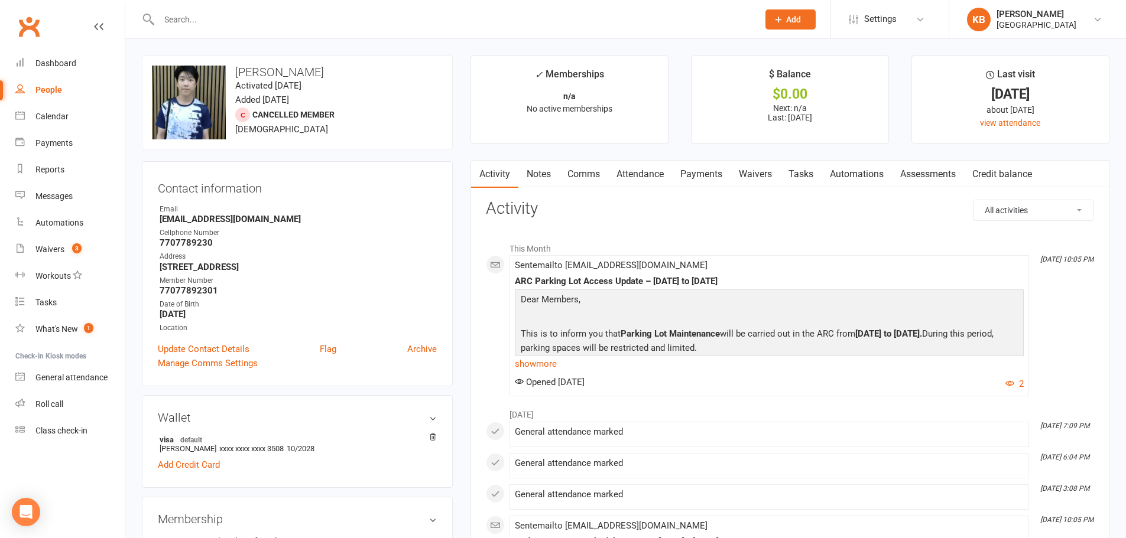
paste input "Vijaya Koleti"
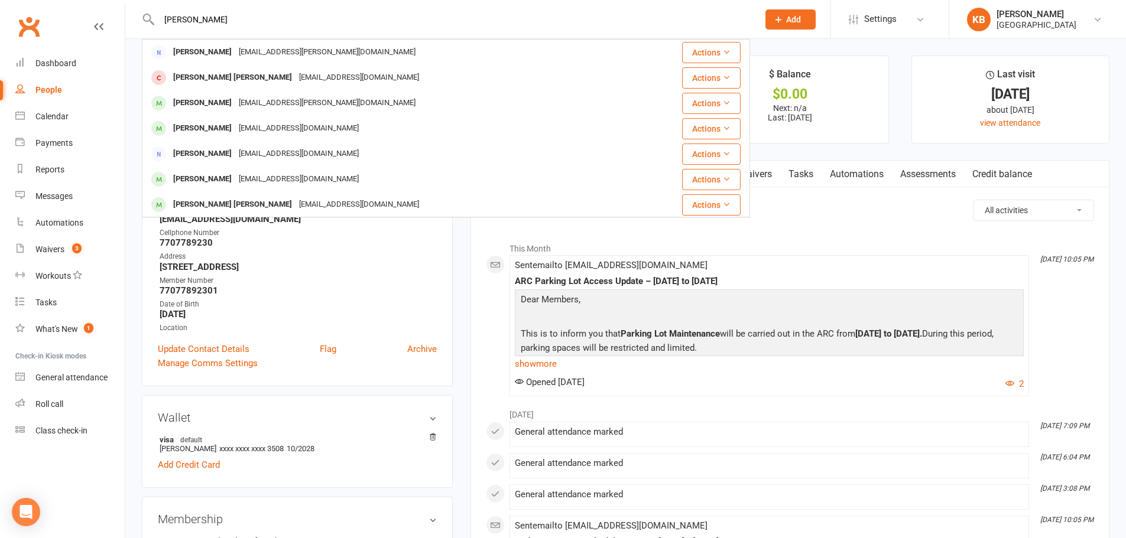
click at [223, 21] on input "Vijaya Koleti" at bounding box center [452, 19] width 594 height 17
drag, startPoint x: 214, startPoint y: 27, endPoint x: 154, endPoint y: 16, distance: 61.2
click at [154, 16] on div "Vijaya Koleti Vijay Kushwaha vijay.kushwaha@gmail.com Actions Vijay Kumar Peddy…" at bounding box center [446, 19] width 608 height 38
paste input "Harsha Manoj Kolla"
drag, startPoint x: 255, startPoint y: 14, endPoint x: 158, endPoint y: 18, distance: 97.0
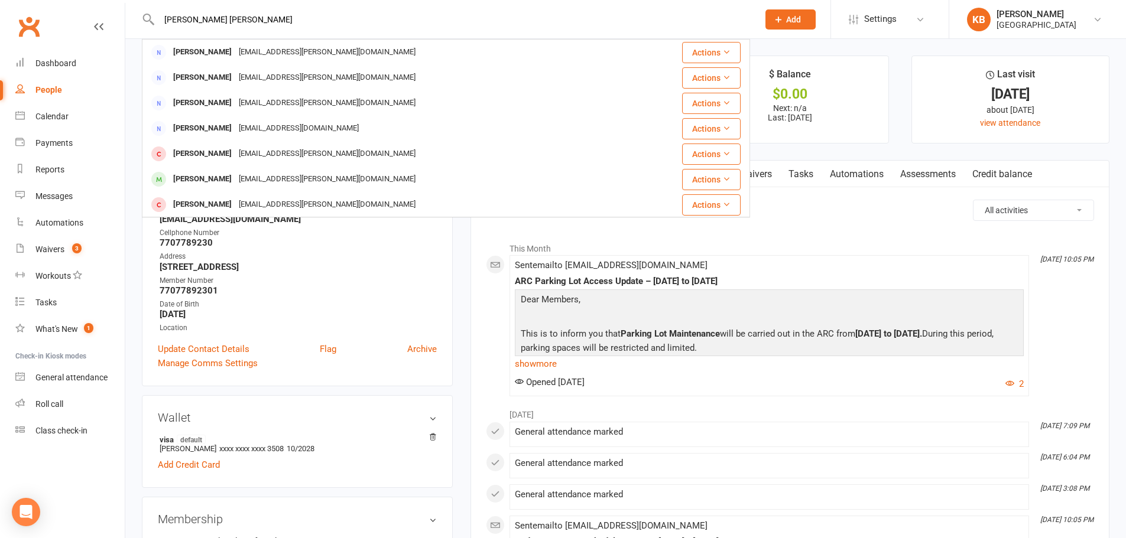
click at [158, 18] on input "Harsha Manoj Kolla" at bounding box center [452, 19] width 594 height 17
paste input "Venkata Kolluri"
type input "Venkata Kolluri"
drag, startPoint x: 220, startPoint y: 20, endPoint x: 163, endPoint y: 14, distance: 57.1
click at [163, 14] on input "Venkata Kolluri" at bounding box center [452, 19] width 594 height 17
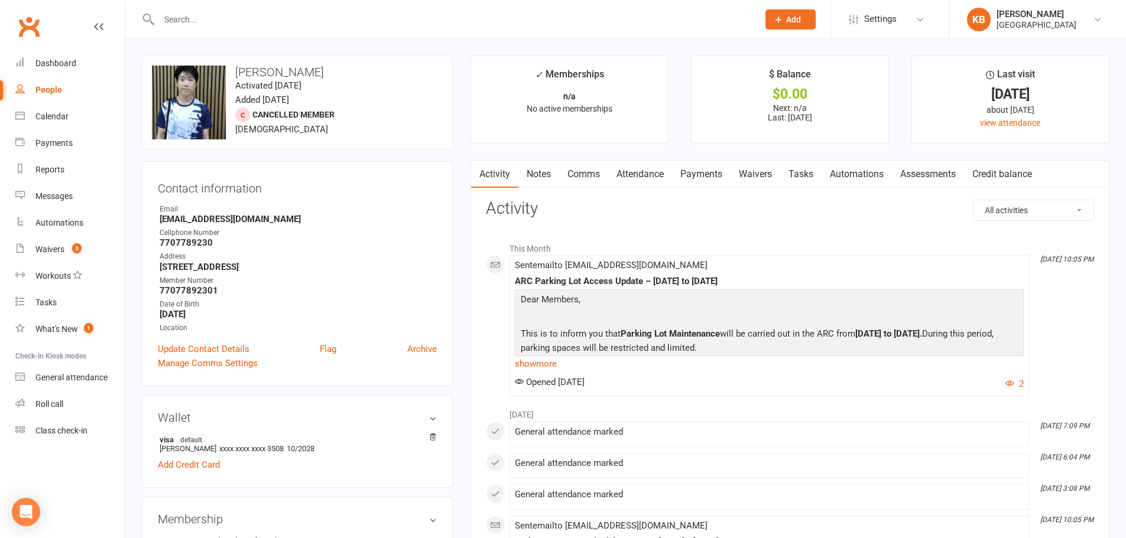
click at [232, 18] on input "text" at bounding box center [452, 19] width 594 height 17
paste input "Krishna kishore Komminen"
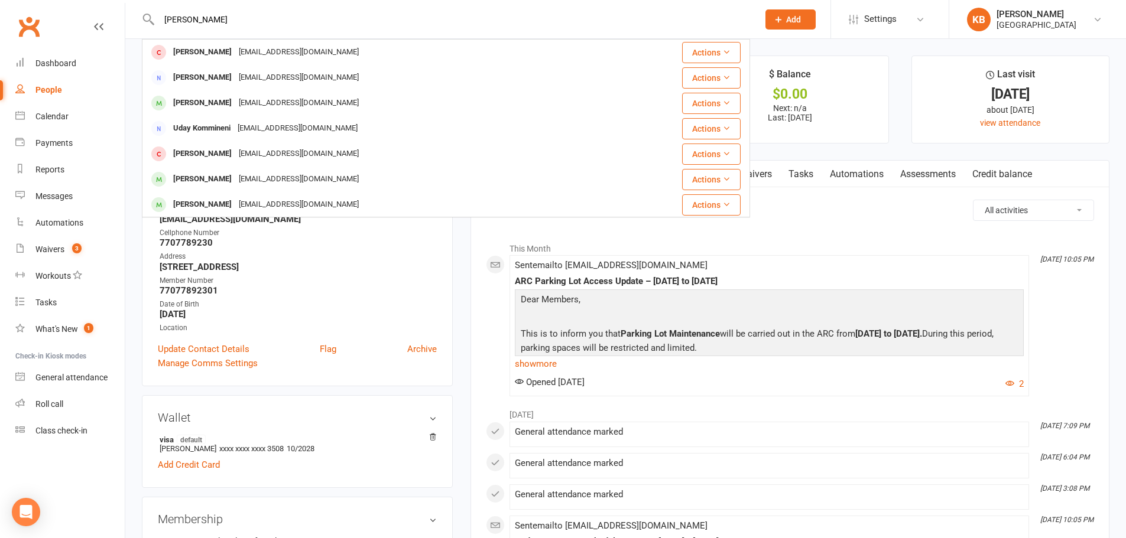
drag, startPoint x: 270, startPoint y: 18, endPoint x: 135, endPoint y: 25, distance: 135.5
click at [135, 25] on react-component "Krishna kishore Komminen Kishore Radhakrishnan Radhakrishnan.kishore@gmail.com …" at bounding box center [375, 19] width 750 height 38
paste input "Subodh Kommineni"
type input "Subodh Kommineni"
drag, startPoint x: 256, startPoint y: 10, endPoint x: 181, endPoint y: 17, distance: 75.3
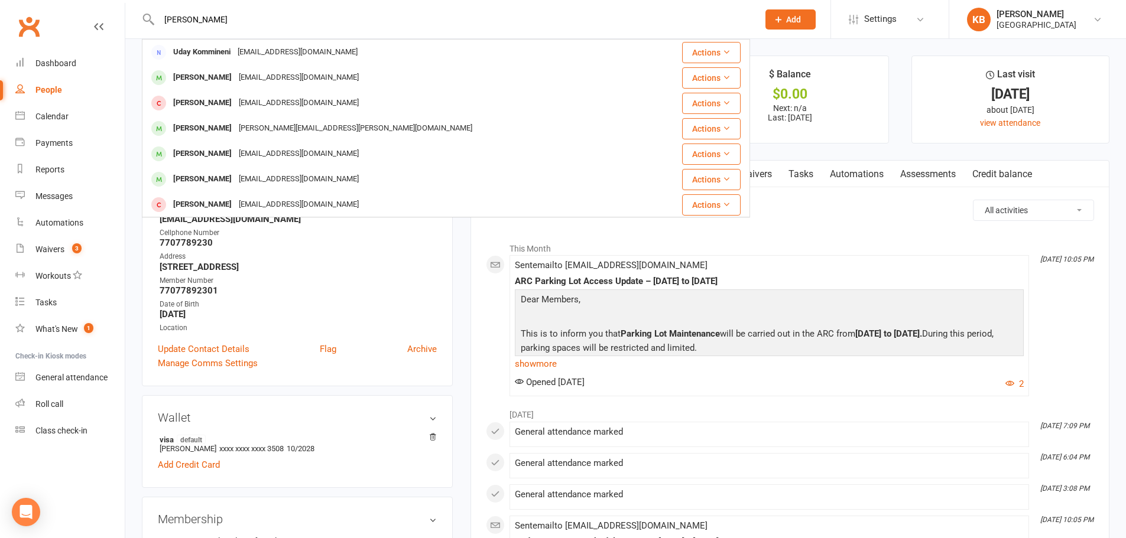
click at [181, 17] on div "Subodh Kommineni Uday Kommineni UdayKommineni@gmail.com Actions Saanvi Komminen…" at bounding box center [446, 19] width 608 height 38
drag, startPoint x: 260, startPoint y: 24, endPoint x: 141, endPoint y: 30, distance: 118.9
click at [141, 30] on react-component "Subodh Kommineni Uday Kommineni UdayKommineni@gmail.com Actions Saanvi Komminen…" at bounding box center [375, 19] width 750 height 38
click at [262, 19] on input "Subodh Kommineni" at bounding box center [452, 19] width 594 height 17
drag, startPoint x: 239, startPoint y: 20, endPoint x: 144, endPoint y: 29, distance: 96.1
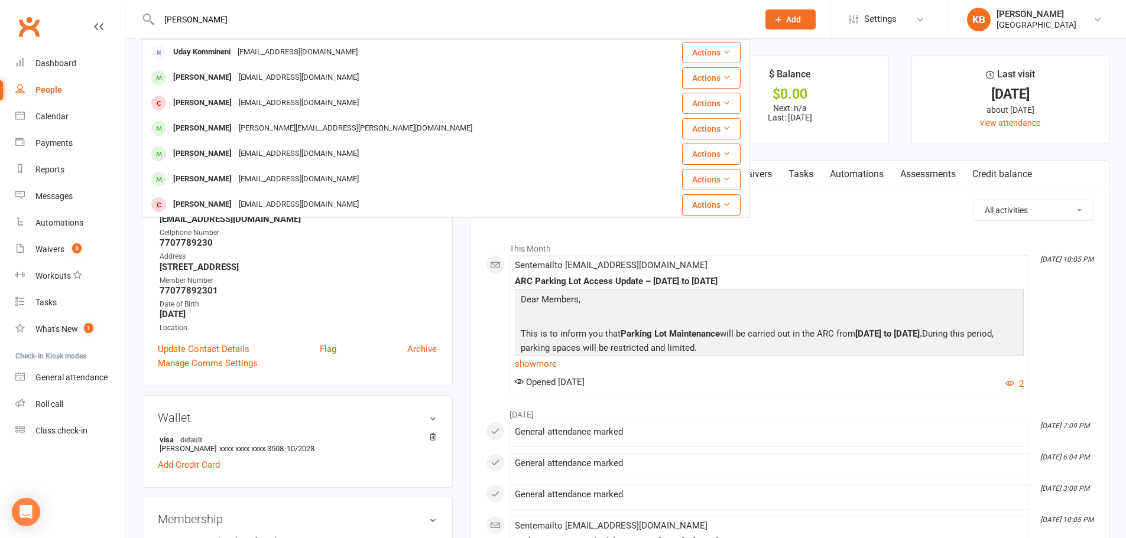
click at [144, 29] on div "Subodh Kommineni Uday Kommineni UdayKommineni@gmail.com Actions Saanvi Komminen…" at bounding box center [446, 19] width 608 height 38
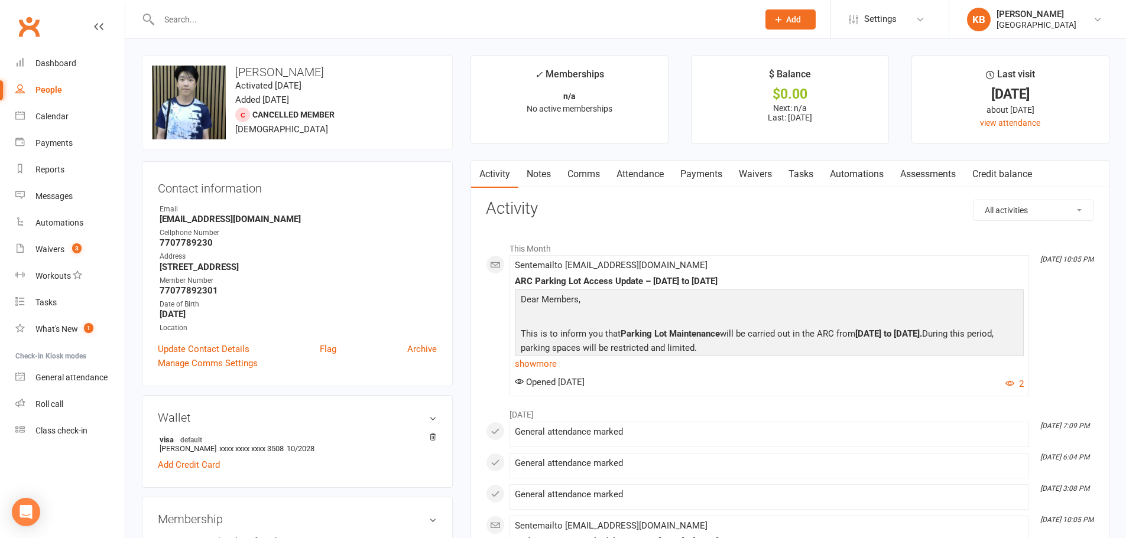
click at [447, 211] on div "Contact information Owner Email ckim1432@gmail.com Cellphone Number 7707789230 …" at bounding box center [297, 273] width 311 height 225
click at [213, 15] on input "text" at bounding box center [452, 19] width 594 height 17
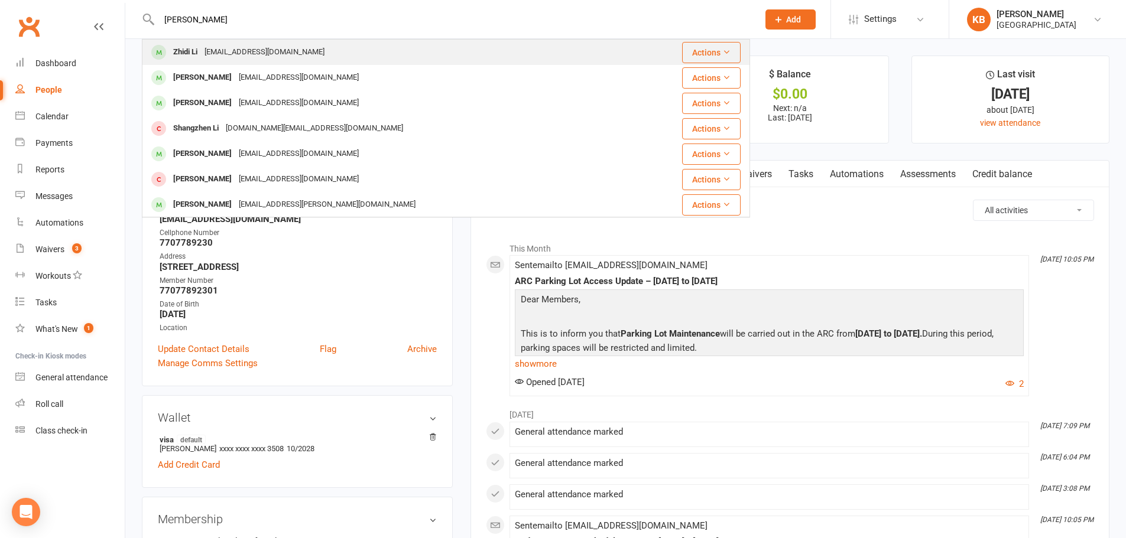
type input "zhidi li"
click at [214, 47] on div "zxy51320@gmail.com" at bounding box center [264, 52] width 127 height 17
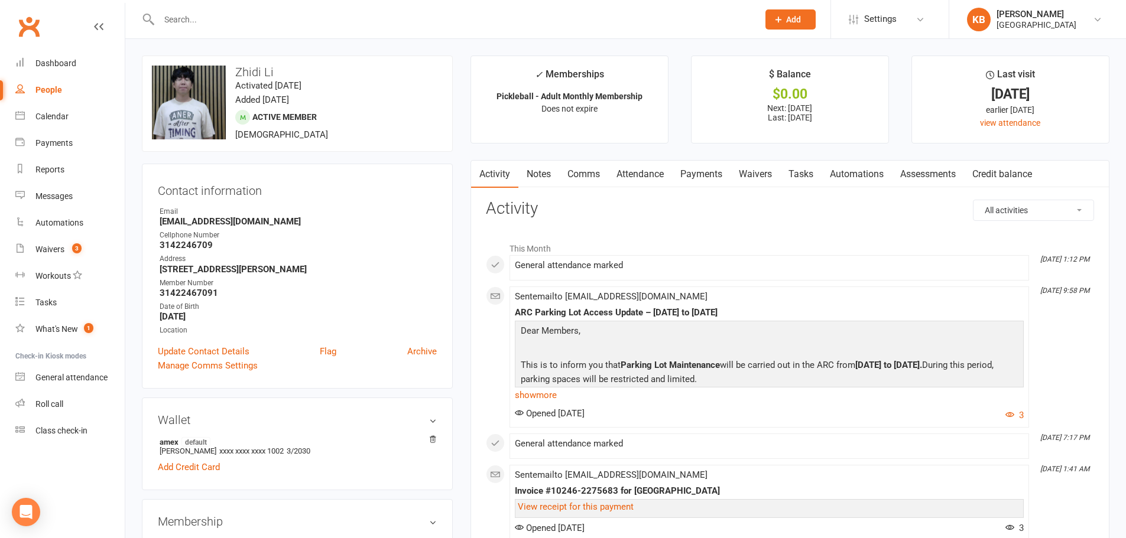
click at [706, 178] on link "Payments" at bounding box center [701, 174] width 58 height 27
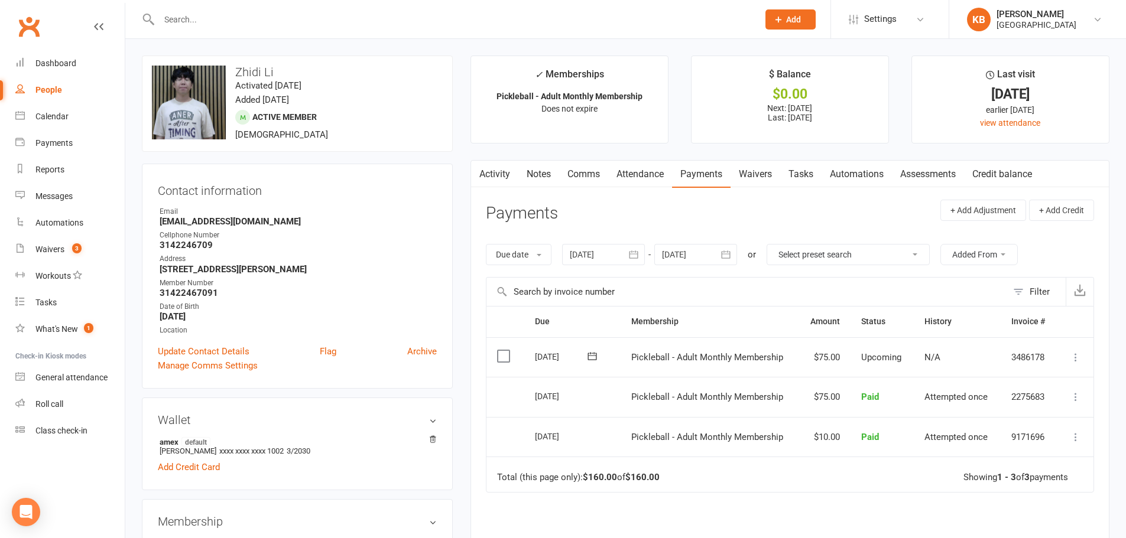
click at [541, 175] on link "Notes" at bounding box center [538, 174] width 41 height 27
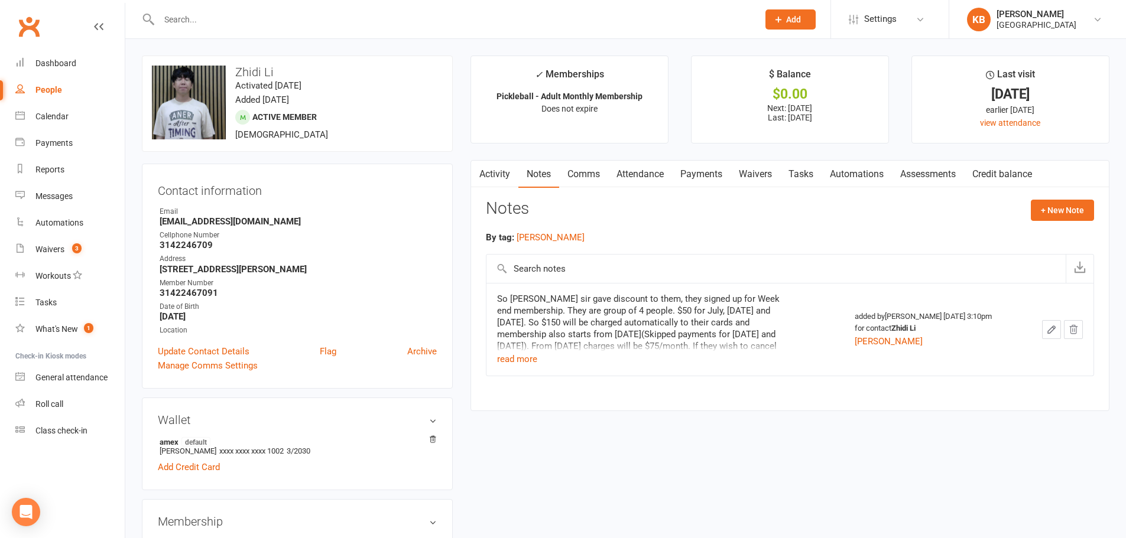
click at [518, 368] on td "So Gopi sir gave discount to them, they signed up for Week end membership. They…" at bounding box center [665, 329] width 358 height 93
click at [518, 360] on button "read more" at bounding box center [517, 359] width 40 height 14
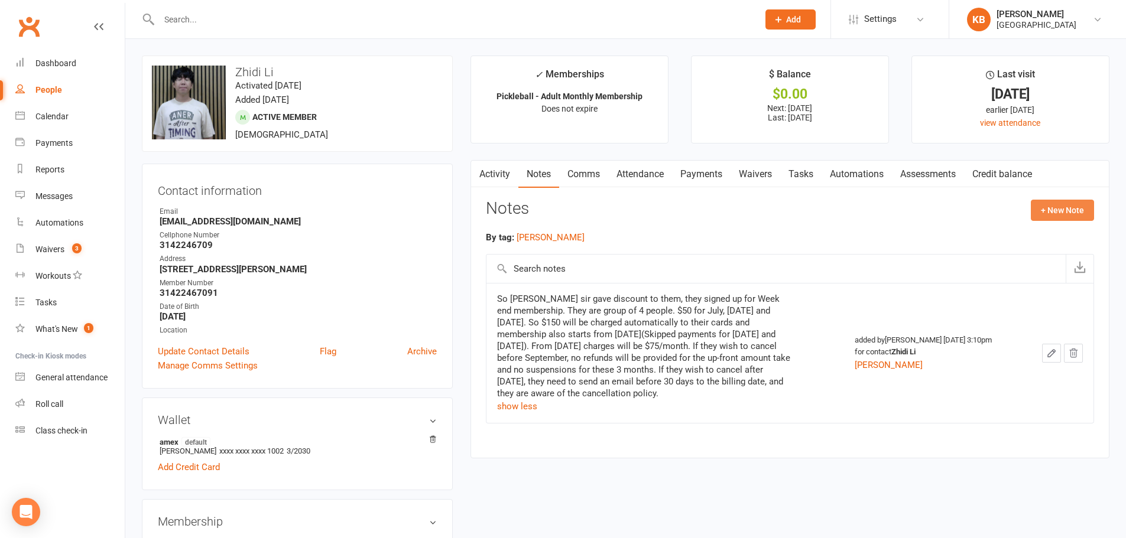
click at [1055, 212] on button "+ New Note" at bounding box center [1061, 210] width 63 height 21
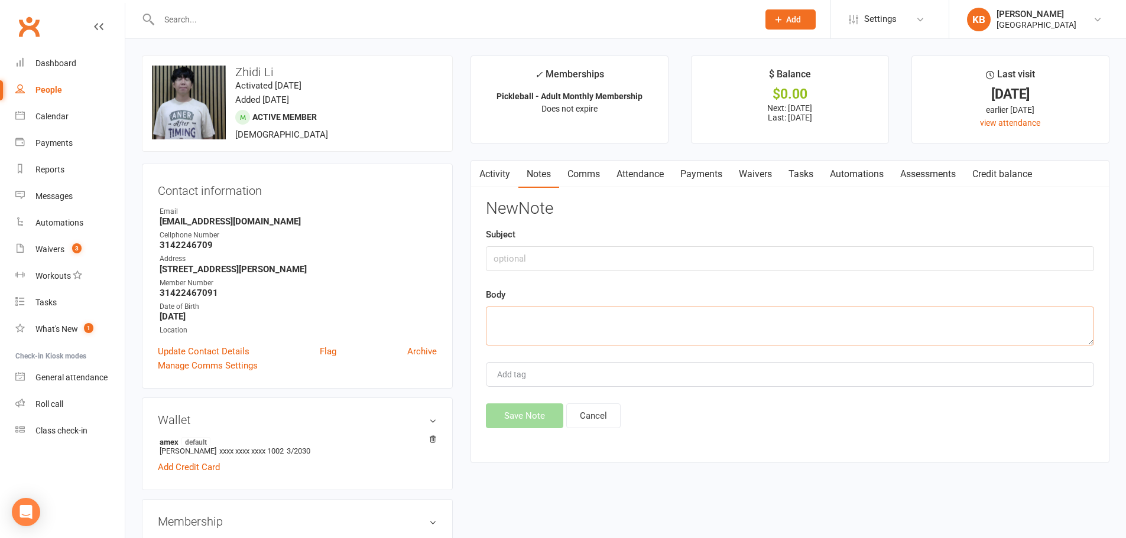
click at [541, 326] on textarea at bounding box center [790, 326] width 608 height 39
click at [638, 323] on textarea "Guest pass was used on 9/14/2025." at bounding box center [790, 326] width 608 height 39
type textarea "Guest pass was used on 9/14/2025."
click at [539, 413] on button "Save Note" at bounding box center [524, 416] width 77 height 25
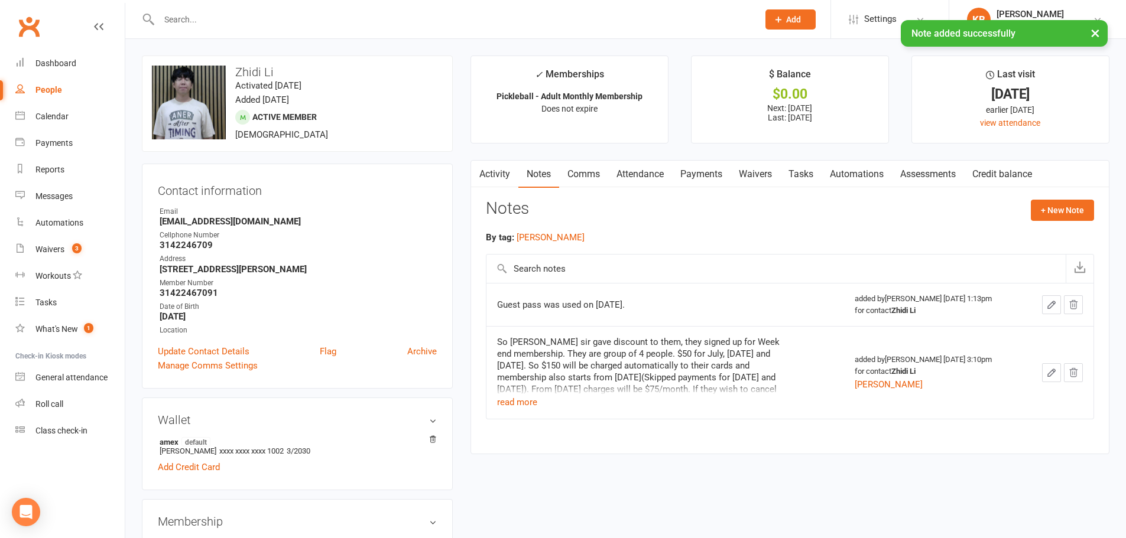
click at [494, 169] on link "Activity" at bounding box center [494, 174] width 47 height 27
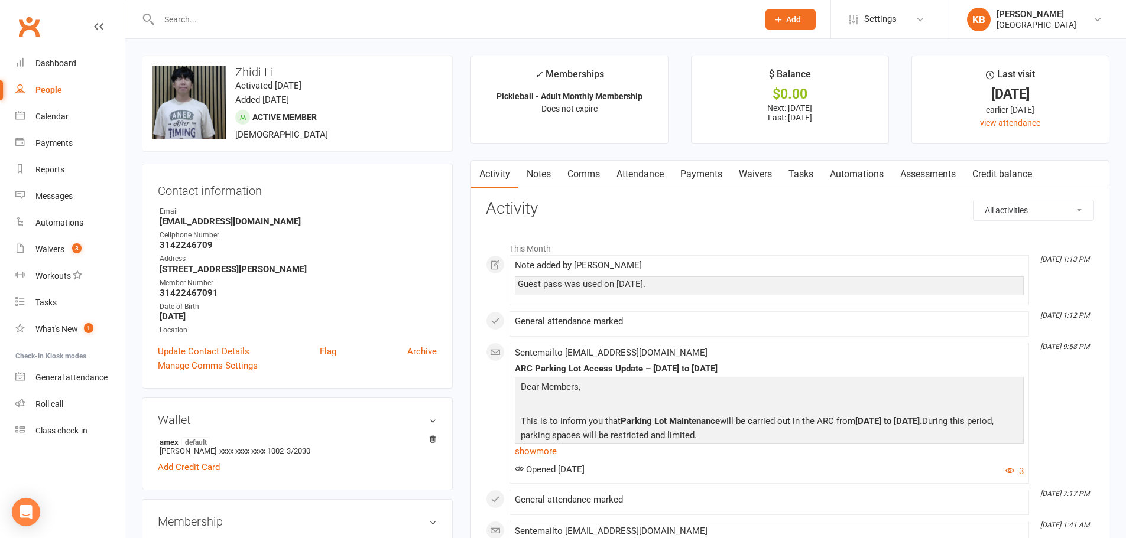
click at [258, 21] on input "text" at bounding box center [452, 19] width 594 height 17
paste input "Manju Nath Kommuri"
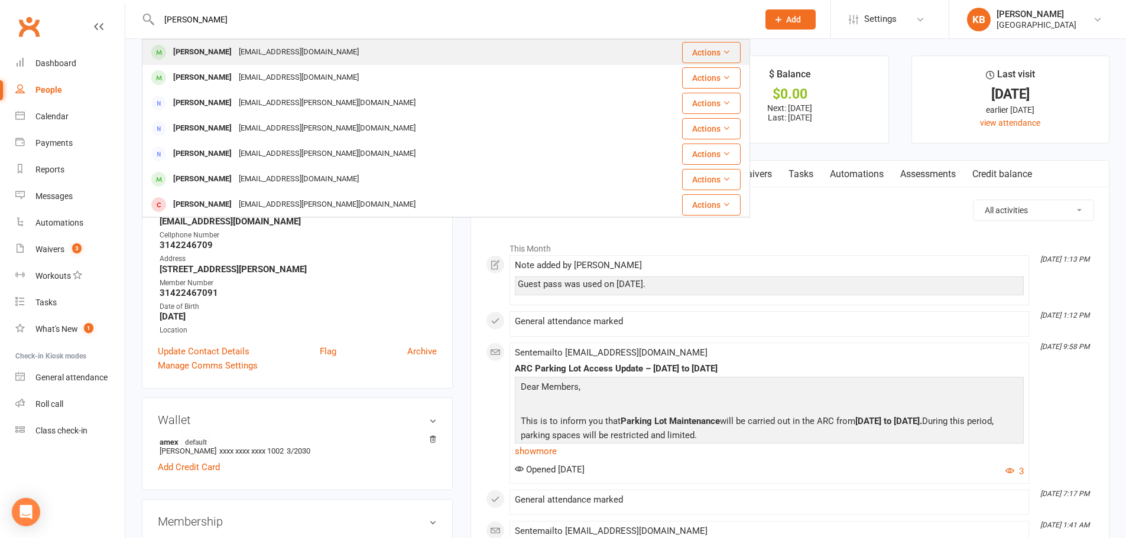
type input "Manju Nath Kommuri"
click at [259, 54] on div "manju.kommuri@gmail.com" at bounding box center [298, 52] width 127 height 17
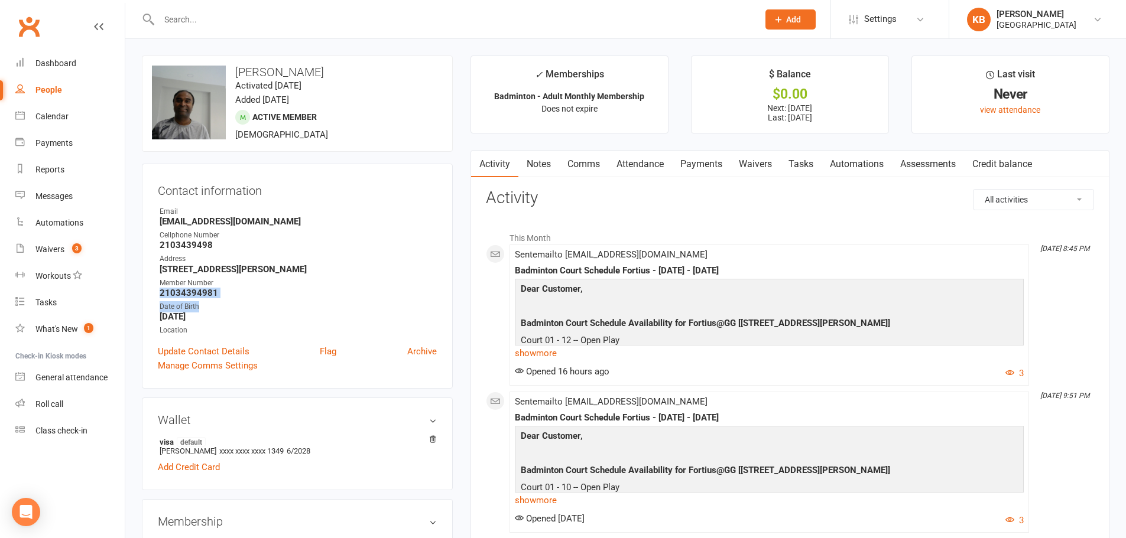
drag, startPoint x: 157, startPoint y: 296, endPoint x: 237, endPoint y: 295, distance: 79.8
click at [238, 301] on div "Contact information Owner Email manju.kommuri@gmail.com Cellphone Number 210343…" at bounding box center [297, 276] width 311 height 225
click at [237, 295] on strong "21034394981" at bounding box center [298, 293] width 277 height 11
click at [237, 291] on strong "21034394981" at bounding box center [298, 293] width 277 height 11
drag, startPoint x: 228, startPoint y: 291, endPoint x: 147, endPoint y: 290, distance: 81.0
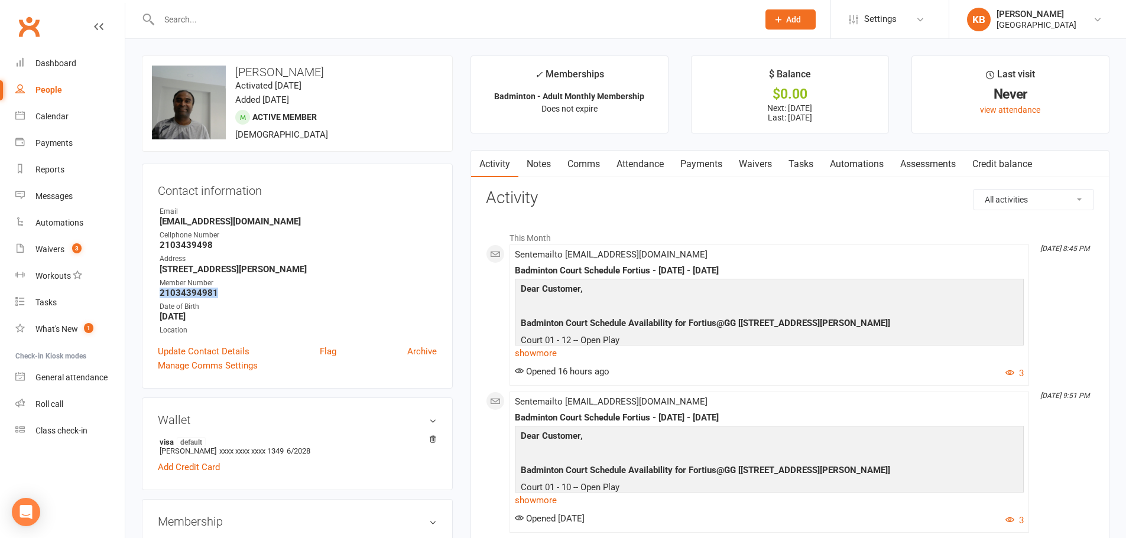
click at [147, 290] on div "Contact information Owner Email manju.kommuri@gmail.com Cellphone Number 210343…" at bounding box center [297, 276] width 311 height 225
click at [260, 286] on div "Member Number" at bounding box center [298, 283] width 277 height 11
click at [244, 19] on input "text" at bounding box center [452, 19] width 594 height 17
paste input "Ravi Kompalli"
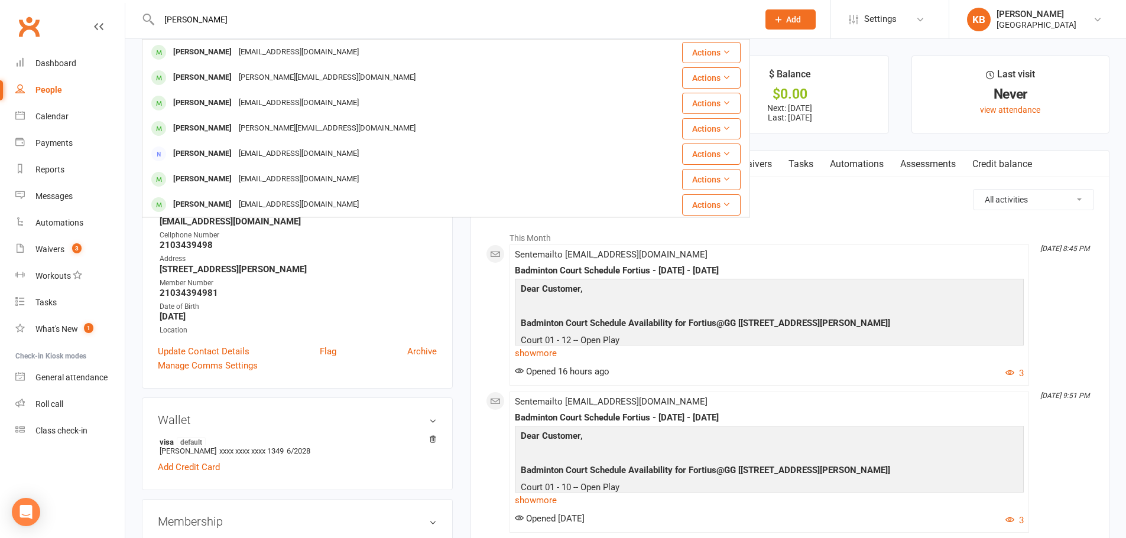
drag, startPoint x: 223, startPoint y: 15, endPoint x: 149, endPoint y: 9, distance: 74.7
click at [149, 9] on div "Ravi Kompalli Ravi Gona ravi.gona@yahoo.com Actions Ravi Kasu Ravikrishna.kasu@…" at bounding box center [446, 19] width 608 height 38
paste input "ramesh konda"
drag, startPoint x: 246, startPoint y: 25, endPoint x: 127, endPoint y: 21, distance: 119.4
click at [127, 21] on react-component "ramesh kondapalli ramesh saketi rameshsaketi@gmail.com Actions Somesh Velupalli…" at bounding box center [375, 19] width 750 height 38
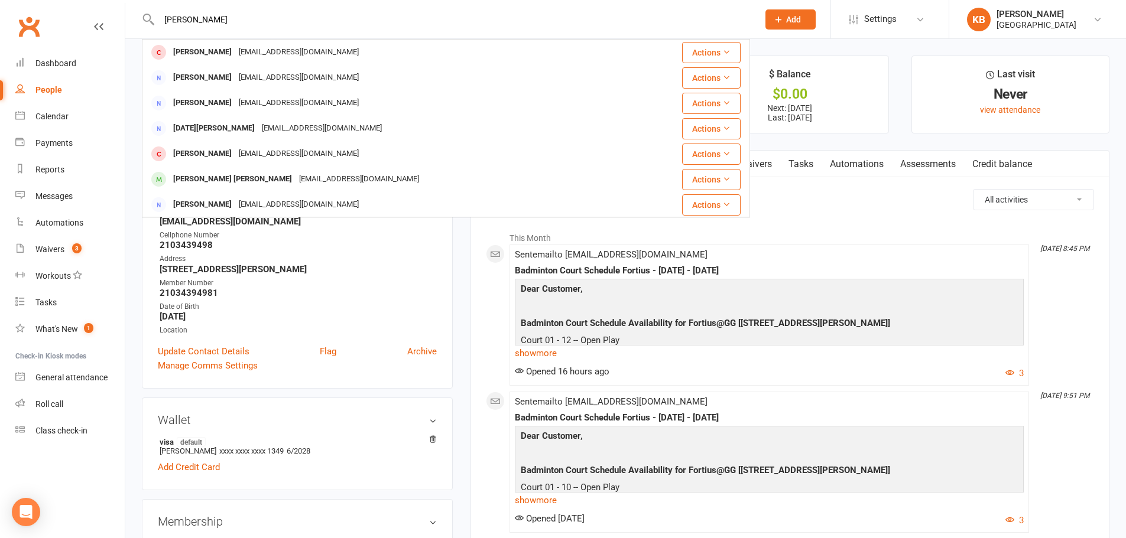
paste input "Tagore Koneru"
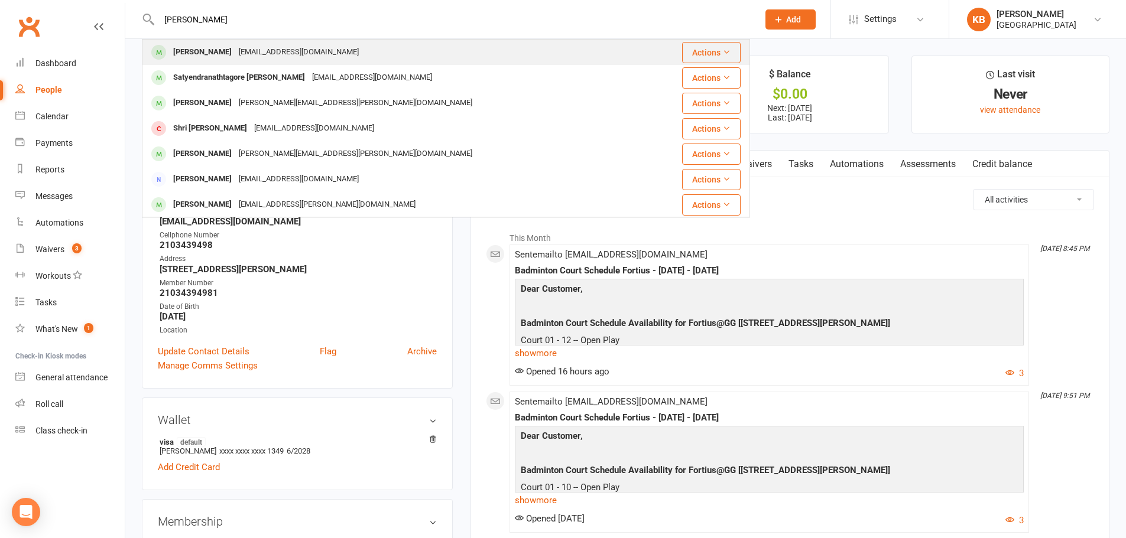
type input "Tagore Koneru"
click at [235, 58] on div "konerutagore@yahoo.com" at bounding box center [298, 52] width 127 height 17
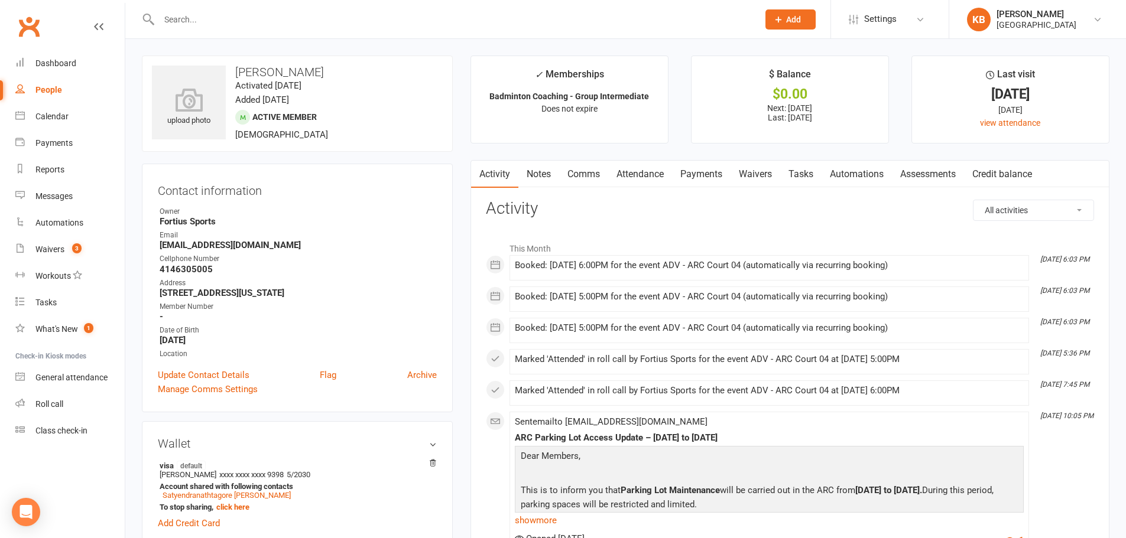
click at [692, 181] on link "Payments" at bounding box center [701, 174] width 58 height 27
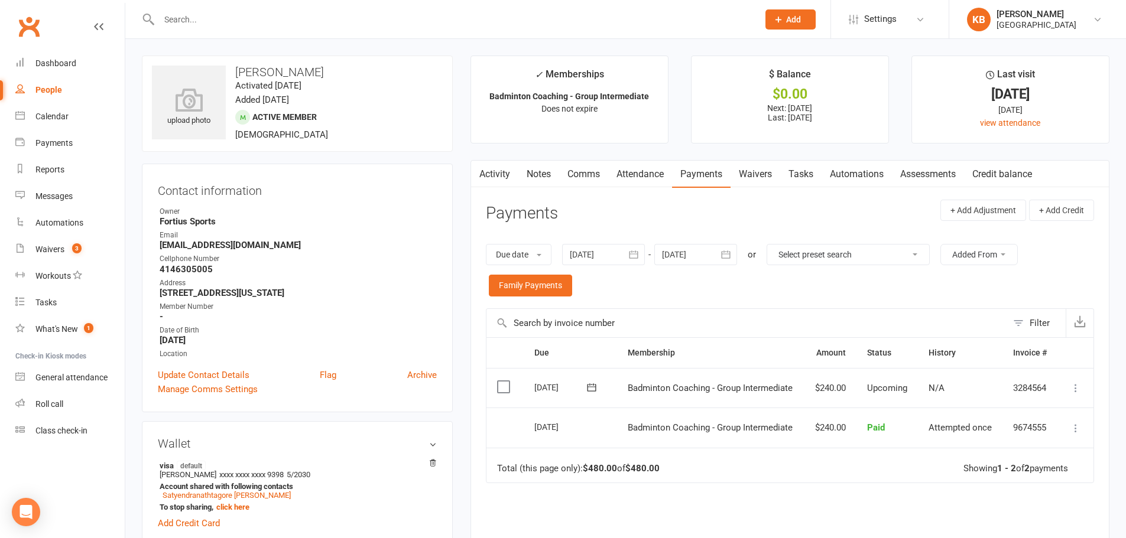
click at [202, 20] on input "text" at bounding box center [452, 19] width 594 height 17
paste input "Tagore Koneru"
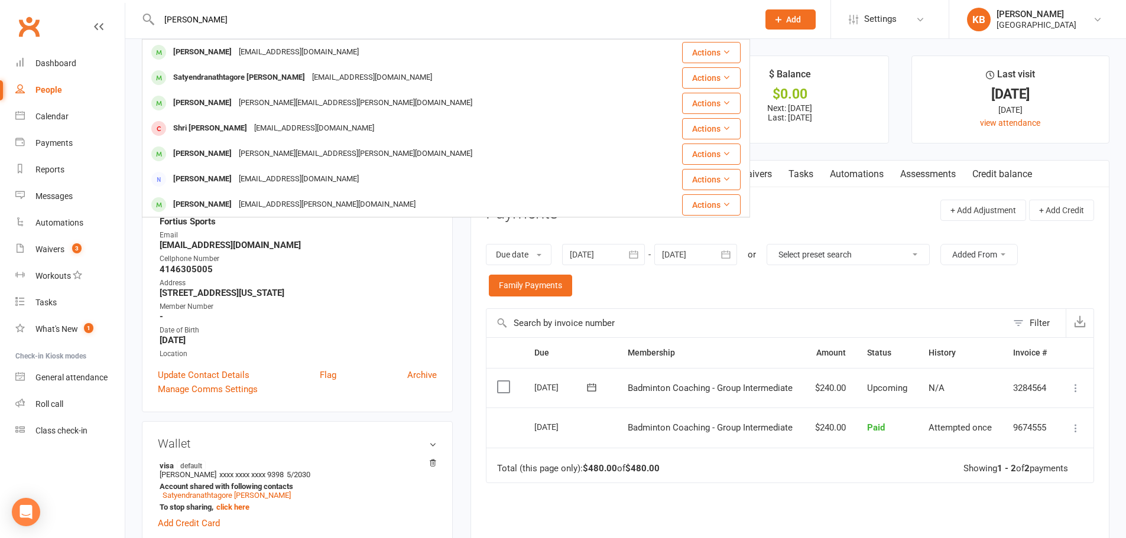
drag, startPoint x: 233, startPoint y: 15, endPoint x: 170, endPoint y: 15, distance: 63.2
click at [170, 15] on input "Tagore Koneru" at bounding box center [452, 19] width 594 height 17
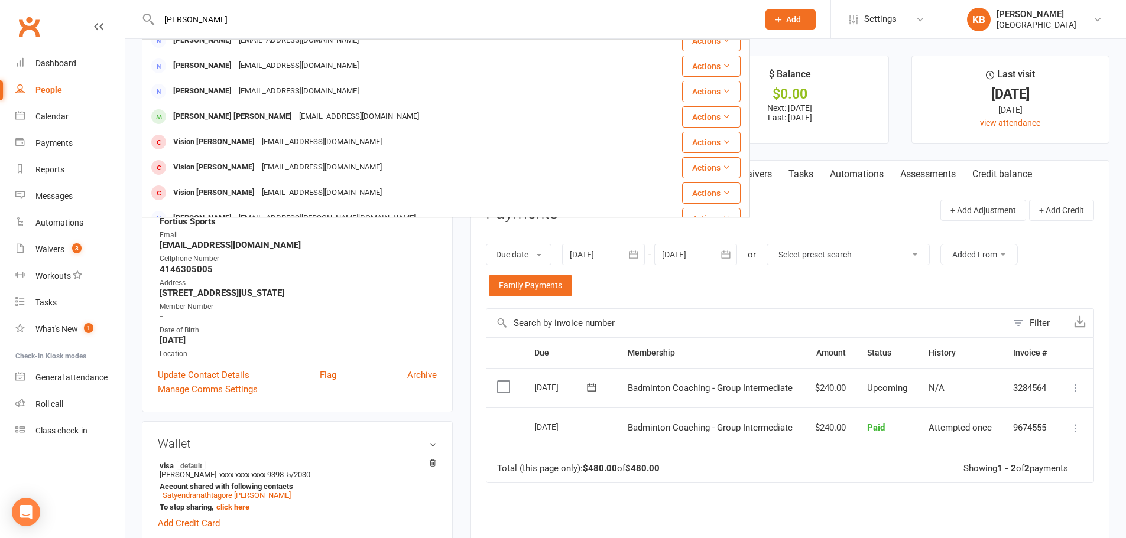
scroll to position [255, 0]
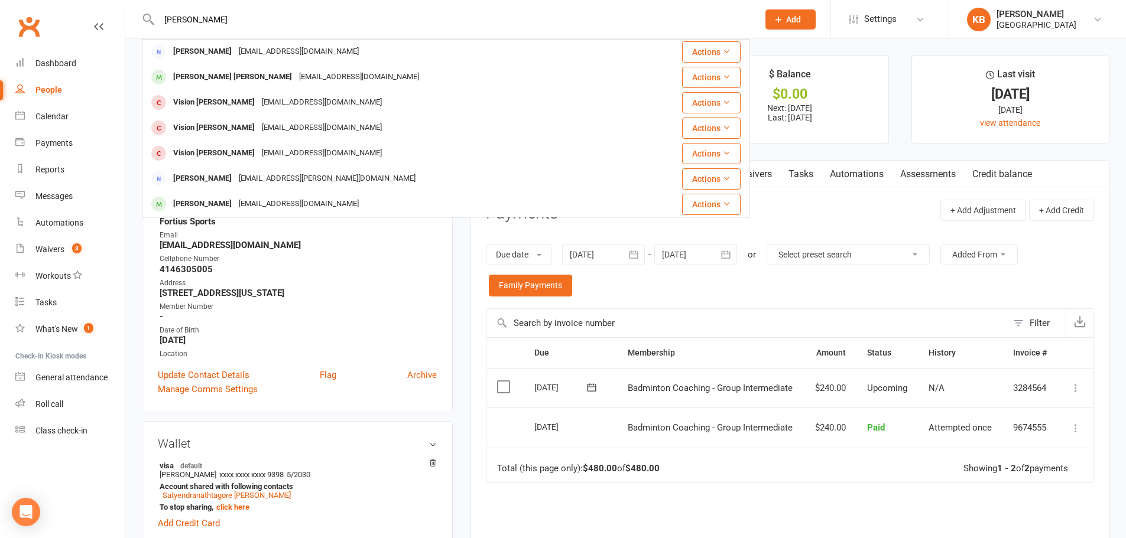
click at [284, 18] on input "Tagore Koneru" at bounding box center [452, 19] width 594 height 17
drag, startPoint x: 230, startPoint y: 21, endPoint x: 128, endPoint y: 29, distance: 102.5
click at [128, 29] on react-component "Tagore Koneru Ishita Koneru konerutagore@yahoo.com Actions Satyendranathtagore …" at bounding box center [375, 19] width 750 height 38
paste input "Dhanunjaya Lakshman"
drag, startPoint x: 296, startPoint y: 21, endPoint x: 156, endPoint y: 8, distance: 140.6
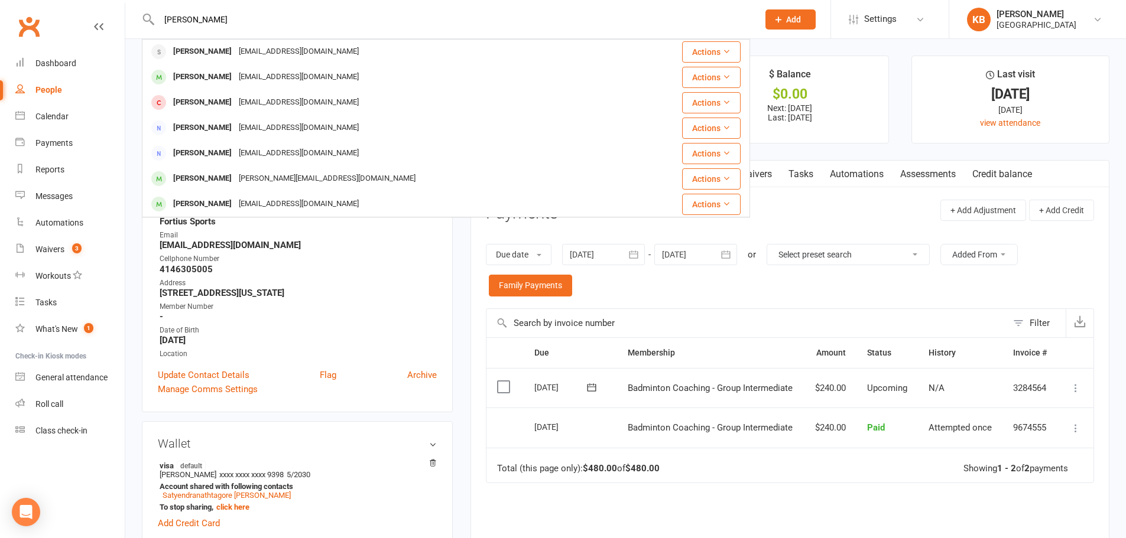
click at [157, 7] on div "Dhanunjaya Lakshman Koneru Lakshman Subbaraman lakshman.subbaraman@gmail.com Ac…" at bounding box center [446, 19] width 608 height 38
paste input "luckydjkoneru@gmail.com"
drag, startPoint x: 273, startPoint y: 21, endPoint x: 176, endPoint y: 17, distance: 97.0
click at [180, 17] on input "luckydjkoneru@gmail.com" at bounding box center [452, 19] width 594 height 17
drag, startPoint x: 165, startPoint y: 19, endPoint x: 153, endPoint y: 22, distance: 12.2
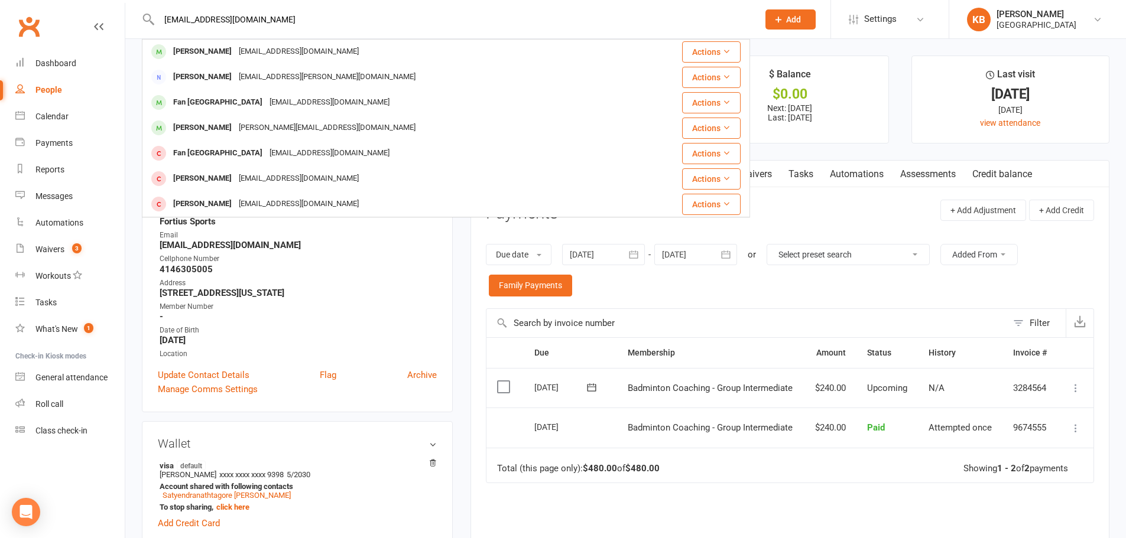
click at [153, 22] on div "luckydjkoneru@gmail.com Sai Chandrika Koneru chandrika.koneru@gmail.com Actions…" at bounding box center [446, 19] width 608 height 38
drag, startPoint x: 170, startPoint y: 25, endPoint x: 250, endPoint y: 23, distance: 80.4
click at [250, 23] on div "luckydjkoneru@gmail.com Sai Chandrika Koneru chandrika.koneru@gmail.com Actions…" at bounding box center [446, 19] width 608 height 38
drag, startPoint x: 282, startPoint y: 19, endPoint x: 154, endPoint y: 15, distance: 128.3
click at [154, 15] on div "luckydjkoneru@gmail.com Sai Chandrika Koneru chandrika.koneru@gmail.com Actions…" at bounding box center [446, 19] width 608 height 38
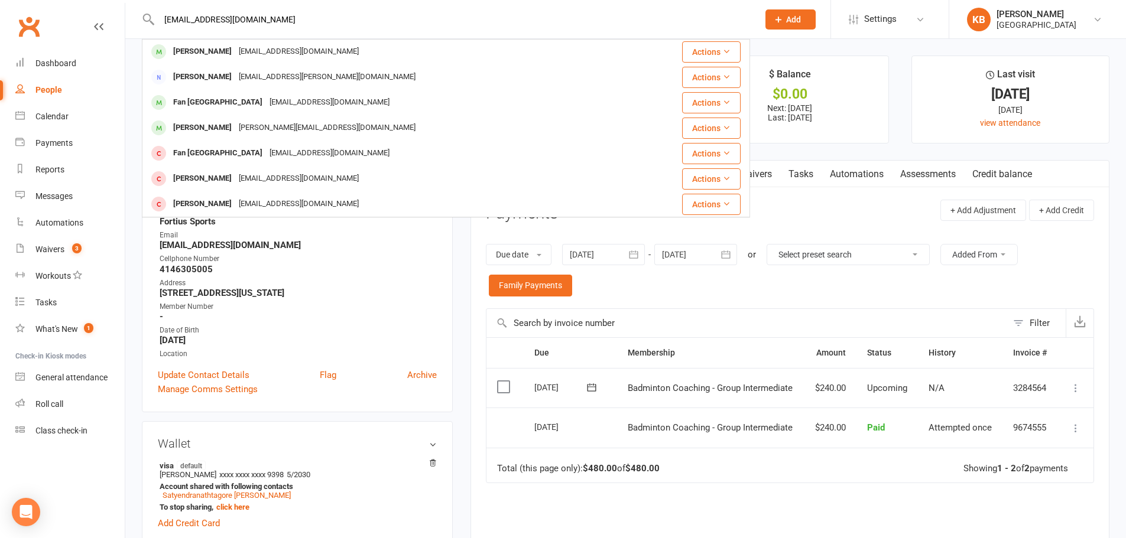
paste input "Kumar Naidu Kongara"
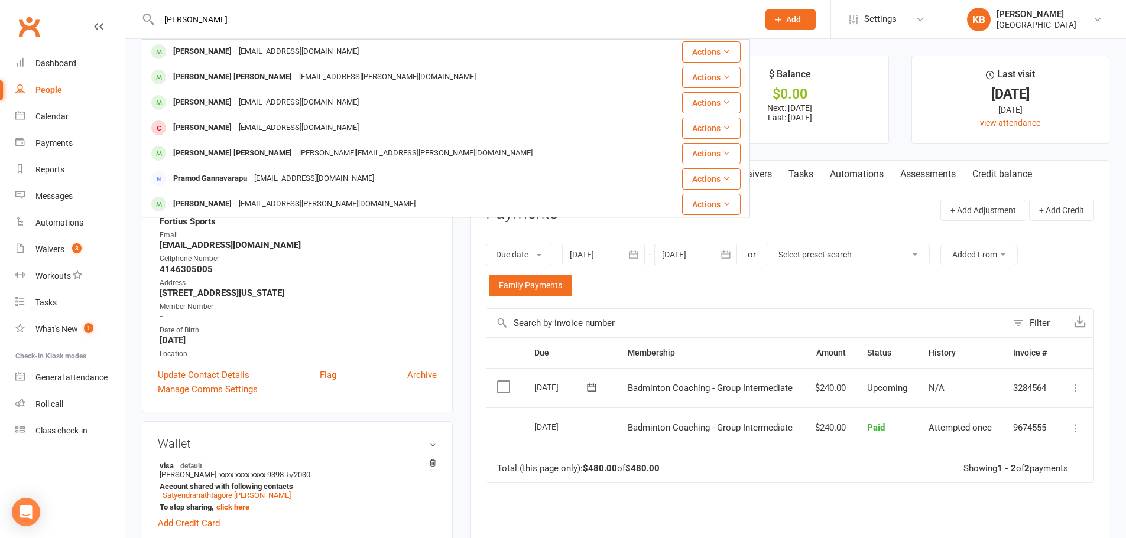
drag, startPoint x: 255, startPoint y: 22, endPoint x: 152, endPoint y: 31, distance: 103.2
click at [152, 31] on div "Kumar Naidu Kongara Naresh Kumar naresh136@yahoo.com Actions SujayKumar Thota n…" at bounding box center [446, 19] width 608 height 38
paste input "Rithishchoudary Konk"
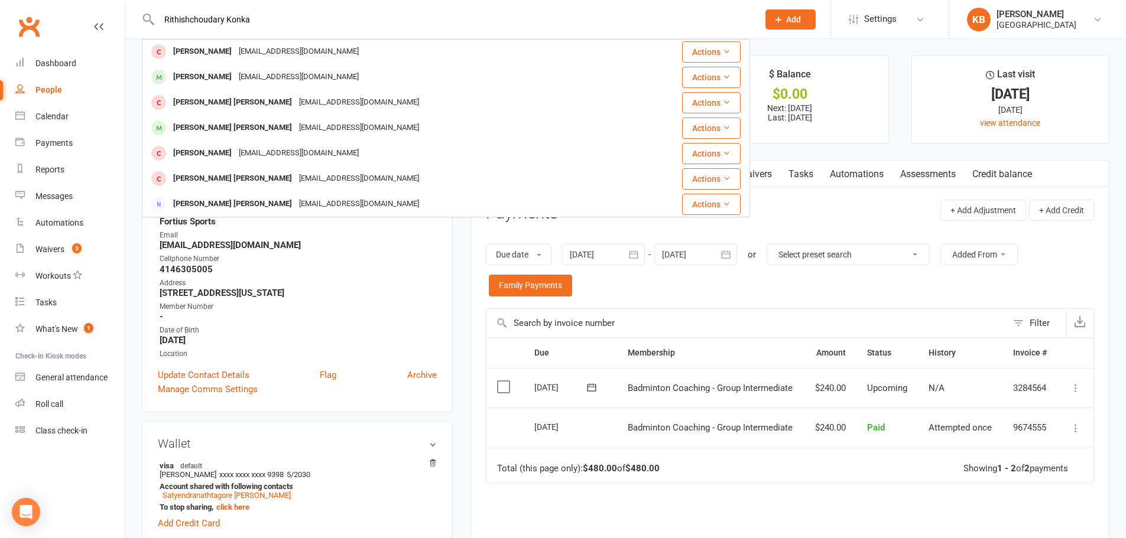
drag, startPoint x: 277, startPoint y: 11, endPoint x: 213, endPoint y: 14, distance: 64.5
click at [213, 14] on div "Rithishchoudary Konka Rithish Konka Ritish2021@gmail.com Actions Jishnu Konka R…" at bounding box center [446, 19] width 608 height 38
drag, startPoint x: 162, startPoint y: 17, endPoint x: 288, endPoint y: 9, distance: 126.7
click at [288, 9] on div "Rithishchoudary Konka Rithish Konka Ritish2021@gmail.com Actions Jishnu Konka R…" at bounding box center [446, 19] width 608 height 38
paste input "ish2021@gmail.com"
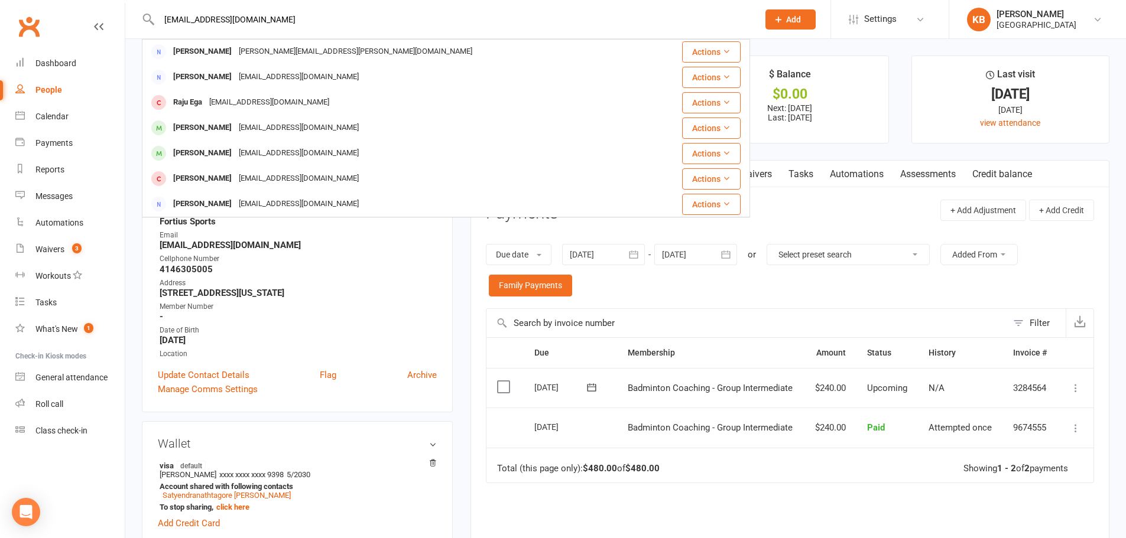
drag, startPoint x: 258, startPoint y: 25, endPoint x: 144, endPoint y: 19, distance: 114.2
click at [144, 19] on div "Ritish2021@gmail.com Rithish Konka Ritish2021@gmail.com Actions Jishnu Konka Ri…" at bounding box center [446, 19] width 608 height 38
paste input "ajasekhar Koppala"
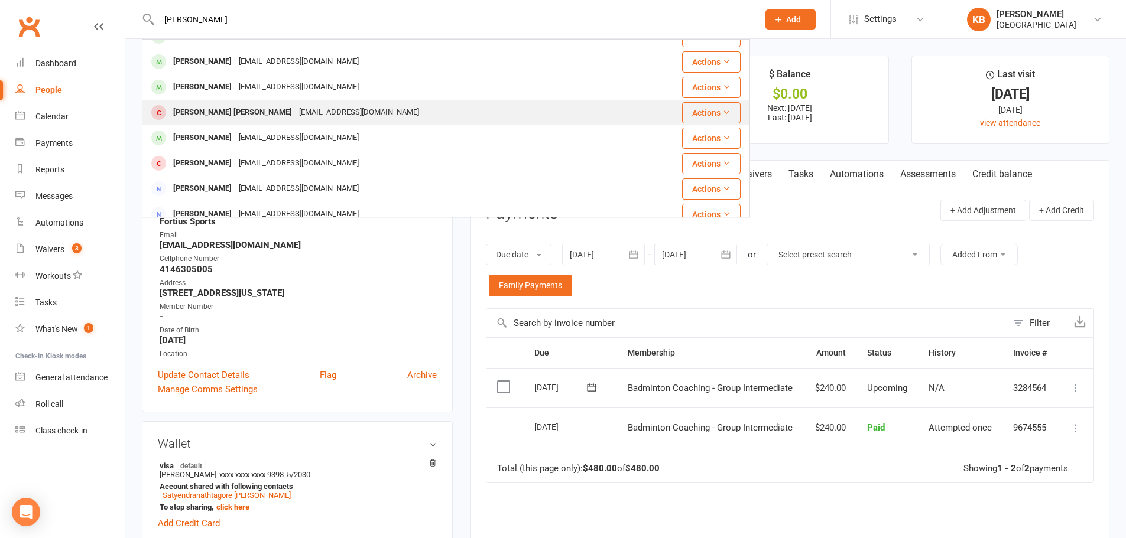
scroll to position [331, 0]
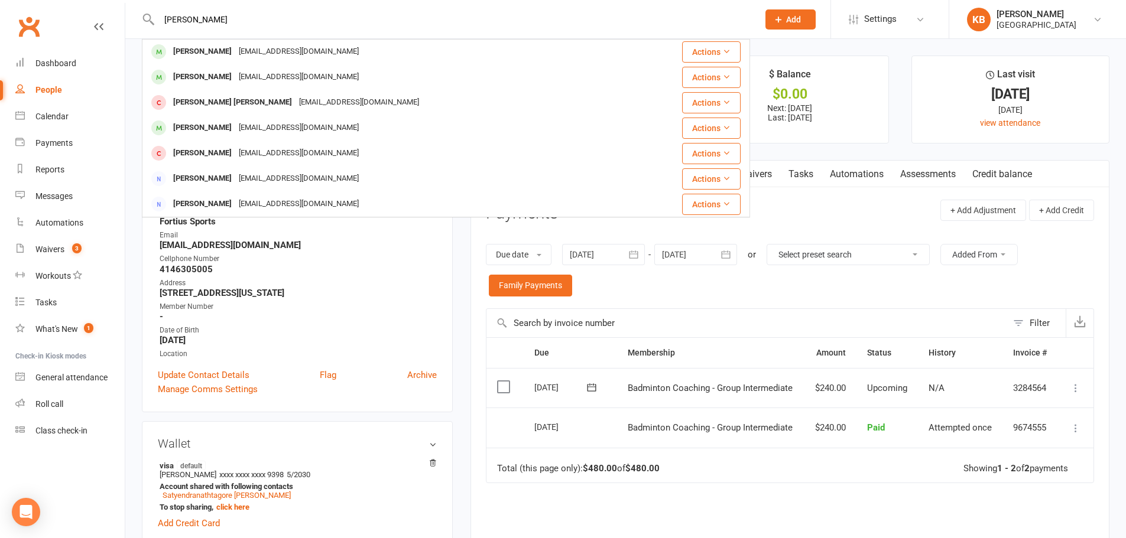
drag, startPoint x: 259, startPoint y: 16, endPoint x: 166, endPoint y: 25, distance: 93.2
click at [166, 25] on input "Rajasekhar Koppala" at bounding box center [452, 19] width 594 height 17
paste input "Karteek Kopparthy"
drag, startPoint x: 251, startPoint y: 30, endPoint x: 141, endPoint y: 29, distance: 109.9
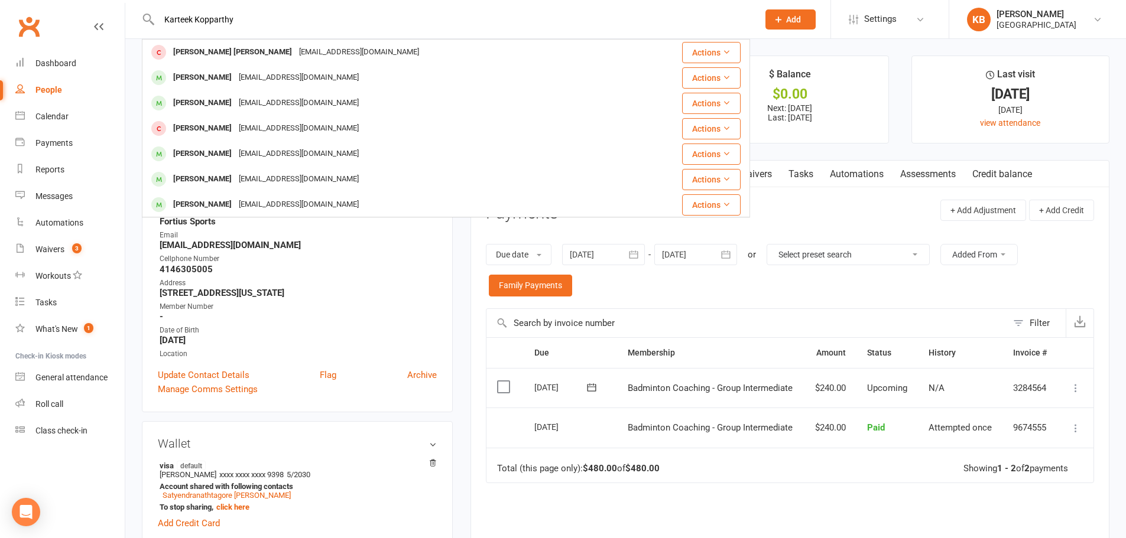
click at [141, 29] on react-component "Karteek Kopparthy KARTHIK REDDY KOPPULA krkarthikreddy3@gmail.com Actions Ayush…" at bounding box center [375, 19] width 750 height 38
drag, startPoint x: 161, startPoint y: 24, endPoint x: 258, endPoint y: 27, distance: 96.9
click at [258, 27] on input "Karteek Kopparthy" at bounding box center [452, 19] width 594 height 17
paste input "Bharath Koppula"
drag, startPoint x: 237, startPoint y: 19, endPoint x: 157, endPoint y: 24, distance: 79.9
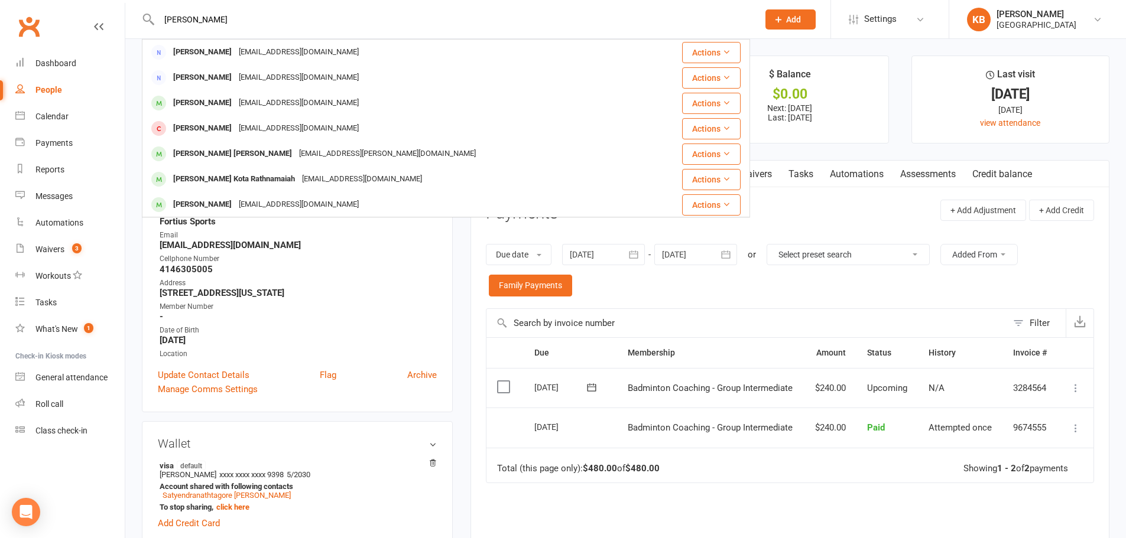
click at [157, 24] on input "Bharath Koppula" at bounding box center [452, 19] width 594 height 17
paste input "Ranjit"
drag, startPoint x: 224, startPoint y: 21, endPoint x: 152, endPoint y: 15, distance: 72.3
click at [152, 15] on div "Ranjit Koppula Sujith Koppula sujith1224@gmail.com Actions Sujith Koppula sujit…" at bounding box center [446, 19] width 608 height 38
paste input "Koppula1217@gmail.com"
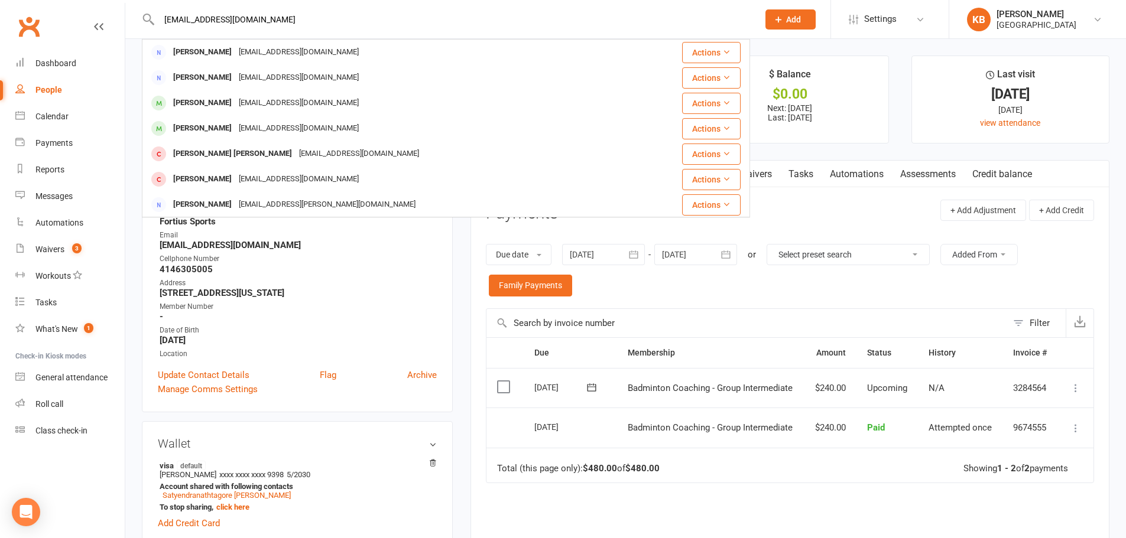
drag, startPoint x: 278, startPoint y: 23, endPoint x: 145, endPoint y: 26, distance: 133.0
click at [149, 26] on div "Koppula1217@gmail.com Sujith Koppula sujith1224@gmail.com Actions Sujith Koppul…" at bounding box center [446, 19] width 608 height 38
paste input "Sujith Koppula"
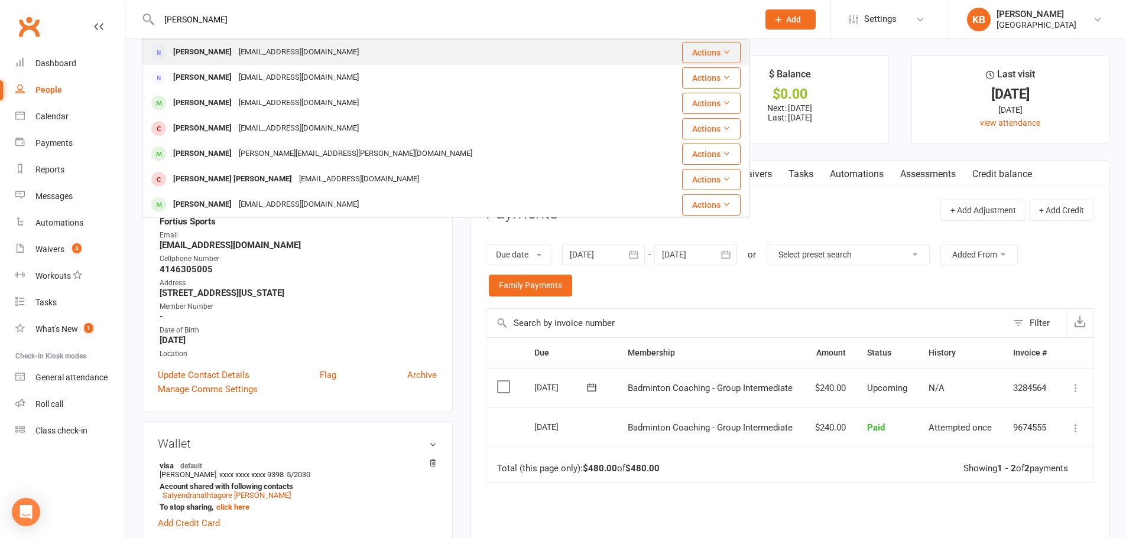
type input "Sujith Koppula"
click at [276, 49] on div "sujith1224@gmail.com" at bounding box center [298, 52] width 127 height 17
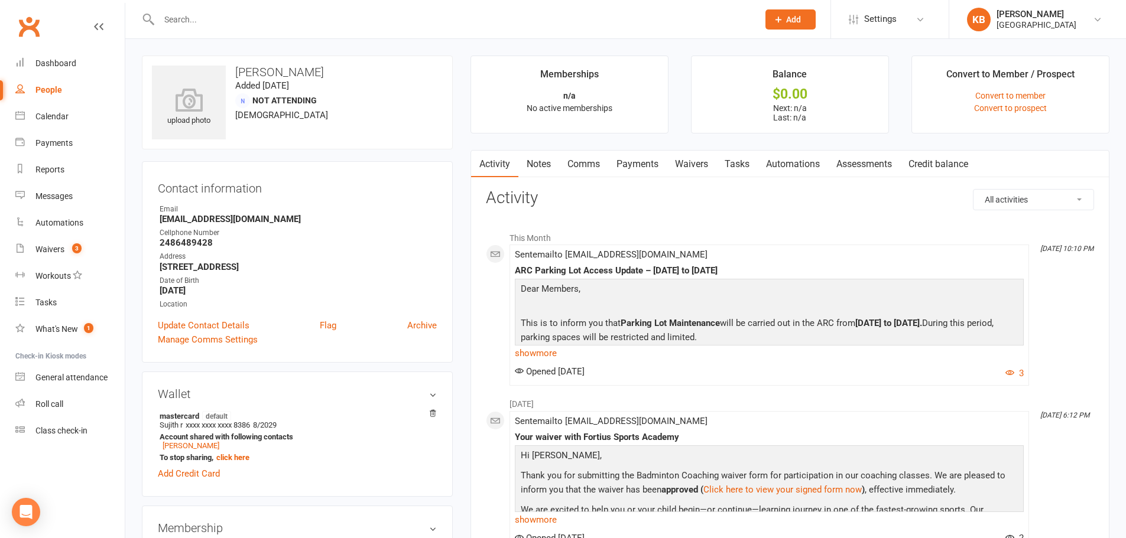
click at [288, 24] on input "text" at bounding box center [452, 19] width 594 height 17
paste input "Munegowda Koralur"
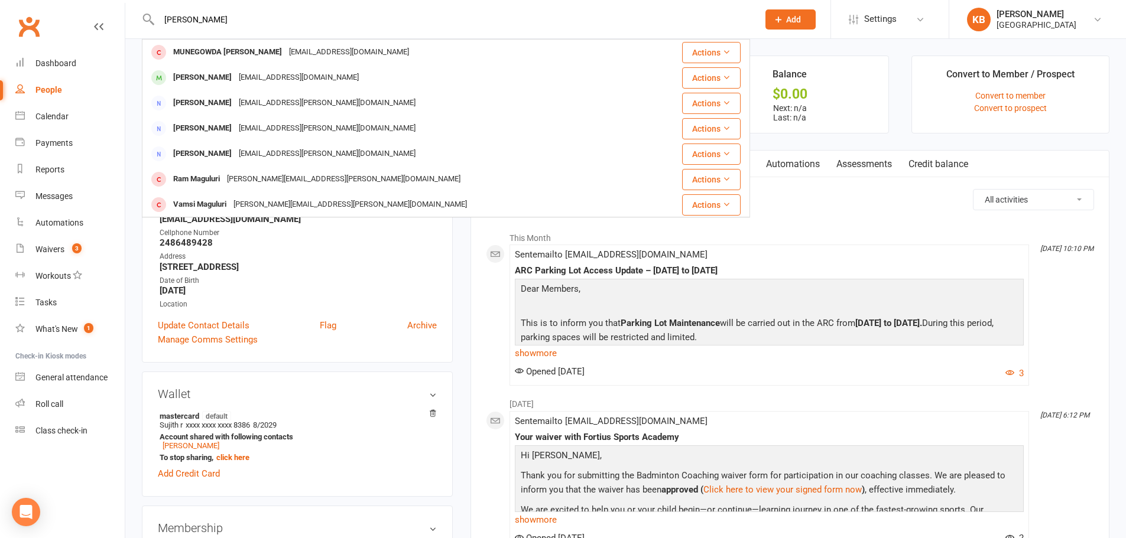
drag, startPoint x: 240, startPoint y: 17, endPoint x: 161, endPoint y: 24, distance: 79.5
click at [161, 24] on input "Munegowda Koralur" at bounding box center [452, 19] width 594 height 17
paste input "Sreedhar Korrapati"
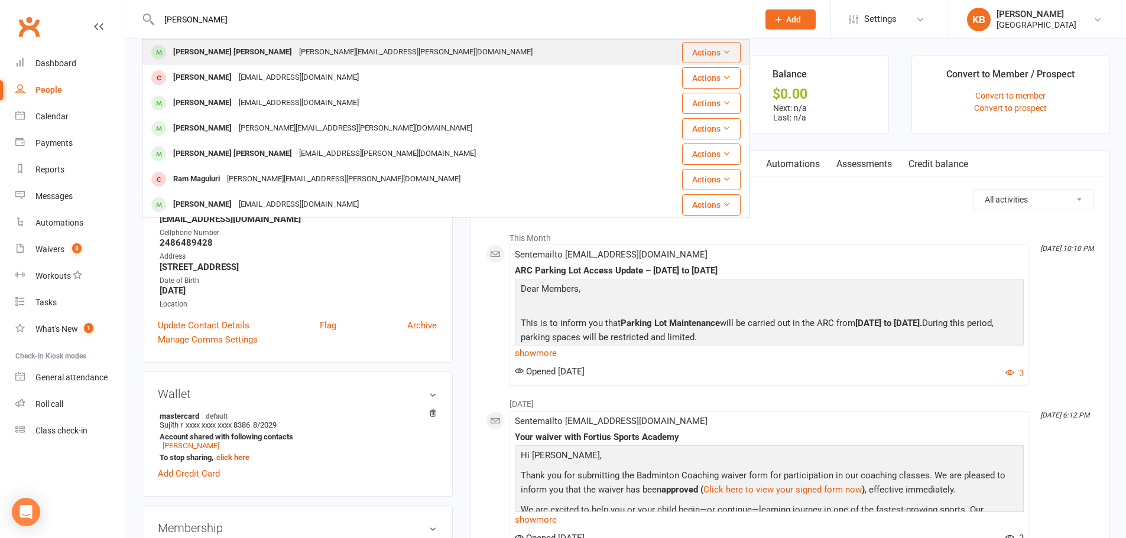
type input "Sreedhar Korrapati"
click at [318, 48] on div "sreedhar.korrapati@gmail.com" at bounding box center [415, 52] width 240 height 17
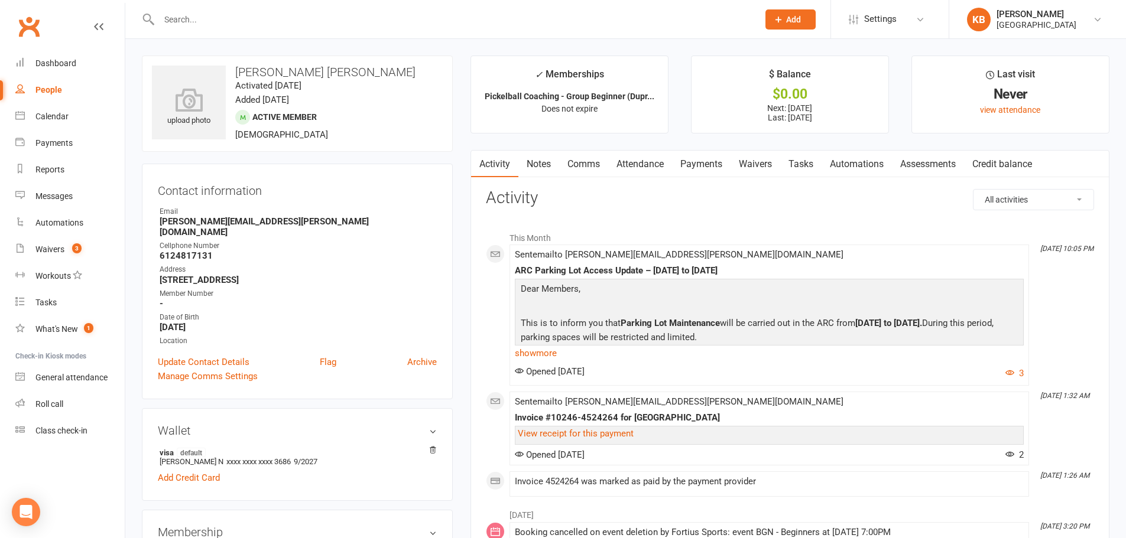
click at [707, 158] on link "Payments" at bounding box center [701, 164] width 58 height 27
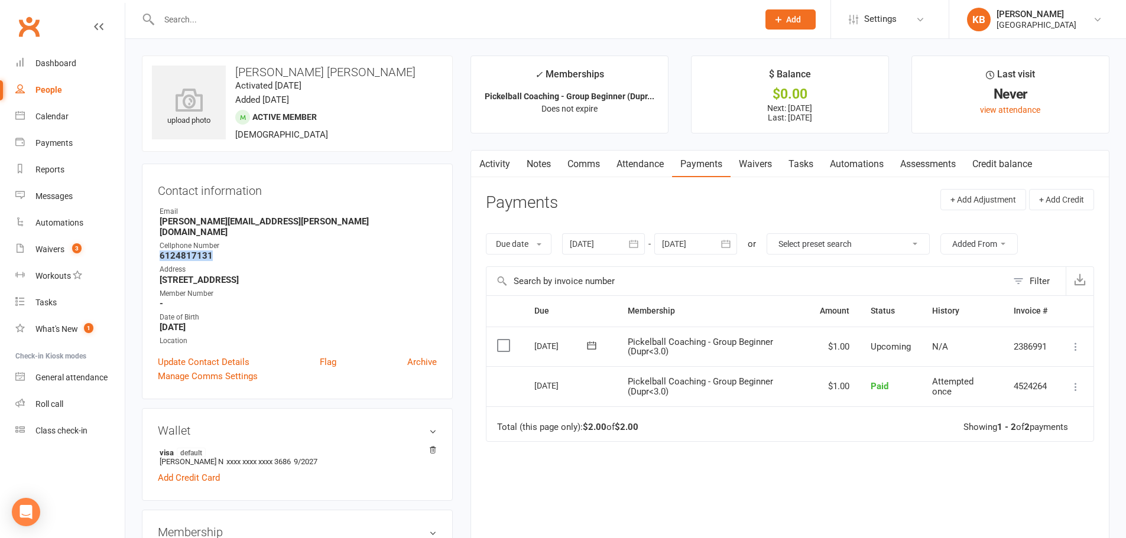
drag, startPoint x: 154, startPoint y: 242, endPoint x: 212, endPoint y: 247, distance: 58.1
click at [212, 247] on div "Contact information Owner Email sreedhar.korrapati@gmail.com Cellphone Number 6…" at bounding box center [297, 282] width 311 height 236
click at [307, 251] on strong "6124817131" at bounding box center [298, 256] width 277 height 11
click at [231, 12] on input "text" at bounding box center [452, 19] width 594 height 17
paste input "Sreedevi Koruprolu"
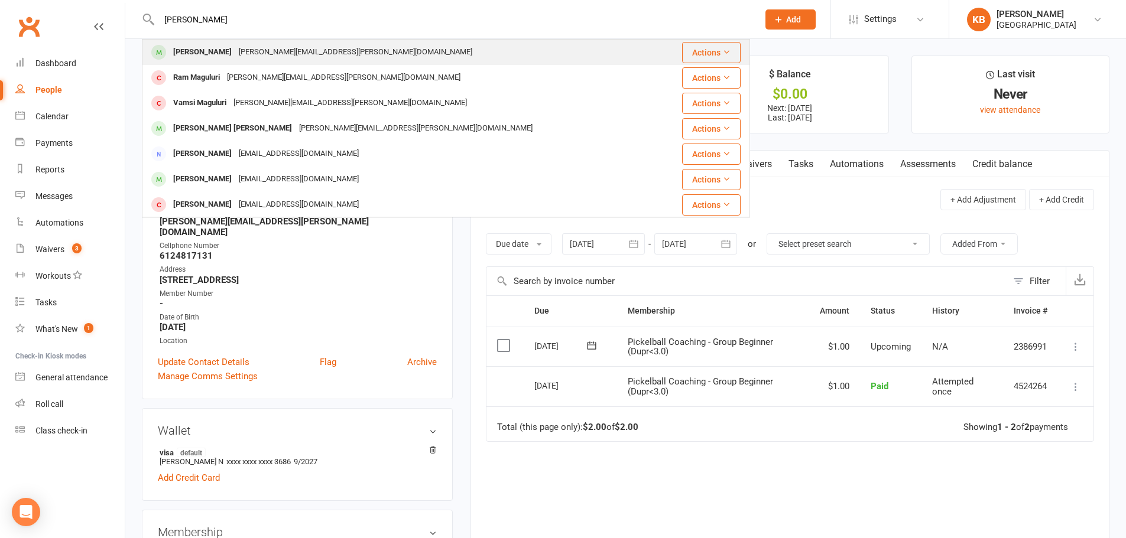
type input "Sreedevi Koruprolu"
click at [278, 51] on div "Sreedevi.koruprolu@gmail.com" at bounding box center [355, 52] width 240 height 17
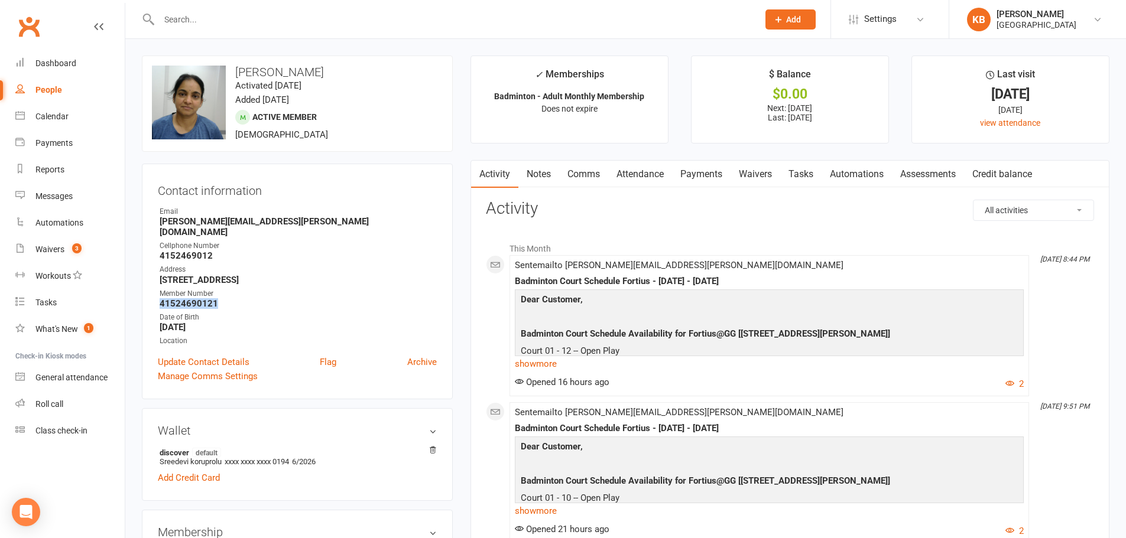
drag, startPoint x: 155, startPoint y: 293, endPoint x: 245, endPoint y: 292, distance: 89.8
click at [245, 292] on div "Contact information Owner Email Sreedevi.koruprolu@gmail.com Cellphone Number 4…" at bounding box center [297, 282] width 311 height 236
click at [308, 251] on strong "4152469012" at bounding box center [298, 256] width 277 height 11
click at [223, 29] on div at bounding box center [446, 19] width 608 height 38
click at [224, 21] on input "text" at bounding box center [452, 19] width 594 height 17
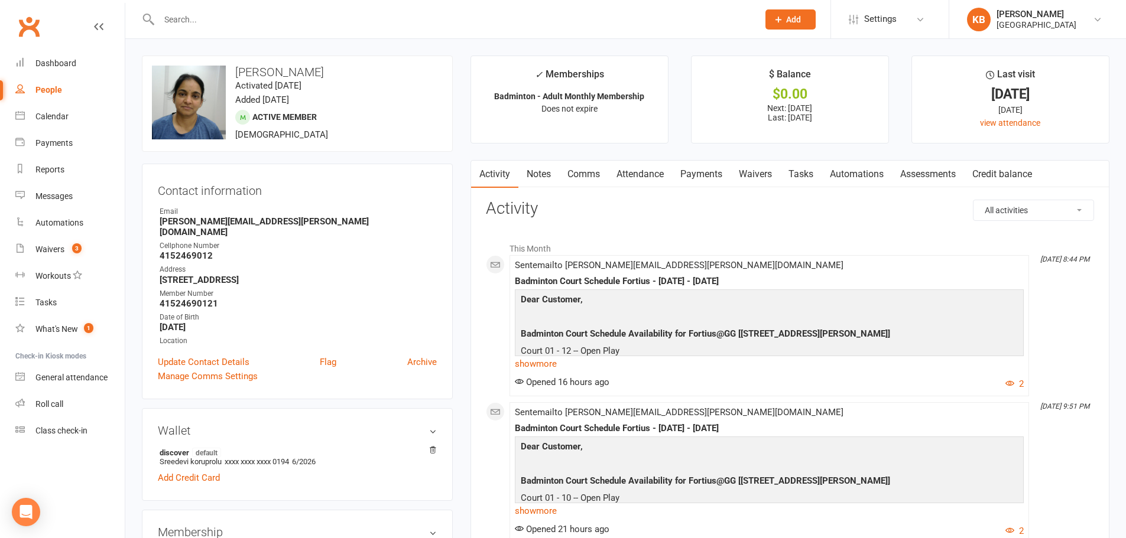
paste input "Ragavender Kota"
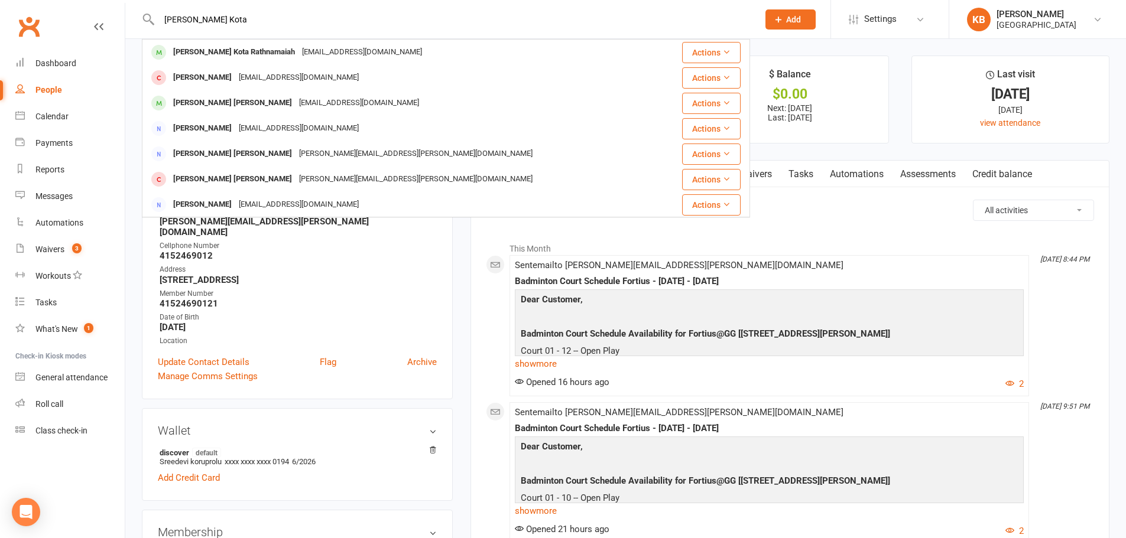
drag, startPoint x: 242, startPoint y: 21, endPoint x: 131, endPoint y: 32, distance: 111.6
click at [131, 32] on react-component "Ragavender Kota Bharath Kota Rathnamaiah dudekrb@gmail.com Actions Raghavendra …" at bounding box center [375, 19] width 750 height 38
paste input "viteja koth"
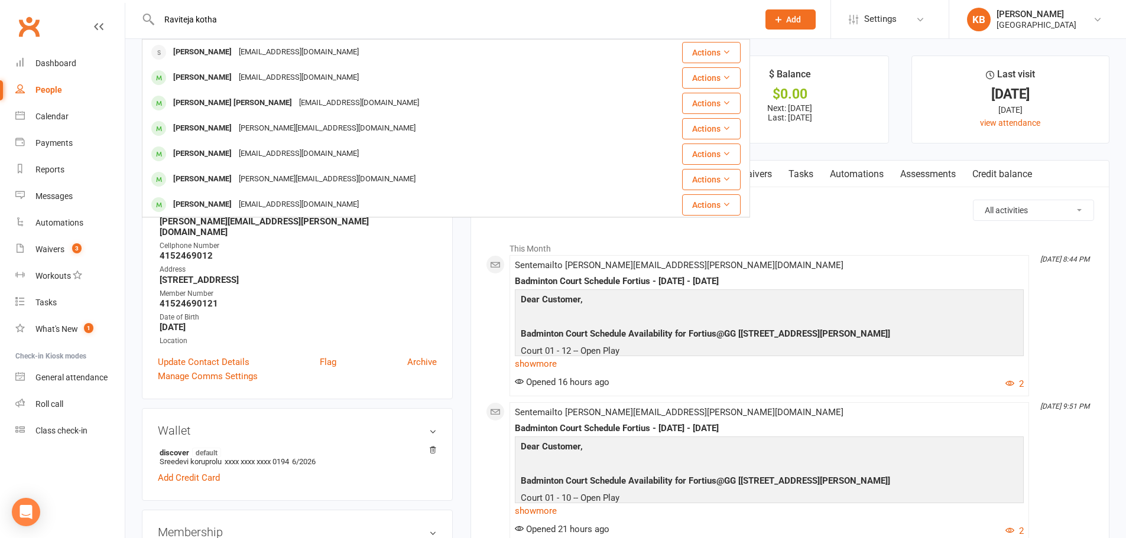
drag, startPoint x: 230, startPoint y: 22, endPoint x: 152, endPoint y: 19, distance: 78.1
click at [152, 19] on div "Raviteja kotha Raviteja Bandaru tejbandaru53@gmail.com Actions Ravi Teja Mummad…" at bounding box center [446, 19] width 608 height 38
paste input "Anupama K"
drag, startPoint x: 232, startPoint y: 23, endPoint x: 140, endPoint y: 6, distance: 93.8
click at [140, 6] on react-component "Anupama Kotha Anupama Nalegavamath mail2nandish@gmail.com Actions Anup V anupmv…" at bounding box center [375, 19] width 750 height 38
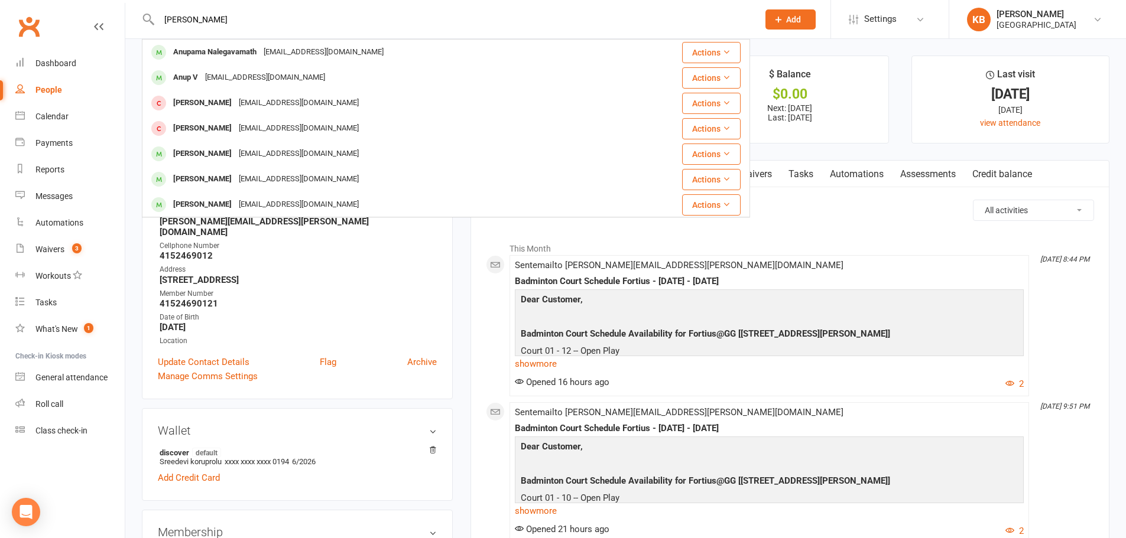
paste input "Durga Kothapalli"
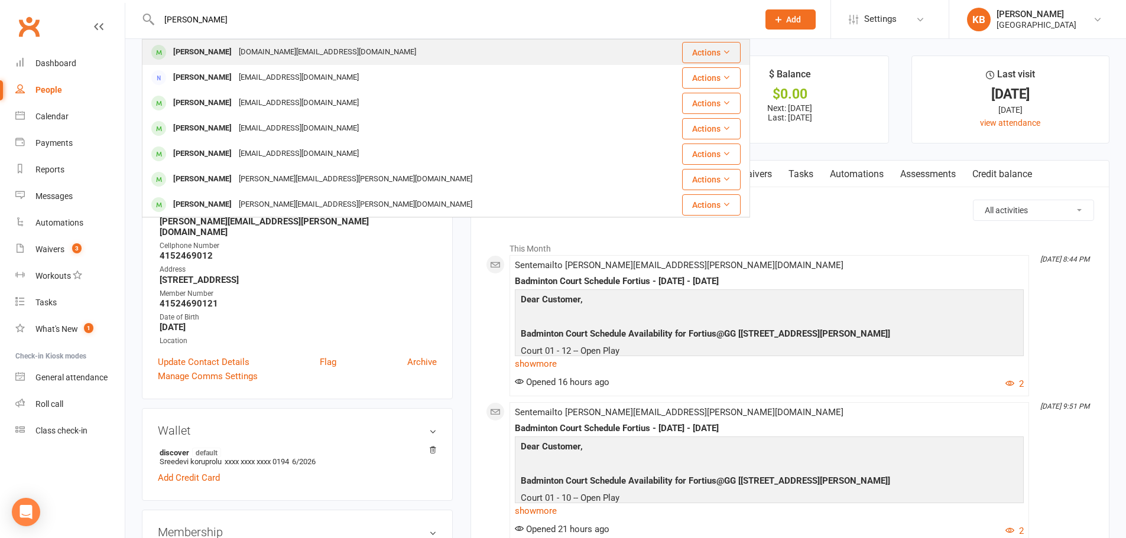
type input "Durga Kothapalli"
click at [311, 63] on div "Durga Kothapalli dmohan1974.dk@gmail.com" at bounding box center [395, 52] width 504 height 24
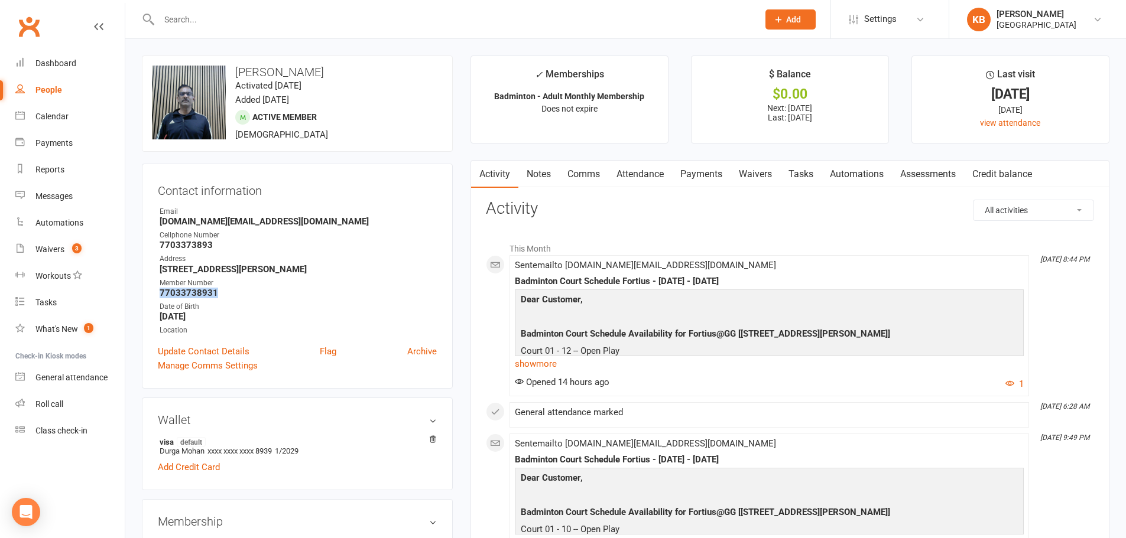
drag, startPoint x: 160, startPoint y: 293, endPoint x: 222, endPoint y: 291, distance: 62.7
click at [222, 291] on strong "77033738931" at bounding box center [298, 293] width 277 height 11
click at [256, 296] on strong "77033738931" at bounding box center [298, 293] width 277 height 11
click at [201, 21] on input "text" at bounding box center [452, 19] width 594 height 17
paste input "Siddharth Kouluri"
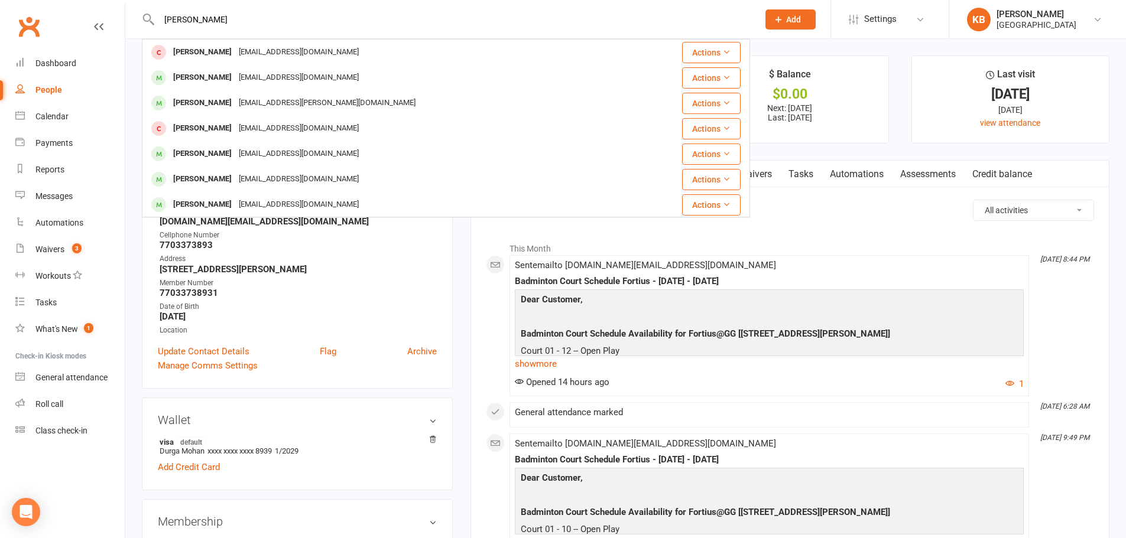
drag, startPoint x: 240, startPoint y: 17, endPoint x: 152, endPoint y: 25, distance: 88.4
click at [165, 19] on input "Siddharth Kouluri" at bounding box center [452, 19] width 594 height 17
paste input "Avinash Koyath"
drag, startPoint x: 219, startPoint y: 10, endPoint x: 127, endPoint y: 15, distance: 92.3
click at [127, 15] on react-component "Avinash Koyathi Avinash Rudresh avin2r@gmail.com Actions Avinash Saraogi Avinas…" at bounding box center [375, 19] width 750 height 38
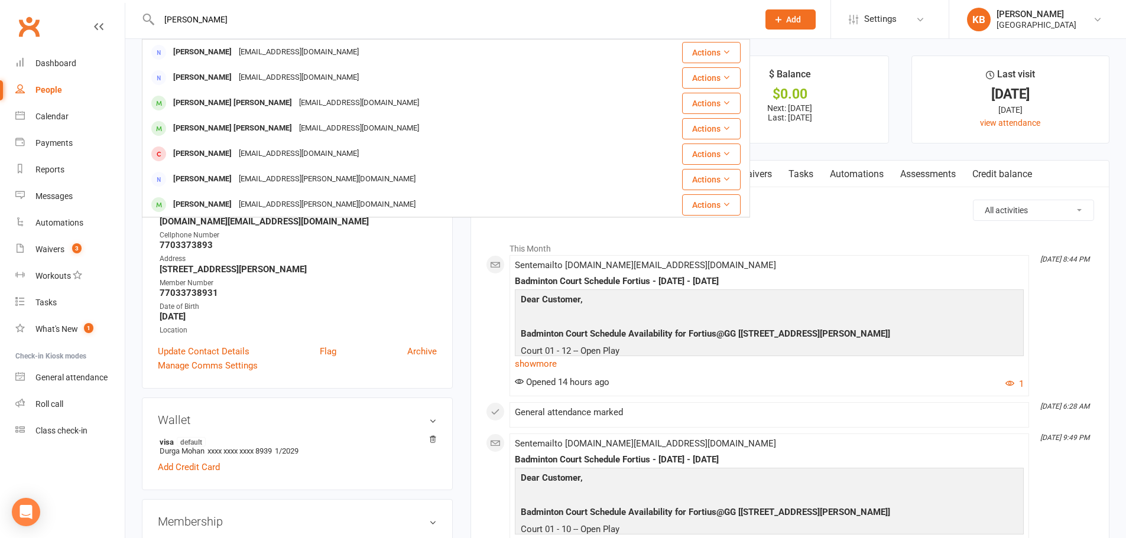
paste input "Gowrisankar Krishnan"
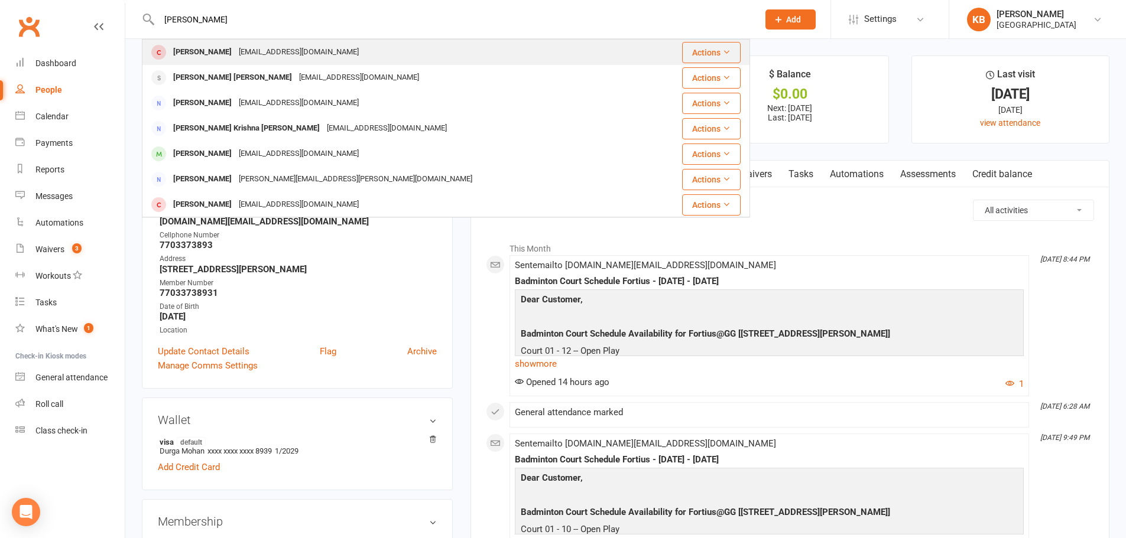
type input "Gowrisankar Krishnani"
click at [304, 56] on div "Gowsank007@gmail.com" at bounding box center [298, 52] width 127 height 17
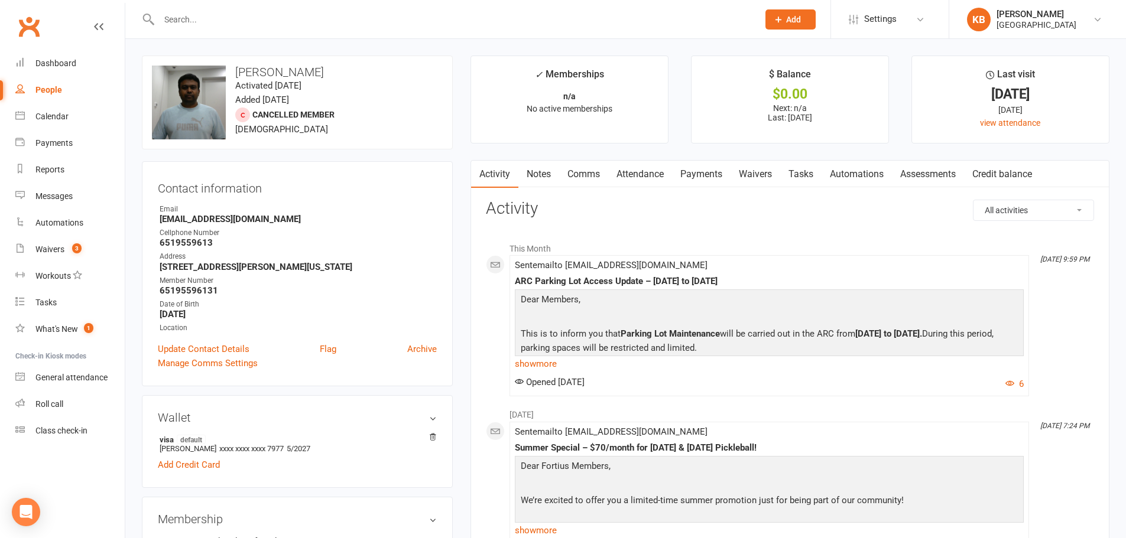
click at [219, 27] on input "text" at bounding box center [452, 19] width 594 height 17
paste input "Rahul Krishnamoorthy"
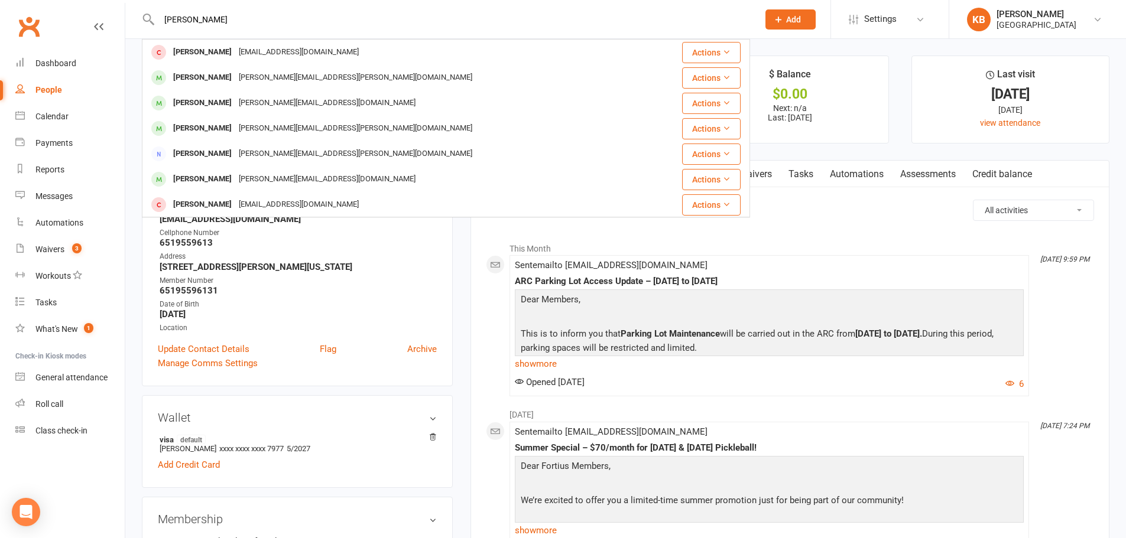
drag, startPoint x: 281, startPoint y: 28, endPoint x: 174, endPoint y: 24, distance: 107.6
click at [174, 24] on div "Rahul Krishnamoorthy Venkadesh Krishnamoorthy Meenavenkadesh@gmail.com Actions …" at bounding box center [446, 19] width 608 height 38
drag, startPoint x: 161, startPoint y: 15, endPoint x: 282, endPoint y: 15, distance: 121.7
click at [282, 15] on input "Rahul Krishnamoorthy" at bounding box center [452, 19] width 594 height 17
paste input "Gopi Krishnasam"
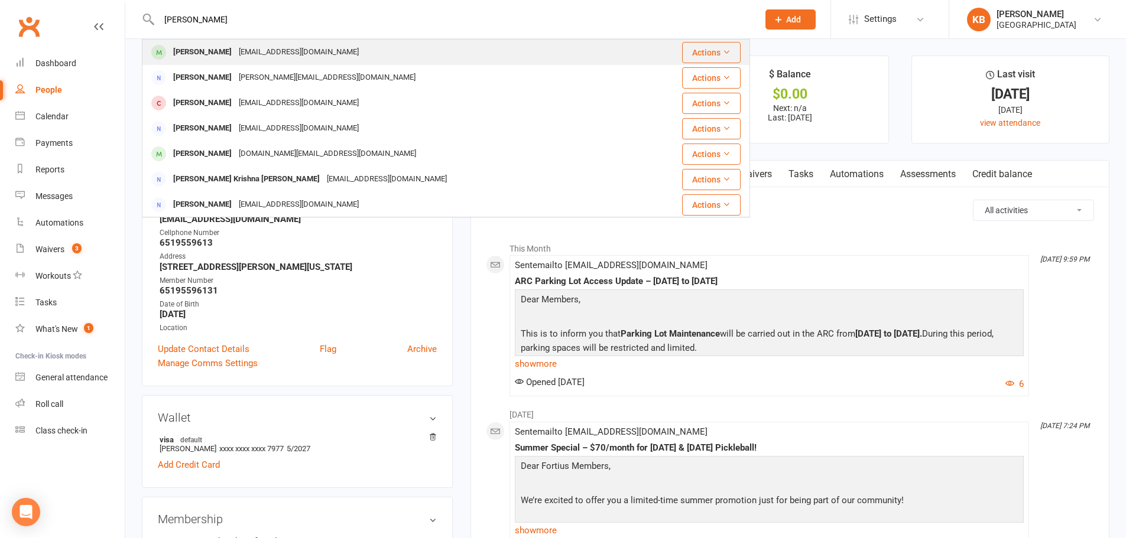
type input "Gopi Krishnasamy"
click at [303, 45] on div "gopi777krish@gmail.com" at bounding box center [298, 52] width 127 height 17
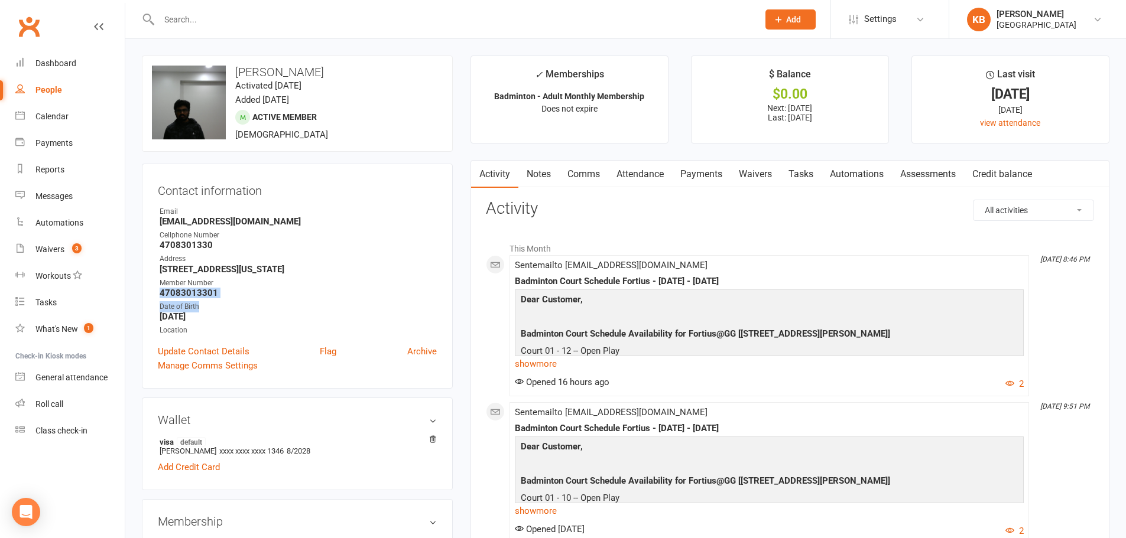
drag, startPoint x: 157, startPoint y: 294, endPoint x: 234, endPoint y: 298, distance: 77.5
click at [234, 298] on div "Contact information Owner Email gopi777krish@gmail.com Cellphone Number 4708301…" at bounding box center [297, 276] width 311 height 225
drag, startPoint x: 233, startPoint y: 298, endPoint x: 225, endPoint y: 295, distance: 8.8
click at [232, 298] on strong "47083013301" at bounding box center [298, 293] width 277 height 11
click at [225, 295] on strong "47083013301" at bounding box center [298, 293] width 277 height 11
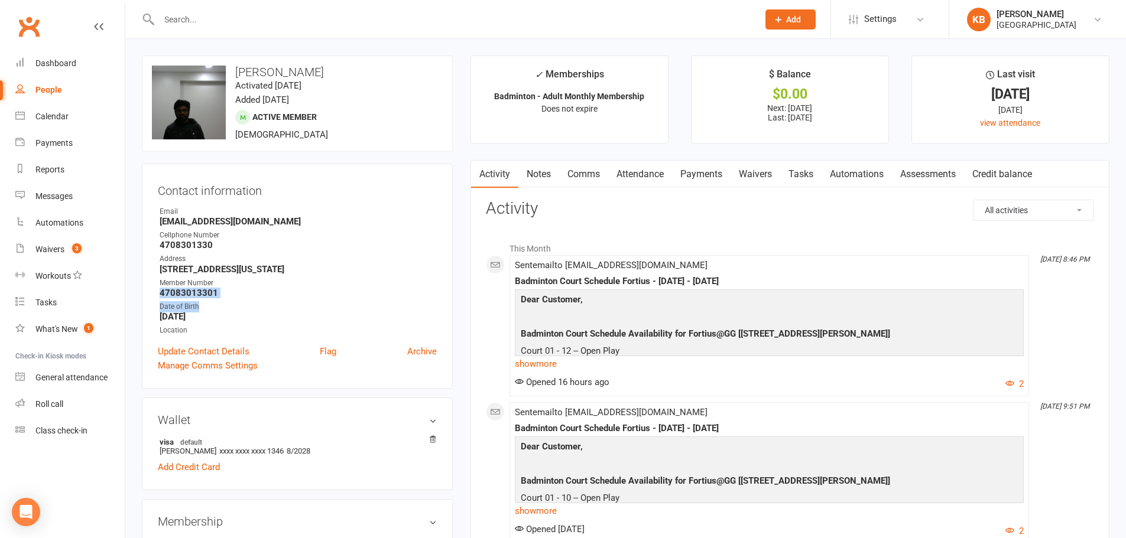
click at [223, 295] on strong "47083013301" at bounding box center [298, 293] width 277 height 11
drag, startPoint x: 220, startPoint y: 292, endPoint x: 141, endPoint y: 294, distance: 79.8
click at [265, 301] on div "Date of Birth" at bounding box center [298, 306] width 277 height 11
click at [253, 26] on input "text" at bounding box center [452, 19] width 594 height 17
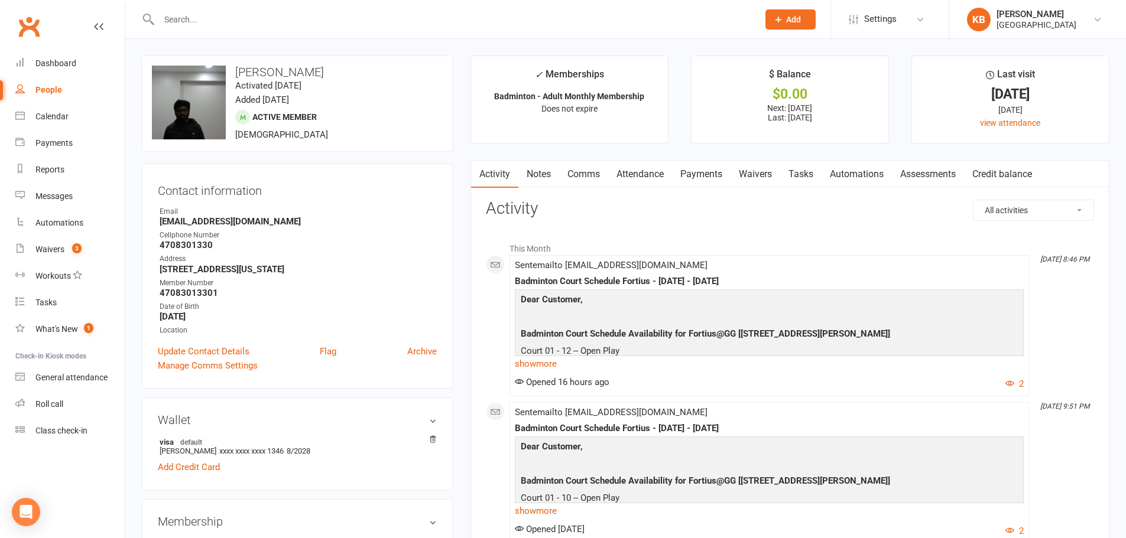
paste input "Govardhana Krishna Peruri"
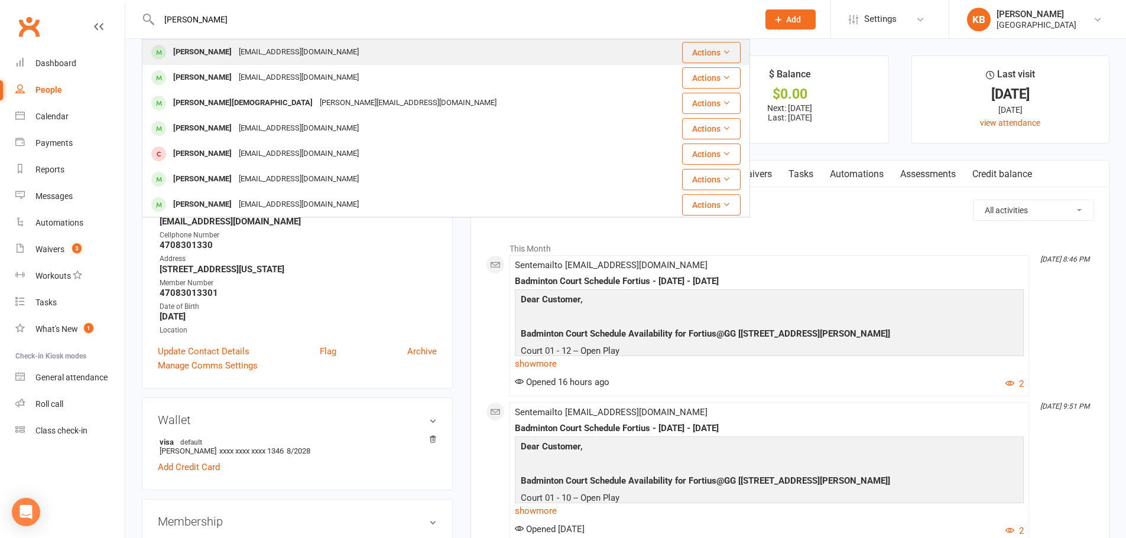
type input "Govardhana Krishna Peruri"
click at [292, 47] on div "gkperuri@gmail.com" at bounding box center [298, 52] width 127 height 17
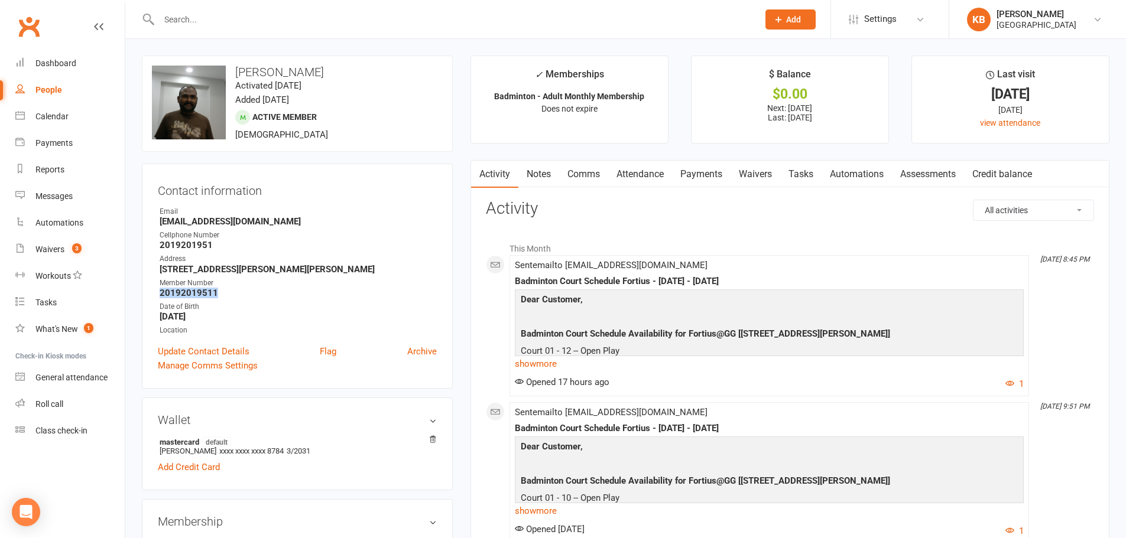
drag, startPoint x: 160, startPoint y: 292, endPoint x: 222, endPoint y: 292, distance: 62.0
click at [222, 292] on strong "20192019511" at bounding box center [298, 293] width 277 height 11
click at [312, 242] on strong "2019201951" at bounding box center [298, 245] width 277 height 11
click at [230, 17] on input "text" at bounding box center [452, 19] width 594 height 17
paste input "Jayakumar Krishnaswamy Rangaraj"
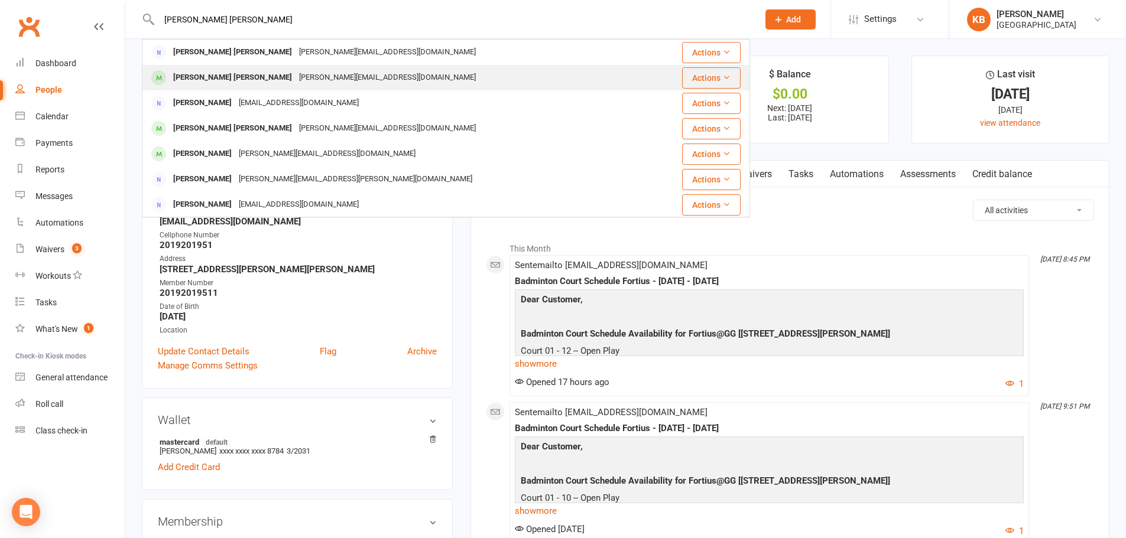
type input "Jayakumar Krishnaswamy Rangaraj"
click at [331, 67] on div "Jayakumar Krishnaswamy Rangaraj k.r.jayakumar@gmail.com" at bounding box center [395, 78] width 505 height 24
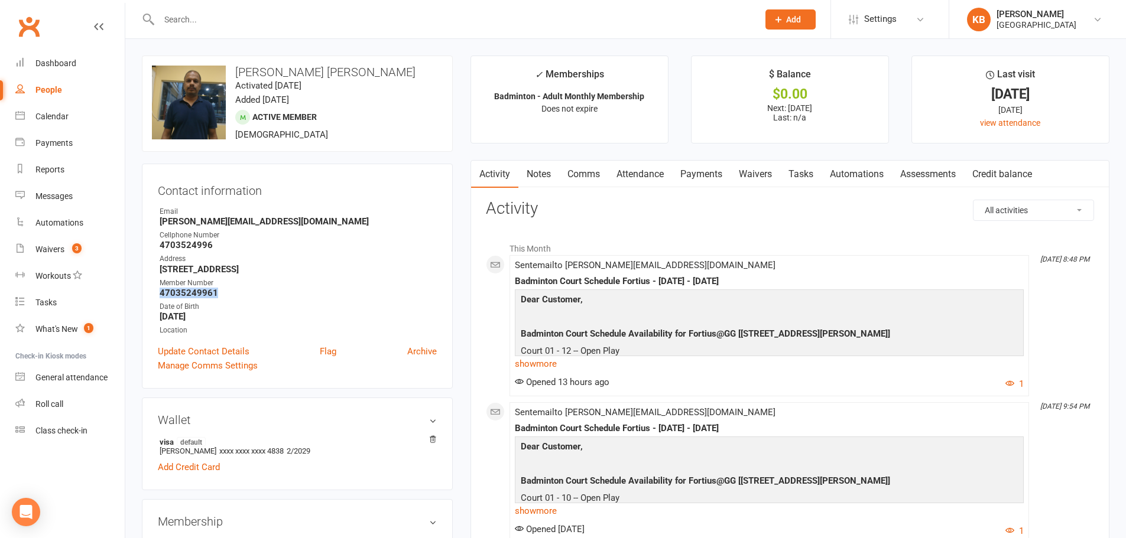
drag, startPoint x: 156, startPoint y: 292, endPoint x: 234, endPoint y: 294, distance: 78.0
click at [234, 294] on div "Contact information Owner Email k.r.jayakumar@gmail.com Cellphone Number 470352…" at bounding box center [297, 276] width 311 height 225
click at [297, 244] on strong "4703524996" at bounding box center [298, 245] width 277 height 11
click at [193, 15] on input "text" at bounding box center [452, 19] width 594 height 17
paste input "Maharshi Devaraj Kuchana"
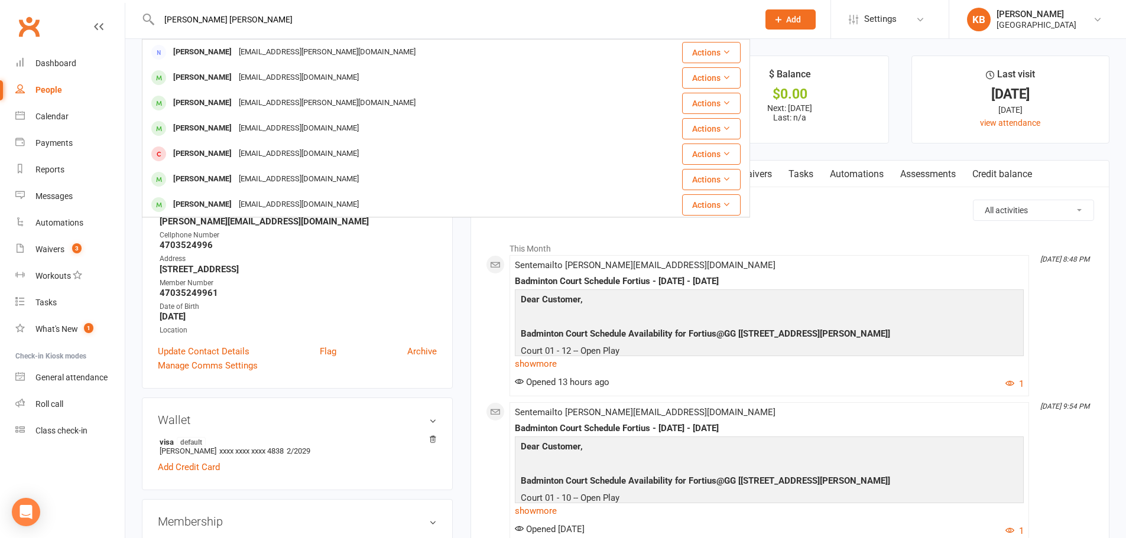
type input "Maharshi Devaraj Kuchana"
drag, startPoint x: 265, startPoint y: 16, endPoint x: 170, endPoint y: 29, distance: 96.0
click at [170, 29] on div "Maharshi Devaraj Kuchana Susanta Maharana maharana.susanta@gmail.com Actions ki…" at bounding box center [446, 19] width 608 height 38
drag, startPoint x: 164, startPoint y: 17, endPoint x: 297, endPoint y: 32, distance: 133.2
click at [297, 32] on div "Maharshi Devaraj Kuchana Susanta Maharana maharana.susanta@gmail.com Actions ki…" at bounding box center [446, 19] width 608 height 38
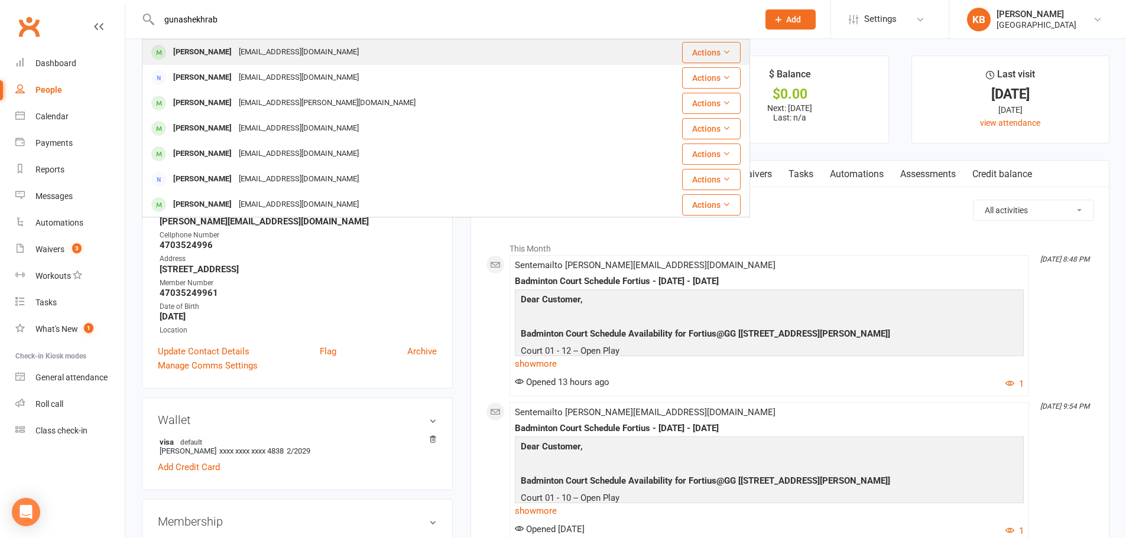
type input "gunashekhrab"
click at [264, 55] on div "Guna.bhima@gmail.com" at bounding box center [298, 52] width 127 height 17
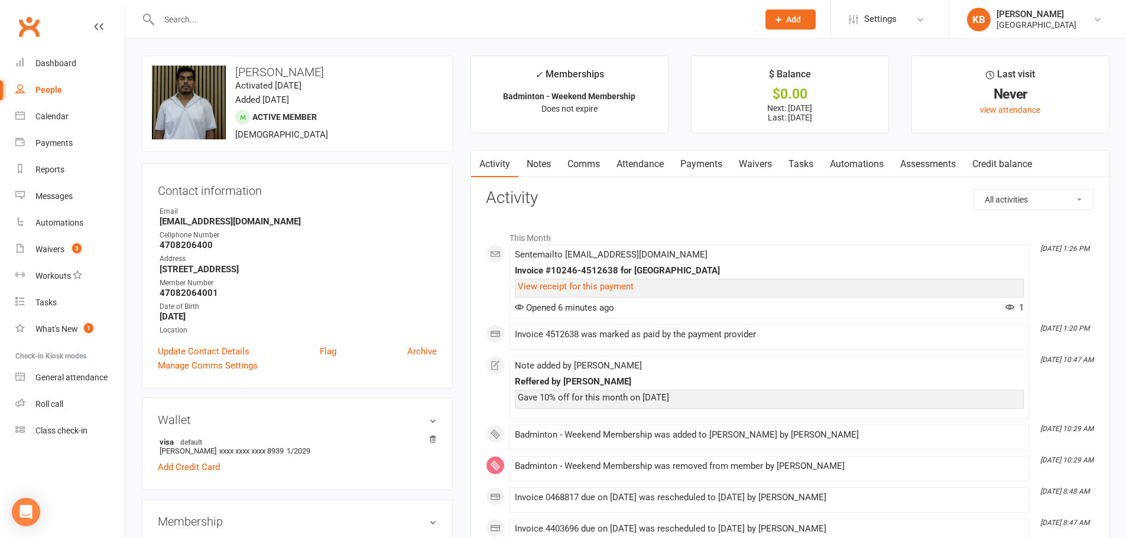
click at [688, 162] on link "Payments" at bounding box center [701, 164] width 58 height 27
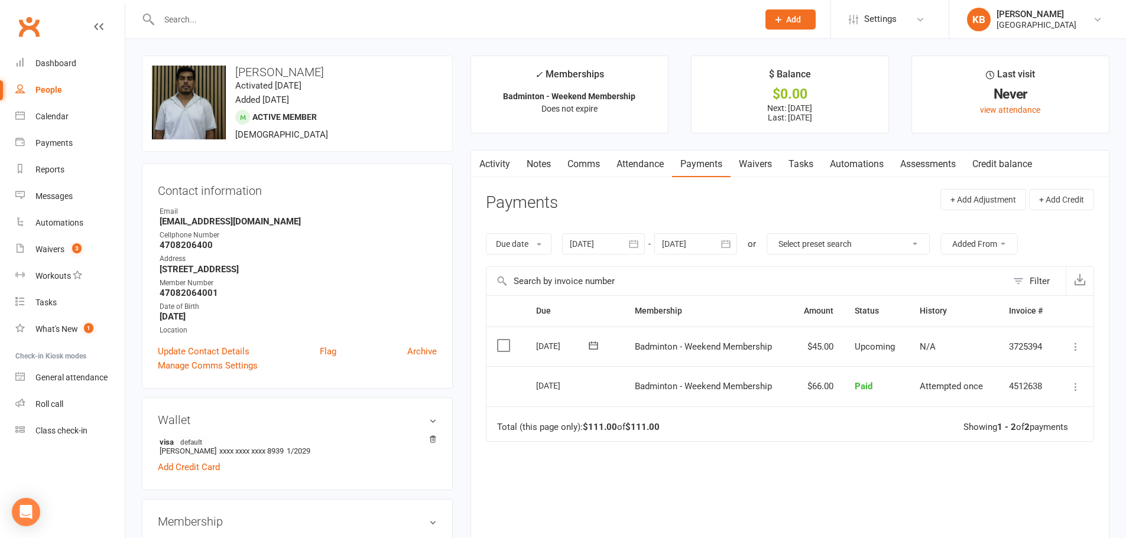
click at [630, 246] on icon "button" at bounding box center [633, 244] width 12 height 12
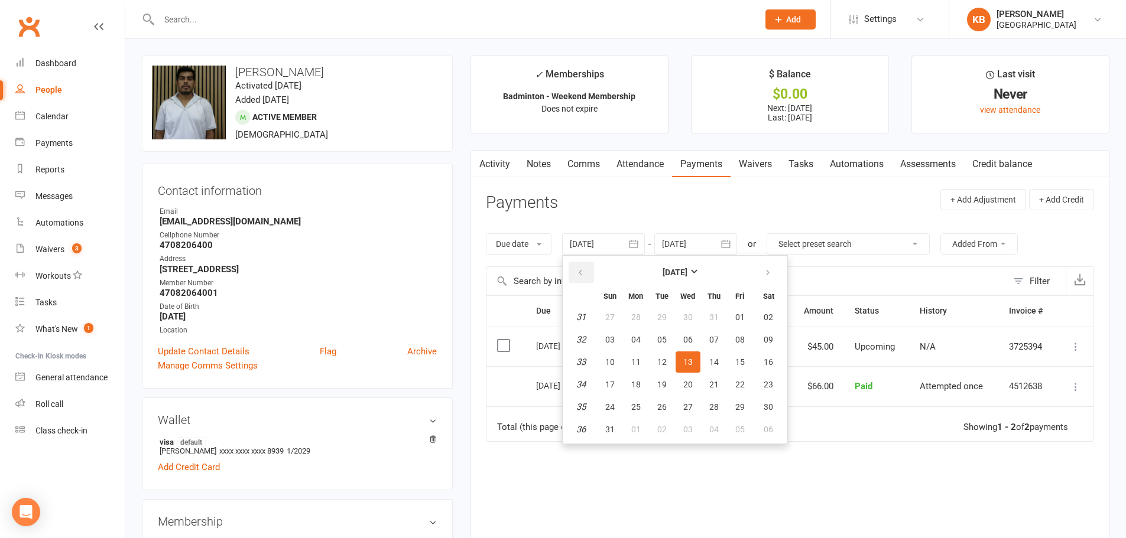
click at [592, 272] on button "button" at bounding box center [580, 272] width 25 height 21
click at [632, 326] on button "02" at bounding box center [635, 317] width 25 height 21
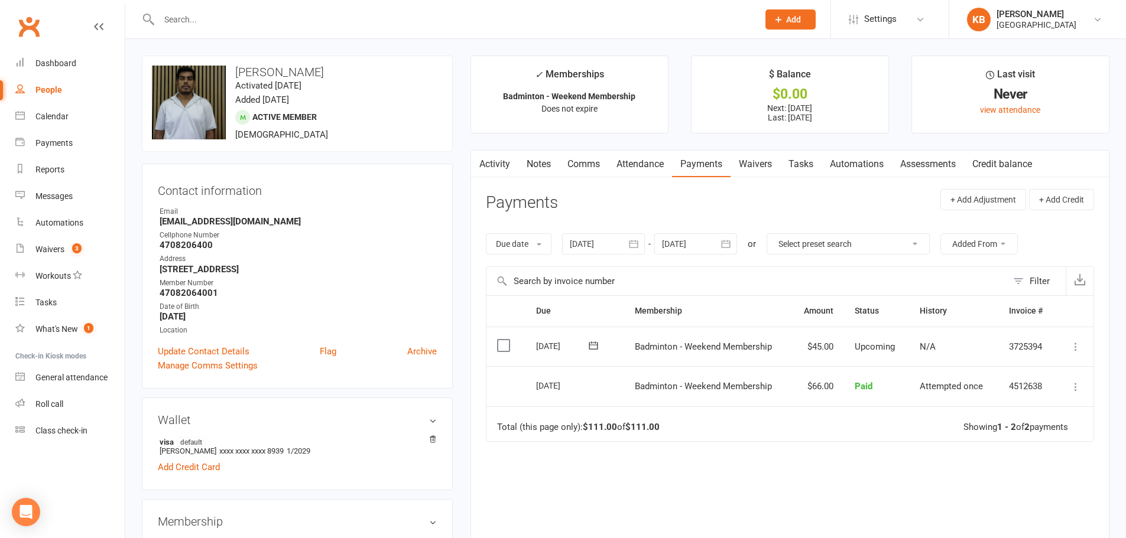
click at [634, 249] on icon "button" at bounding box center [633, 244] width 12 height 12
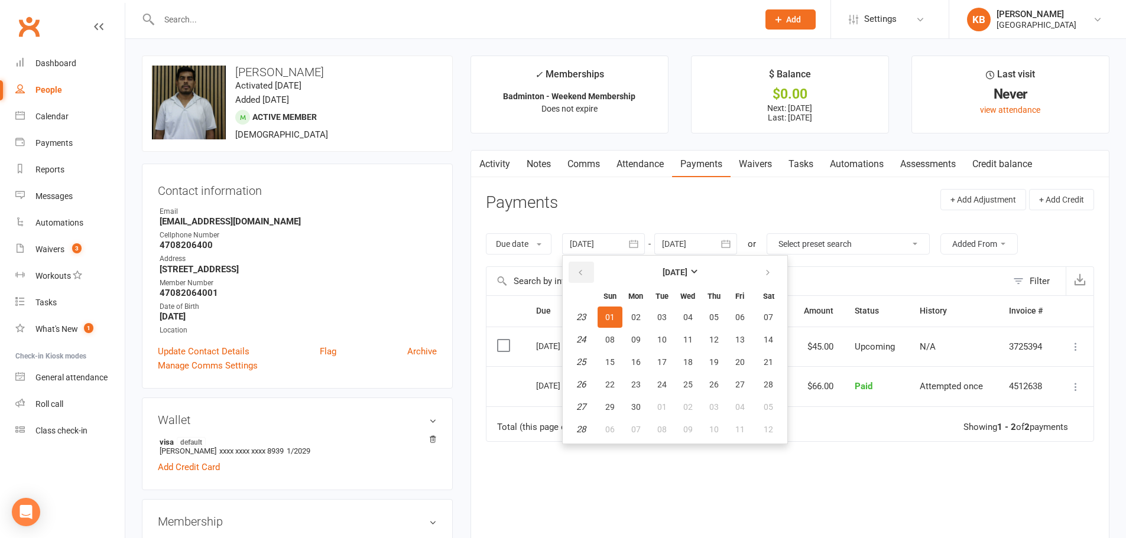
click at [586, 273] on button "button" at bounding box center [580, 272] width 25 height 21
click at [666, 319] on span "25" at bounding box center [661, 317] width 9 height 9
type input "25 Feb 2025"
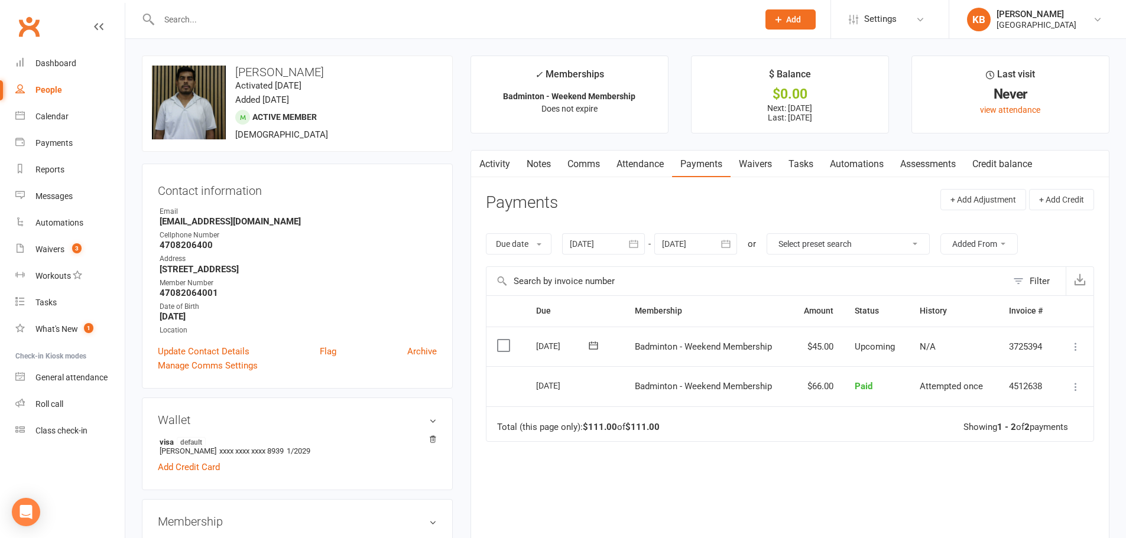
click at [724, 245] on icon "button" at bounding box center [725, 244] width 9 height 8
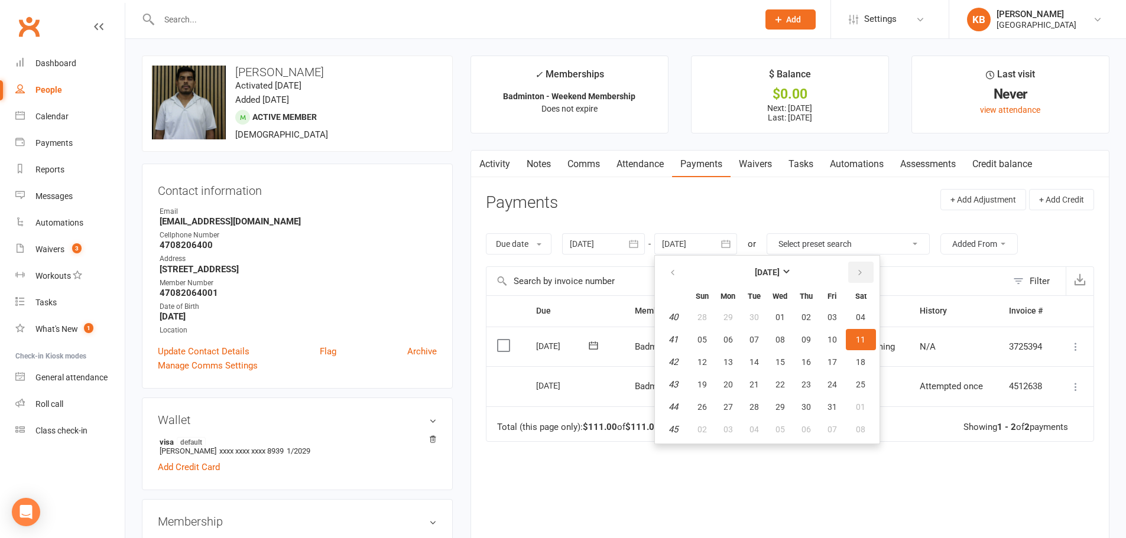
click at [851, 269] on button "button" at bounding box center [860, 272] width 25 height 21
click at [856, 316] on button "01" at bounding box center [861, 317] width 30 height 21
type input "[DATE]"
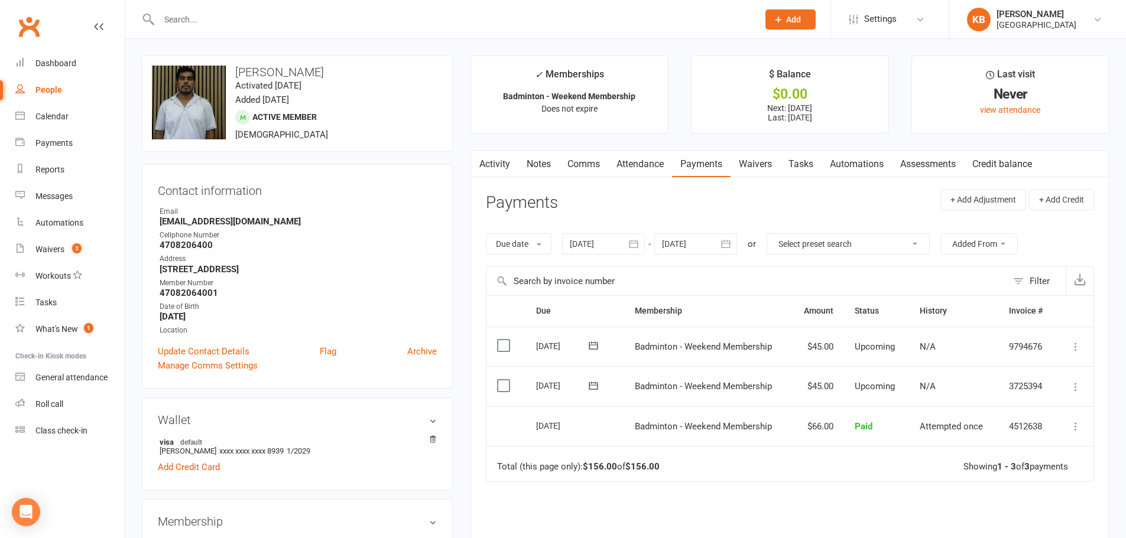
click at [637, 245] on icon "button" at bounding box center [633, 244] width 12 height 12
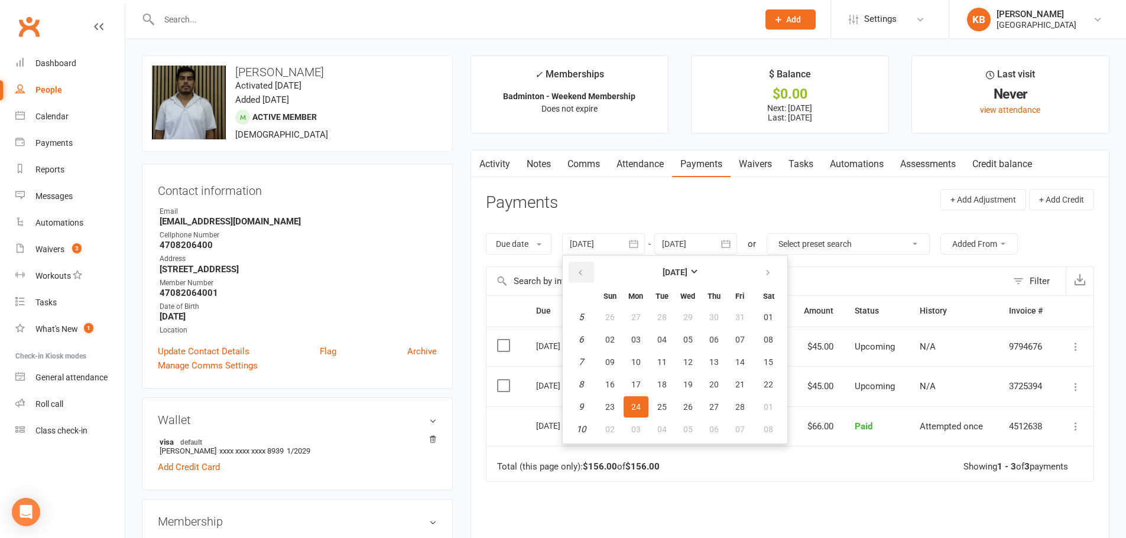
click at [586, 275] on button "button" at bounding box center [580, 272] width 25 height 21
click at [682, 350] on button "08" at bounding box center [687, 339] width 25 height 21
type input "08 Jan 2025"
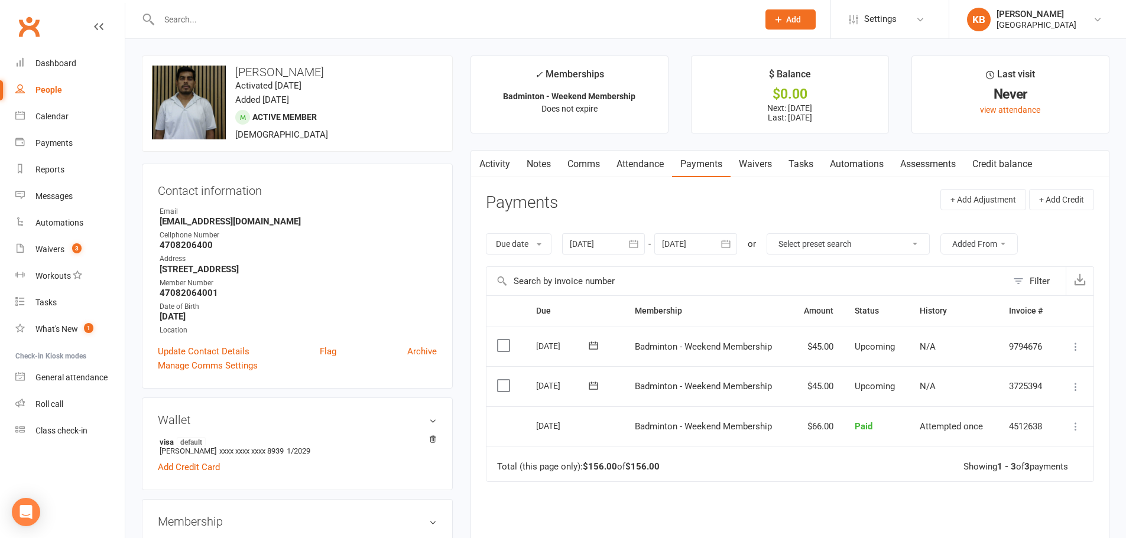
click at [505, 164] on link "Activity" at bounding box center [494, 164] width 47 height 27
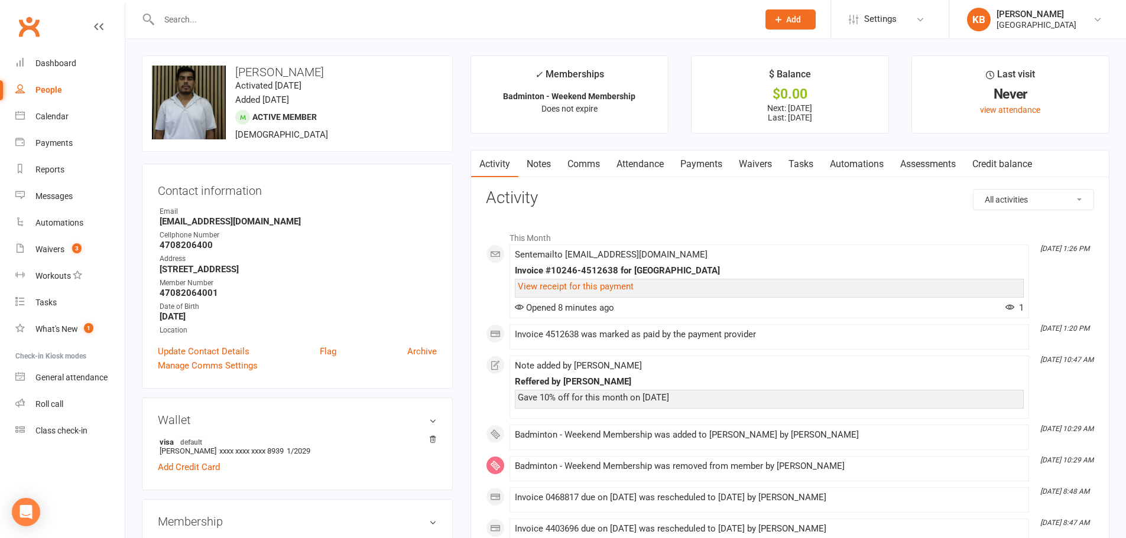
click at [705, 168] on link "Payments" at bounding box center [701, 164] width 58 height 27
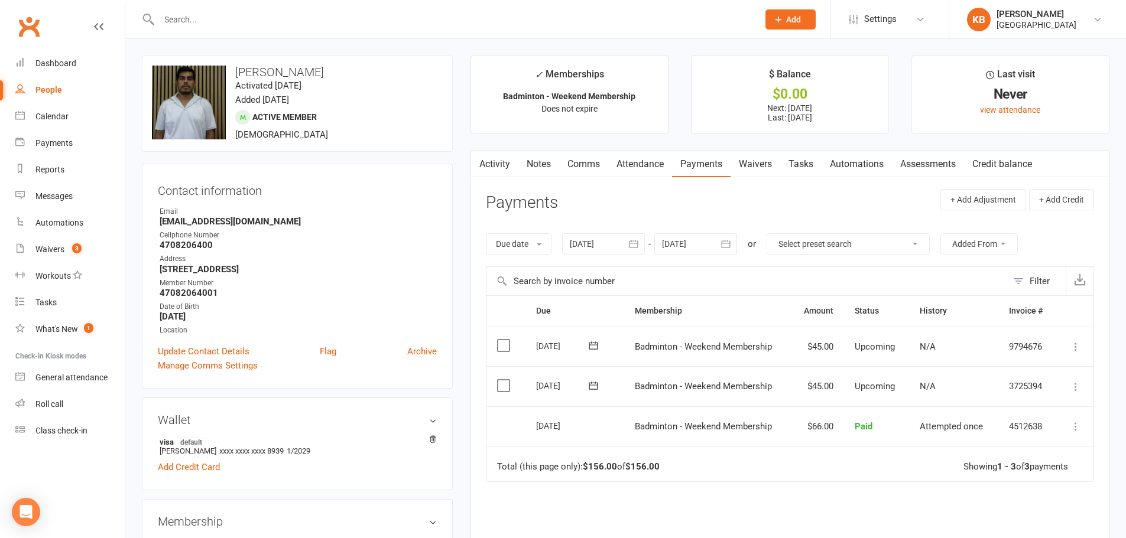
click at [261, 16] on input "text" at bounding box center [452, 19] width 594 height 17
paste input "Sanjay Kudala"
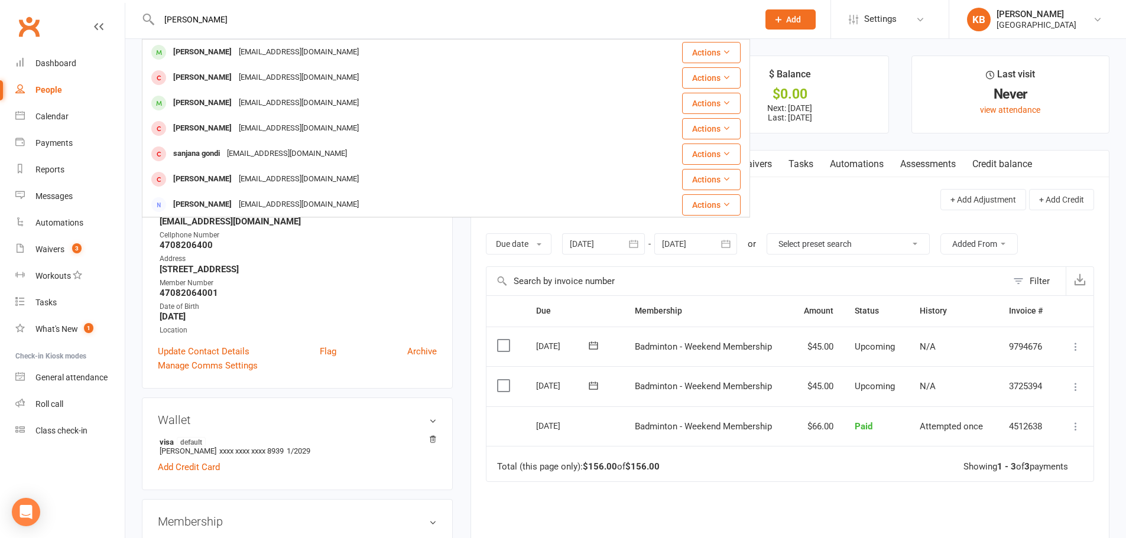
drag, startPoint x: 239, startPoint y: 15, endPoint x: 152, endPoint y: 27, distance: 87.2
click at [152, 27] on div "Sanjay Kudala Sanjay Korukonda sanjay.korukonda1999@gmail.com Actions Sanjay Ve…" at bounding box center [446, 19] width 608 height 38
paste input "Abhimanyu Kukrety"
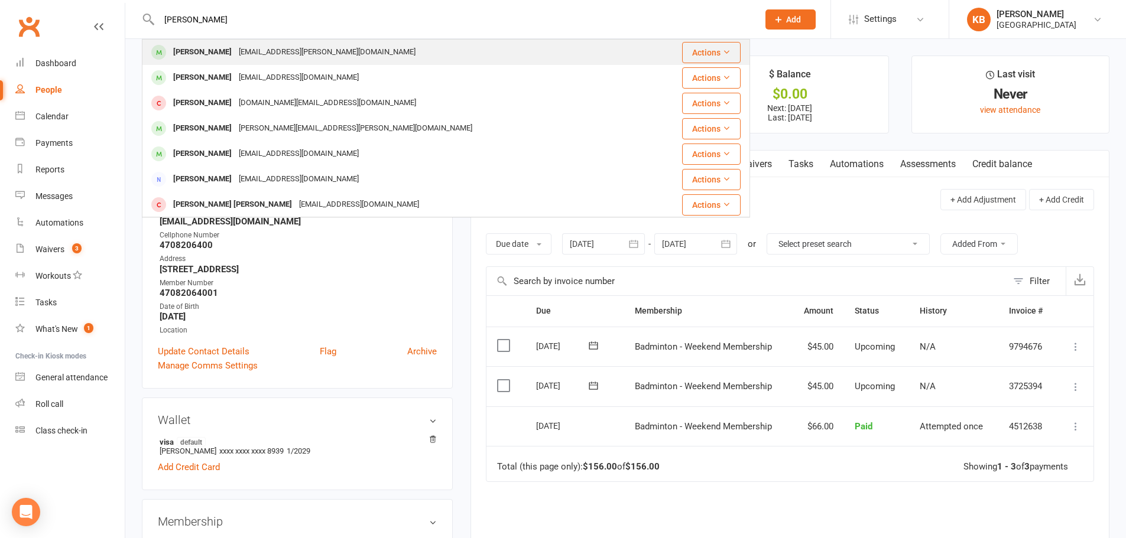
type input "Abhimanyu Kukrety"
click at [303, 48] on div "abhimanyu.kukrety@gmail.com" at bounding box center [327, 52] width 184 height 17
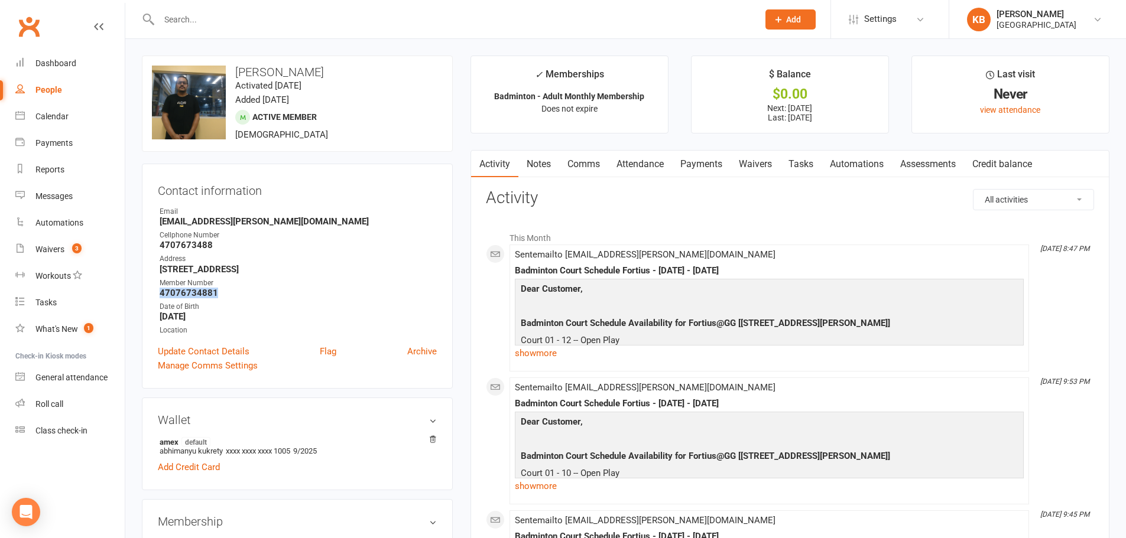
drag, startPoint x: 160, startPoint y: 295, endPoint x: 222, endPoint y: 297, distance: 62.1
click at [222, 297] on strong "47076734881" at bounding box center [298, 293] width 277 height 11
click at [353, 272] on strong "7046 Bennington Ln Cumming GA 30041" at bounding box center [298, 269] width 277 height 11
click at [203, 15] on input "text" at bounding box center [452, 19] width 594 height 17
paste
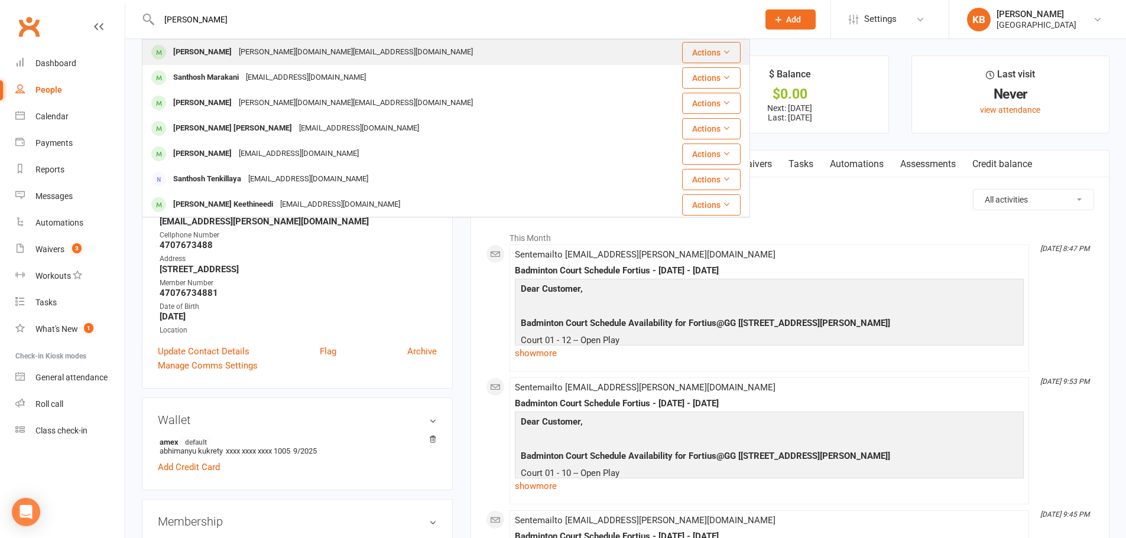
type input "Santhosh Kulasekhar"
click at [256, 52] on div "santhosh.mk@gmail.com" at bounding box center [355, 52] width 241 height 17
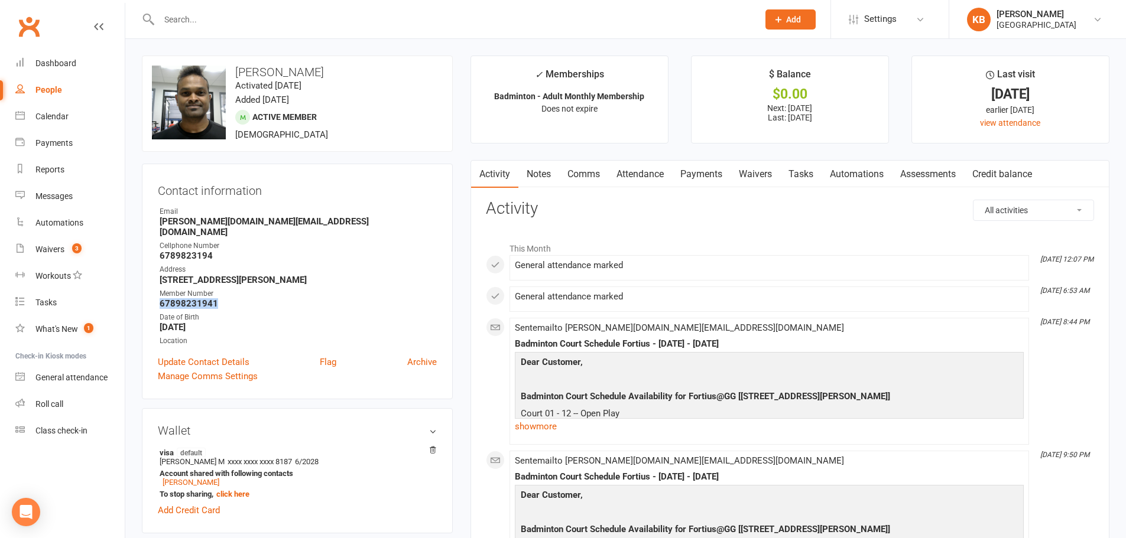
drag, startPoint x: 160, startPoint y: 290, endPoint x: 240, endPoint y: 293, distance: 80.4
click at [240, 298] on strong "67898231941" at bounding box center [298, 303] width 277 height 11
click at [405, 288] on div "Member Number" at bounding box center [298, 293] width 277 height 11
click at [191, 18] on input "text" at bounding box center [452, 19] width 594 height 17
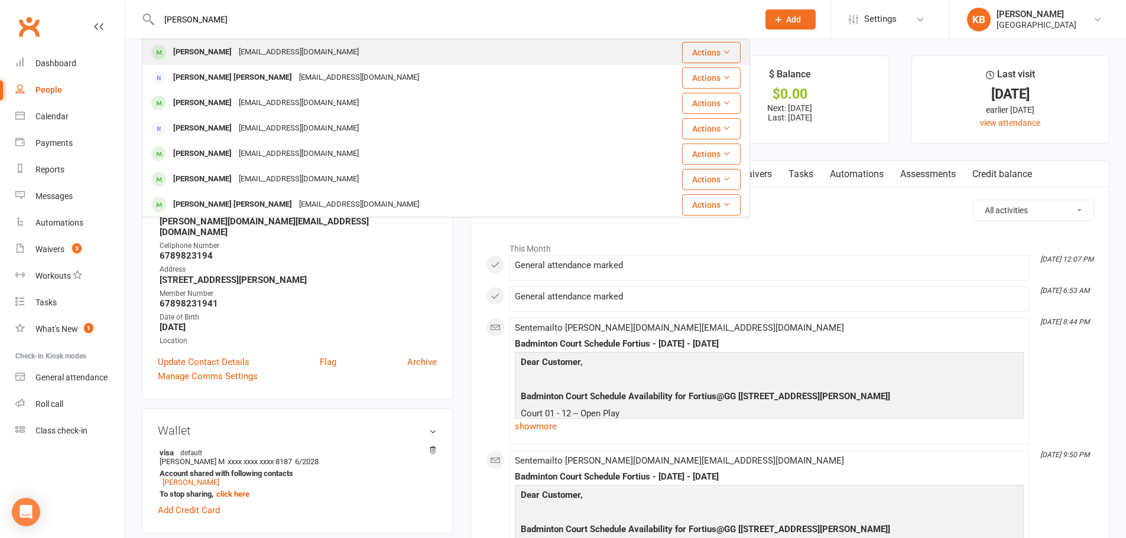
type input "suresh logana"
click at [219, 50] on div "Suresh Loganathan" at bounding box center [203, 52] width 66 height 17
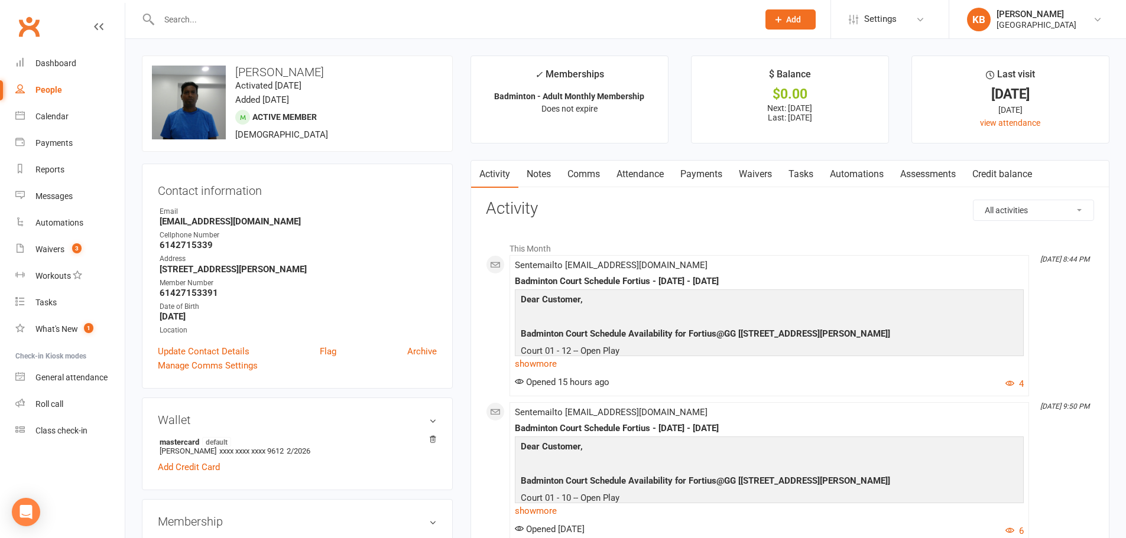
click at [713, 177] on link "Payments" at bounding box center [701, 174] width 58 height 27
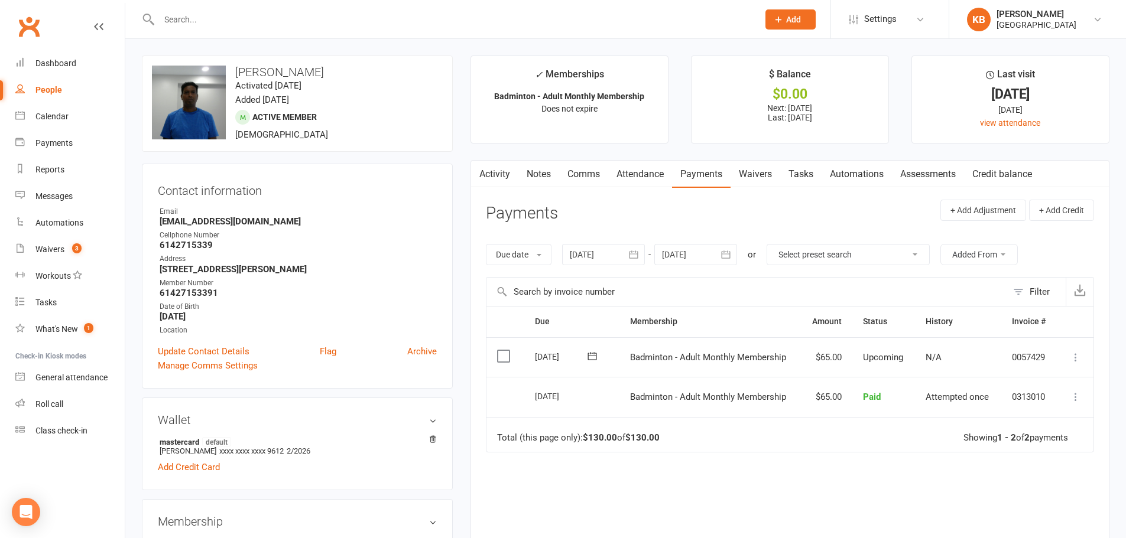
click at [639, 256] on icon "button" at bounding box center [633, 255] width 12 height 12
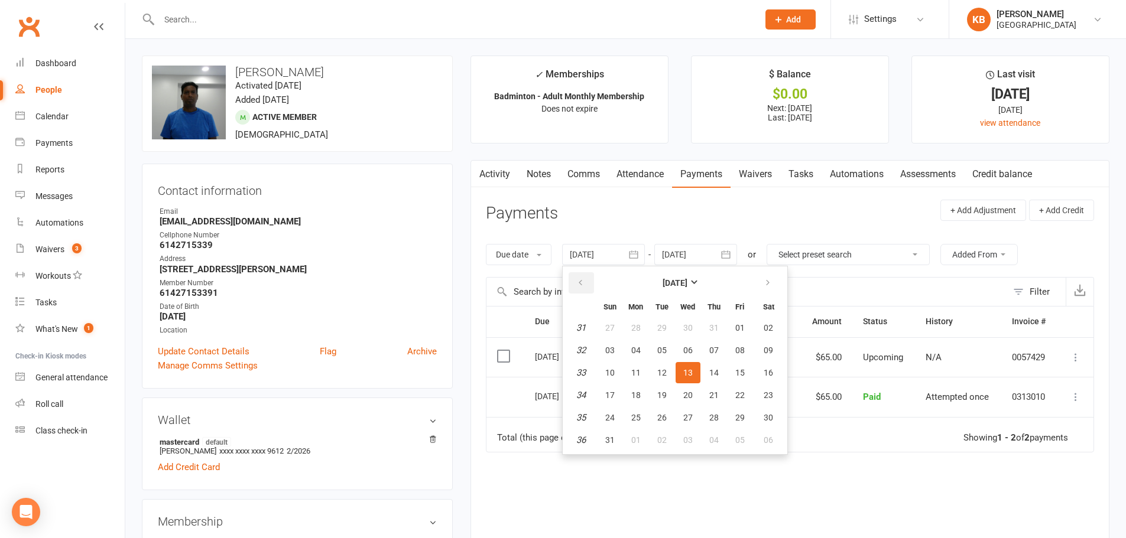
click at [583, 287] on icon "button" at bounding box center [580, 282] width 8 height 9
click at [629, 326] on button "02" at bounding box center [635, 327] width 25 height 21
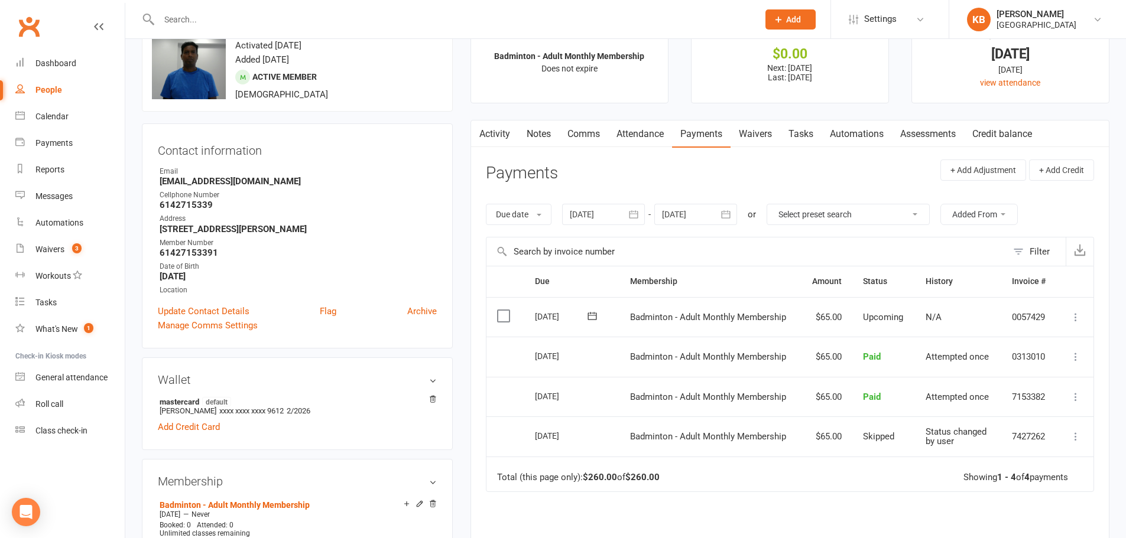
scroll to position [59, 0]
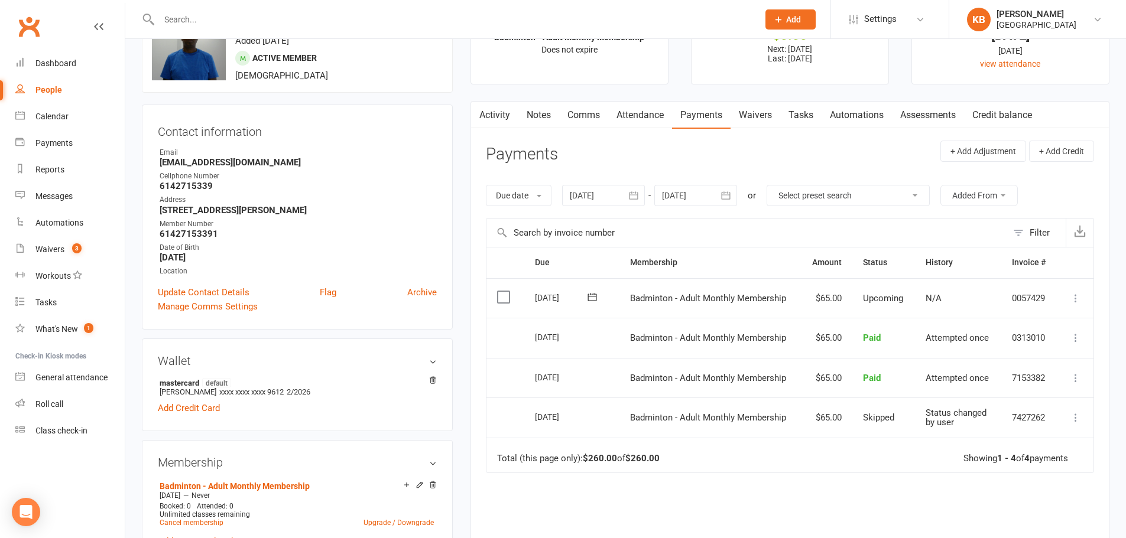
click at [1077, 375] on icon at bounding box center [1075, 378] width 12 height 12
click at [1022, 427] on link "Re-send invoice receipt" at bounding box center [1023, 425] width 117 height 24
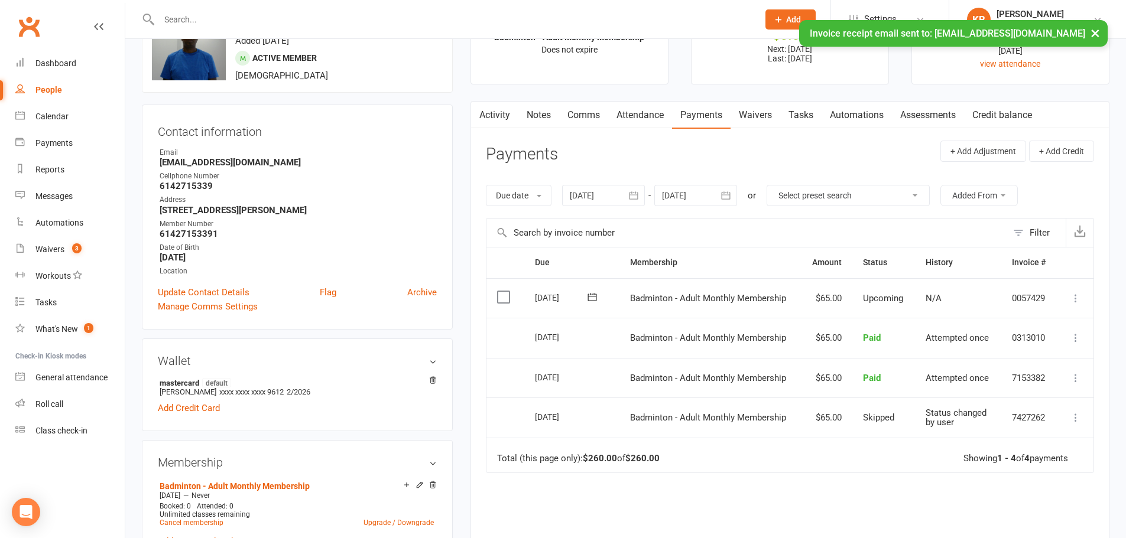
click at [1071, 335] on icon at bounding box center [1075, 338] width 12 height 12
click at [1022, 381] on link "Re-send invoice receipt" at bounding box center [1023, 385] width 117 height 24
click at [628, 200] on button "button" at bounding box center [633, 195] width 21 height 21
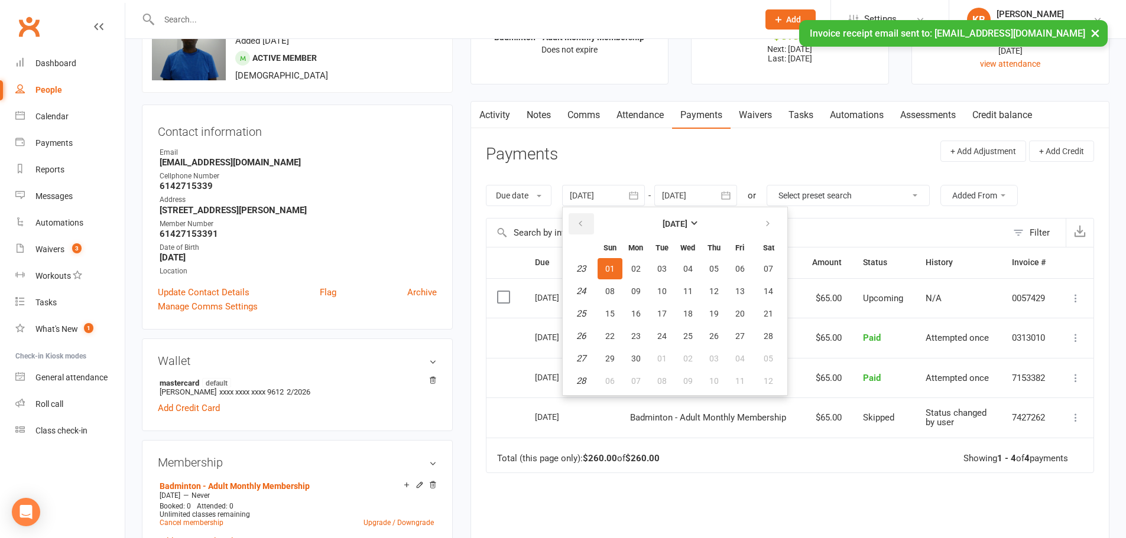
click at [584, 220] on icon "button" at bounding box center [580, 223] width 8 height 9
click at [640, 268] on span "24" at bounding box center [635, 268] width 9 height 9
type input "24 Feb 2025"
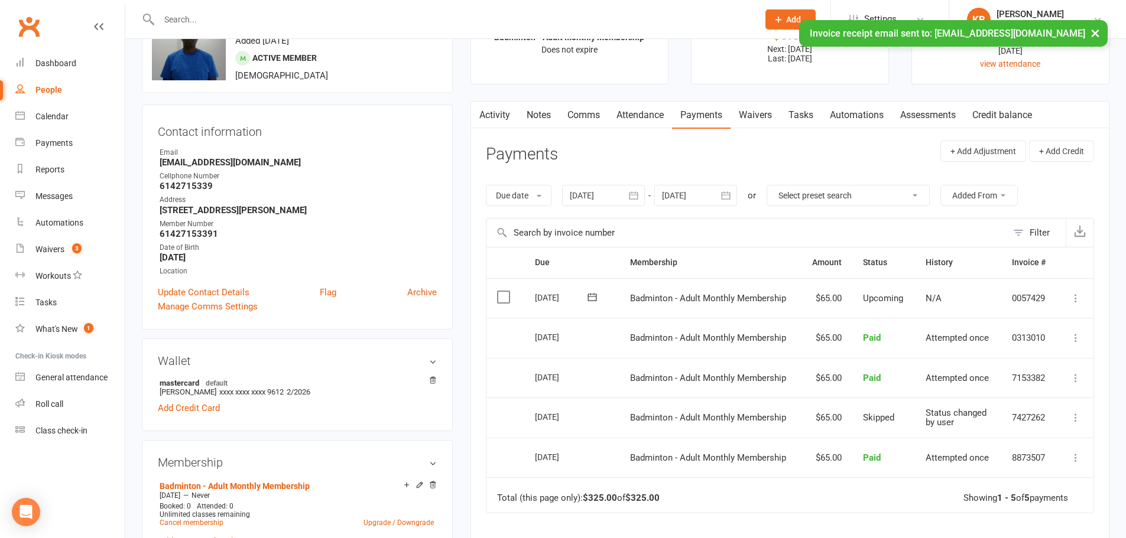
click at [1079, 458] on icon at bounding box center [1075, 458] width 12 height 12
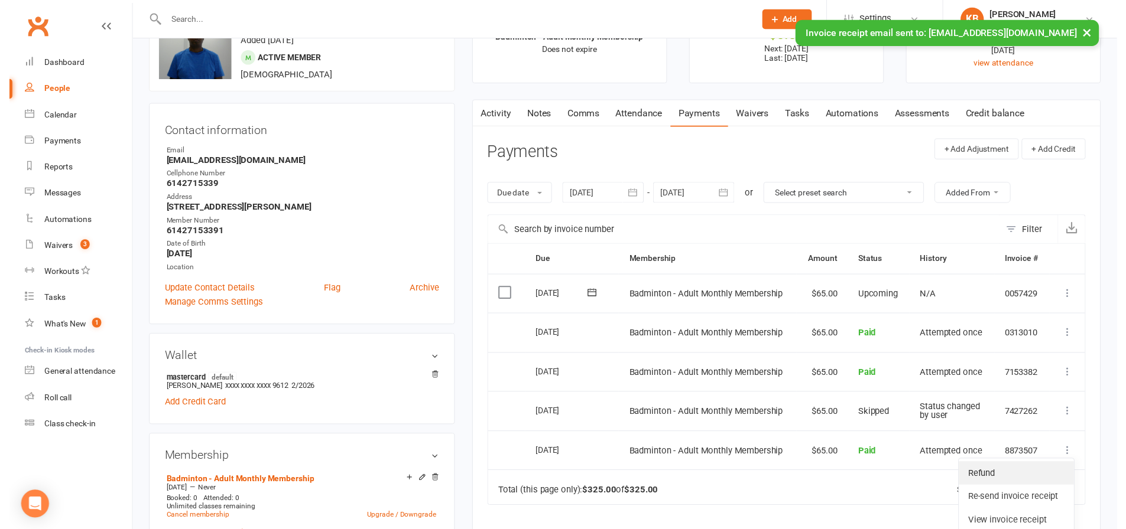
scroll to position [118, 0]
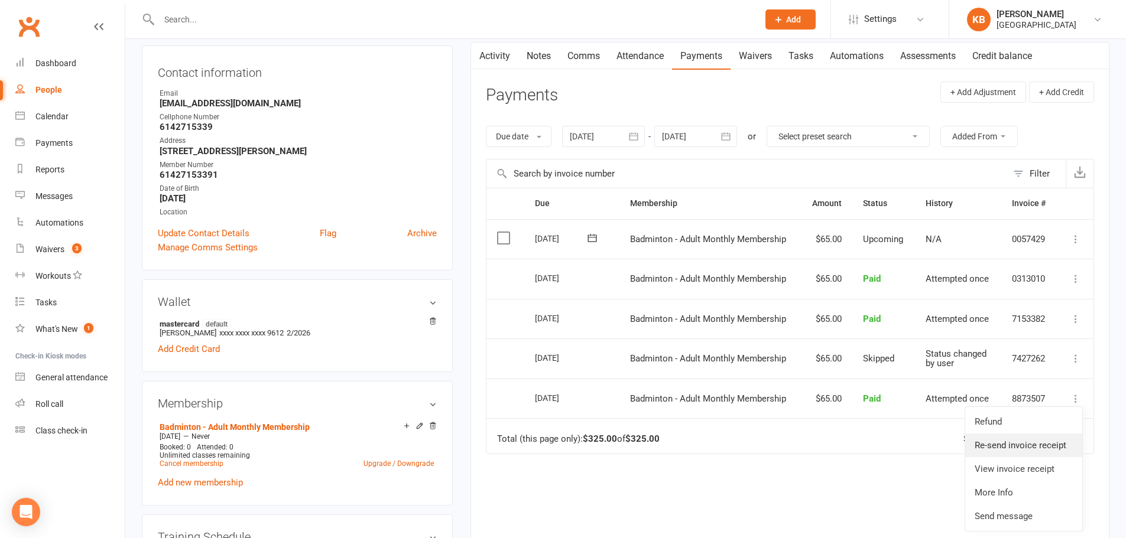
click at [1024, 448] on link "Re-send invoice receipt" at bounding box center [1023, 446] width 117 height 24
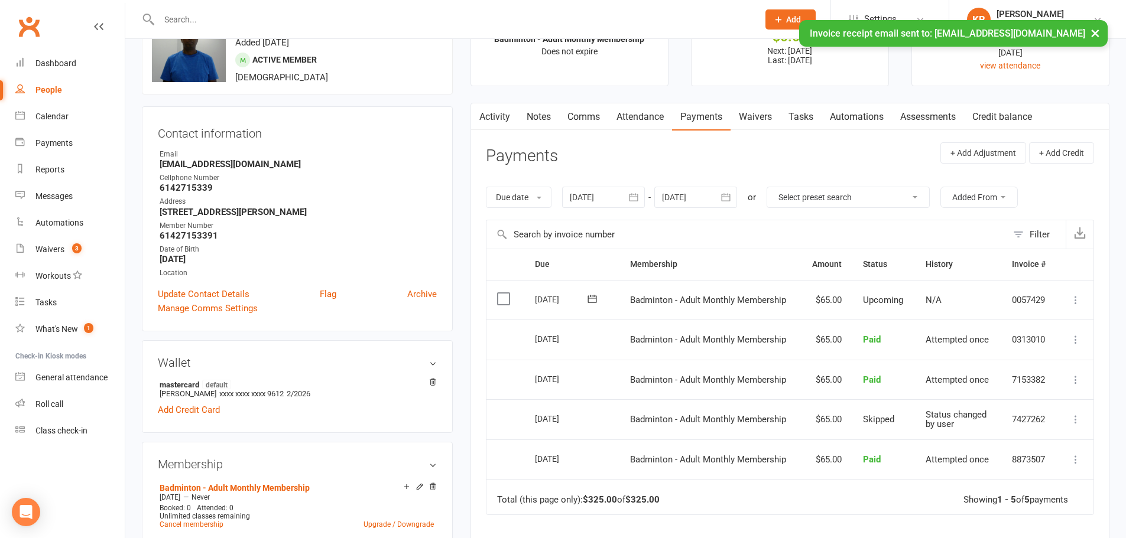
scroll to position [0, 0]
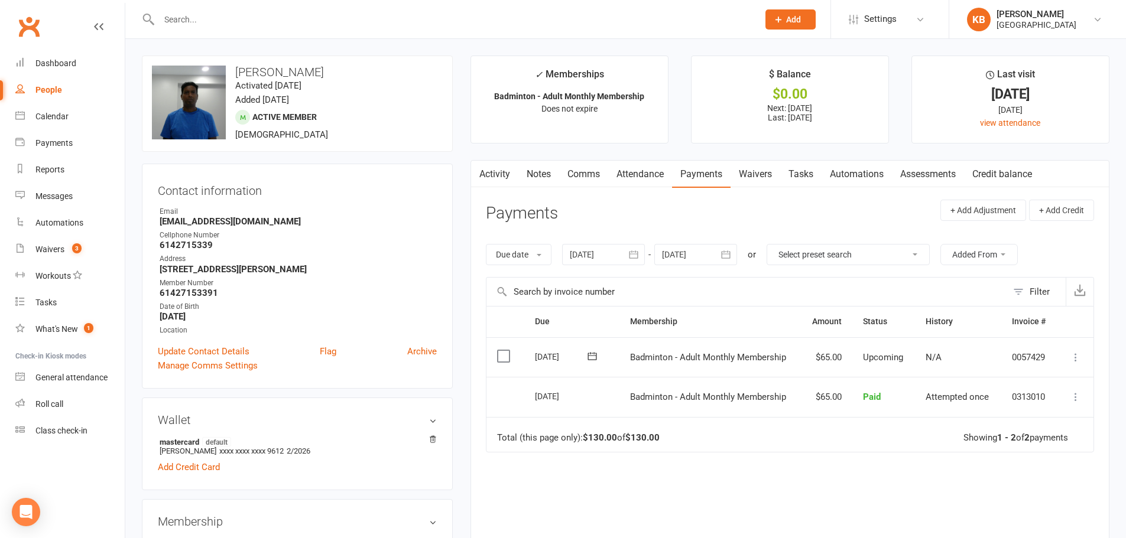
click at [637, 249] on icon "button" at bounding box center [633, 255] width 12 height 12
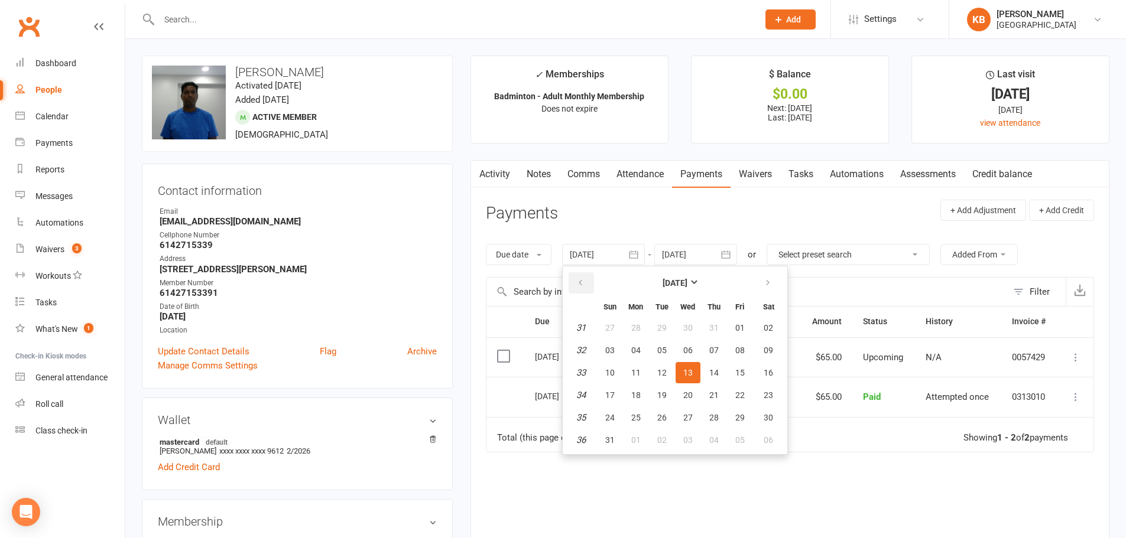
click at [577, 284] on button "button" at bounding box center [580, 282] width 25 height 21
click at [578, 284] on icon "button" at bounding box center [580, 282] width 8 height 9
click at [636, 358] on button "09" at bounding box center [635, 350] width 25 height 21
type input "[DATE]"
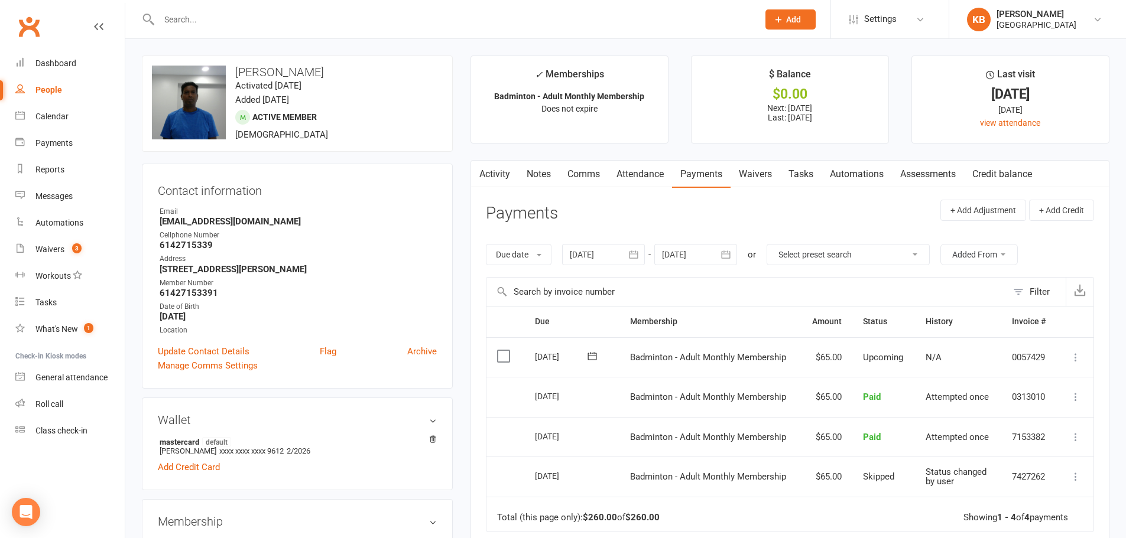
click at [277, 30] on div at bounding box center [446, 19] width 608 height 38
click at [274, 23] on input "text" at bounding box center [452, 19] width 594 height 17
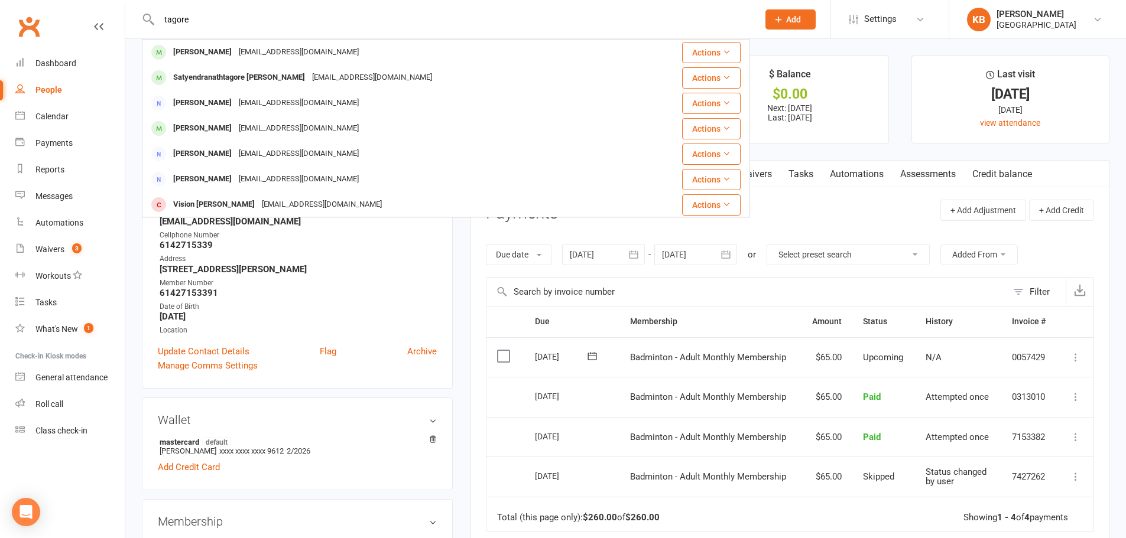
drag, startPoint x: 199, startPoint y: 29, endPoint x: 159, endPoint y: 18, distance: 41.6
click at [159, 18] on div "tagore [PERSON_NAME] [EMAIL_ADDRESS][DOMAIN_NAME] Actions Satyendranathtagore […" at bounding box center [446, 19] width 608 height 38
drag, startPoint x: 159, startPoint y: 18, endPoint x: 225, endPoint y: 24, distance: 66.4
click at [225, 24] on input "tagore" at bounding box center [452, 19] width 594 height 17
paste input "[PERSON_NAME]"
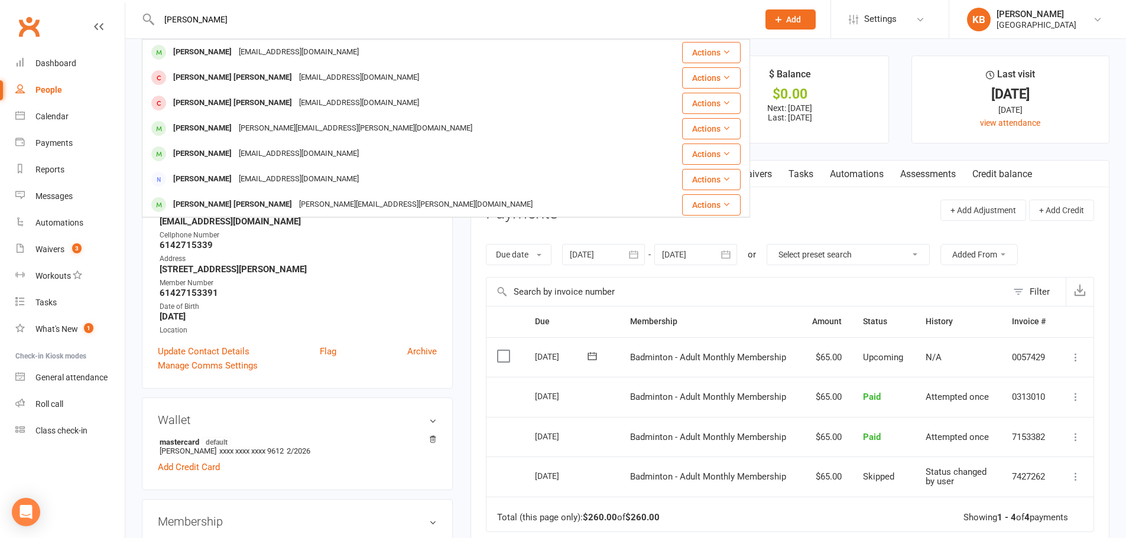
type input "[PERSON_NAME]"
click at [60, 168] on div "Reports" at bounding box center [49, 169] width 29 height 9
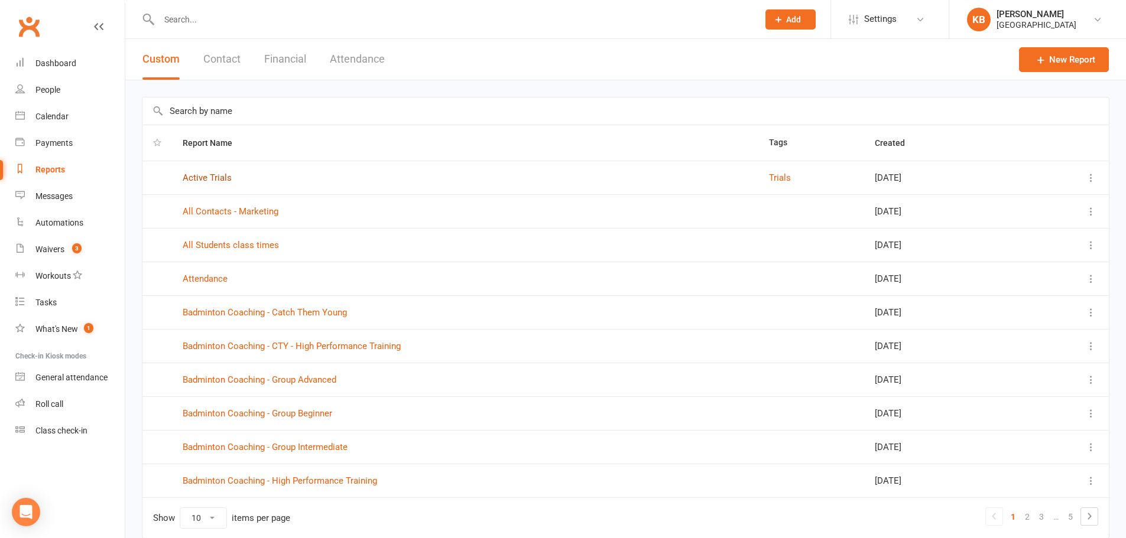
click at [190, 178] on link "Active Trials" at bounding box center [207, 178] width 49 height 11
click at [227, 206] on link "All Contacts - Marketing" at bounding box center [231, 211] width 96 height 11
click at [1076, 66] on link "New Report" at bounding box center [1064, 59] width 90 height 25
click at [220, 54] on button "Contact" at bounding box center [221, 59] width 37 height 41
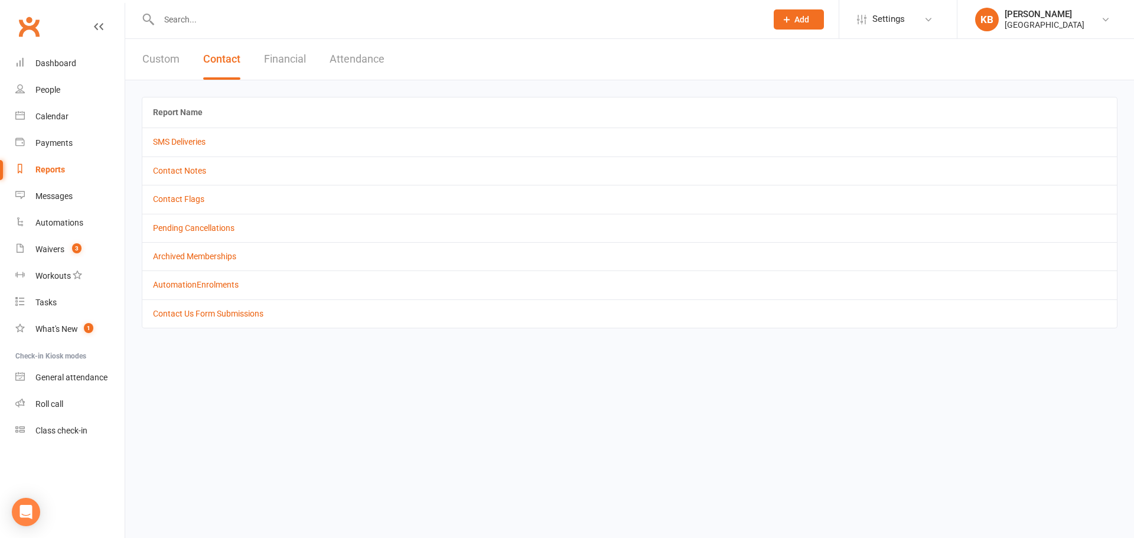
click at [298, 71] on button "Financial" at bounding box center [285, 59] width 42 height 41
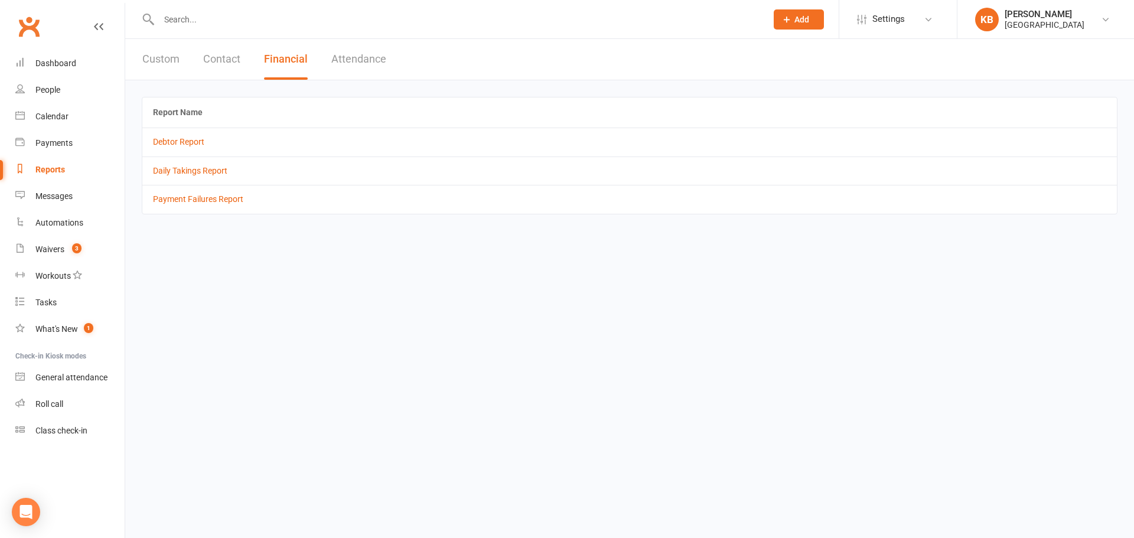
click at [339, 57] on button "Attendance" at bounding box center [358, 59] width 55 height 41
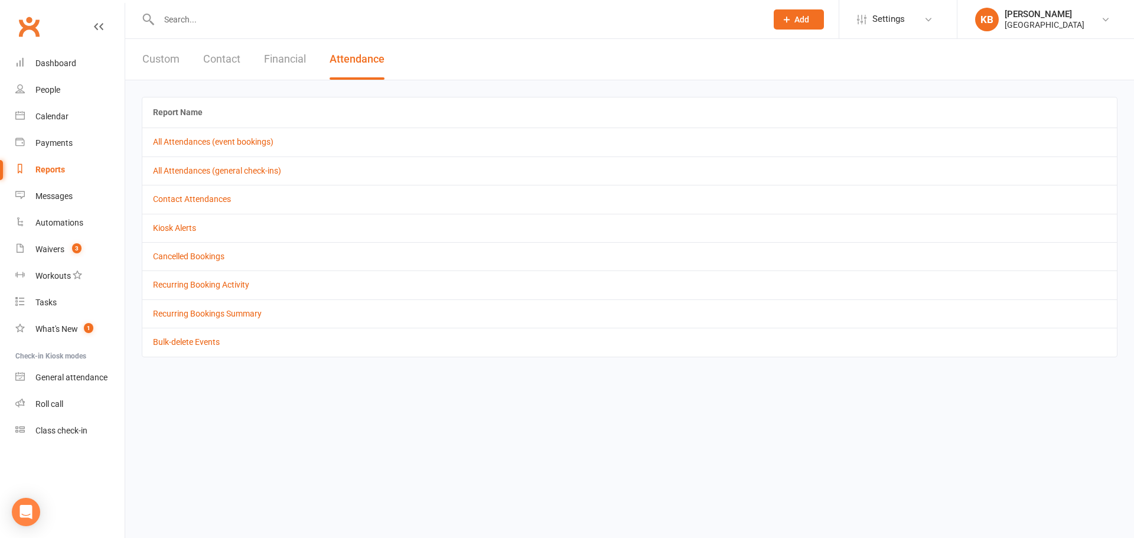
click at [288, 70] on button "Financial" at bounding box center [285, 59] width 42 height 41
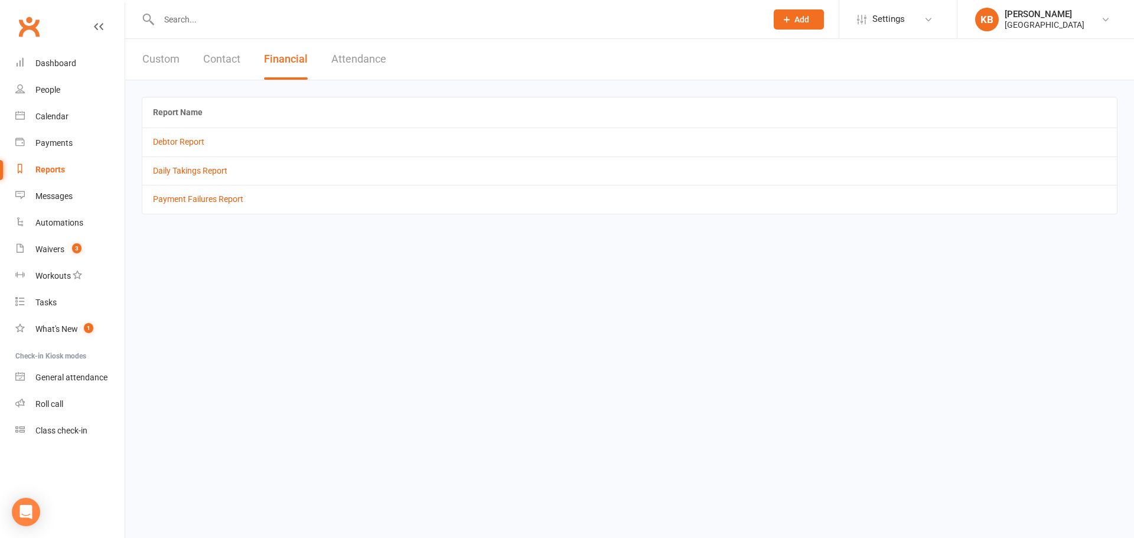
click at [226, 50] on button "Contact" at bounding box center [221, 59] width 37 height 41
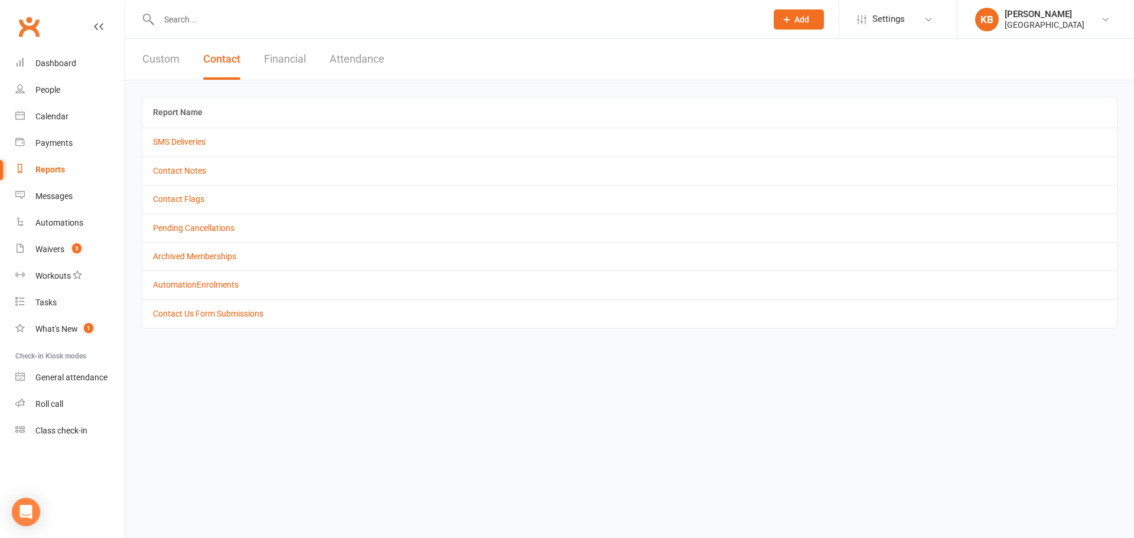
click at [168, 68] on button "Custom" at bounding box center [160, 59] width 37 height 41
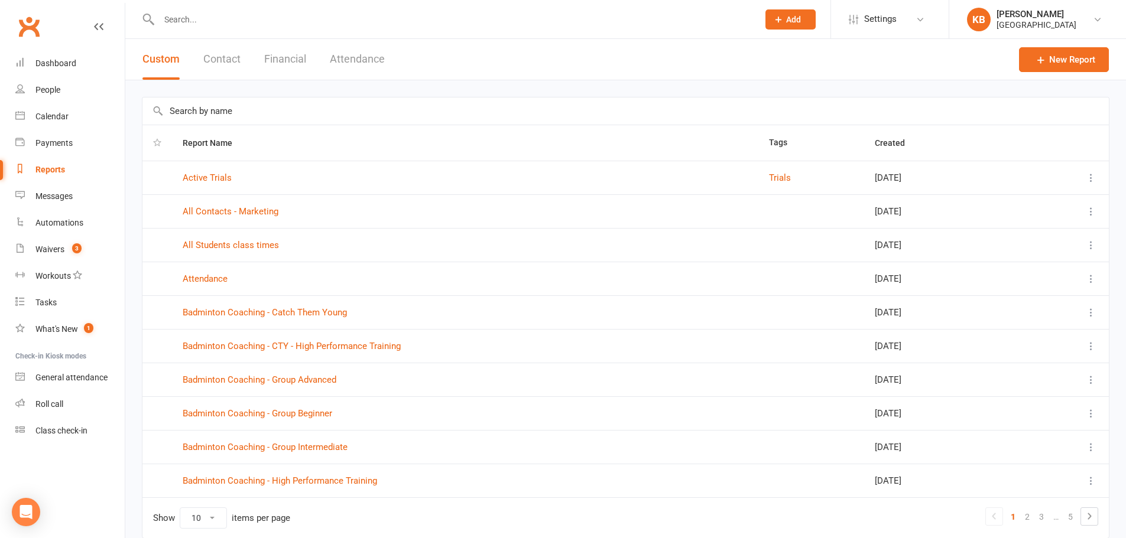
click at [255, 20] on input "text" at bounding box center [452, 19] width 594 height 17
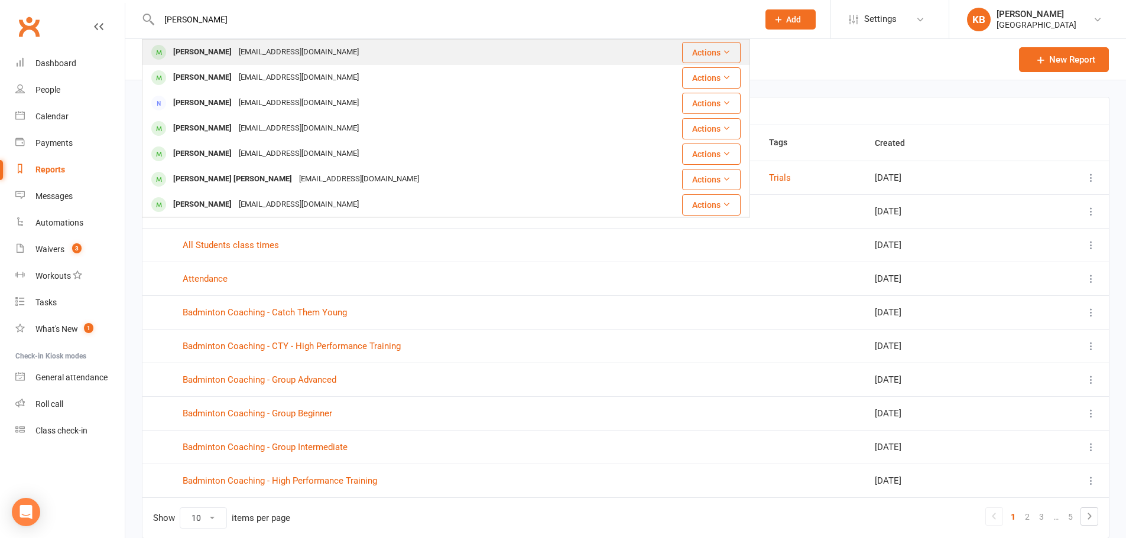
type input "[PERSON_NAME]"
click at [256, 48] on div "[EMAIL_ADDRESS][DOMAIN_NAME]" at bounding box center [298, 52] width 127 height 17
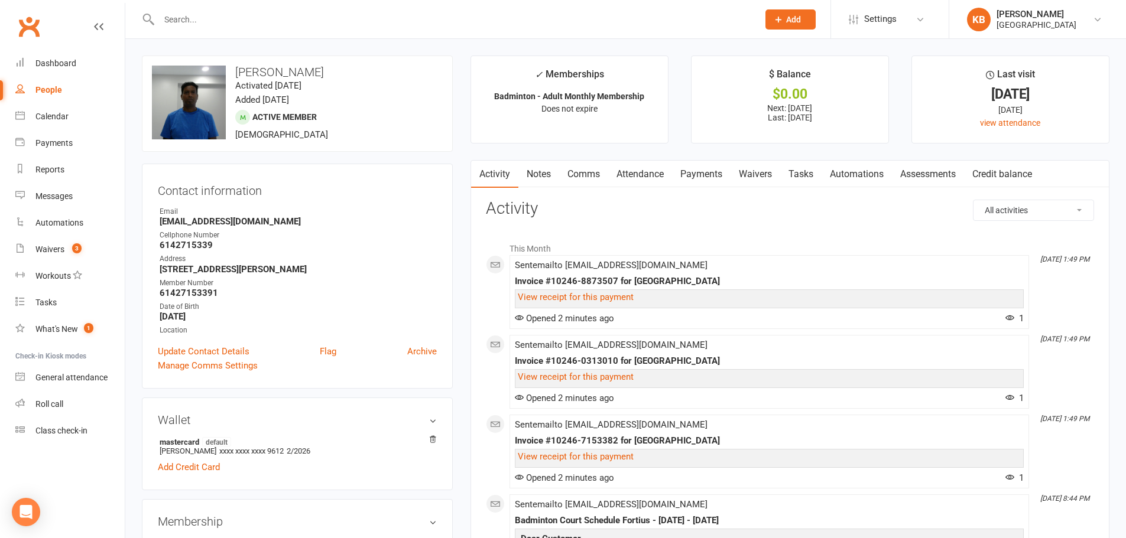
click at [715, 173] on link "Payments" at bounding box center [701, 174] width 58 height 27
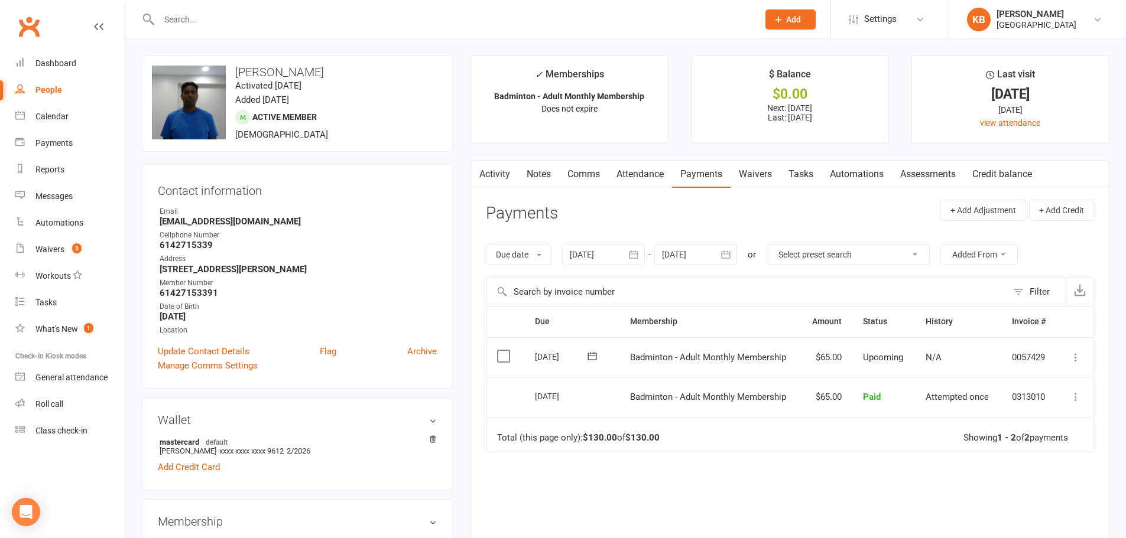
click at [645, 259] on button "button" at bounding box center [633, 254] width 21 height 21
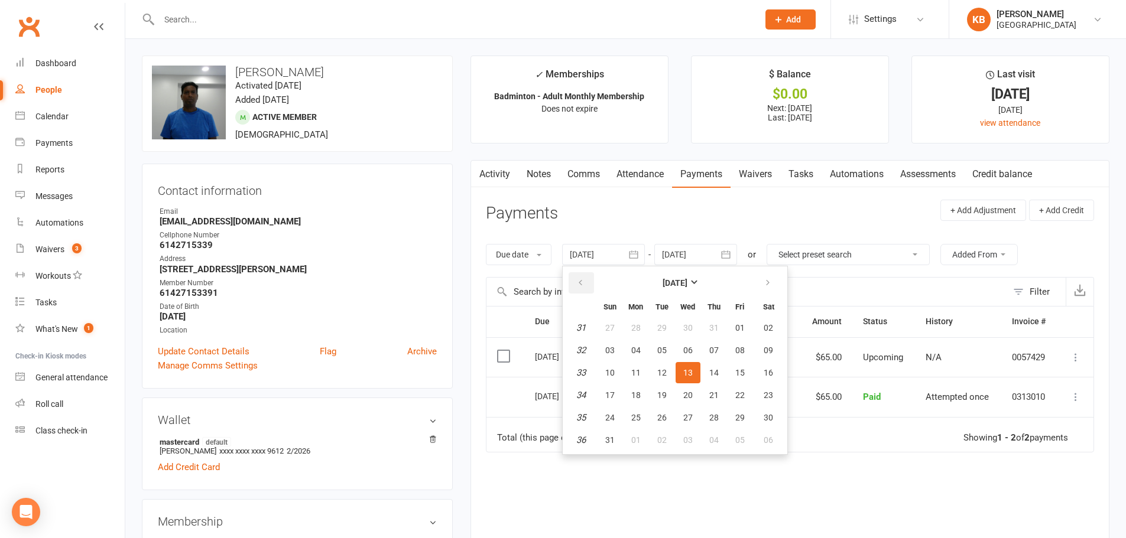
click at [587, 281] on button "button" at bounding box center [580, 282] width 25 height 21
click at [630, 325] on button "28" at bounding box center [635, 327] width 25 height 21
type input "[DATE]"
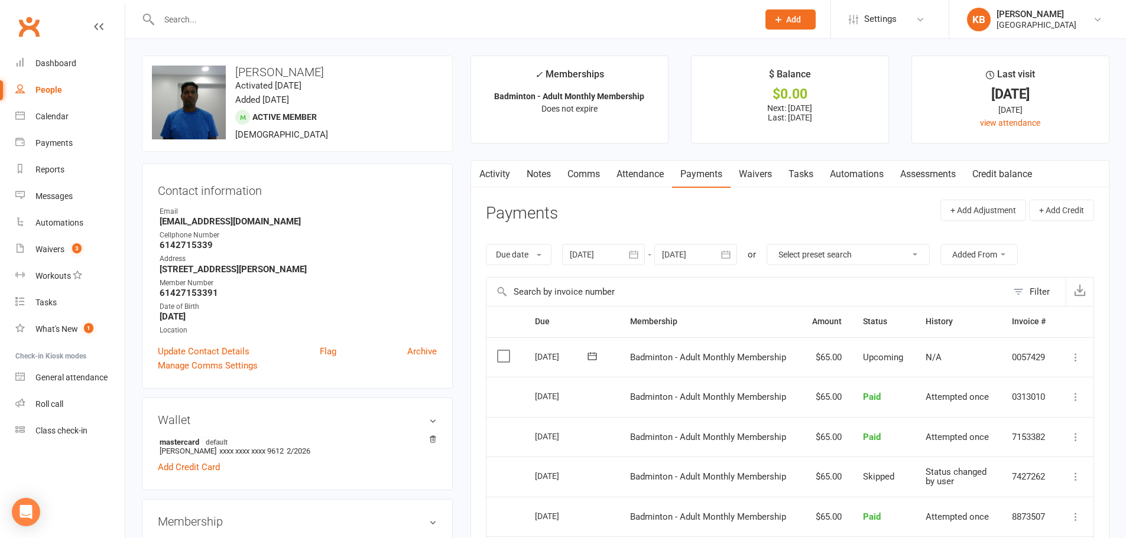
click at [235, 27] on input "text" at bounding box center [452, 19] width 594 height 17
paste input "[PERSON_NAME]"
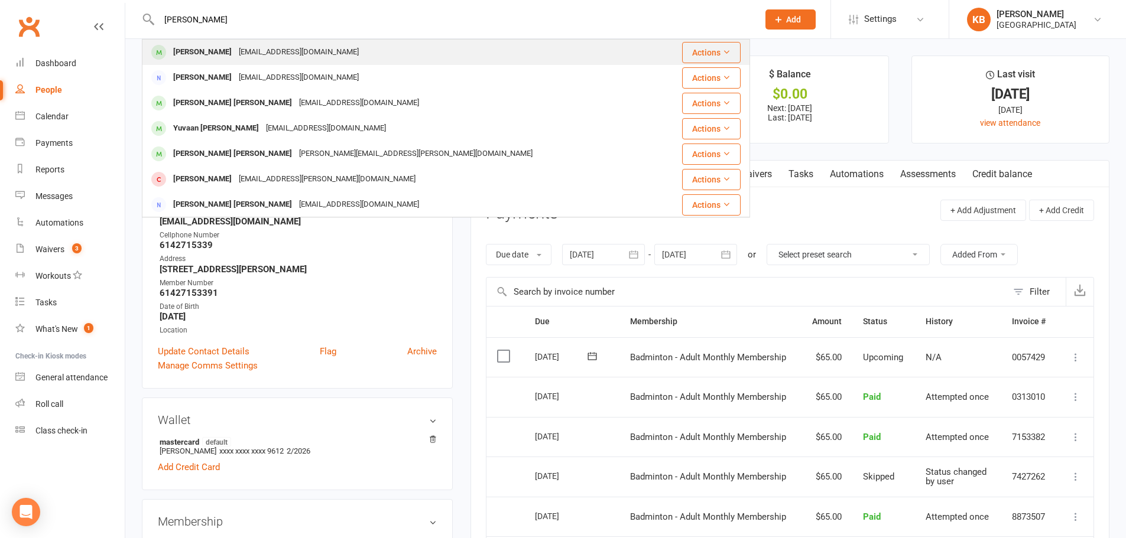
type input "[PERSON_NAME]"
click at [238, 53] on div "[EMAIL_ADDRESS][DOMAIN_NAME]" at bounding box center [298, 52] width 127 height 17
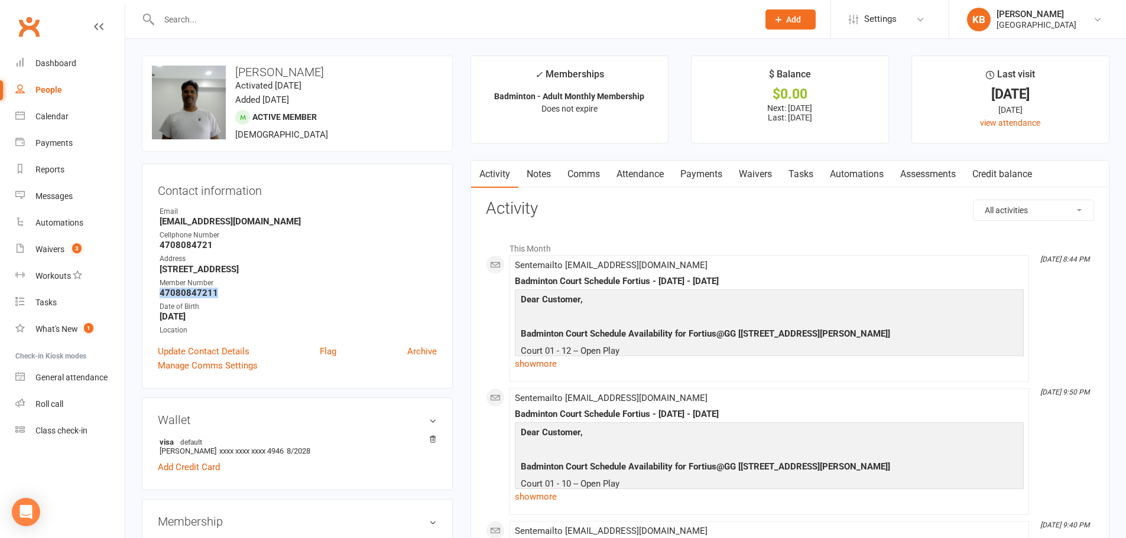
drag, startPoint x: 158, startPoint y: 291, endPoint x: 216, endPoint y: 295, distance: 58.6
click at [217, 295] on li "Member Number 47080847211" at bounding box center [297, 288] width 279 height 21
copy strong "47080847211"
click at [316, 229] on ul "Owner Email [EMAIL_ADDRESS][DOMAIN_NAME] Cellphone Number [PHONE_NUMBER] Addres…" at bounding box center [297, 271] width 279 height 130
click at [226, 11] on input "text" at bounding box center [452, 19] width 594 height 17
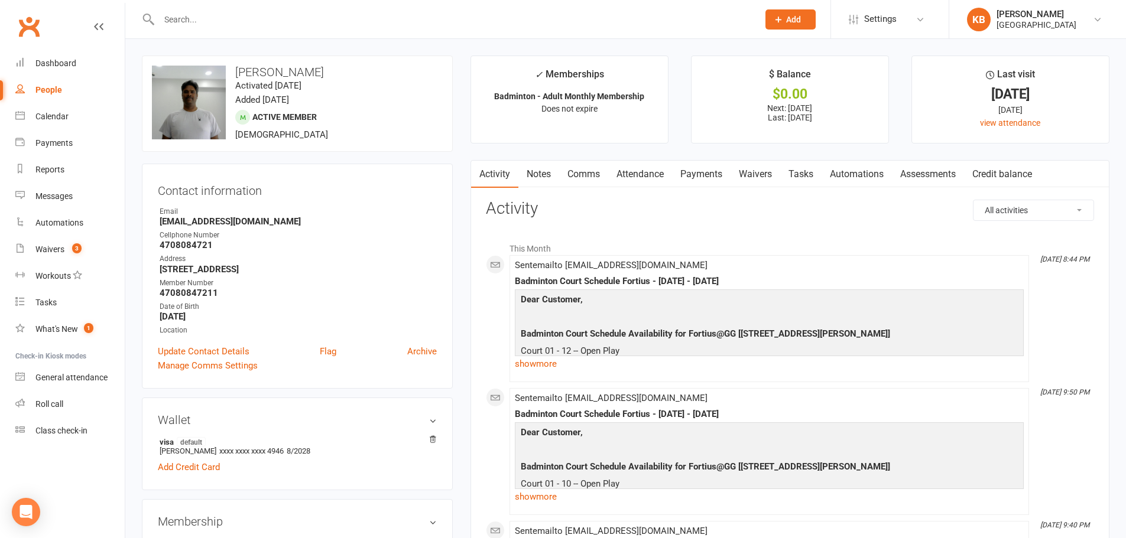
paste input "[PERSON_NAME]"
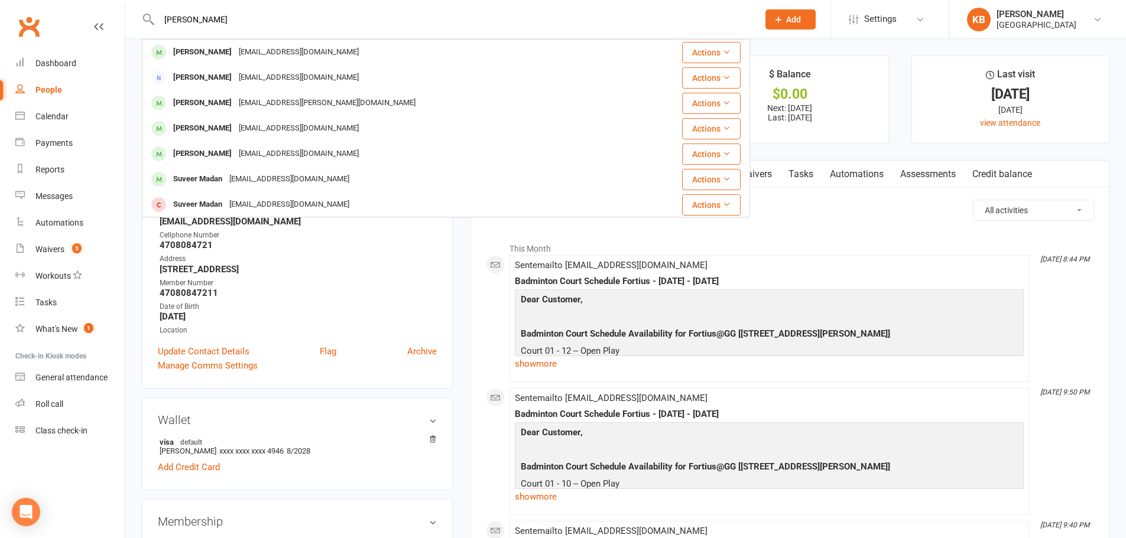
type input "[PERSON_NAME]"
drag, startPoint x: 239, startPoint y: 16, endPoint x: 148, endPoint y: 22, distance: 91.2
click at [148, 22] on div "[PERSON_NAME] [PERSON_NAME] [EMAIL_ADDRESS][DOMAIN_NAME] Actions [PERSON_NAME] …" at bounding box center [446, 19] width 608 height 38
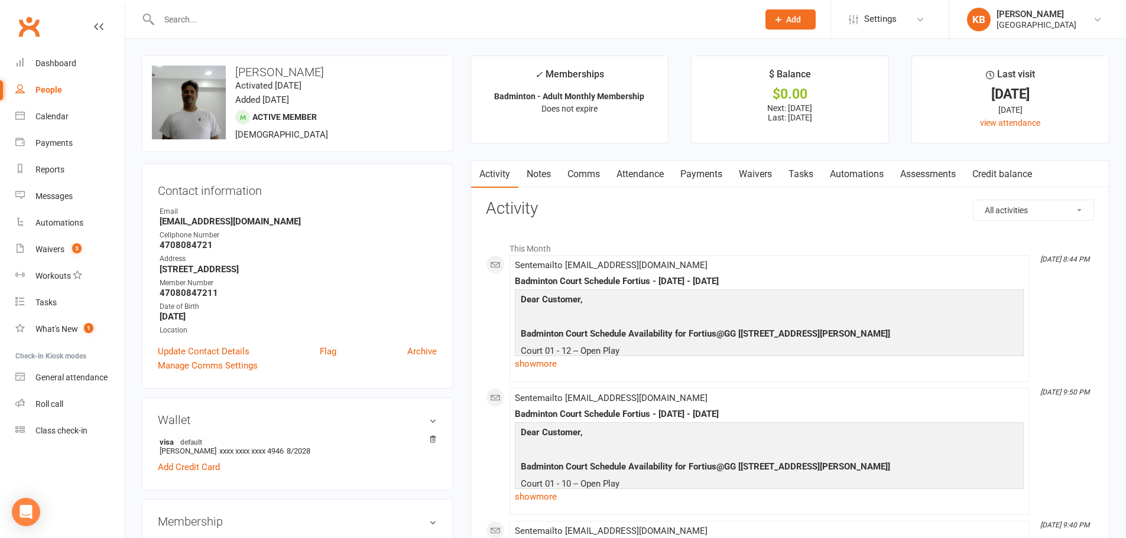
click at [336, 62] on div "upload photo change photo [PERSON_NAME] Activated [DATE] Added [DATE] Active me…" at bounding box center [297, 104] width 311 height 96
click at [287, 20] on input "text" at bounding box center [452, 19] width 594 height 17
paste input "[EMAIL_ADDRESS][DOMAIN_NAME]"
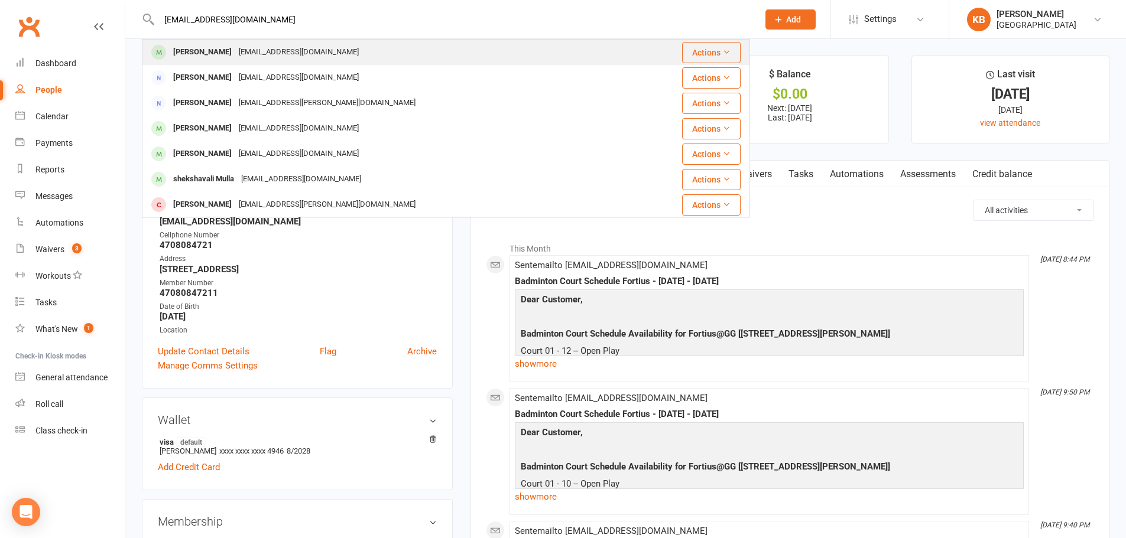
type input "[EMAIL_ADDRESS][DOMAIN_NAME]"
click at [294, 47] on div "[EMAIL_ADDRESS][DOMAIN_NAME]" at bounding box center [298, 52] width 127 height 17
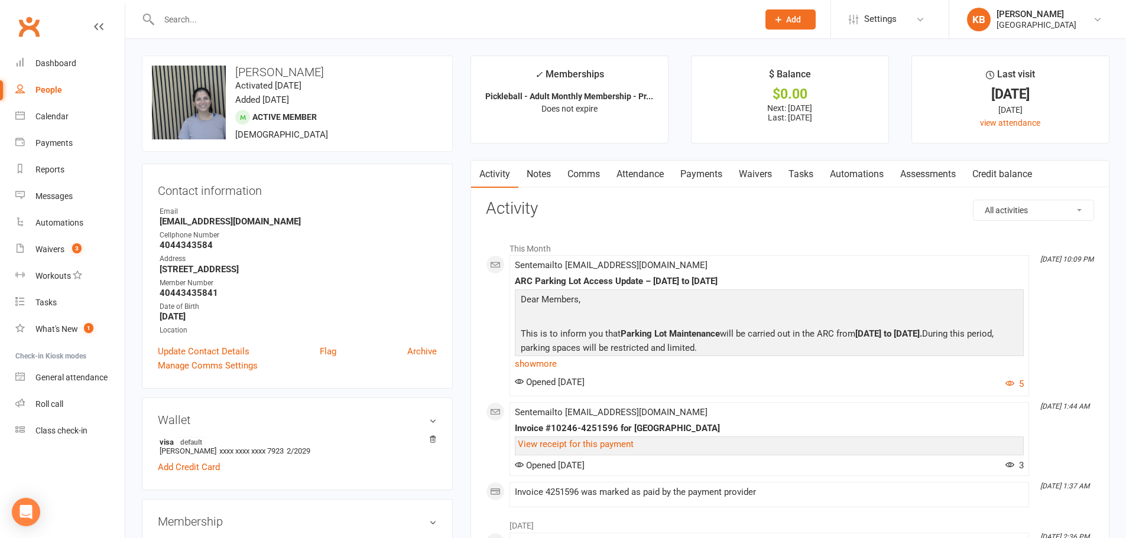
click at [704, 175] on link "Payments" at bounding box center [701, 174] width 58 height 27
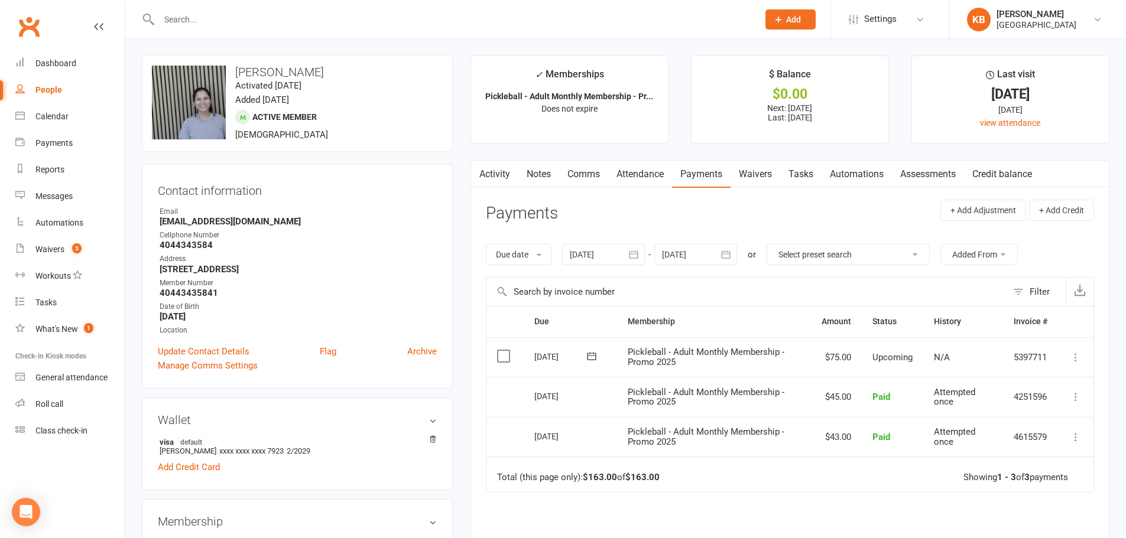
click at [638, 255] on icon "button" at bounding box center [633, 255] width 12 height 12
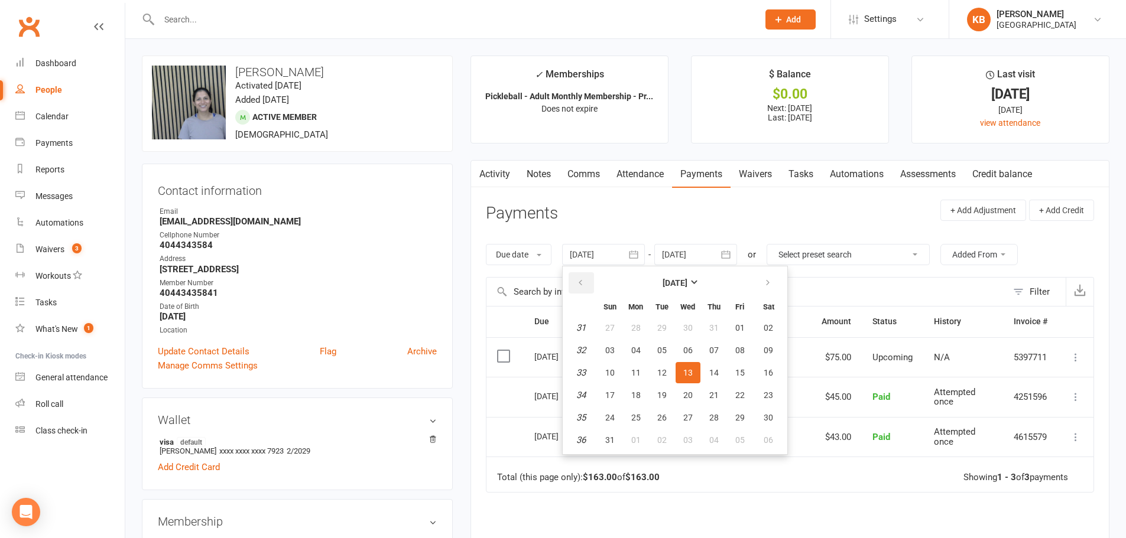
click at [578, 289] on button "button" at bounding box center [580, 282] width 25 height 21
click at [613, 337] on button "01" at bounding box center [609, 327] width 25 height 21
type input "[DATE]"
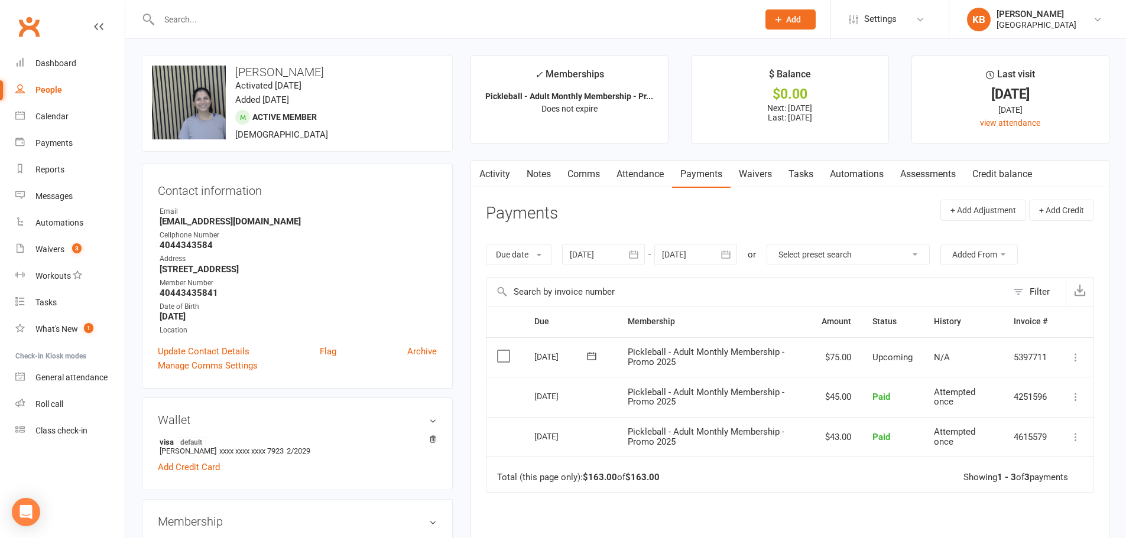
click at [730, 258] on icon "button" at bounding box center [725, 255] width 9 height 8
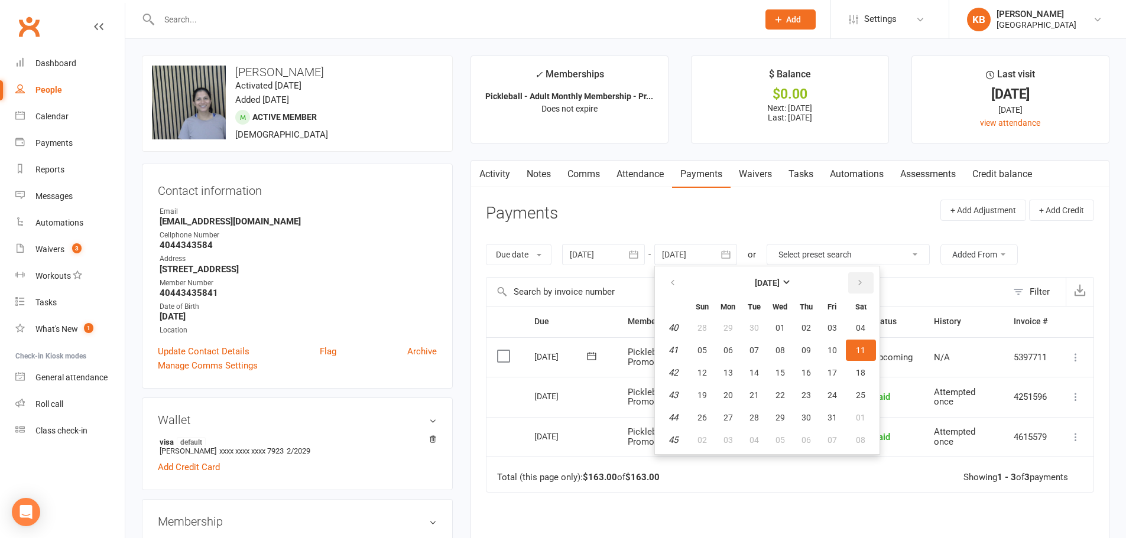
click at [855, 287] on button "button" at bounding box center [860, 282] width 25 height 21
click at [863, 333] on span "01" at bounding box center [860, 327] width 9 height 9
type input "[DATE]"
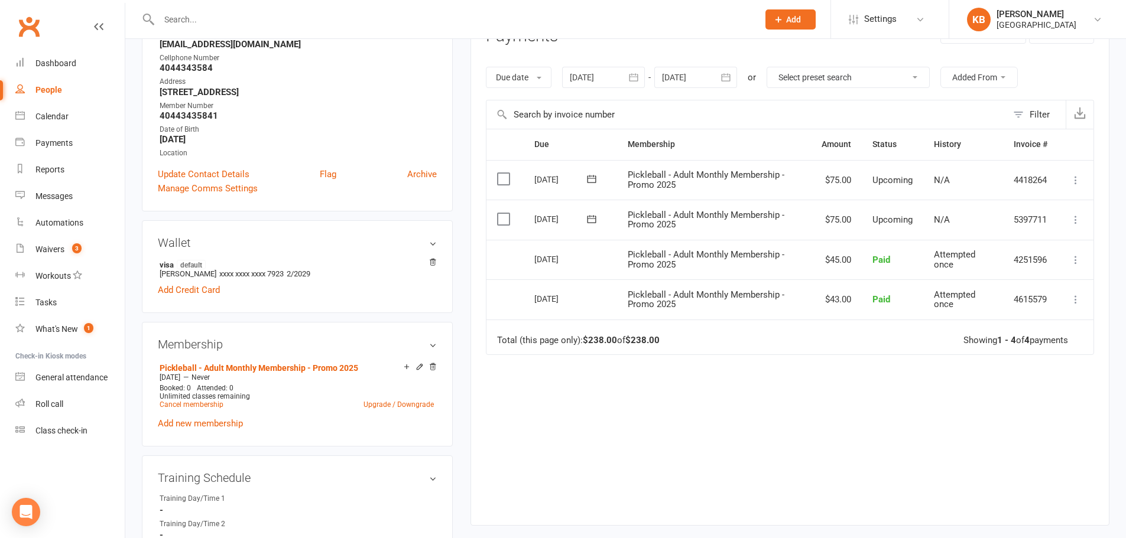
scroll to position [295, 0]
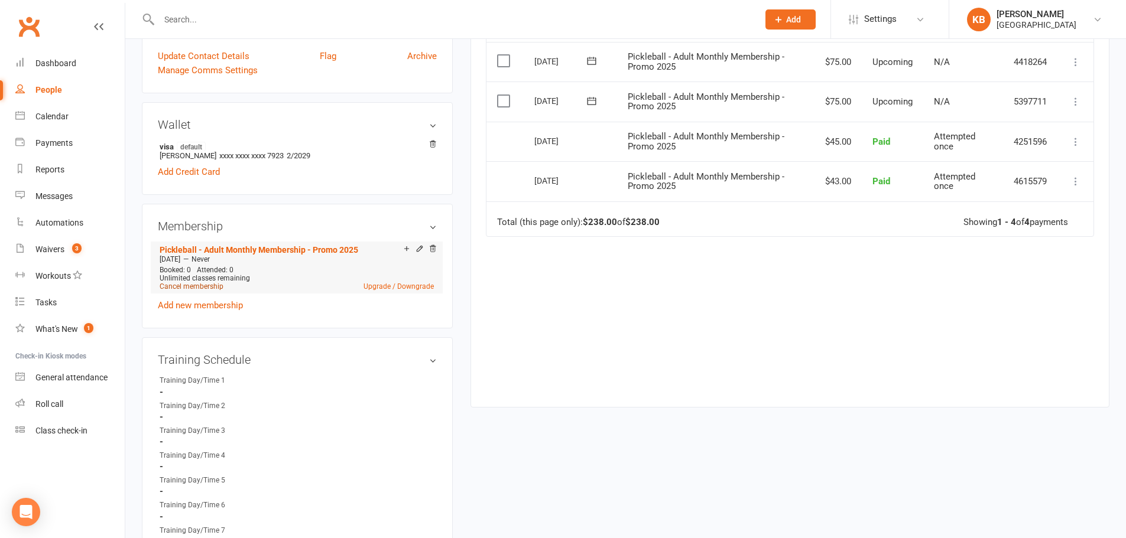
click at [192, 287] on link "Cancel membership" at bounding box center [192, 286] width 64 height 8
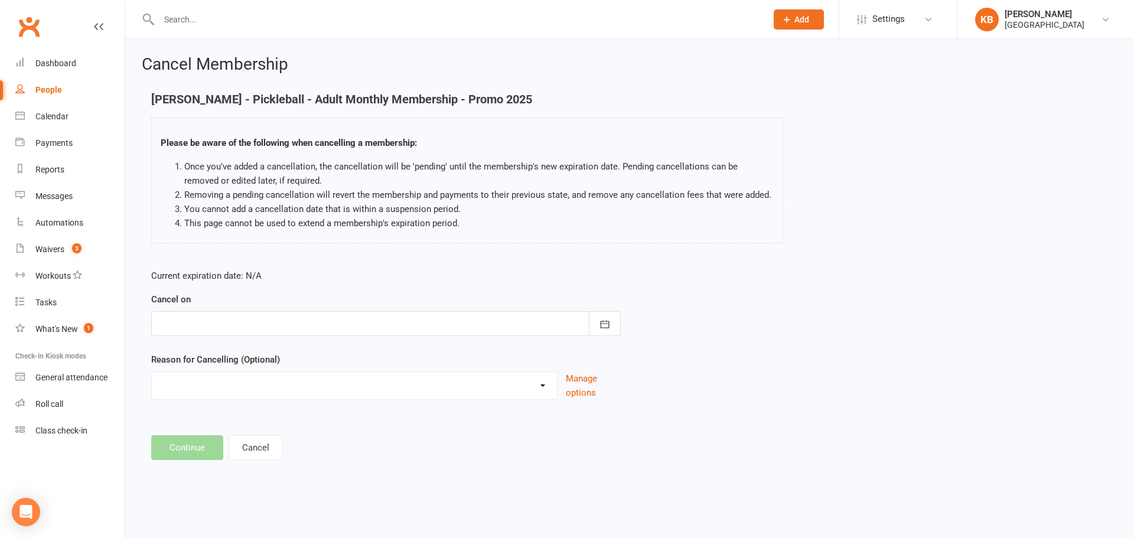
click at [341, 330] on div at bounding box center [386, 323] width 470 height 25
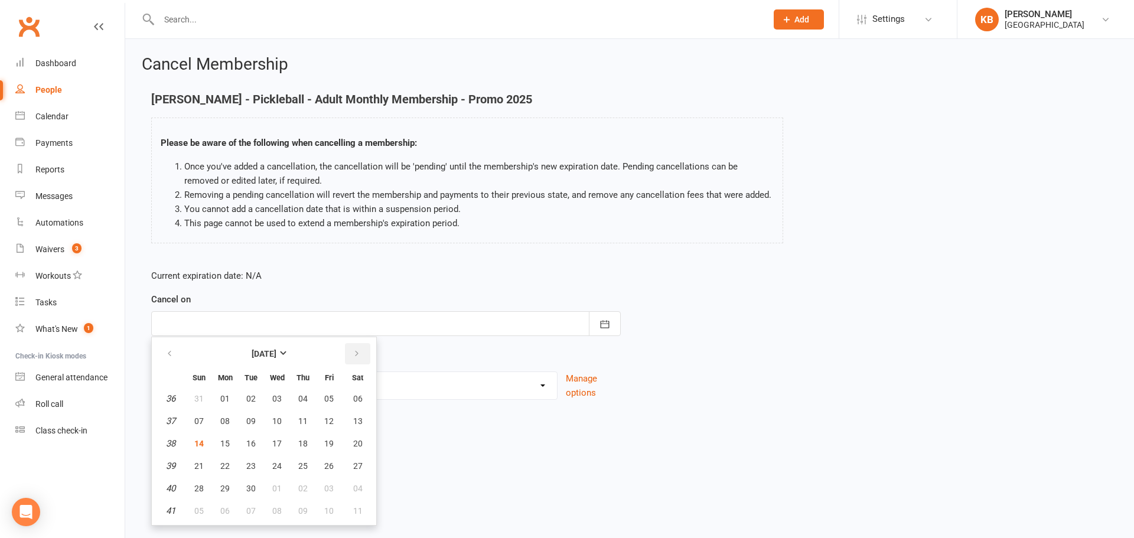
click at [350, 357] on button "button" at bounding box center [357, 353] width 25 height 21
click at [326, 494] on button "31" at bounding box center [329, 488] width 25 height 21
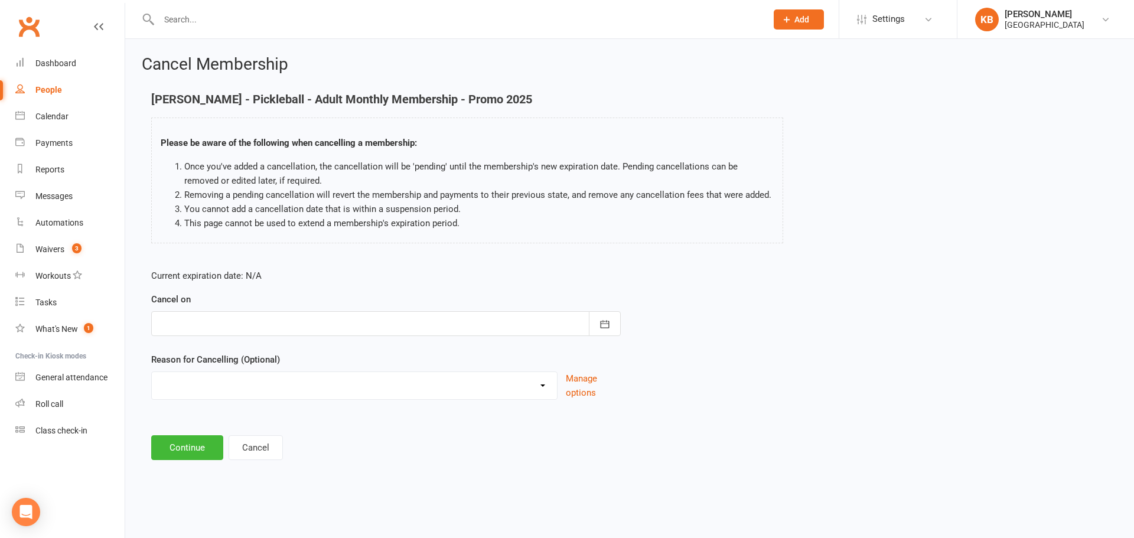
type input "31 Oct 2025"
click at [218, 389] on select "Coaches Request Coaching is Complete Coach Request Customer requested via email…" at bounding box center [354, 384] width 405 height 24
select select "3"
click at [152, 372] on select "Coaches Request Coaching is Complete Coach Request Customer requested via email…" at bounding box center [354, 384] width 405 height 24
click at [201, 449] on button "Continue" at bounding box center [187, 447] width 72 height 25
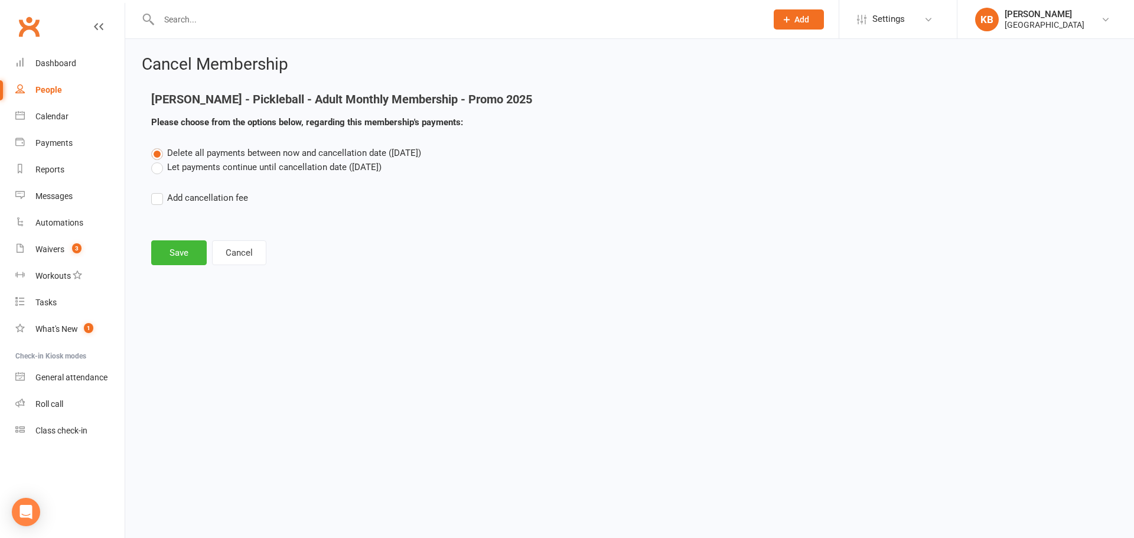
click at [250, 168] on label "Let payments continue until cancellation date (Oct 31, 2025)" at bounding box center [266, 167] width 230 height 14
click at [159, 160] on input "Let payments continue until cancellation date (Oct 31, 2025)" at bounding box center [155, 160] width 8 height 0
click at [182, 258] on button "Save" at bounding box center [179, 252] width 56 height 25
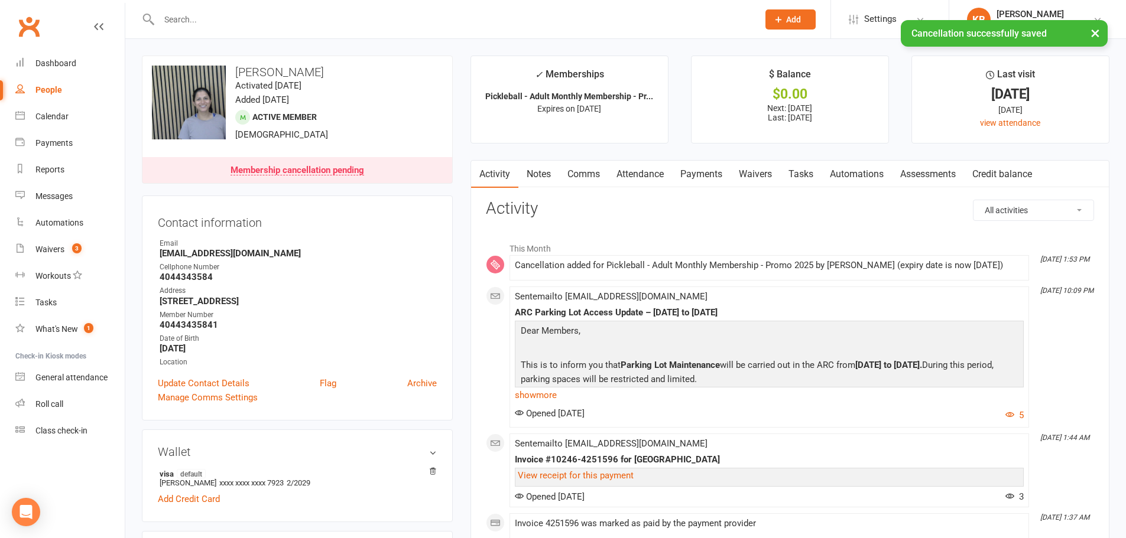
click at [692, 172] on link "Payments" at bounding box center [701, 174] width 58 height 27
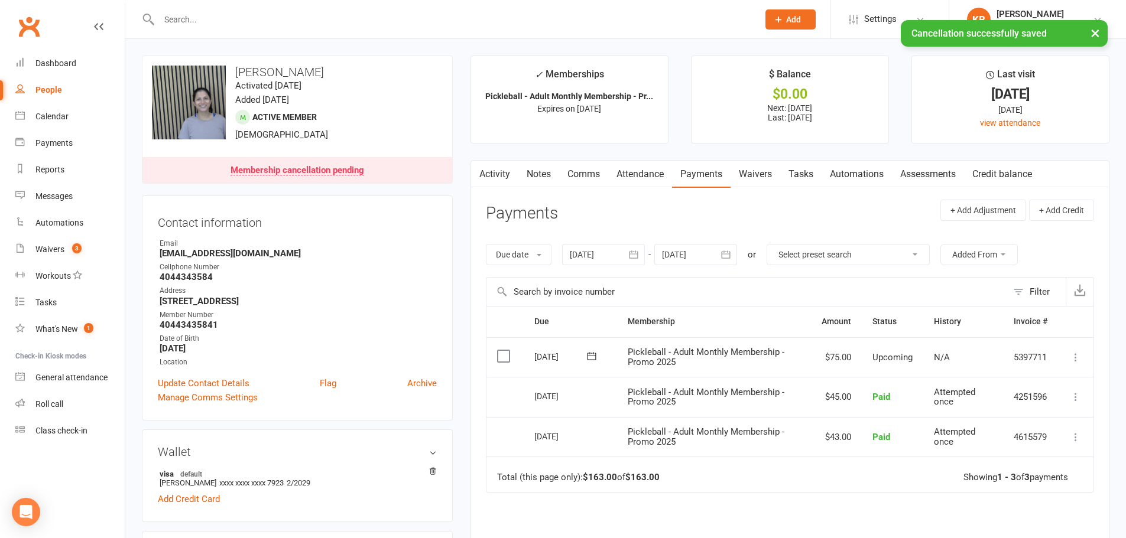
click at [728, 256] on icon "button" at bounding box center [726, 255] width 12 height 12
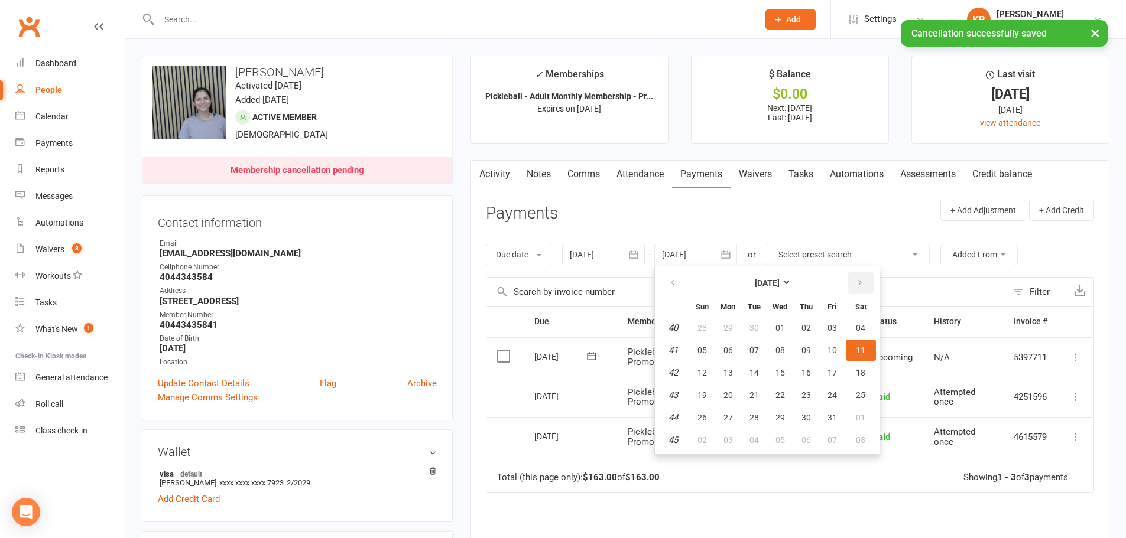
click at [852, 284] on button "button" at bounding box center [860, 282] width 25 height 21
click at [868, 336] on button "01" at bounding box center [861, 327] width 30 height 21
type input "01 Nov 2025"
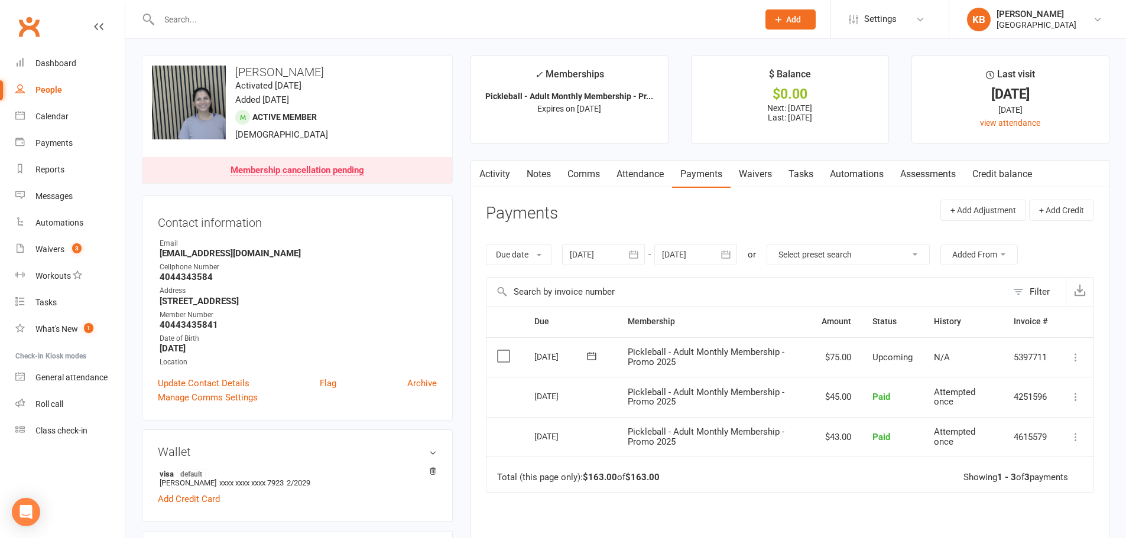
click at [638, 249] on icon "button" at bounding box center [633, 255] width 12 height 12
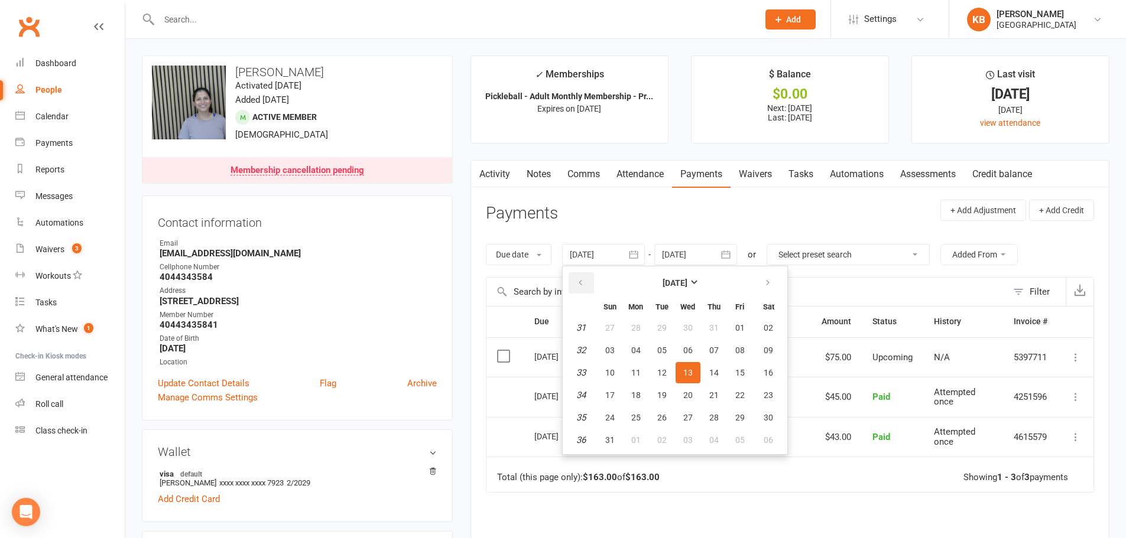
click at [591, 279] on button "button" at bounding box center [580, 282] width 25 height 21
click at [635, 347] on span "05" at bounding box center [635, 350] width 9 height 9
type input "05 May 2025"
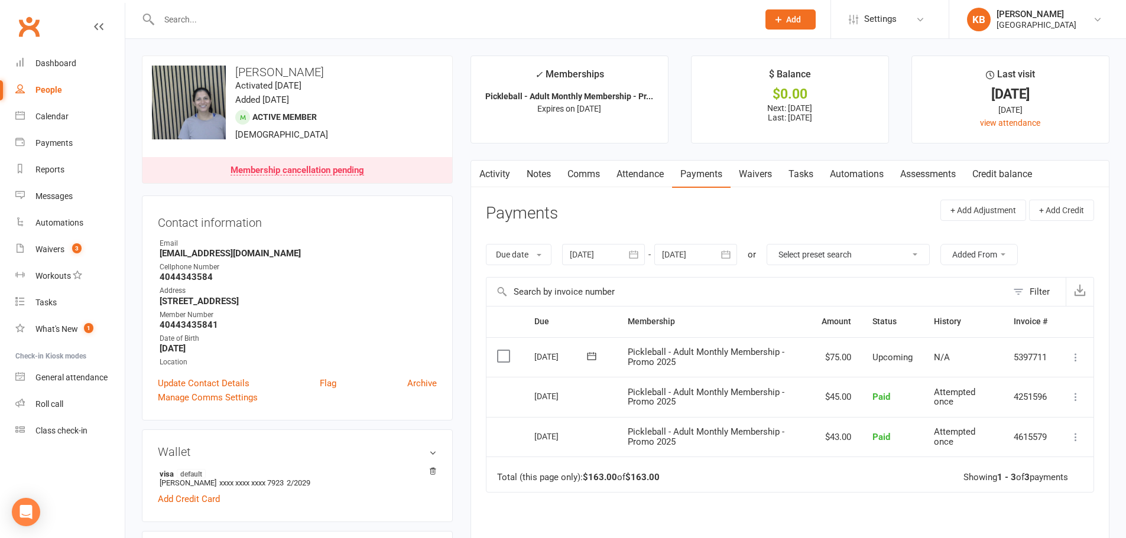
click at [730, 260] on icon "button" at bounding box center [726, 255] width 12 height 12
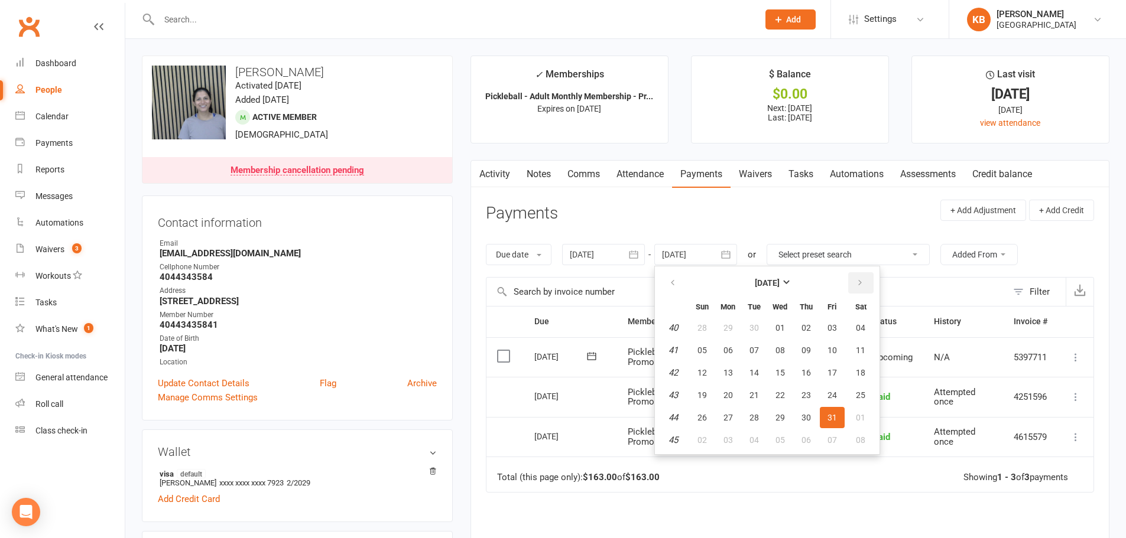
click at [867, 285] on button "button" at bounding box center [860, 282] width 25 height 21
click at [860, 329] on span "01" at bounding box center [860, 327] width 9 height 9
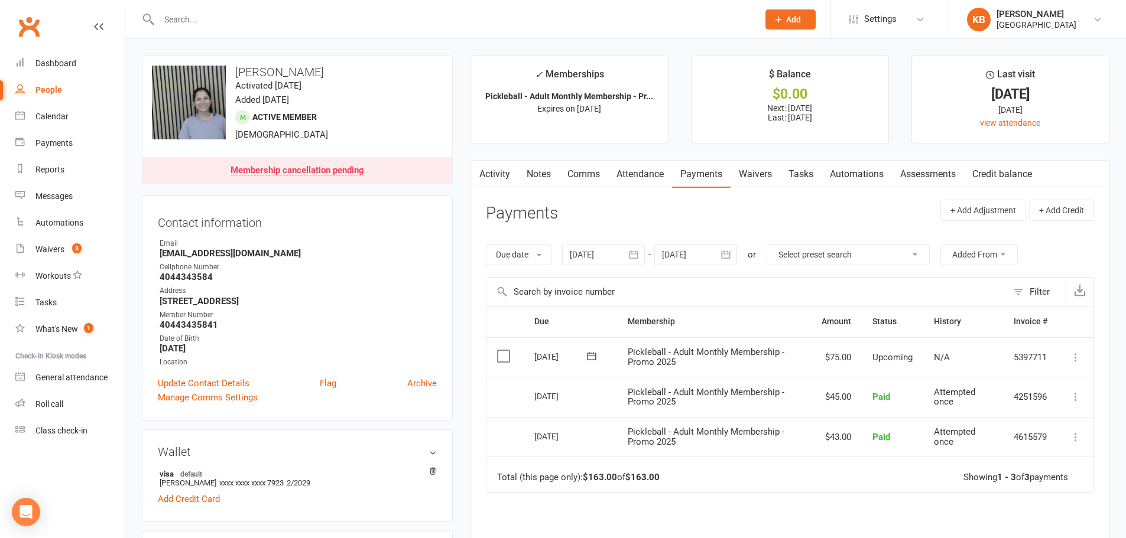
click at [239, 12] on input "text" at bounding box center [452, 19] width 594 height 17
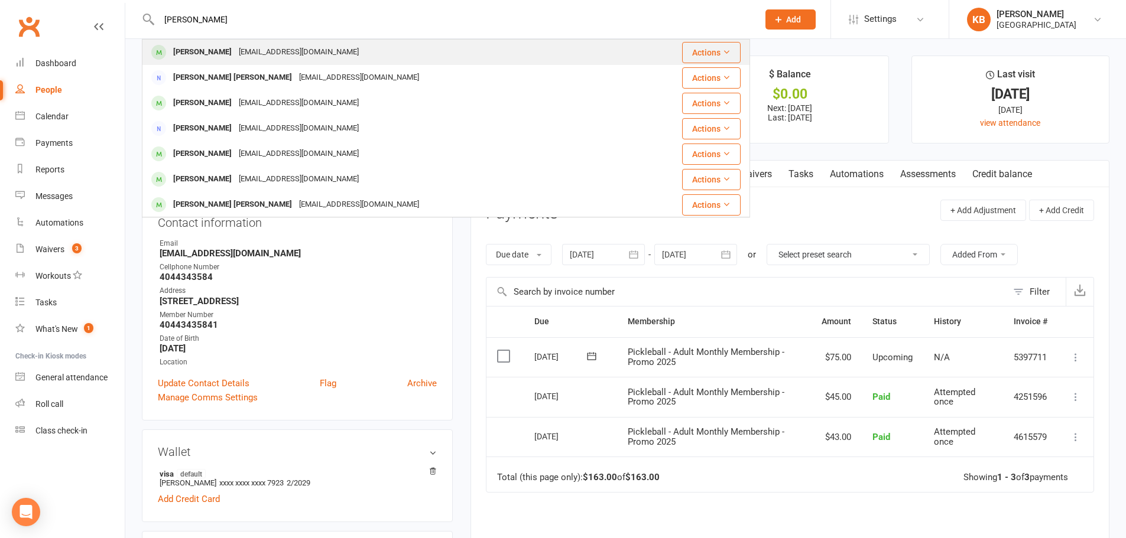
type input "suresh logana"
click at [235, 46] on div "Suresh Loganathan" at bounding box center [203, 52] width 66 height 17
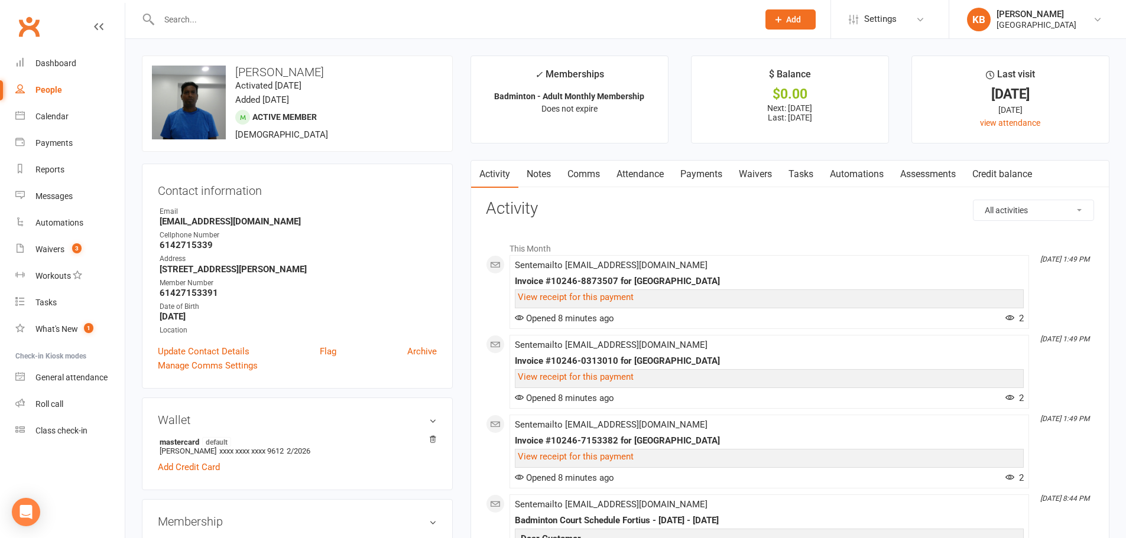
click at [263, 25] on input "text" at bounding box center [452, 19] width 594 height 17
click at [707, 177] on link "Payments" at bounding box center [701, 174] width 58 height 27
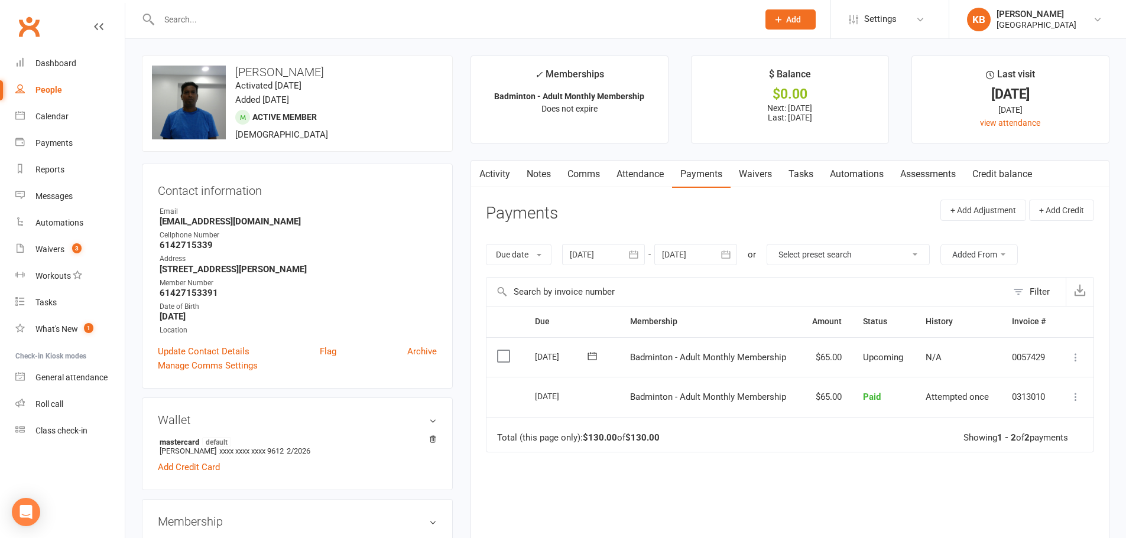
click at [504, 175] on link "Activity" at bounding box center [494, 174] width 47 height 27
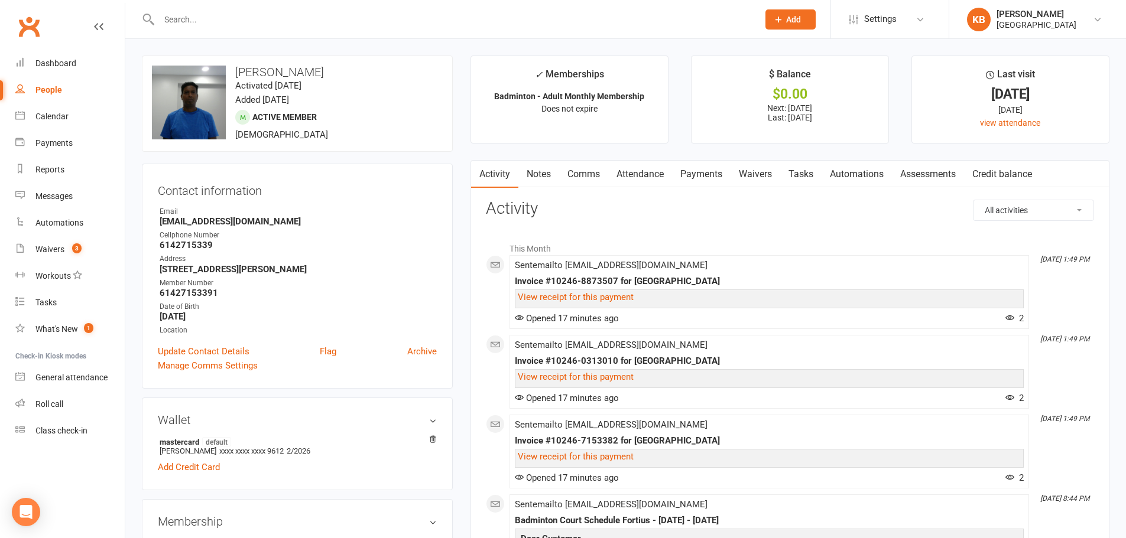
click at [237, 29] on div at bounding box center [446, 19] width 608 height 38
click at [235, 22] on input "text" at bounding box center [452, 19] width 594 height 17
paste input "Mohan Kumar"
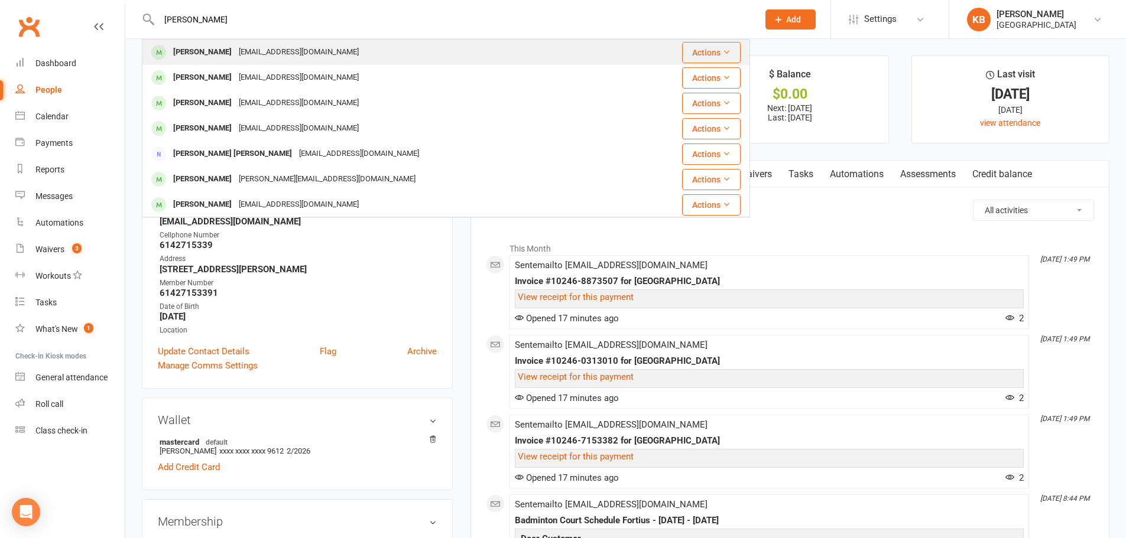
type input "Mohan Kumar"
click at [242, 50] on div "Minimohan143@gmail.com" at bounding box center [298, 52] width 127 height 17
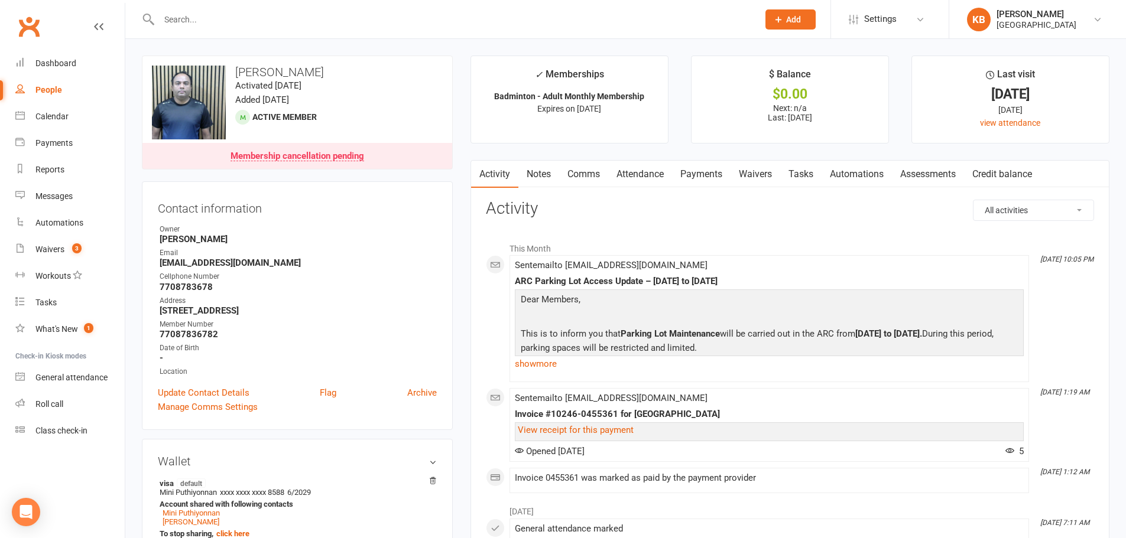
click at [209, 24] on input "text" at bounding box center [452, 19] width 594 height 17
paste input "Pranay Kumar"
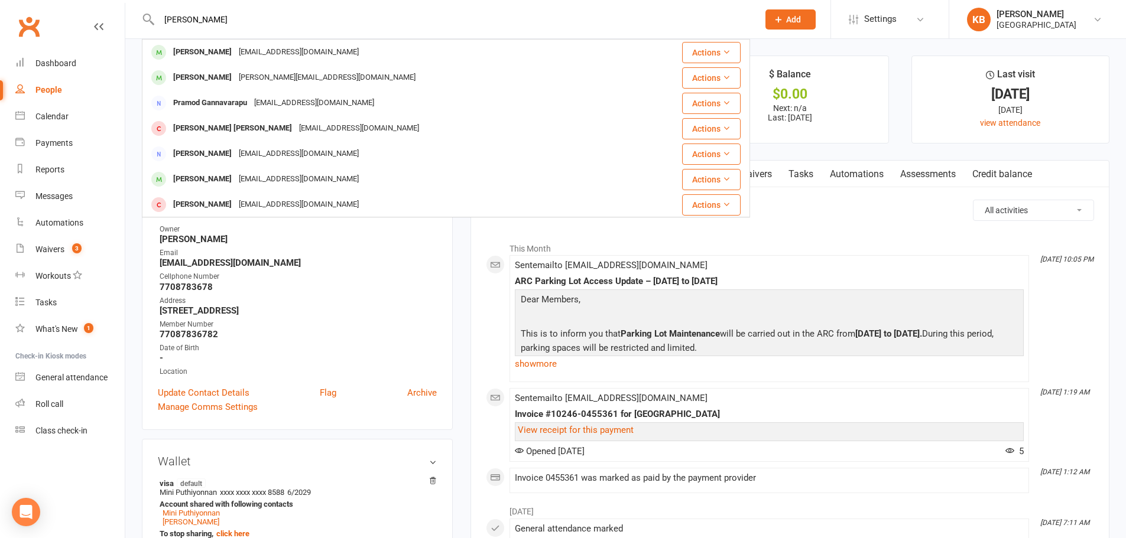
type input "Pranay Kumar"
drag, startPoint x: 230, startPoint y: 18, endPoint x: 148, endPoint y: 21, distance: 81.6
click at [148, 21] on div "Pranay Kumar Pradeep kumar Kabalai pradeep.kabalai@gmail.com Actions Prasanna A…" at bounding box center [446, 19] width 608 height 38
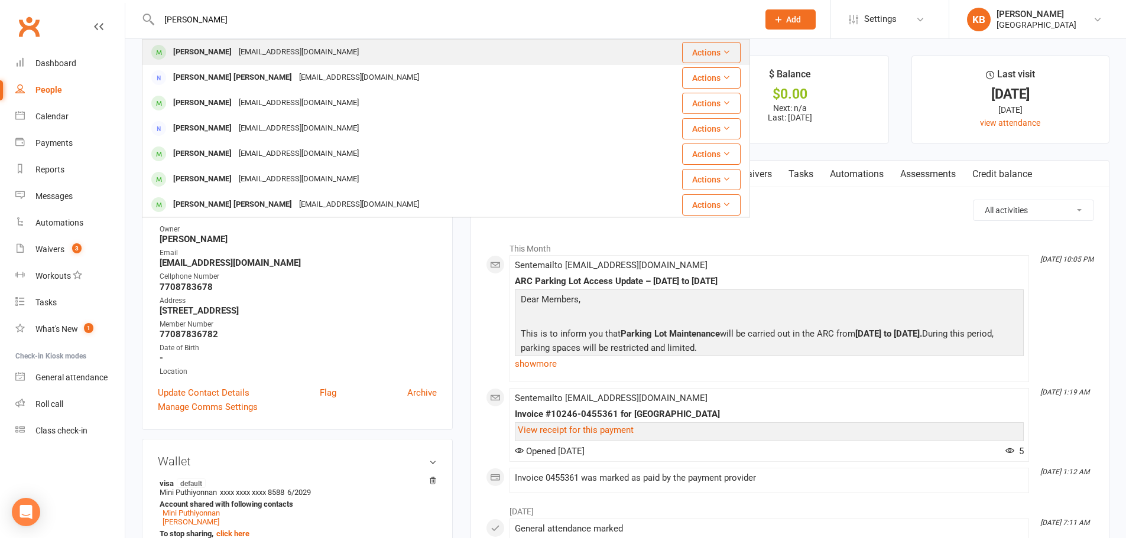
type input "suresh logana"
click at [218, 54] on div "Suresh Loganathan" at bounding box center [203, 52] width 66 height 17
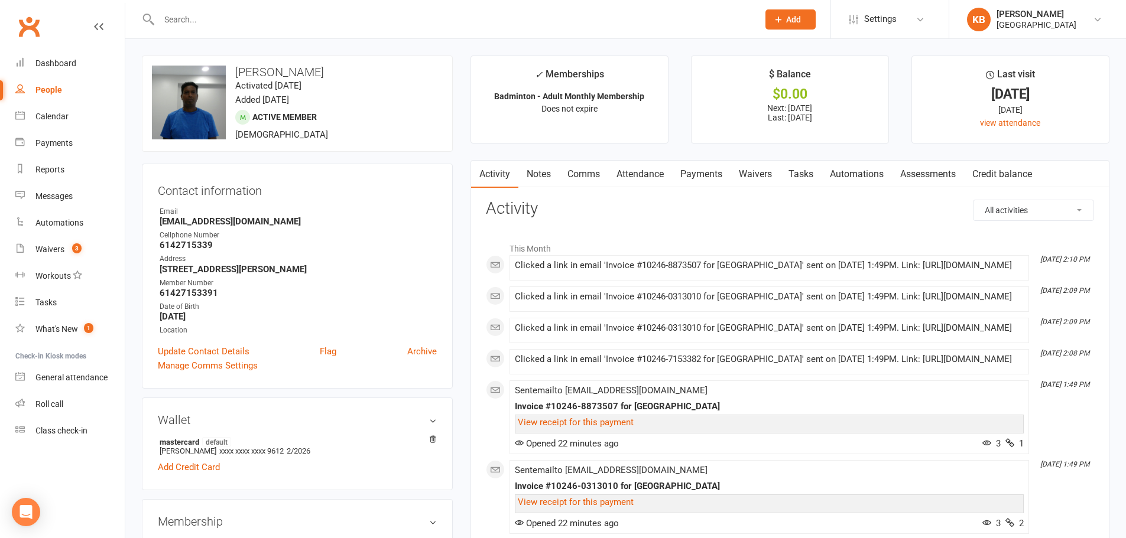
click at [528, 177] on link "Notes" at bounding box center [538, 174] width 41 height 27
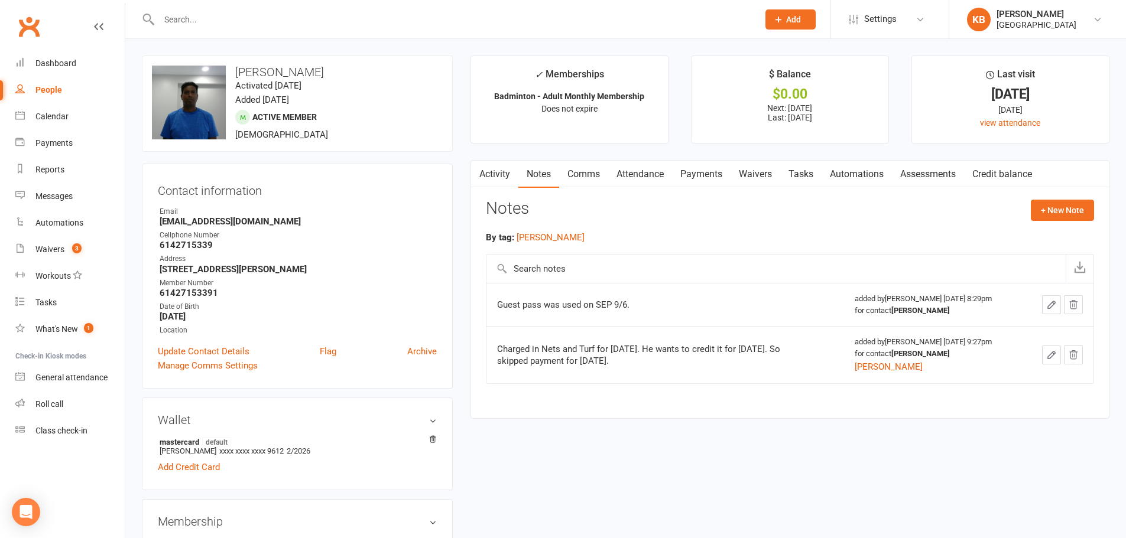
click at [703, 173] on link "Payments" at bounding box center [701, 174] width 58 height 27
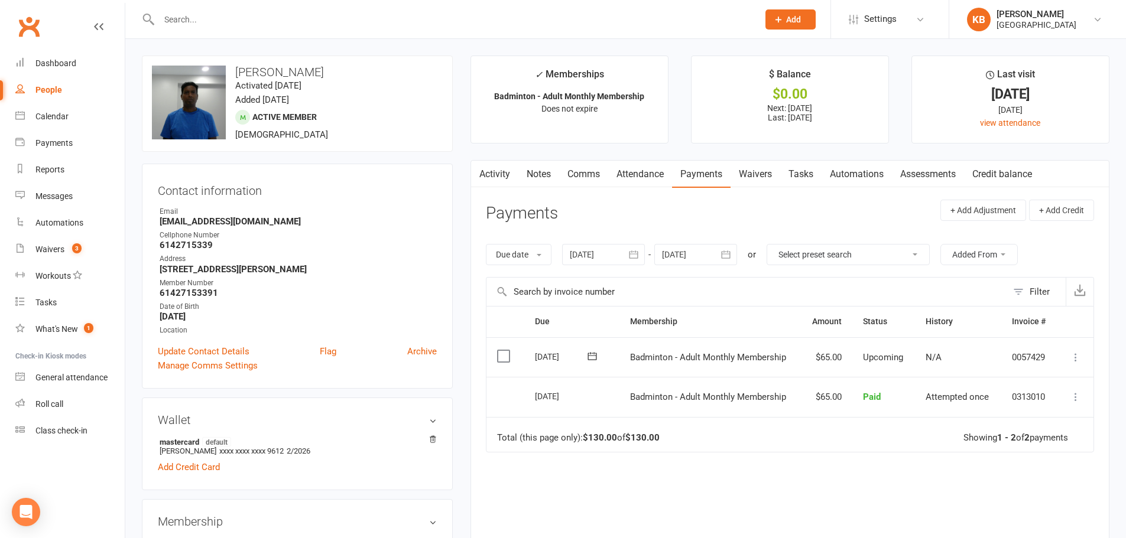
click at [636, 256] on icon "button" at bounding box center [633, 255] width 12 height 12
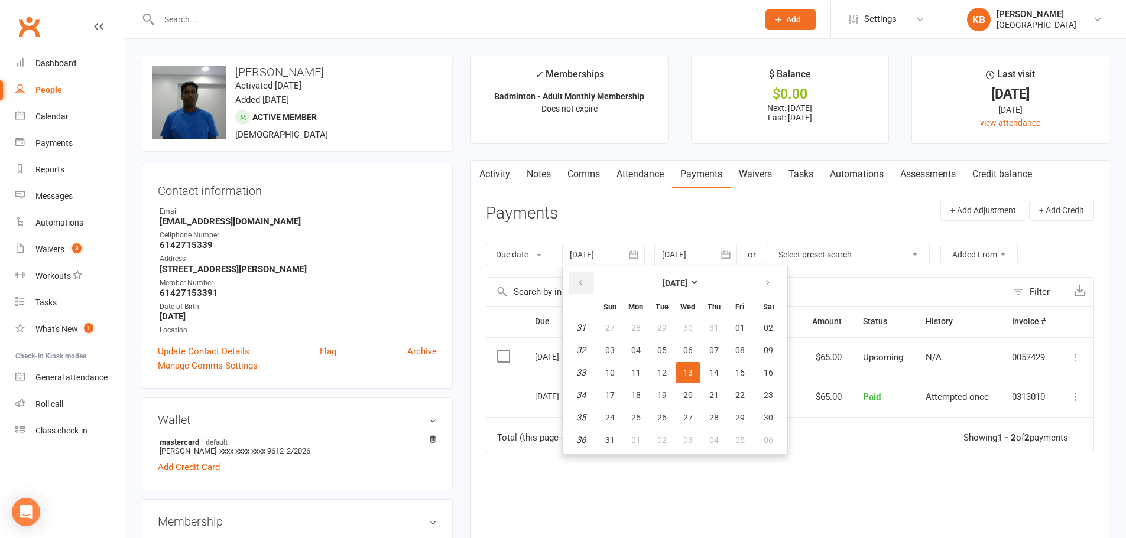
click at [589, 283] on button "button" at bounding box center [580, 282] width 25 height 21
click at [606, 322] on button "30" at bounding box center [609, 327] width 25 height 21
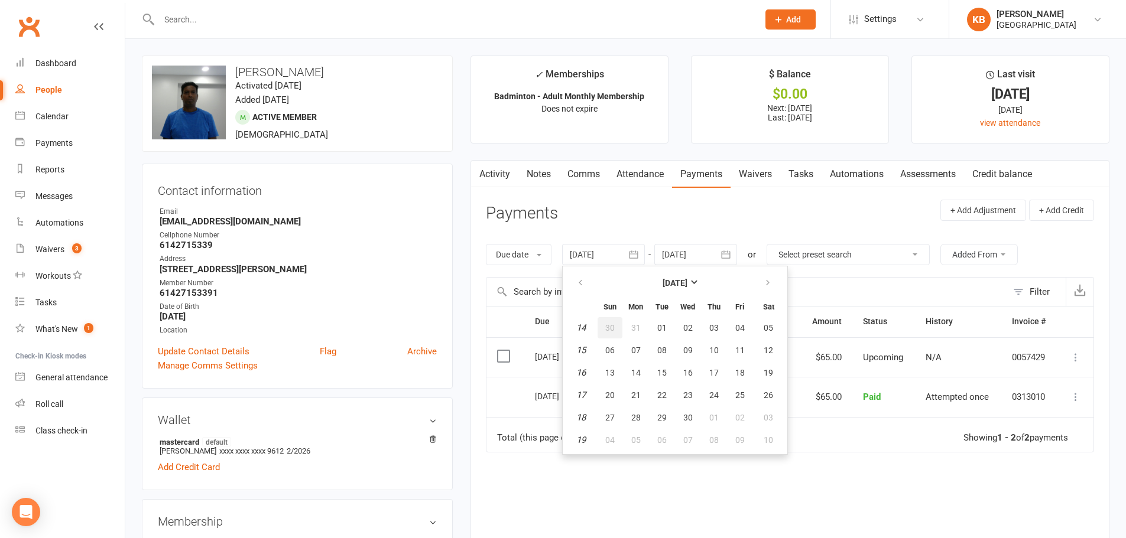
type input "30 Mar 2025"
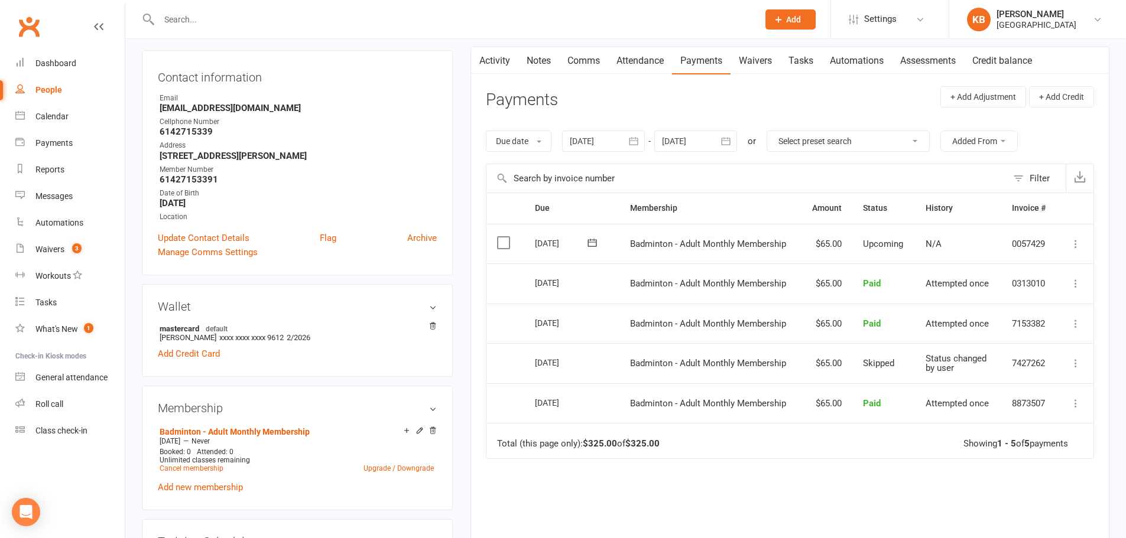
scroll to position [59, 0]
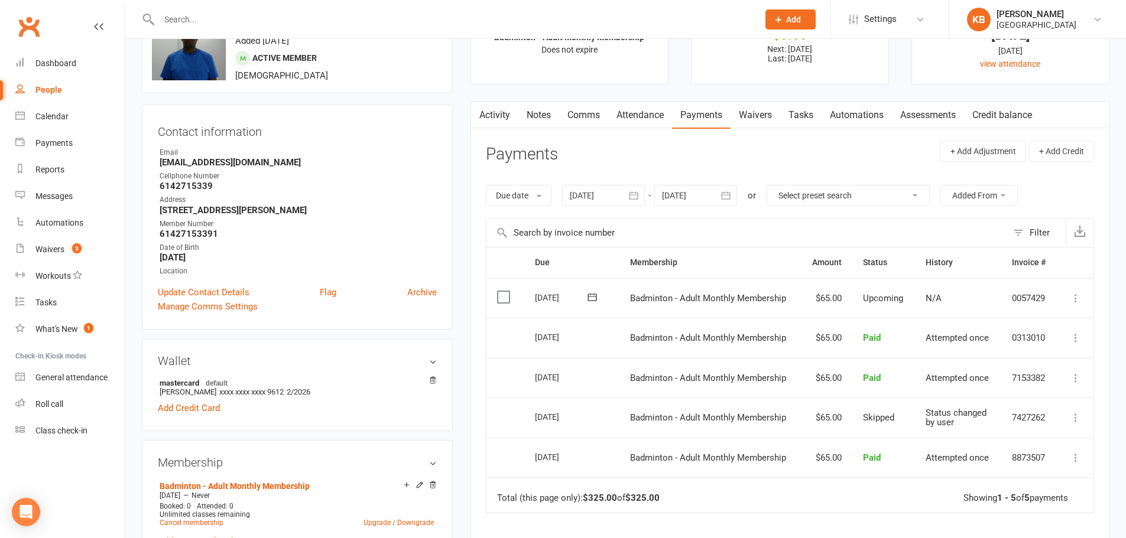
click at [533, 125] on link "Notes" at bounding box center [538, 115] width 41 height 27
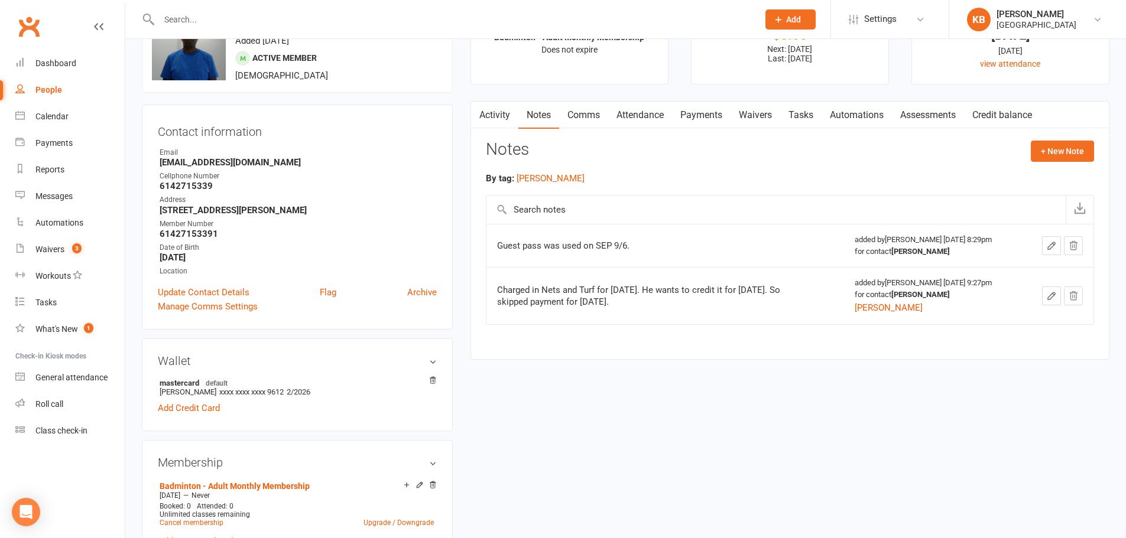
click at [718, 117] on link "Payments" at bounding box center [701, 115] width 58 height 27
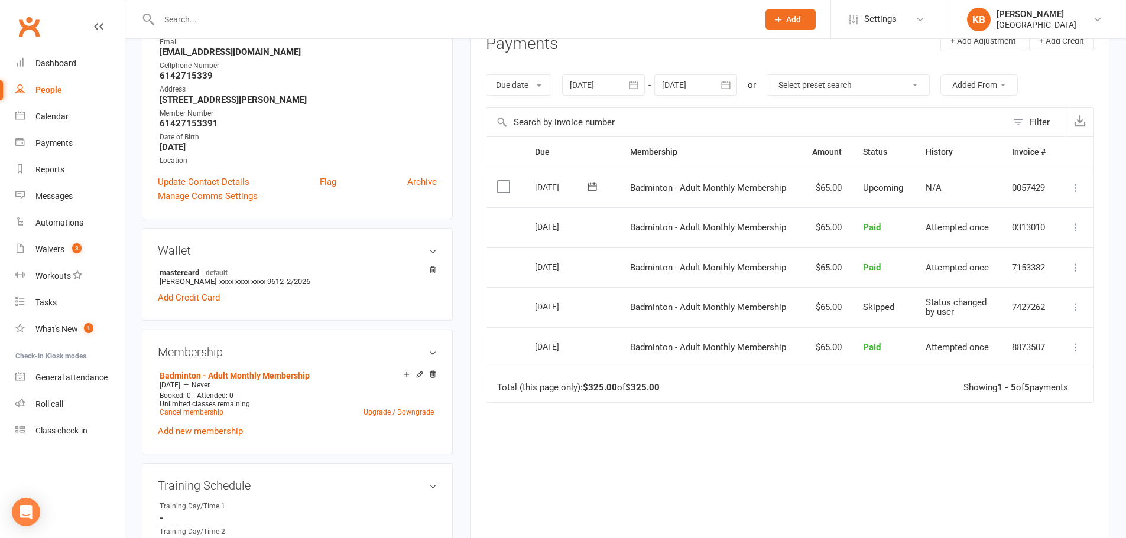
scroll to position [177, 0]
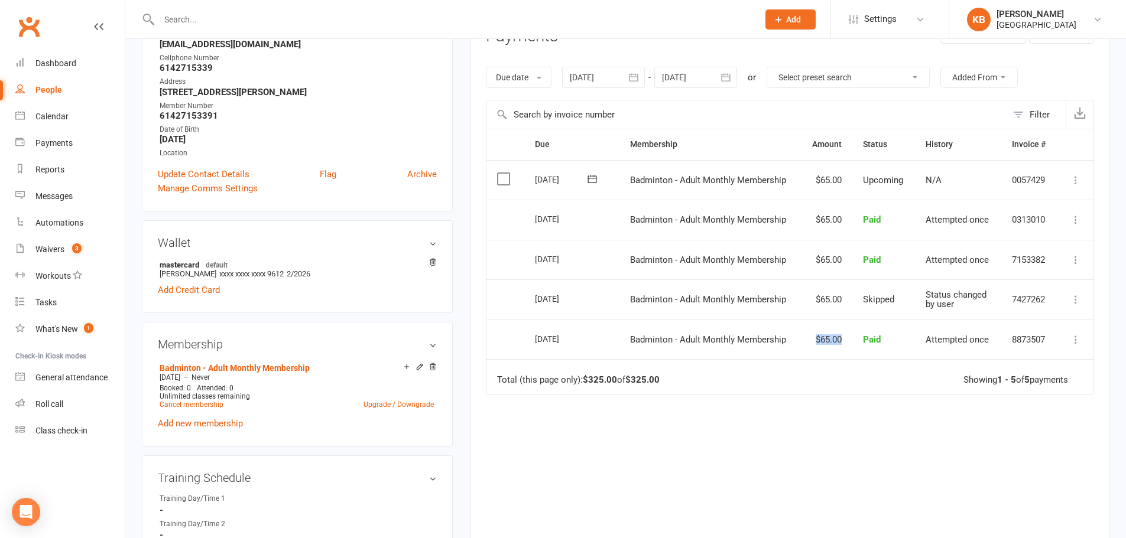
drag, startPoint x: 814, startPoint y: 341, endPoint x: 841, endPoint y: 344, distance: 26.8
click at [841, 344] on td "$65.00" at bounding box center [826, 340] width 52 height 40
click at [828, 355] on td "$65.00" at bounding box center [826, 340] width 52 height 40
drag, startPoint x: 841, startPoint y: 340, endPoint x: 805, endPoint y: 340, distance: 35.5
click at [805, 340] on td "$65.00" at bounding box center [826, 340] width 52 height 40
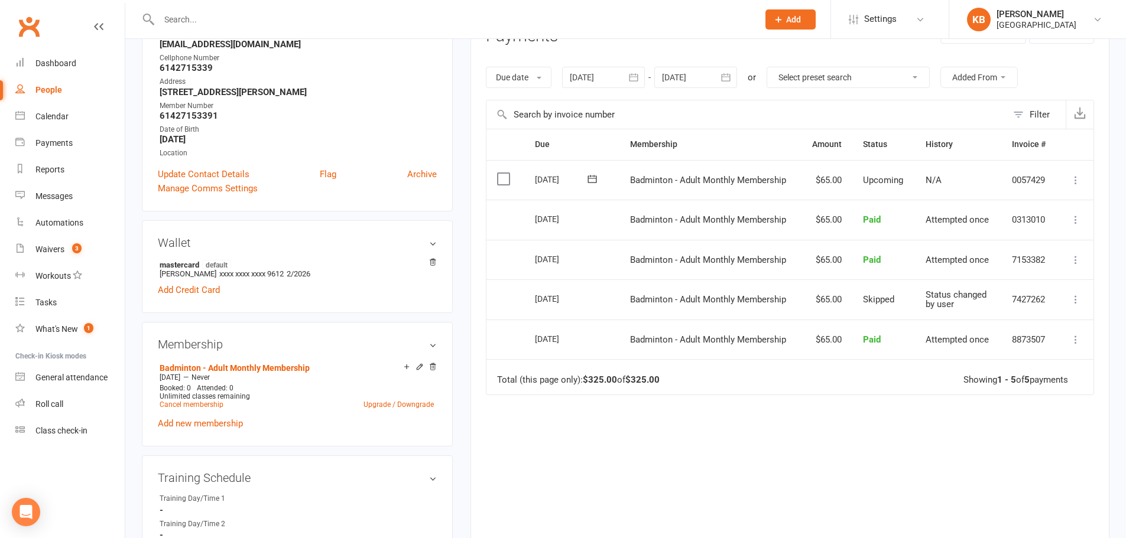
click at [802, 379] on td "Total (this page only): $325.00 of $325.00 Showing 1 - 5 of 5 payments" at bounding box center [789, 376] width 607 height 35
drag, startPoint x: 815, startPoint y: 340, endPoint x: 840, endPoint y: 350, distance: 26.6
click at [840, 350] on td "$65.00" at bounding box center [826, 340] width 52 height 40
click at [826, 366] on td "Total (this page only): $325.00 of $325.00 Showing 1 - 5 of 5 payments" at bounding box center [789, 376] width 607 height 35
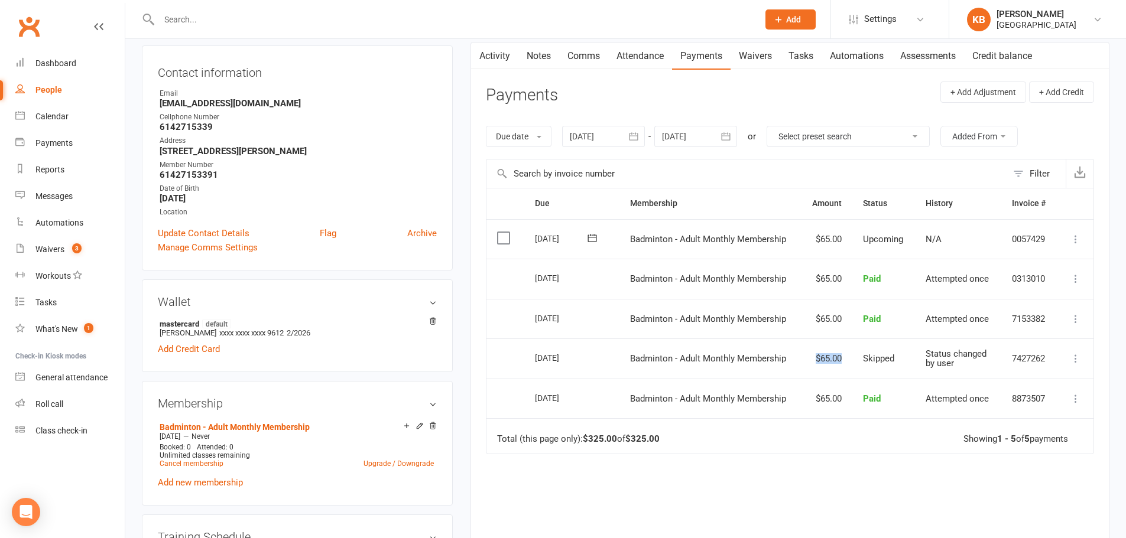
drag, startPoint x: 810, startPoint y: 359, endPoint x: 846, endPoint y: 368, distance: 36.4
click at [846, 368] on td "$65.00" at bounding box center [826, 359] width 52 height 40
click at [794, 367] on td "Badminton - Adult Monthly Membership" at bounding box center [709, 359] width 181 height 40
drag, startPoint x: 809, startPoint y: 316, endPoint x: 840, endPoint y: 324, distance: 31.1
click at [840, 324] on td "$65.00" at bounding box center [826, 319] width 52 height 40
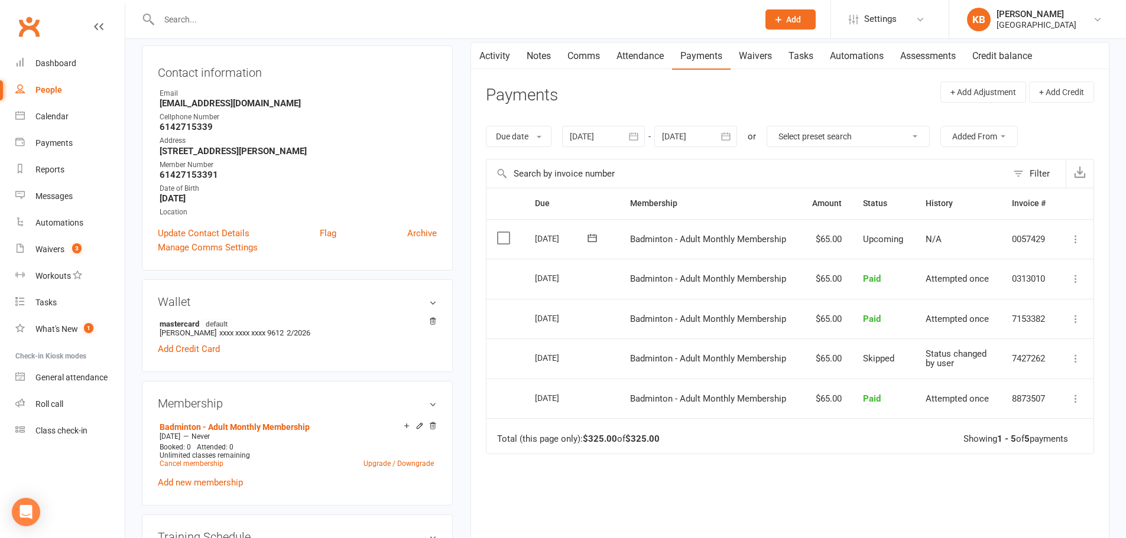
click at [815, 365] on td "$65.00" at bounding box center [826, 359] width 52 height 40
drag, startPoint x: 805, startPoint y: 362, endPoint x: 849, endPoint y: 367, distance: 44.0
click at [849, 367] on td "$65.00" at bounding box center [826, 359] width 52 height 40
click at [809, 381] on td "$65.00" at bounding box center [826, 399] width 52 height 40
click at [1076, 359] on icon at bounding box center [1075, 359] width 12 height 12
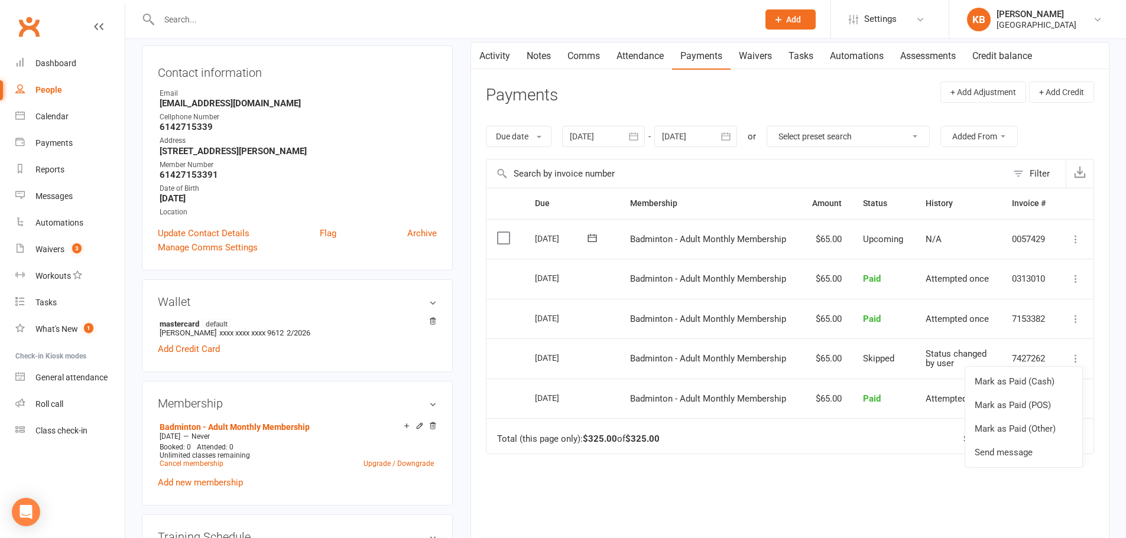
click at [1061, 492] on div "Due Contact Membership Amount Status History Invoice # Select this 01 Oct 2025 …" at bounding box center [790, 397] width 608 height 418
drag, startPoint x: 535, startPoint y: 398, endPoint x: 588, endPoint y: 397, distance: 53.2
click at [588, 397] on div "[DATE]" at bounding box center [562, 398] width 54 height 18
drag, startPoint x: 588, startPoint y: 397, endPoint x: 487, endPoint y: 398, distance: 101.0
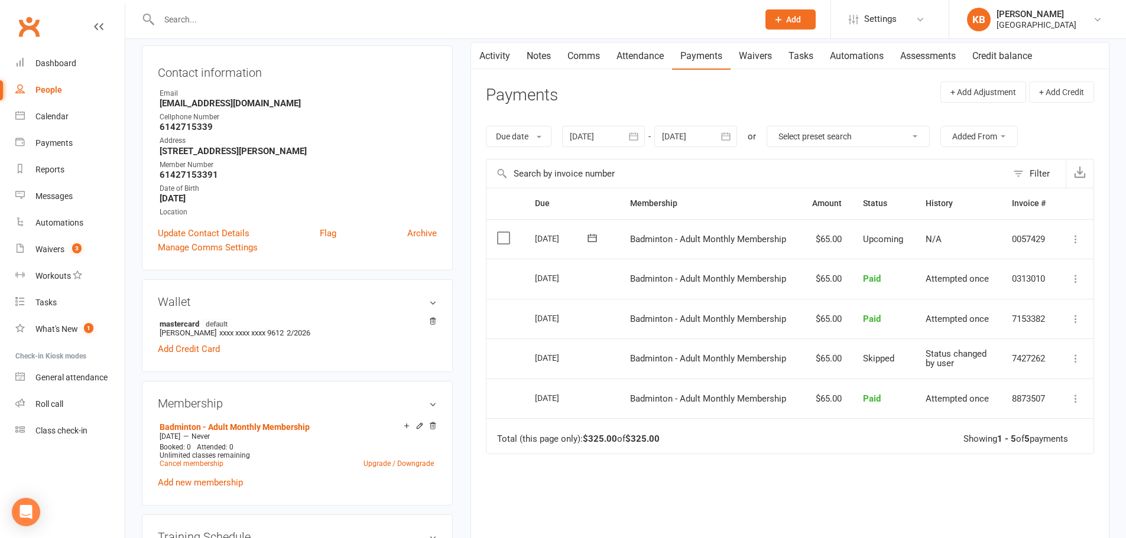
click at [487, 398] on tr "Select this 01 Jun 2025 Suresh Loganathan Badminton - Adult Monthly Membership …" at bounding box center [789, 399] width 607 height 40
click at [495, 395] on td "Select this" at bounding box center [505, 399] width 38 height 40
click at [1078, 360] on icon at bounding box center [1075, 359] width 12 height 12
click at [1046, 474] on div "Due Contact Membership Amount Status History Invoice # Select this 01 Oct 2025 …" at bounding box center [790, 397] width 608 height 418
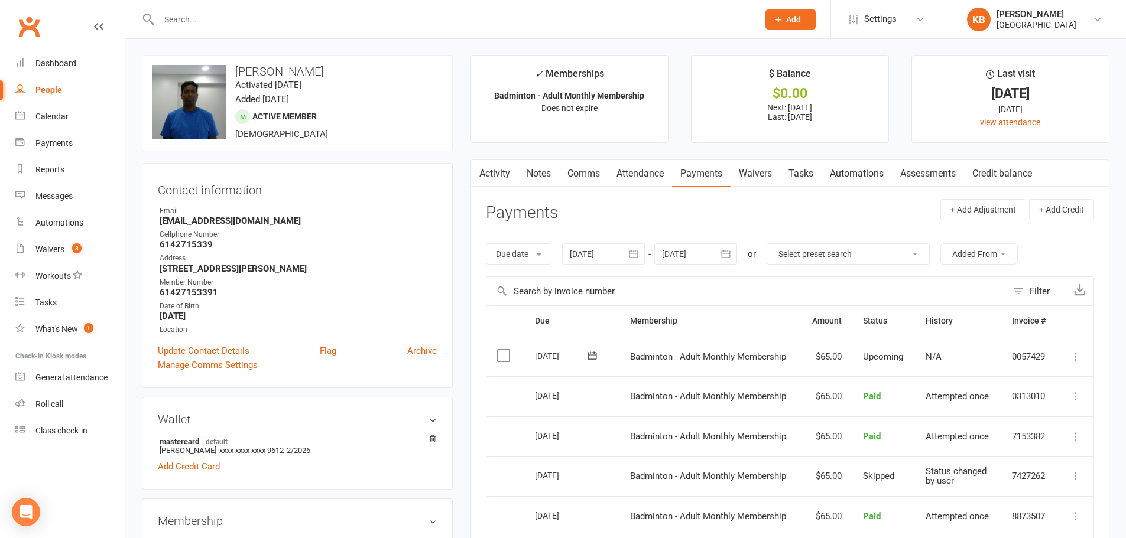
scroll to position [0, 0]
click at [222, 9] on div at bounding box center [446, 19] width 608 height 38
click at [228, 14] on input "text" at bounding box center [452, 19] width 594 height 17
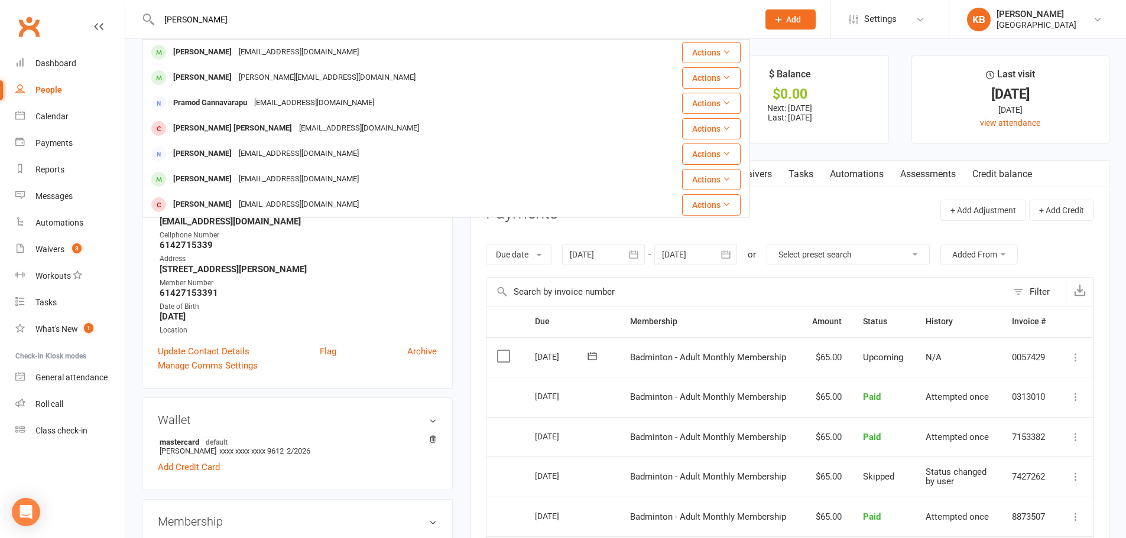
drag, startPoint x: 237, startPoint y: 13, endPoint x: 152, endPoint y: 22, distance: 85.0
click at [152, 22] on div "pranay kumar Pradeep kumar Kabalai pradeep.kabalai@gmail.com Actions Prasanna A…" at bounding box center [446, 19] width 608 height 38
paste input "Purushotaman K"
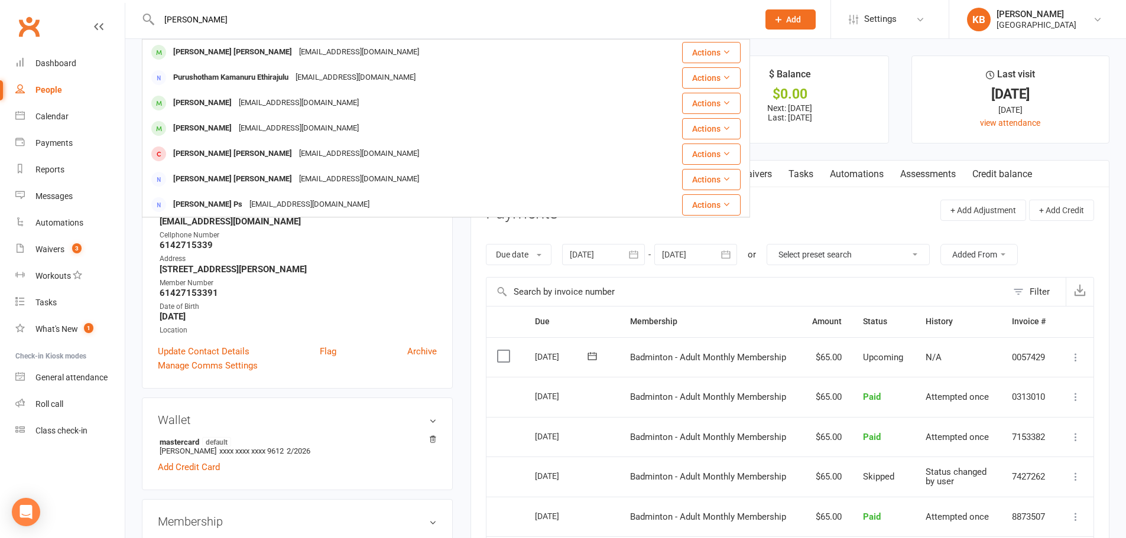
type input "Purushotaman Kumar"
drag, startPoint x: 251, startPoint y: 22, endPoint x: 151, endPoint y: 11, distance: 100.4
click at [151, 11] on div "Purushotaman Kumar Nitesh Kamanuru Purushotham kpnitesh18@gmail.com Actions Pur…" at bounding box center [446, 19] width 608 height 38
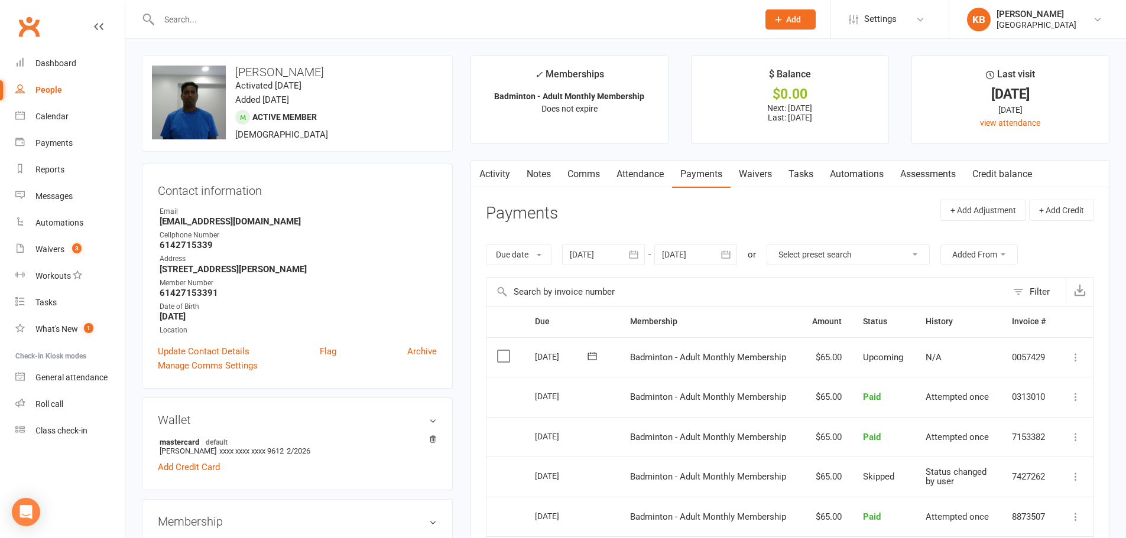
click at [532, 181] on link "Notes" at bounding box center [538, 174] width 41 height 27
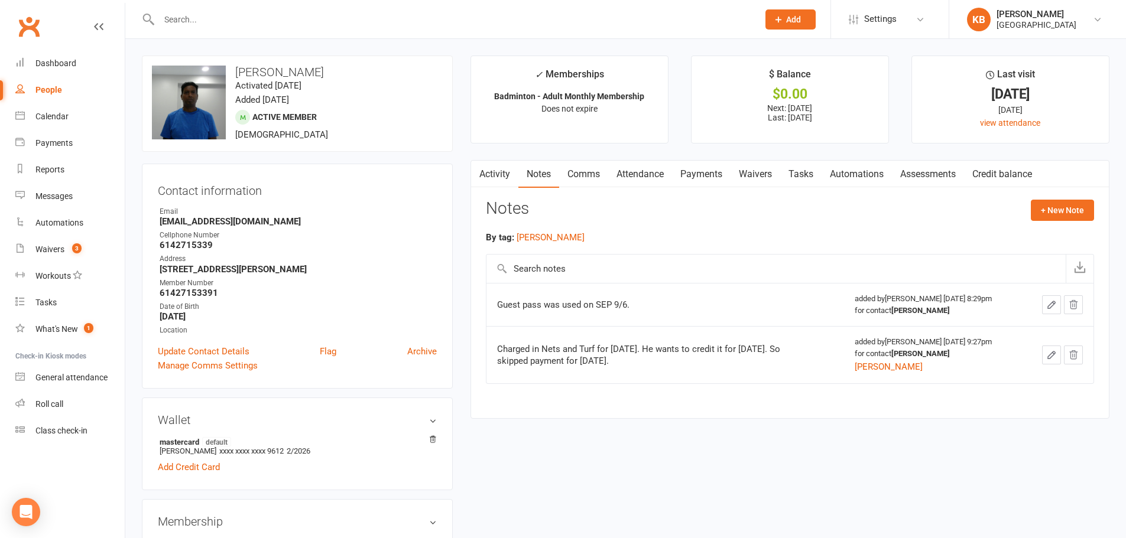
click at [489, 176] on link "Activity" at bounding box center [494, 174] width 47 height 27
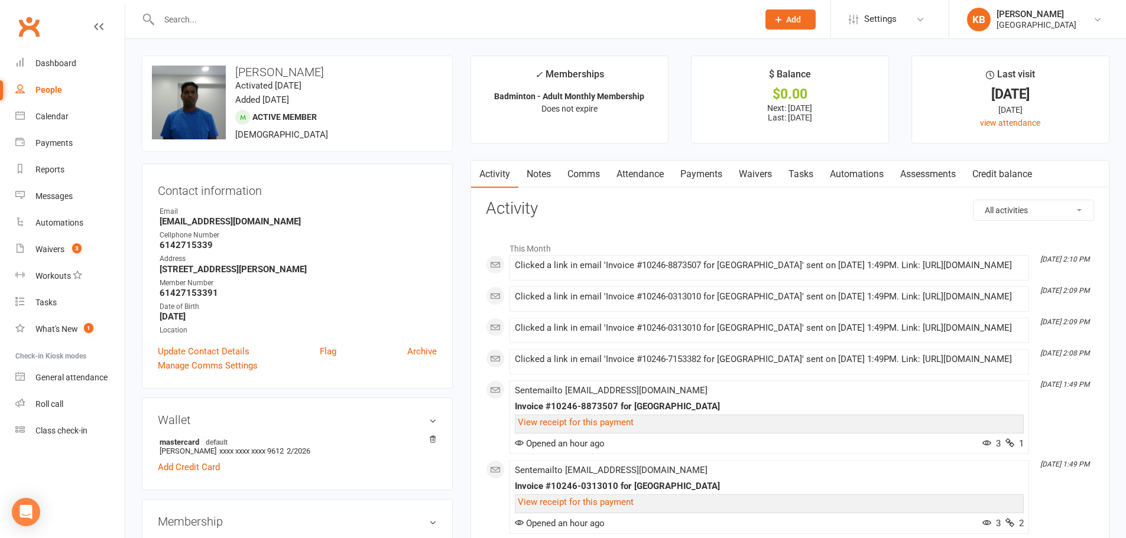
click at [297, 56] on div "upload photo change photo Suresh Loganathan Activated 10 May, 2025 Added 8 Apri…" at bounding box center [297, 104] width 311 height 96
click at [294, 25] on input "text" at bounding box center [452, 19] width 594 height 17
paste input "Rupesh Kumar"
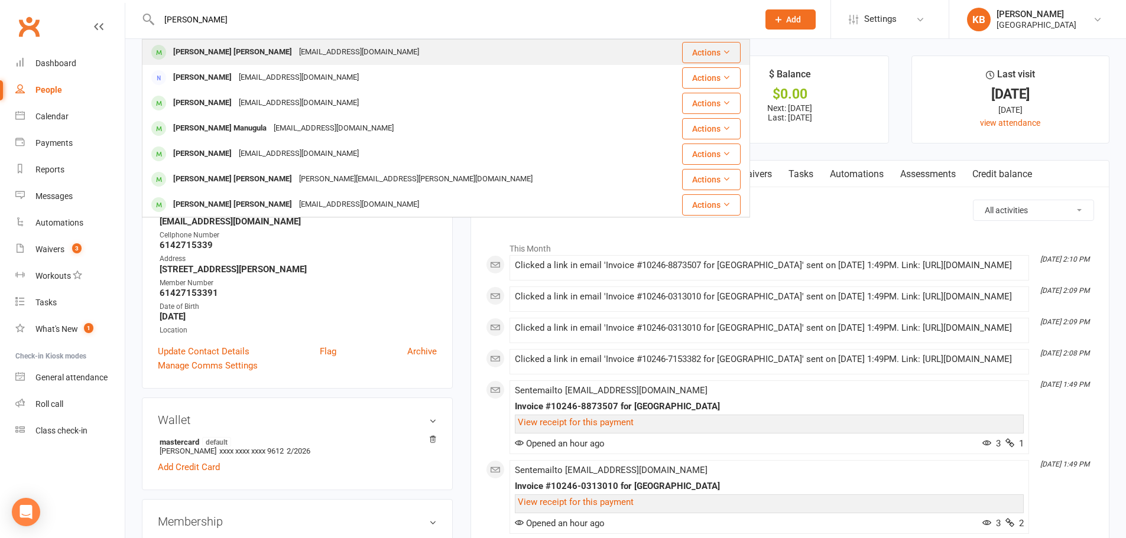
type input "Rupesh Kumar"
click at [284, 40] on div "Rakesh Kumar Gannu rkgannu@gmail.com" at bounding box center [402, 52] width 518 height 24
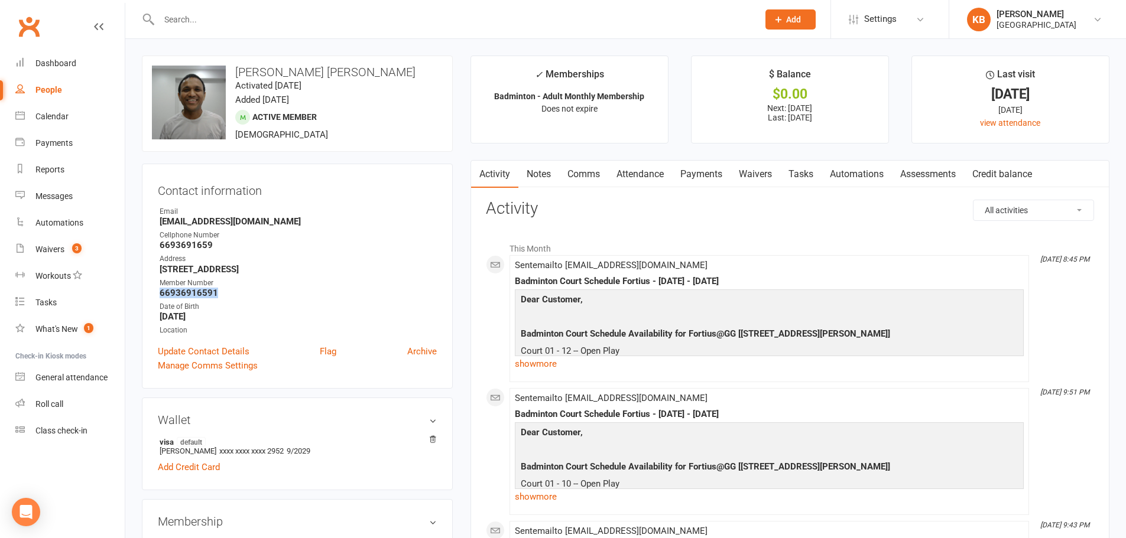
drag, startPoint x: 206, startPoint y: 292, endPoint x: 232, endPoint y: 291, distance: 25.4
click at [232, 291] on strong "66936916591" at bounding box center [298, 293] width 277 height 11
click at [205, 15] on input "text" at bounding box center [452, 19] width 594 height 17
paste input "sonu.rupesh2000@gmail.com"
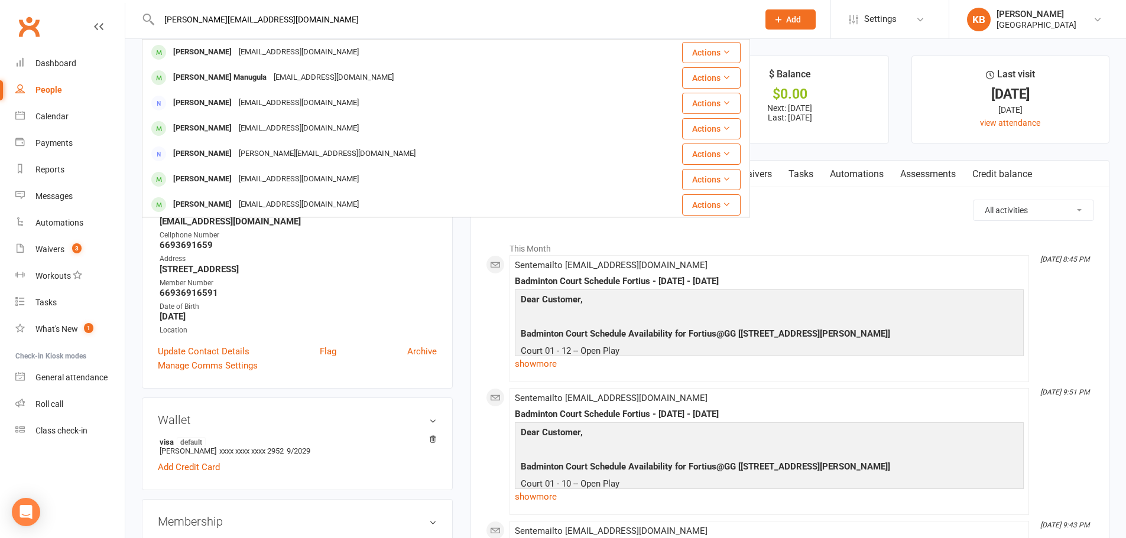
drag, startPoint x: 282, startPoint y: 20, endPoint x: 160, endPoint y: 24, distance: 122.9
click at [160, 24] on input "sonu.rupesh2000@gmail.com" at bounding box center [452, 19] width 594 height 17
paste input "Ashok kumar Aalla"
drag, startPoint x: 243, startPoint y: 15, endPoint x: 144, endPoint y: 32, distance: 101.2
click at [144, 32] on div "Ashok kumar Aalla Amit Kumar ashajay.amit@gmail.com Actions Ashish Santha Kumar…" at bounding box center [446, 19] width 608 height 38
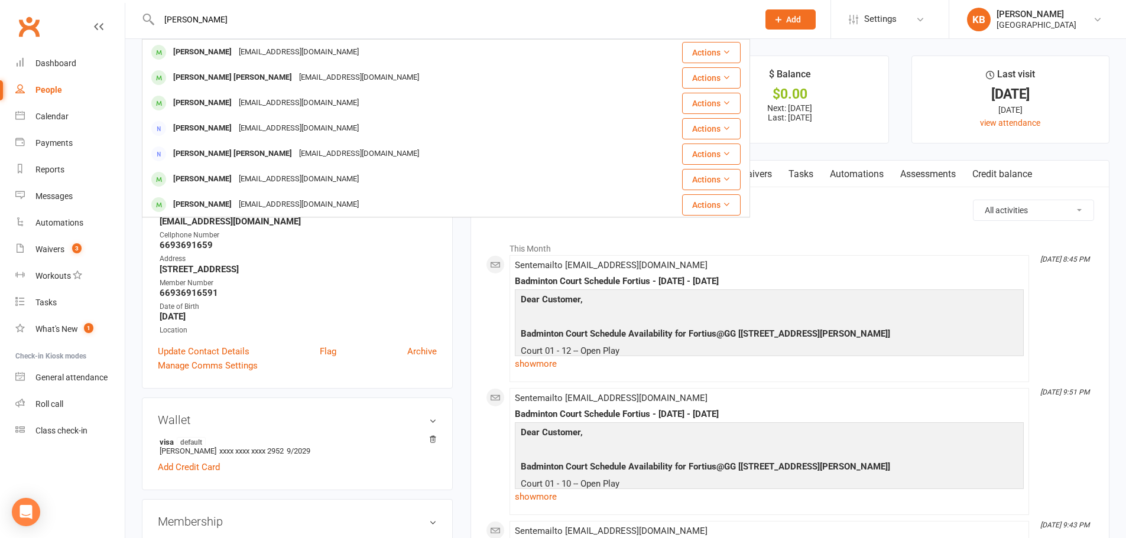
paste input "kumar.aalla@icloud.com"
click at [270, 12] on input "Ashokkumar.aalla@icloud.com" at bounding box center [452, 19] width 594 height 17
drag, startPoint x: 294, startPoint y: 12, endPoint x: 125, endPoint y: 7, distance: 169.1
click at [125, 3] on header "Ashokkumar.aalla@icloud.com Ashok Rajadurai ashok.rajadurai@icloud.com Actions …" at bounding box center [563, 3] width 1126 height 0
paste input "Wayne Kung"
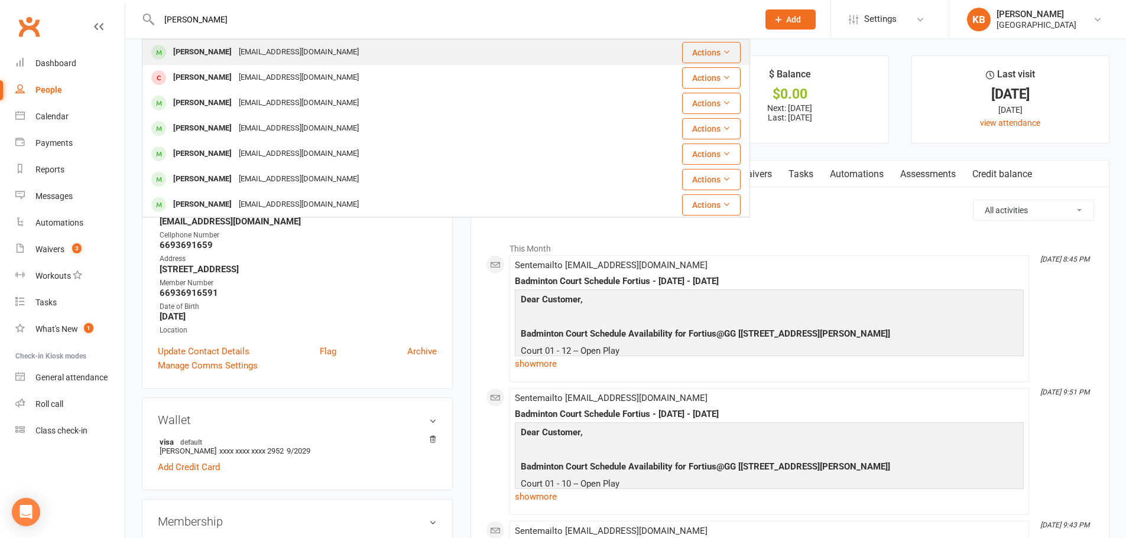
type input "Wayne Kung"
click at [256, 52] on div "waynekung2@hotmail.com" at bounding box center [298, 52] width 127 height 17
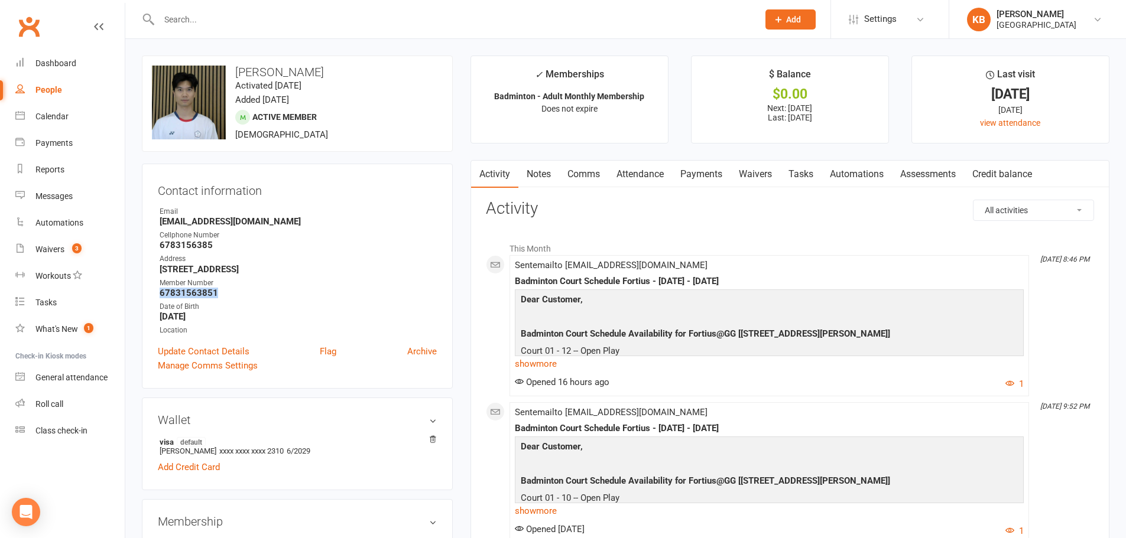
drag, startPoint x: 158, startPoint y: 296, endPoint x: 226, endPoint y: 295, distance: 67.4
click at [226, 295] on li "Member Number 67831563851" at bounding box center [297, 288] width 279 height 21
copy strong "67831563851"
click at [280, 301] on div "Date of Birth" at bounding box center [298, 306] width 277 height 11
click at [272, 22] on input "text" at bounding box center [452, 19] width 594 height 17
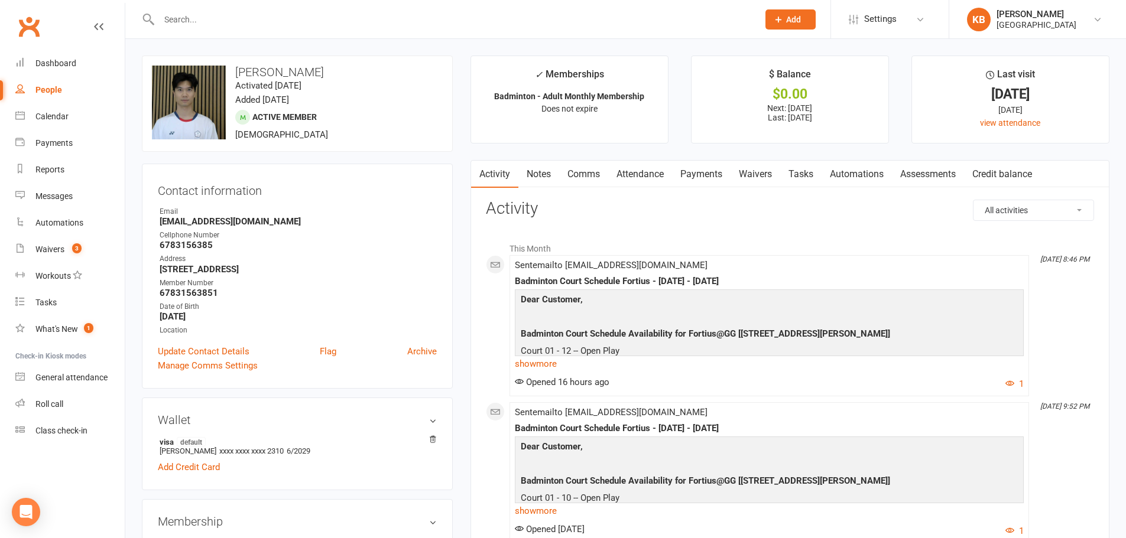
paste input "Rishi Kunnath"
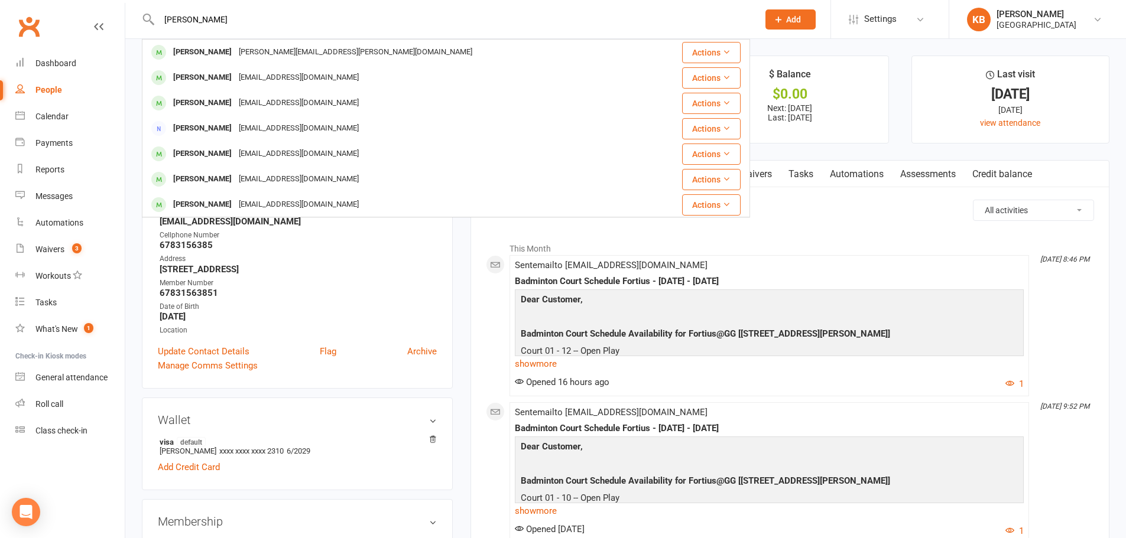
drag, startPoint x: 216, startPoint y: 18, endPoint x: 154, endPoint y: 14, distance: 62.2
click at [154, 14] on div "Rishi Kunnath Ramanathan Krishnamurthi ramanathan.kris@gmail.com Actions Avishi…" at bounding box center [446, 19] width 608 height 38
drag, startPoint x: 164, startPoint y: 18, endPoint x: 245, endPoint y: 14, distance: 81.6
click at [245, 14] on input "Rishi Kunnath" at bounding box center [452, 19] width 594 height 17
paste input "kunnath090@gmail.com"
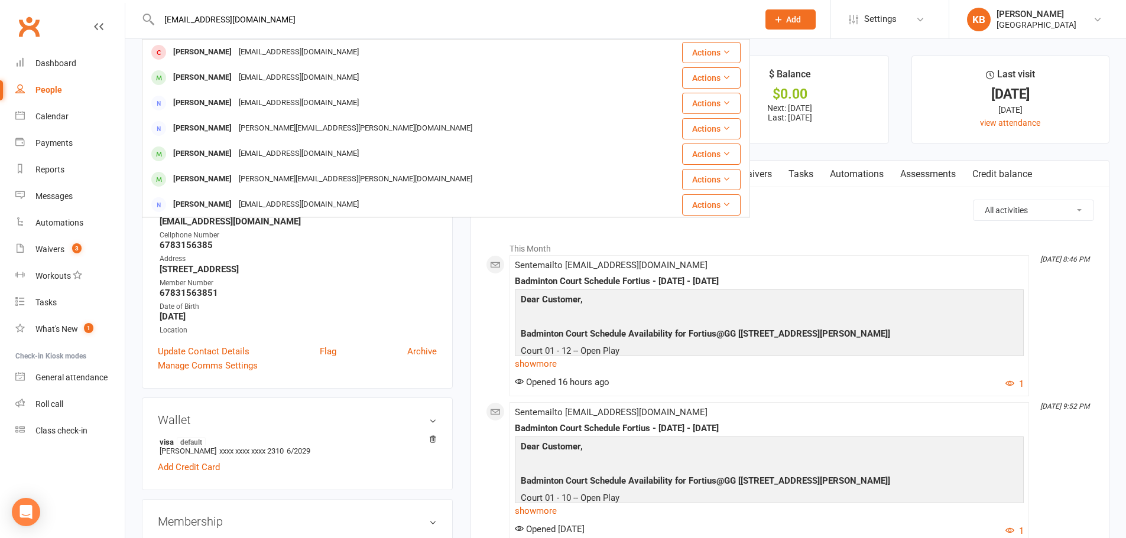
drag, startPoint x: 287, startPoint y: 25, endPoint x: 148, endPoint y: 37, distance: 139.4
click at [148, 37] on div "Rishikunnath090@gmail.com Ammy Krishna ammykrishna.ak@gmail.com Actions Rishi D…" at bounding box center [446, 19] width 608 height 38
paste input "Venkat raman kuntamukkala"
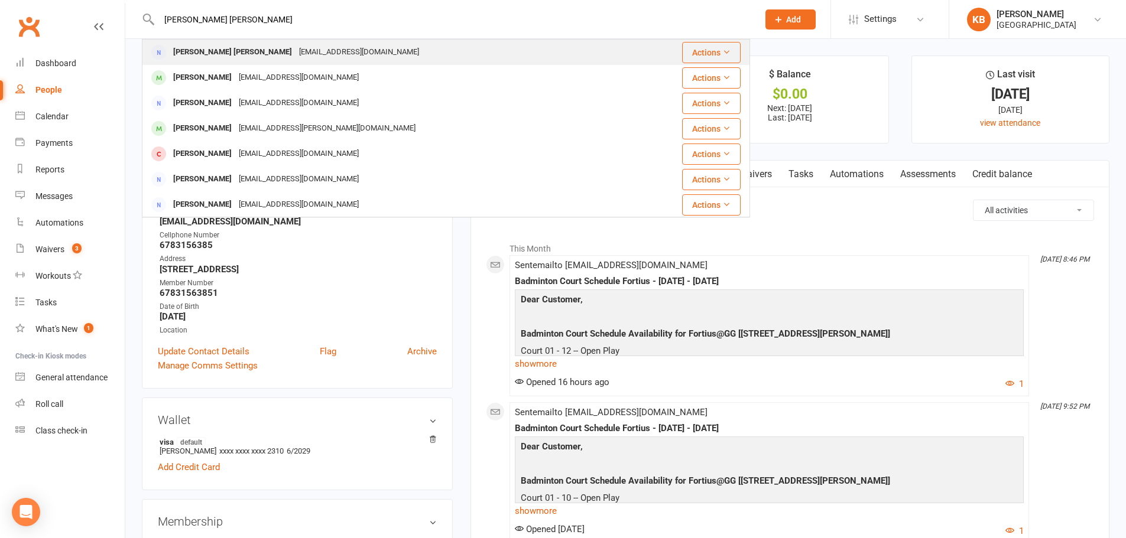
type input "Venkat raman kuntamukkala"
click at [339, 50] on div "Venkat18@hotmail.co.uk" at bounding box center [358, 52] width 127 height 17
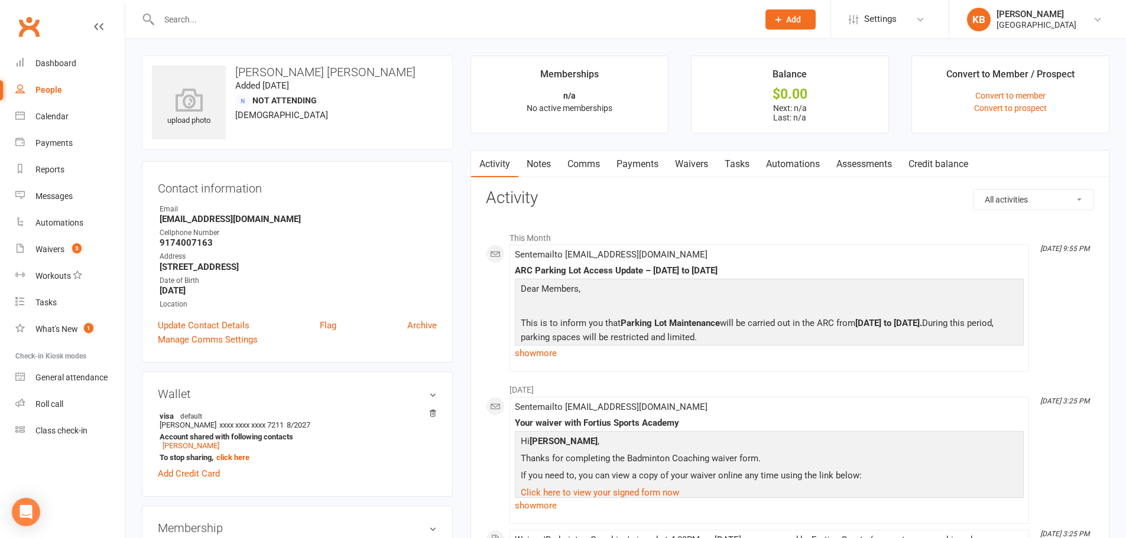
click at [236, 25] on input "text" at bounding box center [452, 19] width 594 height 17
paste input "Santosh Kurakula"
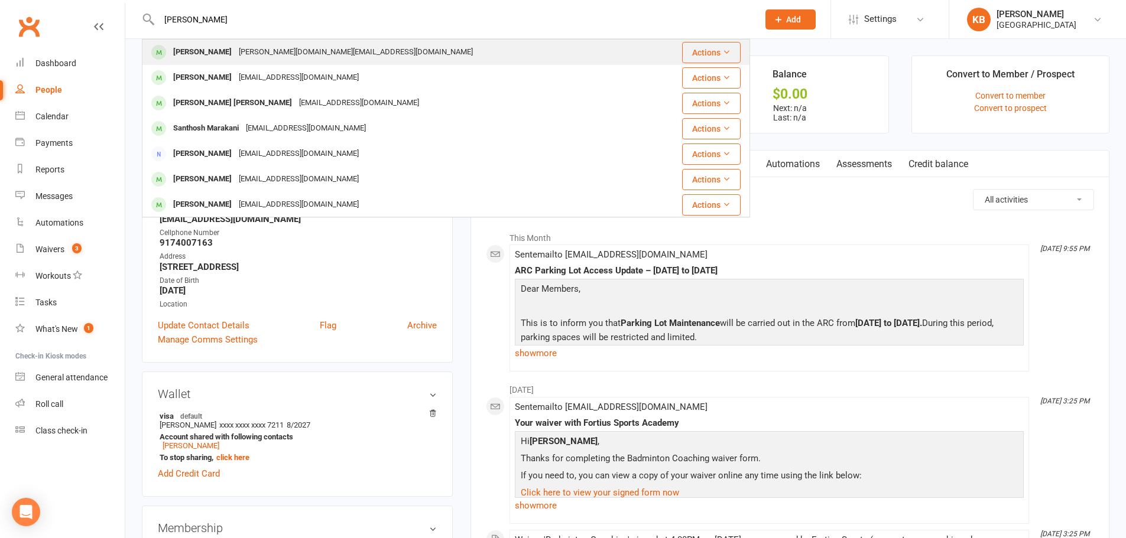
type input "Santosh Kurakula"
click at [235, 48] on div "Santhosh Kulasekar" at bounding box center [203, 52] width 66 height 17
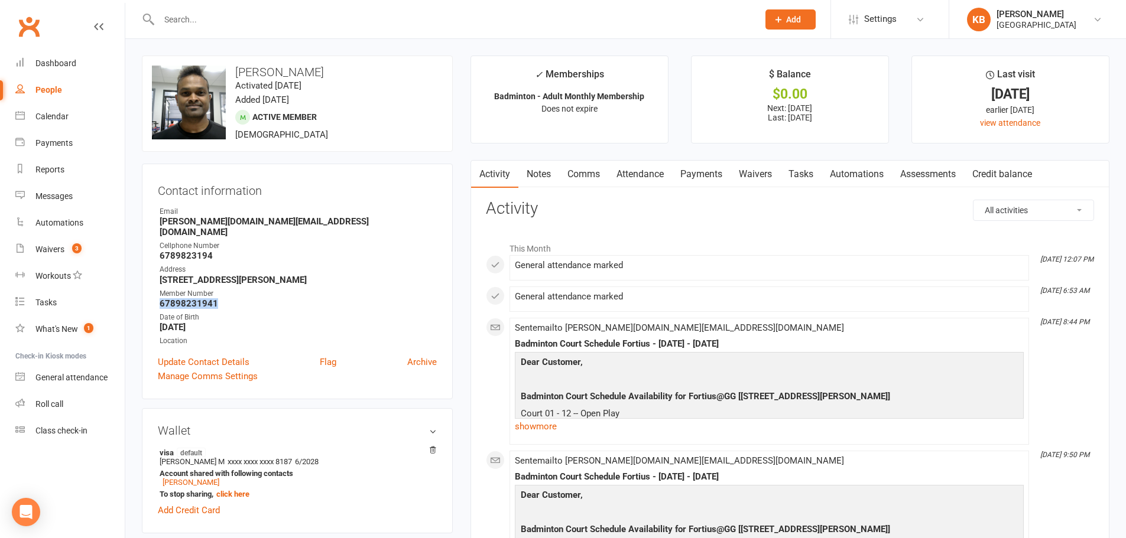
drag, startPoint x: 155, startPoint y: 295, endPoint x: 229, endPoint y: 294, distance: 73.9
click at [229, 294] on div "Contact information Owner Email santhosh.mk@gmail.com Cellphone Number 67898231…" at bounding box center [297, 282] width 311 height 236
click at [231, 298] on strong "67898231941" at bounding box center [298, 303] width 277 height 11
click at [251, 20] on input "text" at bounding box center [452, 19] width 594 height 17
paste input "Sabari Nilash Kurapati"
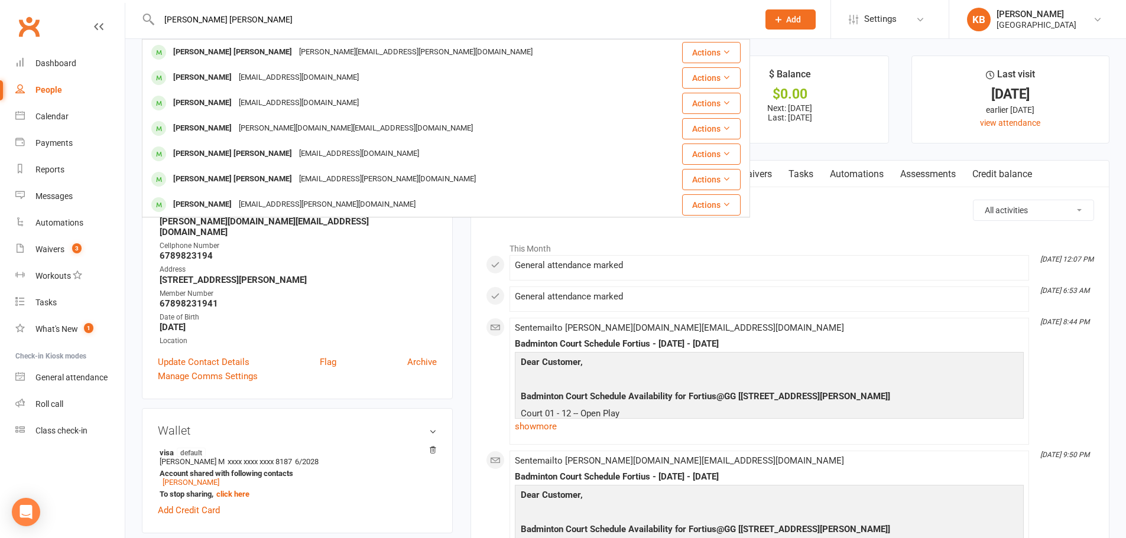
drag, startPoint x: 258, startPoint y: 17, endPoint x: 157, endPoint y: 17, distance: 101.0
click at [157, 17] on input "Sabari Nilash Kurapati" at bounding box center [452, 19] width 594 height 17
paste input "Nilash100096@gmail.com"
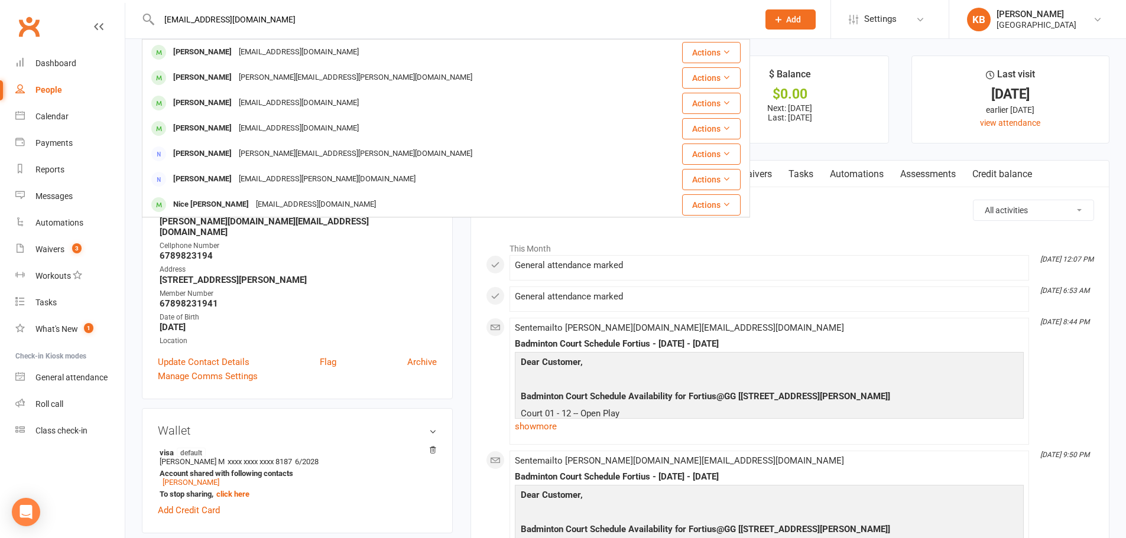
drag, startPoint x: 261, startPoint y: 17, endPoint x: 144, endPoint y: 18, distance: 117.0
click at [144, 18] on div "Nilash100096@gmail.com Atif Rumani Atif.rumani@gmail.com Actions NAVIN NAIR Nav…" at bounding box center [446, 19] width 608 height 38
paste input "Reni Kuruvila"
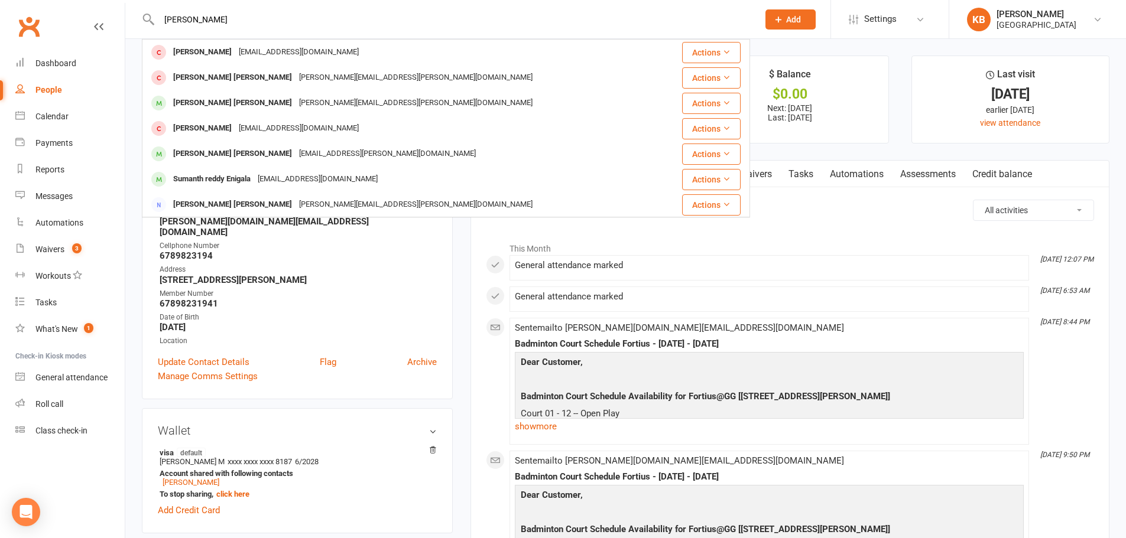
drag, startPoint x: 221, startPoint y: 24, endPoint x: 164, endPoint y: 24, distance: 56.7
click at [164, 24] on input "Reni Kuruvila" at bounding box center [452, 19] width 594 height 17
paste input "Darsana Kuttappan"
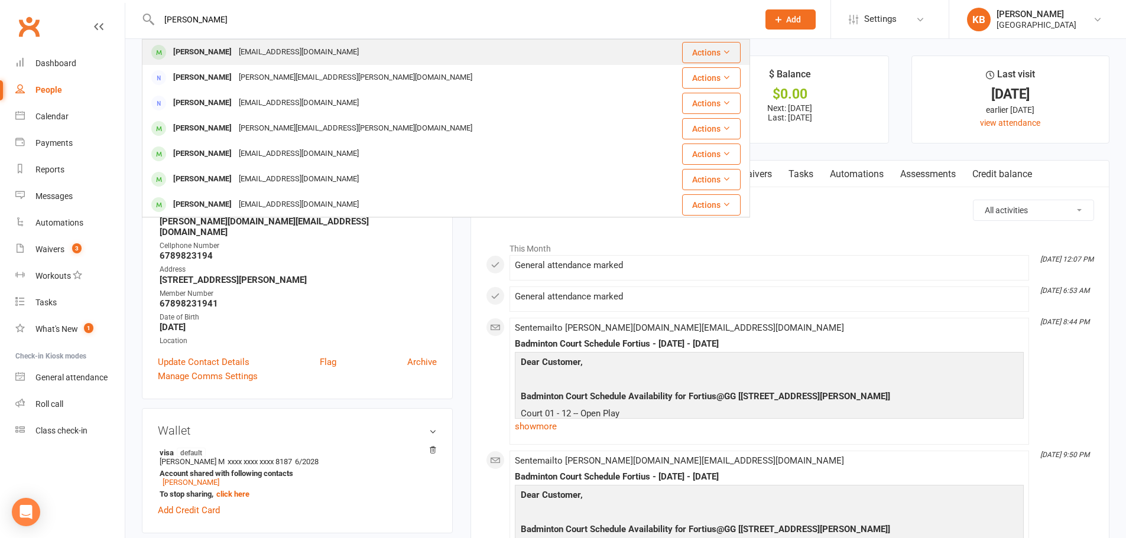
type input "Darsana Kuttappan"
click at [262, 49] on div "darsana.kuttappan@gmail.com" at bounding box center [298, 52] width 127 height 17
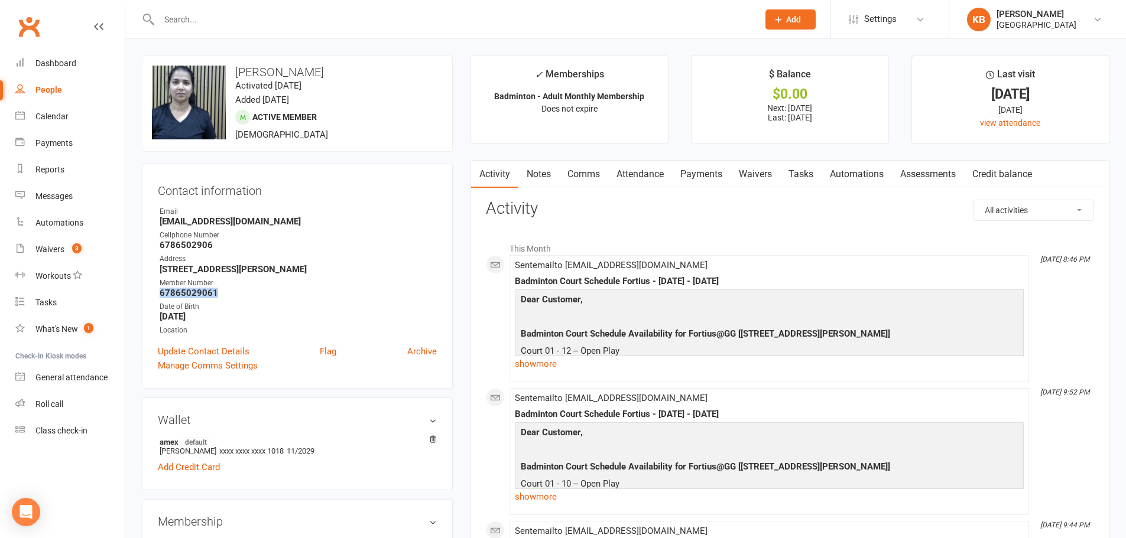
drag, startPoint x: 154, startPoint y: 295, endPoint x: 232, endPoint y: 298, distance: 78.0
click at [232, 298] on div "Contact information Owner Email darsana.kuttappan@gmail.com Cellphone Number 67…" at bounding box center [297, 276] width 311 height 225
copy strong "67865029061"
click at [252, 270] on strong "6810 wolford court Duluth GA 30097" at bounding box center [298, 269] width 277 height 11
click at [300, 32] on div at bounding box center [446, 19] width 608 height 38
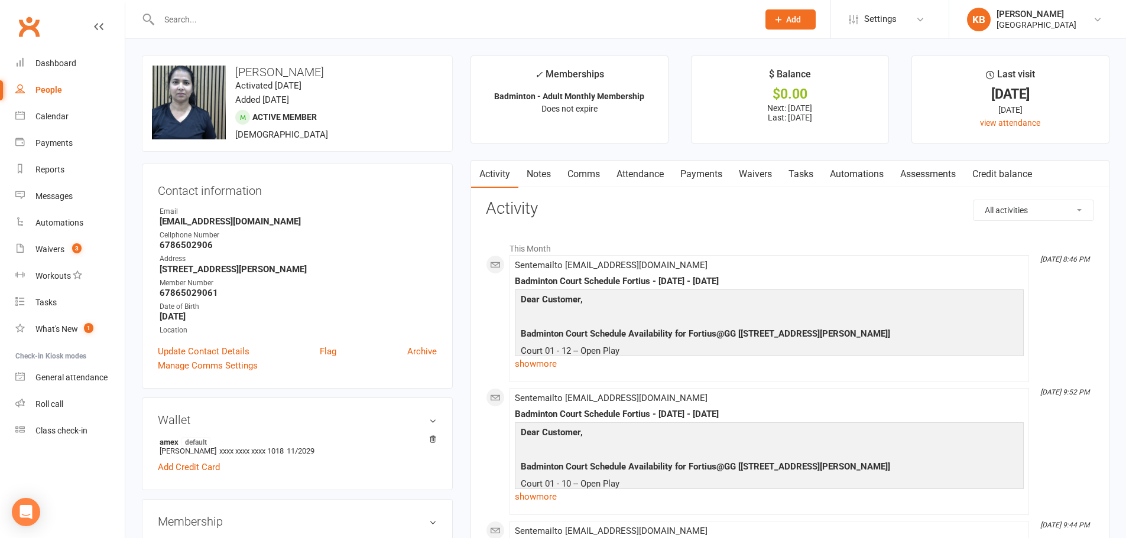
click at [291, 24] on input "text" at bounding box center [452, 19] width 594 height 17
paste input "Hari M"
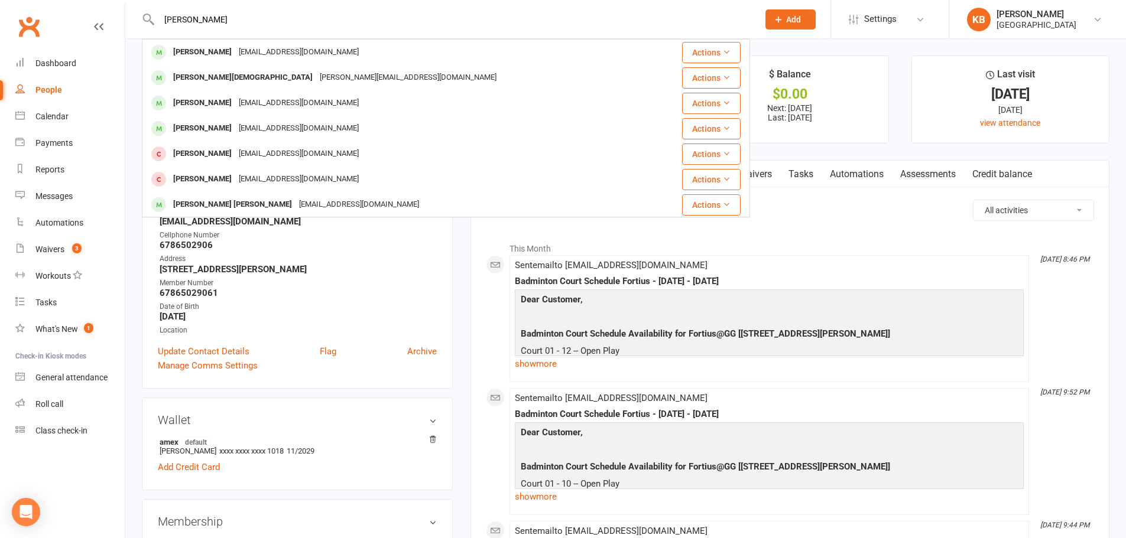
drag, startPoint x: 261, startPoint y: 15, endPoint x: 125, endPoint y: 15, distance: 136.5
click at [125, 3] on header "Hari M Hari Velivela harivelivela1@gmail.com Actions Hari Krishna harikrishna.n…" at bounding box center [563, 3] width 1126 height 0
paste input "rithaniselvaraj@gmail.com"
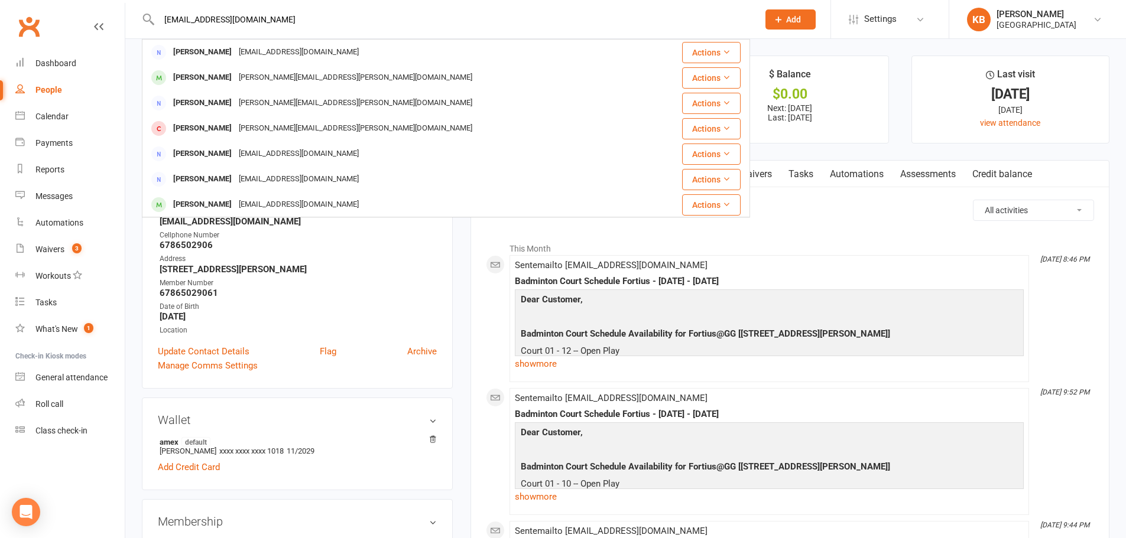
drag, startPoint x: 278, startPoint y: 17, endPoint x: 151, endPoint y: 11, distance: 126.6
click at [151, 11] on div "rithaniselvaraj@gmail.com Shrihari Selvaraj shrihariselvaraj@gmail.com Actions …" at bounding box center [446, 19] width 608 height 38
paste input "Abhishek Madan"
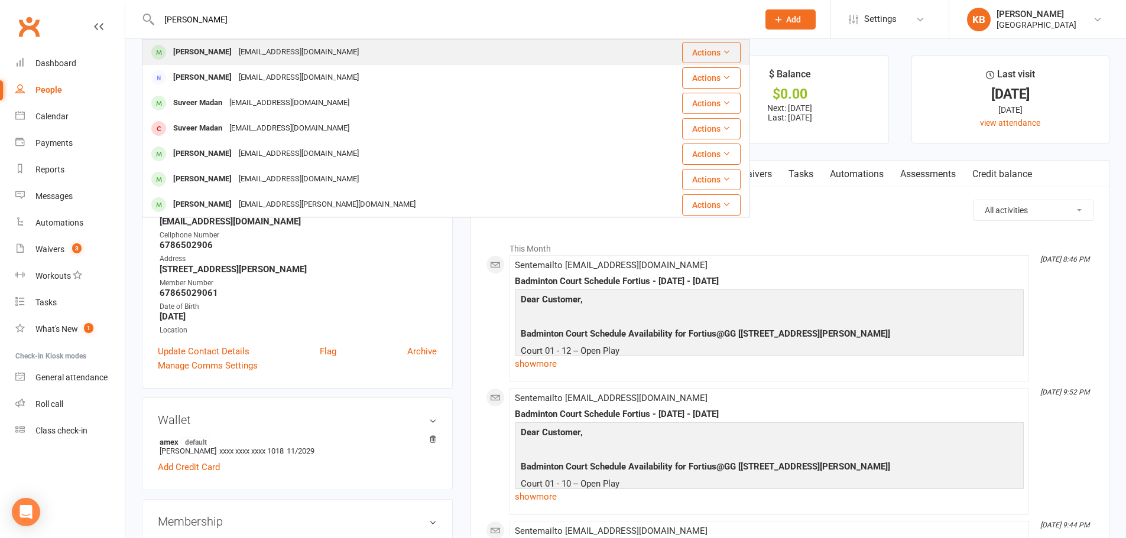
type input "Abhishek Madan"
click at [284, 42] on div "Abhishek Madan abhishek.madan@gmail.com" at bounding box center [395, 52] width 504 height 24
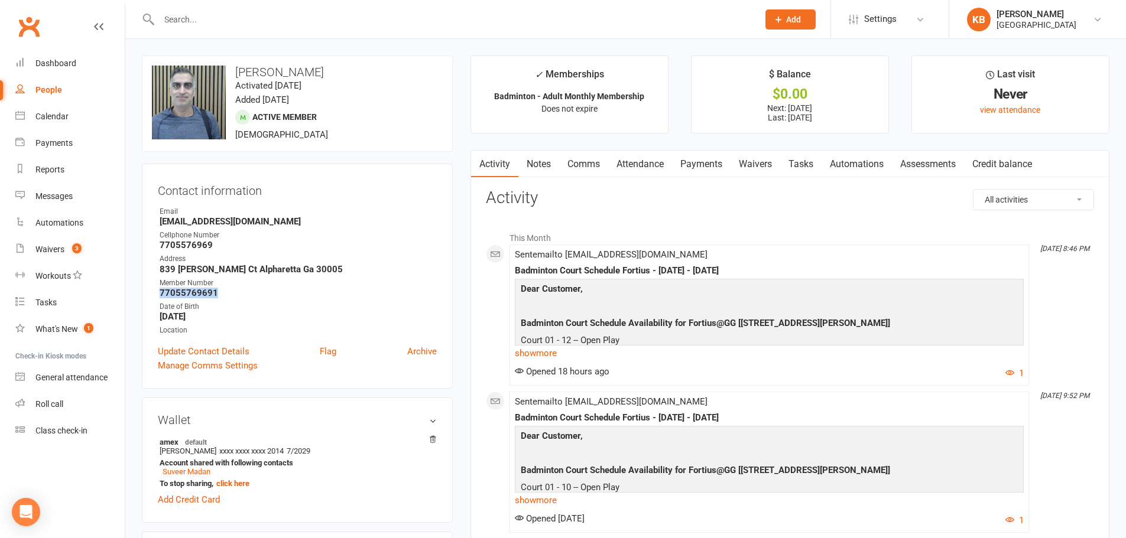
drag, startPoint x: 155, startPoint y: 295, endPoint x: 226, endPoint y: 292, distance: 70.4
click at [226, 292] on div "Contact information Owner Email abhishek.madan@gmail.com Cellphone Number 77055…" at bounding box center [297, 276] width 311 height 225
copy strong "77055769691"
click at [259, 294] on strong "77055769691" at bounding box center [298, 293] width 277 height 11
click at [214, 23] on input "text" at bounding box center [452, 19] width 594 height 17
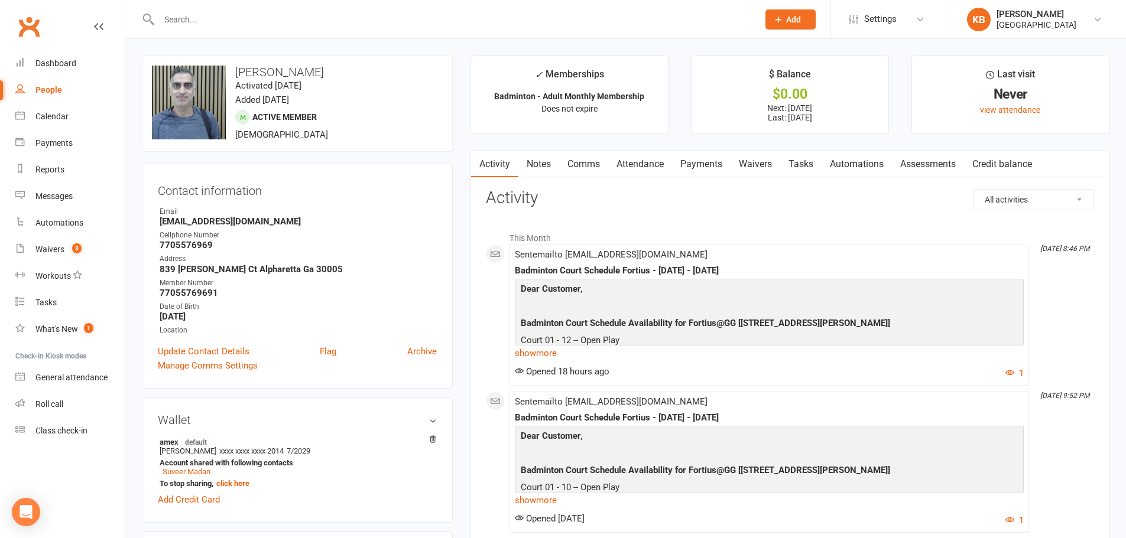
paste input "Ramakanth Annadi"
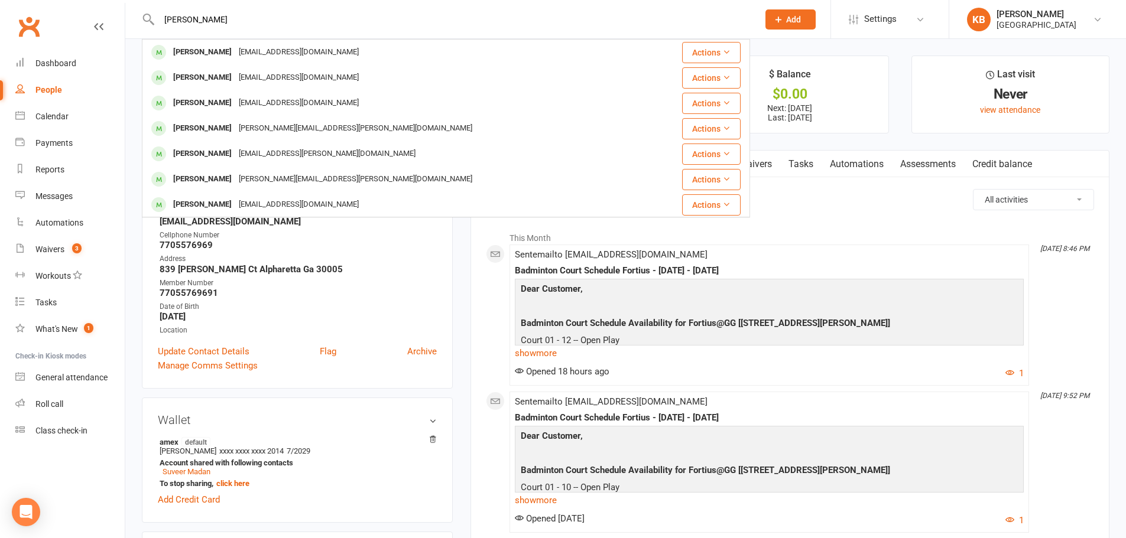
type input "Ramakanth Annadi"
drag, startPoint x: 244, startPoint y: 22, endPoint x: 157, endPoint y: 27, distance: 87.6
click at [157, 27] on input "Ramakanth Annadi" at bounding box center [452, 19] width 594 height 17
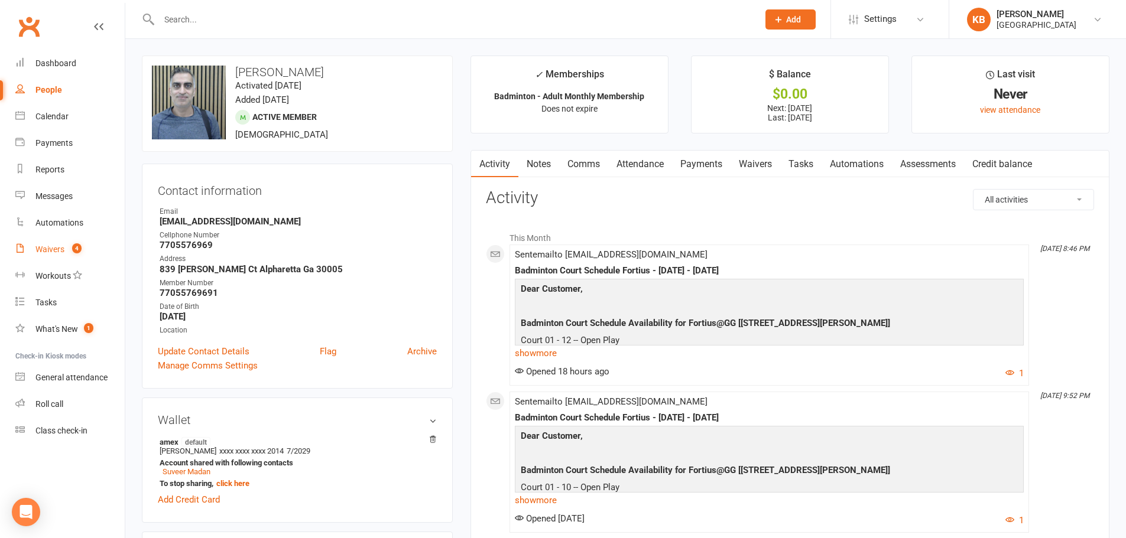
click at [65, 255] on link "Waivers 4" at bounding box center [69, 249] width 109 height 27
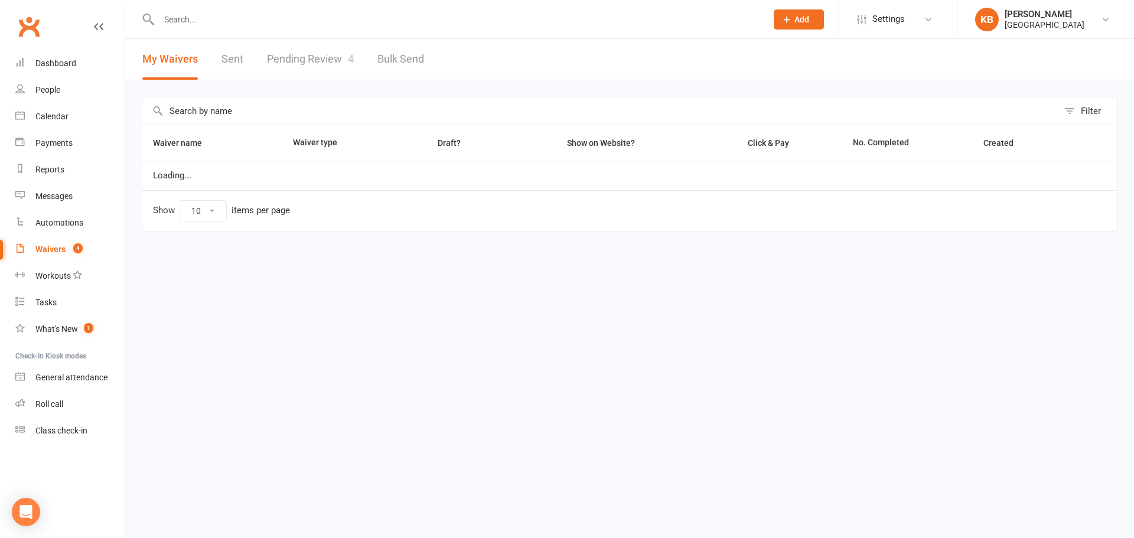
click at [300, 60] on link "Pending Review 4" at bounding box center [310, 59] width 87 height 41
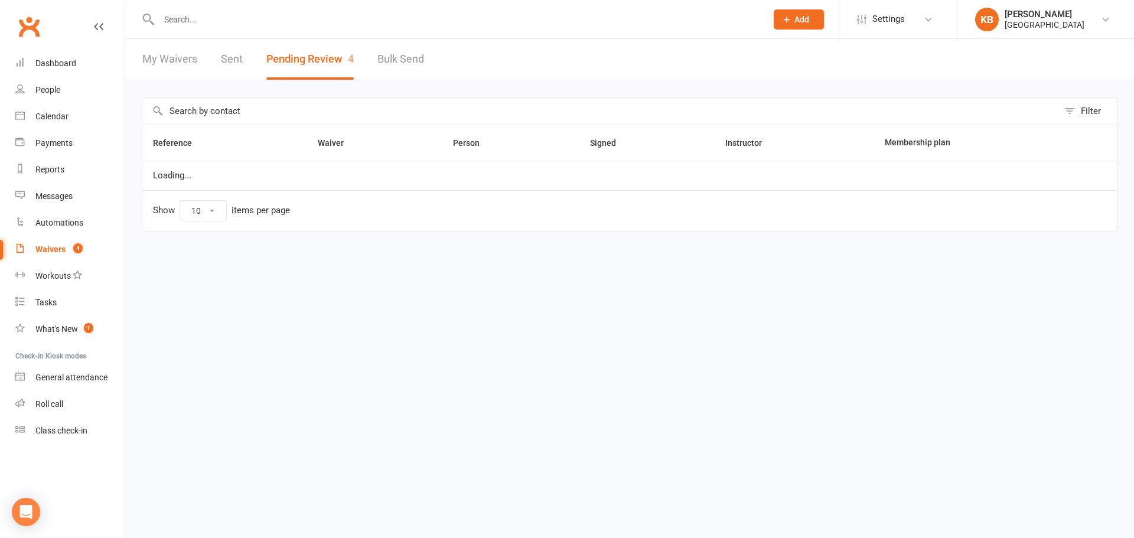
select select "100"
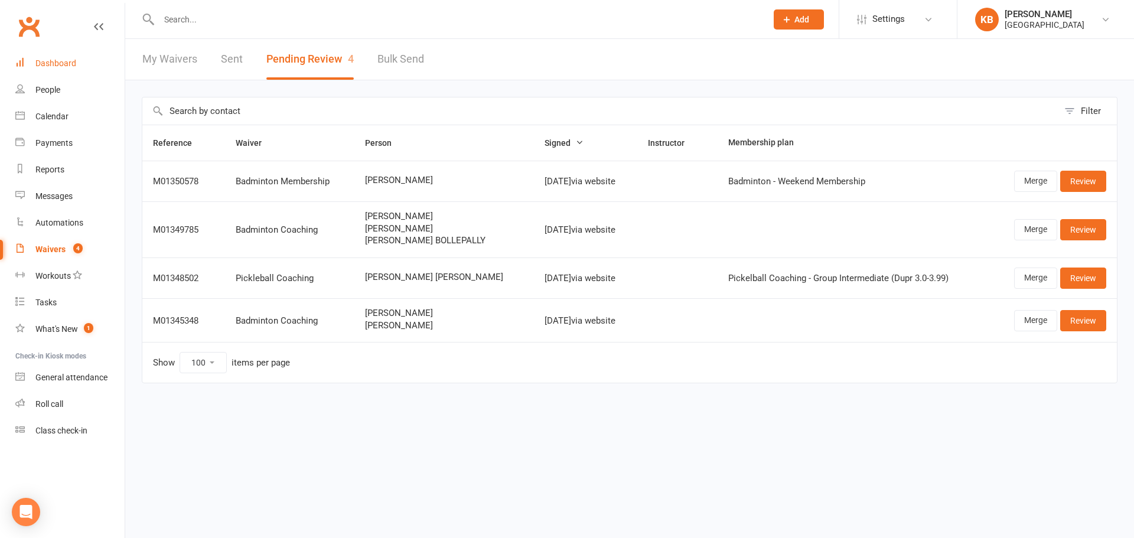
click at [73, 61] on div "Dashboard" at bounding box center [55, 62] width 41 height 9
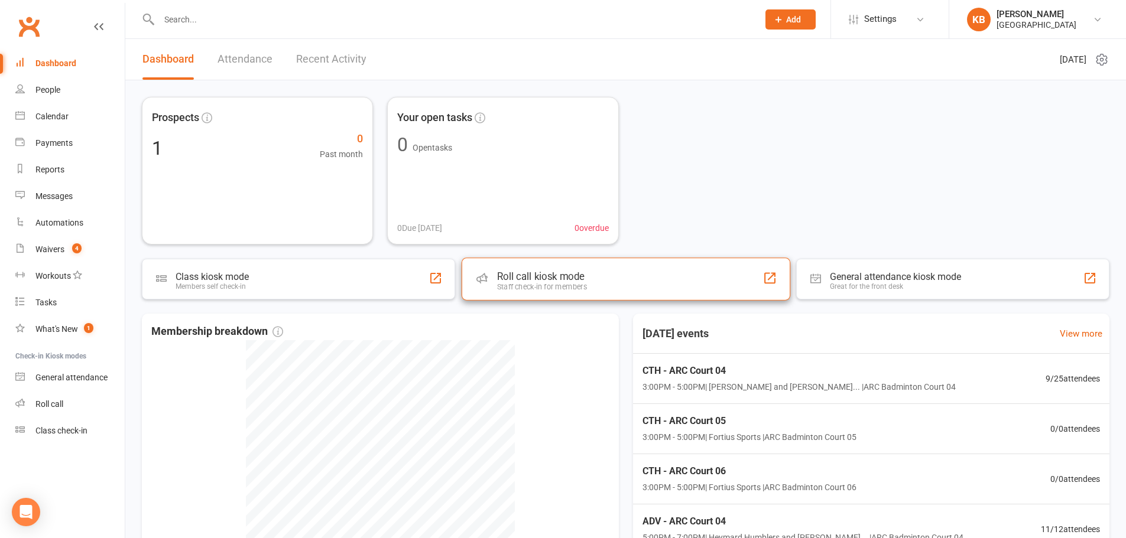
click at [603, 284] on div "Roll call kiosk mode Staff check-in for members" at bounding box center [625, 279] width 329 height 43
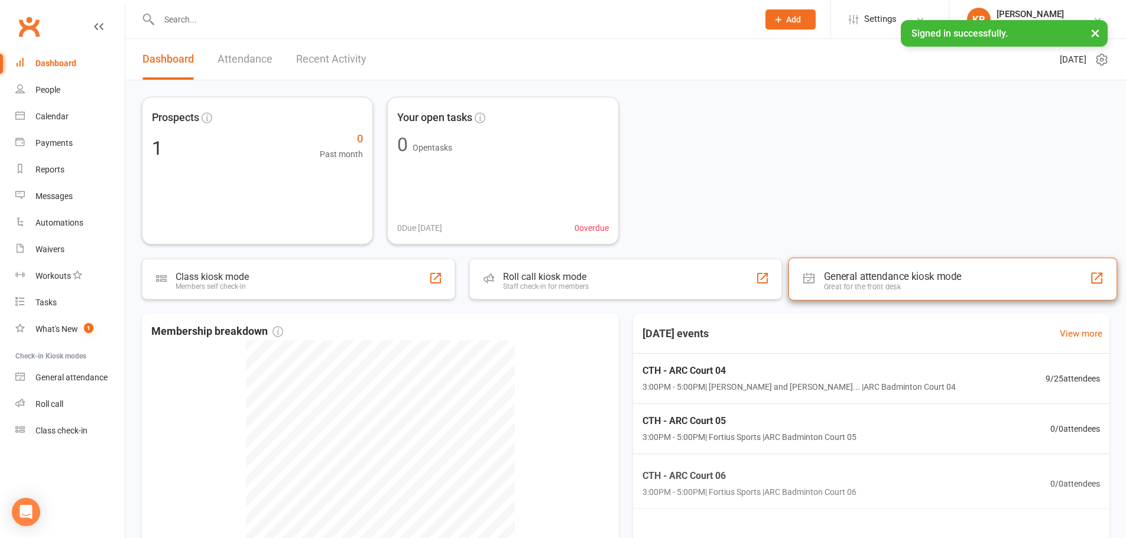
click at [868, 278] on div "General attendance kiosk mode" at bounding box center [893, 277] width 138 height 12
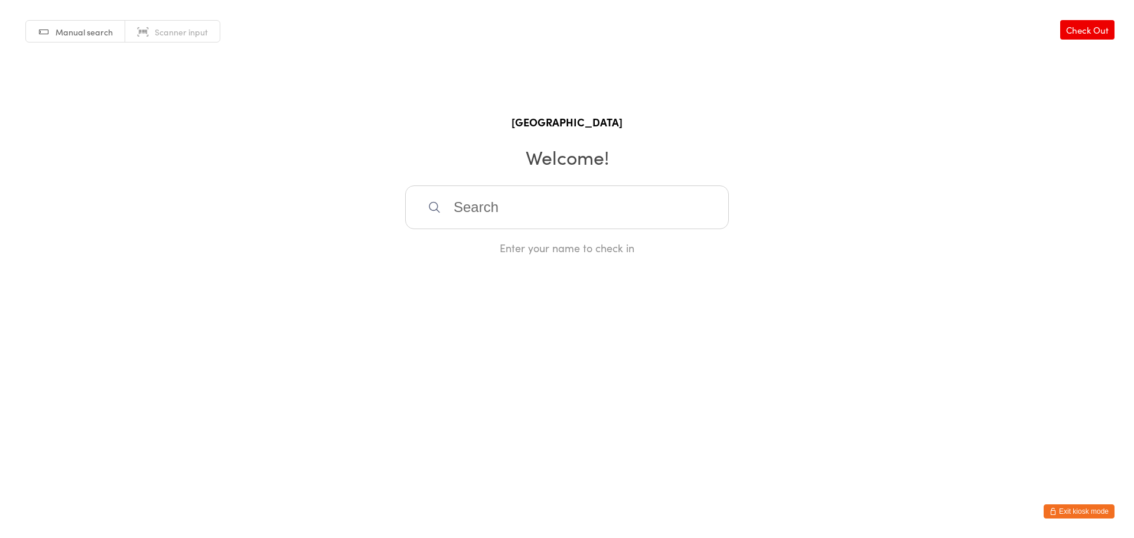
click at [1064, 509] on button "Exit kiosk mode" at bounding box center [1079, 512] width 71 height 14
click at [1074, 509] on button "Exit kiosk mode" at bounding box center [1079, 512] width 71 height 14
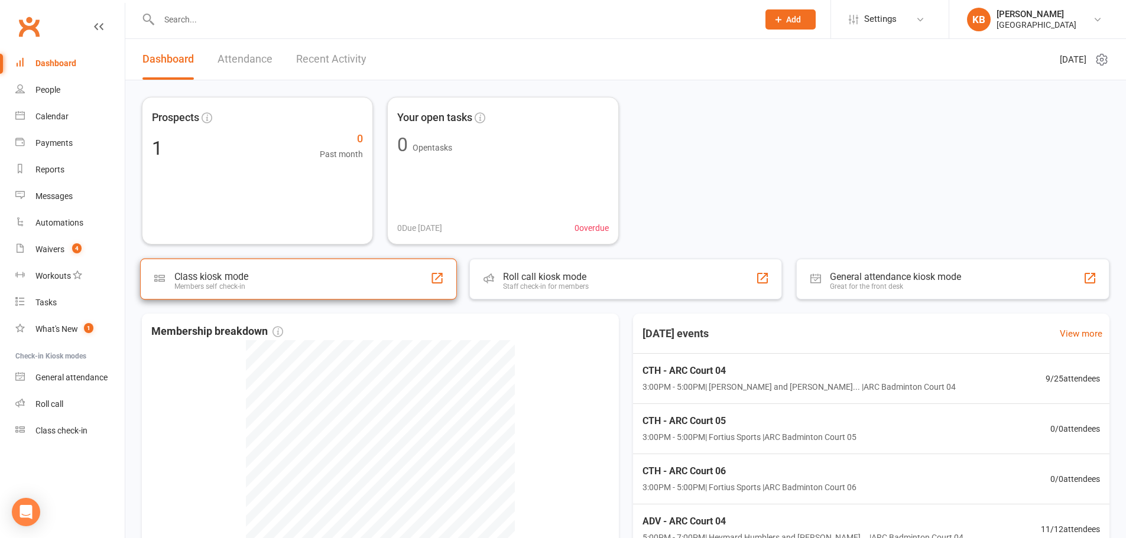
click at [301, 293] on div "Class kiosk mode Members self check-in" at bounding box center [298, 279] width 317 height 41
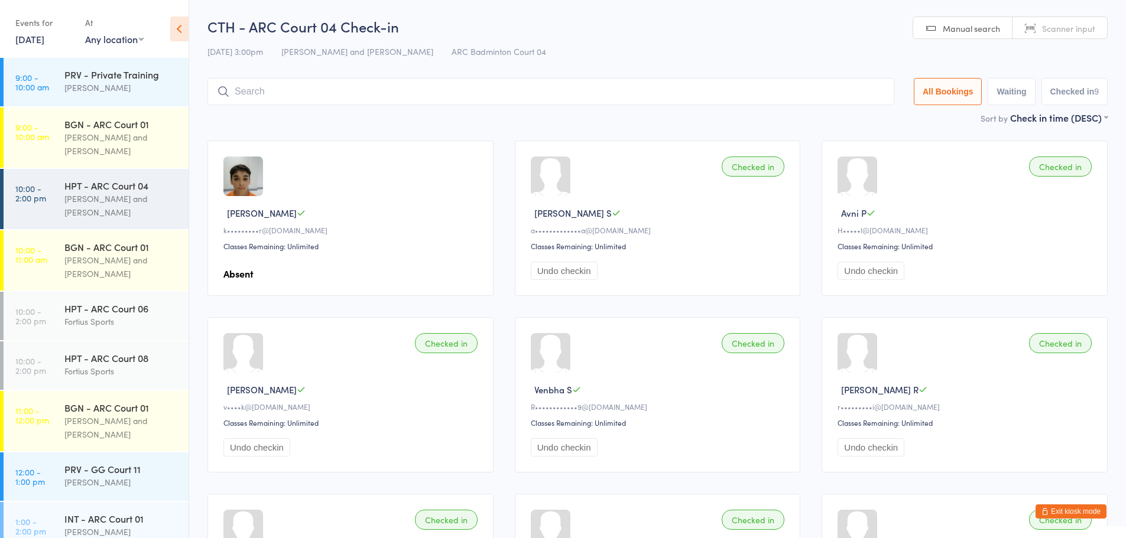
click at [752, 123] on div "Sort by Check in time (DESC) First name (ASC) First name (DESC) Last name (ASC)…" at bounding box center [657, 117] width 900 height 13
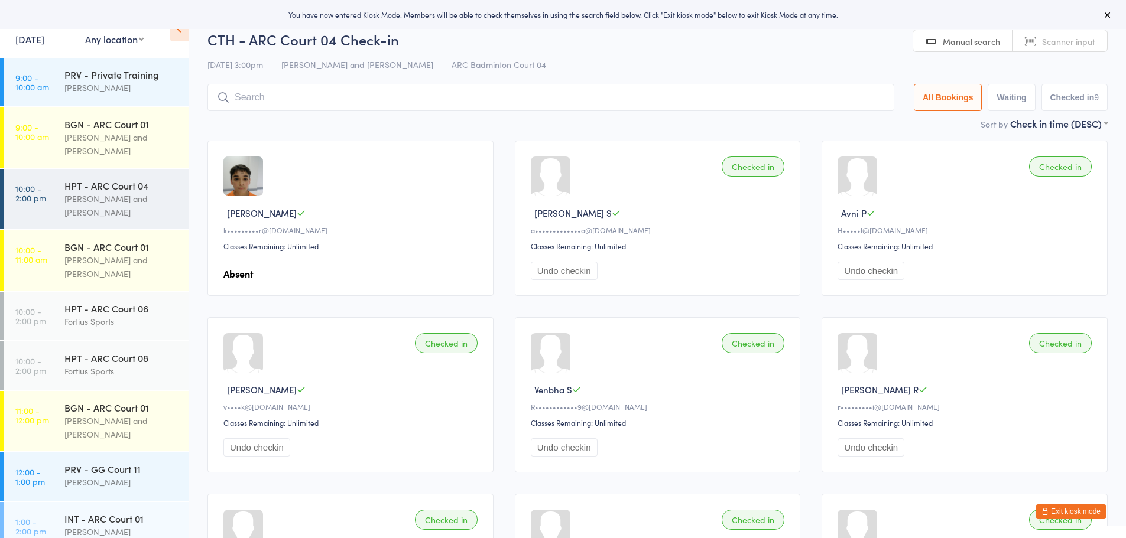
click at [1108, 12] on icon at bounding box center [1107, 14] width 9 height 9
click at [1072, 509] on button "Exit kiosk mode" at bounding box center [1070, 512] width 71 height 14
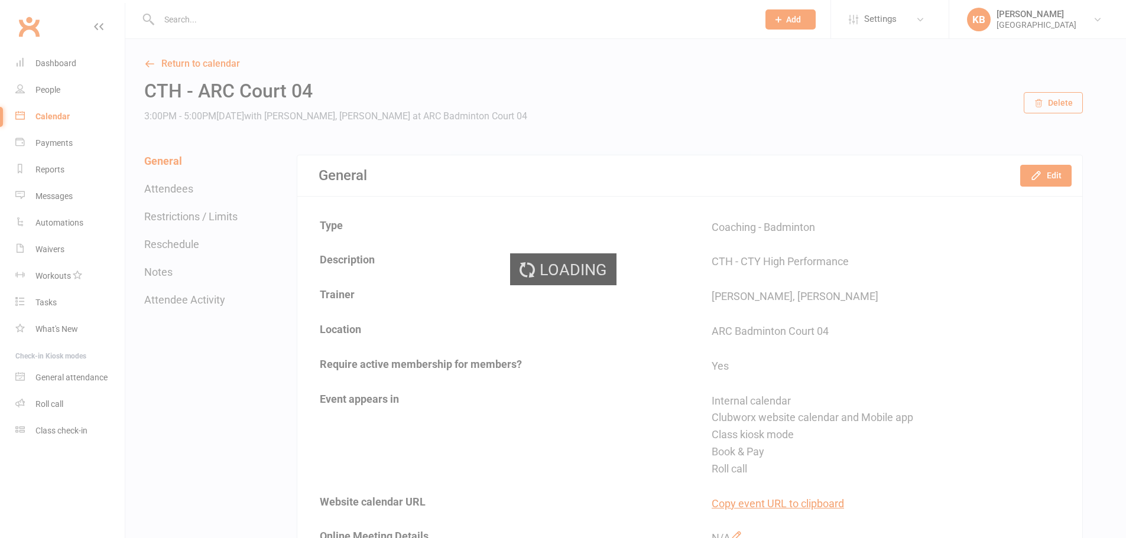
click at [1040, 22] on div "Loading" at bounding box center [563, 269] width 1126 height 538
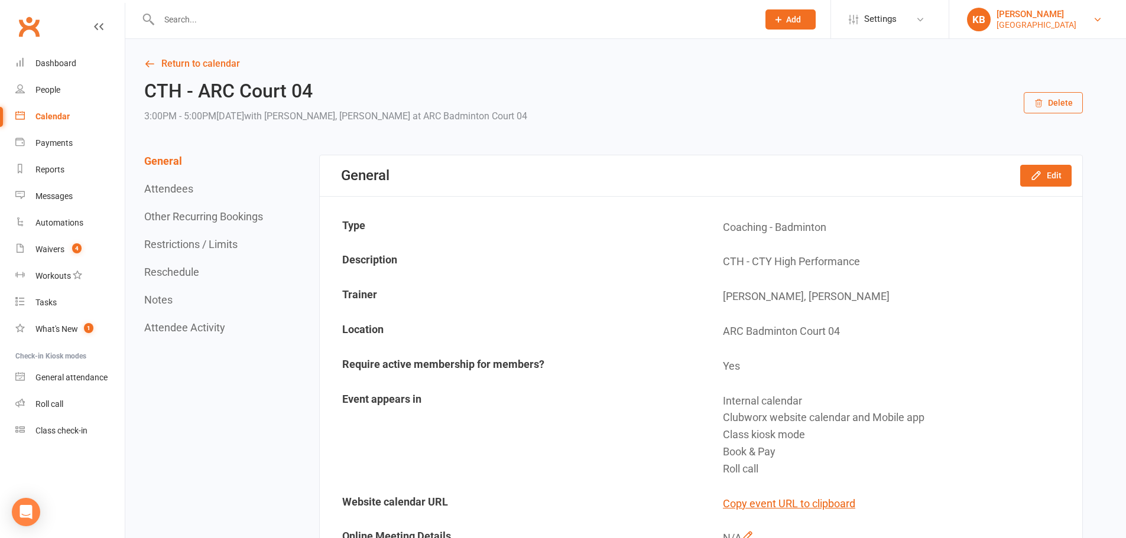
click at [1007, 17] on div "[PERSON_NAME]" at bounding box center [1036, 14] width 80 height 11
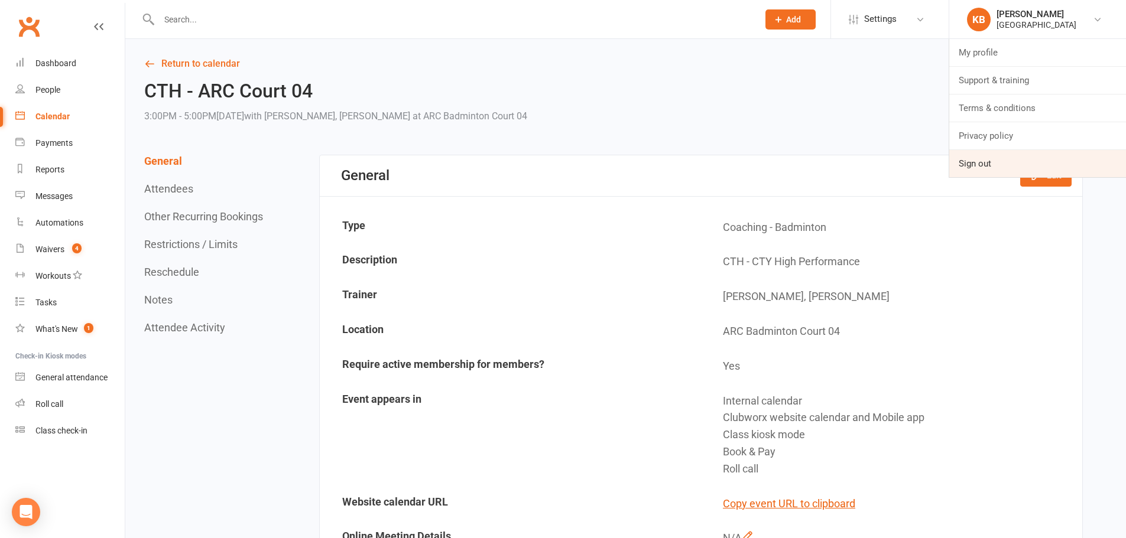
click at [1002, 168] on link "Sign out" at bounding box center [1037, 163] width 177 height 27
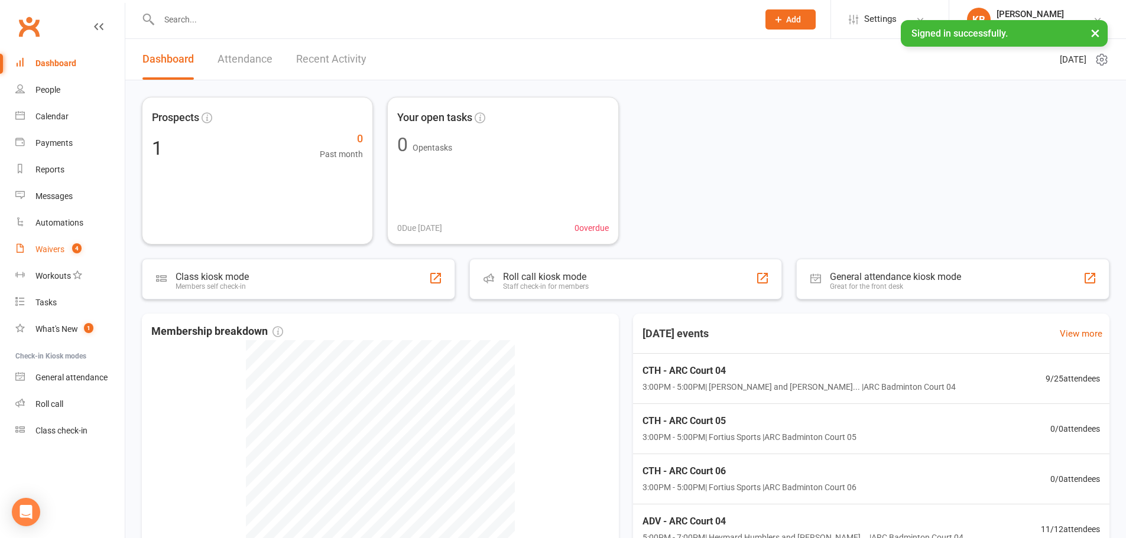
click at [57, 248] on div "Waivers" at bounding box center [49, 249] width 29 height 9
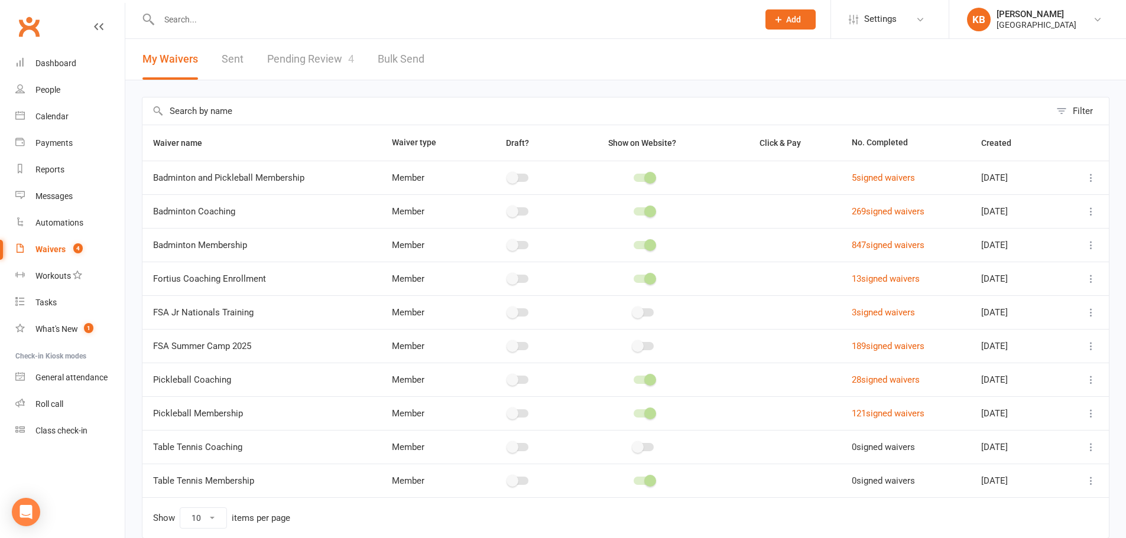
click at [308, 66] on link "Pending Review 4" at bounding box center [310, 59] width 87 height 41
select select "100"
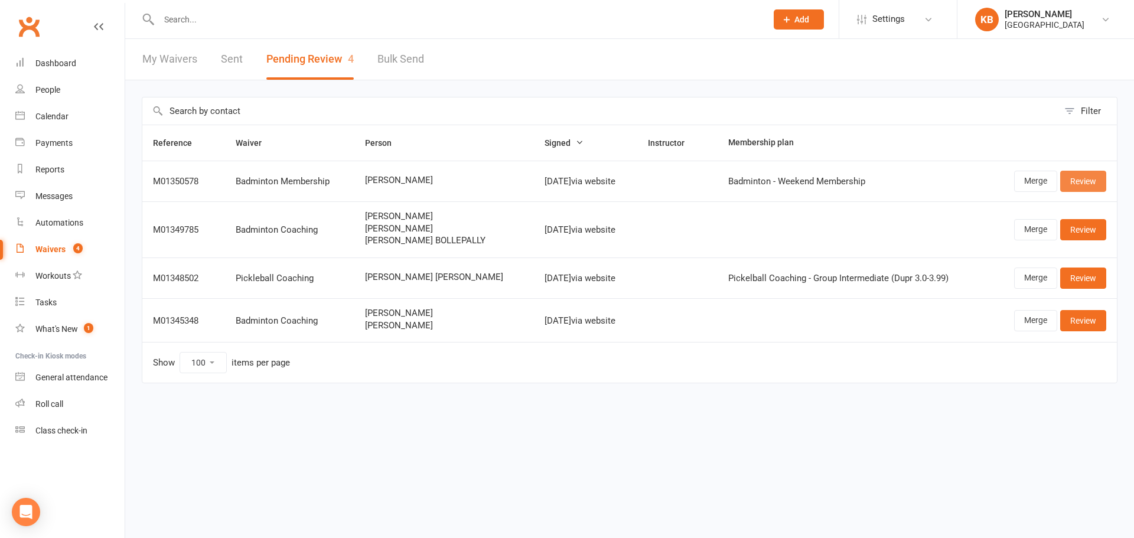
click at [1069, 184] on link "Review" at bounding box center [1084, 181] width 46 height 21
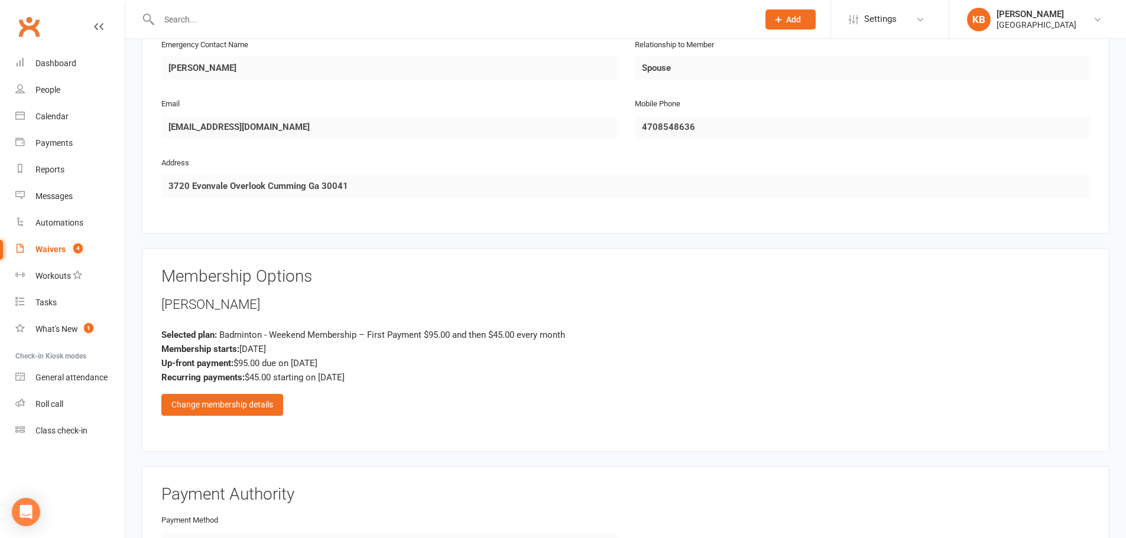
scroll to position [650, 0]
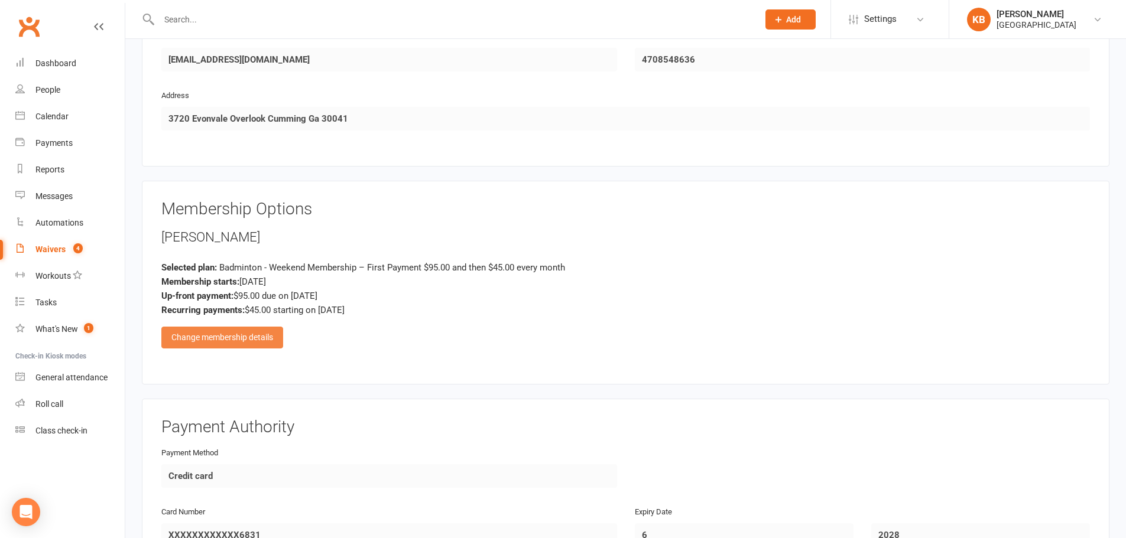
click at [261, 339] on div "Change membership details" at bounding box center [222, 337] width 122 height 21
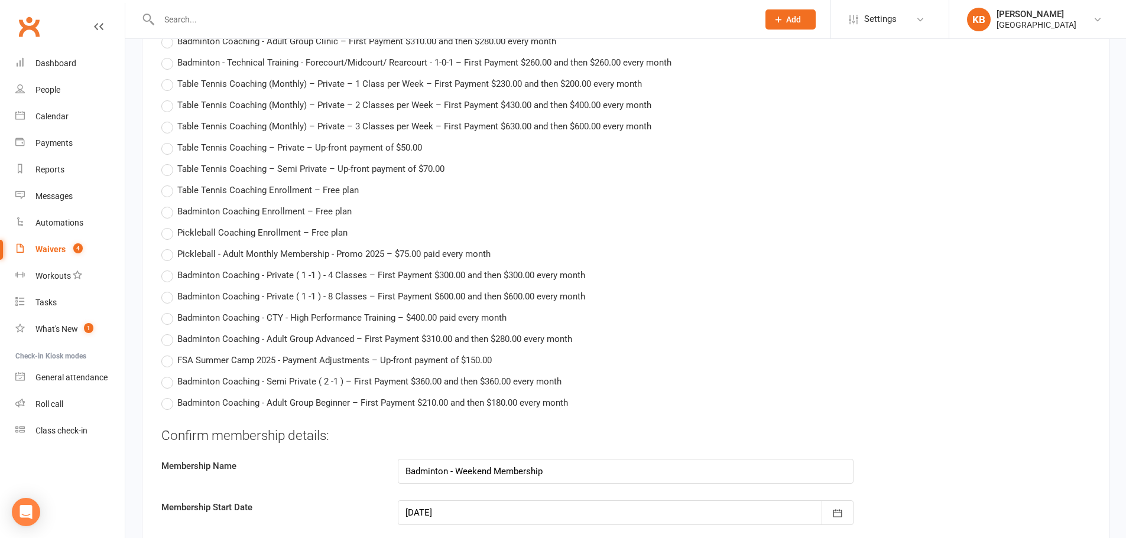
scroll to position [2127, 0]
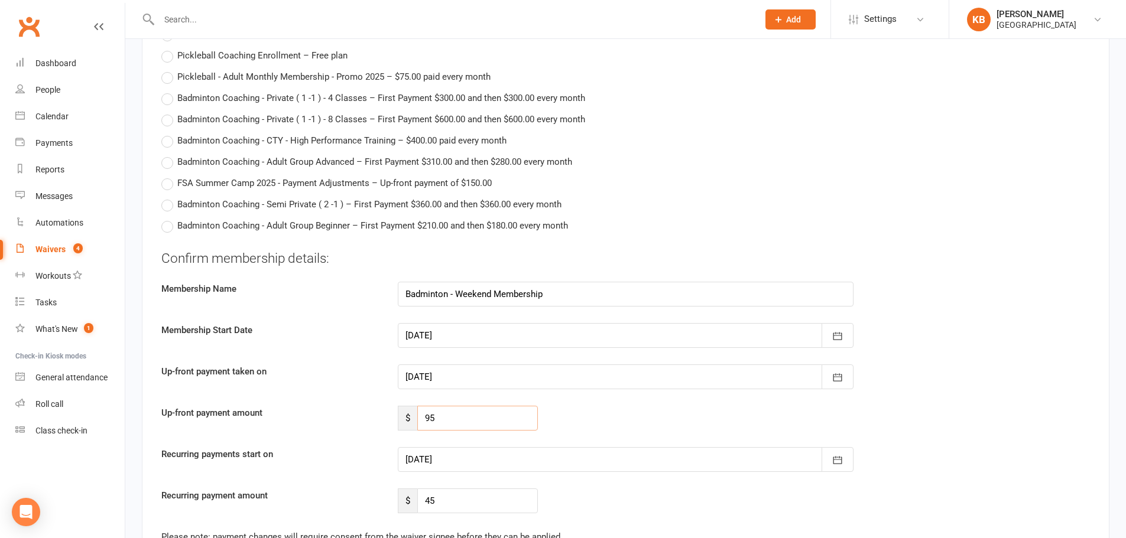
click at [464, 411] on input "95" at bounding box center [477, 418] width 121 height 25
type input "9"
type input "74"
click at [566, 415] on div "Up-front payment amount $ 74" at bounding box center [625, 418] width 946 height 25
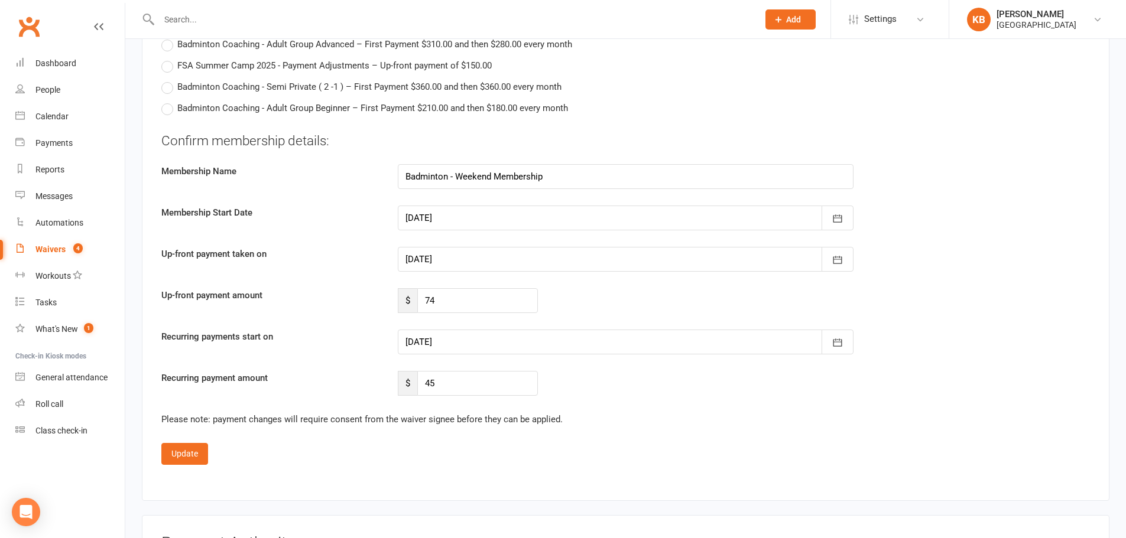
scroll to position [2245, 0]
click at [510, 338] on div at bounding box center [626, 341] width 456 height 25
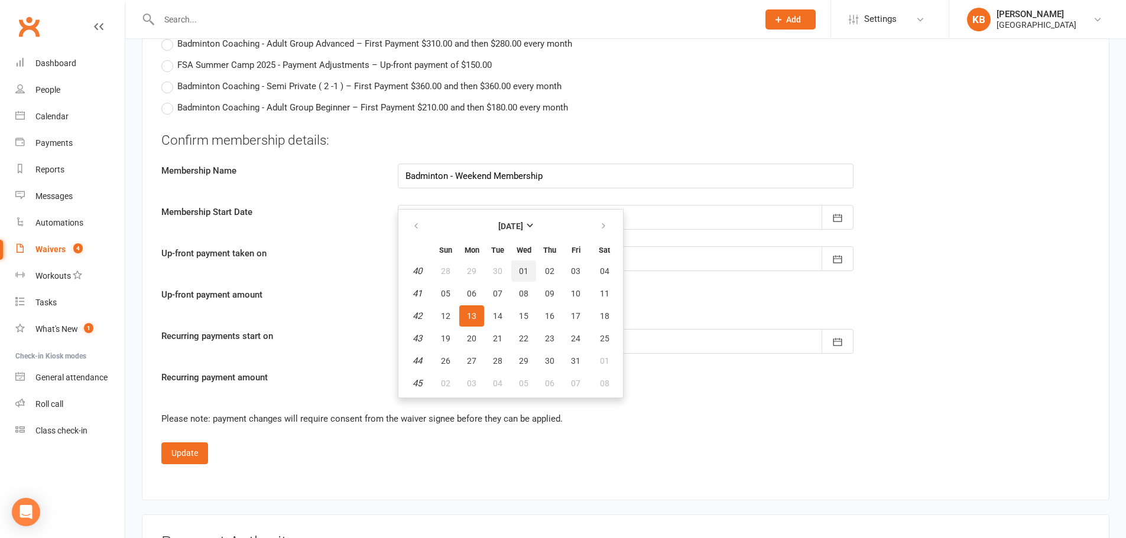
click at [515, 268] on button "01" at bounding box center [523, 271] width 25 height 21
type input "[DATE]"
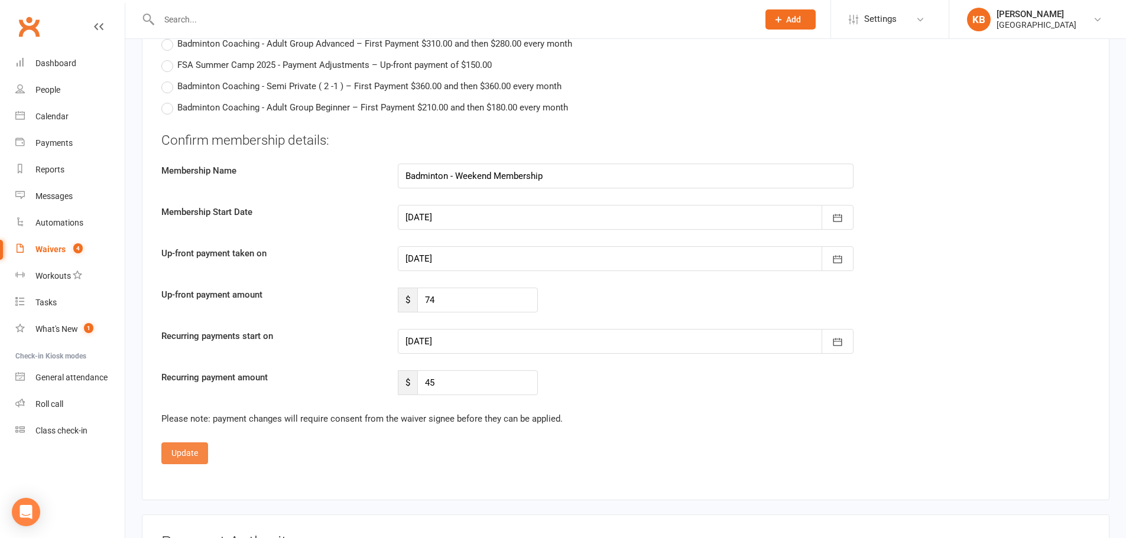
click at [185, 449] on button "Update" at bounding box center [184, 453] width 47 height 21
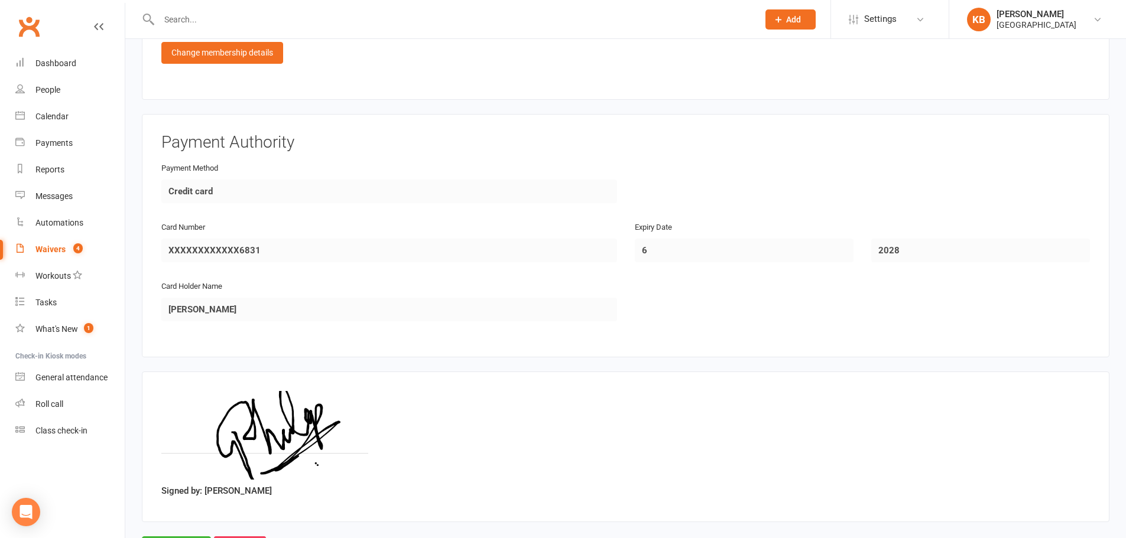
scroll to position [991, 0]
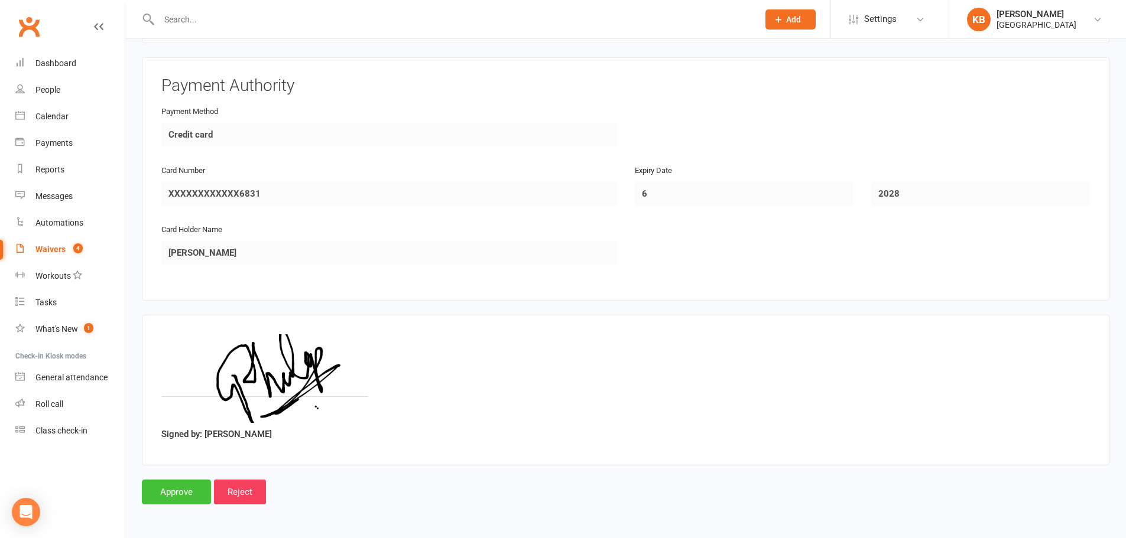
click at [175, 486] on input "Approve" at bounding box center [176, 492] width 69 height 25
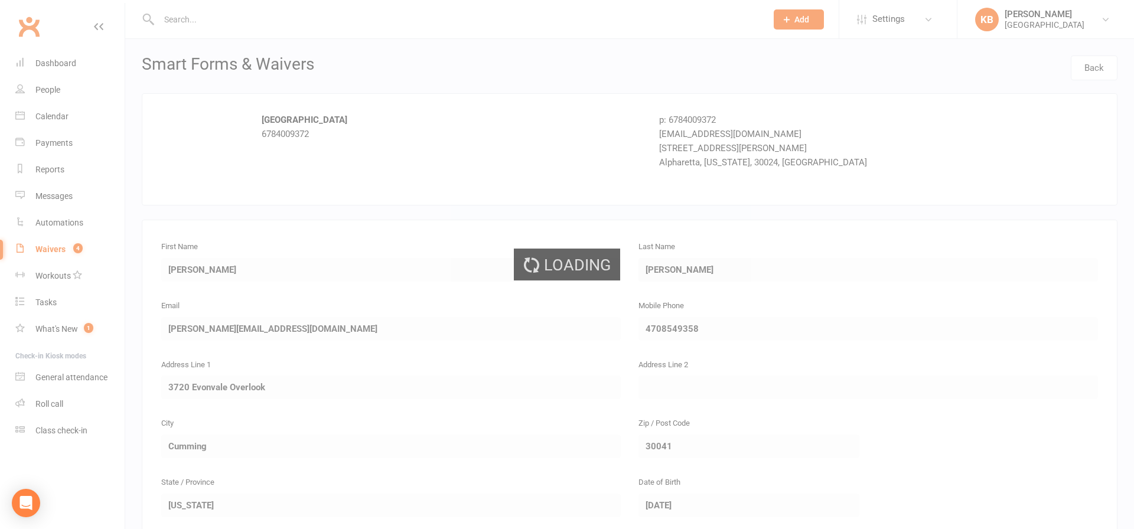
select select "100"
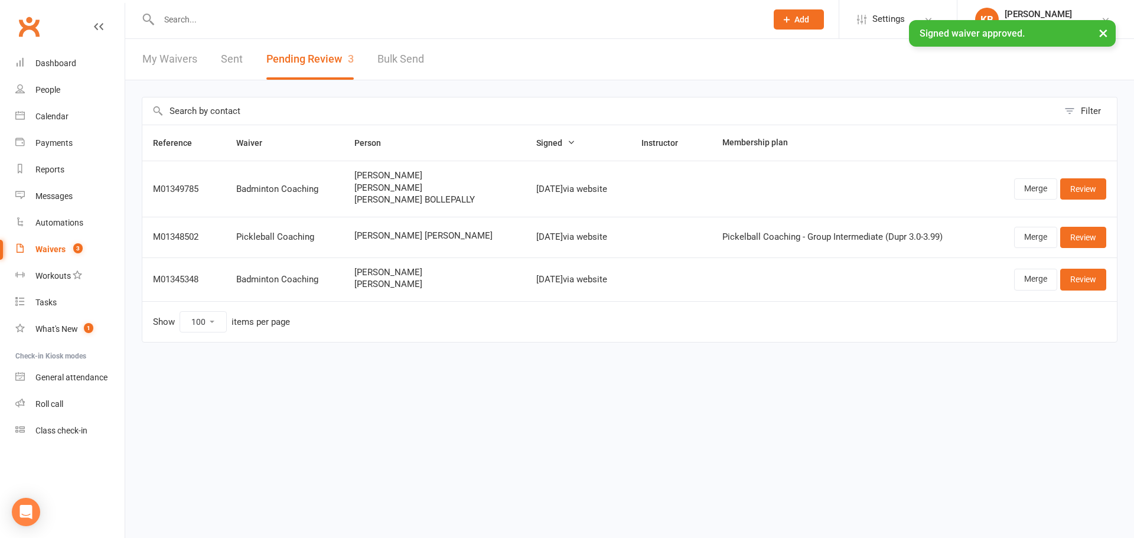
click at [230, 54] on link "Sent" at bounding box center [232, 59] width 22 height 41
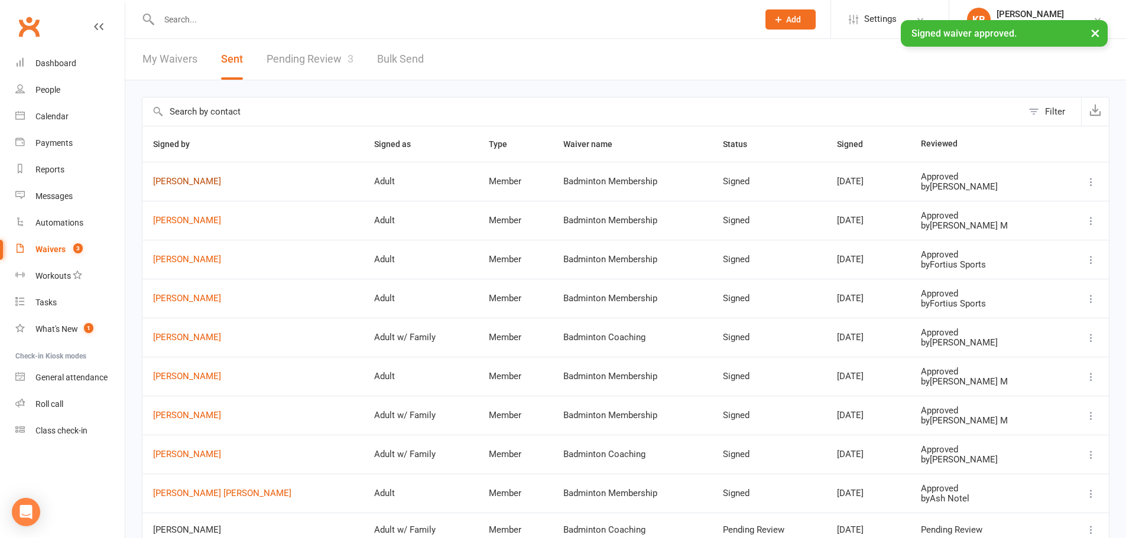
click at [197, 184] on link "[PERSON_NAME]" at bounding box center [253, 182] width 200 height 10
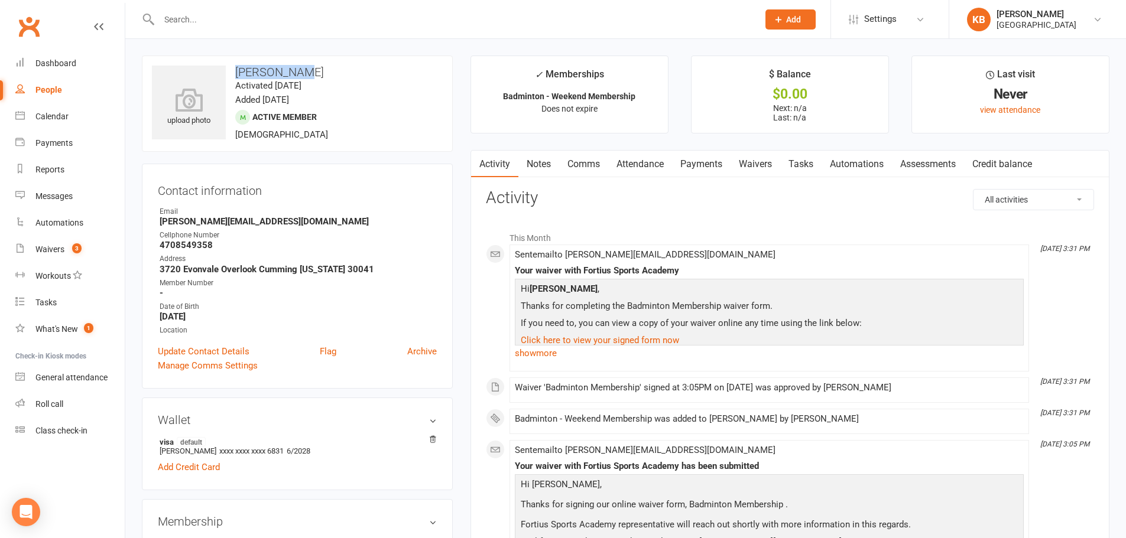
drag, startPoint x: 232, startPoint y: 76, endPoint x: 300, endPoint y: 73, distance: 68.0
click at [300, 73] on h3 "[PERSON_NAME]" at bounding box center [297, 72] width 291 height 13
copy h3 "[PERSON_NAME]"
click at [351, 60] on div "upload photo [PERSON_NAME] Activated [DATE] Added [DATE] Active member [DEMOGRA…" at bounding box center [297, 104] width 311 height 96
click at [173, 112] on icon at bounding box center [189, 100] width 82 height 26
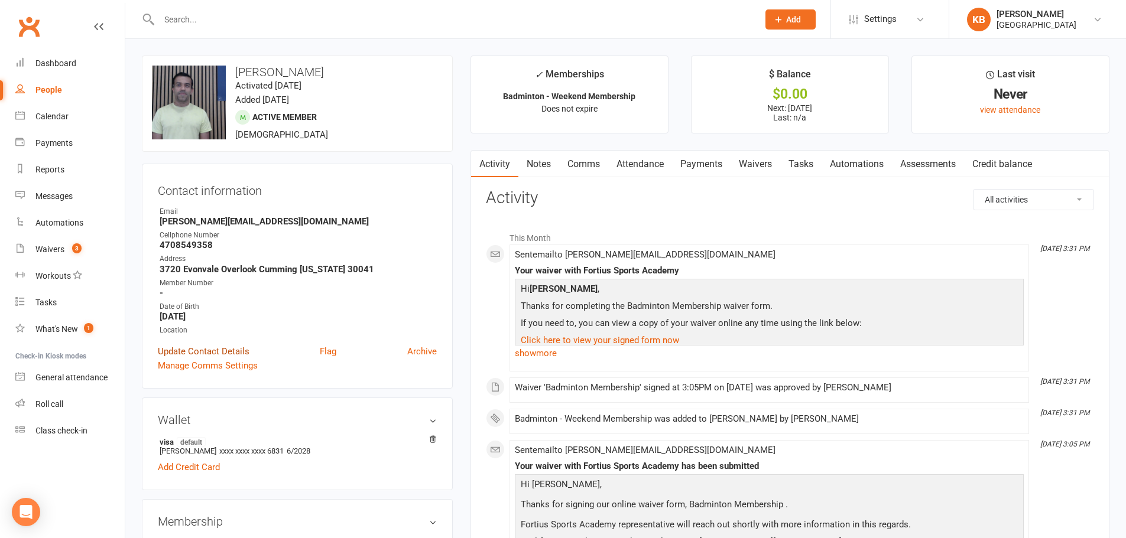
click at [179, 352] on link "Update Contact Details" at bounding box center [204, 351] width 92 height 14
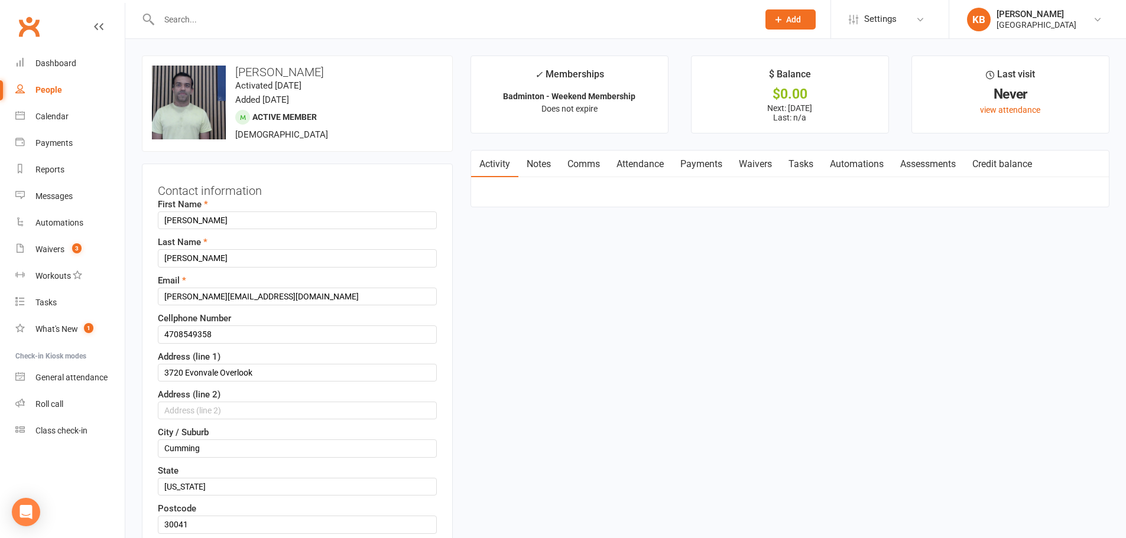
scroll to position [56, 0]
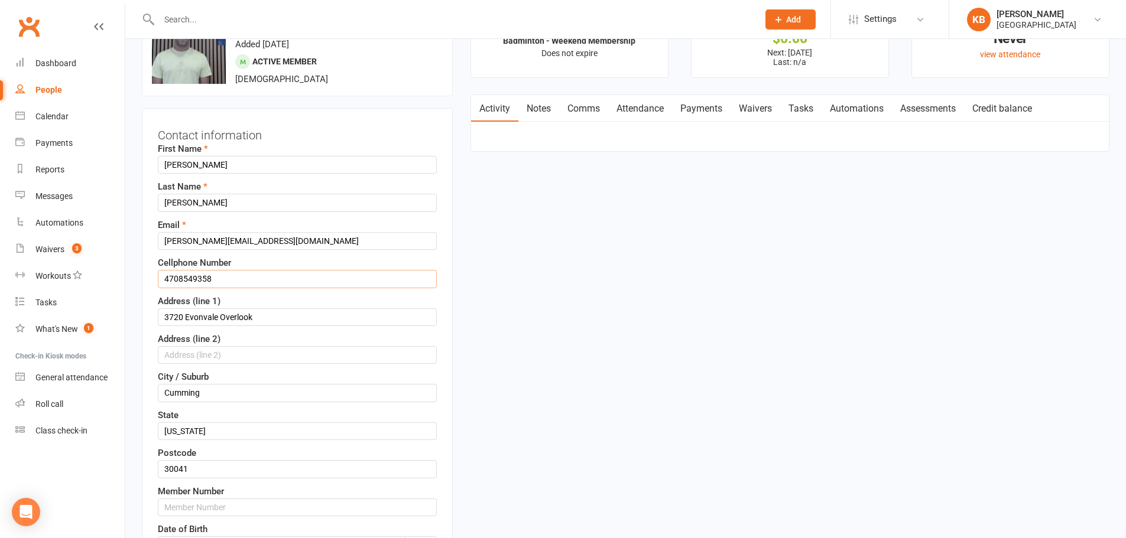
drag, startPoint x: 214, startPoint y: 281, endPoint x: 158, endPoint y: 279, distance: 56.1
click at [158, 279] on input "4708549358" at bounding box center [297, 279] width 279 height 18
click at [259, 290] on div "First Name [PERSON_NAME] Last Name [PERSON_NAME] [PERSON_NAME][EMAIL_ADDRESS][D…" at bounding box center [297, 366] width 279 height 448
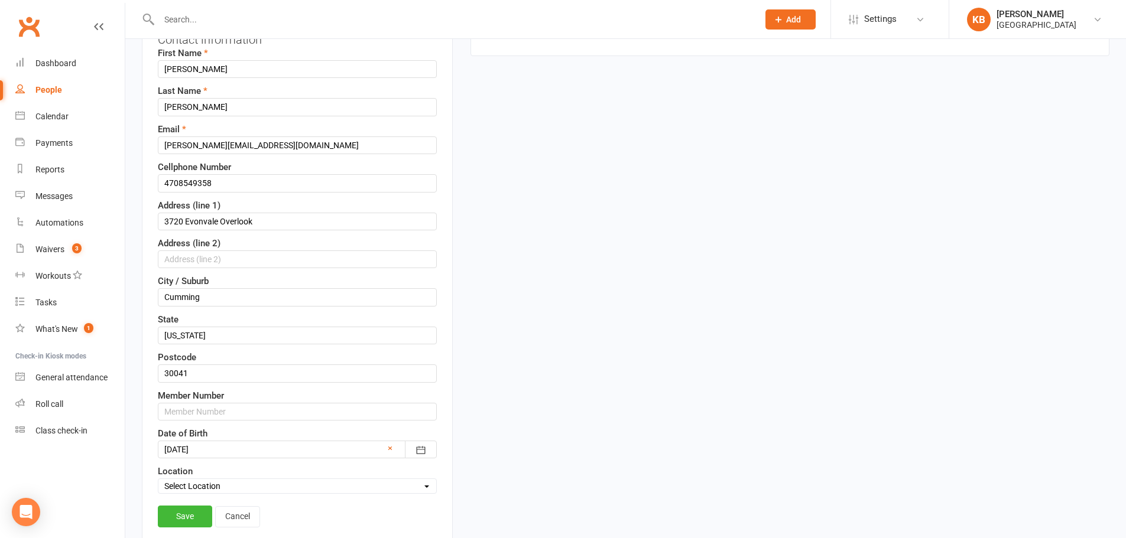
scroll to position [233, 0]
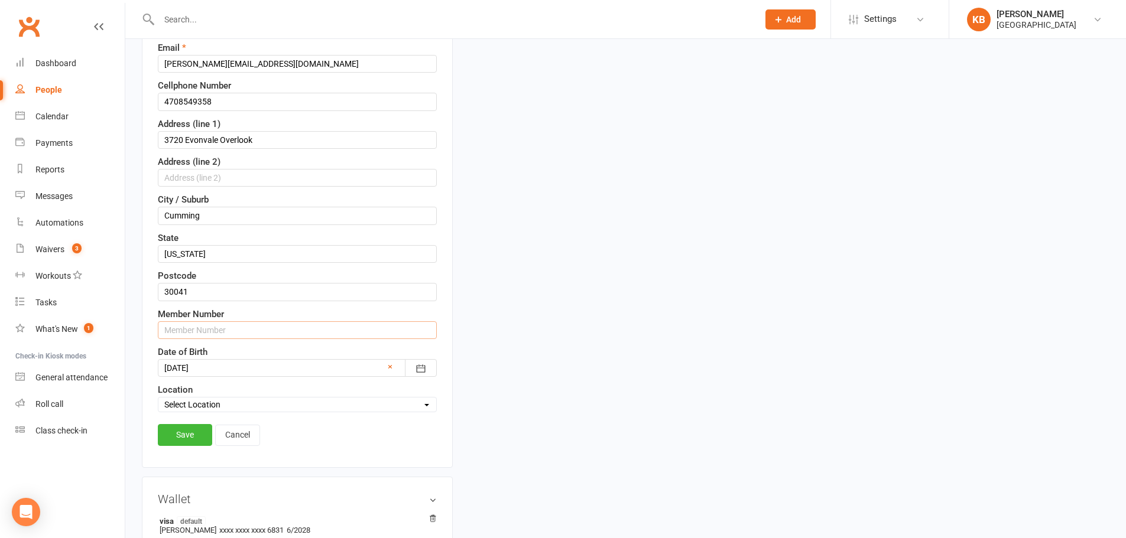
click at [210, 332] on input "text" at bounding box center [297, 330] width 279 height 18
paste input "4708549358"
click at [240, 336] on input "47085493581" at bounding box center [297, 330] width 279 height 18
type input "47085493581"
click at [198, 430] on link "Save" at bounding box center [185, 434] width 54 height 21
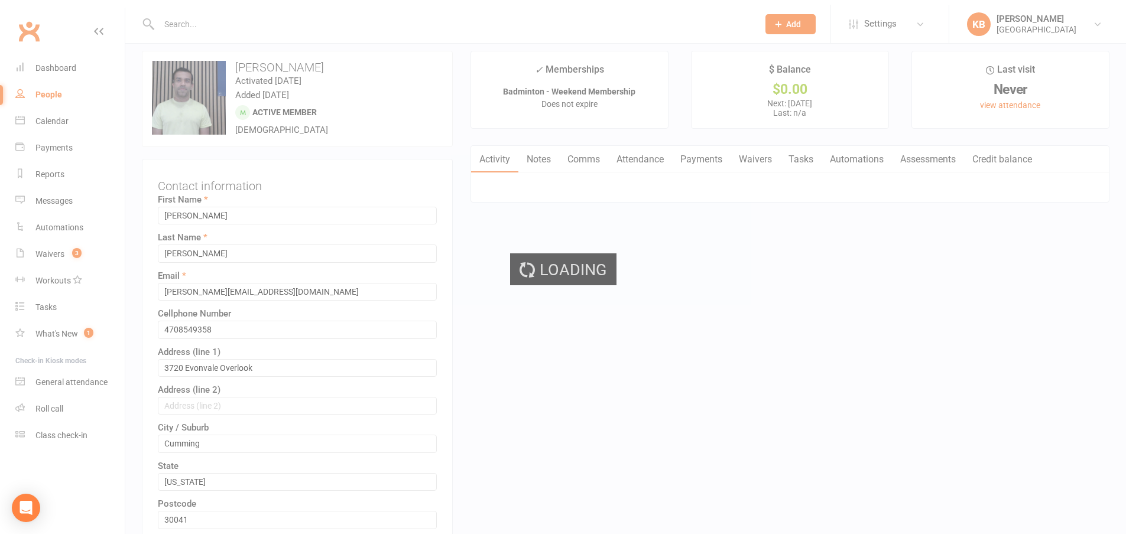
scroll to position [0, 0]
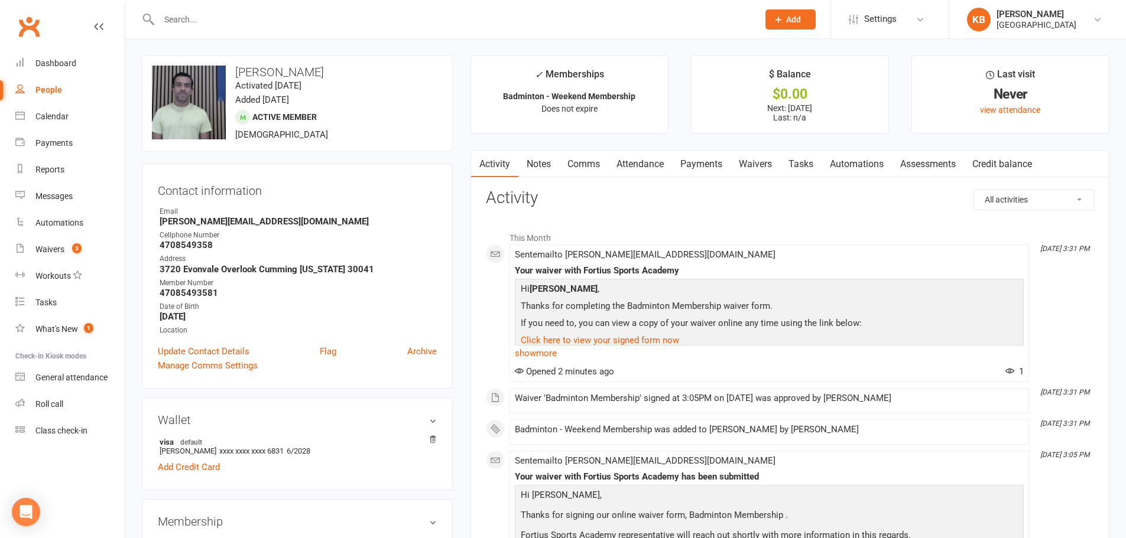
click at [710, 167] on link "Payments" at bounding box center [701, 164] width 58 height 27
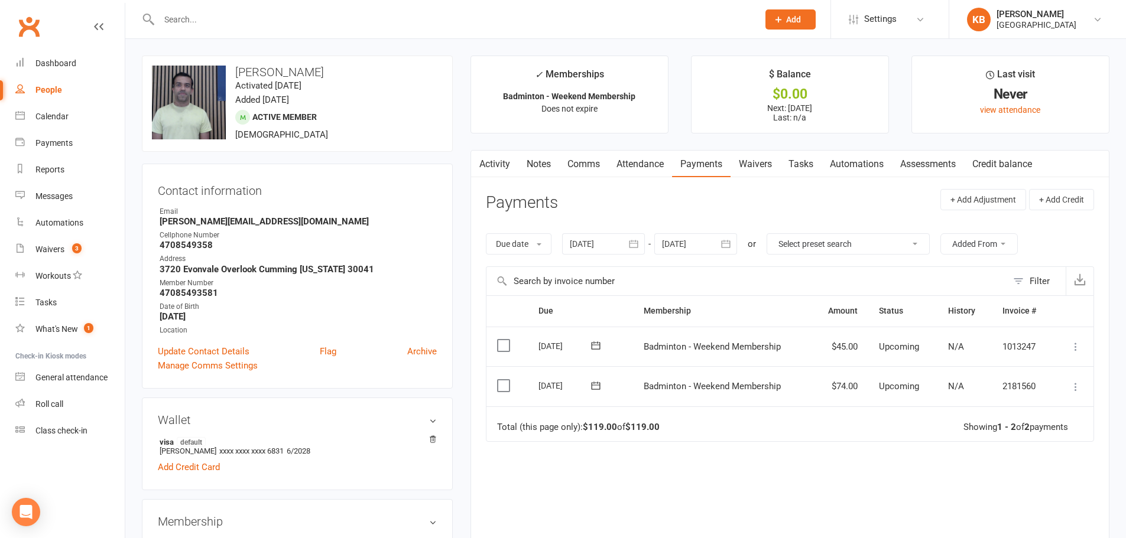
click at [519, 495] on div "Due Contact Membership Amount Status History Invoice # Select this [DATE] [PERS…" at bounding box center [790, 444] width 608 height 299
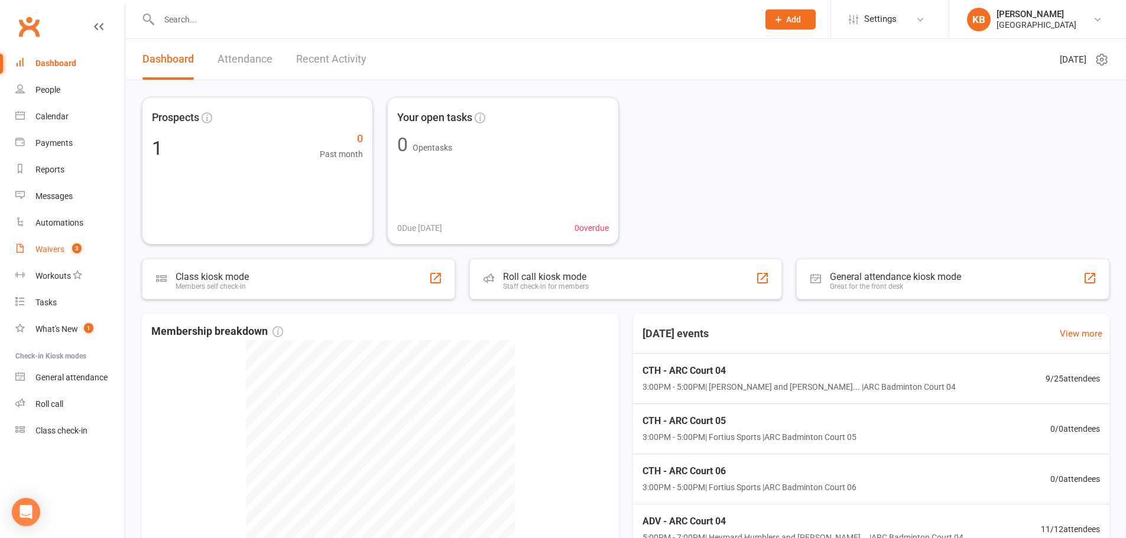
click at [57, 250] on div "Waivers" at bounding box center [49, 249] width 29 height 9
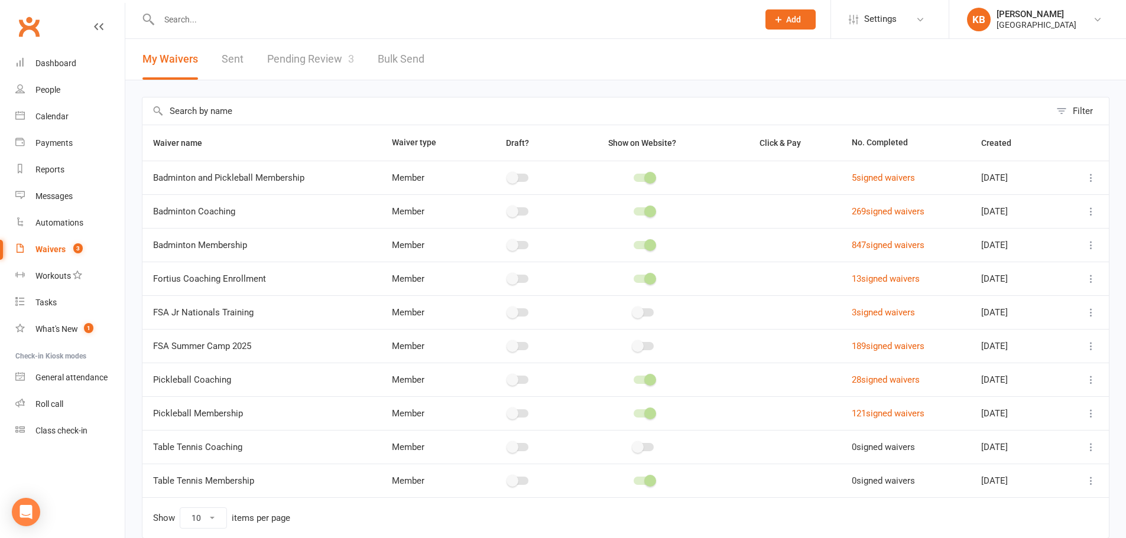
click at [267, 61] on link "Pending Review 3" at bounding box center [310, 59] width 87 height 41
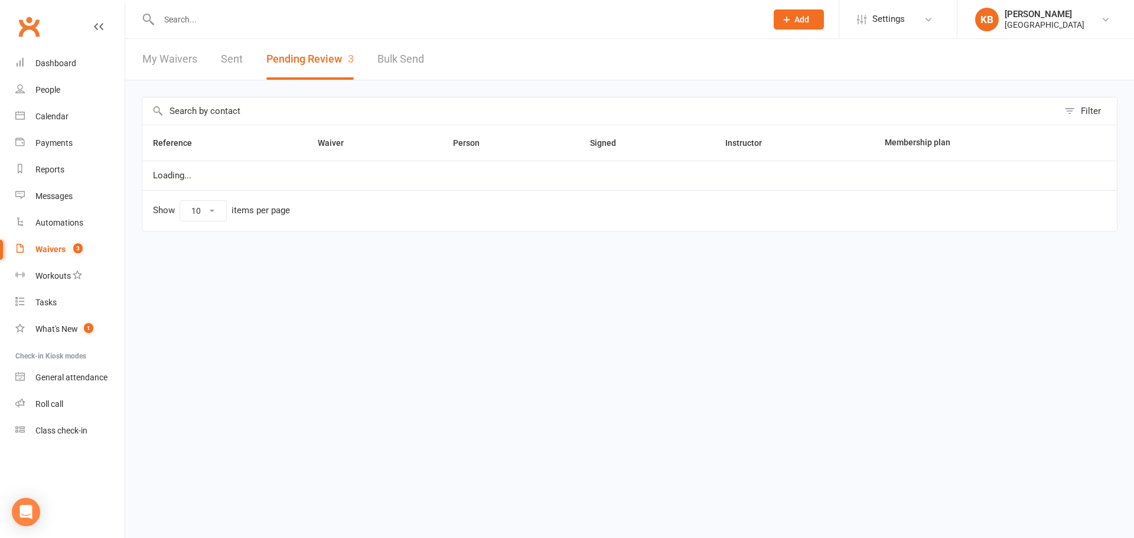
select select "100"
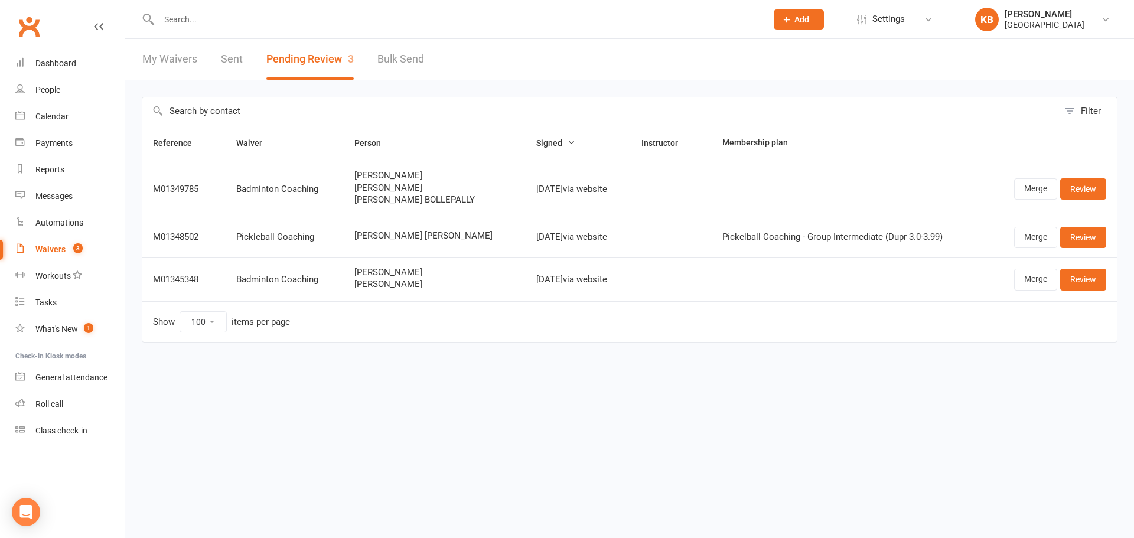
click at [222, 57] on link "Sent" at bounding box center [232, 59] width 22 height 41
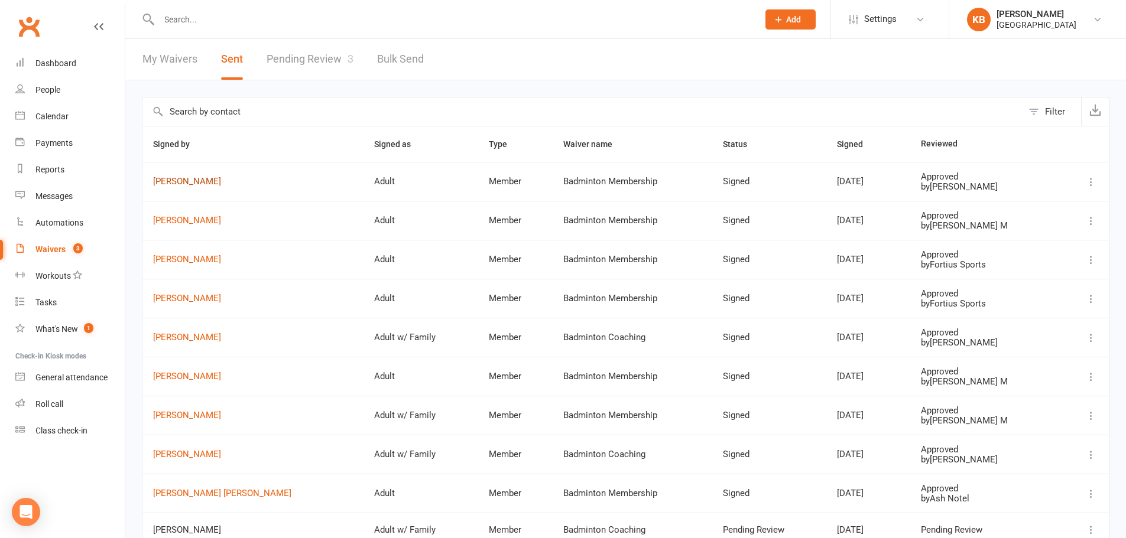
click at [161, 181] on link "[PERSON_NAME]" at bounding box center [253, 182] width 200 height 10
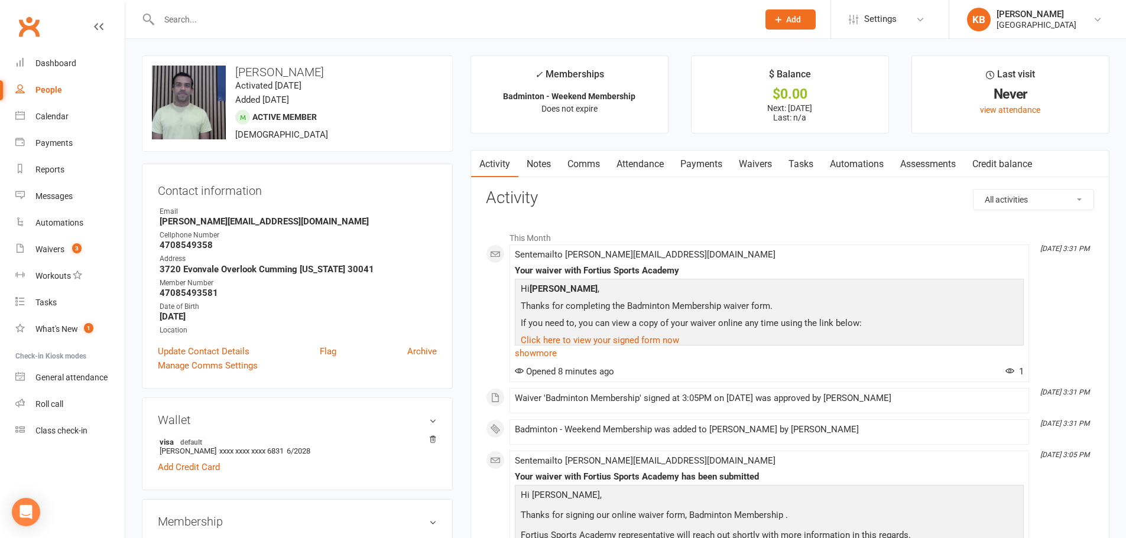
click at [250, 14] on input "text" at bounding box center [452, 19] width 594 height 17
paste input "[PERSON_NAME] sivakotireddy"
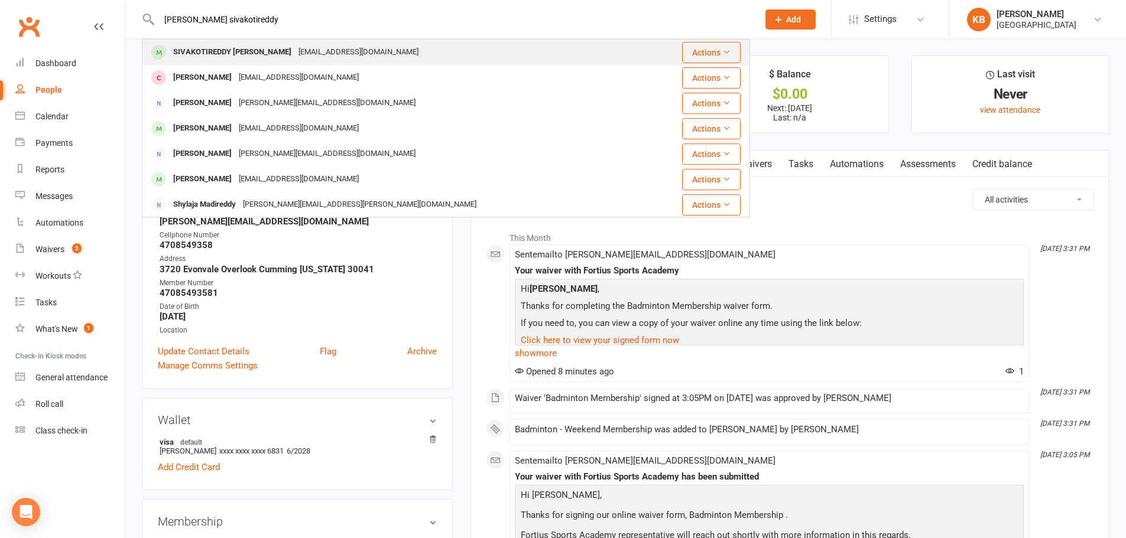
type input "[PERSON_NAME] sivakotireddy"
click at [307, 54] on div "[EMAIL_ADDRESS][DOMAIN_NAME]" at bounding box center [358, 52] width 127 height 17
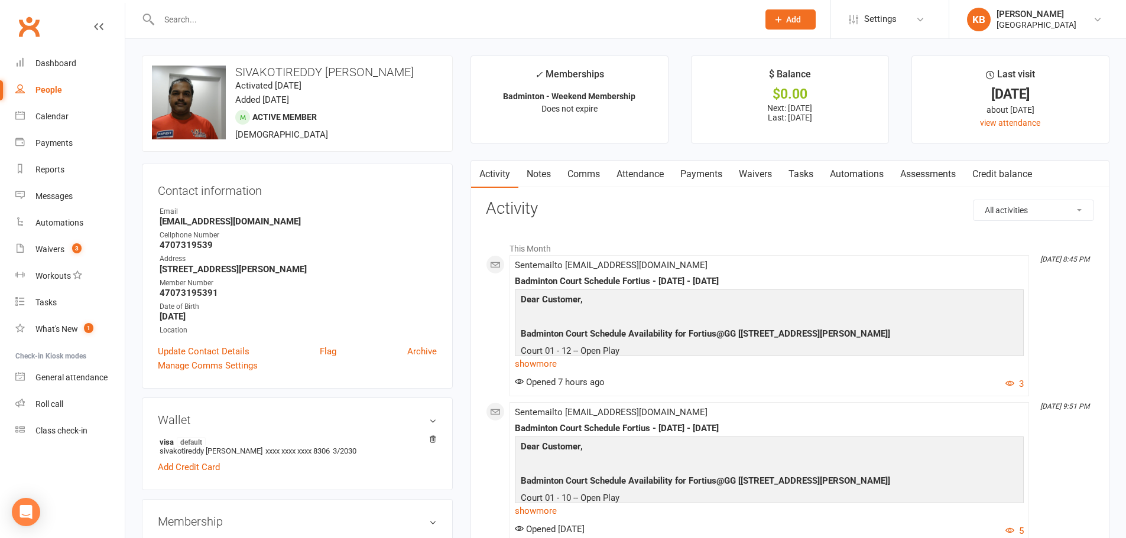
click at [695, 179] on link "Payments" at bounding box center [701, 174] width 58 height 27
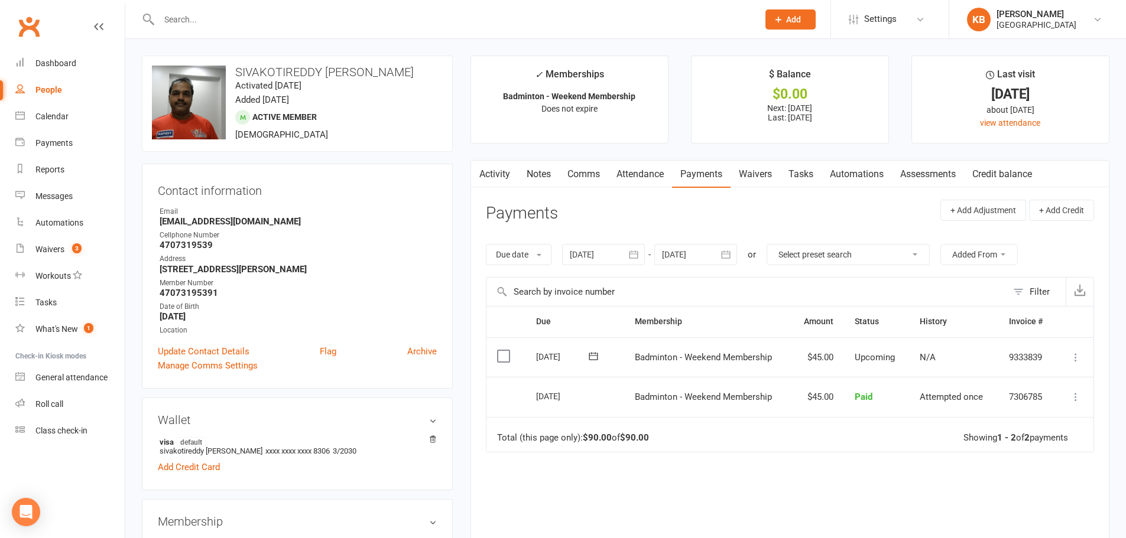
click at [727, 251] on icon "button" at bounding box center [726, 255] width 12 height 12
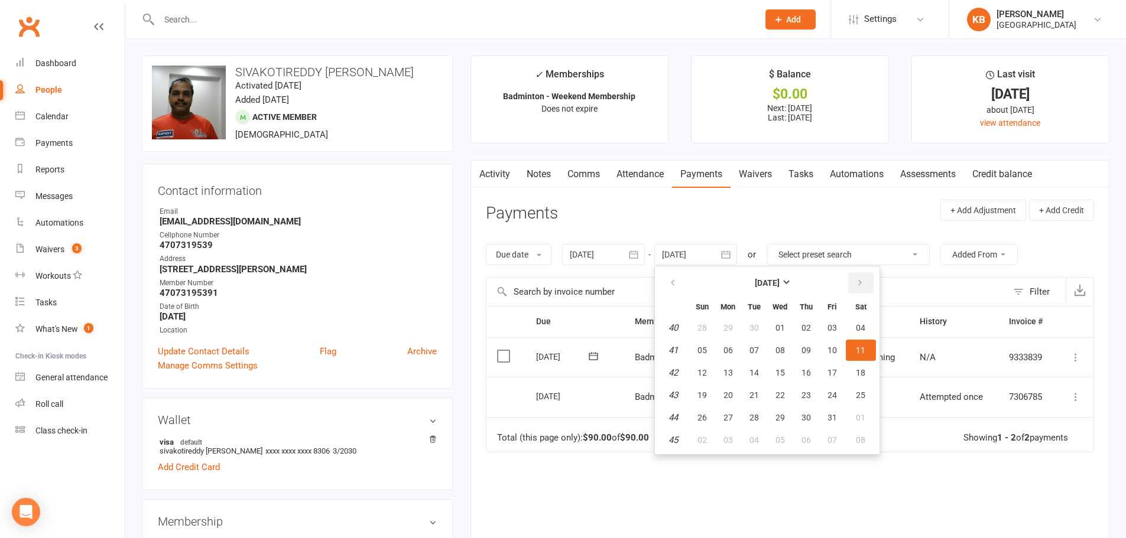
click at [860, 280] on icon "button" at bounding box center [860, 282] width 8 height 9
click at [858, 323] on span "01" at bounding box center [860, 327] width 9 height 9
type input "[DATE]"
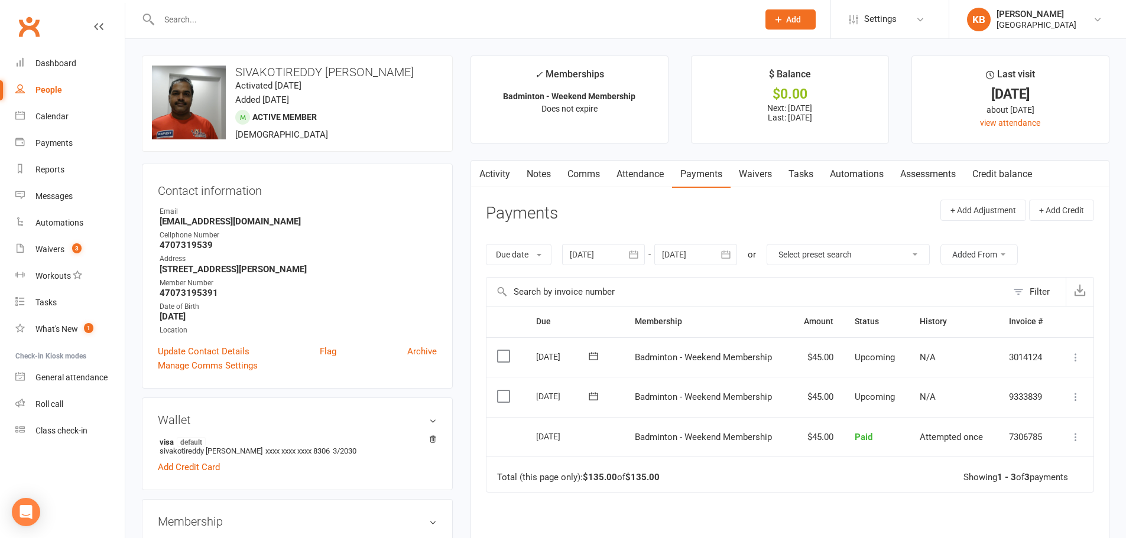
click at [721, 252] on button "button" at bounding box center [726, 254] width 21 height 21
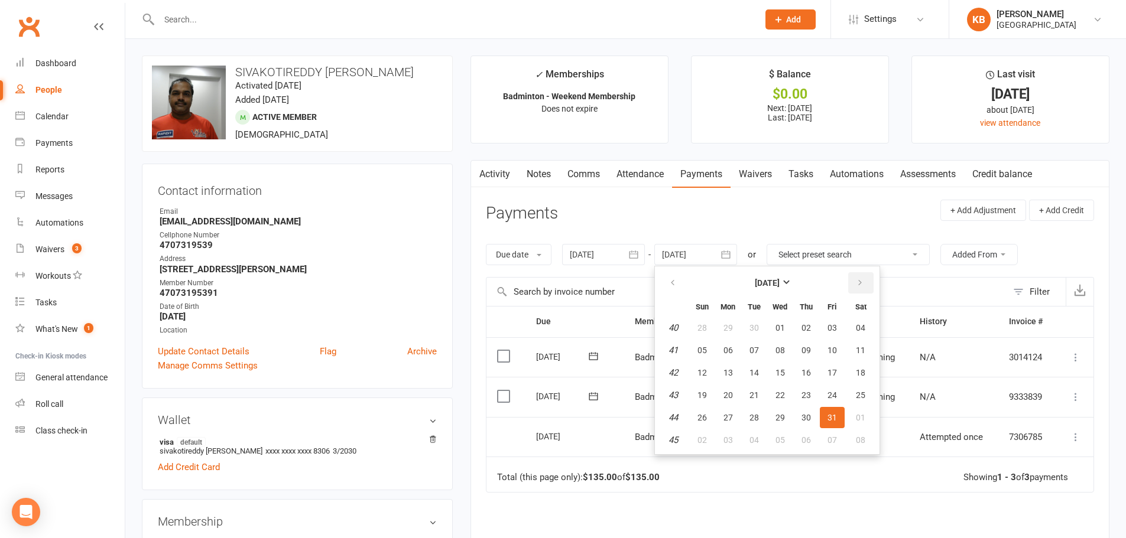
click at [857, 279] on icon "button" at bounding box center [860, 282] width 8 height 9
click at [861, 322] on button "01" at bounding box center [861, 327] width 30 height 21
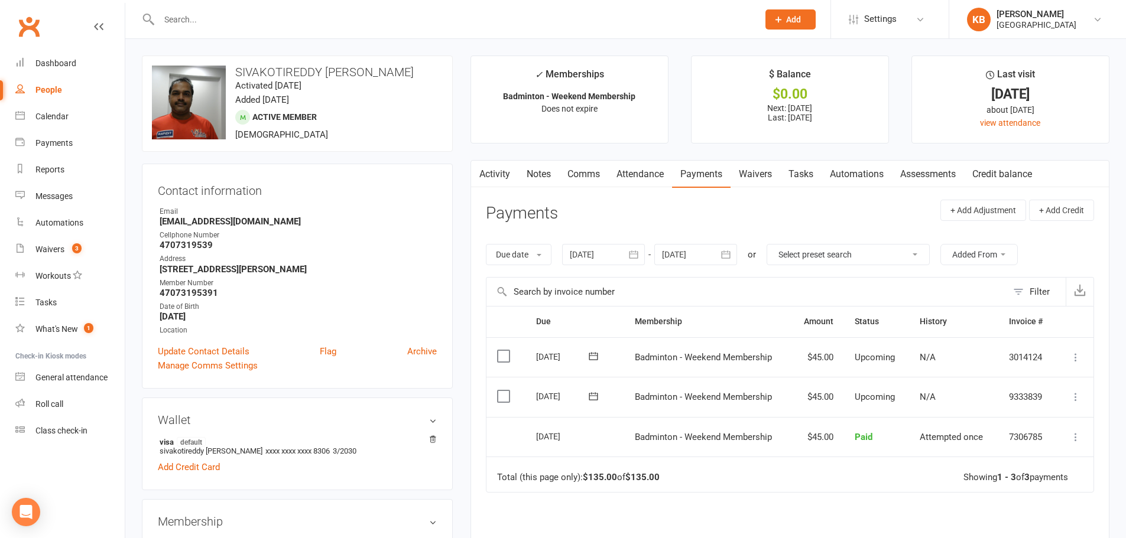
click at [731, 253] on icon "button" at bounding box center [726, 255] width 12 height 12
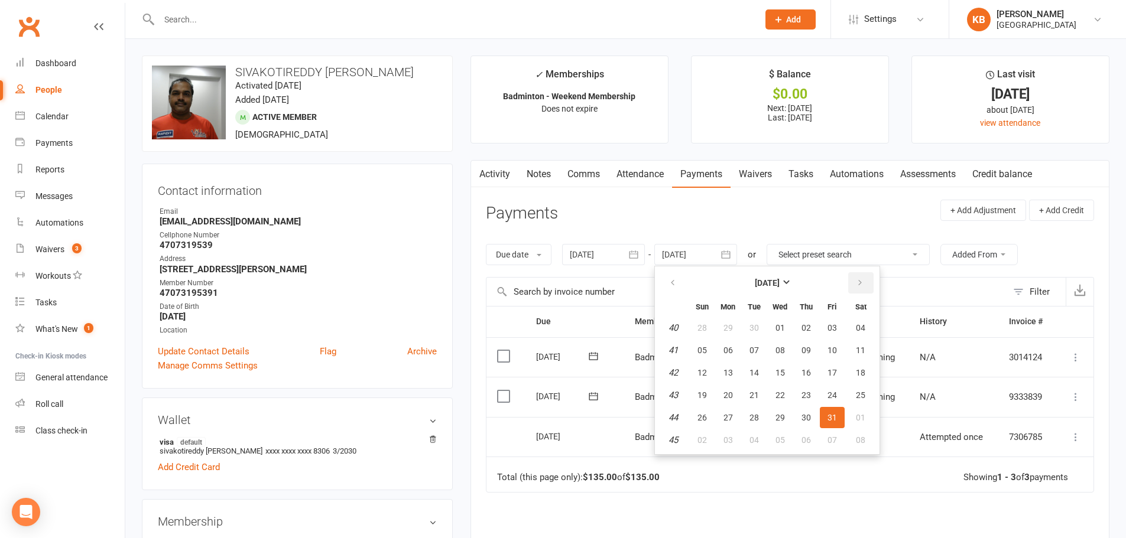
click at [857, 279] on icon "button" at bounding box center [860, 282] width 8 height 9
click at [863, 322] on button "01" at bounding box center [861, 327] width 30 height 21
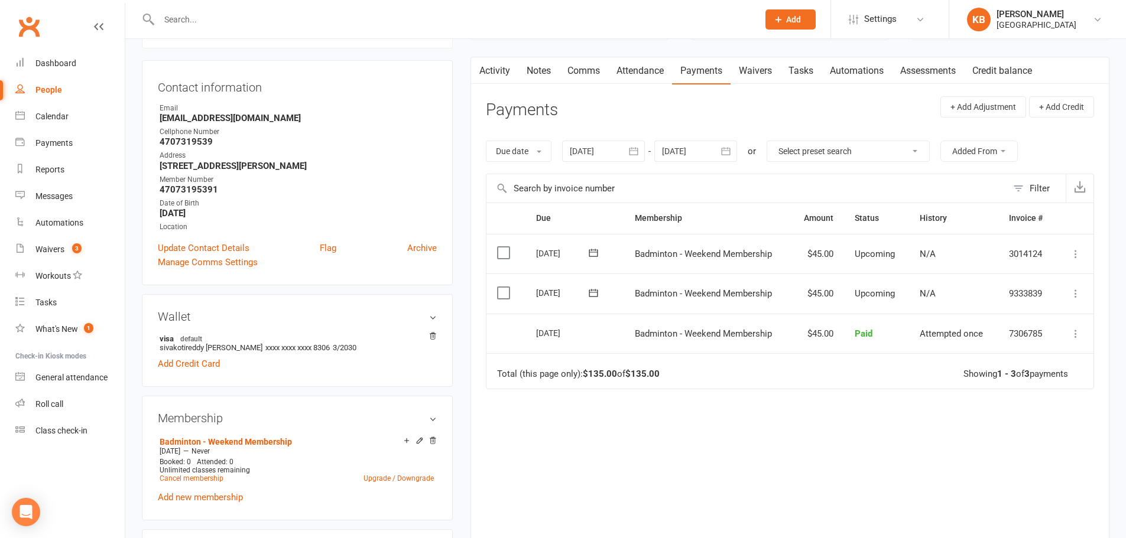
scroll to position [177, 0]
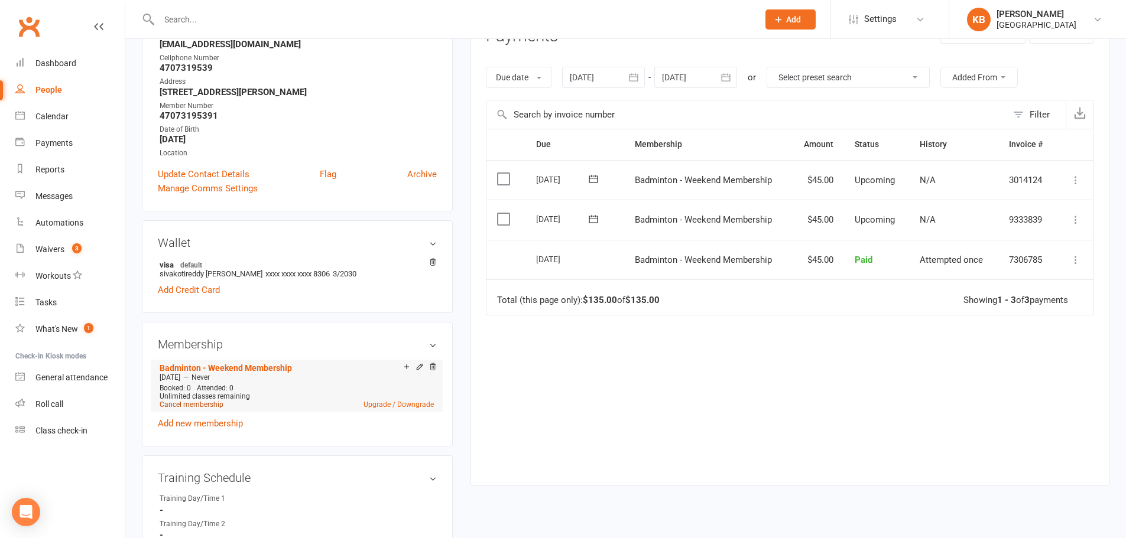
click at [199, 405] on link "Cancel membership" at bounding box center [192, 405] width 64 height 8
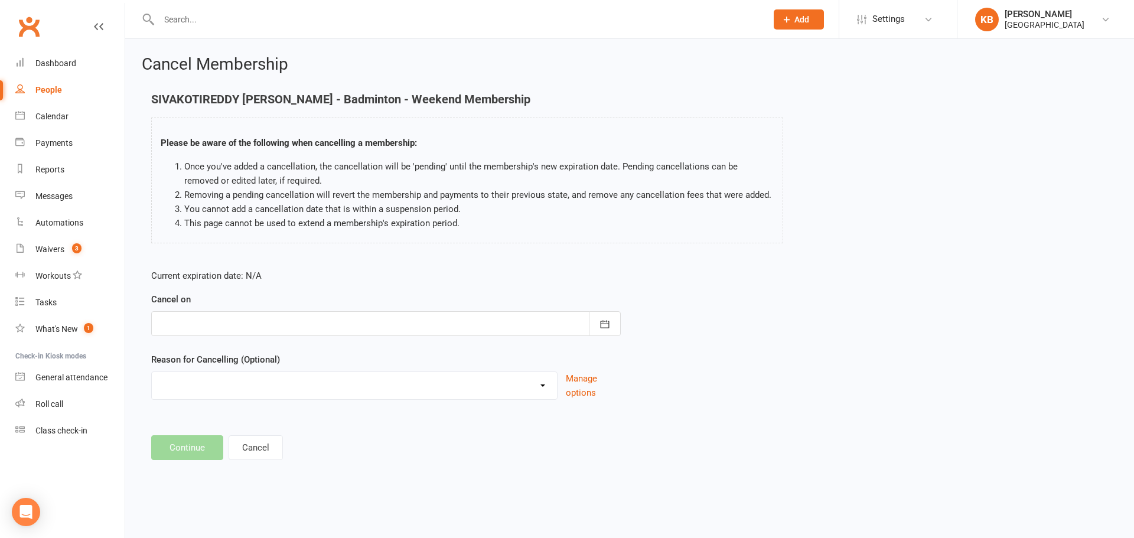
click at [818, 423] on main "SIVAKOTIREDDY [PERSON_NAME] - Badminton - Weekend Membership Please be aware of…" at bounding box center [630, 277] width 976 height 368
click at [438, 321] on div at bounding box center [386, 323] width 470 height 25
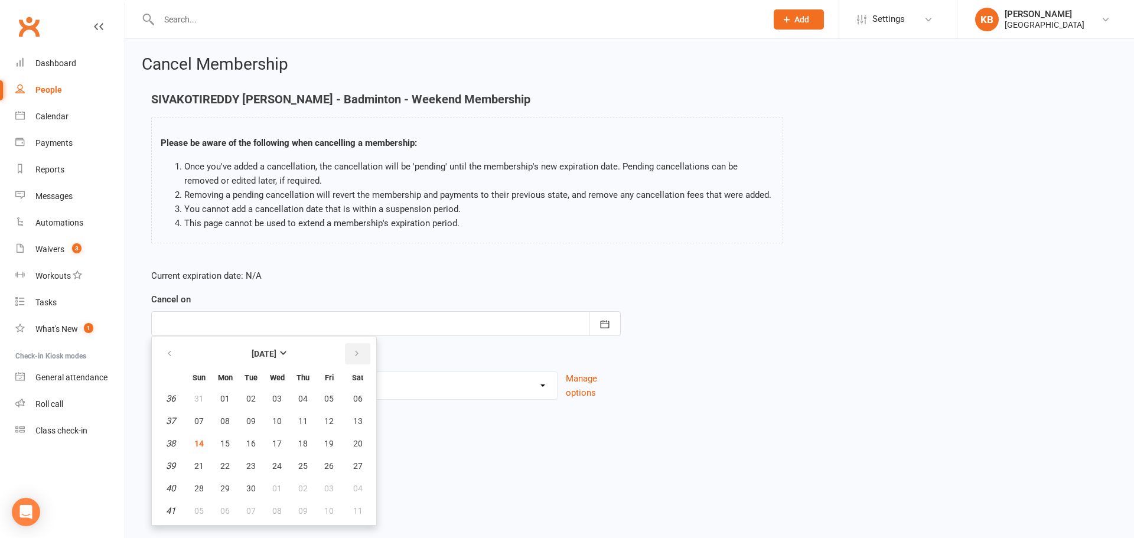
click at [360, 348] on button "button" at bounding box center [357, 353] width 25 height 21
click at [324, 489] on span "31" at bounding box center [328, 488] width 9 height 9
type input "[DATE]"
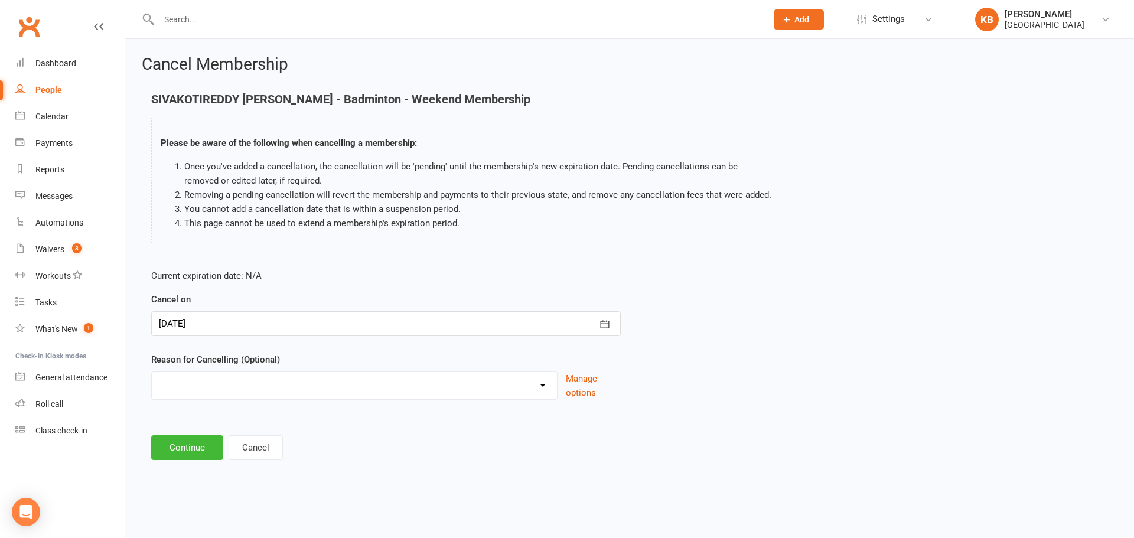
click at [256, 381] on select "Coaches Request Coaching is Complete Coach Request Customer requested via email…" at bounding box center [354, 384] width 405 height 24
select select "3"
click at [152, 372] on select "Coaches Request Coaching is Complete Coach Request Customer requested via email…" at bounding box center [354, 384] width 405 height 24
click at [181, 455] on button "Continue" at bounding box center [187, 447] width 72 height 25
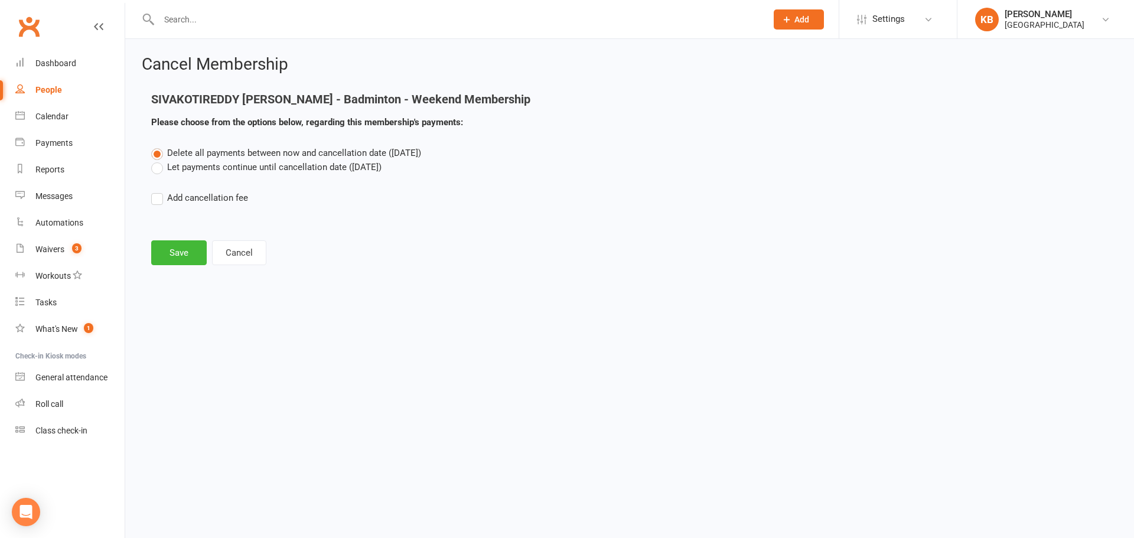
click at [200, 167] on label "Let payments continue until cancellation date ([DATE])" at bounding box center [266, 167] width 230 height 14
click at [159, 160] on input "Let payments continue until cancellation date ([DATE])" at bounding box center [155, 160] width 8 height 0
click at [170, 257] on button "Save" at bounding box center [179, 252] width 56 height 25
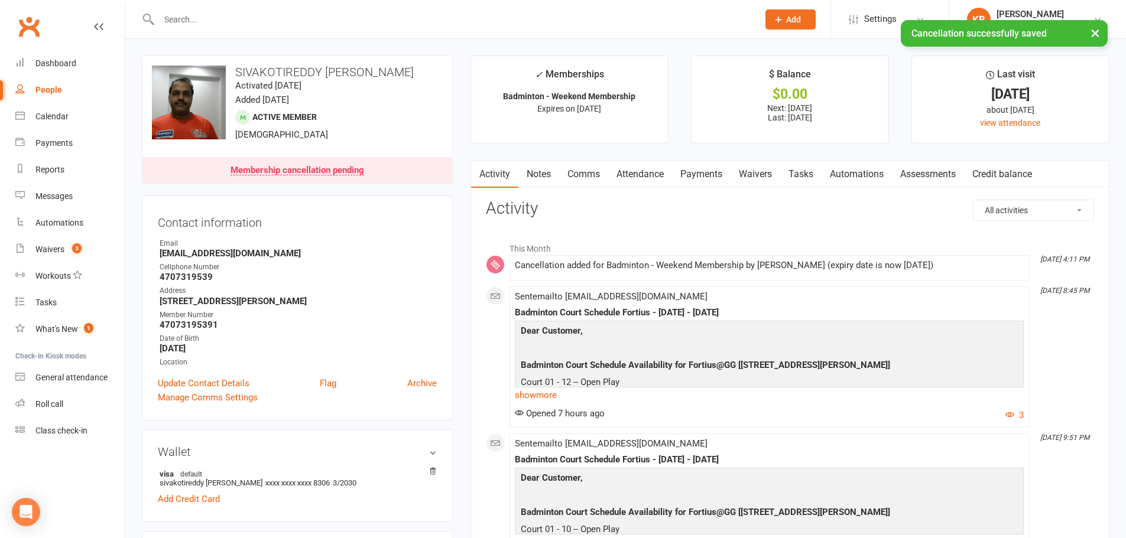
click at [707, 173] on link "Payments" at bounding box center [701, 174] width 58 height 27
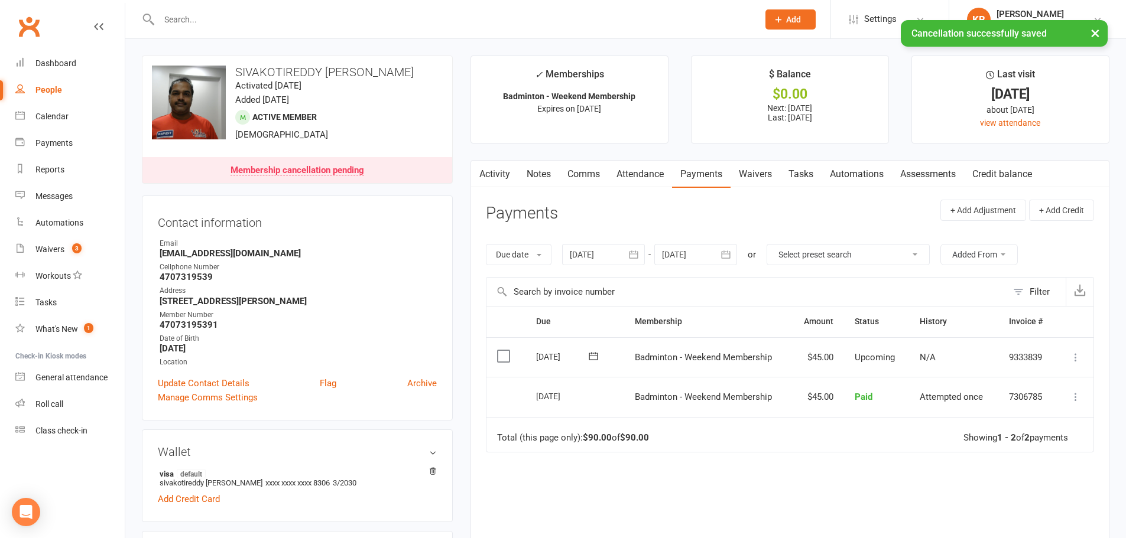
click at [728, 259] on icon "button" at bounding box center [726, 255] width 12 height 12
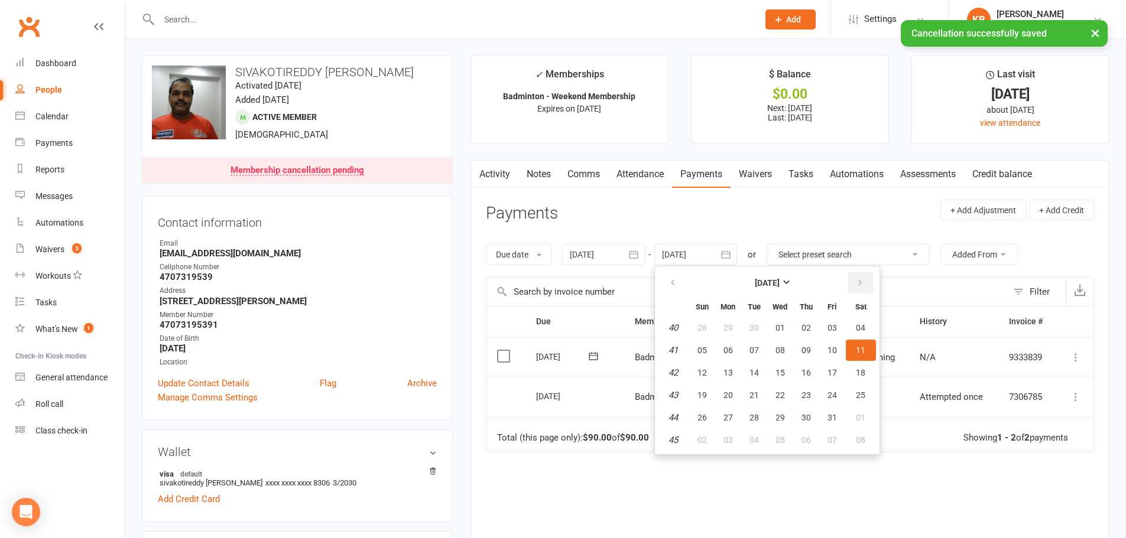
click at [866, 282] on button "button" at bounding box center [860, 282] width 25 height 21
click at [849, 327] on button "01" at bounding box center [861, 327] width 30 height 21
type input "[DATE]"
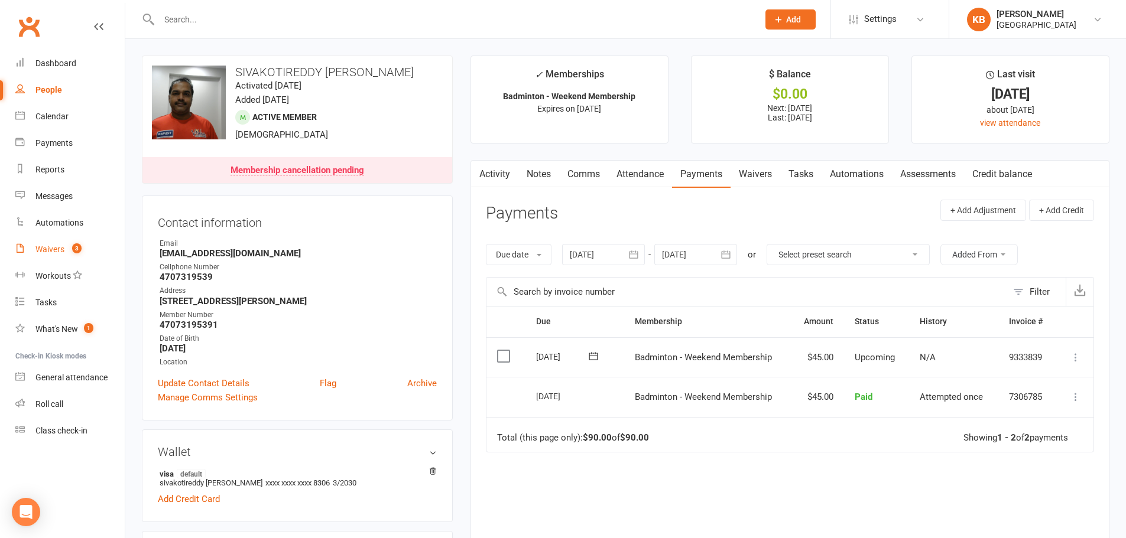
click at [48, 249] on div "Waivers" at bounding box center [49, 249] width 29 height 9
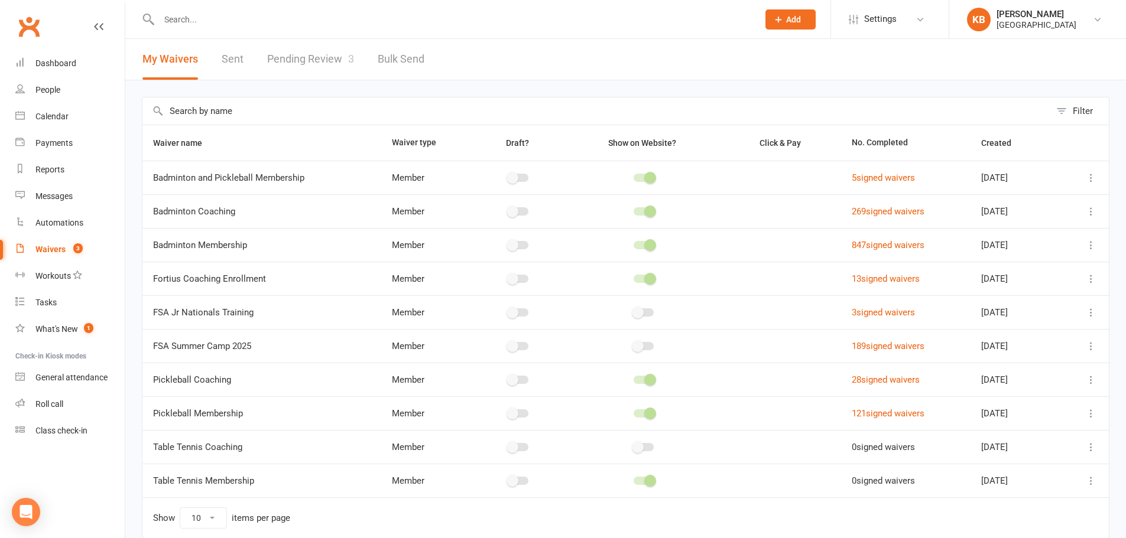
click at [272, 61] on link "Pending Review 3" at bounding box center [310, 59] width 87 height 41
select select "100"
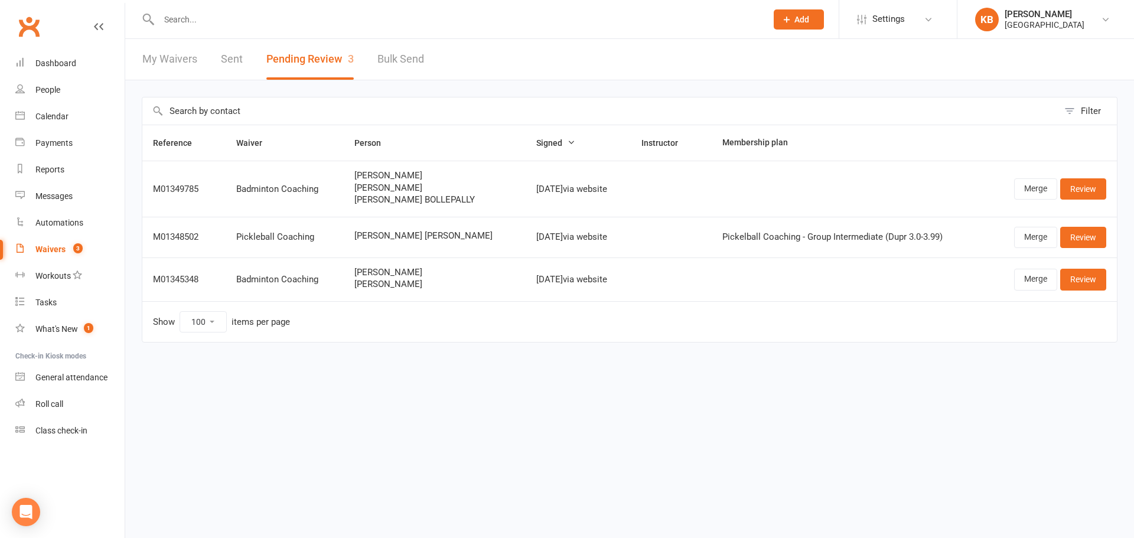
click at [235, 62] on link "Sent" at bounding box center [232, 59] width 22 height 41
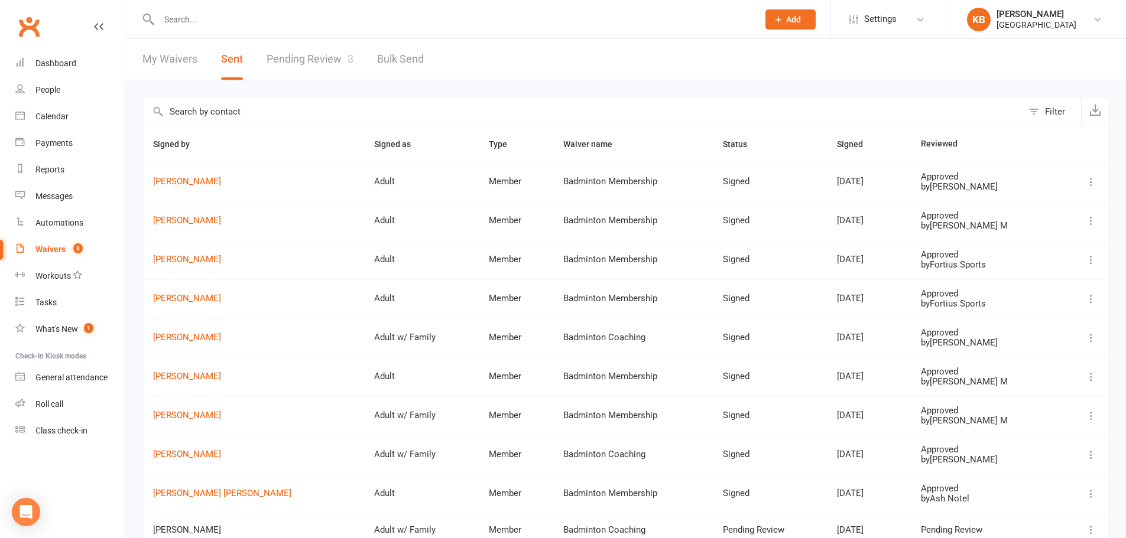
click at [196, 21] on input "text" at bounding box center [452, 19] width 594 height 17
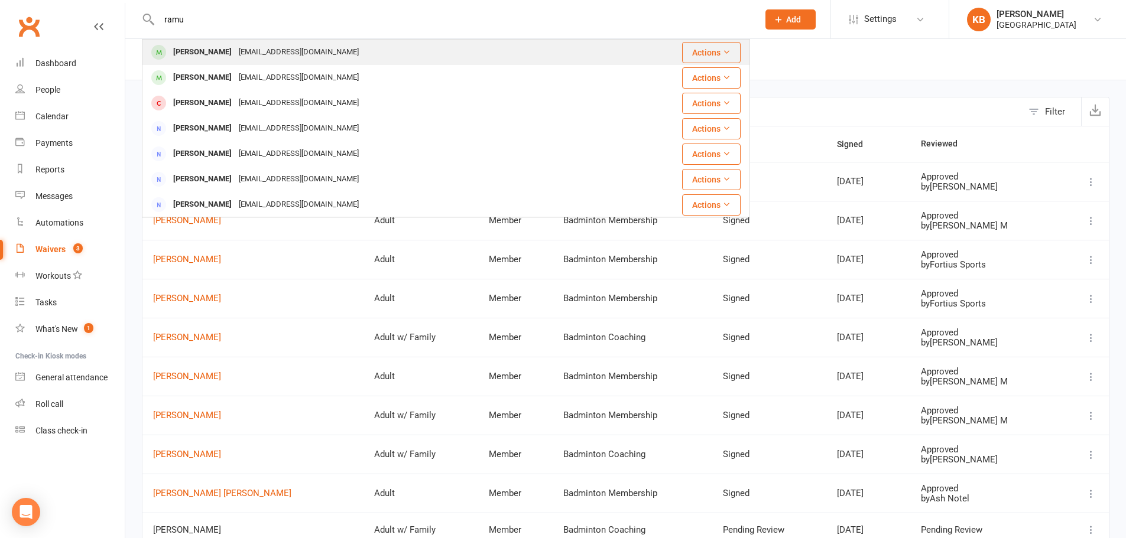
type input "ramu"
click at [216, 43] on div "Ramu EPPAKAYALA Ramu.great@gmail.com" at bounding box center [395, 52] width 504 height 24
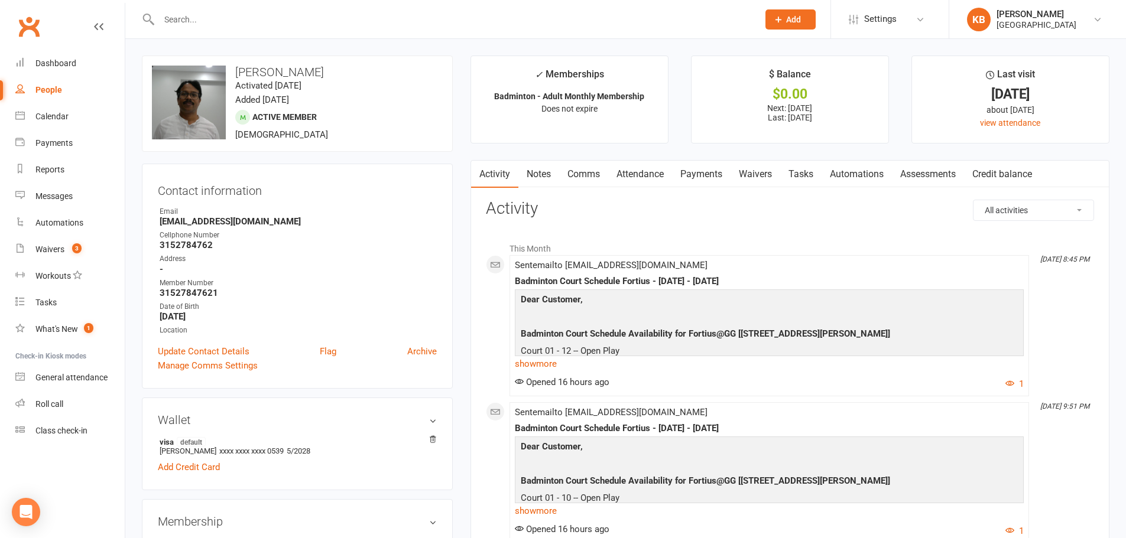
click at [705, 174] on link "Payments" at bounding box center [701, 174] width 58 height 27
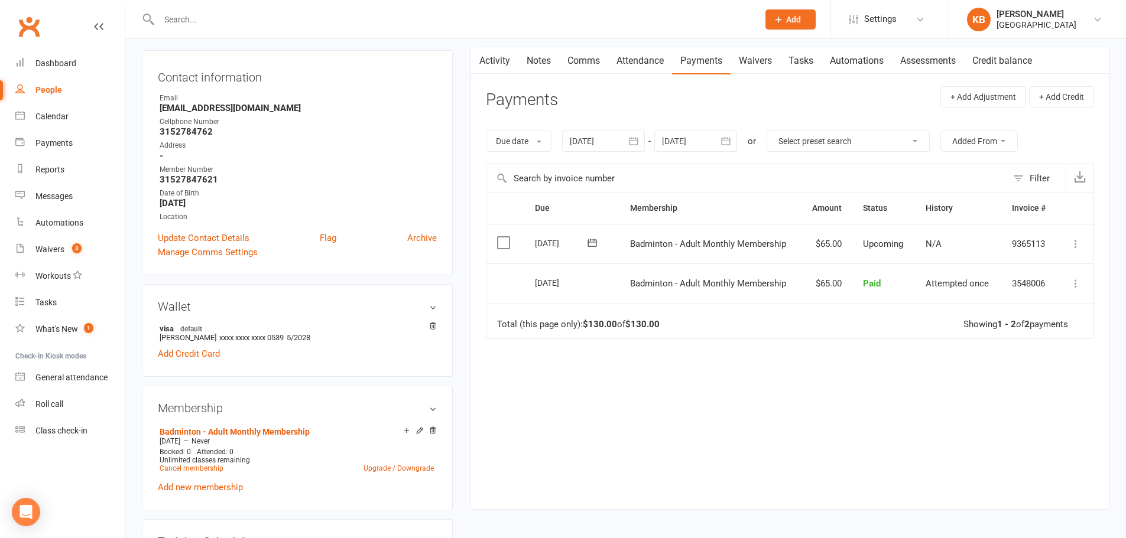
scroll to position [118, 0]
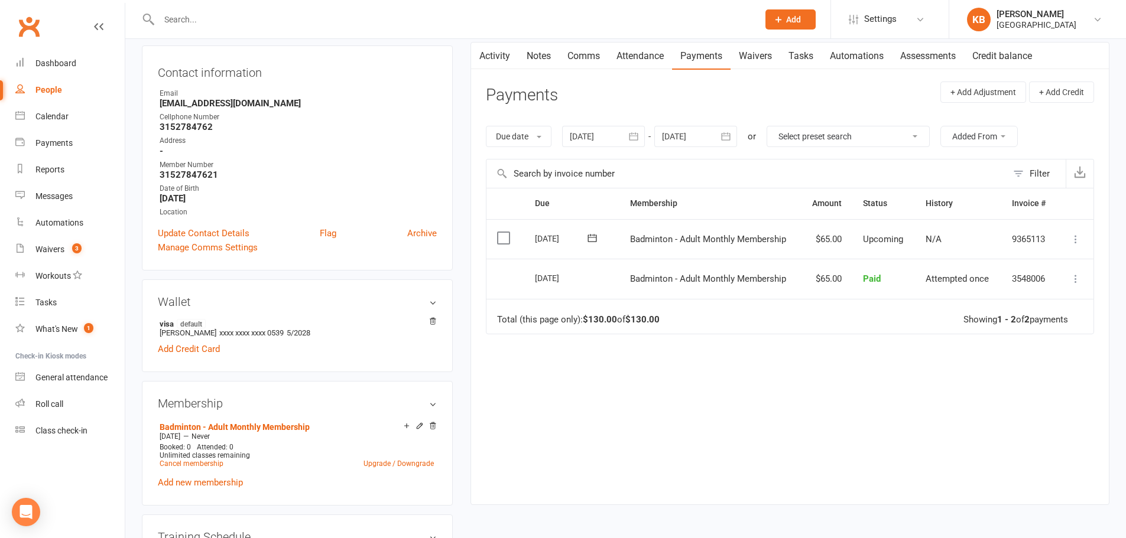
click at [639, 141] on icon "button" at bounding box center [633, 137] width 12 height 12
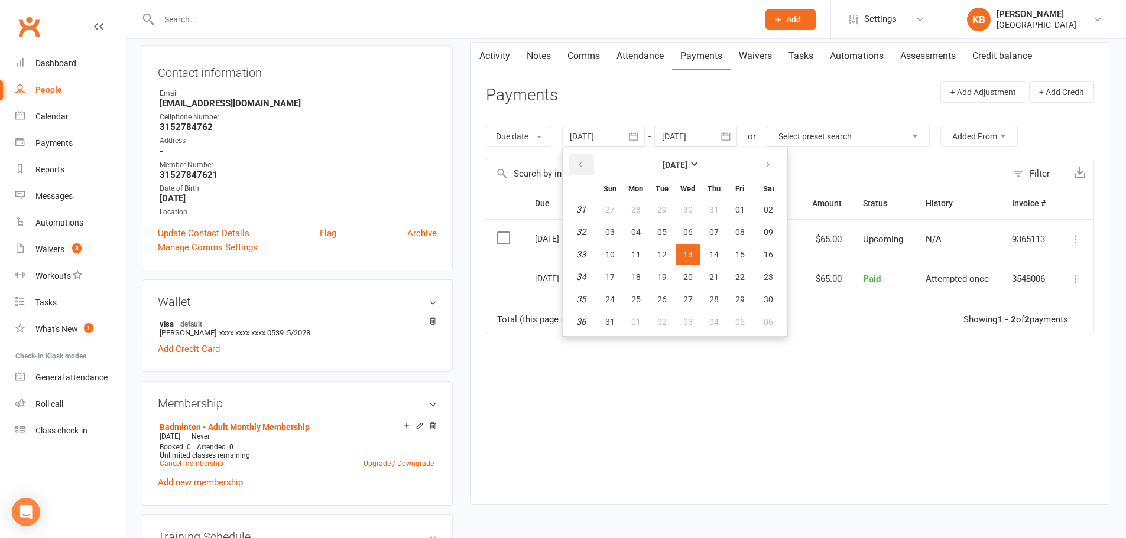
click at [592, 167] on button "button" at bounding box center [580, 164] width 25 height 21
click at [591, 167] on button "button" at bounding box center [580, 164] width 25 height 21
click at [613, 250] on span "11" at bounding box center [609, 254] width 9 height 9
type input "11 May 2025"
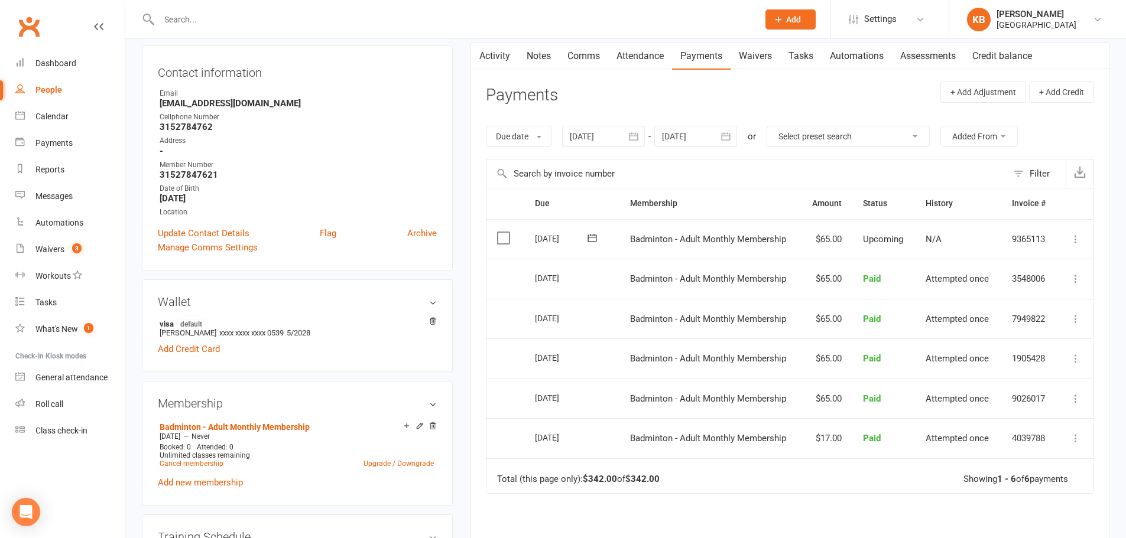
scroll to position [177, 0]
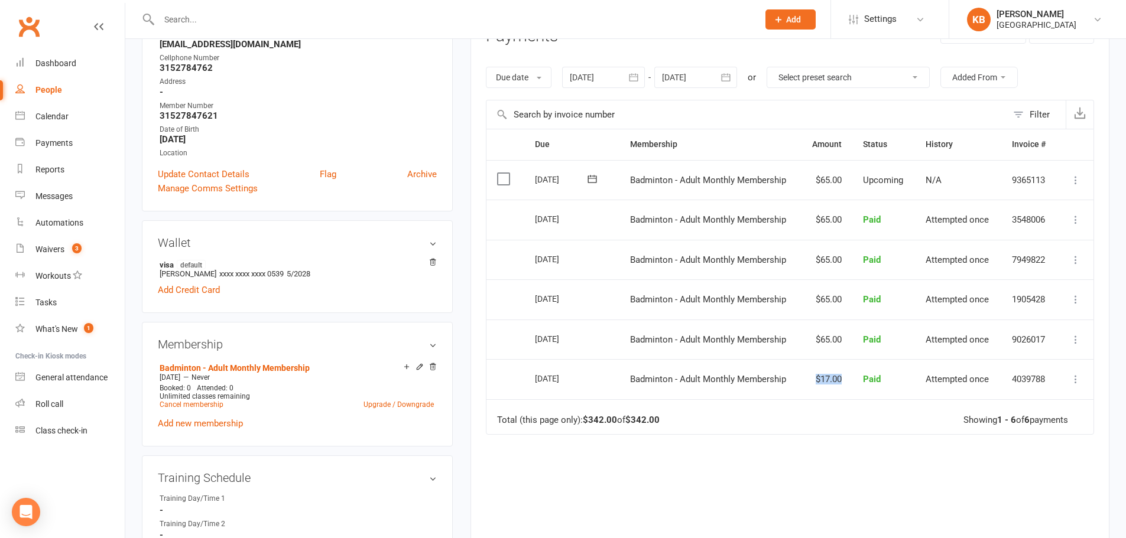
drag, startPoint x: 811, startPoint y: 381, endPoint x: 844, endPoint y: 386, distance: 34.1
click at [844, 386] on td "$17.00" at bounding box center [826, 379] width 52 height 40
click at [809, 419] on td "Total (this page only): $342.00 of $342.00 Showing 1 - 6 of 6 payments" at bounding box center [789, 416] width 607 height 35
drag, startPoint x: 607, startPoint y: 377, endPoint x: 819, endPoint y: 395, distance: 212.9
click at [819, 395] on tr "Select this 24 May 2025 Ramu EPPAKAYALA Badminton - Adult Monthly Membership $1…" at bounding box center [789, 379] width 607 height 40
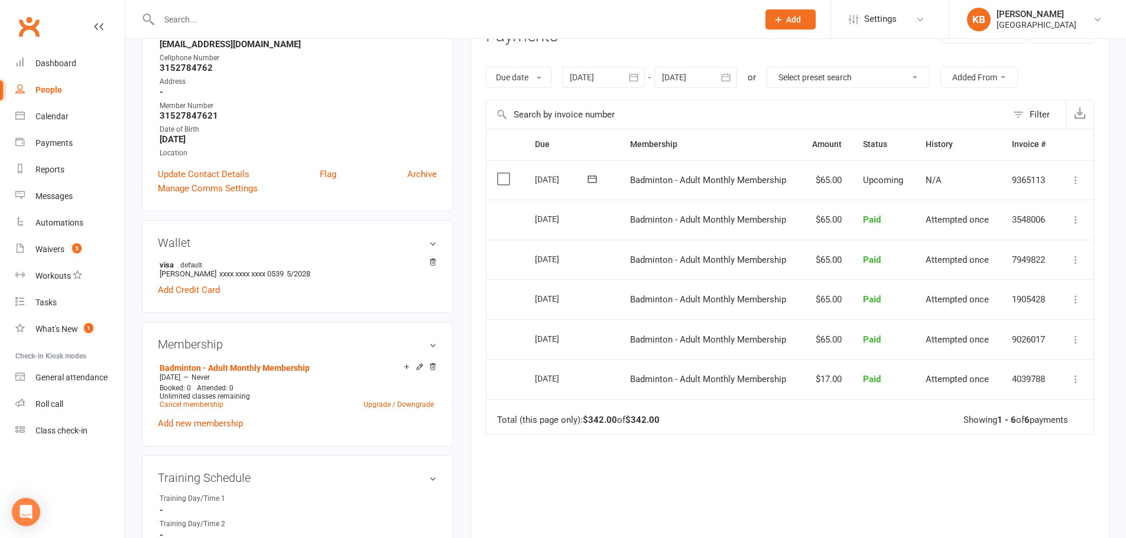
click at [804, 408] on td "Total (this page only): $342.00 of $342.00 Showing 1 - 6 of 6 payments" at bounding box center [789, 416] width 607 height 35
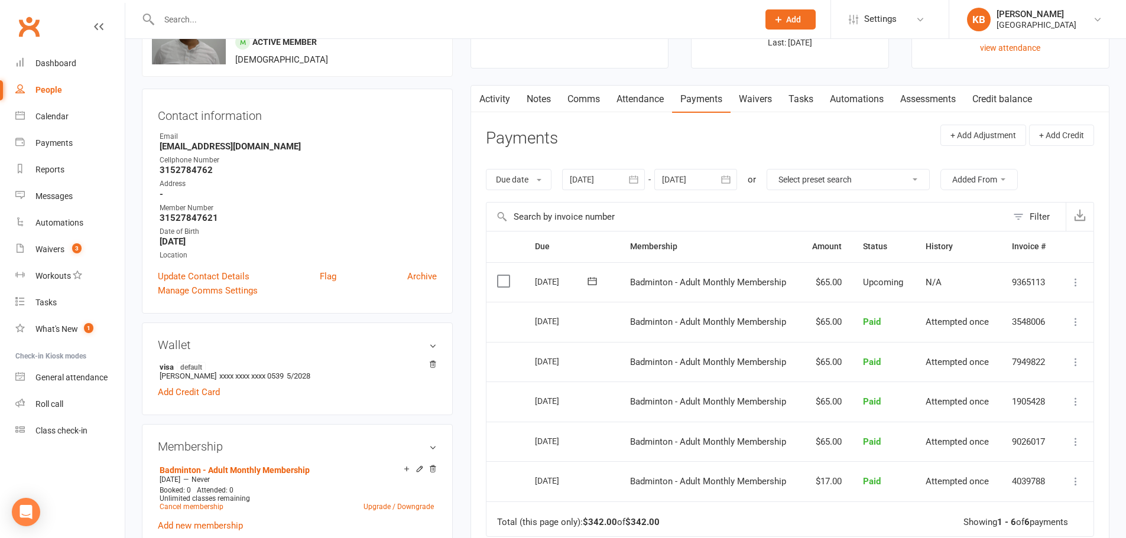
scroll to position [59, 0]
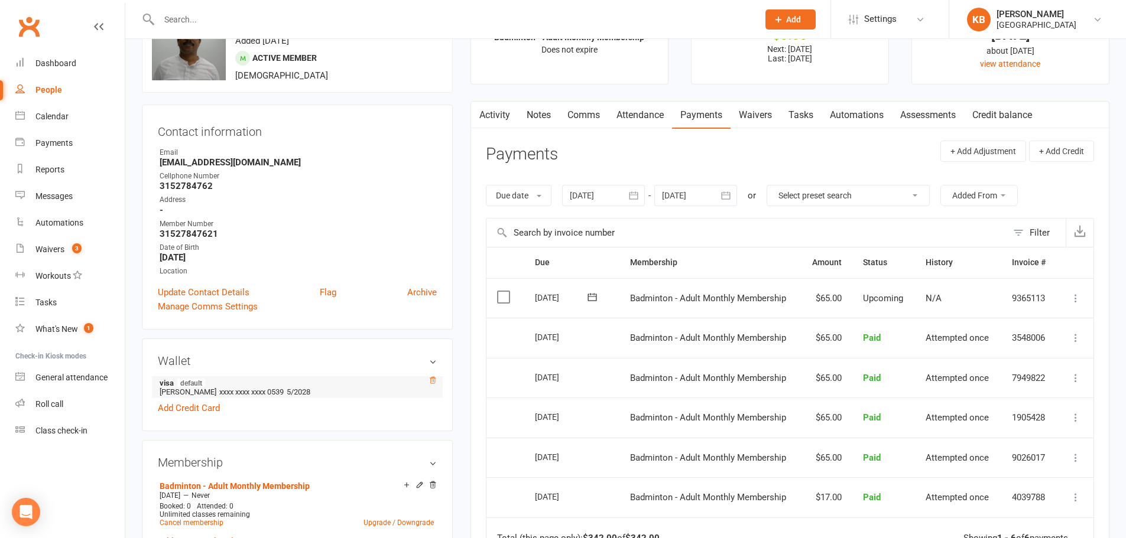
click at [430, 379] on icon at bounding box center [433, 380] width 6 height 6
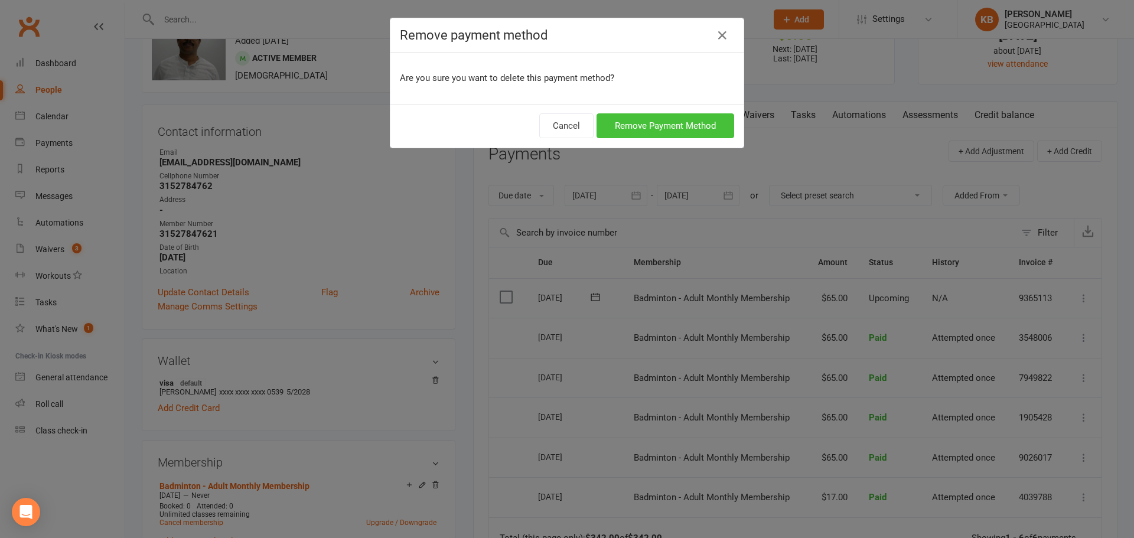
click at [650, 121] on button "Remove Payment Method" at bounding box center [666, 125] width 138 height 25
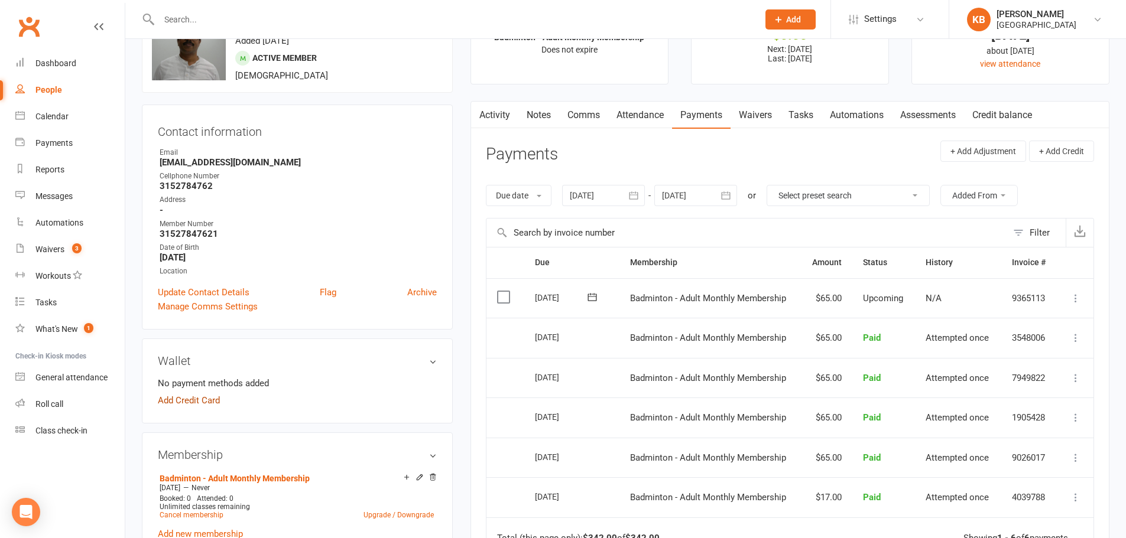
click at [206, 402] on link "Add Credit Card" at bounding box center [189, 401] width 62 height 14
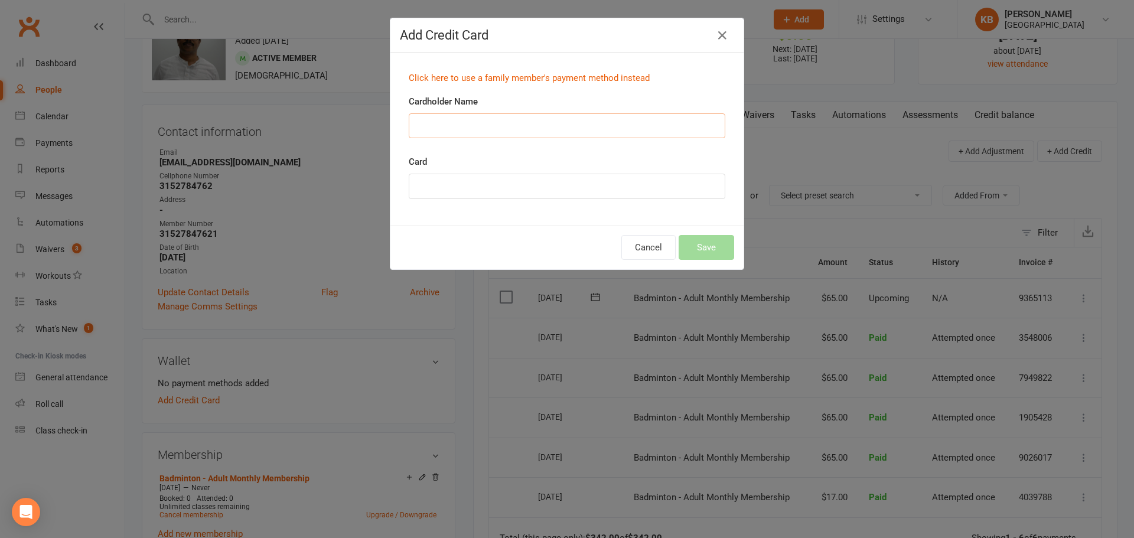
click at [470, 134] on input "Cardholder Name" at bounding box center [567, 125] width 317 height 25
type input "RAMU EPPAKAYALA"
click at [661, 220] on div "Click here to use a family member's payment method instead Cardholder Name RAMU…" at bounding box center [567, 139] width 353 height 173
click at [691, 244] on button "Save" at bounding box center [707, 247] width 56 height 25
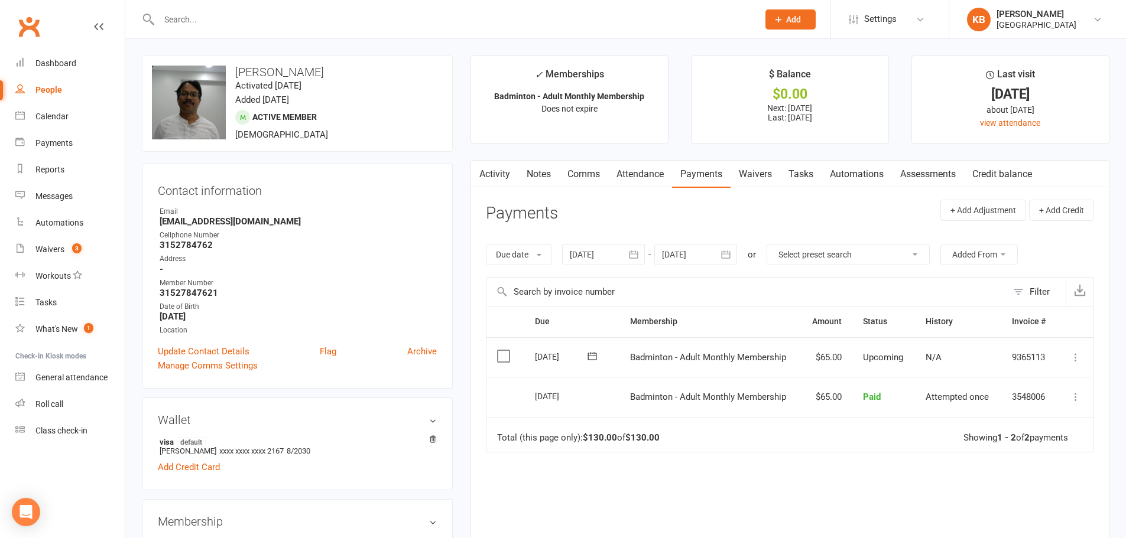
click at [731, 254] on icon "button" at bounding box center [726, 255] width 12 height 12
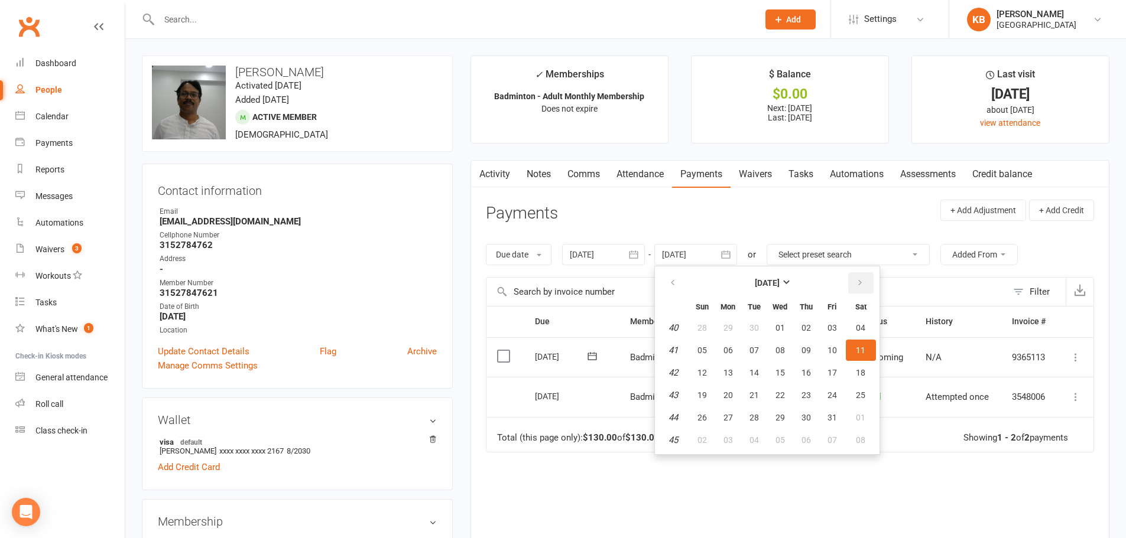
click at [867, 285] on button "button" at bounding box center [860, 282] width 25 height 21
click at [863, 330] on span "01" at bounding box center [860, 327] width 9 height 9
type input "[DATE]"
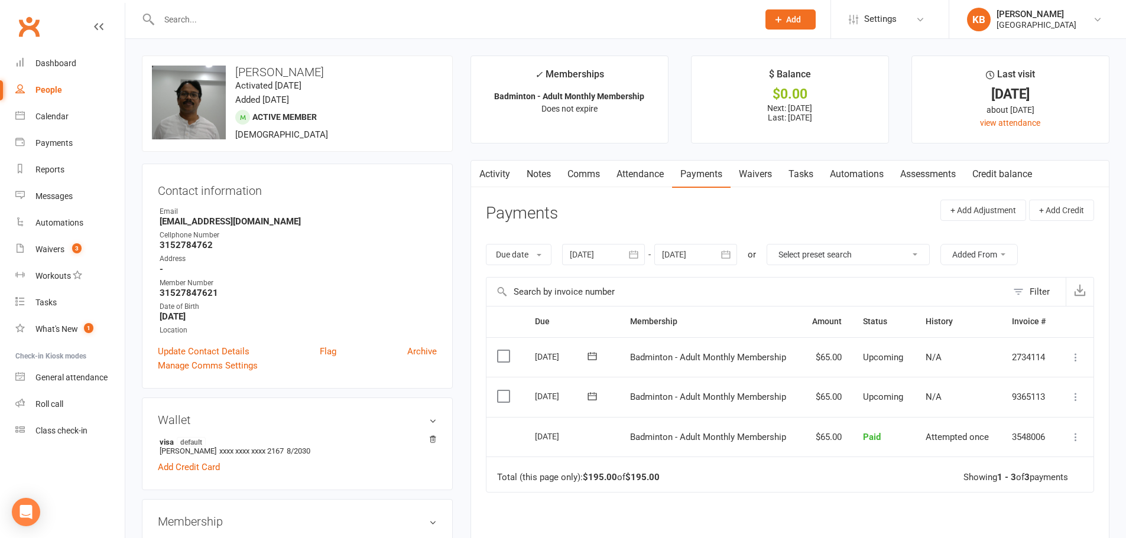
click at [490, 175] on link "Activity" at bounding box center [494, 174] width 47 height 27
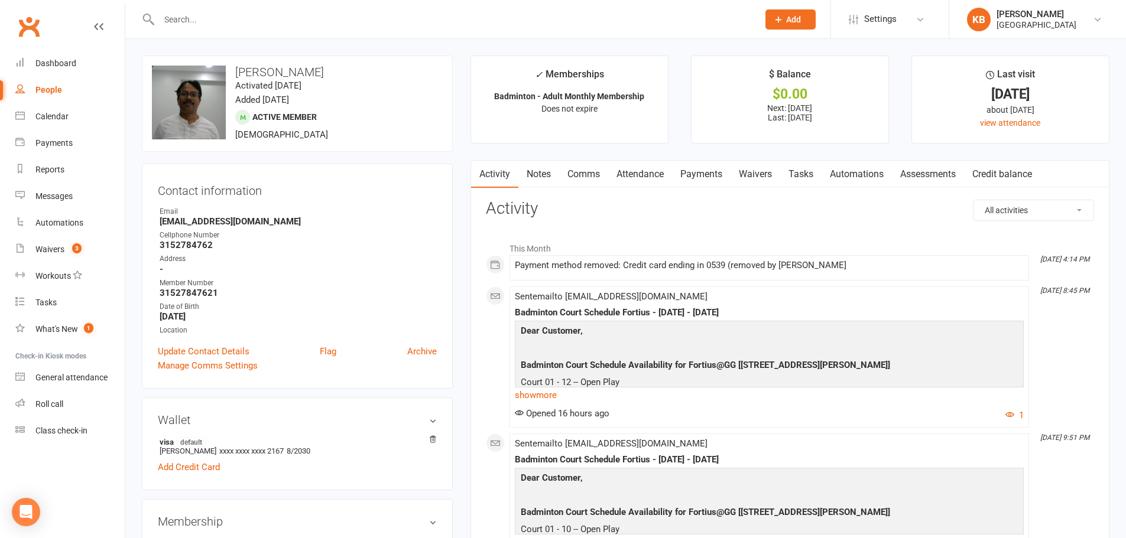
click at [212, 21] on input "text" at bounding box center [452, 19] width 594 height 17
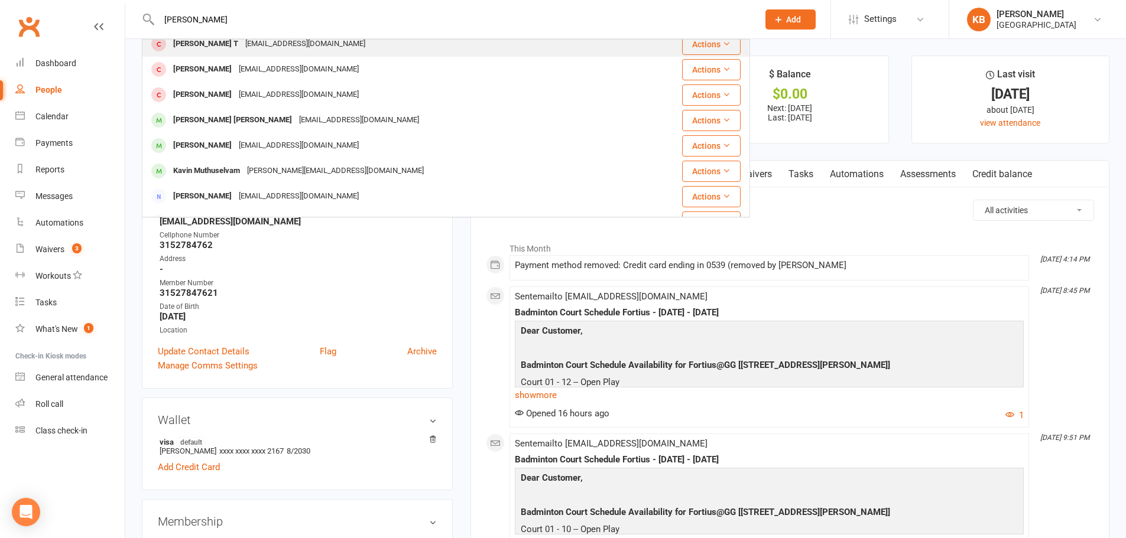
scroll to position [177, 0]
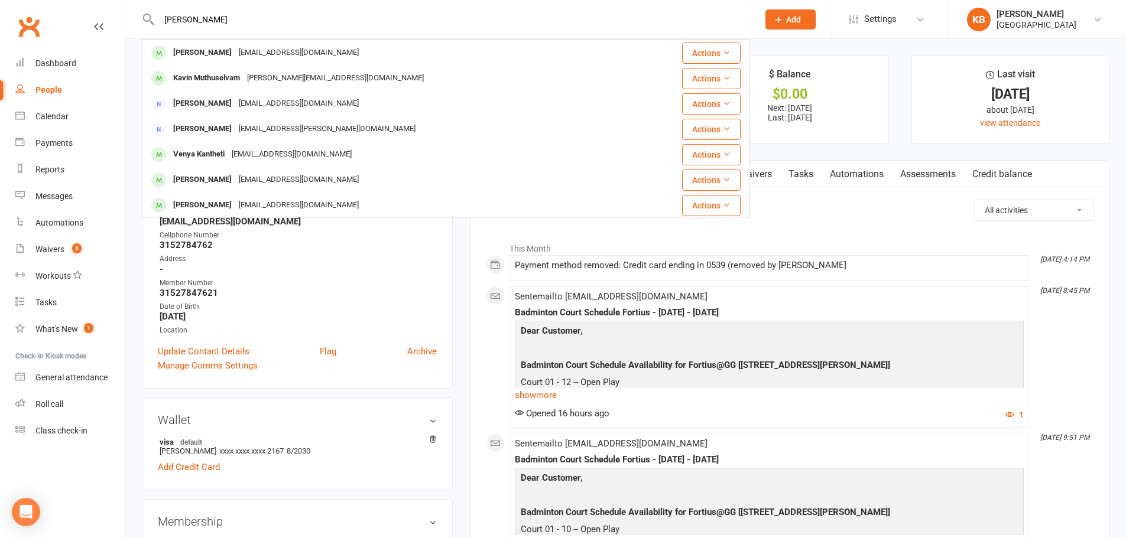
type input "[PERSON_NAME]"
drag, startPoint x: 197, startPoint y: 18, endPoint x: 157, endPoint y: 17, distance: 39.6
click at [157, 17] on input "[PERSON_NAME]" at bounding box center [452, 19] width 594 height 17
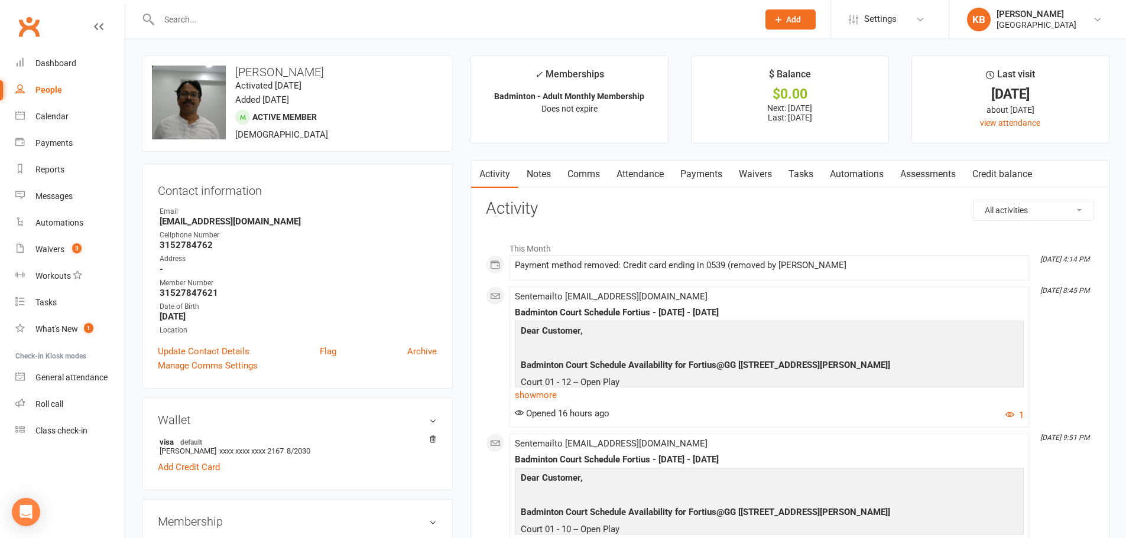
click at [211, 30] on div at bounding box center [446, 19] width 608 height 38
click at [207, 13] on input "text" at bounding box center [452, 19] width 594 height 17
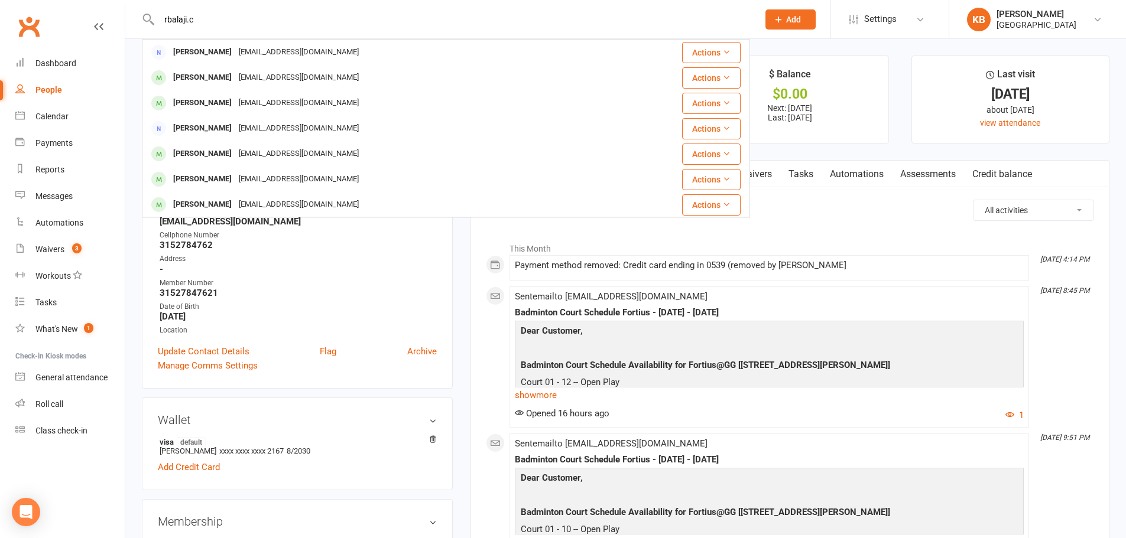
drag, startPoint x: 207, startPoint y: 13, endPoint x: 142, endPoint y: 13, distance: 65.0
click at [142, 13] on div "rbalaji.c [PERSON_NAME] [EMAIL_ADDRESS][DOMAIN_NAME] Actions [PERSON_NAME] [PER…" at bounding box center [446, 19] width 608 height 38
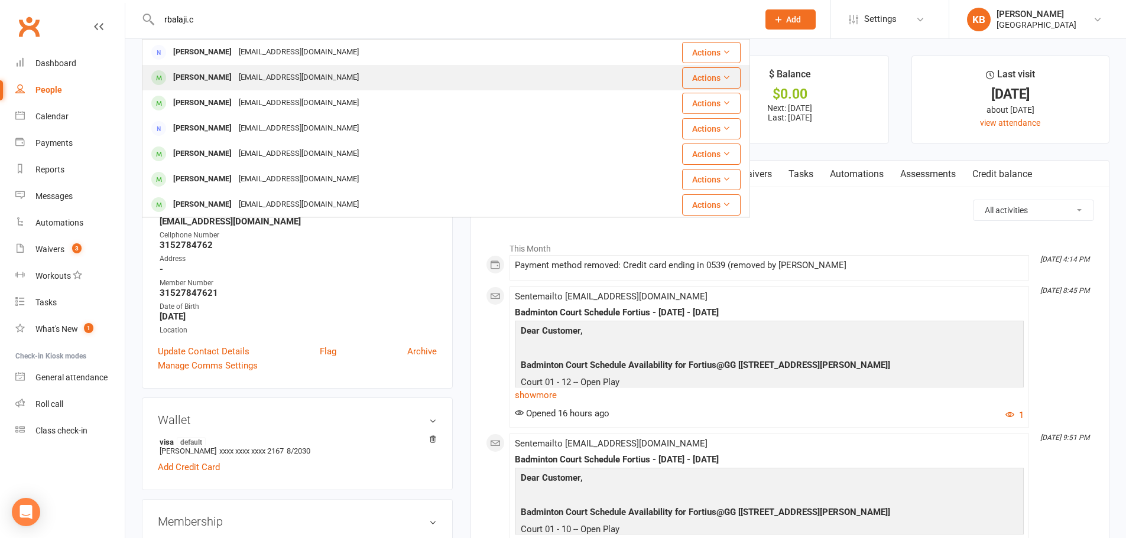
type input "rbalaji.c"
click at [241, 82] on div "[EMAIL_ADDRESS][DOMAIN_NAME]" at bounding box center [298, 77] width 127 height 17
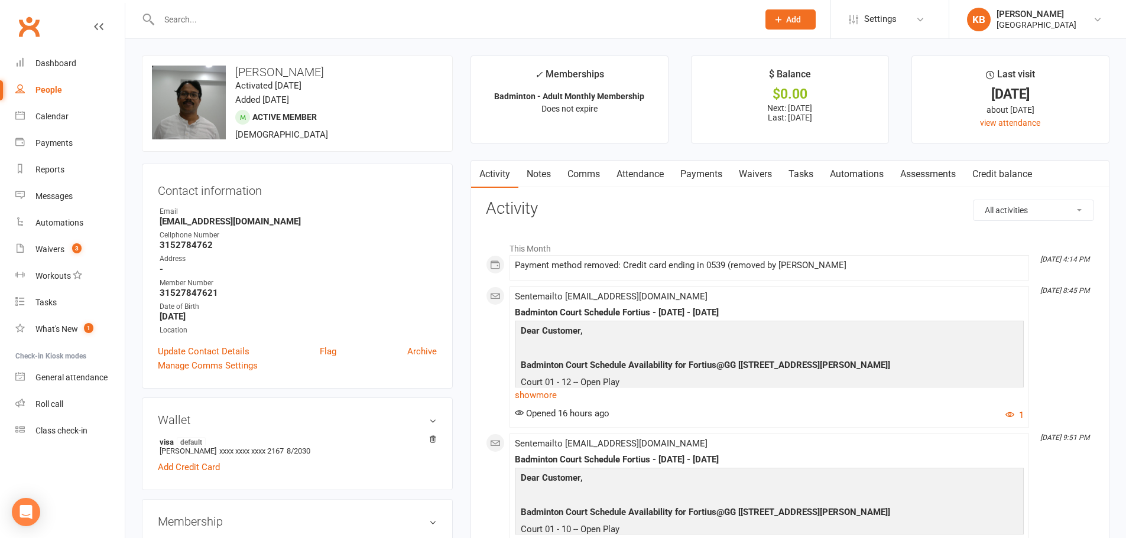
click at [188, 18] on input "text" at bounding box center [452, 19] width 594 height 17
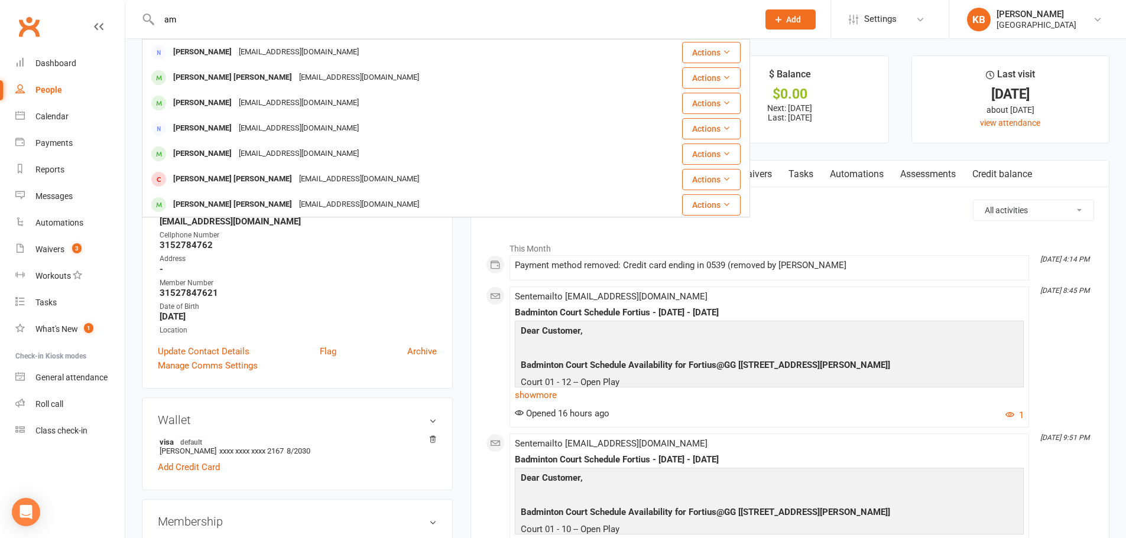
type input "a"
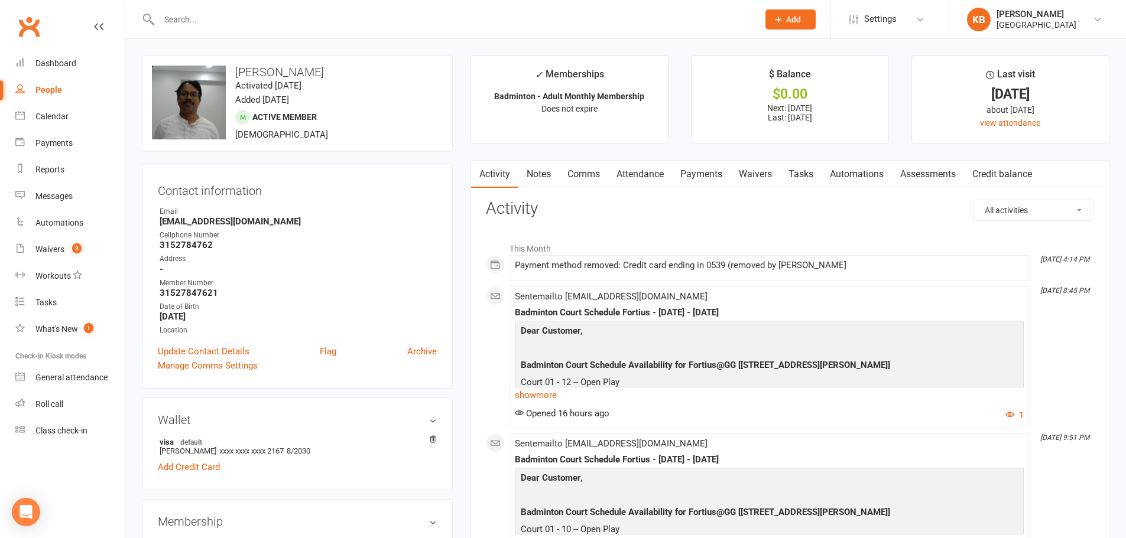
click at [711, 174] on link "Payments" at bounding box center [701, 174] width 58 height 27
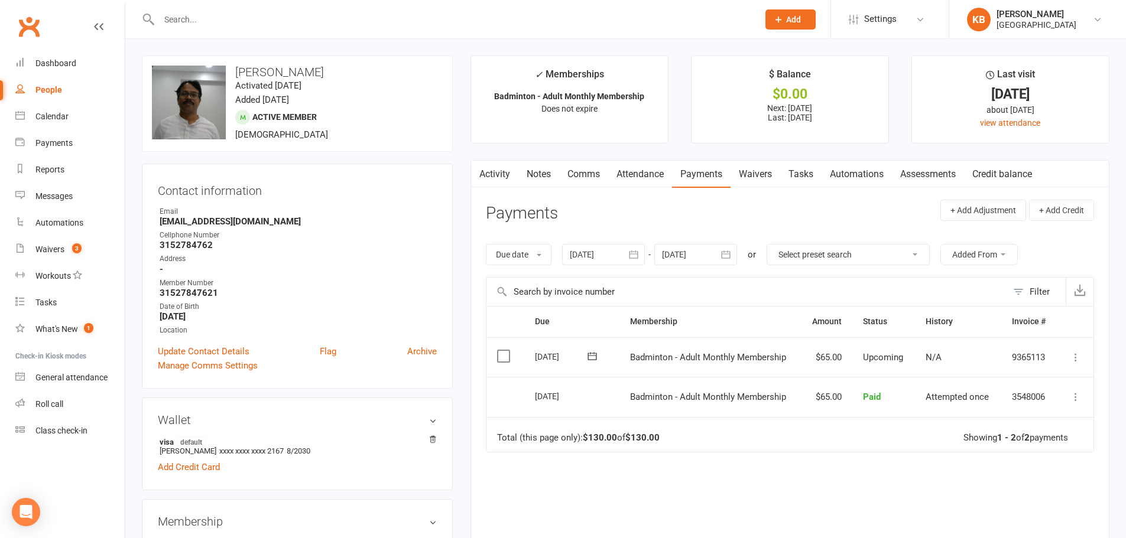
click at [503, 176] on link "Activity" at bounding box center [494, 174] width 47 height 27
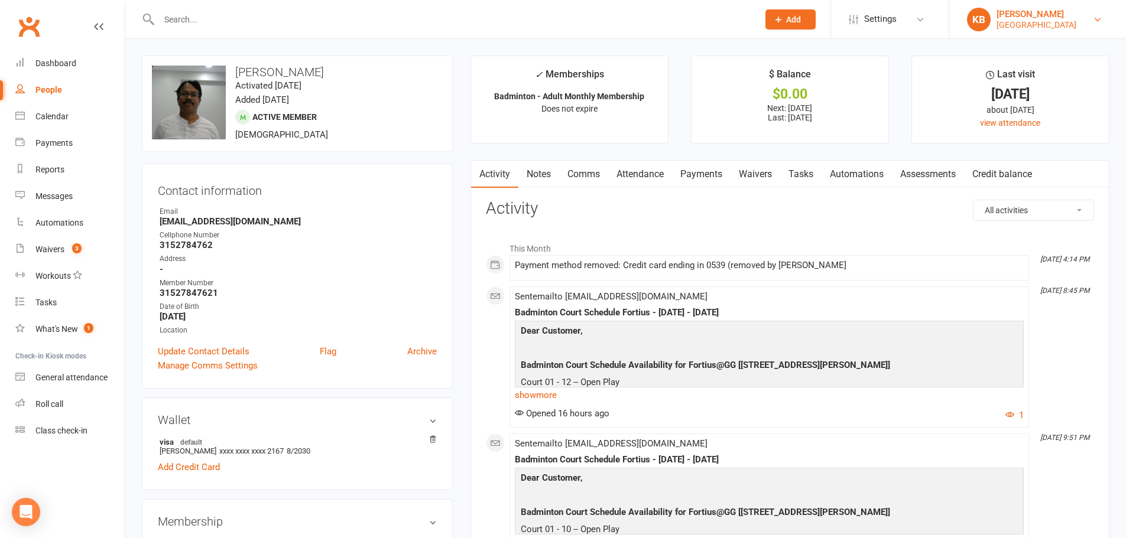
click at [1037, 12] on div "[PERSON_NAME]" at bounding box center [1036, 14] width 80 height 11
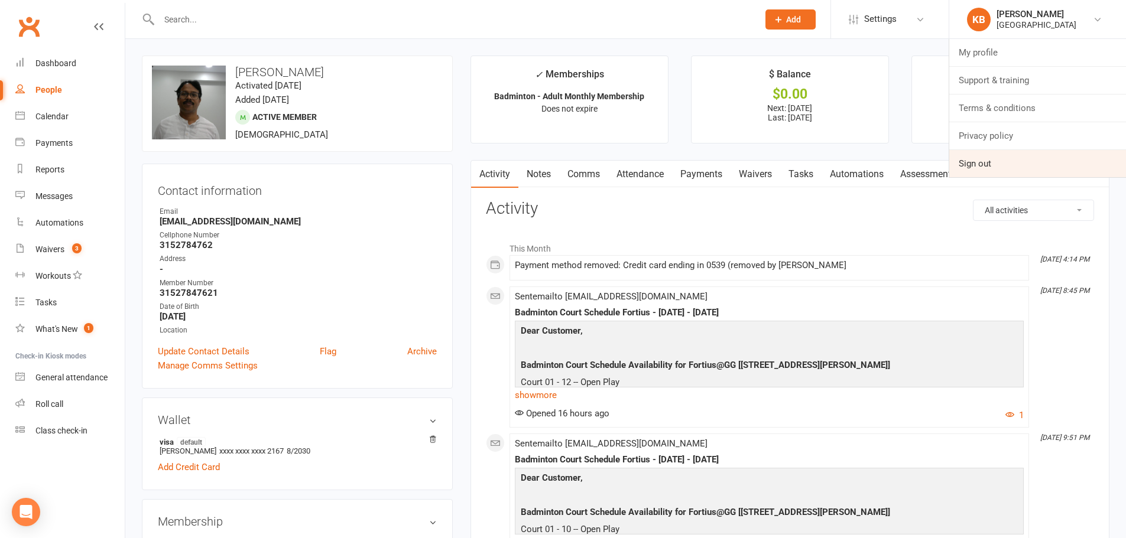
click at [997, 170] on link "Sign out" at bounding box center [1037, 163] width 177 height 27
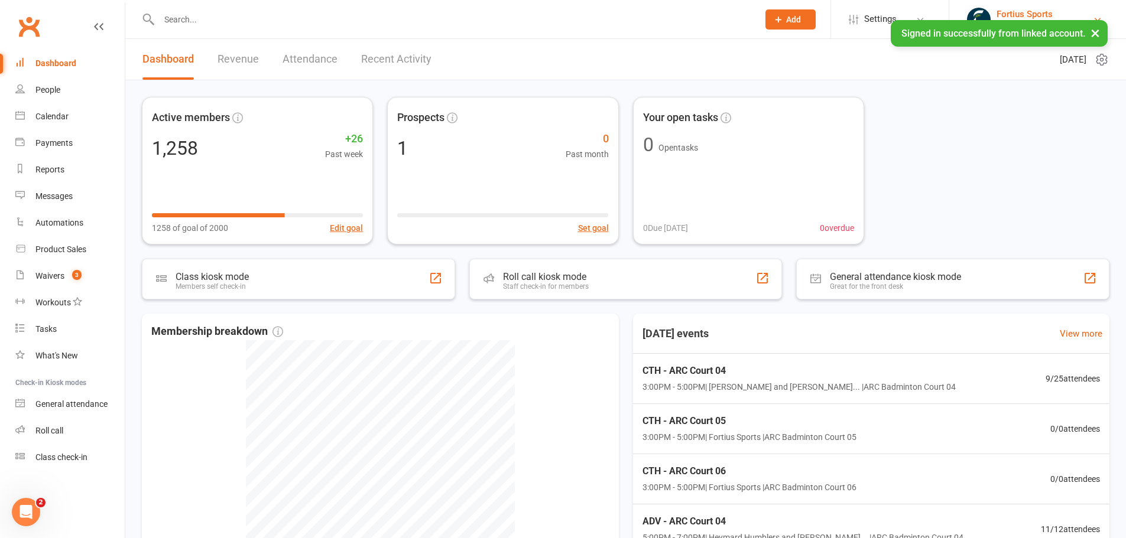
click at [1004, 12] on div "Fortius Sports" at bounding box center [1036, 14] width 80 height 11
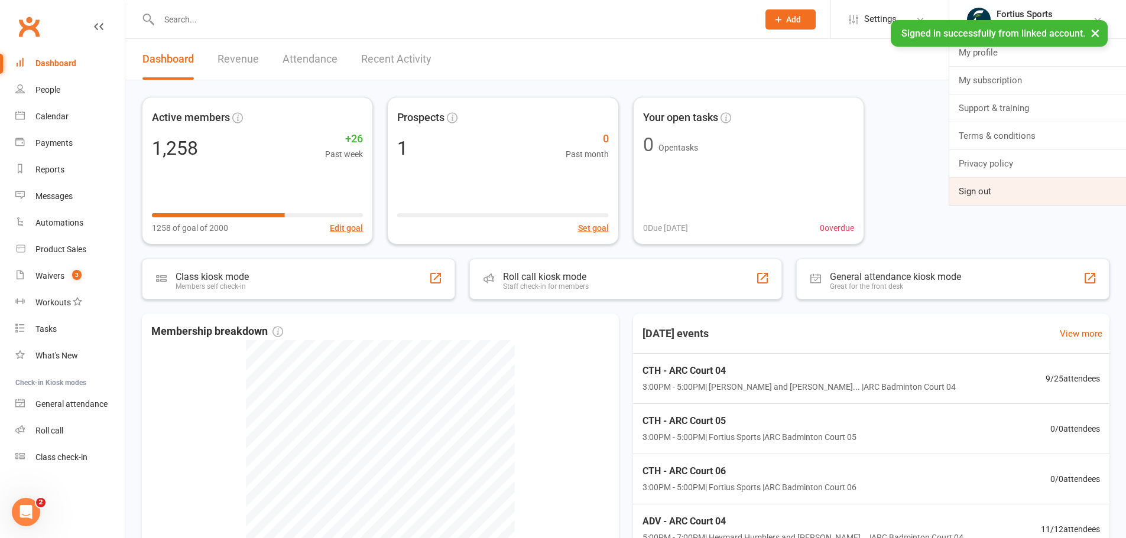
click at [967, 186] on link "Sign out" at bounding box center [1037, 191] width 177 height 27
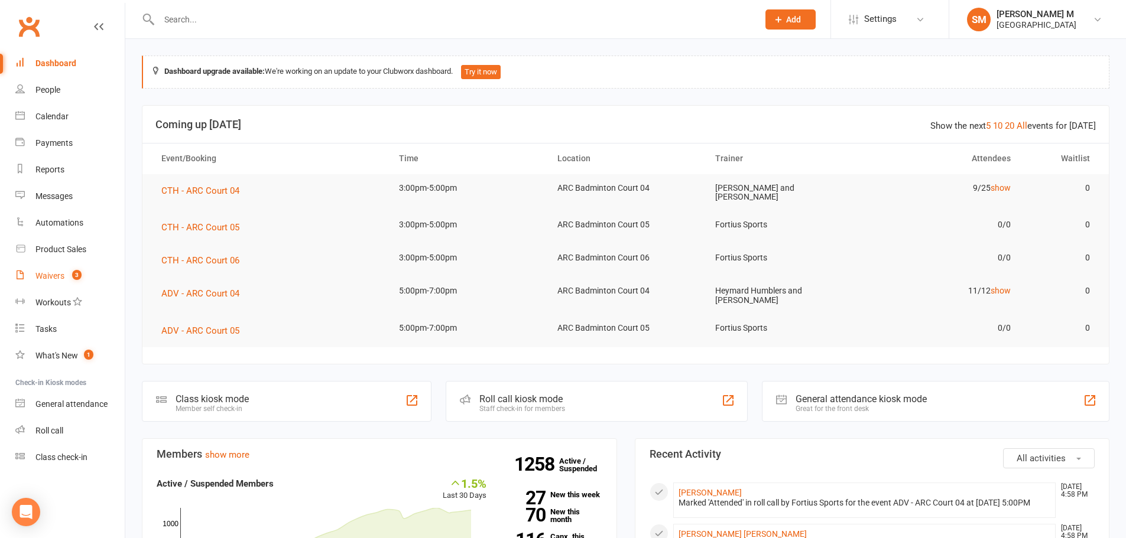
click at [61, 284] on link "Waivers 3" at bounding box center [69, 276] width 109 height 27
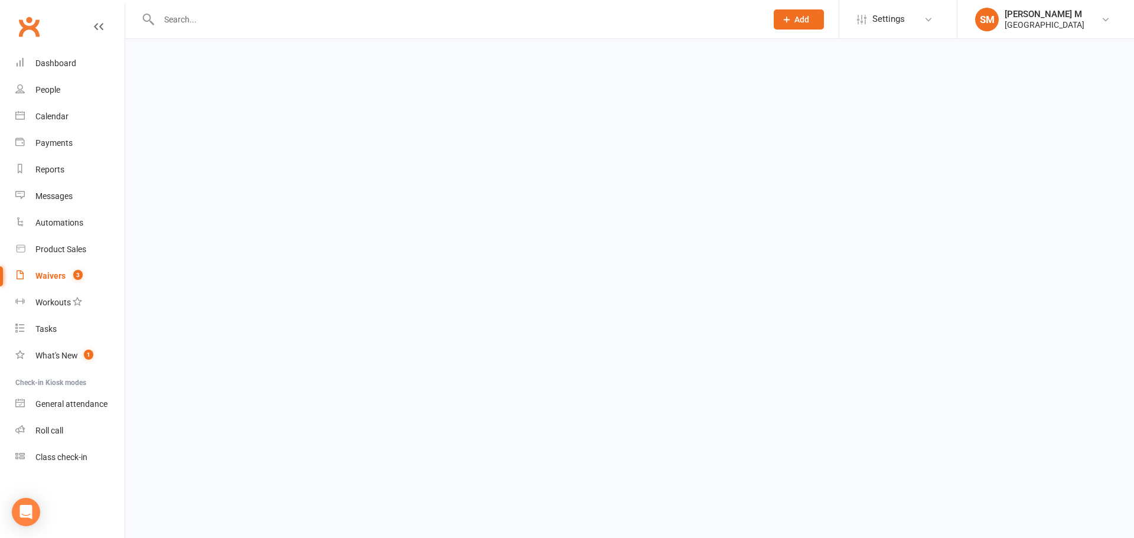
select select "50"
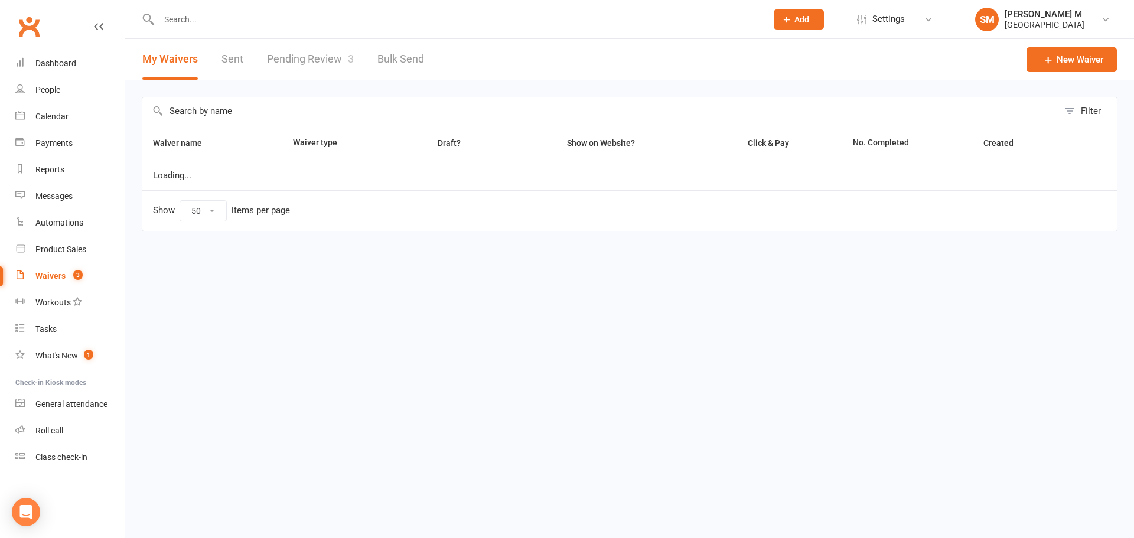
click at [238, 60] on link "Sent" at bounding box center [233, 59] width 22 height 41
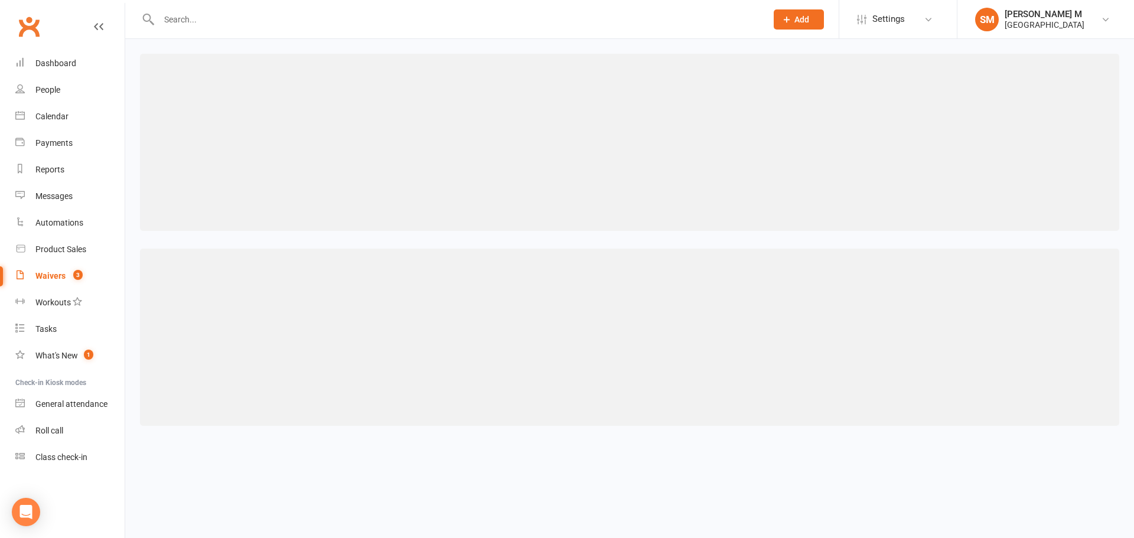
select select "50"
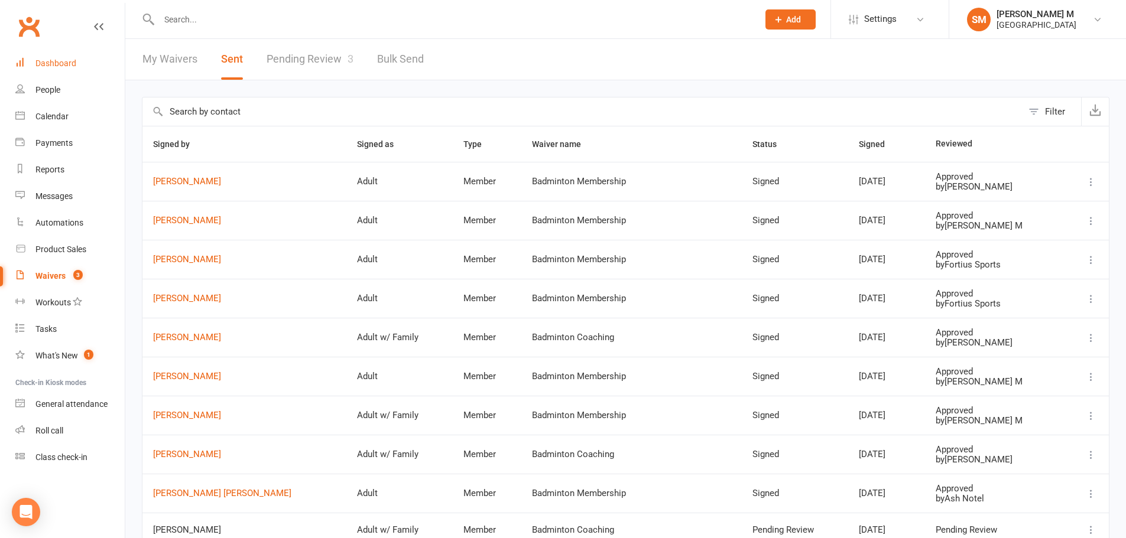
click at [60, 63] on div "Dashboard" at bounding box center [55, 62] width 41 height 9
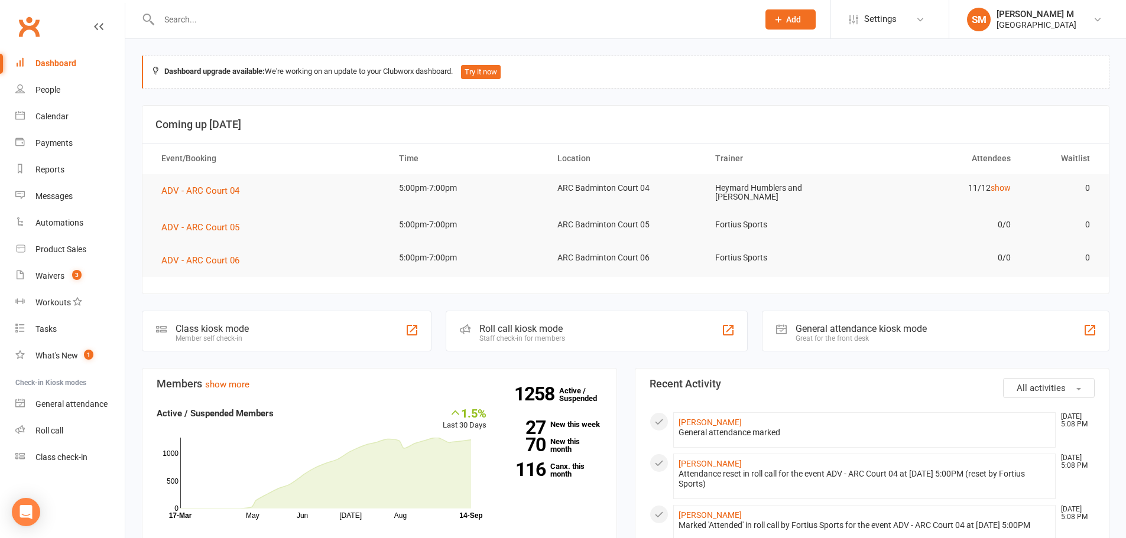
click at [233, 23] on input "text" at bounding box center [452, 19] width 594 height 17
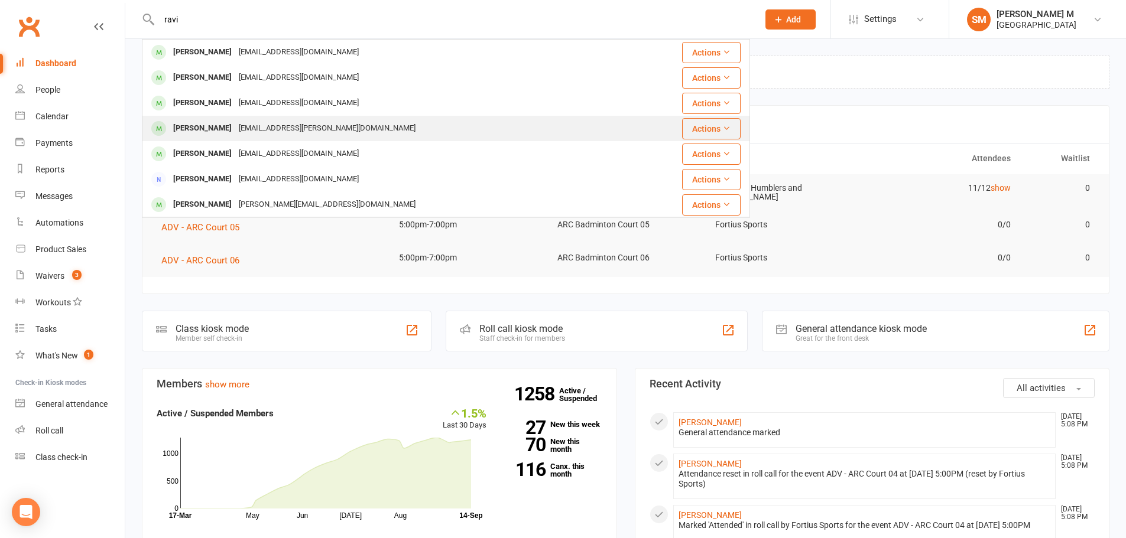
type input "ravi"
click at [324, 135] on div "[PERSON_NAME] [PERSON_NAME][EMAIL_ADDRESS][PERSON_NAME][DOMAIN_NAME]" at bounding box center [387, 128] width 489 height 24
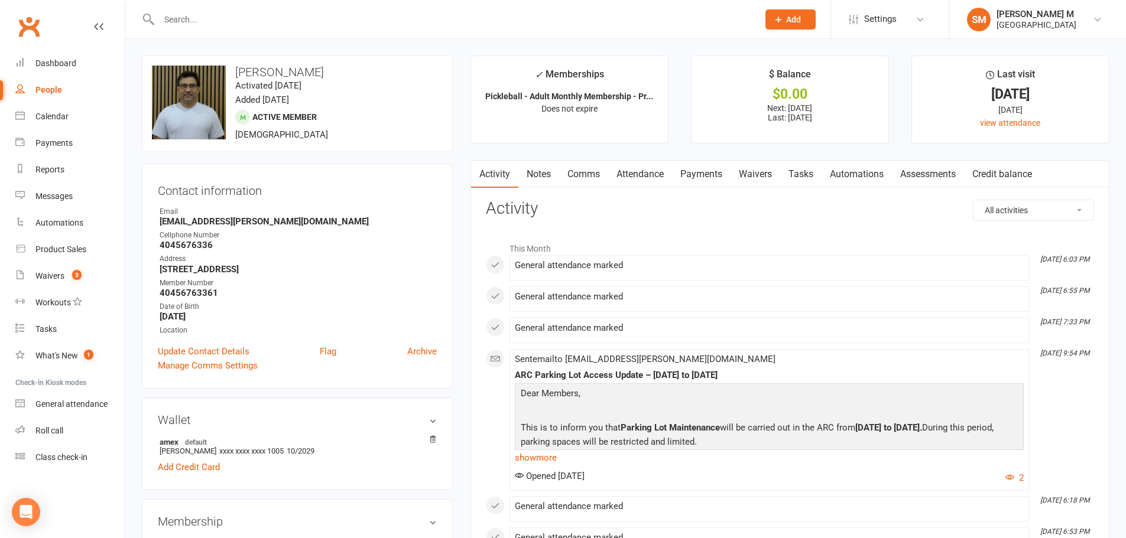
click at [677, 168] on link "Payments" at bounding box center [701, 174] width 58 height 27
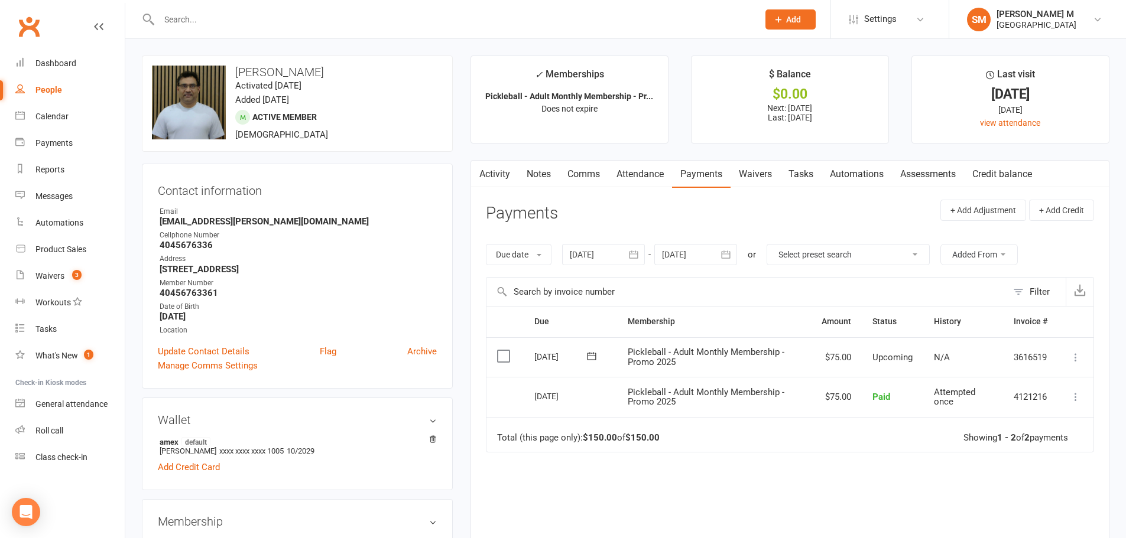
click at [485, 177] on button "button" at bounding box center [478, 174] width 15 height 27
drag, startPoint x: 462, startPoint y: 177, endPoint x: 509, endPoint y: 175, distance: 46.7
click at [473, 176] on main "✓ Memberships Pickleball - Adult Monthly Membership - Pr... Does not expire $ B…" at bounding box center [789, 346] width 656 height 580
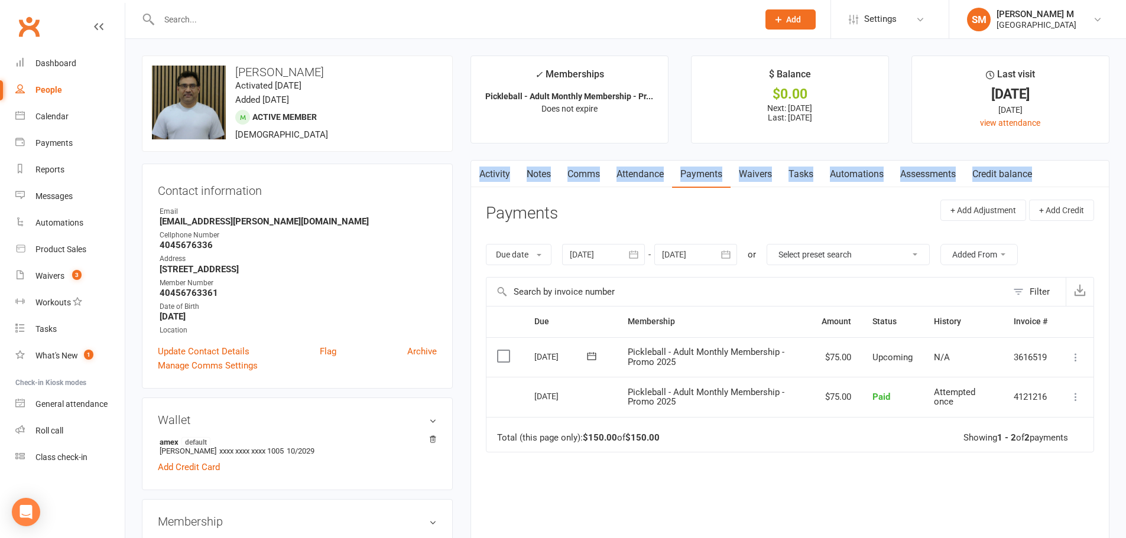
click at [509, 175] on link "Activity" at bounding box center [494, 174] width 47 height 27
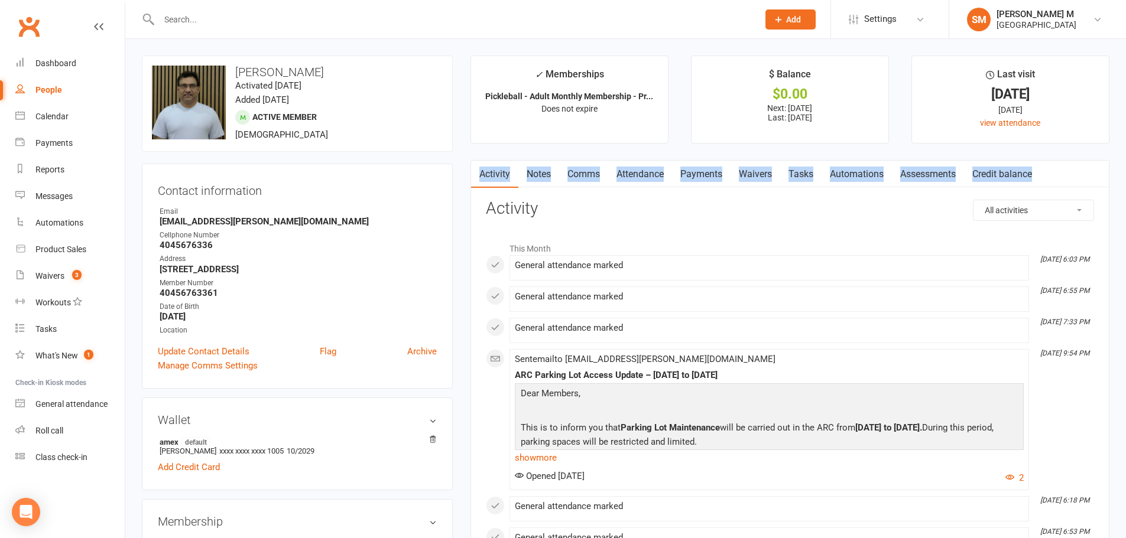
click at [38, 26] on link "Clubworx" at bounding box center [29, 27] width 30 height 30
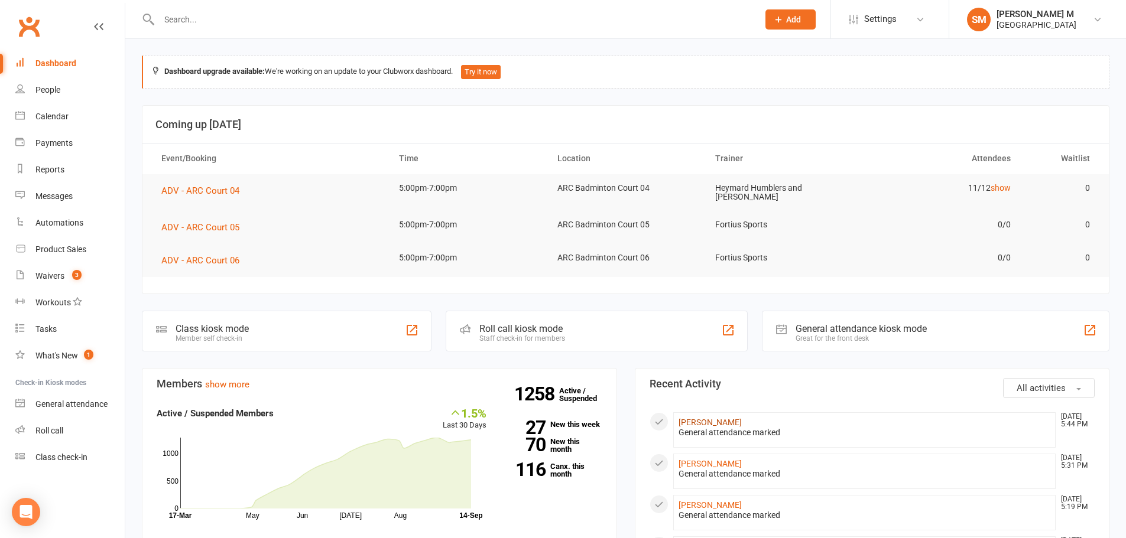
click at [716, 418] on link "[PERSON_NAME]" at bounding box center [709, 422] width 63 height 9
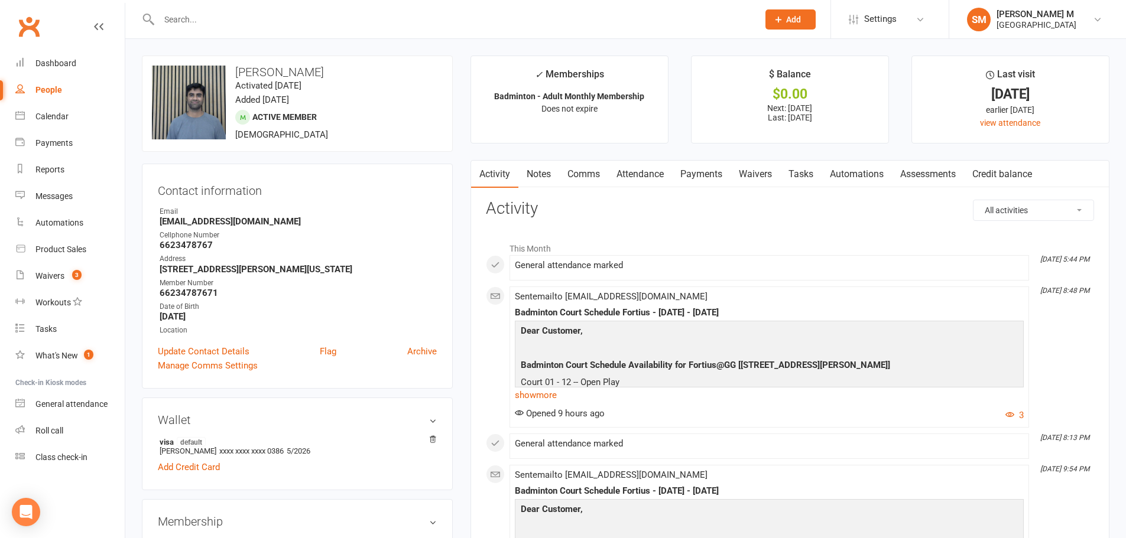
click at [540, 171] on link "Notes" at bounding box center [538, 174] width 41 height 27
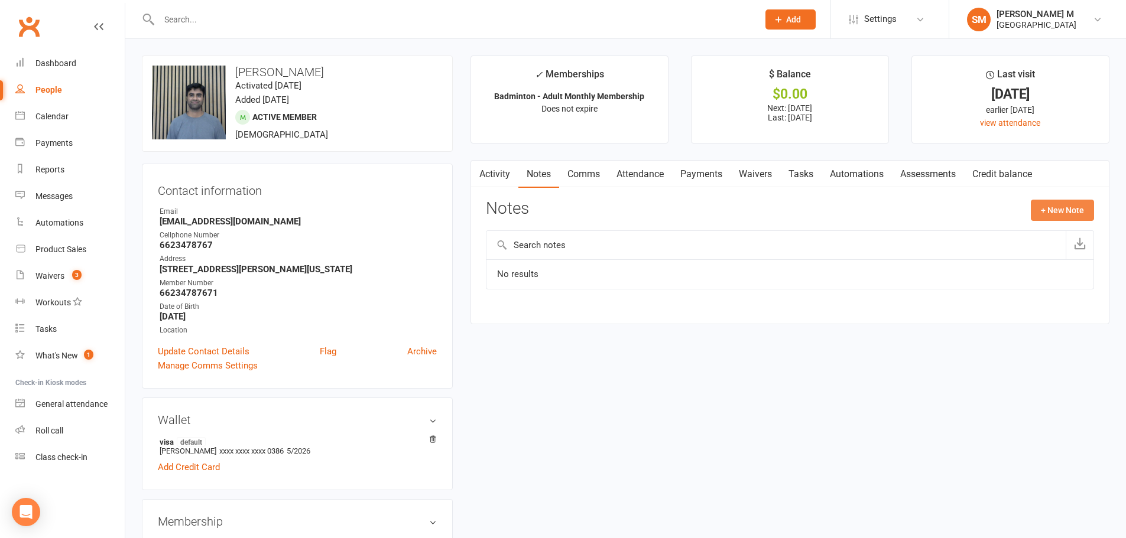
click at [1079, 200] on button "+ New Note" at bounding box center [1061, 210] width 63 height 21
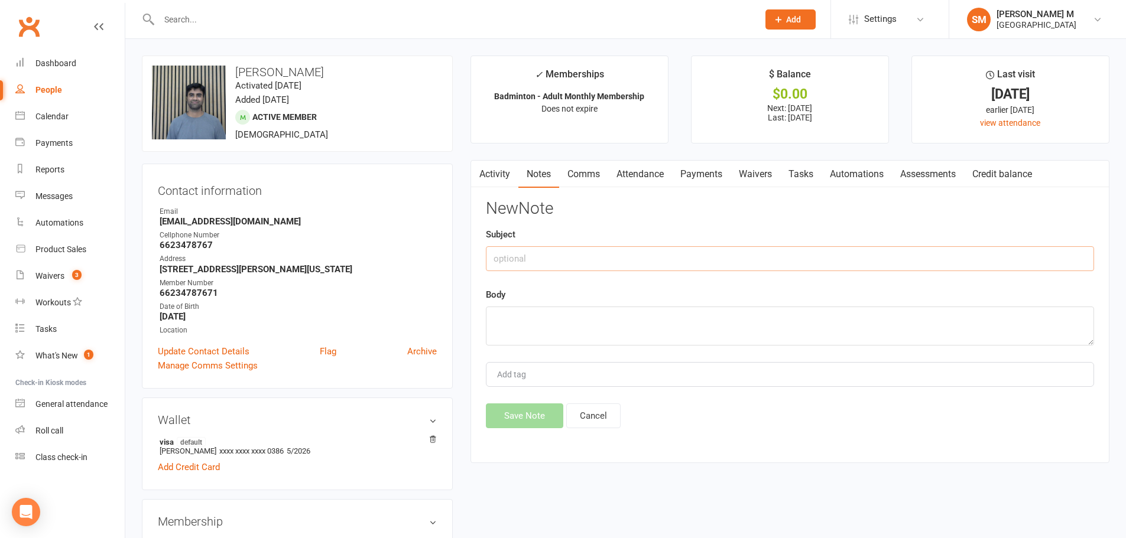
click at [522, 259] on input "text" at bounding box center [790, 258] width 608 height 25
type input "Guest pass used on [DATE]"
click at [554, 329] on textarea at bounding box center [790, 326] width 608 height 39
type textarea "PS"
click at [529, 422] on button "Save Note" at bounding box center [524, 416] width 77 height 25
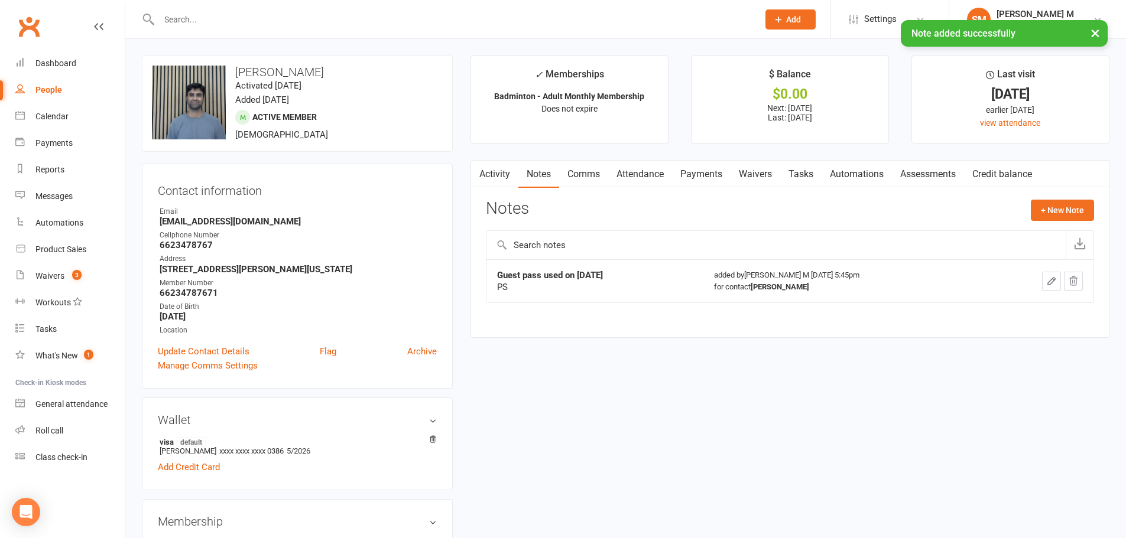
drag, startPoint x: 33, startPoint y: 30, endPoint x: 31, endPoint y: 35, distance: 6.4
click at [33, 20] on div "× Note added successfully" at bounding box center [555, 20] width 1110 height 0
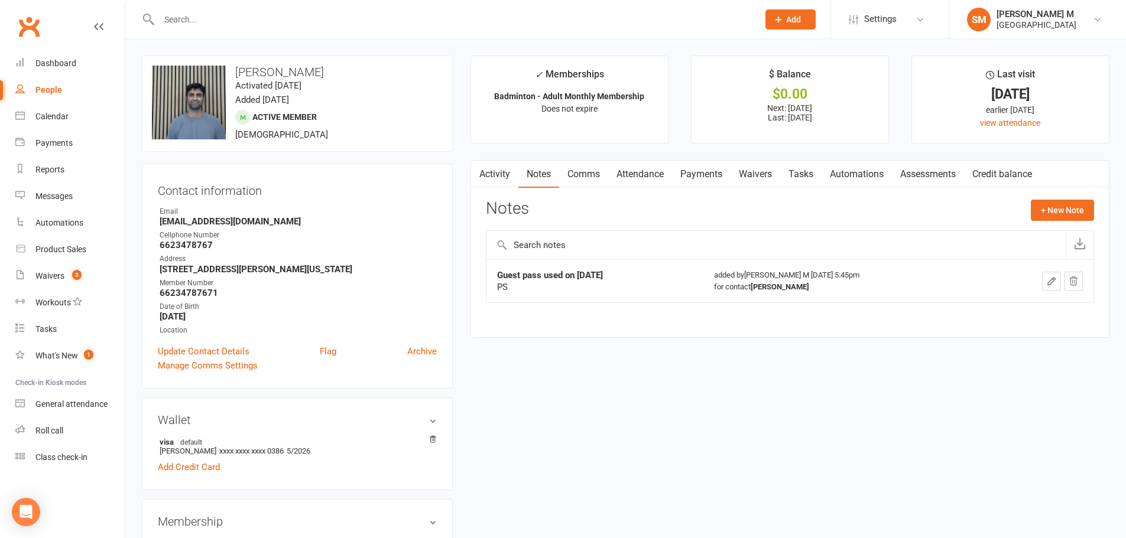
click at [38, 21] on link "Clubworx" at bounding box center [29, 27] width 30 height 30
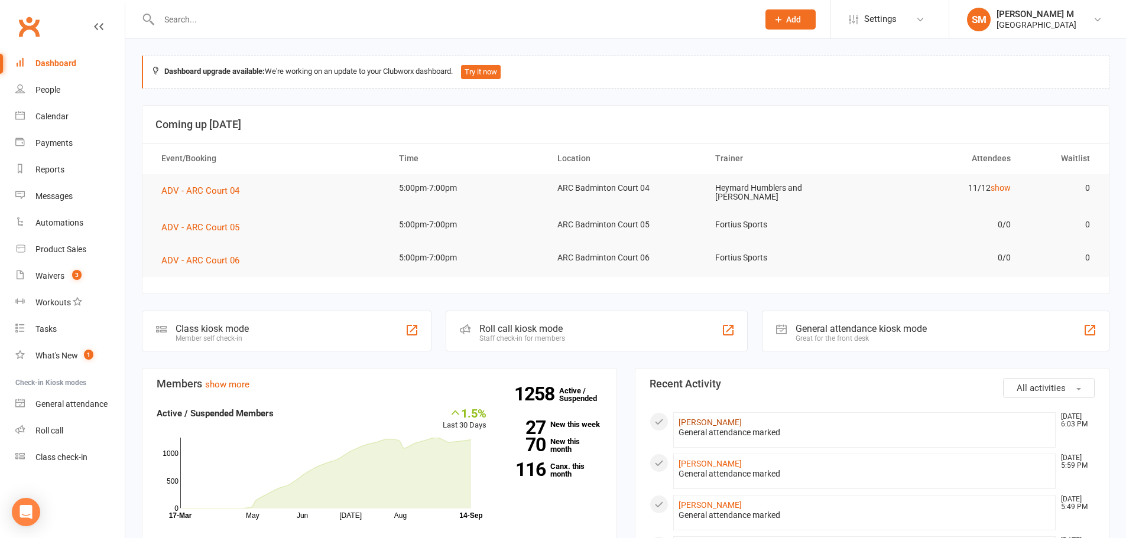
click at [716, 425] on link "[PERSON_NAME]" at bounding box center [709, 422] width 63 height 9
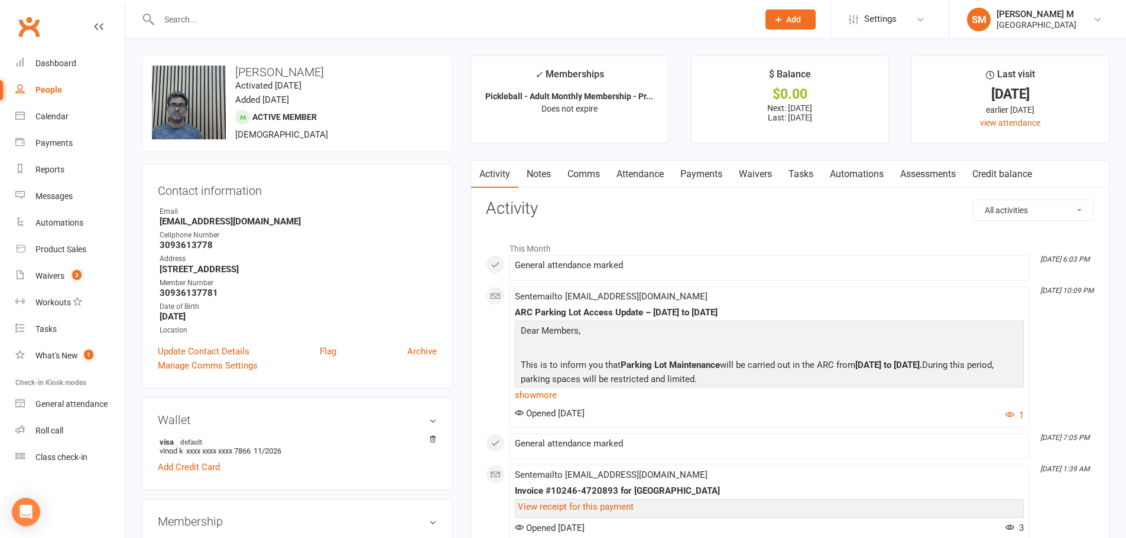
click at [23, 14] on link "Clubworx" at bounding box center [29, 27] width 30 height 30
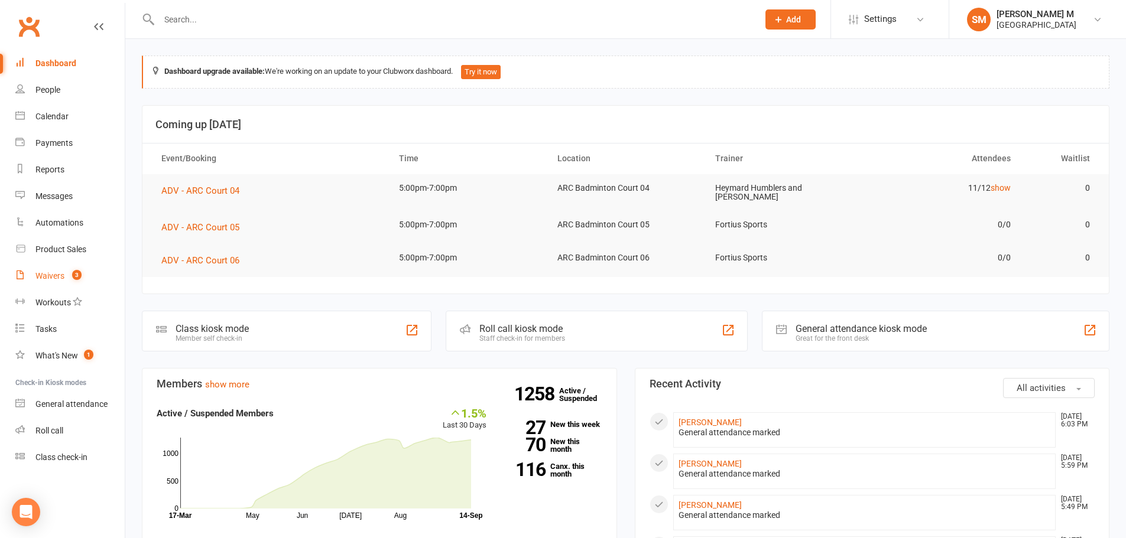
click at [56, 264] on link "Waivers 3" at bounding box center [69, 276] width 109 height 27
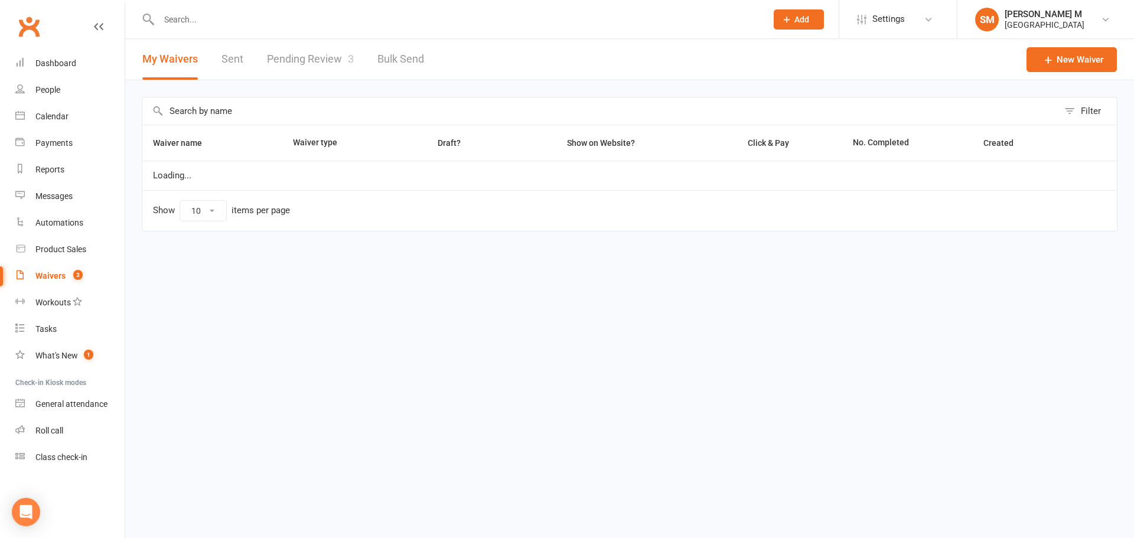
select select "50"
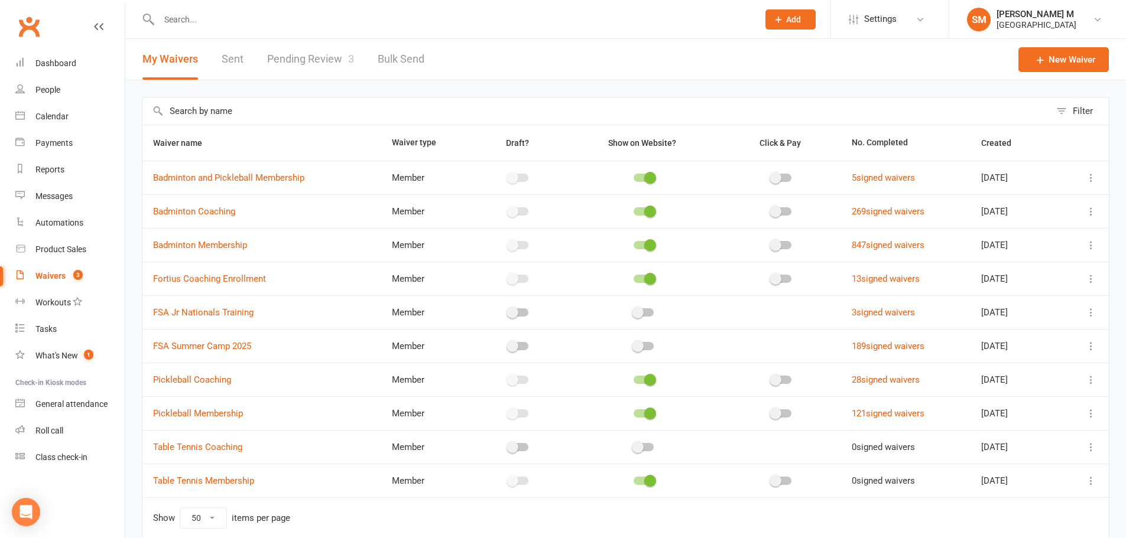
click at [14, 21] on link "Clubworx" at bounding box center [29, 27] width 30 height 30
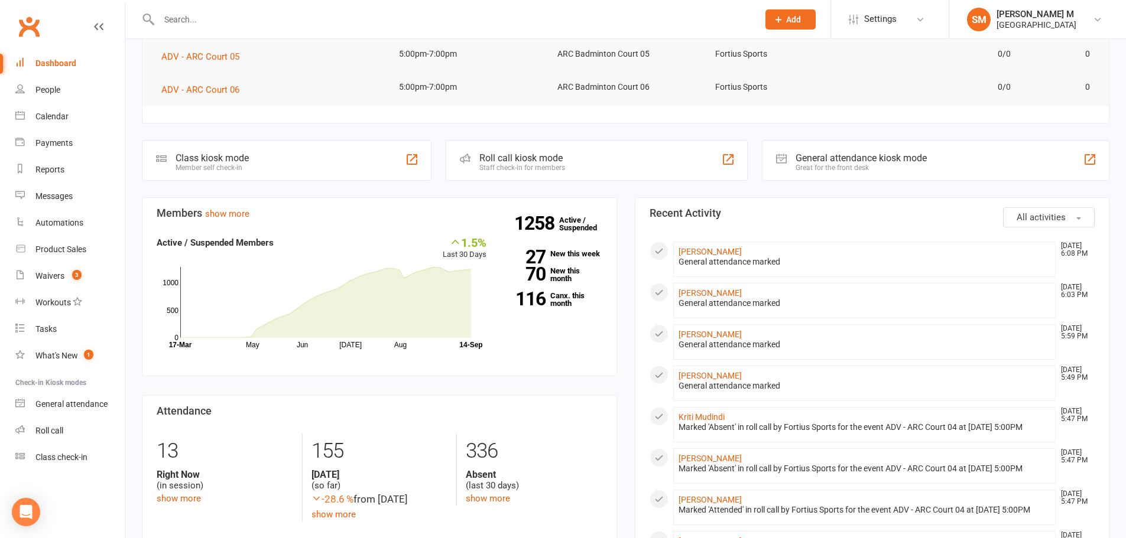
scroll to position [177, 0]
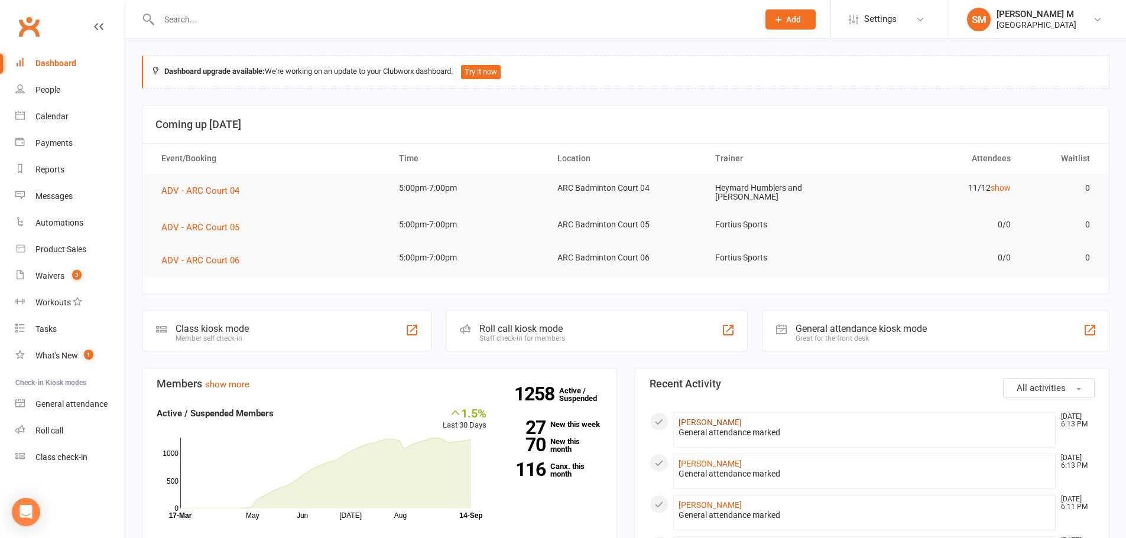
click at [700, 419] on link "[PERSON_NAME]" at bounding box center [709, 422] width 63 height 9
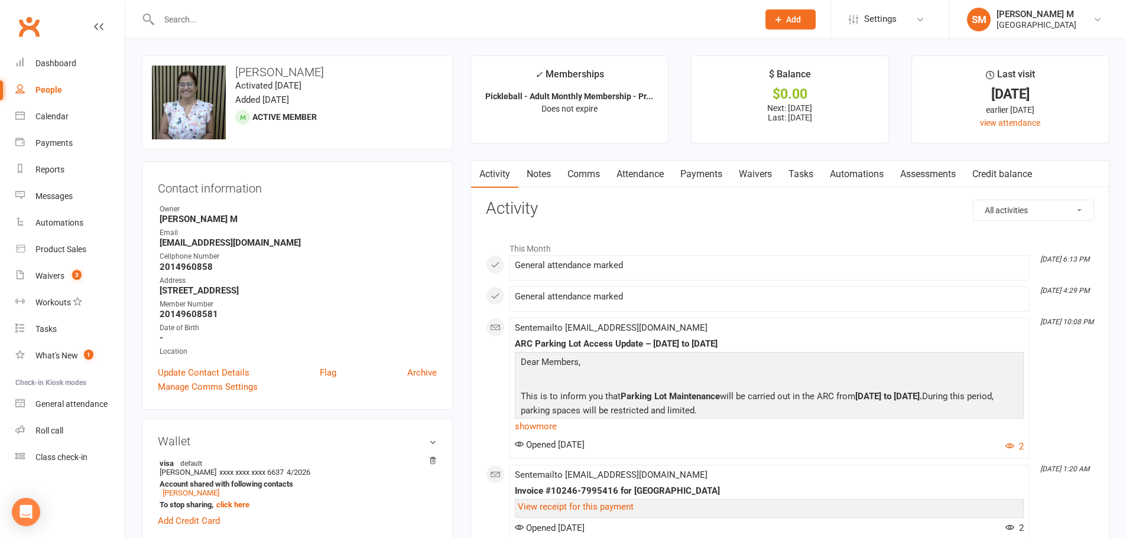
click at [697, 174] on link "Payments" at bounding box center [701, 174] width 58 height 27
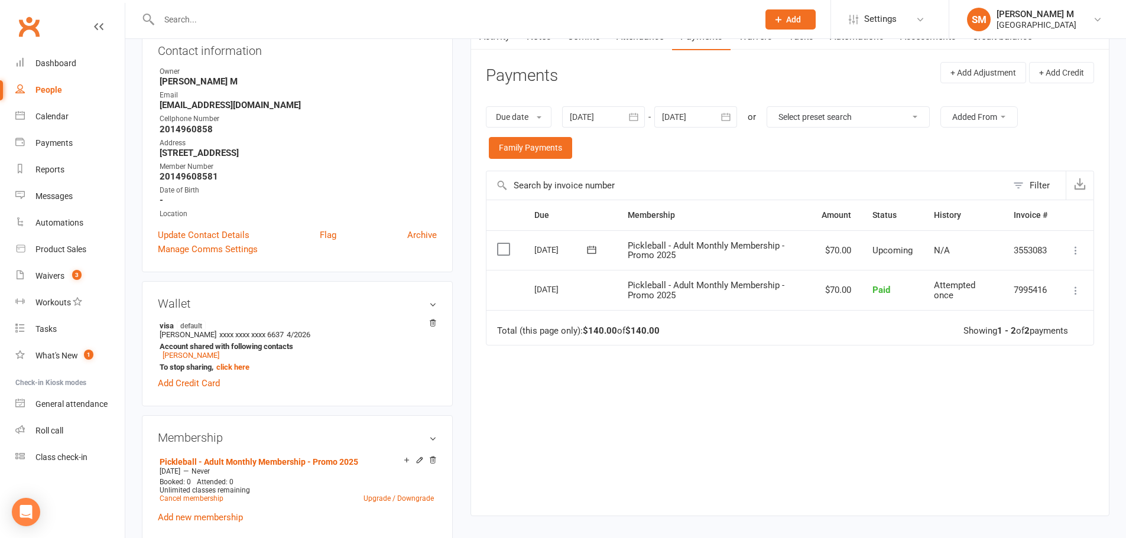
scroll to position [177, 0]
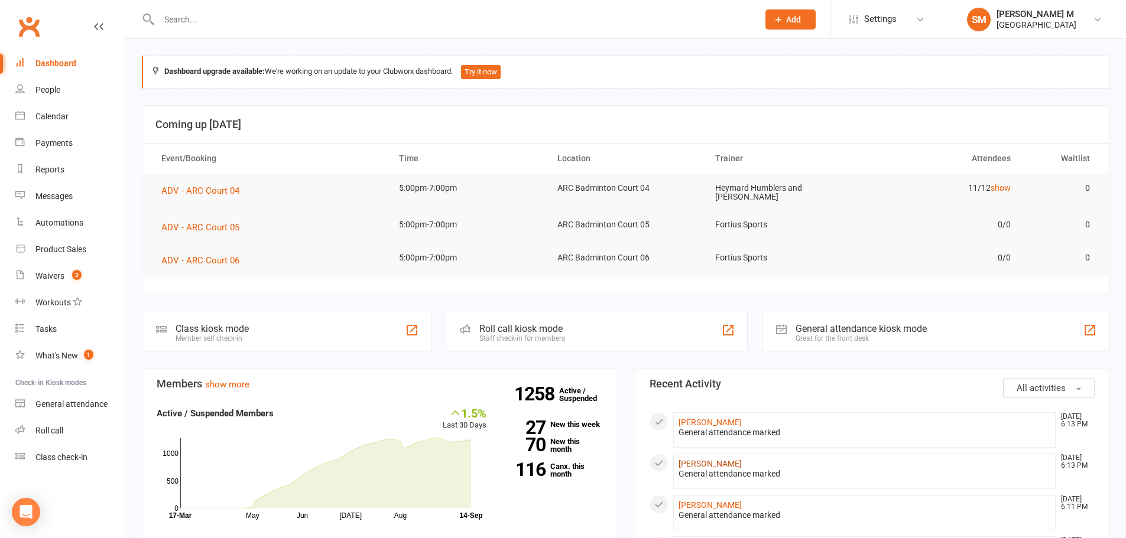
click at [708, 460] on link "[PERSON_NAME]" at bounding box center [709, 463] width 63 height 9
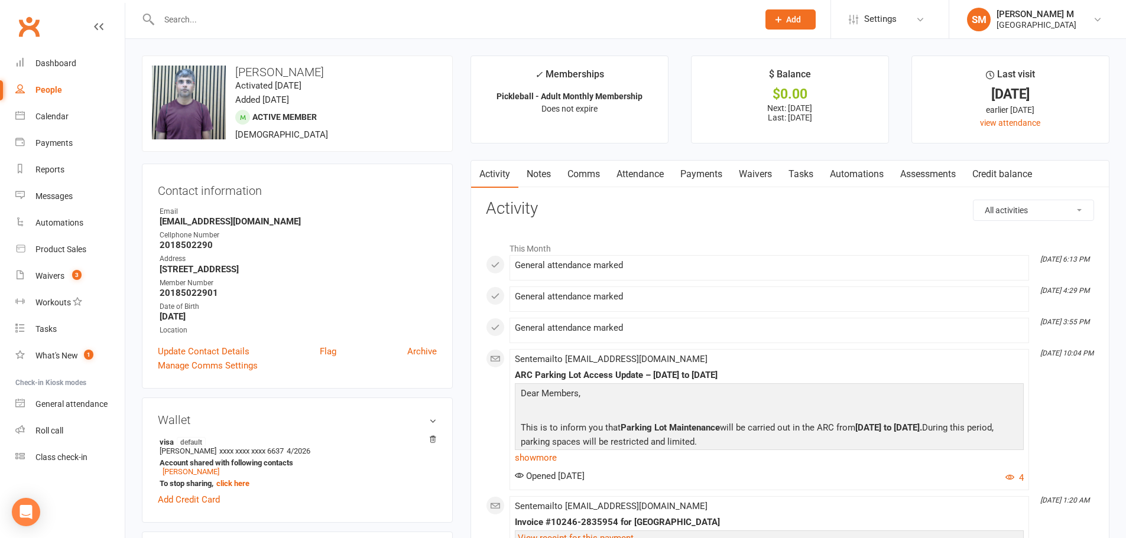
click at [637, 173] on link "Attendance" at bounding box center [640, 174] width 64 height 27
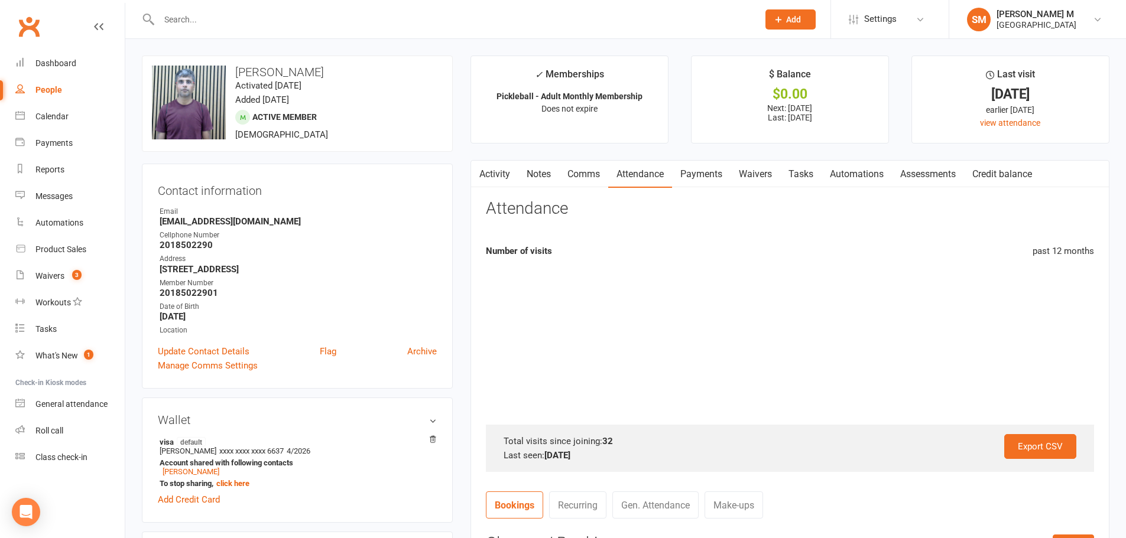
click at [682, 169] on link "Payments" at bounding box center [701, 174] width 58 height 27
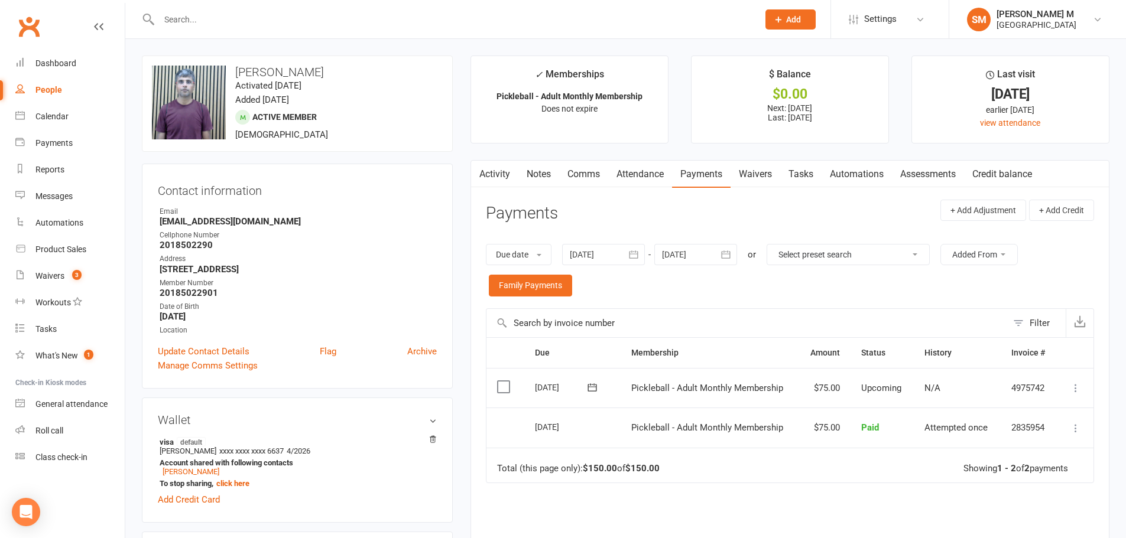
click at [25, 22] on link "Clubworx" at bounding box center [29, 27] width 30 height 30
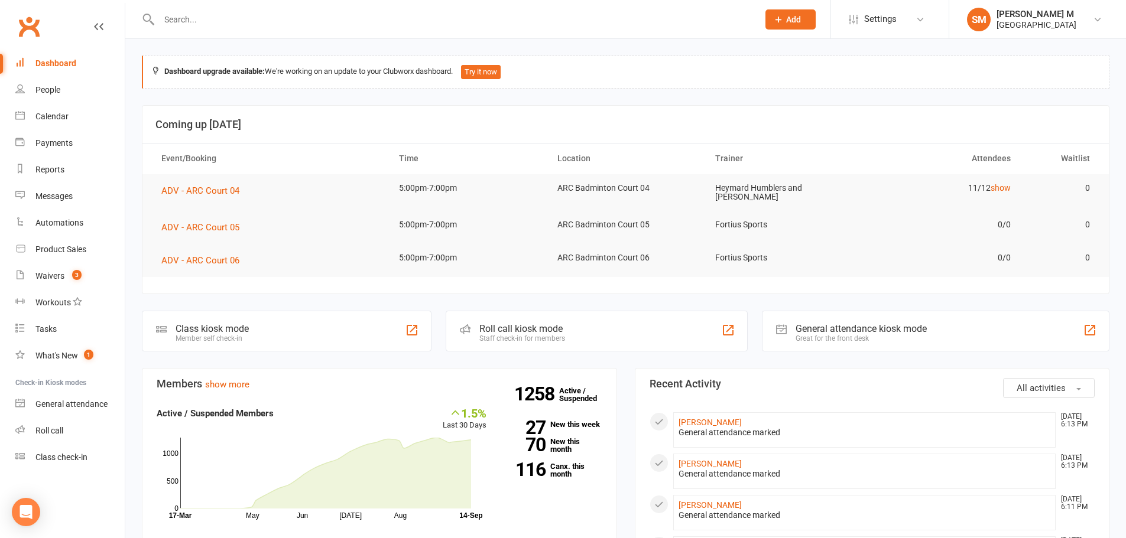
click at [175, 9] on div at bounding box center [446, 19] width 608 height 38
click at [175, 11] on input "text" at bounding box center [452, 19] width 594 height 17
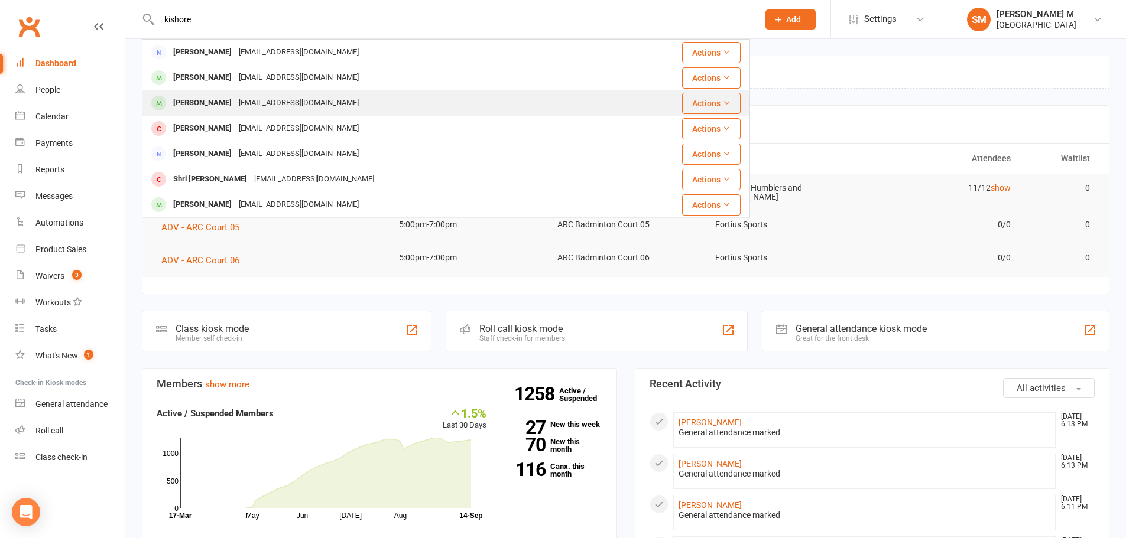
type input "kishore"
click at [262, 108] on div "[EMAIL_ADDRESS][DOMAIN_NAME]" at bounding box center [298, 103] width 127 height 17
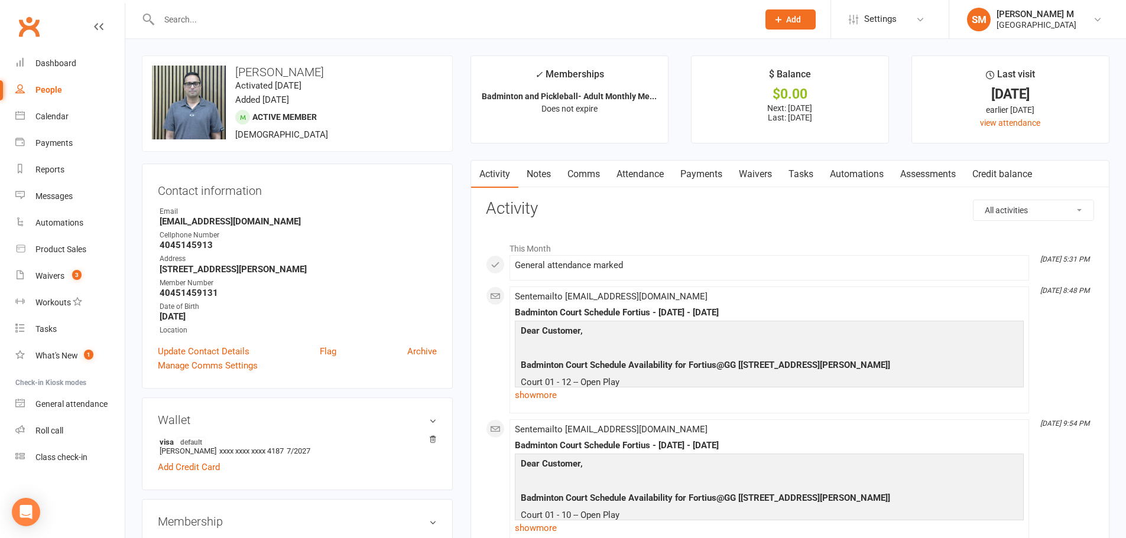
click at [548, 174] on link "Notes" at bounding box center [538, 174] width 41 height 27
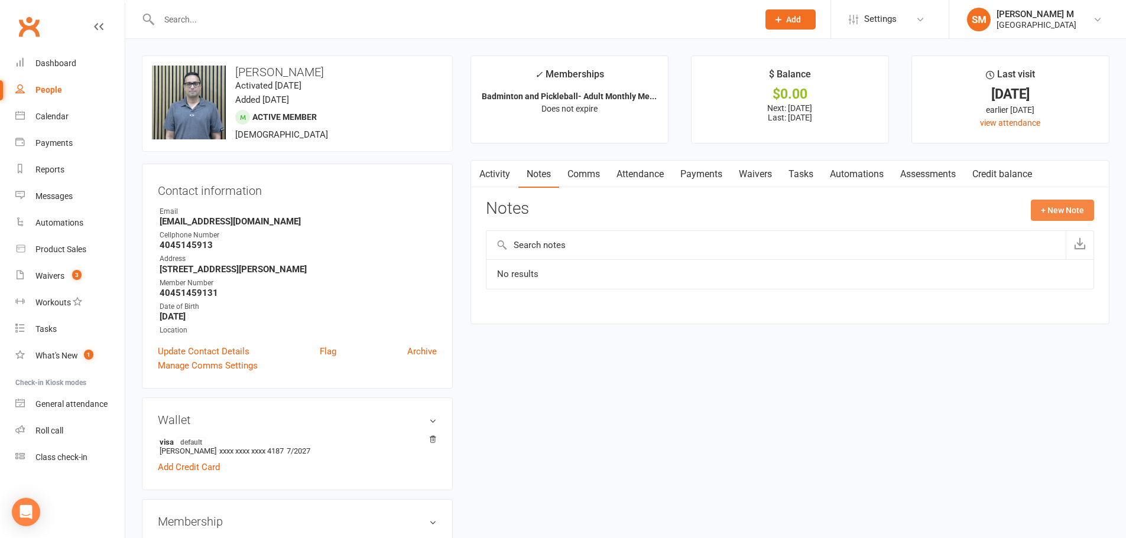
click at [1053, 207] on button "+ New Note" at bounding box center [1061, 210] width 63 height 21
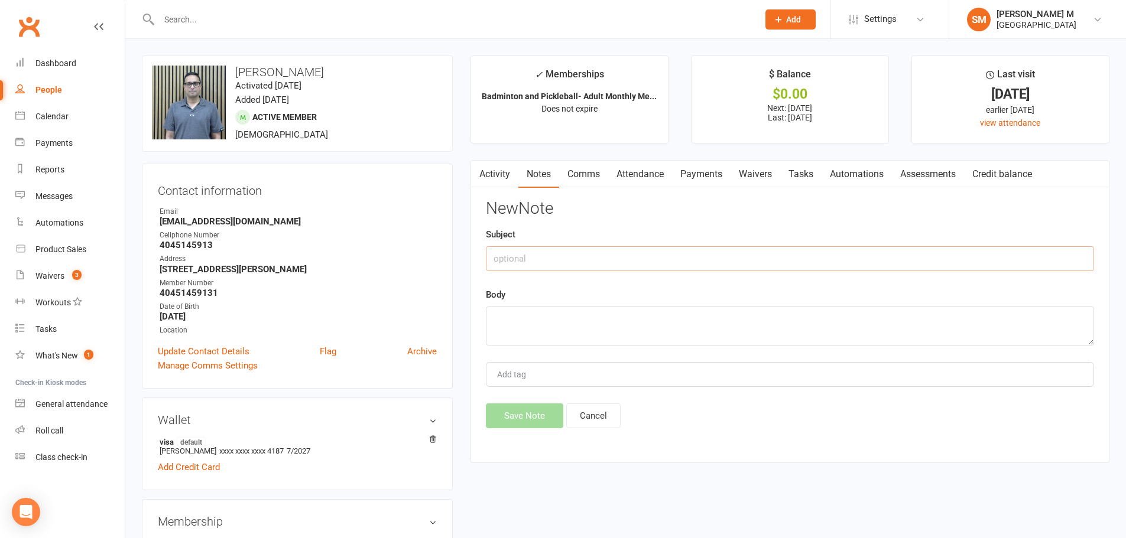
click at [692, 258] on input "text" at bounding box center [790, 258] width 608 height 25
type input "Guest pass used on [DATE]"
click at [729, 326] on textarea at bounding box center [790, 326] width 608 height 39
type textarea "PS"
click at [551, 408] on button "Save Note" at bounding box center [524, 416] width 77 height 25
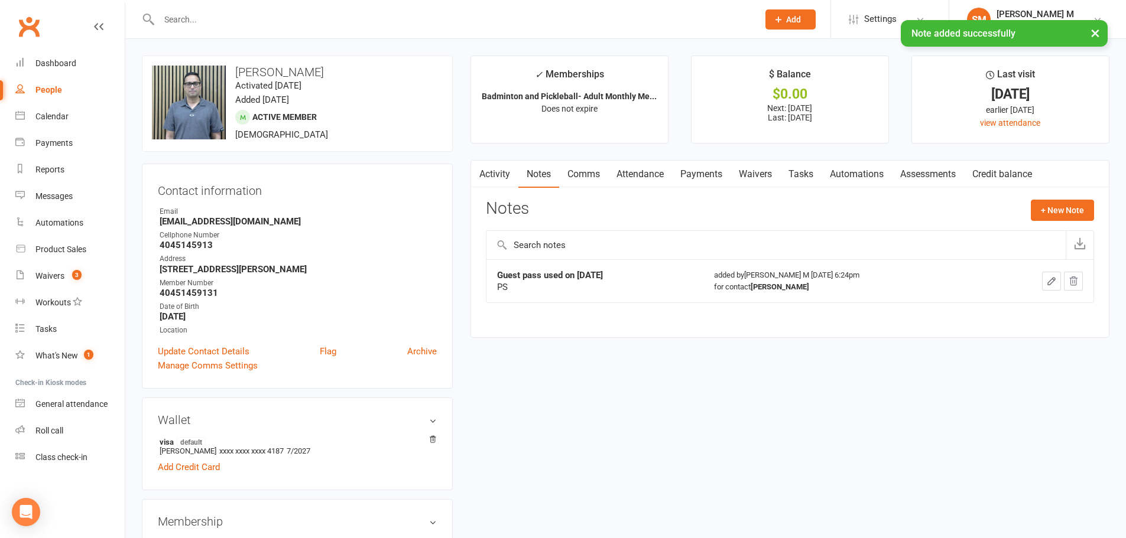
click at [31, 20] on div "× Note added successfully" at bounding box center [555, 20] width 1110 height 0
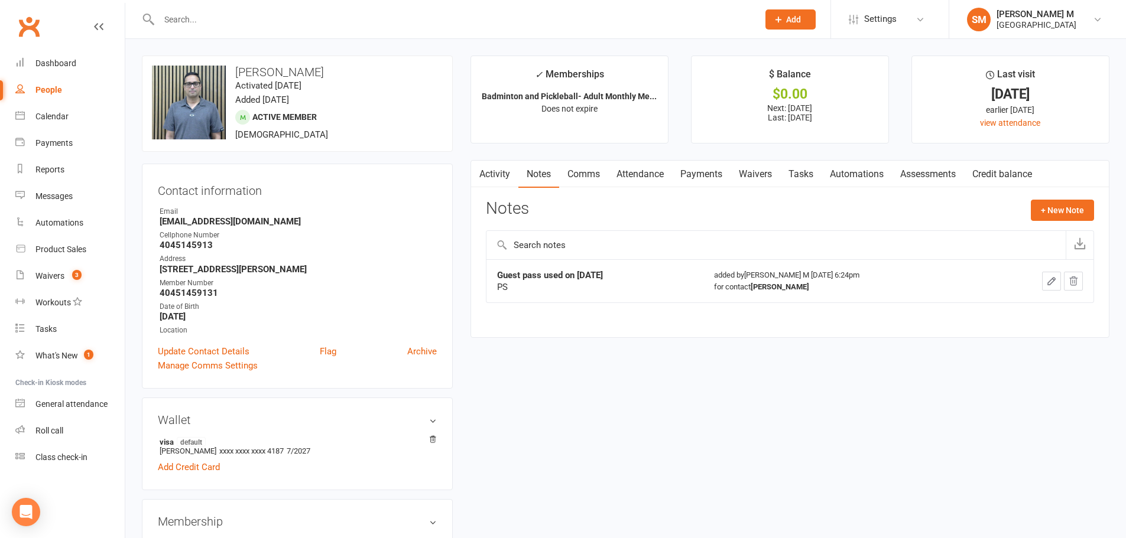
click at [31, 25] on link "Clubworx" at bounding box center [29, 27] width 30 height 30
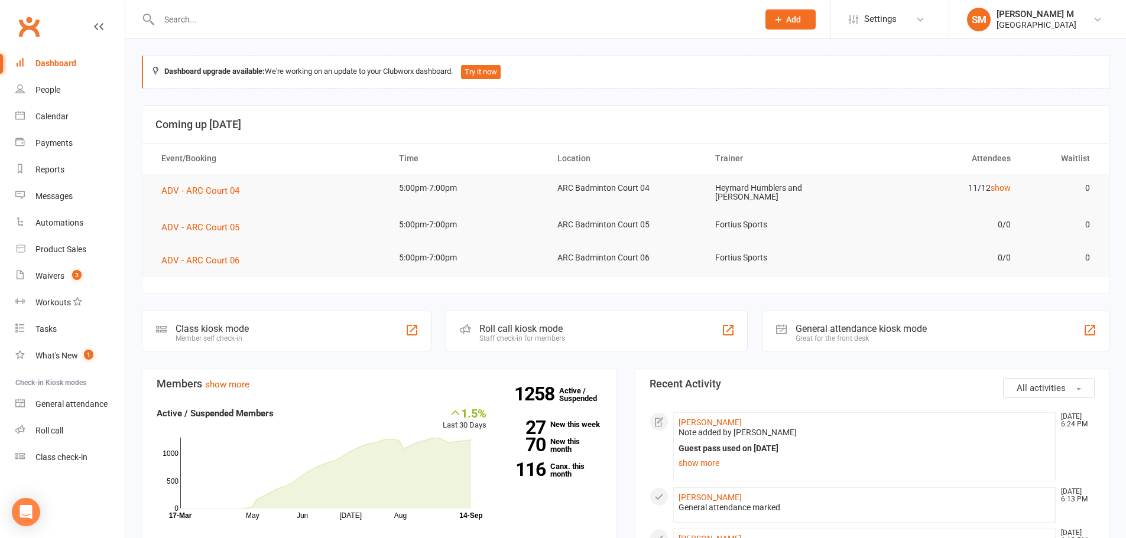
click at [216, 11] on input "text" at bounding box center [452, 19] width 594 height 17
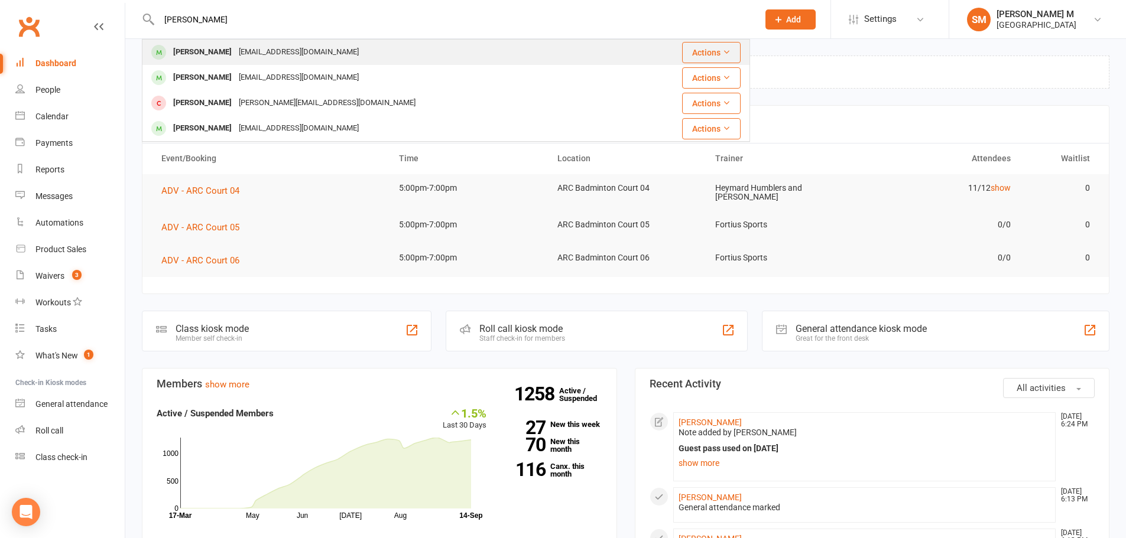
type input "victor"
click at [174, 44] on div "Victor Lai" at bounding box center [203, 52] width 66 height 17
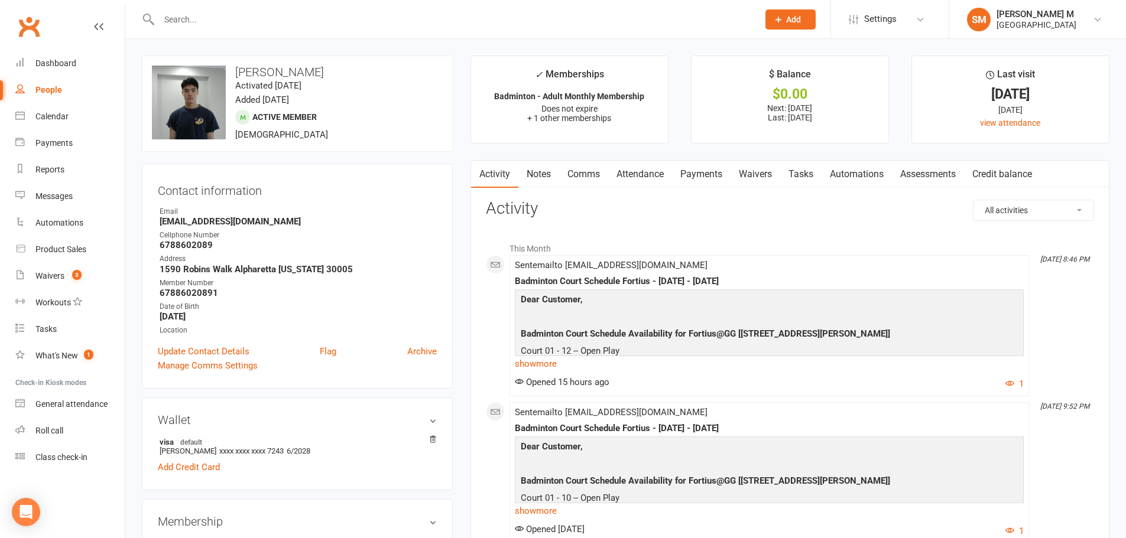
click at [693, 168] on link "Payments" at bounding box center [701, 174] width 58 height 27
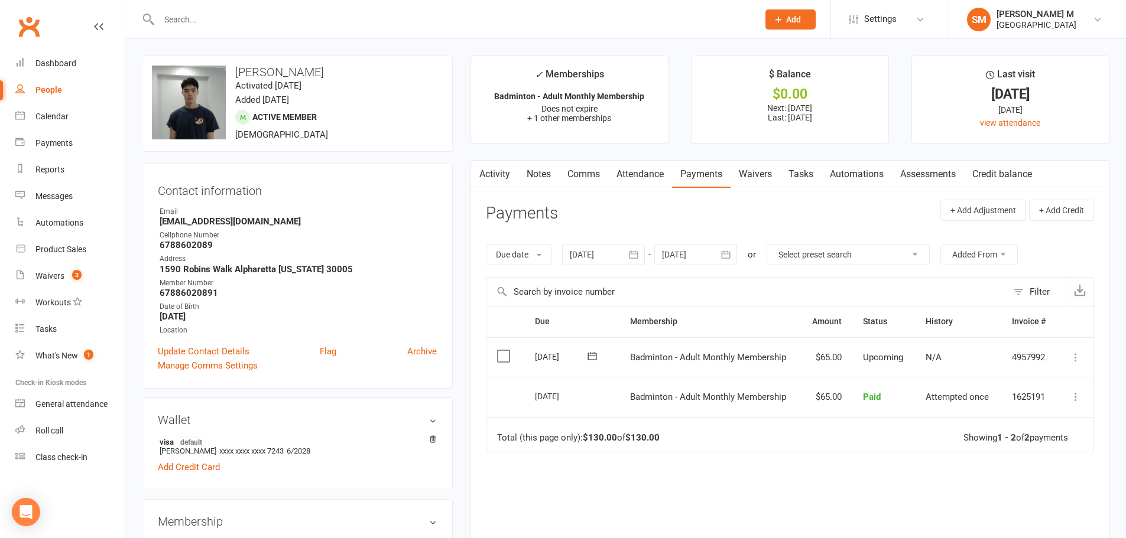
click at [27, 32] on link "Clubworx" at bounding box center [29, 27] width 30 height 30
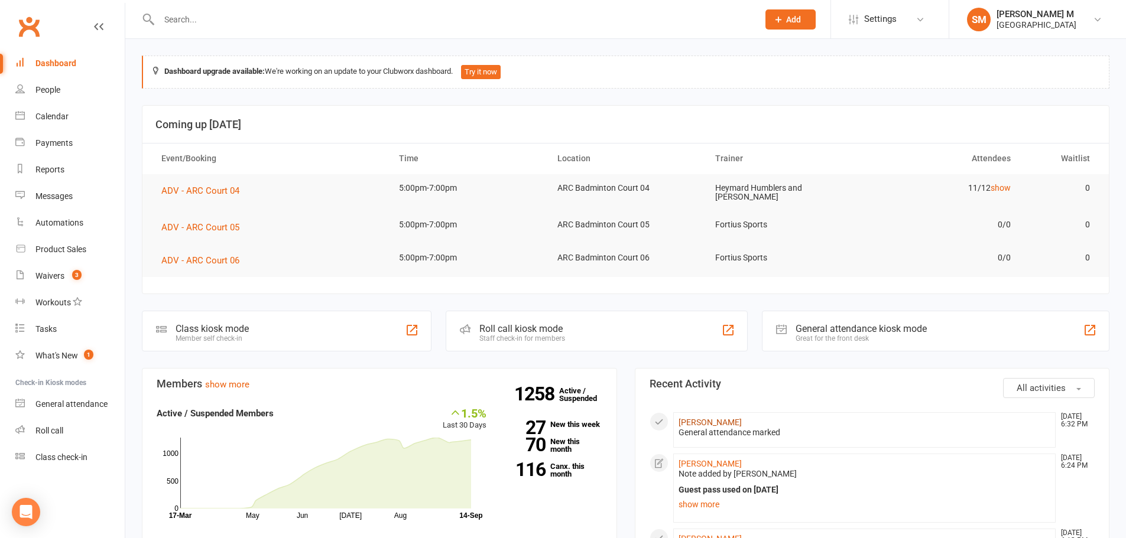
click at [713, 420] on link "[PERSON_NAME]" at bounding box center [709, 422] width 63 height 9
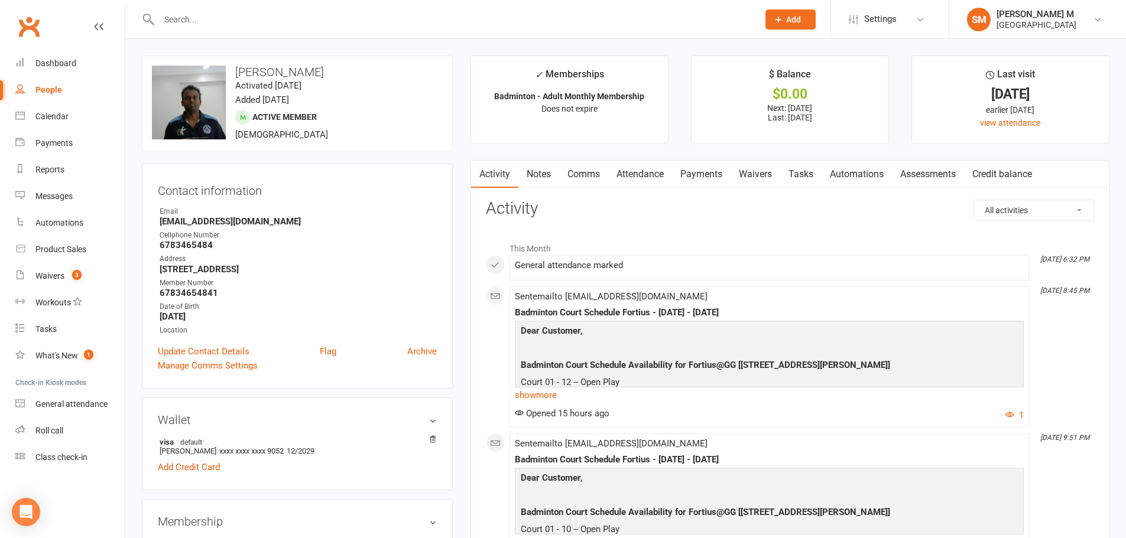
click at [681, 175] on link "Payments" at bounding box center [701, 174] width 58 height 27
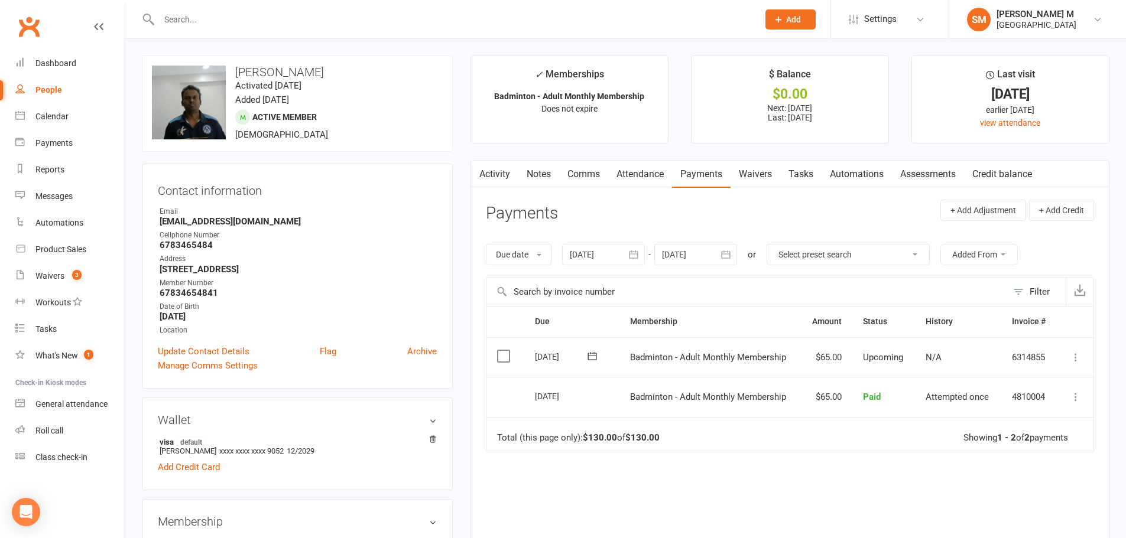
click at [44, 17] on div "Clubworx" at bounding box center [62, 34] width 125 height 44
click at [32, 18] on link "Clubworx" at bounding box center [29, 27] width 30 height 30
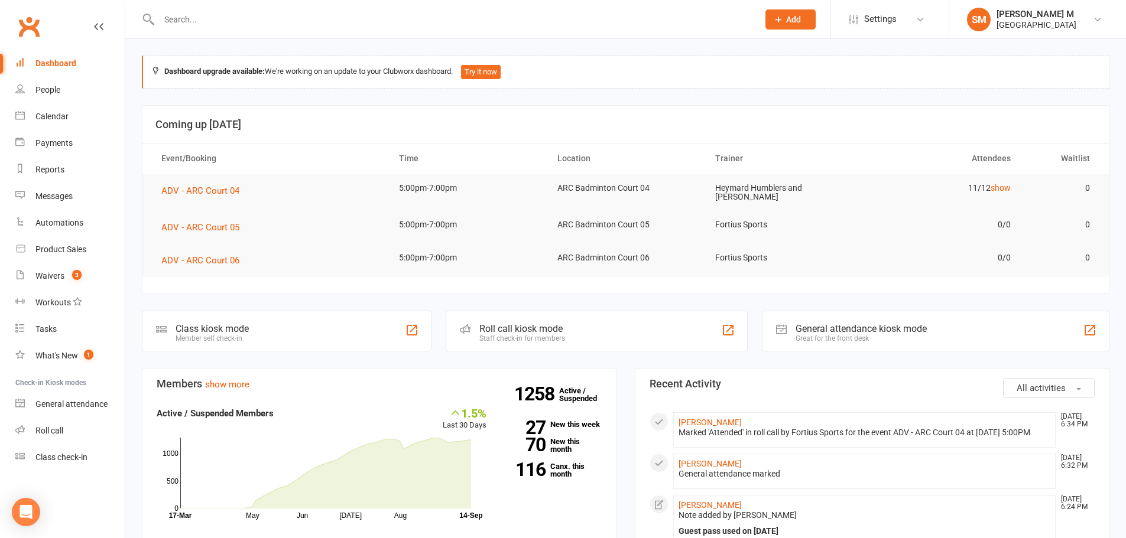
click at [527, 26] on input "text" at bounding box center [452, 19] width 594 height 17
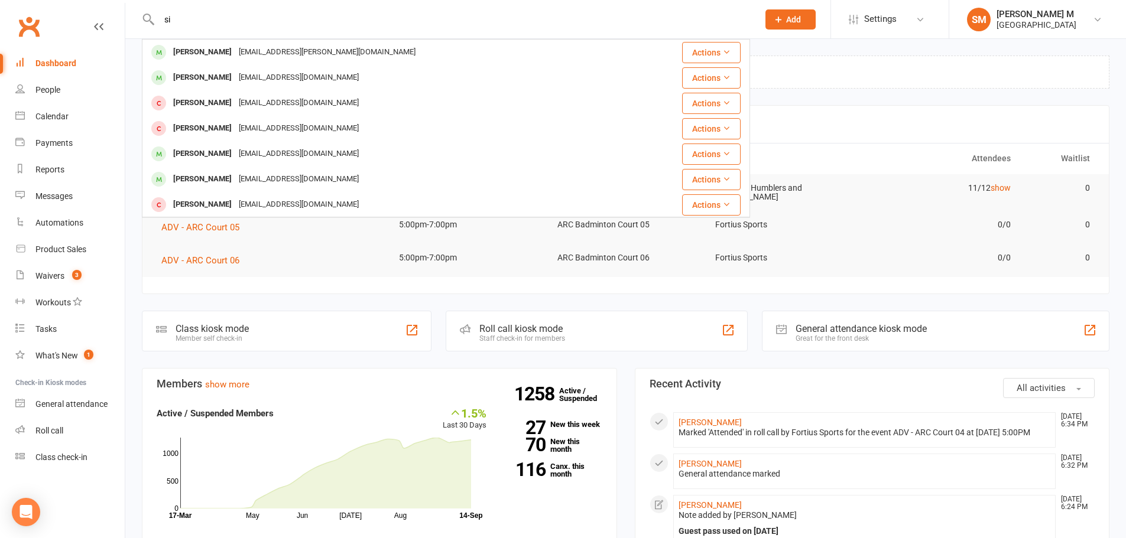
type input "s"
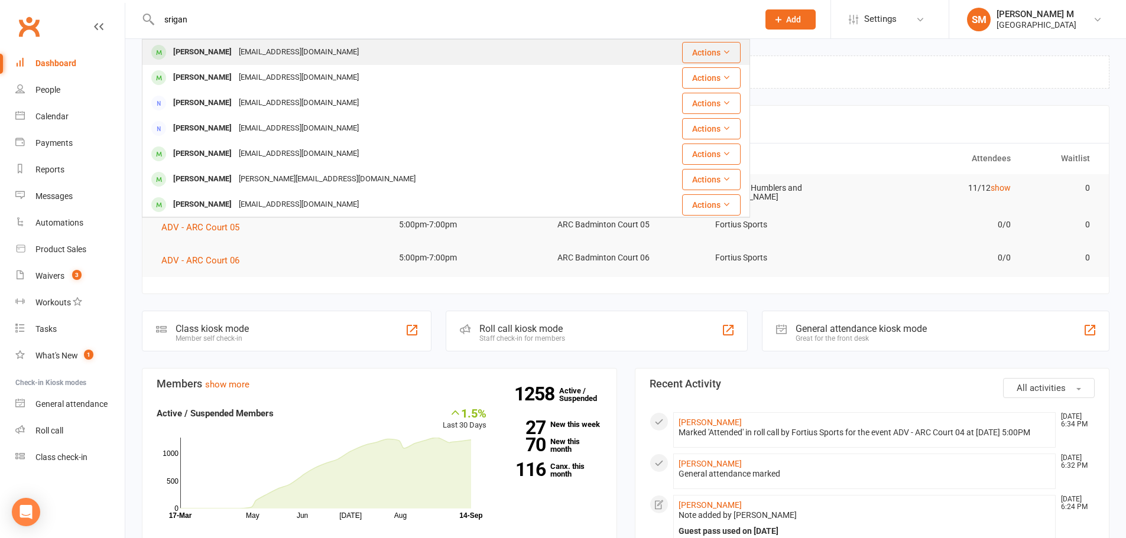
type input "srigan"
click at [248, 45] on div "[EMAIL_ADDRESS][DOMAIN_NAME]" at bounding box center [298, 52] width 127 height 17
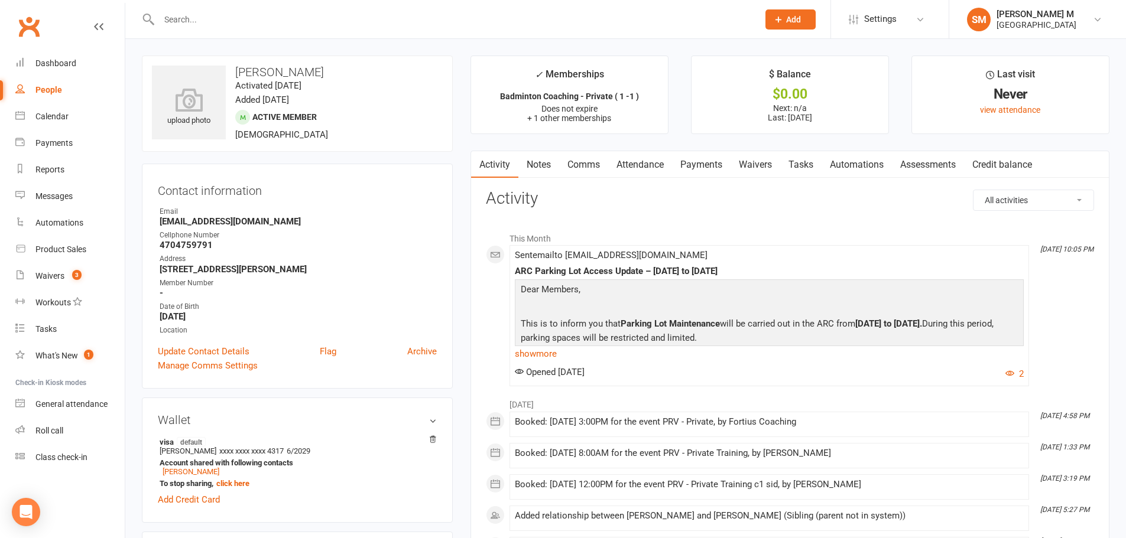
click at [260, 71] on h3 "[PERSON_NAME]" at bounding box center [297, 72] width 291 height 13
drag, startPoint x: 260, startPoint y: 71, endPoint x: 320, endPoint y: 73, distance: 60.3
click at [320, 73] on h3 "[PERSON_NAME]" at bounding box center [297, 72] width 291 height 13
copy h3 "[PERSON_NAME]"
click at [182, 352] on link "Update Contact Details" at bounding box center [204, 351] width 92 height 14
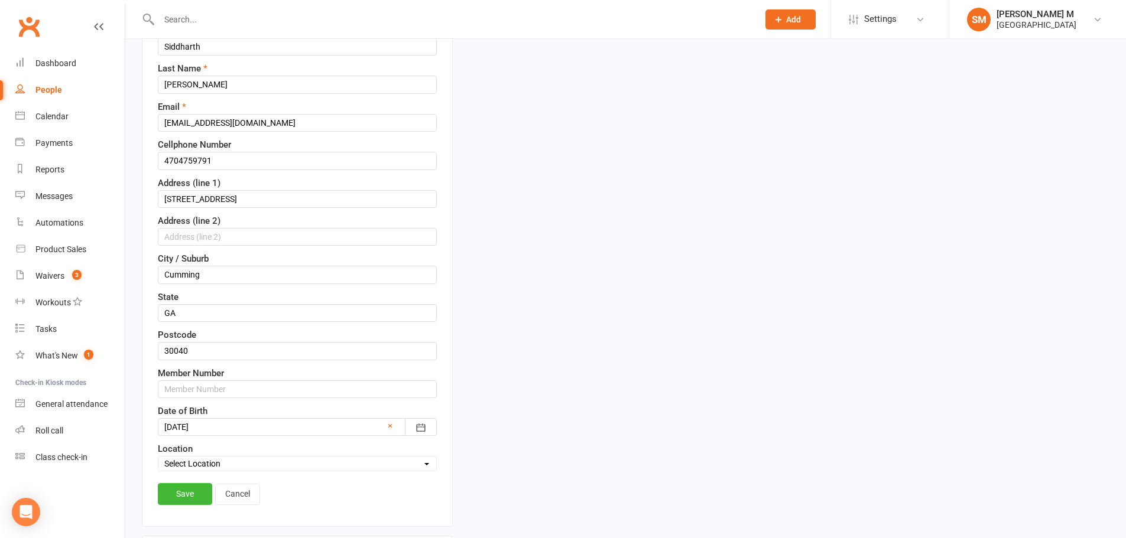
scroll to position [351, 0]
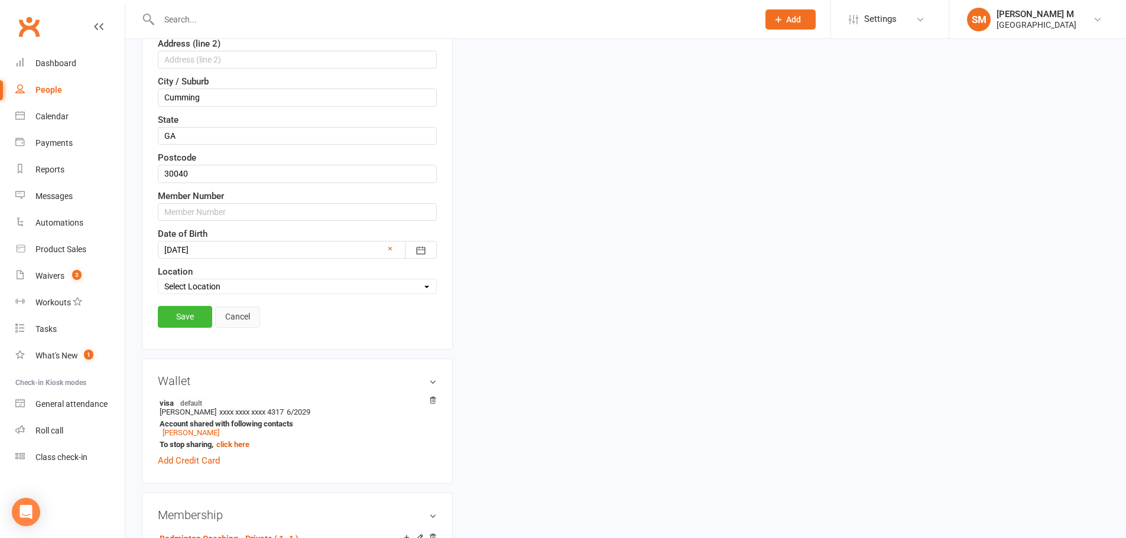
click at [219, 321] on link "Cancel" at bounding box center [237, 317] width 45 height 21
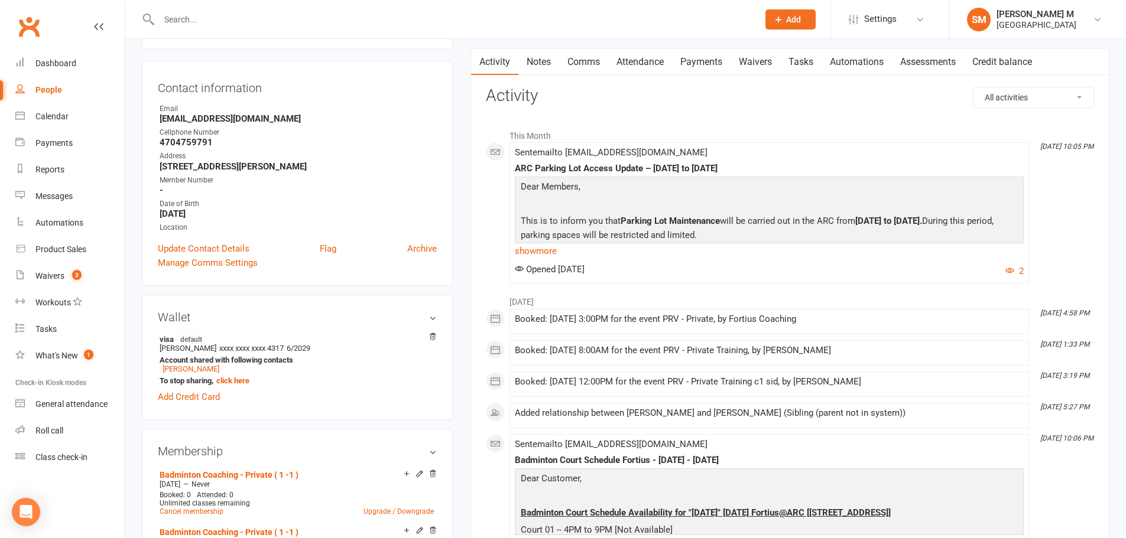
scroll to position [0, 0]
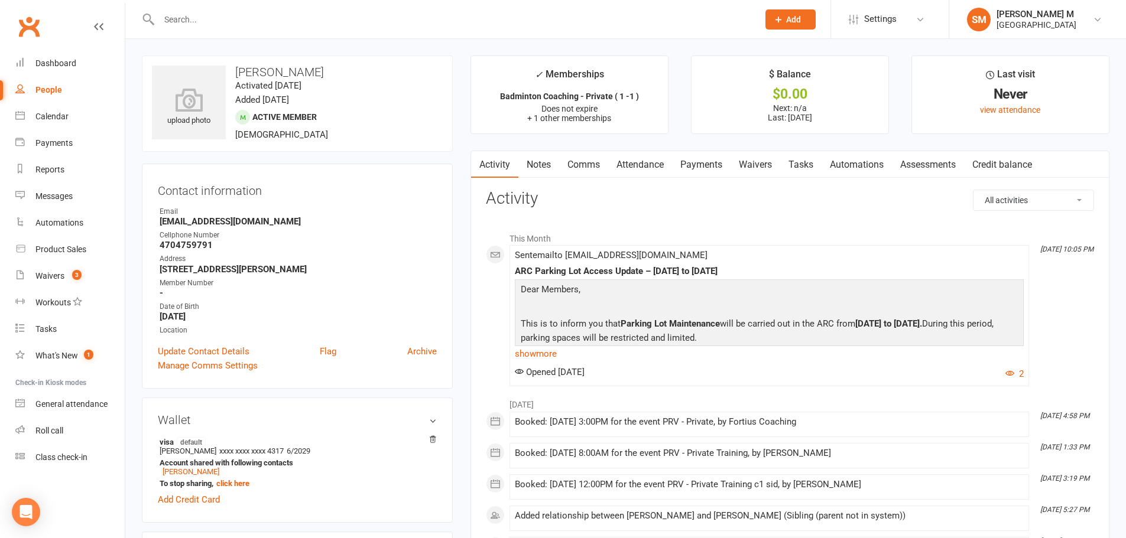
click at [275, 74] on h3 "[PERSON_NAME]" at bounding box center [297, 72] width 291 height 13
drag, startPoint x: 275, startPoint y: 74, endPoint x: 301, endPoint y: 77, distance: 26.2
click at [301, 77] on h3 "[PERSON_NAME]" at bounding box center [297, 72] width 291 height 13
copy h3 "[PERSON_NAME]"
click at [221, 95] on icon at bounding box center [189, 100] width 82 height 26
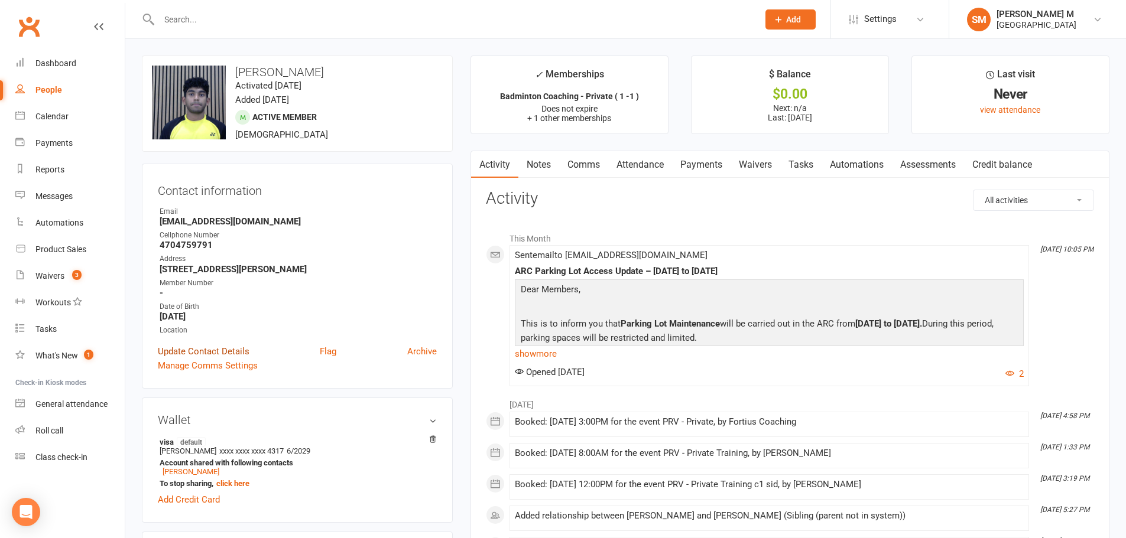
click at [219, 346] on link "Update Contact Details" at bounding box center [204, 351] width 92 height 14
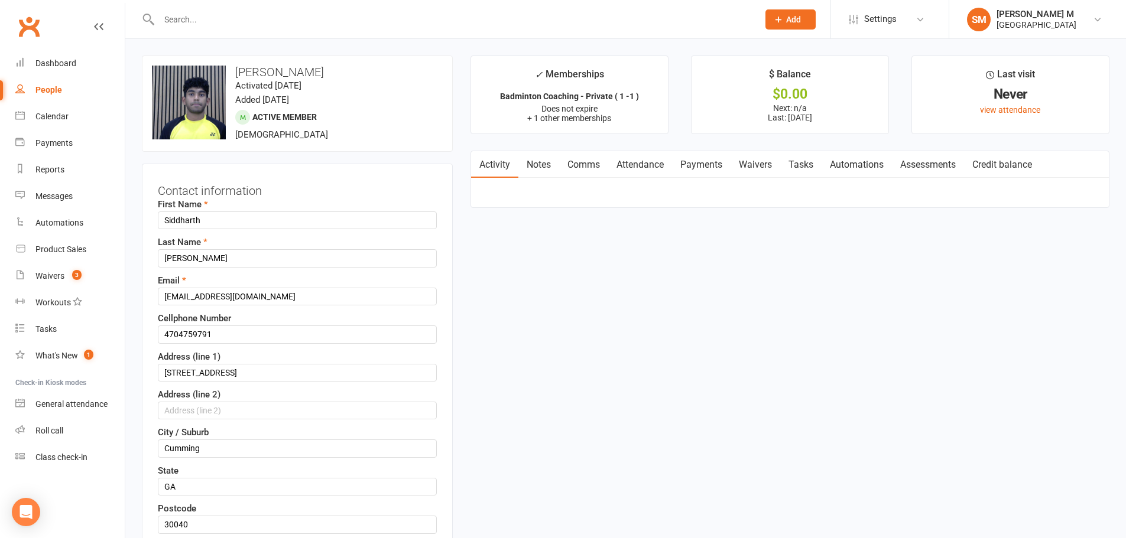
scroll to position [56, 0]
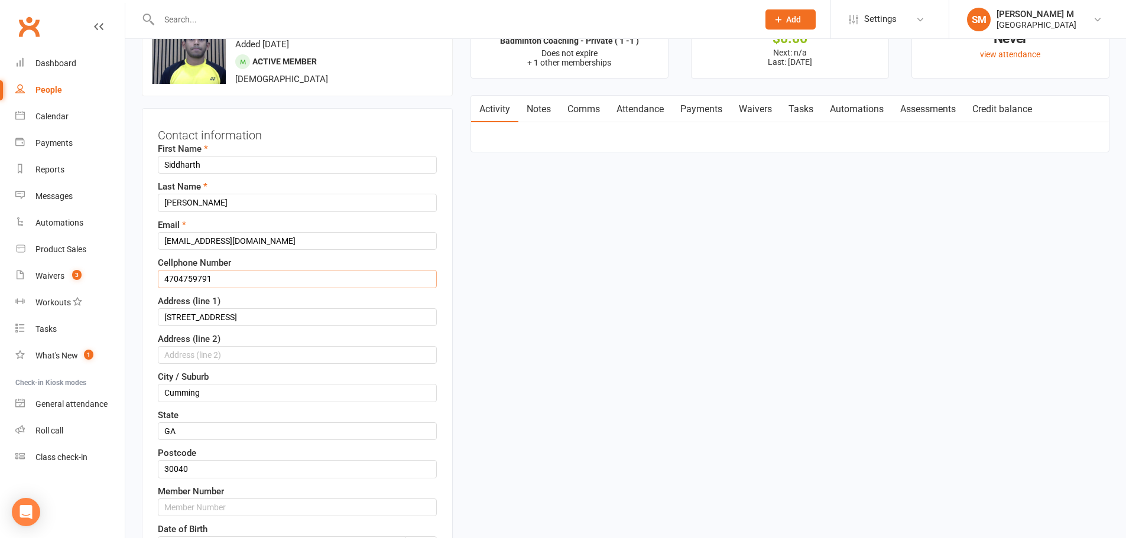
click at [257, 278] on input "4704759791" at bounding box center [297, 279] width 279 height 18
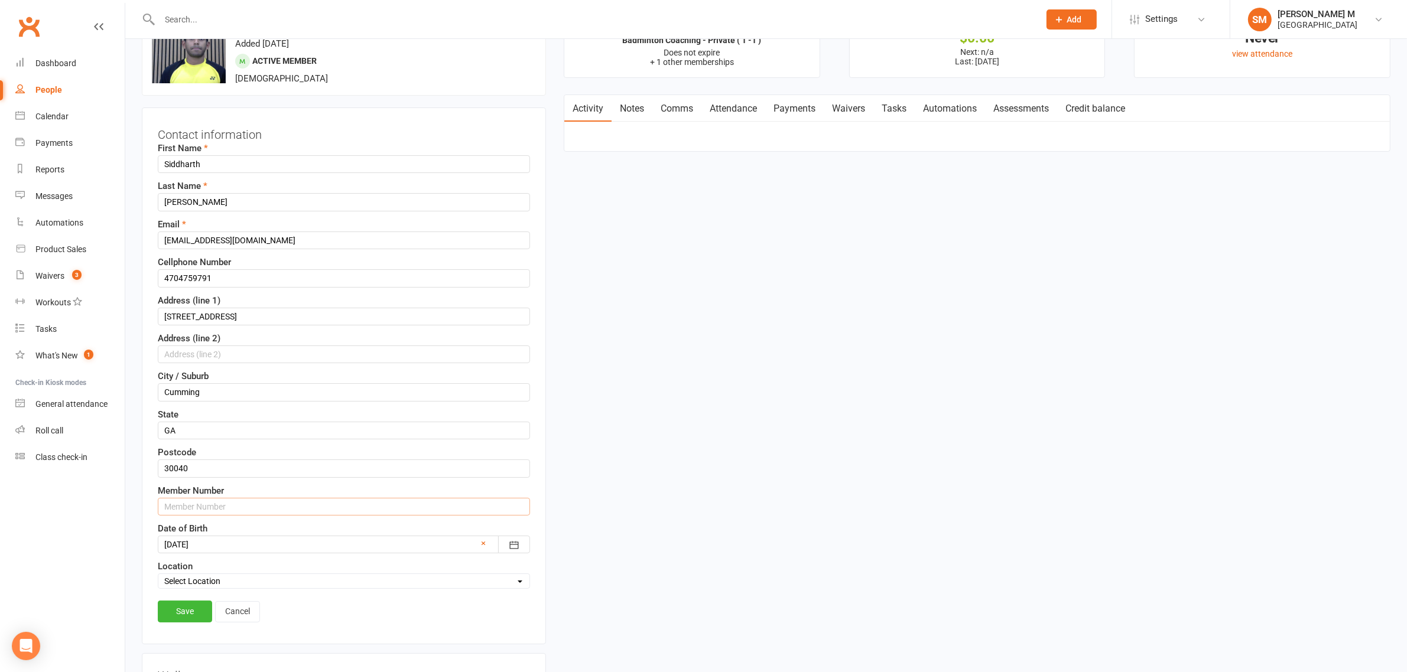
click at [213, 512] on input "text" at bounding box center [344, 507] width 372 height 18
paste input "4704759791"
type input "47047597911"
click at [180, 538] on link "Save" at bounding box center [185, 611] width 54 height 21
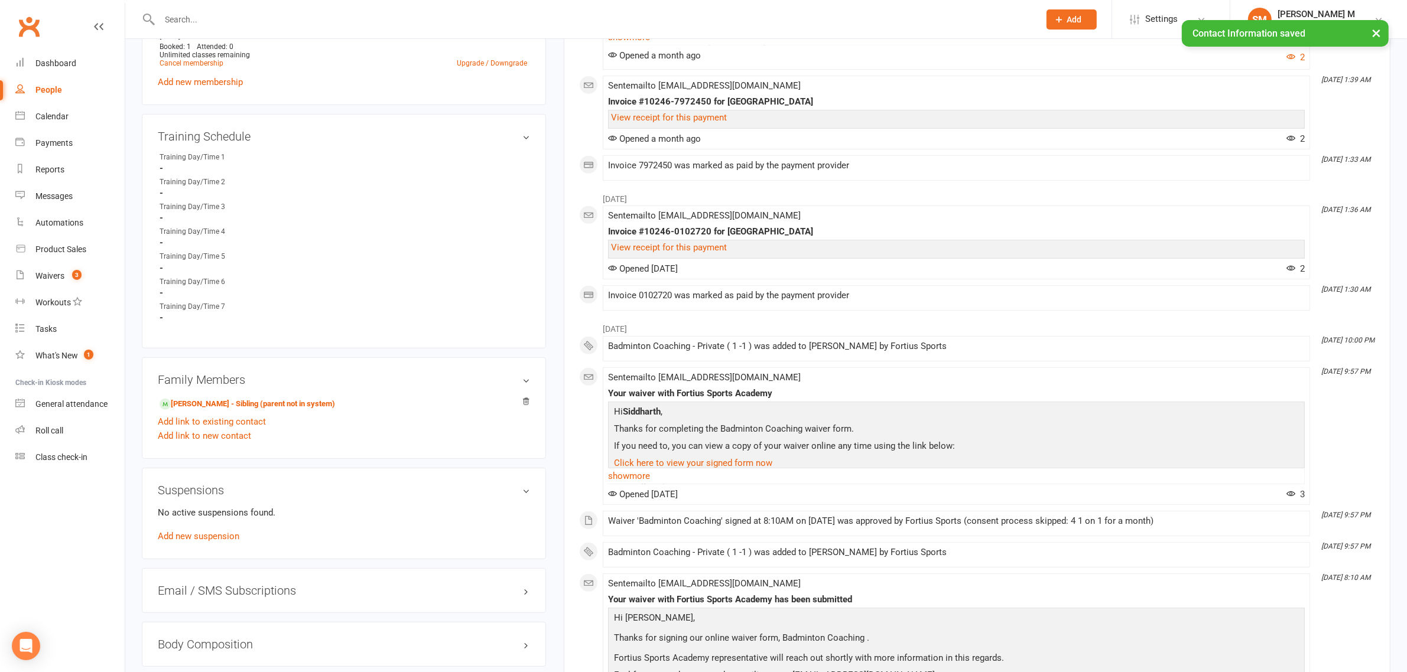
scroll to position [721, 0]
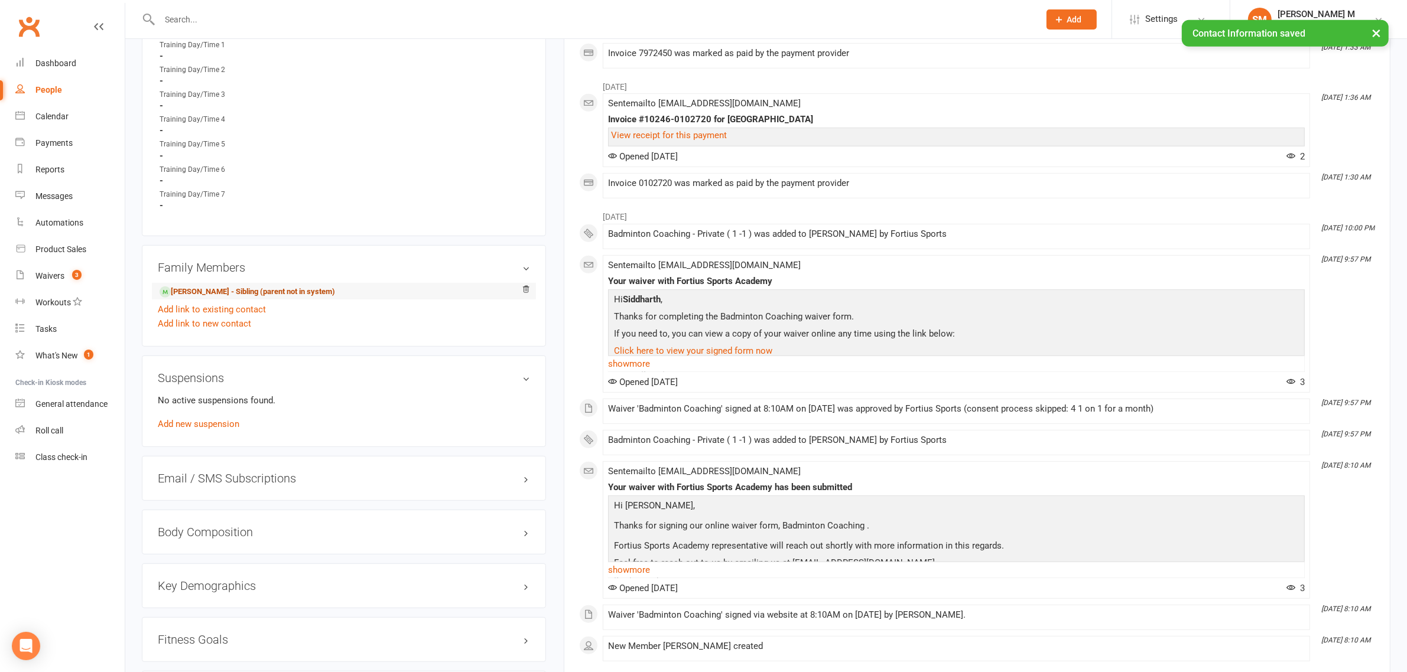
click at [291, 290] on link "[PERSON_NAME] - Sibling (parent not in system)" at bounding box center [247, 292] width 175 height 12
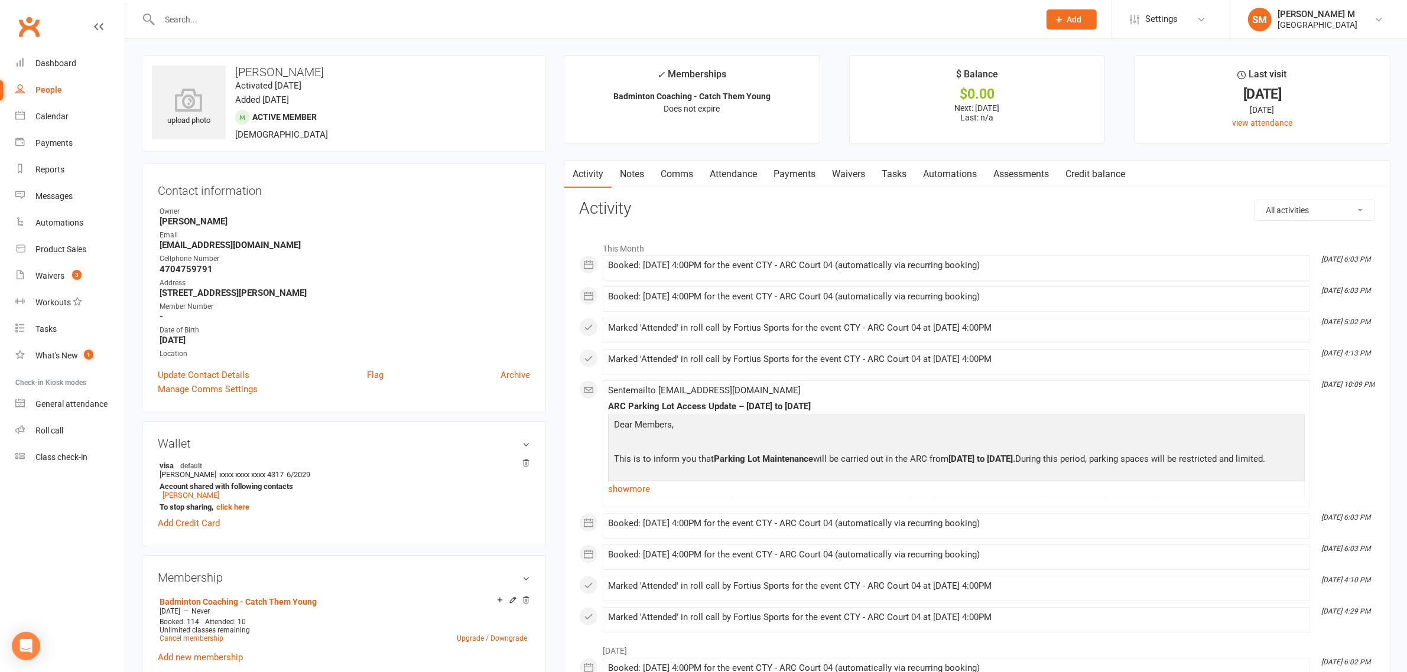
click at [16, 30] on link "Clubworx" at bounding box center [29, 27] width 30 height 30
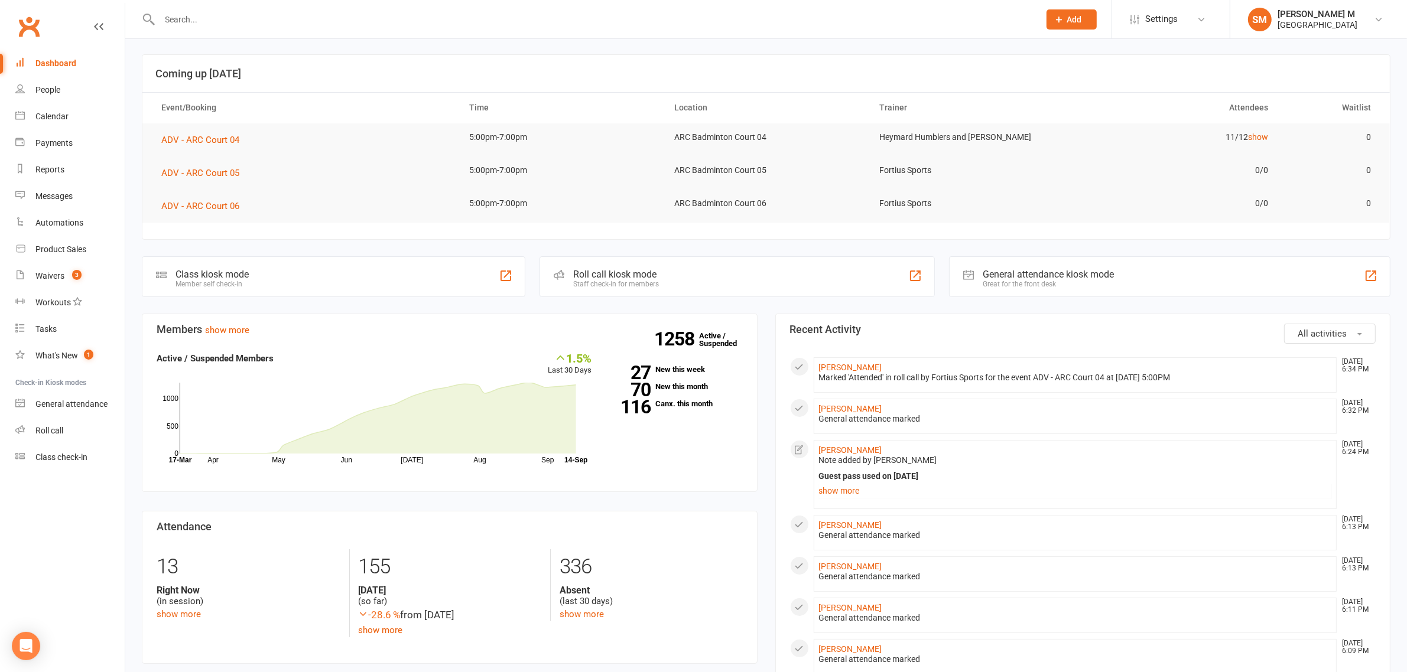
scroll to position [74, 0]
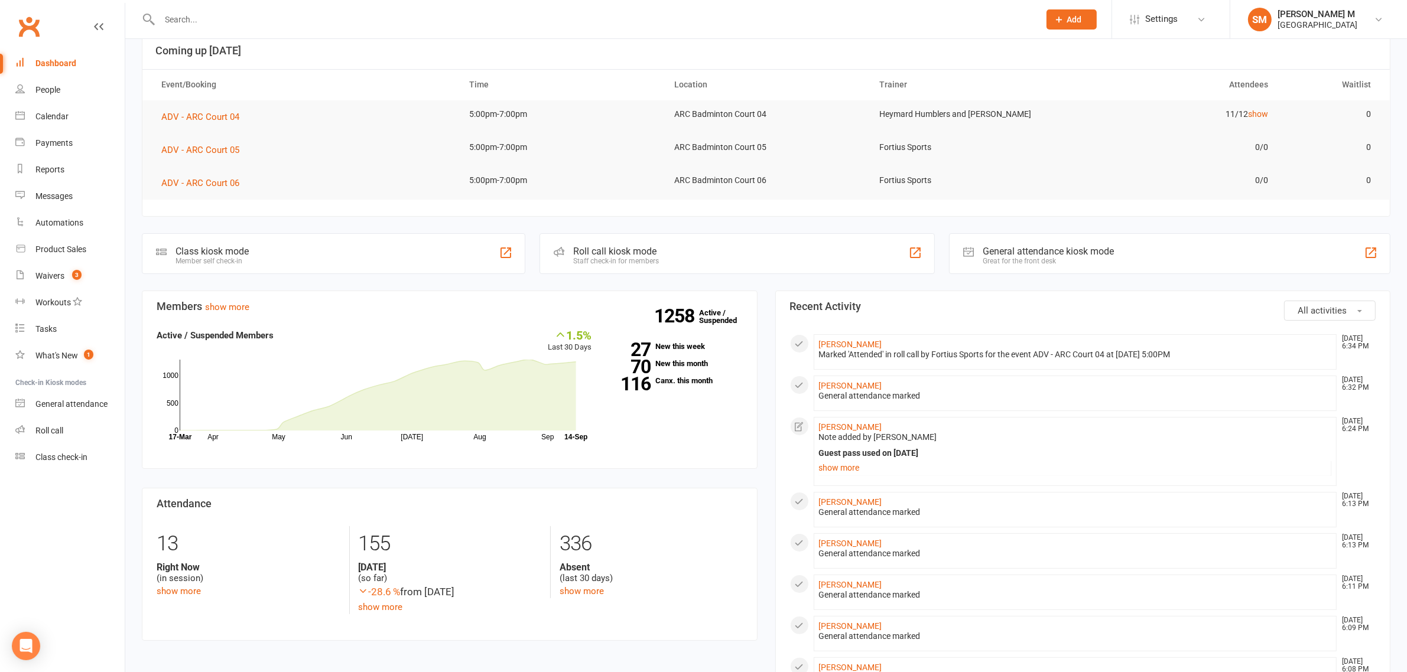
click at [647, 31] on div at bounding box center [586, 19] width 889 height 38
click at [636, 27] on input "text" at bounding box center [593, 19] width 875 height 17
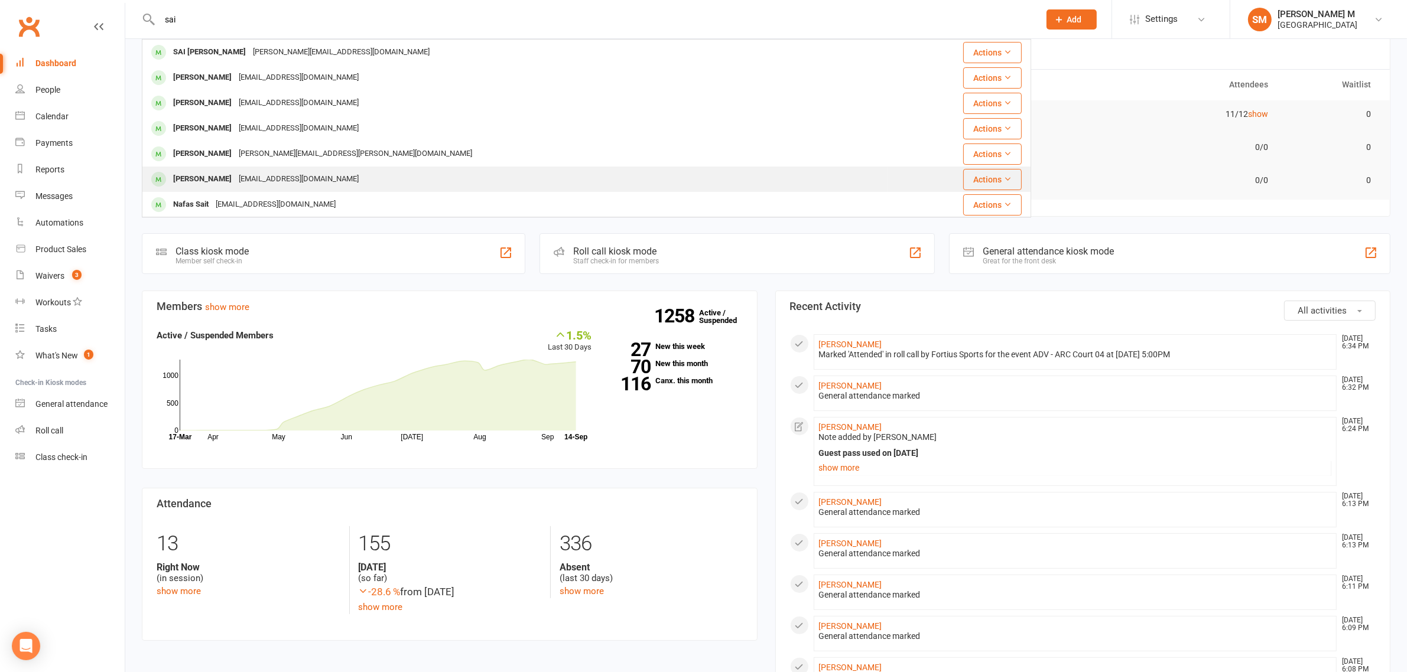
type input "sai"
click at [262, 171] on div "Saitejaanadanam@gmail.com" at bounding box center [298, 179] width 127 height 17
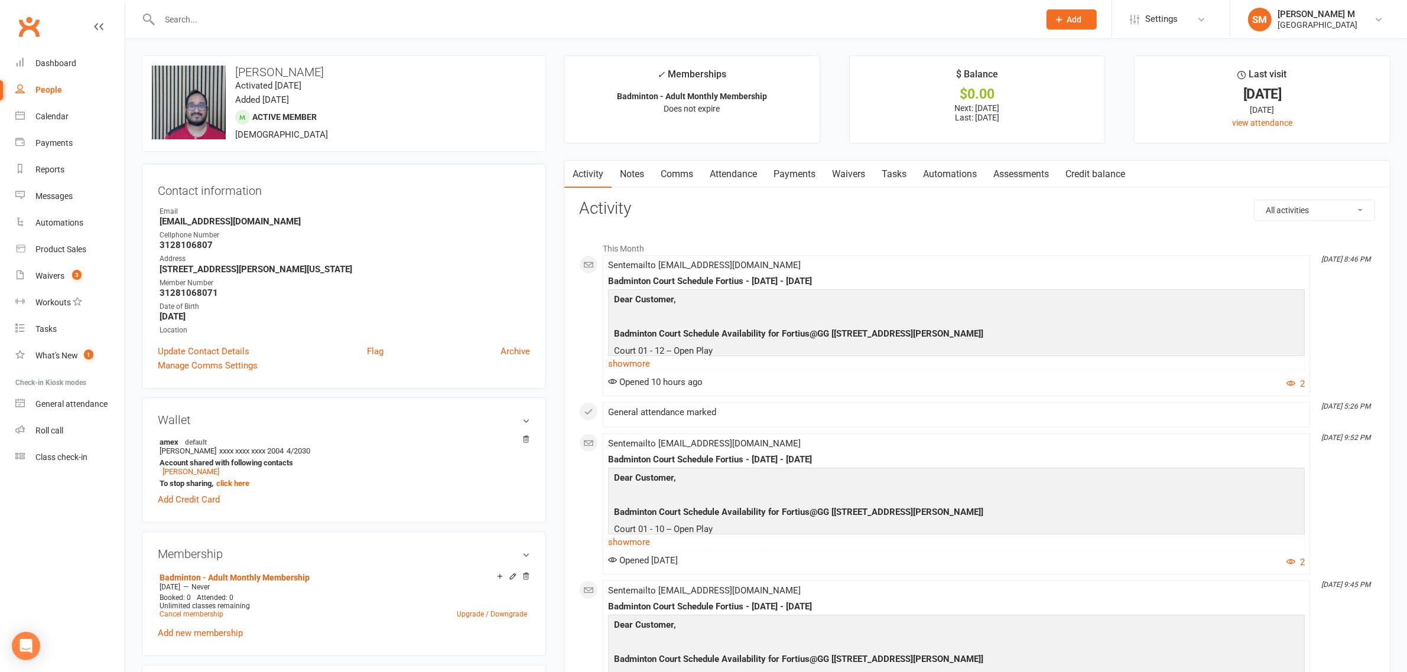
click at [649, 176] on link "Notes" at bounding box center [632, 174] width 41 height 27
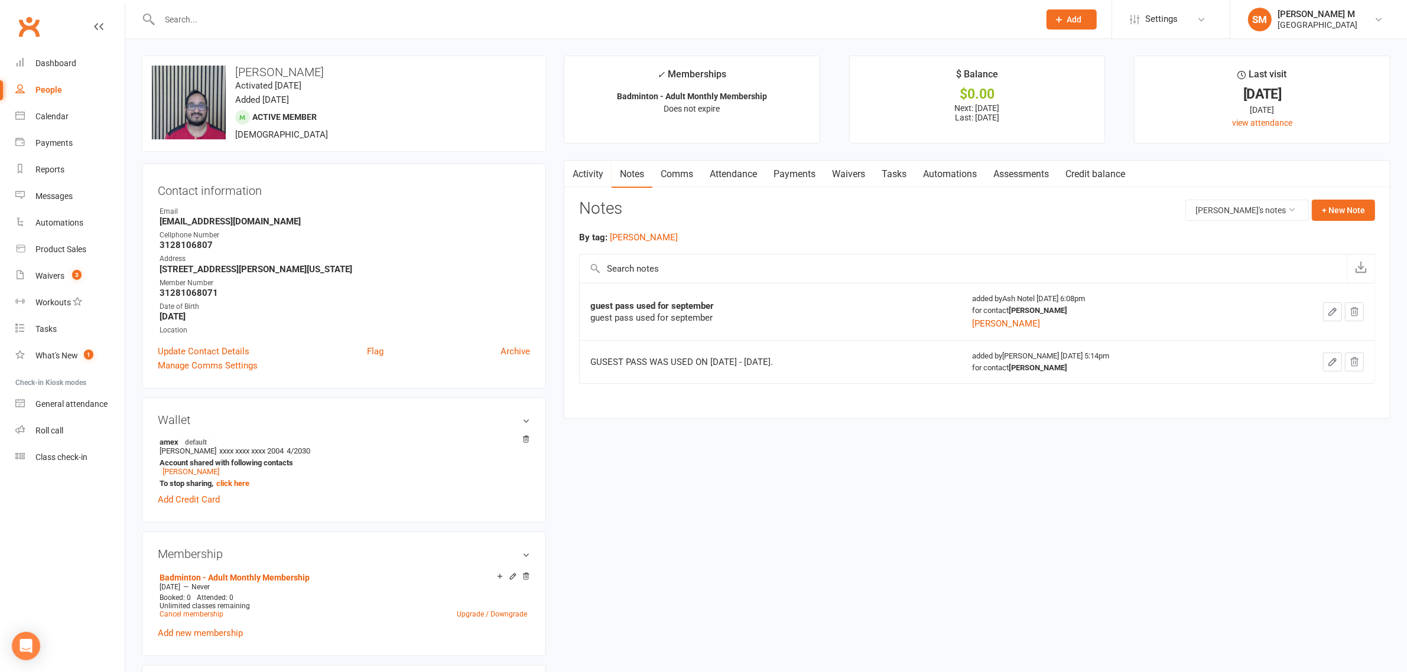
click at [252, 19] on input "text" at bounding box center [593, 19] width 875 height 17
type input "d"
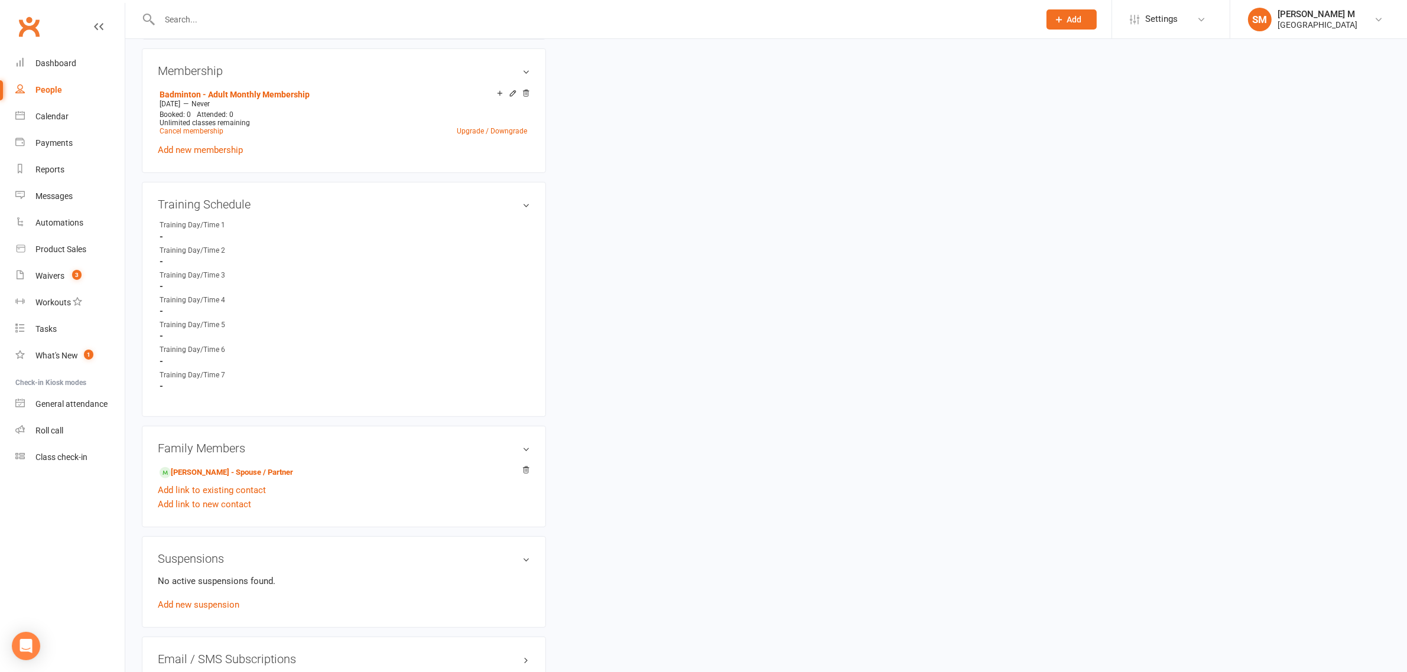
scroll to position [517, 0]
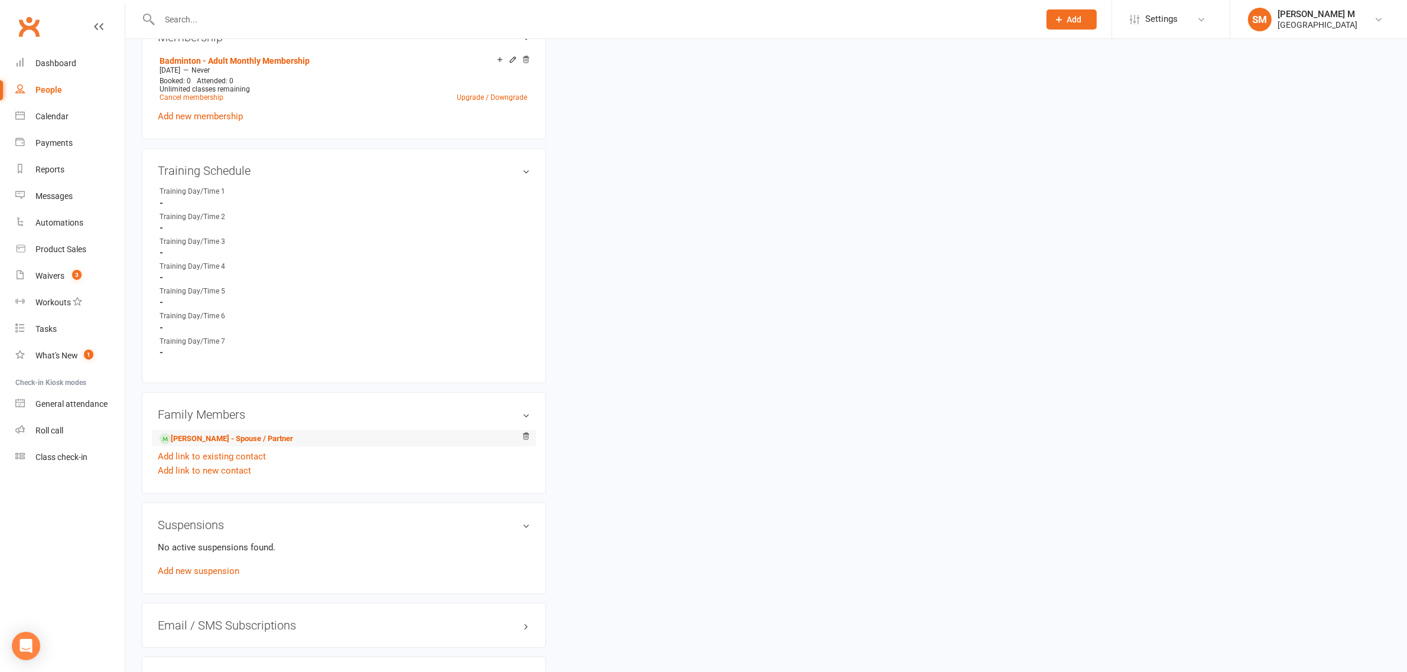
click at [288, 440] on li "Neha Jangam - Spouse / Partner" at bounding box center [344, 438] width 372 height 17
click at [228, 435] on link "Neha Jangam - Spouse / Partner" at bounding box center [227, 439] width 134 height 12
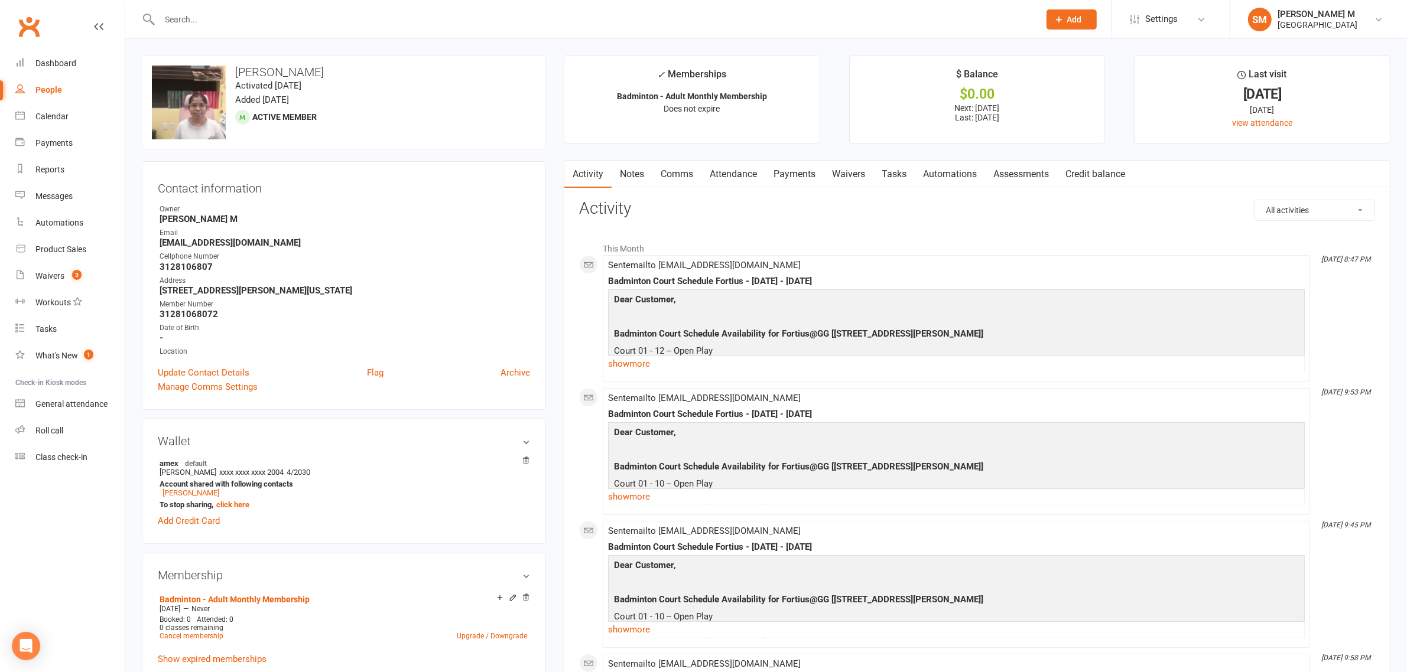
click at [643, 168] on link "Notes" at bounding box center [632, 174] width 41 height 27
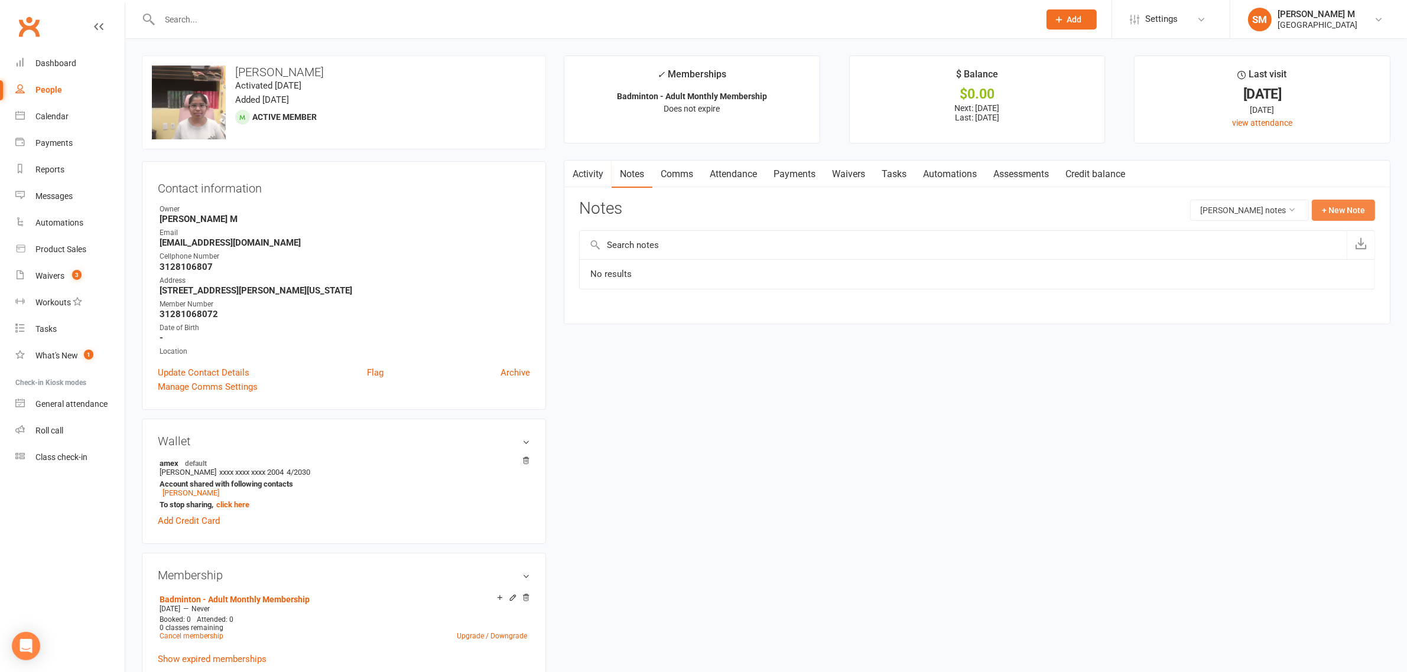
click at [1325, 210] on button "+ New Note" at bounding box center [1343, 210] width 63 height 21
click at [805, 264] on input "text" at bounding box center [977, 258] width 796 height 25
type input "g"
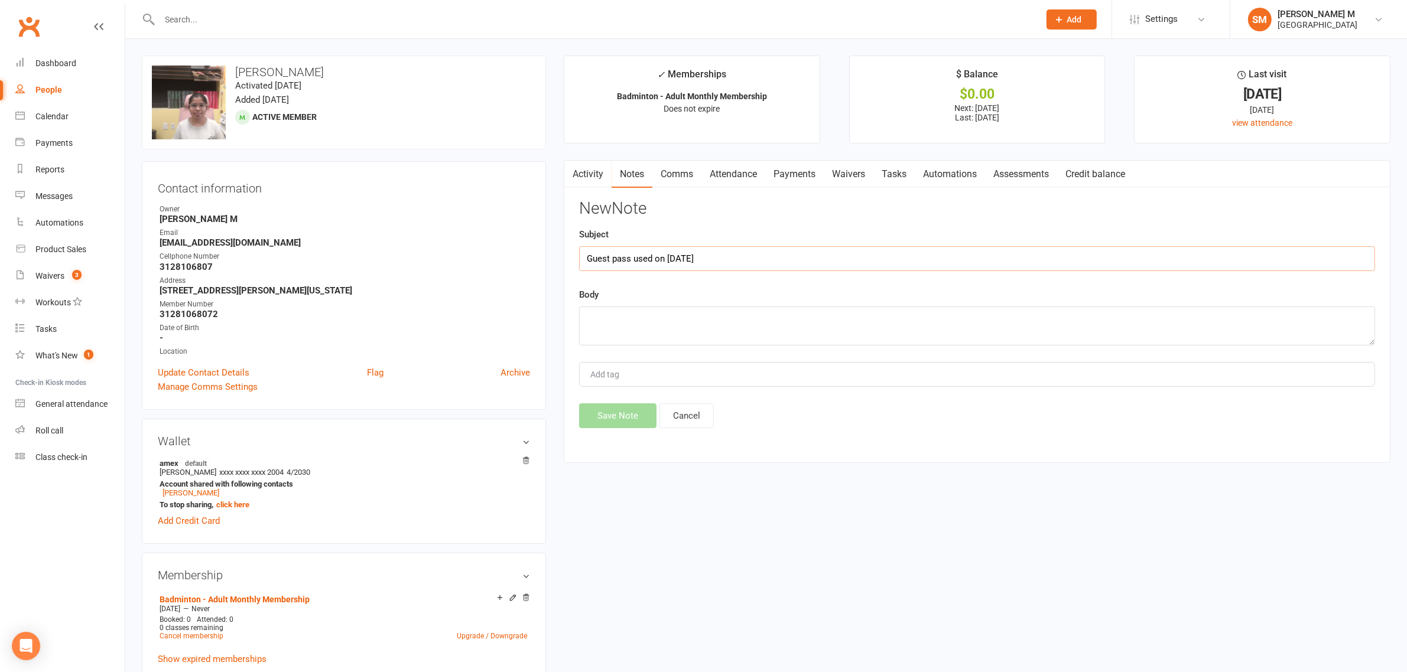
type input "Guest pass used on [DATE]"
click at [642, 322] on textarea at bounding box center [977, 326] width 796 height 39
type textarea "PS"
click at [603, 412] on button "Save Note" at bounding box center [617, 416] width 77 height 25
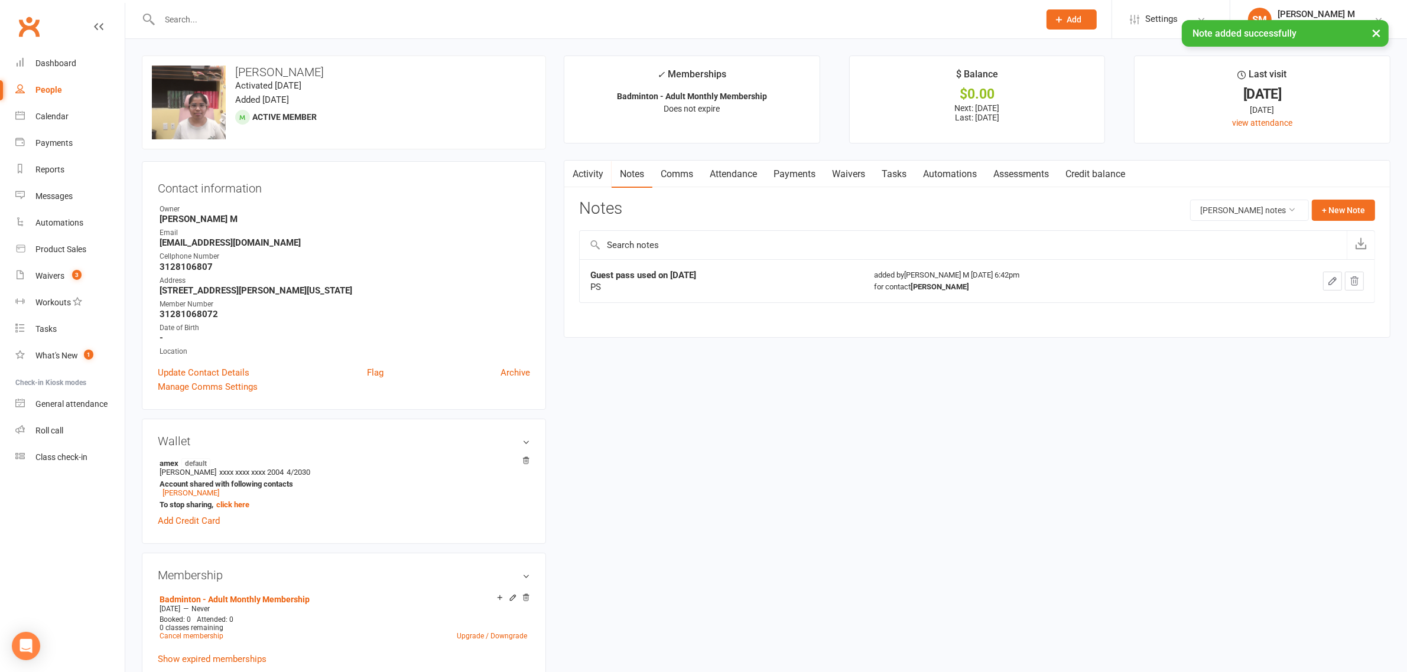
click at [40, 20] on div "× Note added successfully" at bounding box center [695, 20] width 1391 height 0
click at [38, 17] on link "Clubworx" at bounding box center [29, 27] width 30 height 30
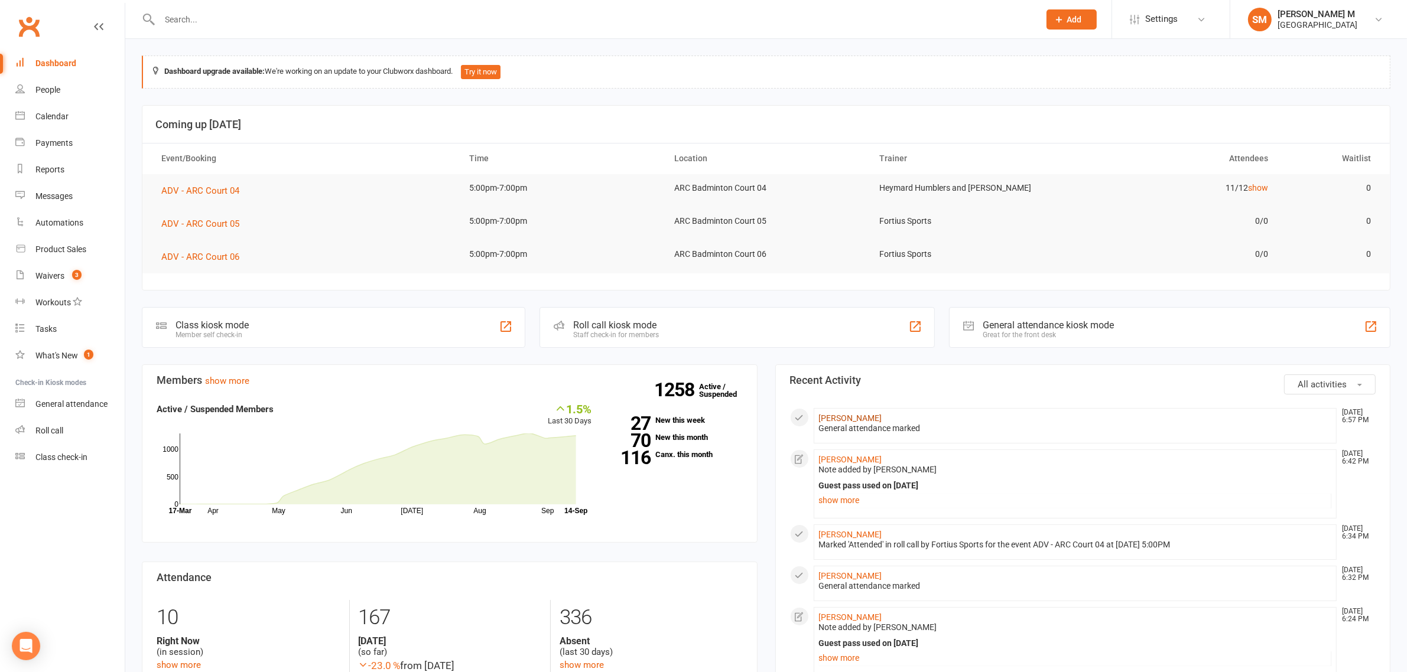
click at [864, 417] on link "[PERSON_NAME]" at bounding box center [850, 418] width 63 height 9
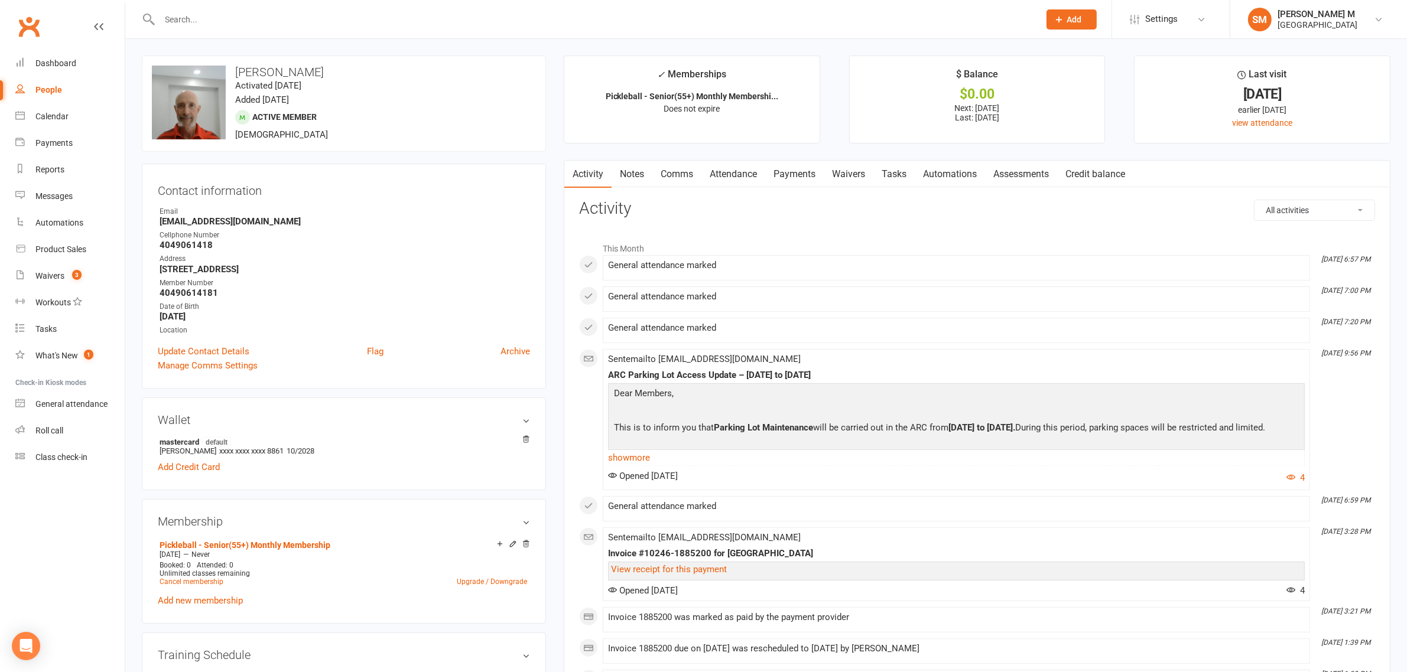
click at [801, 170] on link "Payments" at bounding box center [794, 174] width 58 height 27
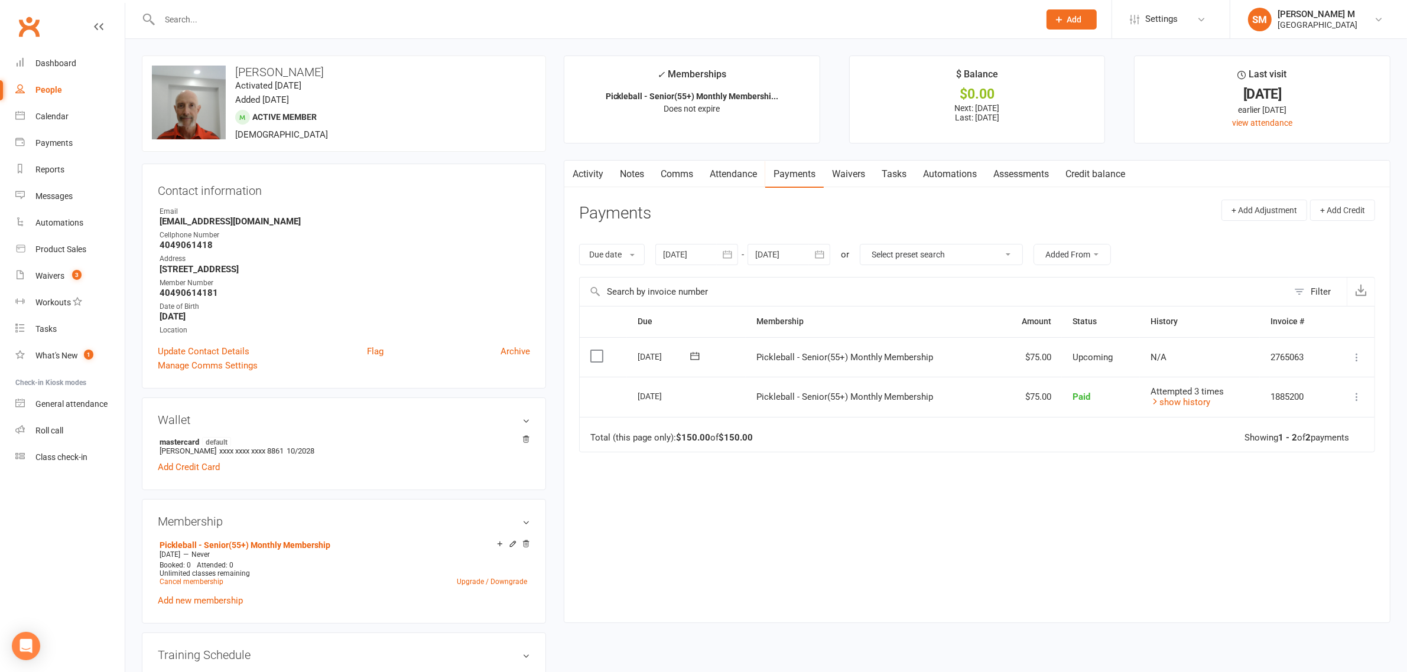
click at [1177, 409] on td "Attempted 3 times show history" at bounding box center [1200, 397] width 120 height 40
click at [1186, 405] on link "show history" at bounding box center [1180, 402] width 60 height 11
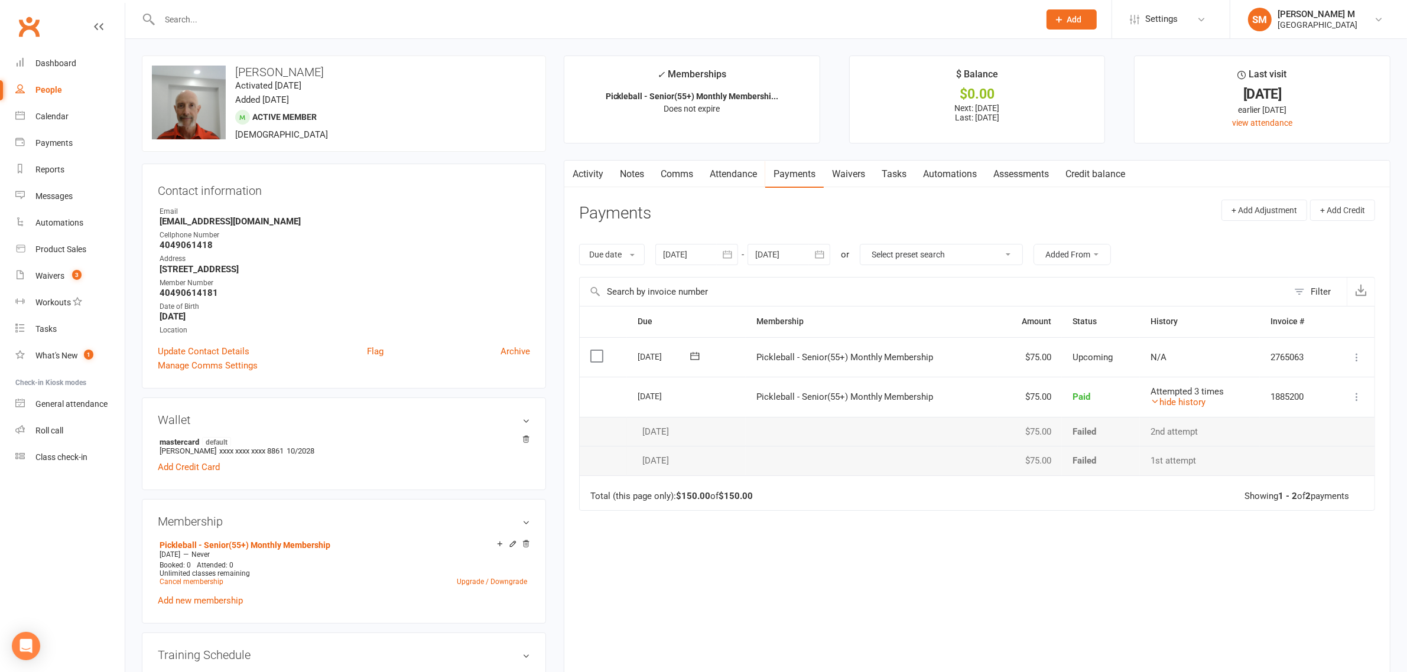
click at [32, 42] on div "Clubworx" at bounding box center [62, 34] width 125 height 44
click at [43, 34] on link "Clubworx" at bounding box center [29, 27] width 30 height 30
